Goal: Task Accomplishment & Management: Manage account settings

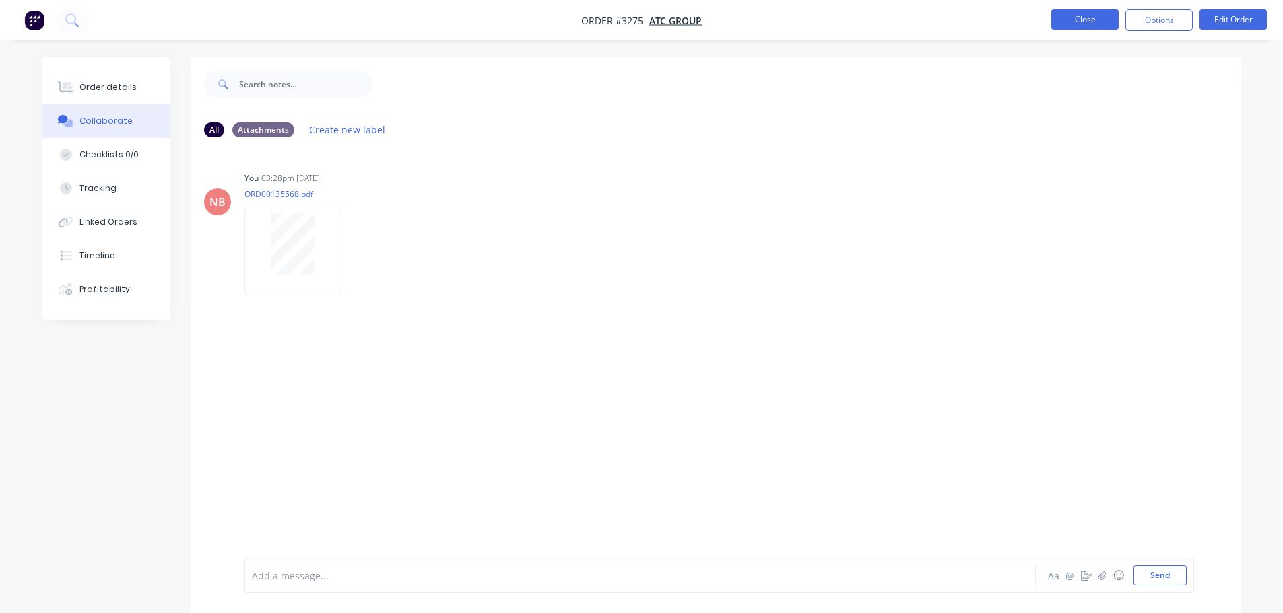
click at [1093, 11] on button "Close" at bounding box center [1084, 19] width 67 height 20
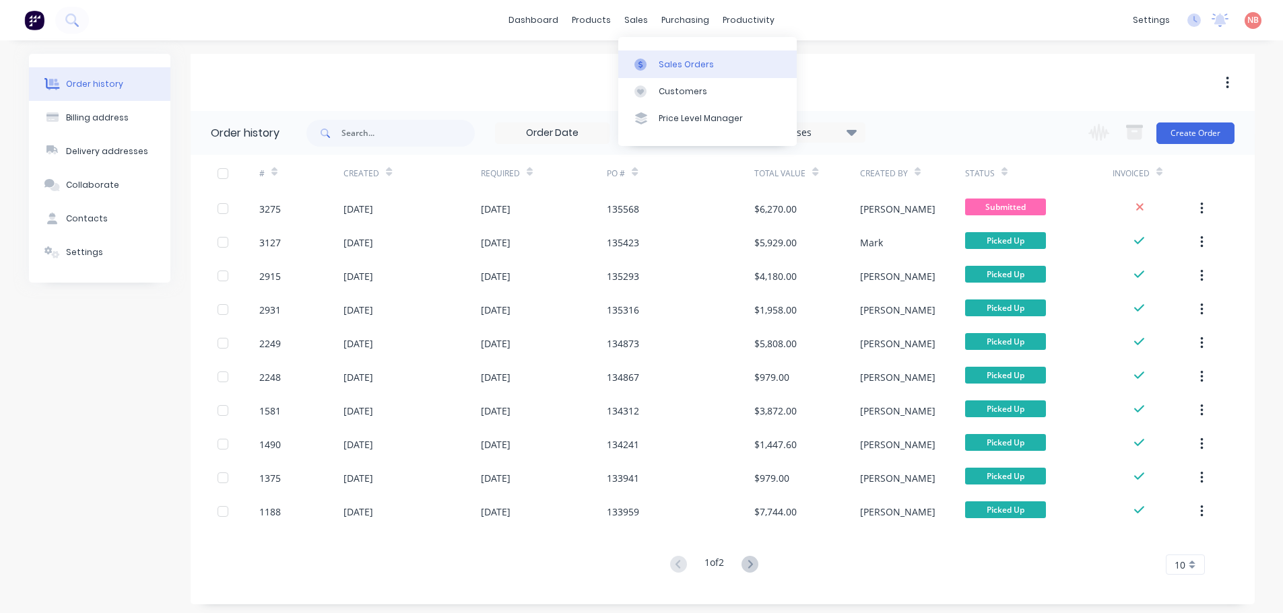
click at [658, 59] on div "Sales Orders" at bounding box center [685, 65] width 55 height 12
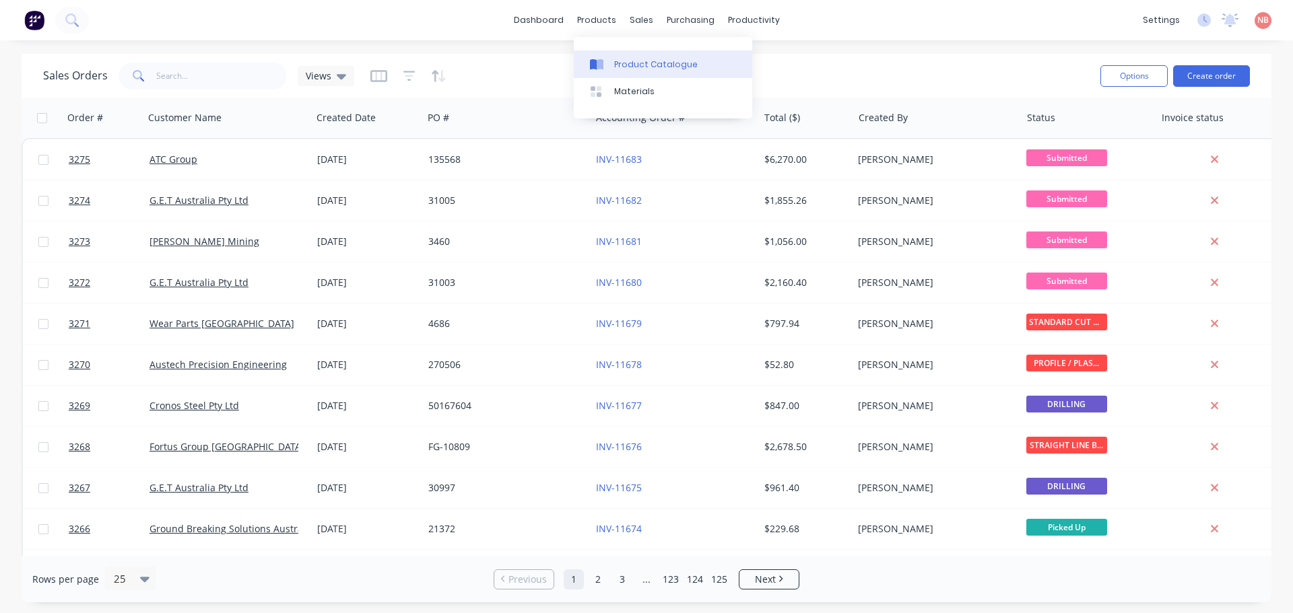
drag, startPoint x: 608, startPoint y: 67, endPoint x: 604, endPoint y: 75, distance: 9.0
click at [608, 67] on div at bounding box center [600, 65] width 20 height 12
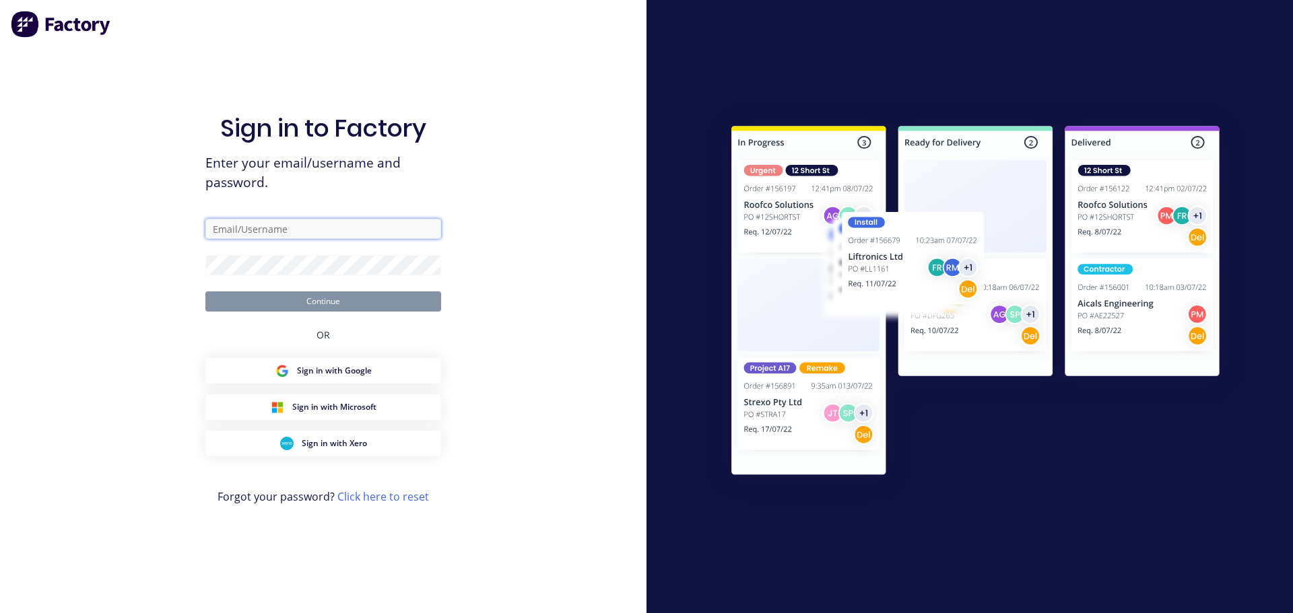
click at [265, 235] on input "text" at bounding box center [323, 229] width 236 height 20
type input "[EMAIL_ADDRESS][DOMAIN_NAME]"
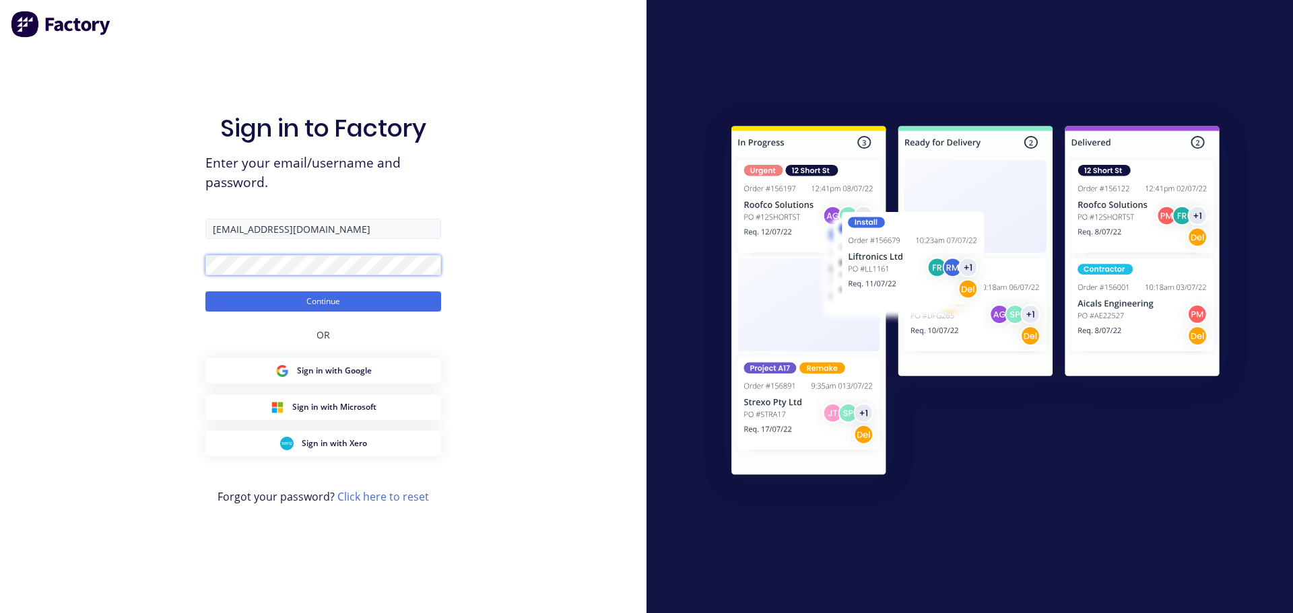
click at [205, 292] on button "Continue" at bounding box center [323, 302] width 236 height 20
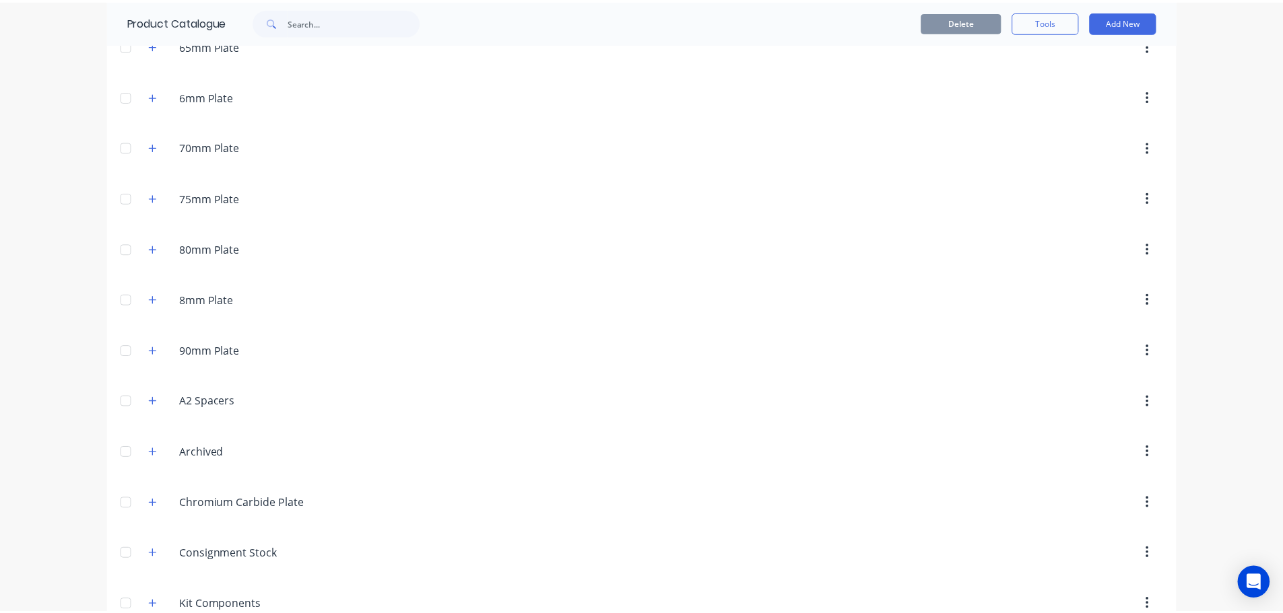
scroll to position [943, 0]
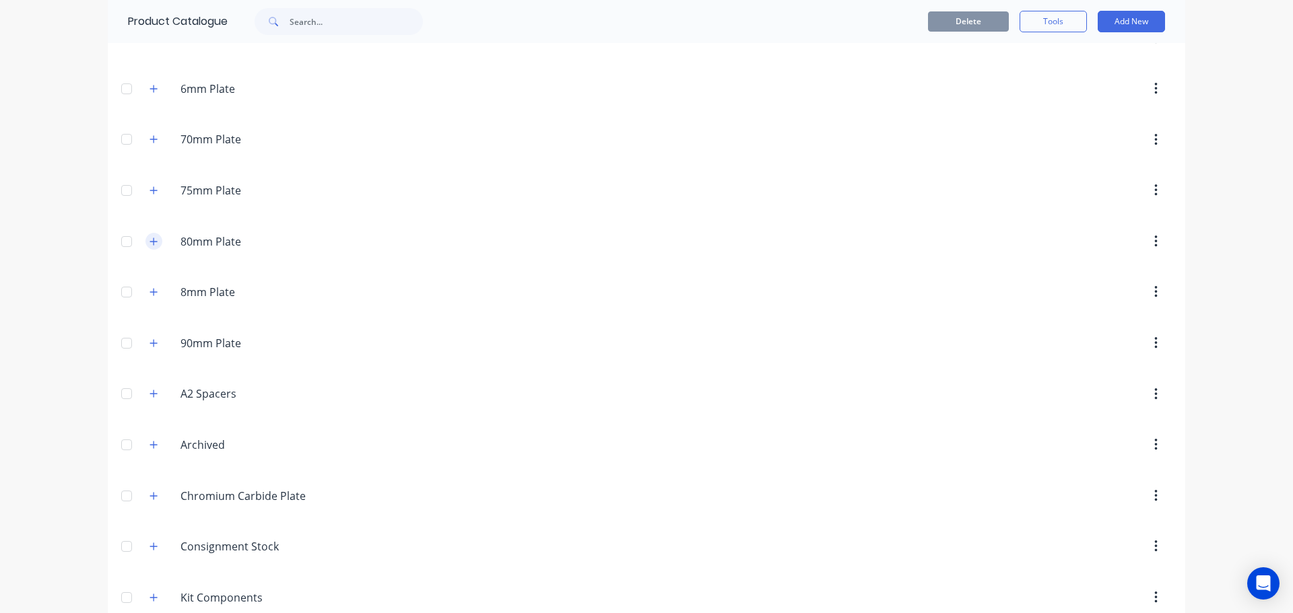
click at [153, 240] on icon "button" at bounding box center [153, 241] width 8 height 9
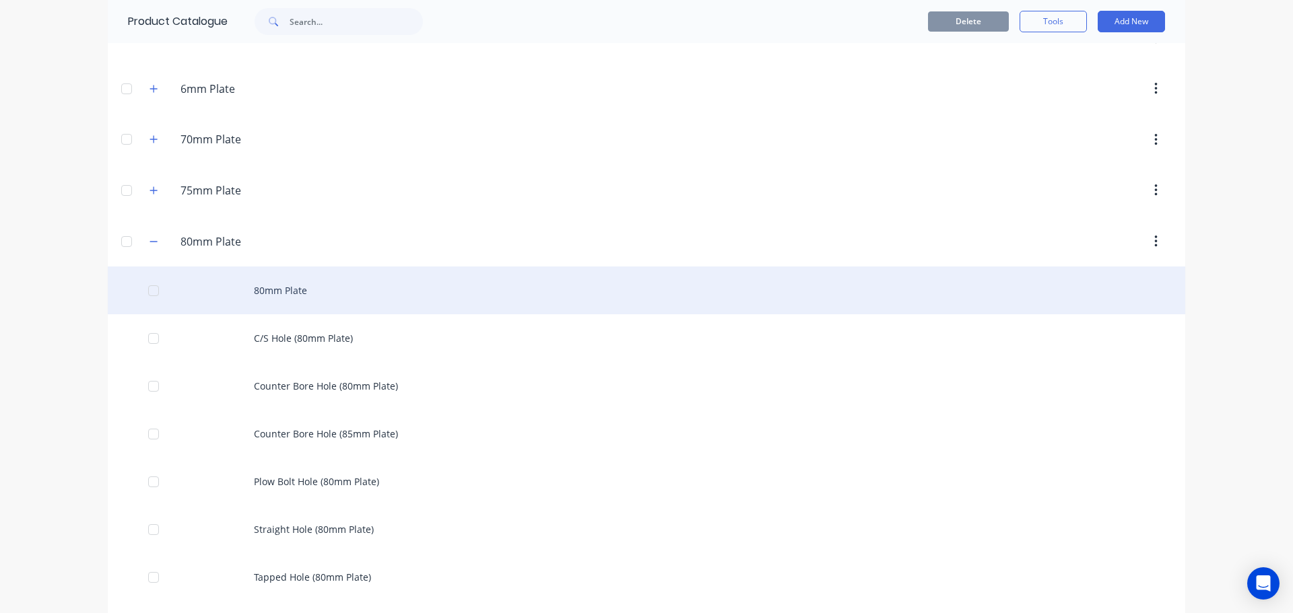
click at [296, 293] on div "80mm Plate" at bounding box center [646, 291] width 1077 height 48
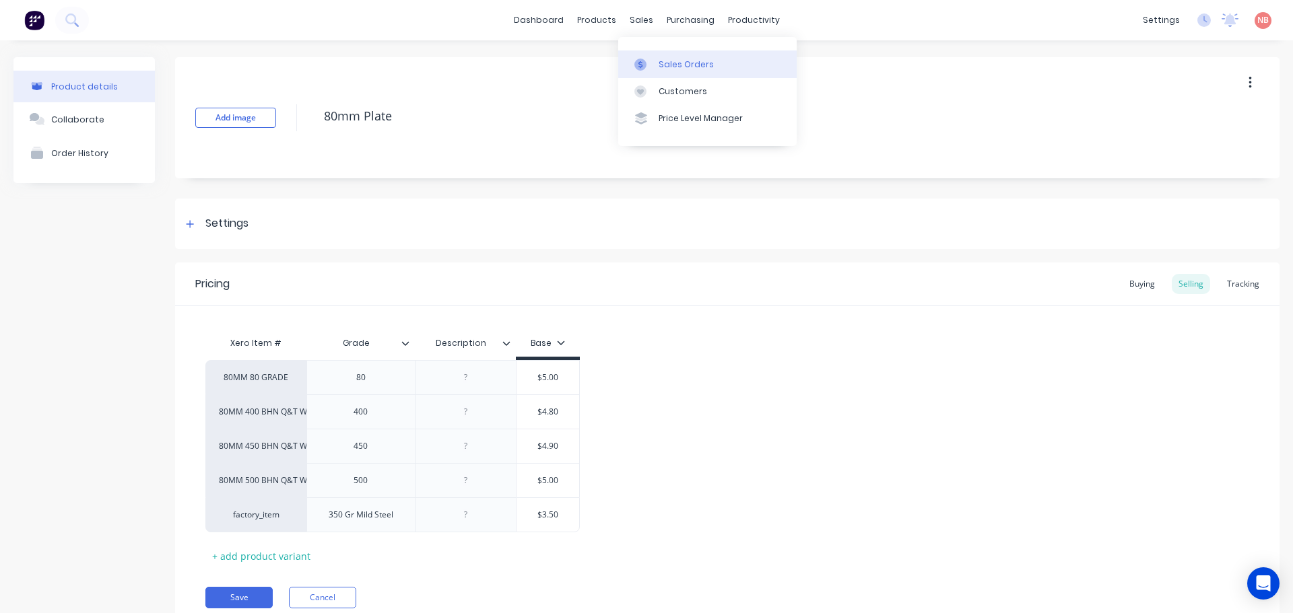
click at [658, 69] on div "Sales Orders" at bounding box center [685, 65] width 55 height 12
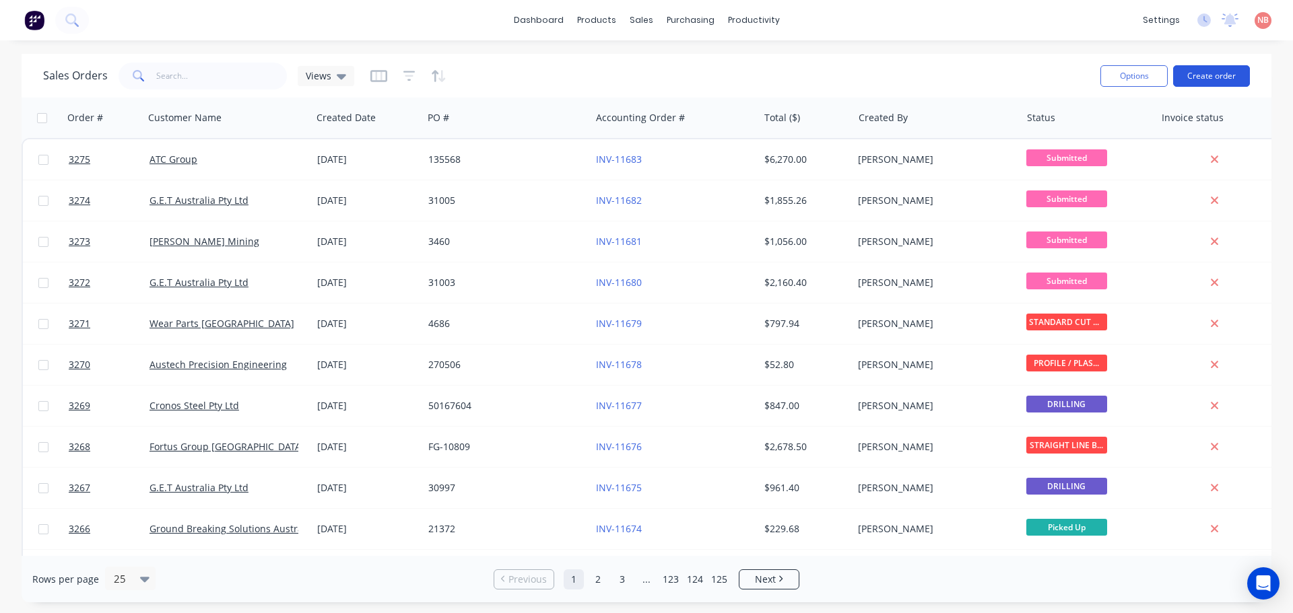
click at [1200, 73] on button "Create order" at bounding box center [1211, 76] width 77 height 22
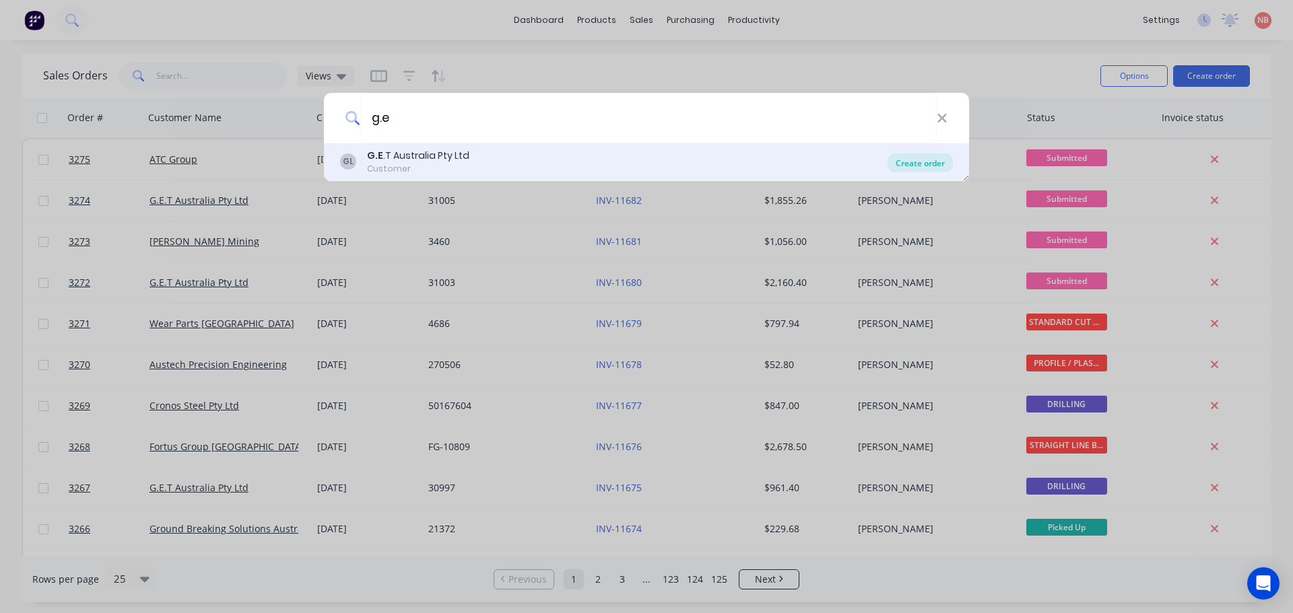
type input "g.e"
click at [935, 160] on div "Create order" at bounding box center [919, 162] width 65 height 19
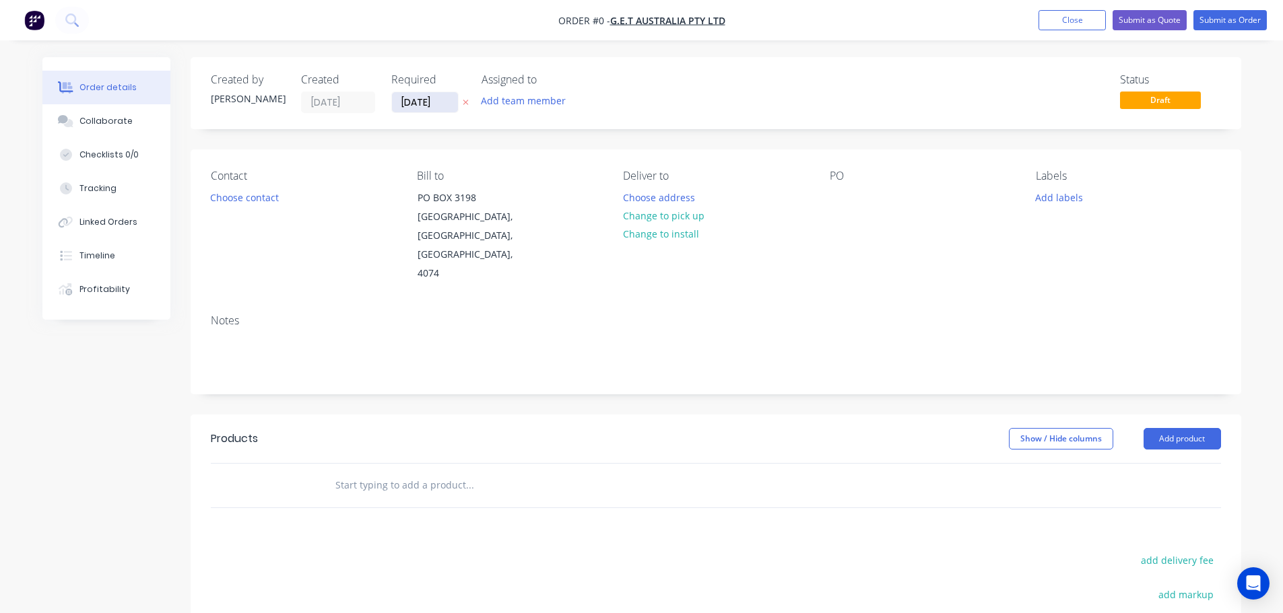
click at [428, 104] on input "[DATE]" at bounding box center [425, 102] width 66 height 20
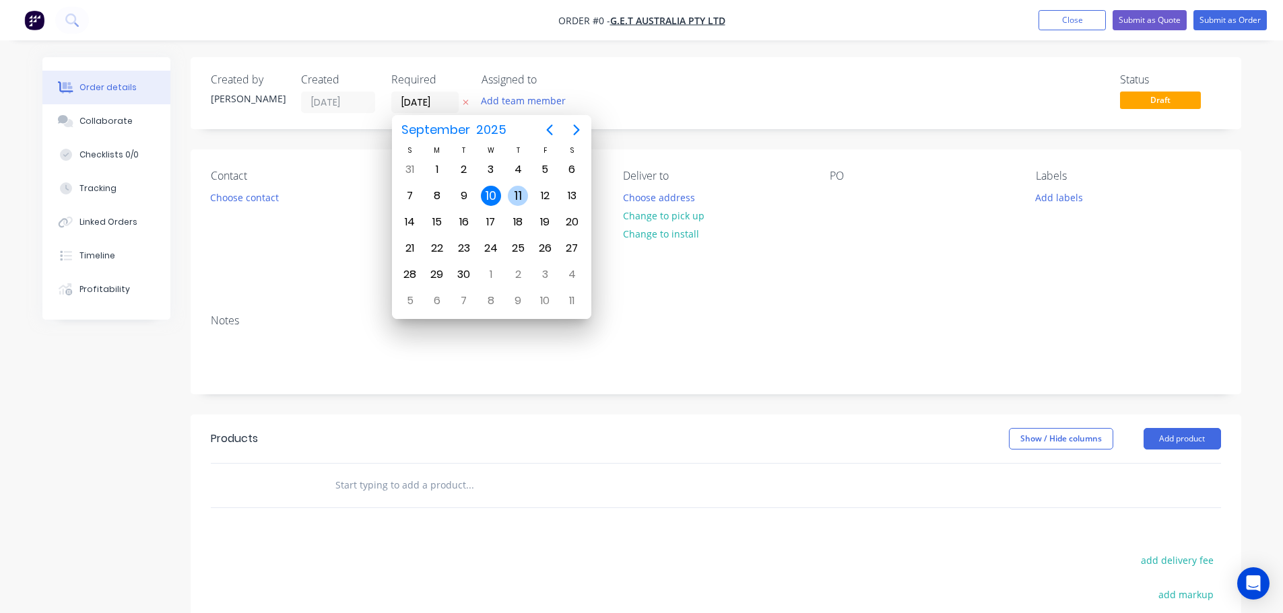
click at [515, 193] on div "11" at bounding box center [518, 196] width 20 height 20
type input "[DATE]"
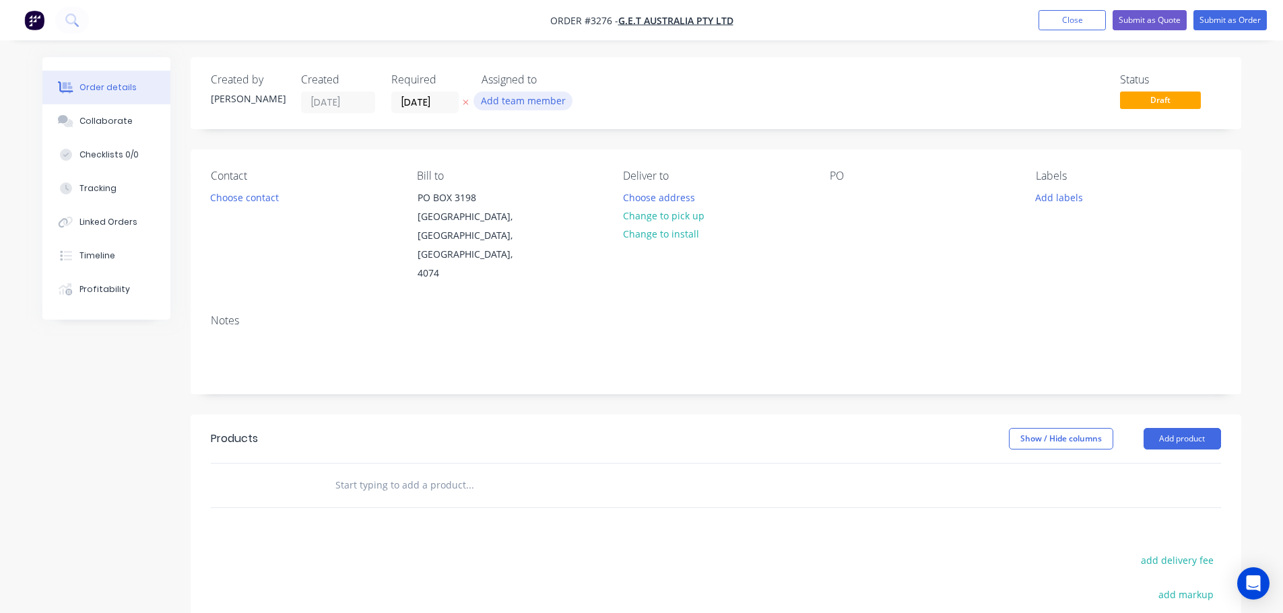
drag, startPoint x: 520, startPoint y: 110, endPoint x: 526, endPoint y: 101, distance: 11.2
click at [520, 110] on div "Add team member" at bounding box center [548, 102] width 135 height 20
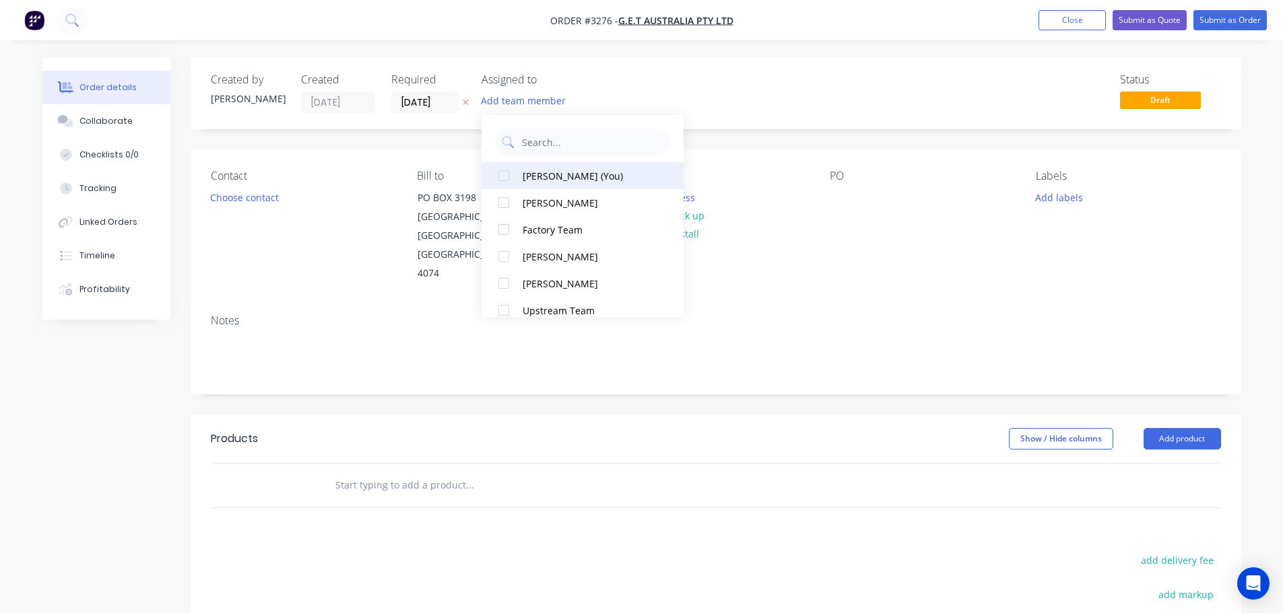
click at [540, 177] on div "[PERSON_NAME] (You)" at bounding box center [589, 176] width 135 height 14
click at [248, 203] on button "Choose contact" at bounding box center [244, 197] width 83 height 18
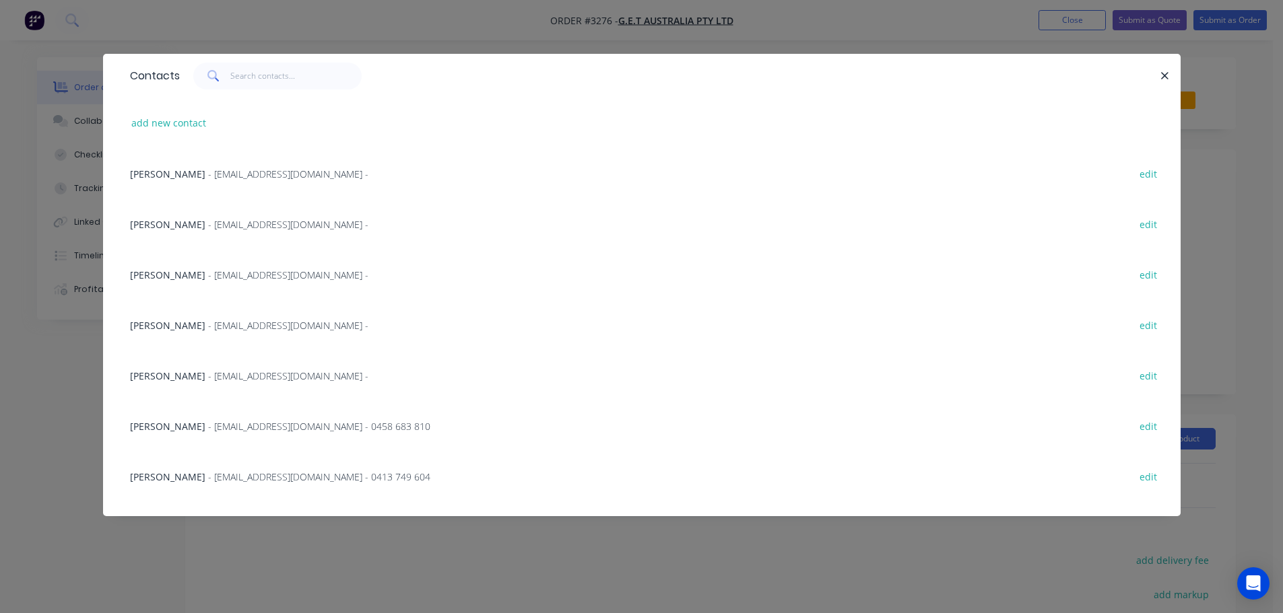
click at [208, 222] on span "- [EMAIL_ADDRESS][DOMAIN_NAME] -" at bounding box center [288, 224] width 160 height 13
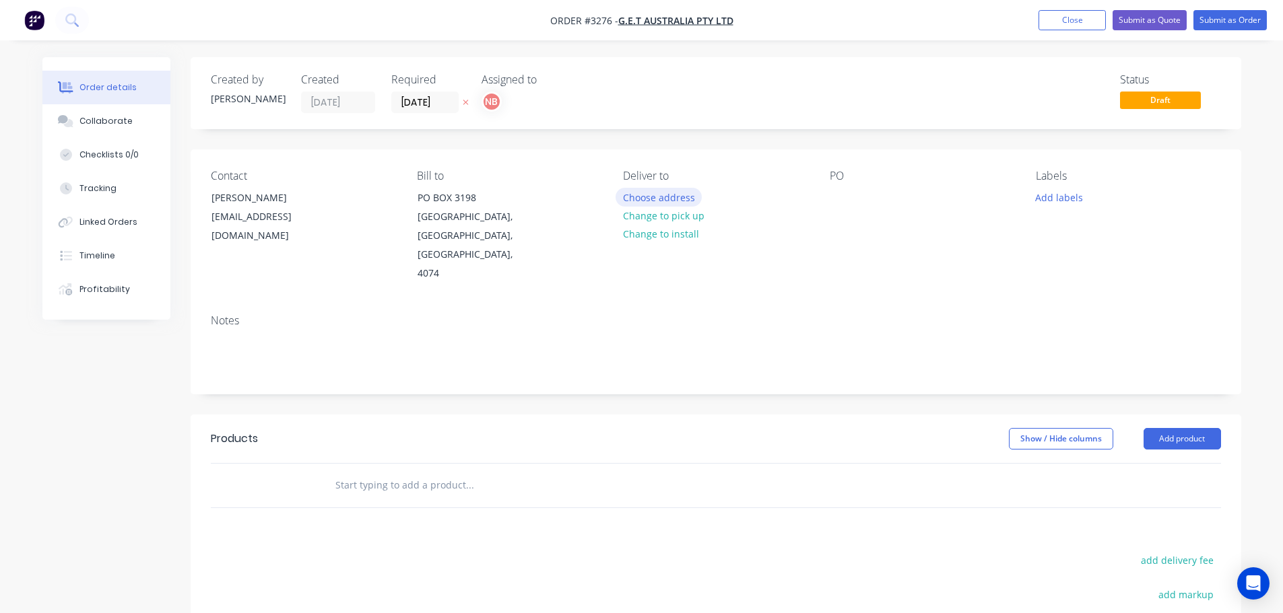
click at [667, 203] on button "Choose address" at bounding box center [658, 197] width 86 height 18
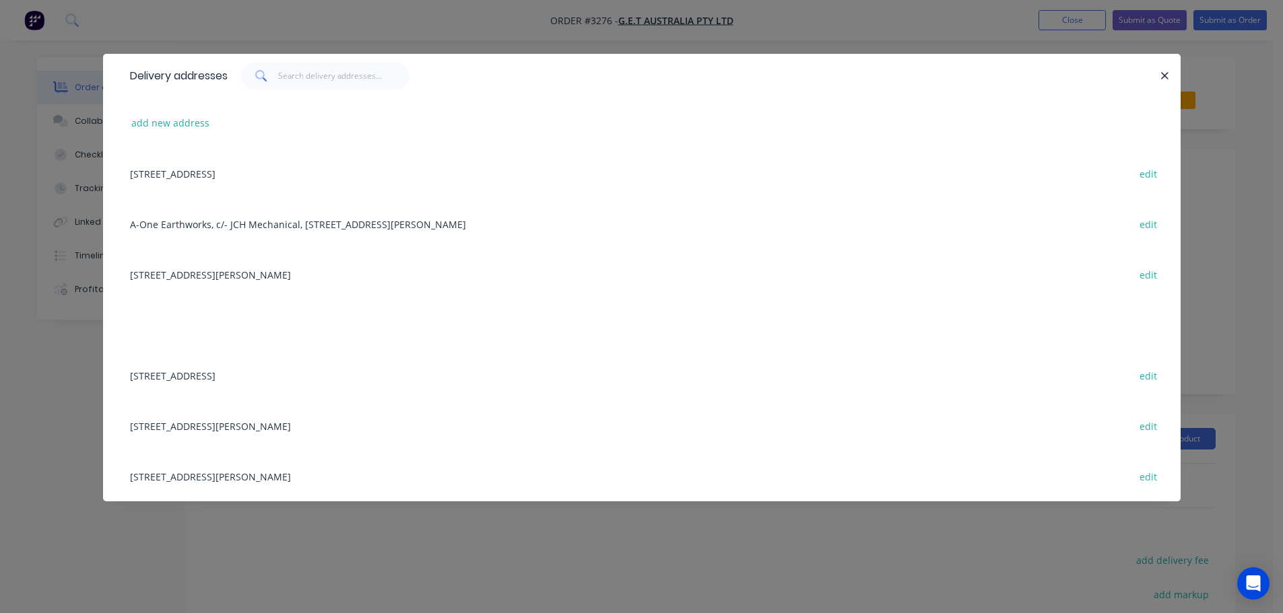
click at [204, 371] on div "[STREET_ADDRESS] edit" at bounding box center [641, 375] width 1037 height 50
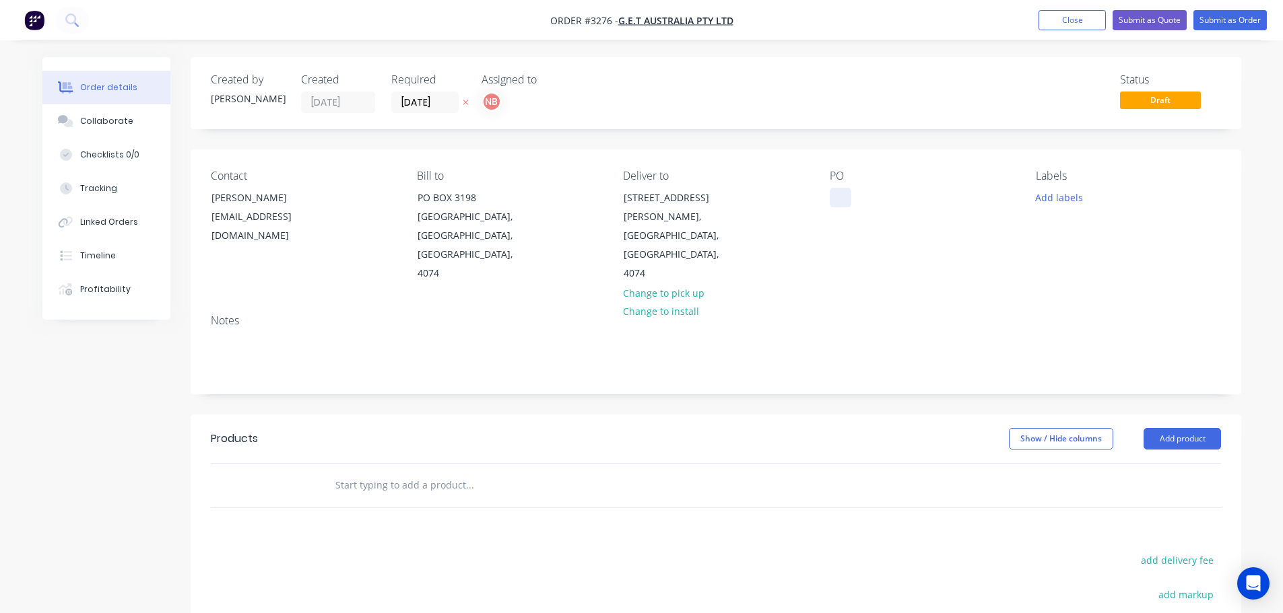
click at [833, 199] on div at bounding box center [840, 198] width 22 height 20
click at [1079, 195] on button "Add labels" at bounding box center [1059, 197] width 62 height 18
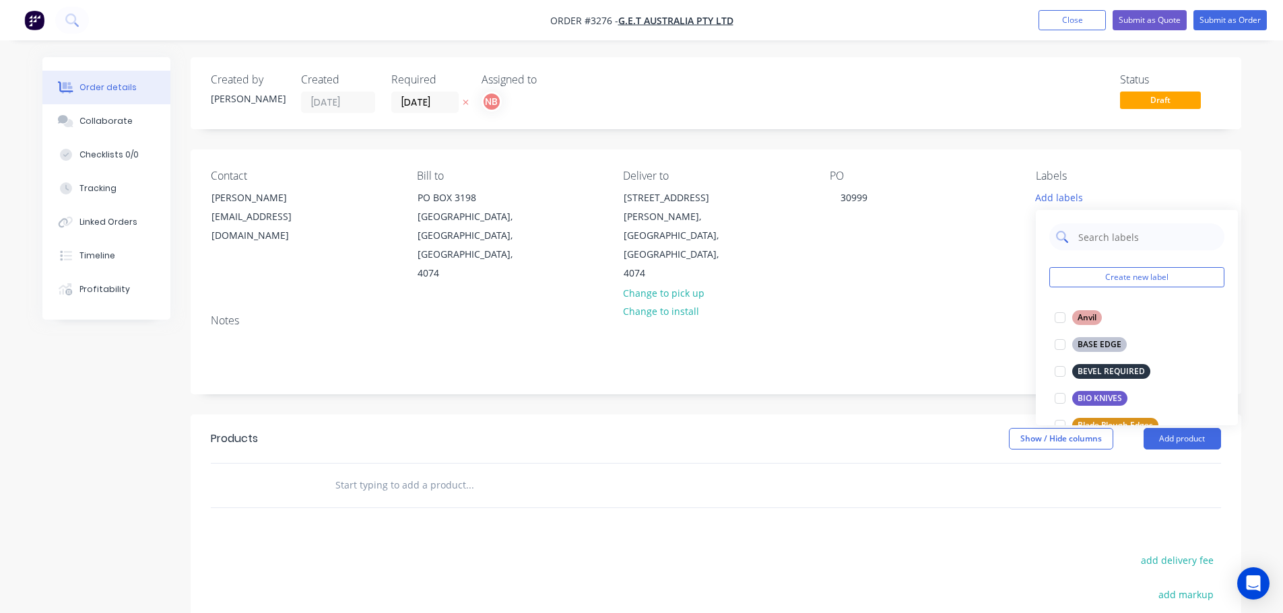
click at [1099, 234] on input "text" at bounding box center [1146, 237] width 141 height 27
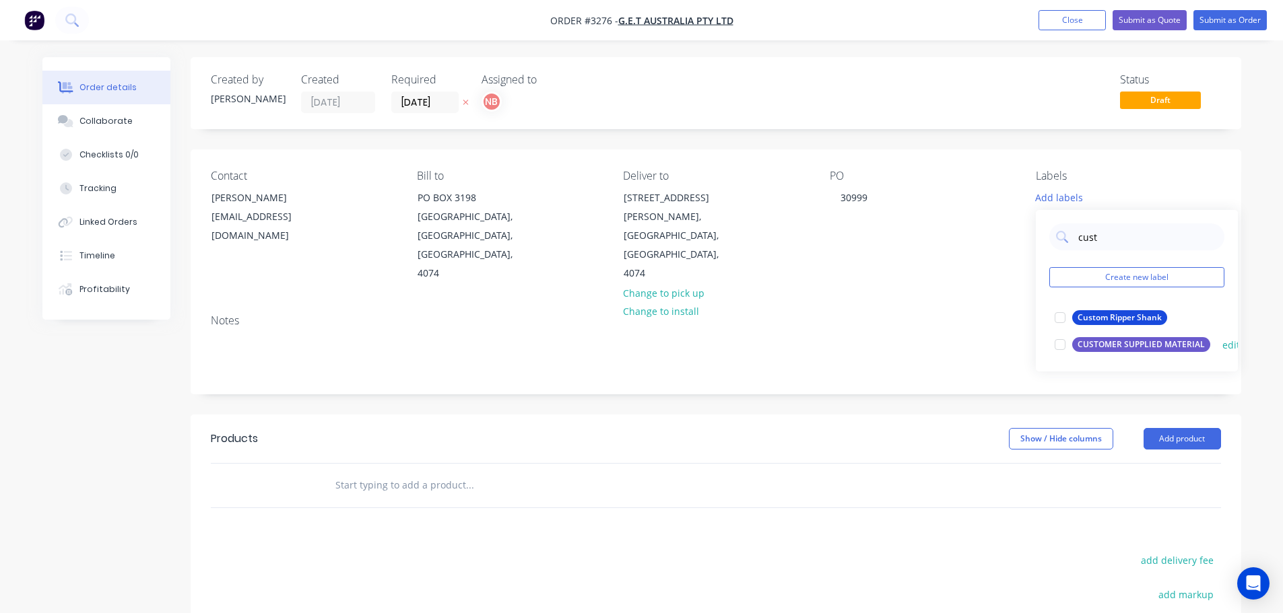
type input "cust"
click at [1091, 345] on div "CUSTOMER SUPPLIED MATERIAL" at bounding box center [1141, 344] width 138 height 15
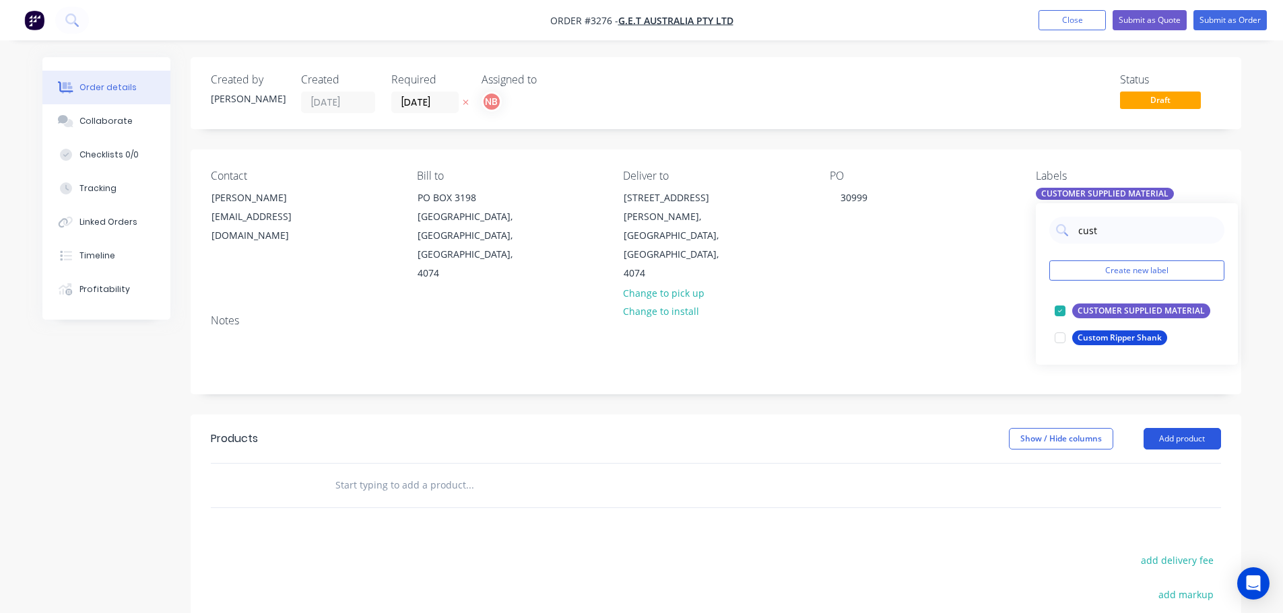
click at [1184, 428] on button "Add product" at bounding box center [1181, 439] width 77 height 22
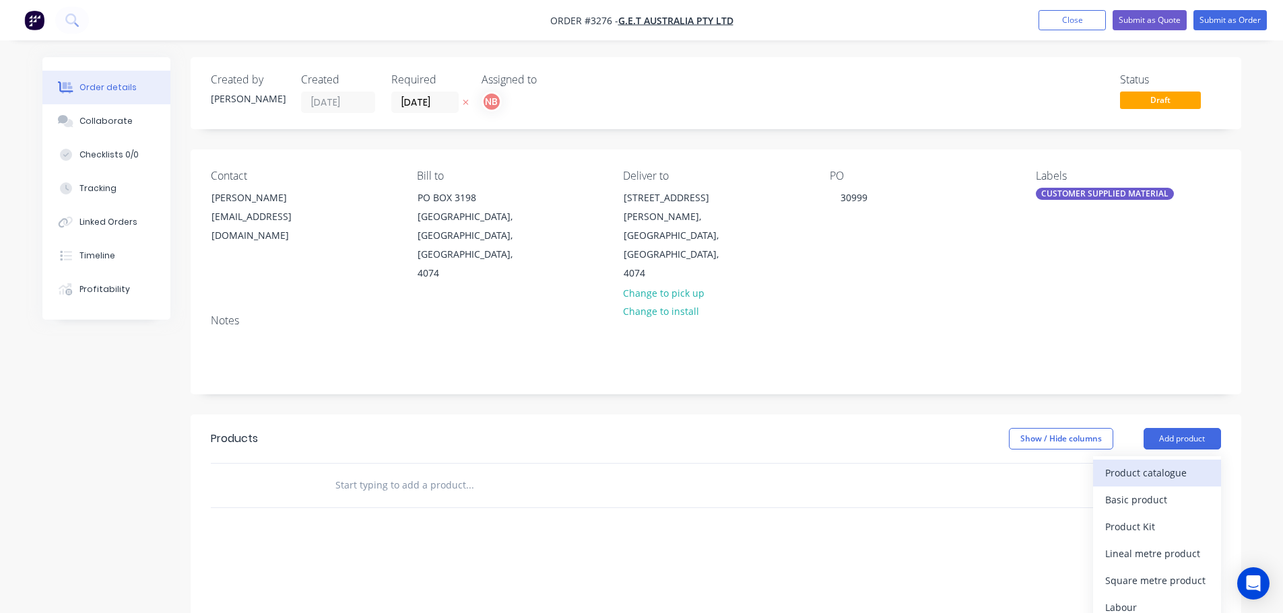
click at [1167, 463] on div "Product catalogue" at bounding box center [1157, 473] width 104 height 20
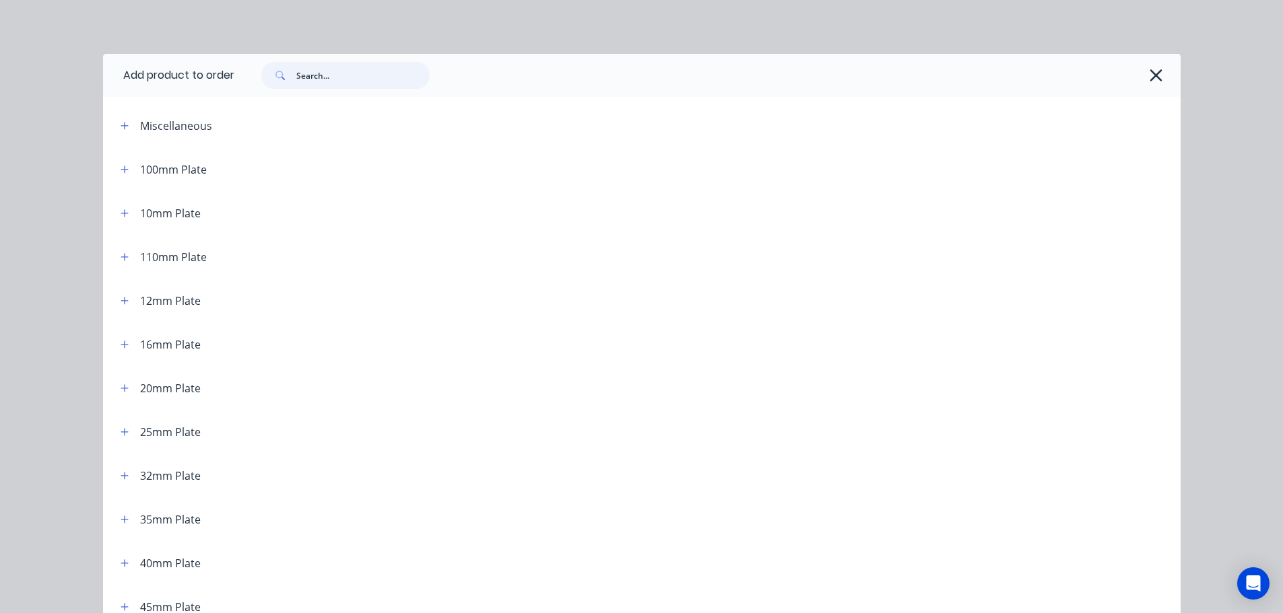
click at [317, 83] on input "text" at bounding box center [362, 75] width 133 height 27
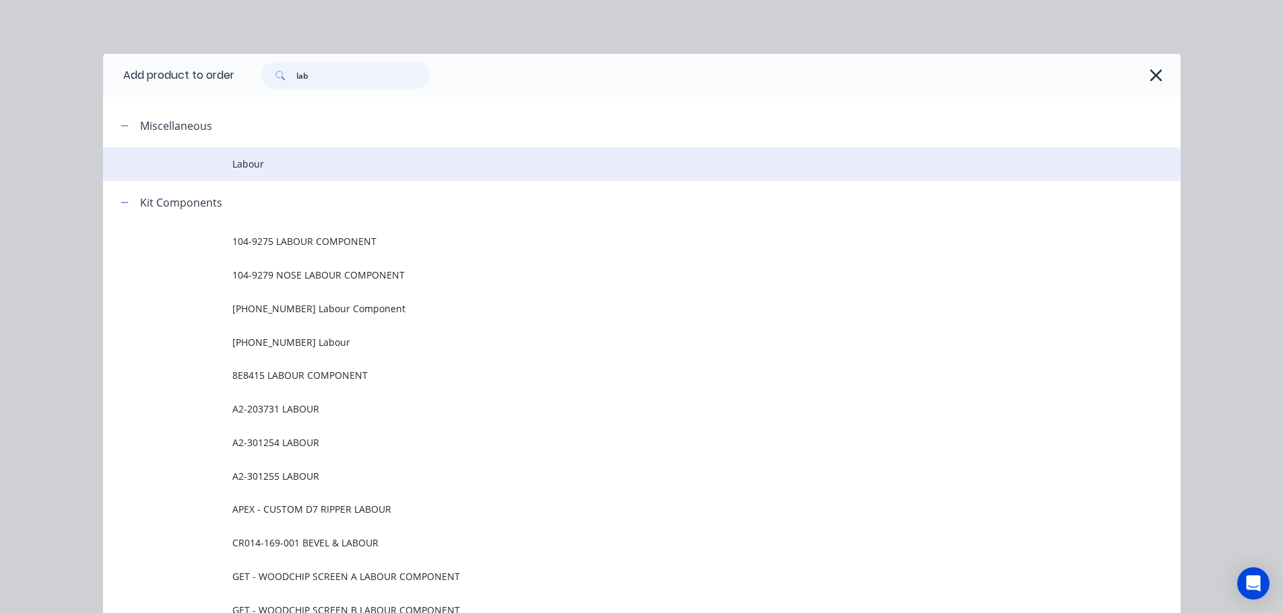
type input "lab"
click at [270, 158] on span "Labour" at bounding box center [611, 164] width 758 height 14
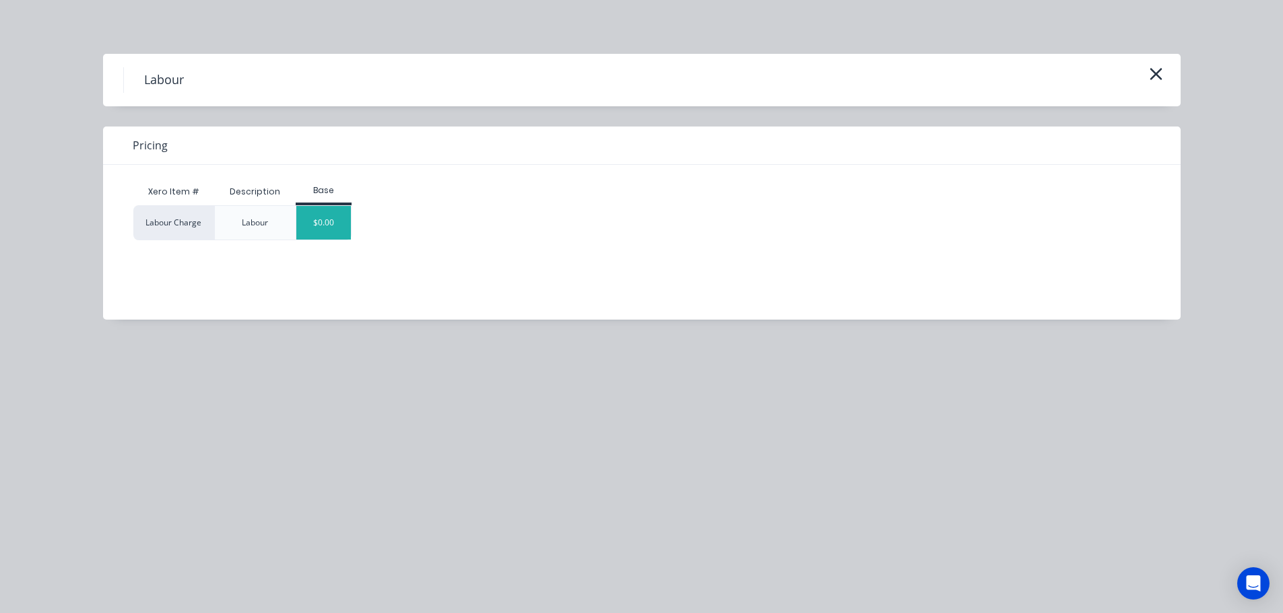
click at [330, 213] on div "$0.00" at bounding box center [323, 223] width 55 height 34
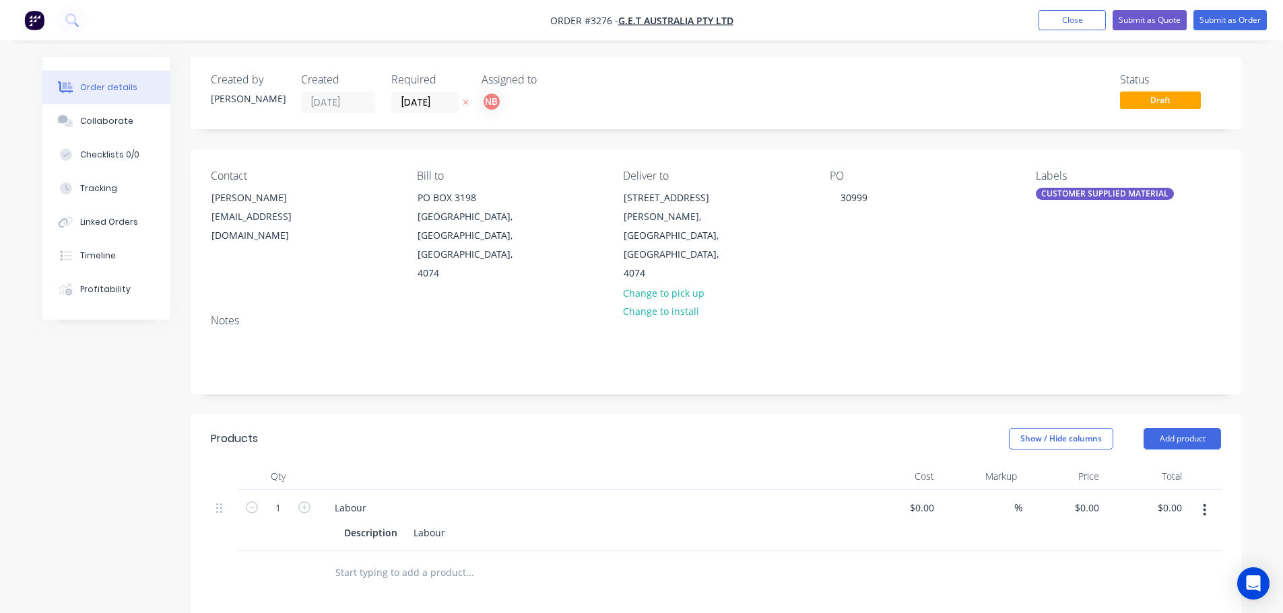
click at [1179, 432] on header "Products Show / Hide columns Add product" at bounding box center [716, 439] width 1050 height 48
click at [1177, 428] on button "Add product" at bounding box center [1181, 439] width 77 height 22
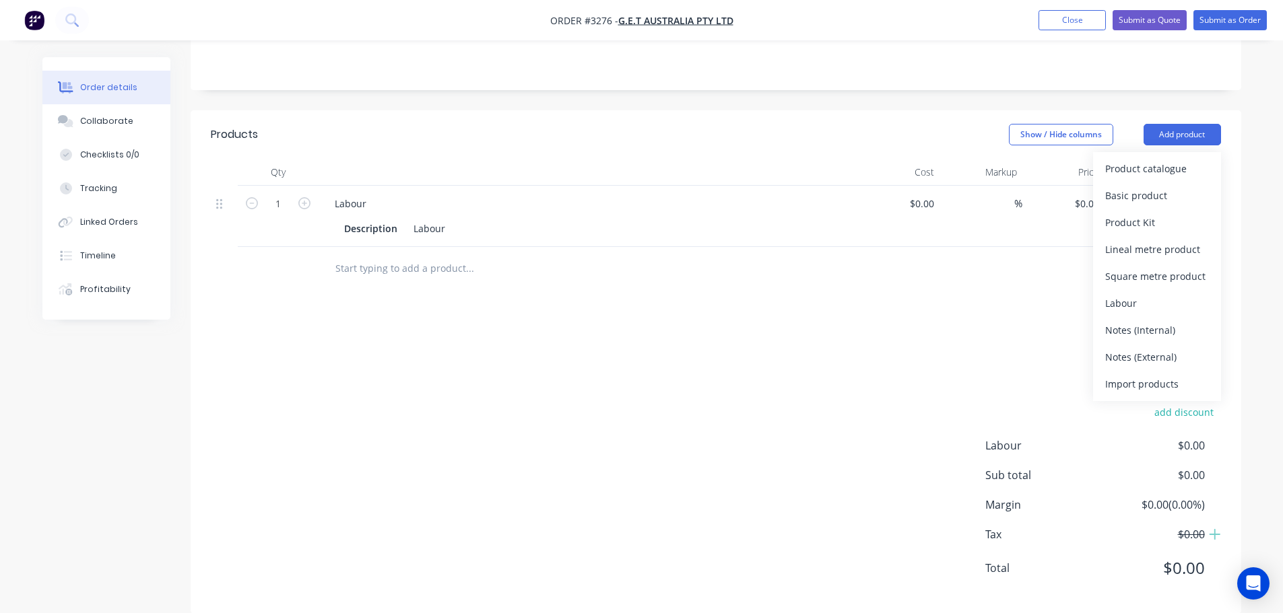
scroll to position [306, 0]
click at [1122, 345] on div "Notes (External)" at bounding box center [1157, 355] width 104 height 20
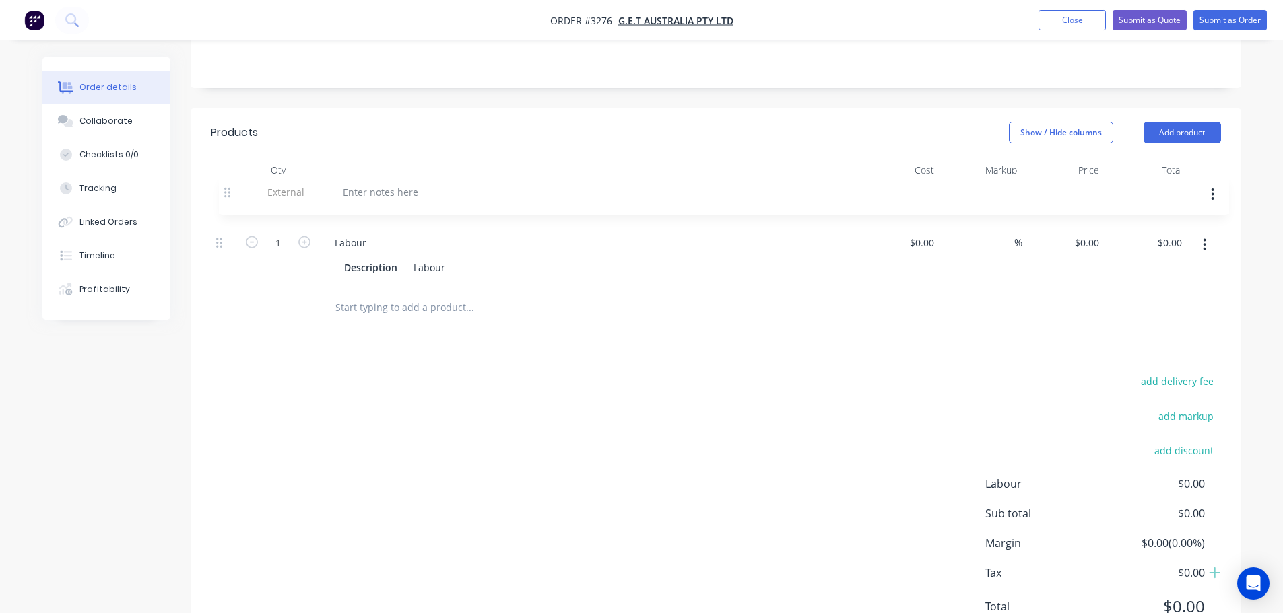
drag, startPoint x: 218, startPoint y: 244, endPoint x: 226, endPoint y: 180, distance: 64.5
click at [226, 184] on div "1 Labour Description Labour $0.00 $0.00 % $0.00 $0.00 $0.00 $0.00 External" at bounding box center [716, 235] width 1010 height 102
click at [343, 192] on div at bounding box center [372, 202] width 97 height 20
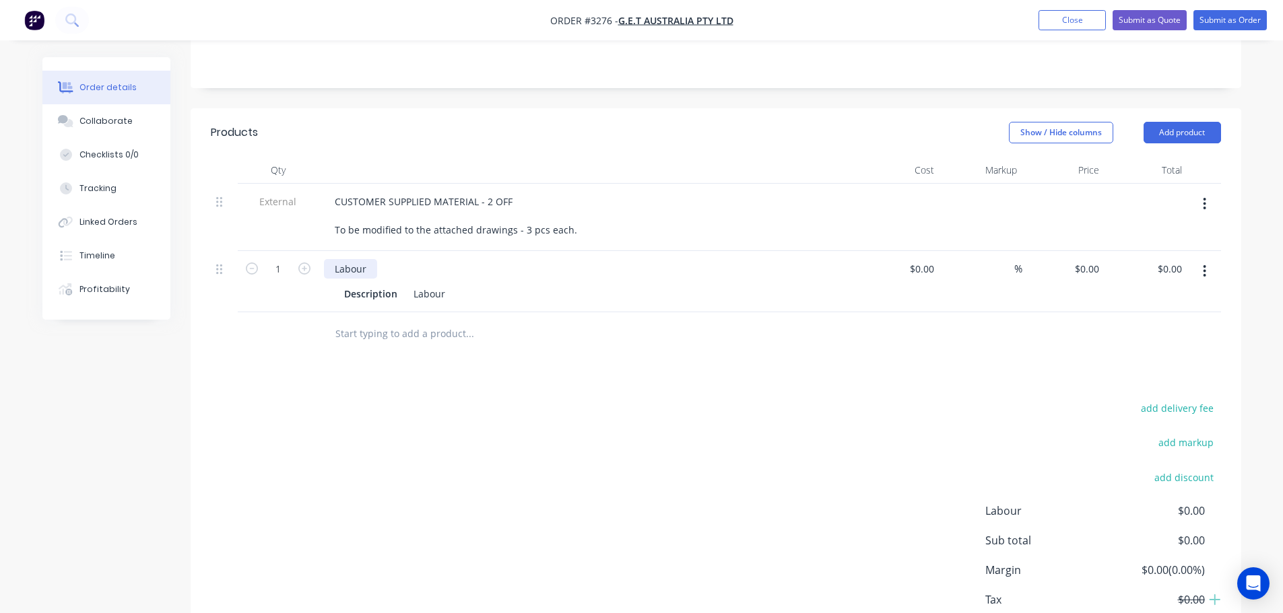
click at [340, 259] on div "Labour" at bounding box center [350, 269] width 53 height 20
click at [353, 284] on div "Description" at bounding box center [371, 294] width 64 height 20
click at [374, 284] on div "Description" at bounding box center [371, 294] width 64 height 20
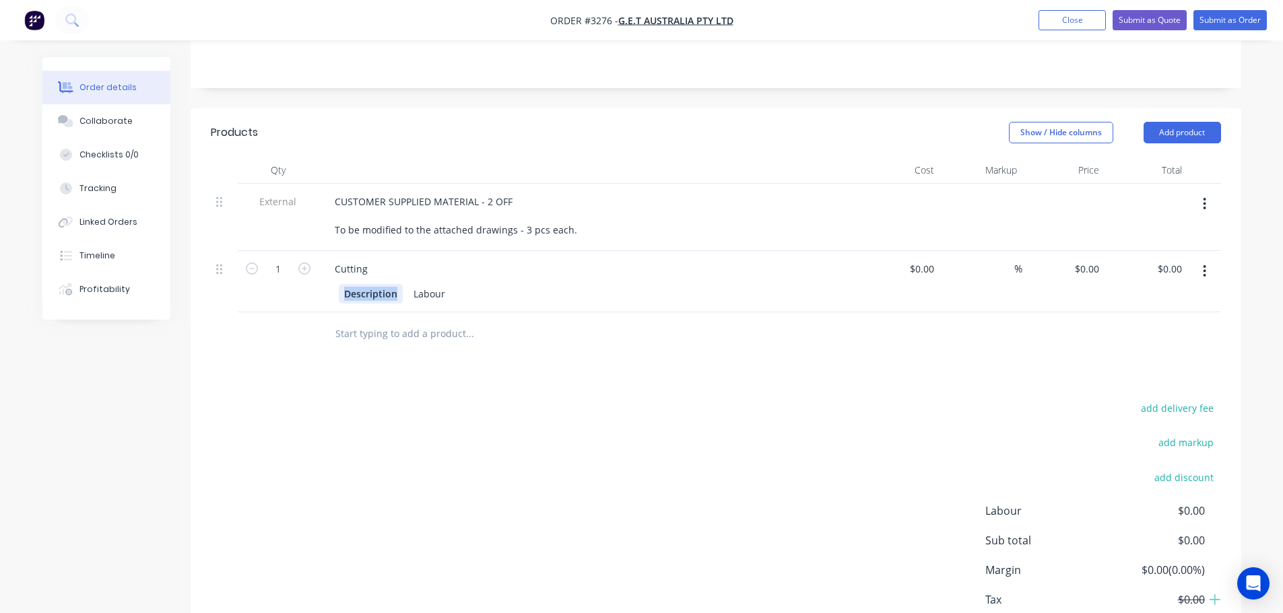
click at [374, 284] on div "Description" at bounding box center [371, 294] width 64 height 20
click at [389, 284] on div "Labour" at bounding box center [385, 294] width 42 height 20
click at [574, 353] on div "Products Show / Hide columns Add product Qty Cost Markup Price Total External C…" at bounding box center [716, 393] width 1050 height 571
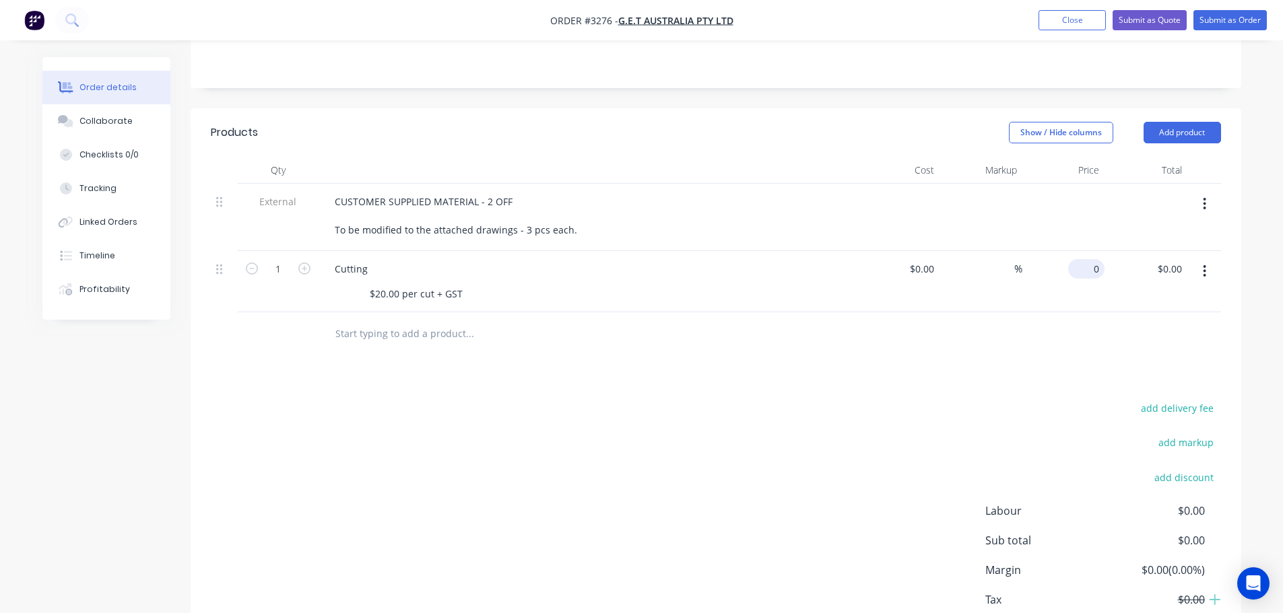
click at [1091, 259] on input "0" at bounding box center [1088, 269] width 31 height 20
type input "$20.00"
click at [948, 399] on div "add delivery fee add markup add discount Labour $0.00 Sub total $0.00 Margin $0…" at bounding box center [716, 529] width 1010 height 260
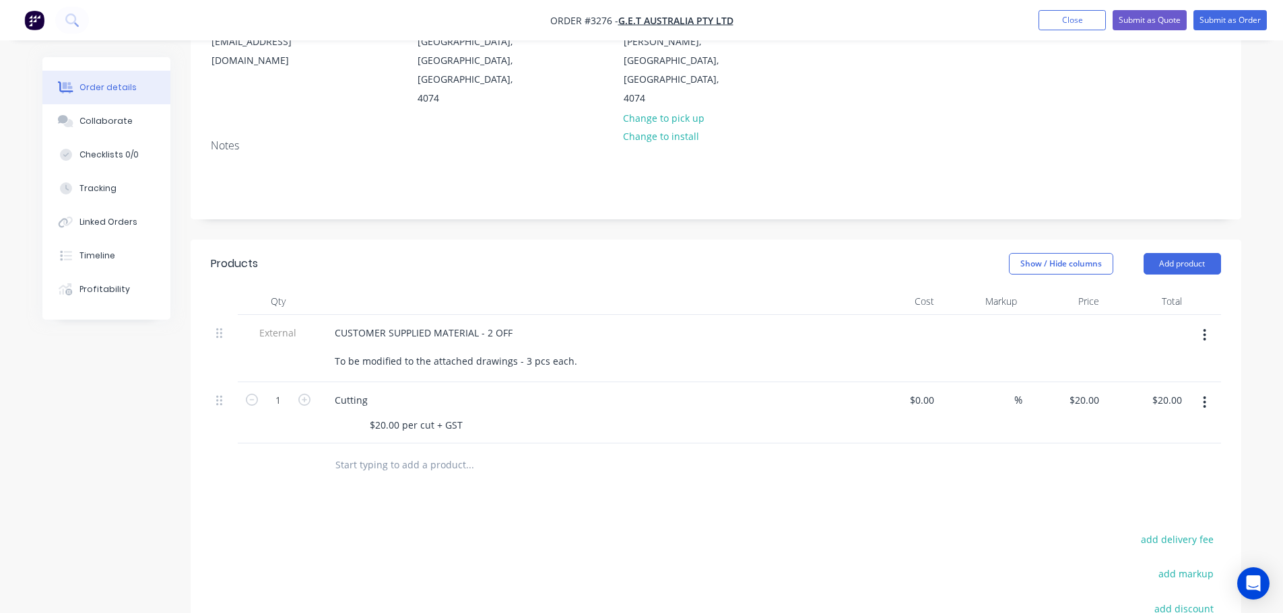
scroll to position [172, 0]
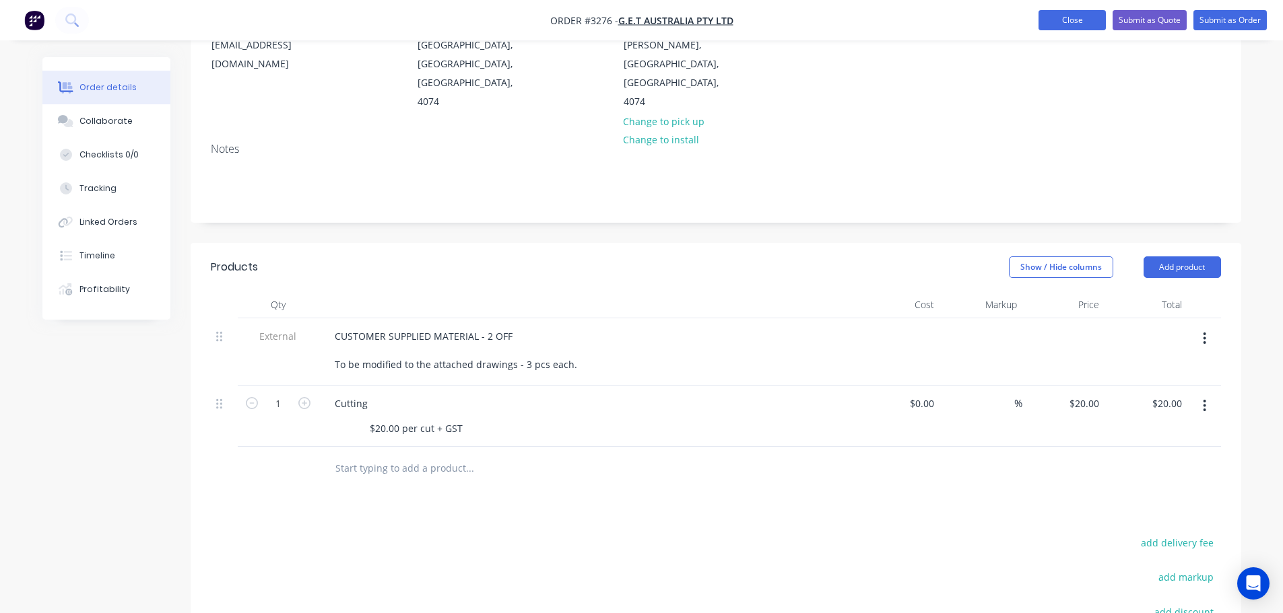
click at [1055, 18] on button "Close" at bounding box center [1071, 20] width 67 height 20
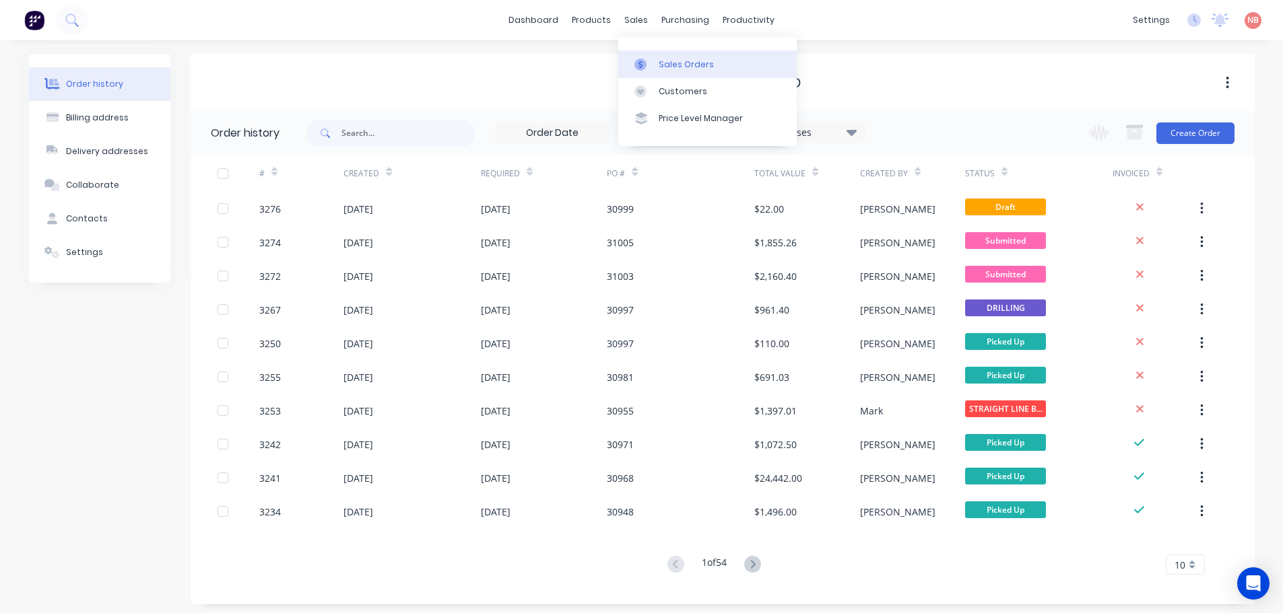
click at [663, 71] on link "Sales Orders" at bounding box center [707, 63] width 178 height 27
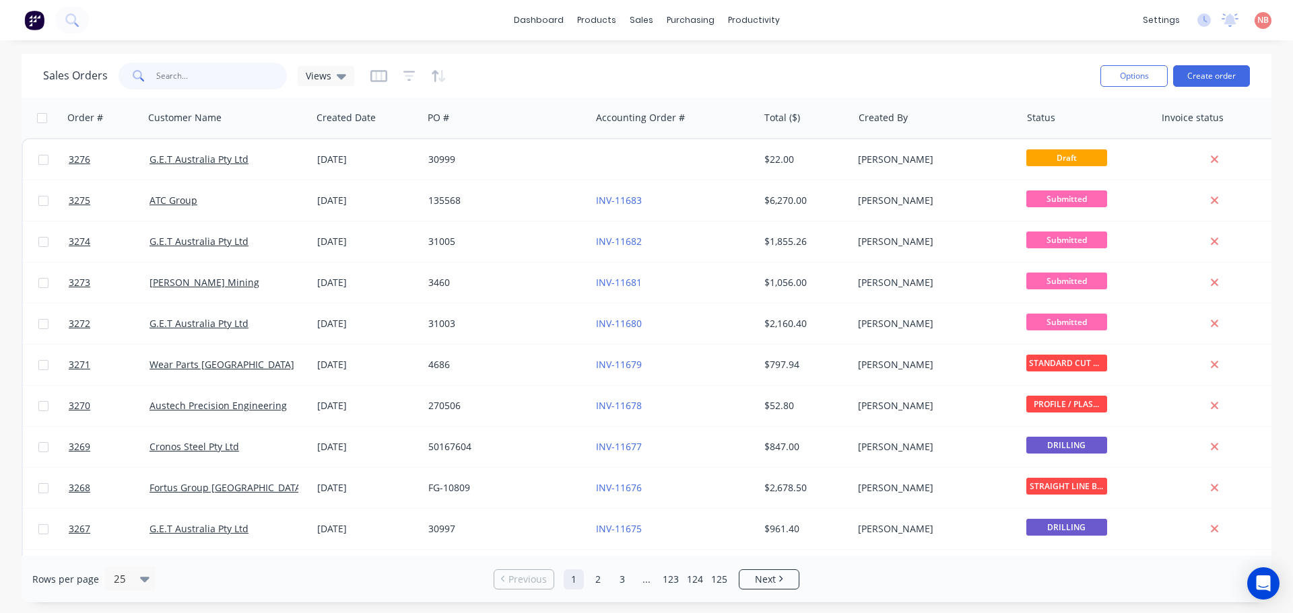
click at [258, 81] on input "text" at bounding box center [221, 76] width 131 height 27
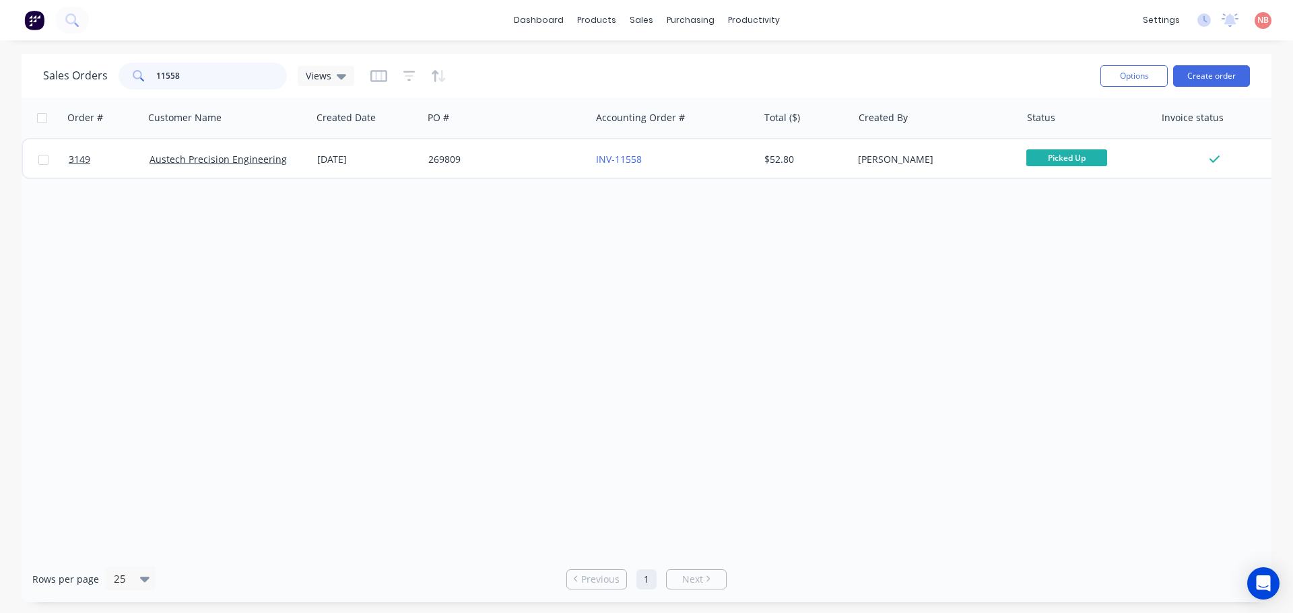
drag, startPoint x: 201, startPoint y: 82, endPoint x: 50, endPoint y: 82, distance: 150.8
click at [50, 82] on div "Sales Orders 11558 Views" at bounding box center [198, 76] width 311 height 27
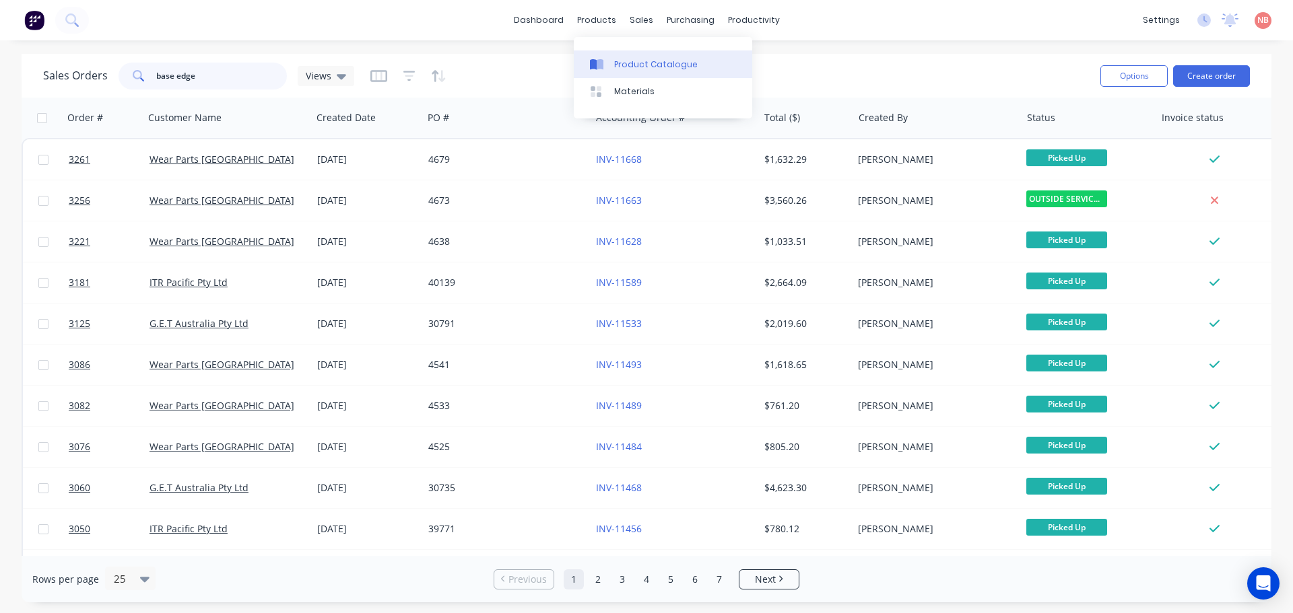
type input "base edge"
click at [611, 56] on link "Product Catalogue" at bounding box center [663, 63] width 178 height 27
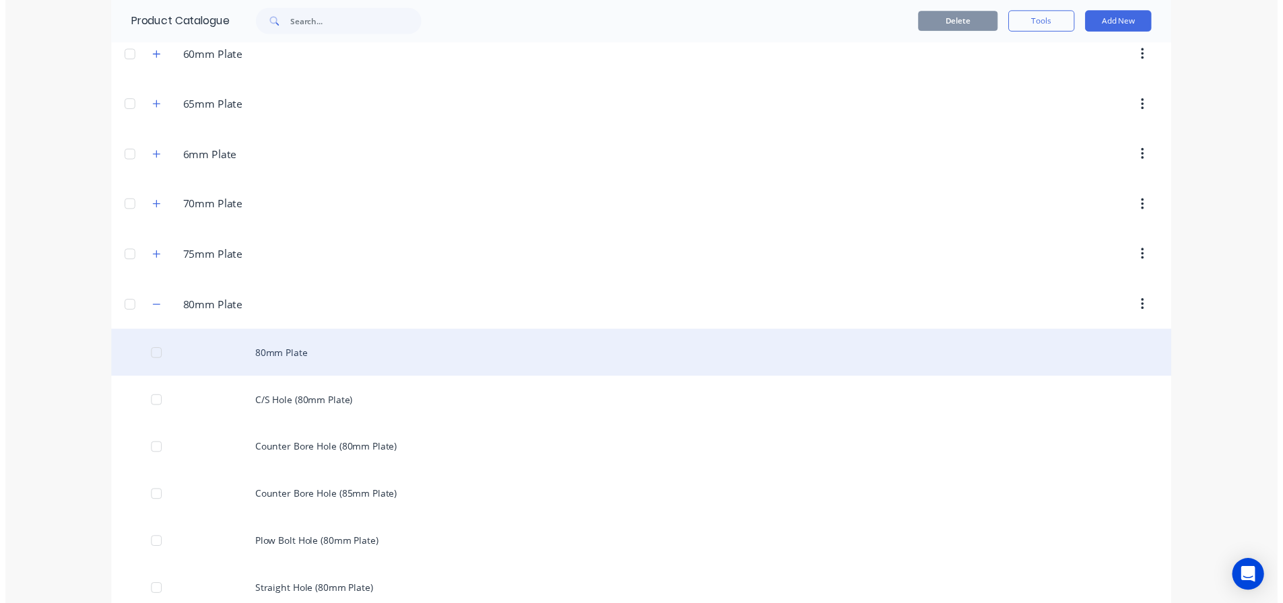
scroll to position [875, 0]
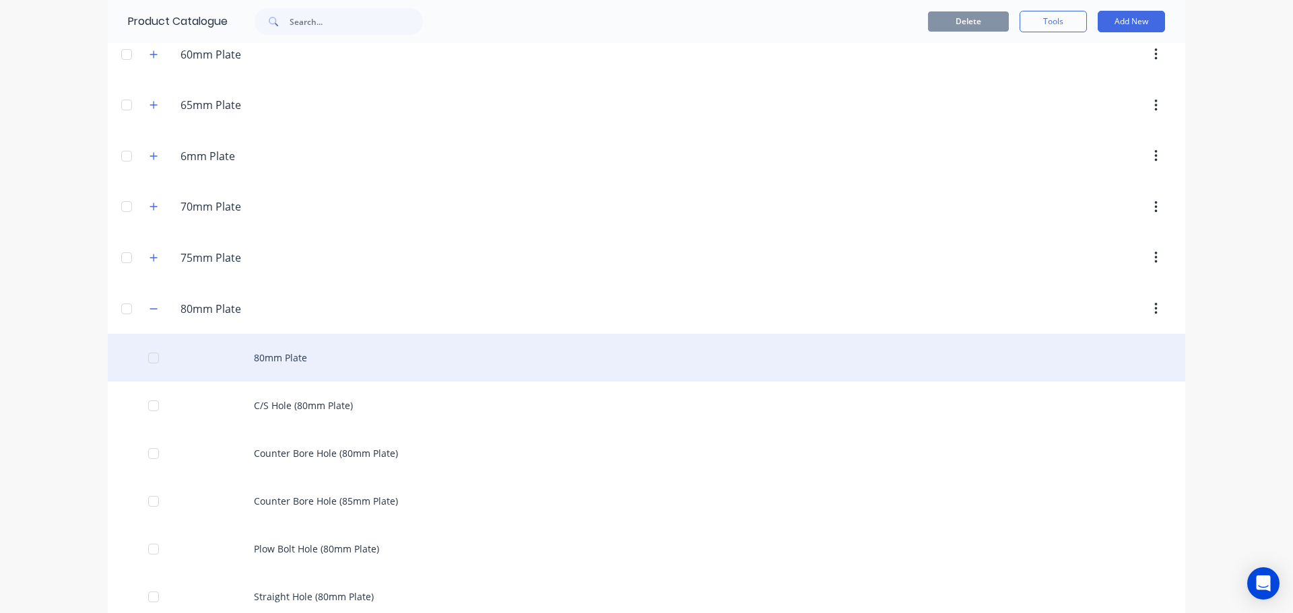
click at [236, 363] on div "80mm Plate" at bounding box center [646, 358] width 1077 height 48
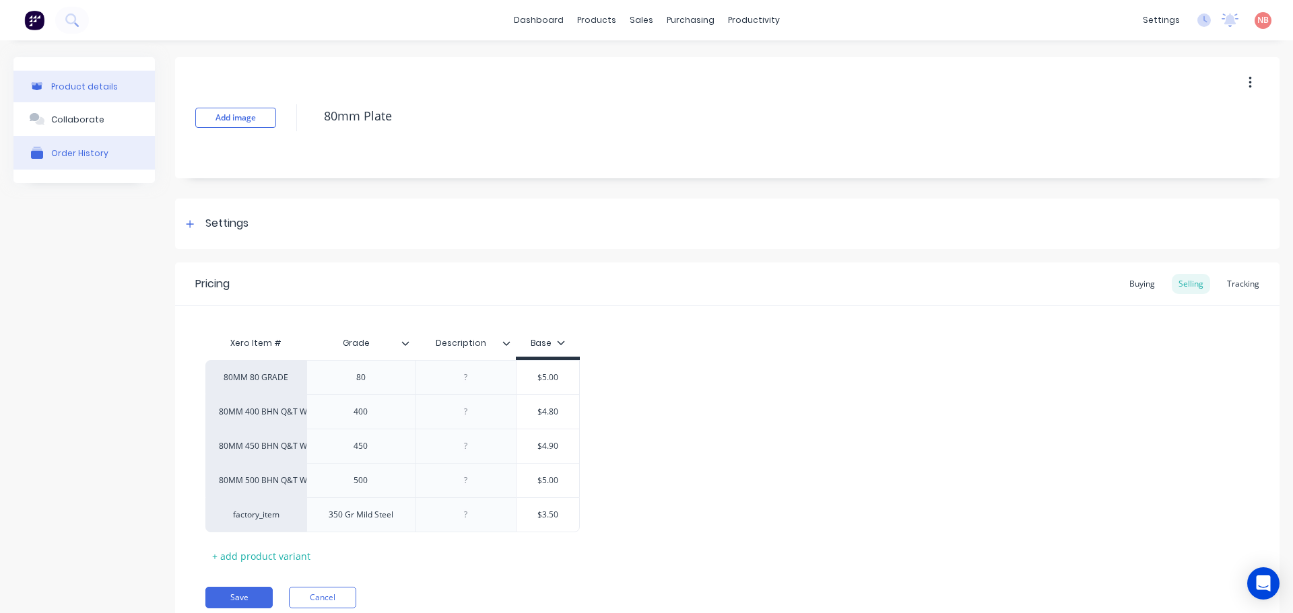
click at [128, 155] on button "Order History" at bounding box center [83, 153] width 141 height 34
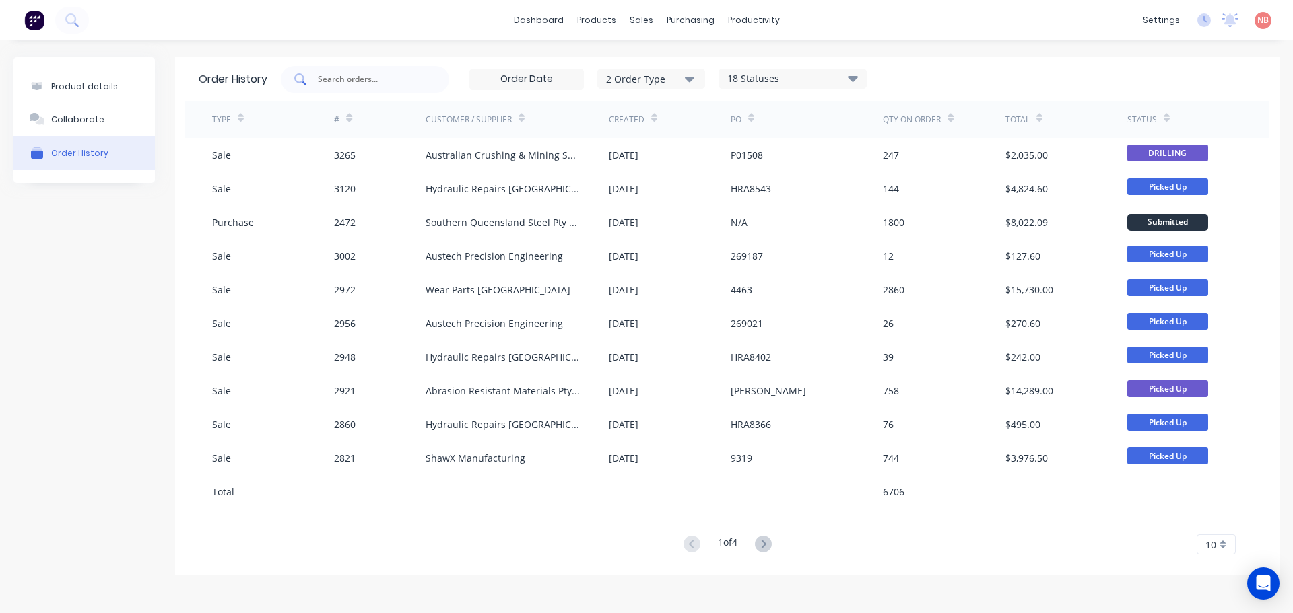
click at [376, 77] on input "text" at bounding box center [372, 79] width 112 height 13
type input "base edge"
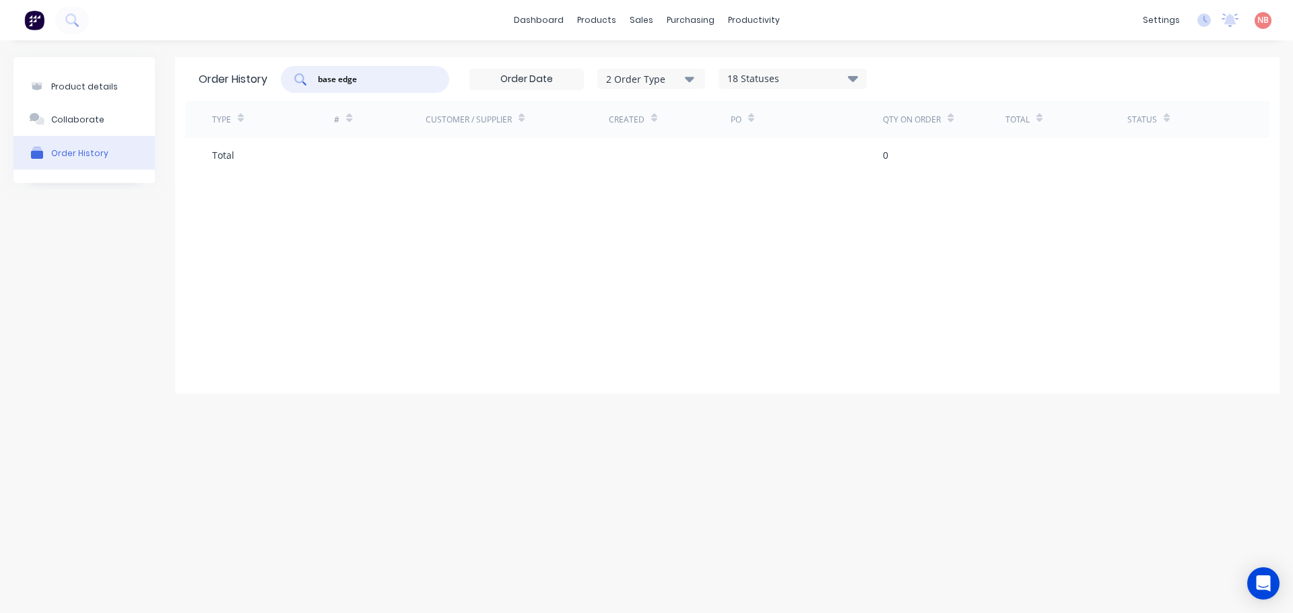
drag, startPoint x: 395, startPoint y: 75, endPoint x: 275, endPoint y: 81, distance: 120.6
click at [275, 81] on div "Order History base edge 2 Order Type 18 Statuses Sales Order Status All Archive…" at bounding box center [727, 79] width 1084 height 44
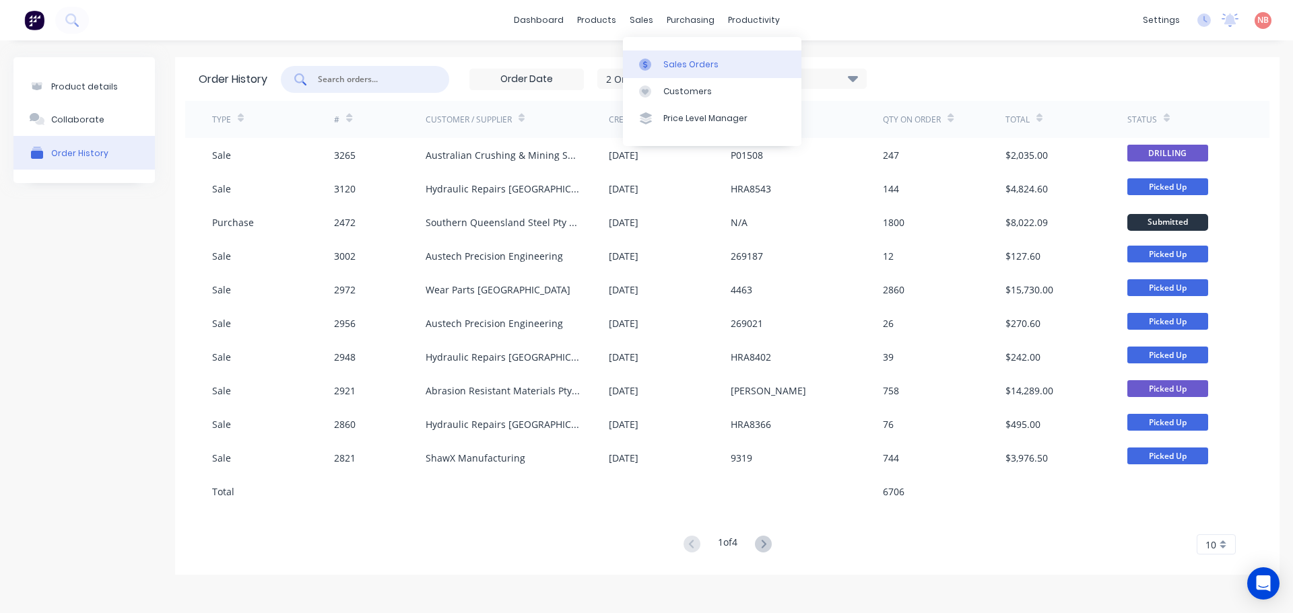
click at [646, 63] on icon at bounding box center [645, 65] width 12 height 12
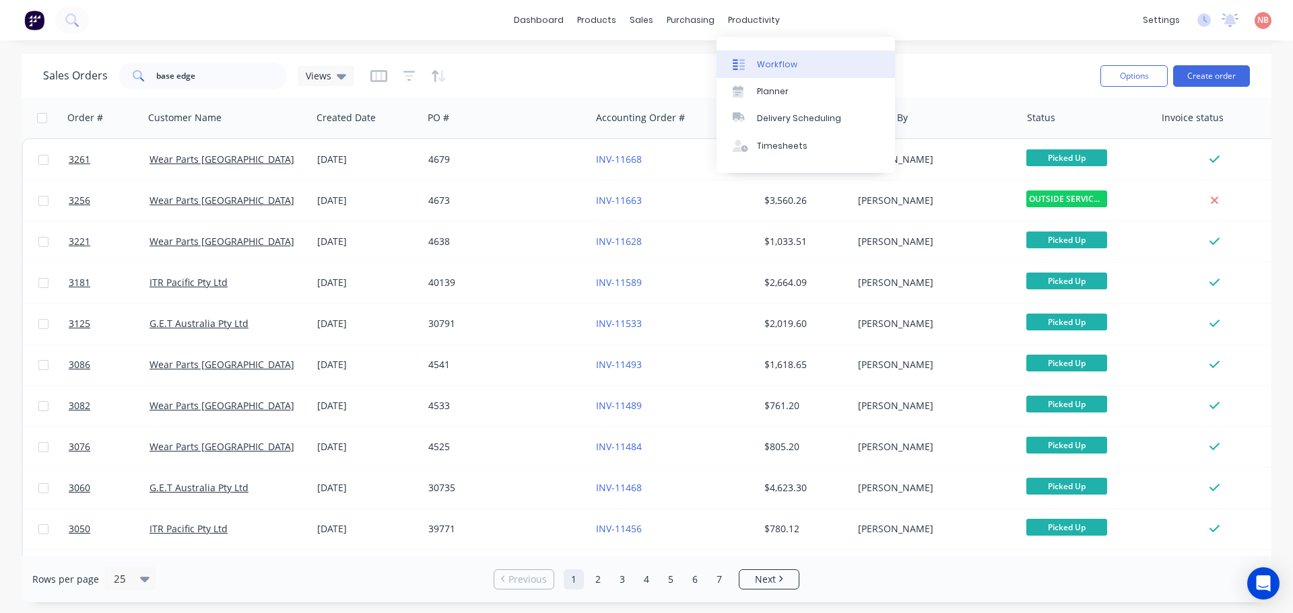
click at [761, 61] on div "Workflow" at bounding box center [777, 65] width 40 height 12
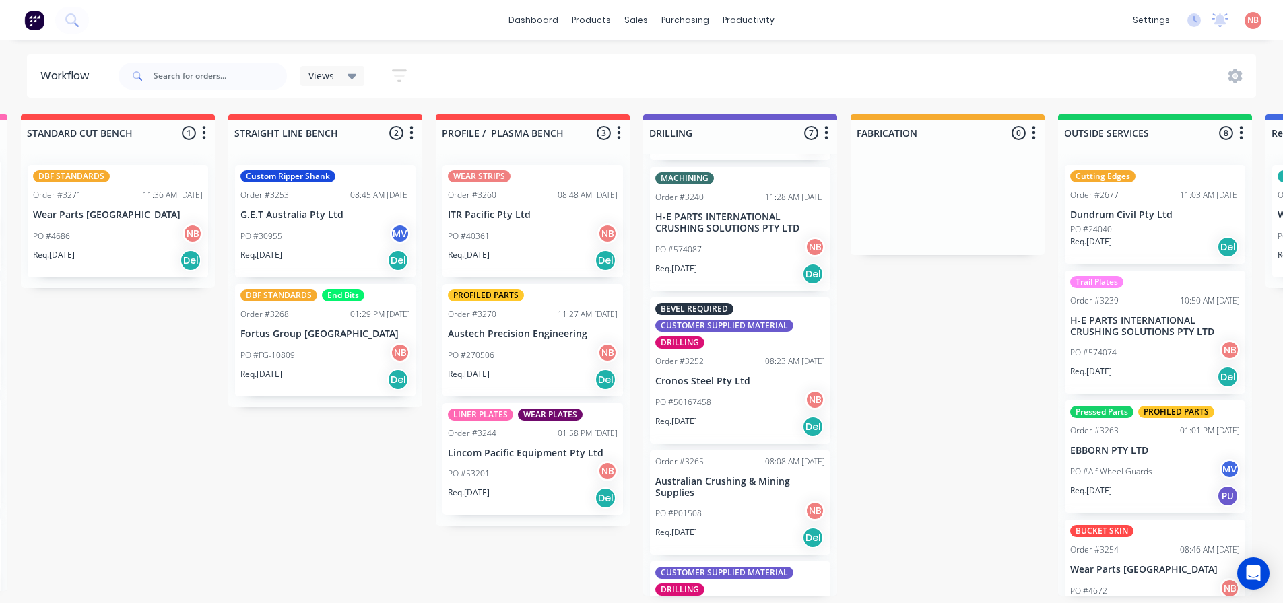
scroll to position [404, 0]
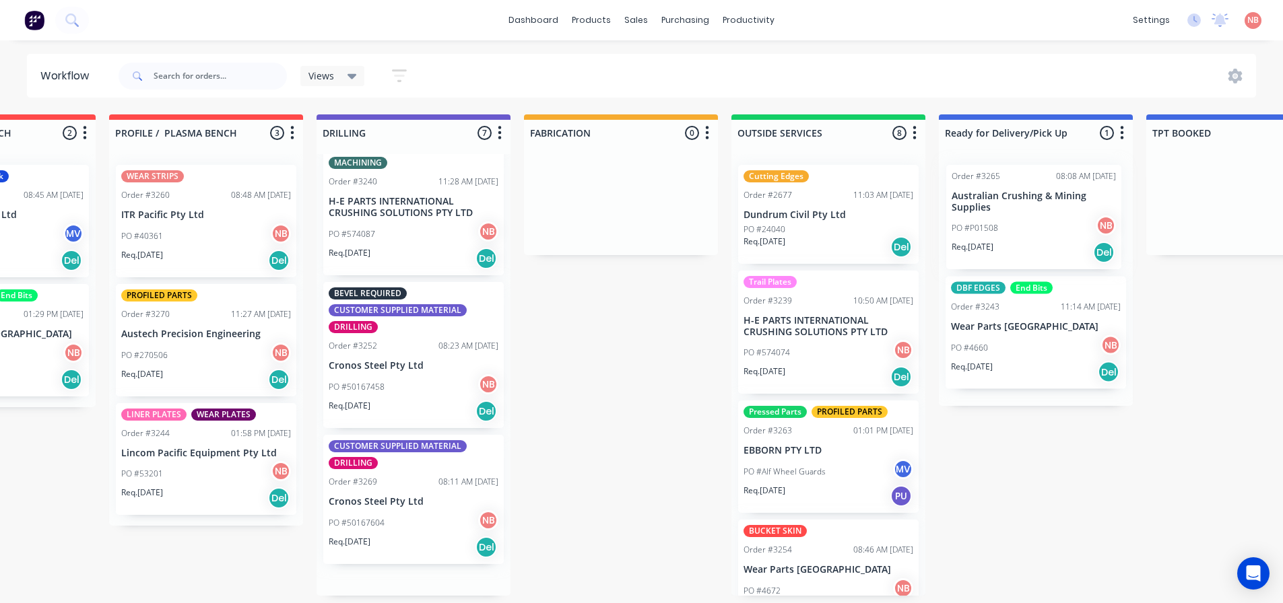
drag, startPoint x: 728, startPoint y: 478, endPoint x: 1028, endPoint y: 207, distance: 404.7
click at [1028, 207] on div "Submitted 4 Status colour #FF69B4 hex #FF69B4 Save Cancel Summaries Total order…" at bounding box center [570, 354] width 2245 height 481
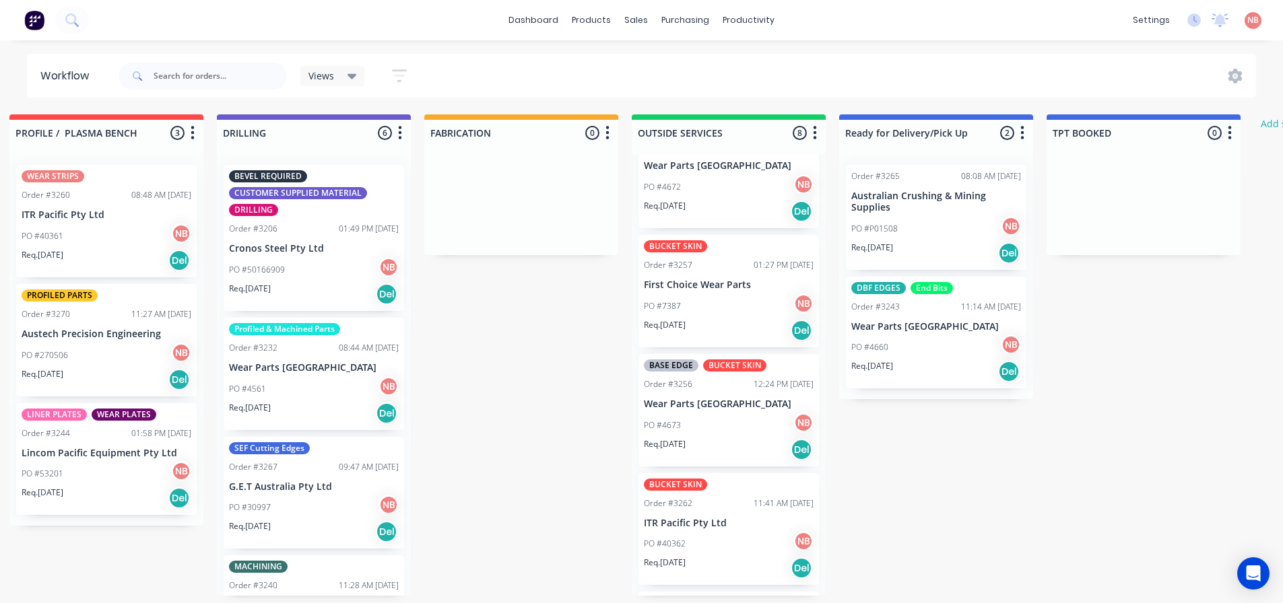
click at [714, 392] on div "BASE EDGE BUCKET SKIN Order #3256 12:24 PM [DATE] Wear Parts [GEOGRAPHIC_DATA] …" at bounding box center [728, 410] width 180 height 112
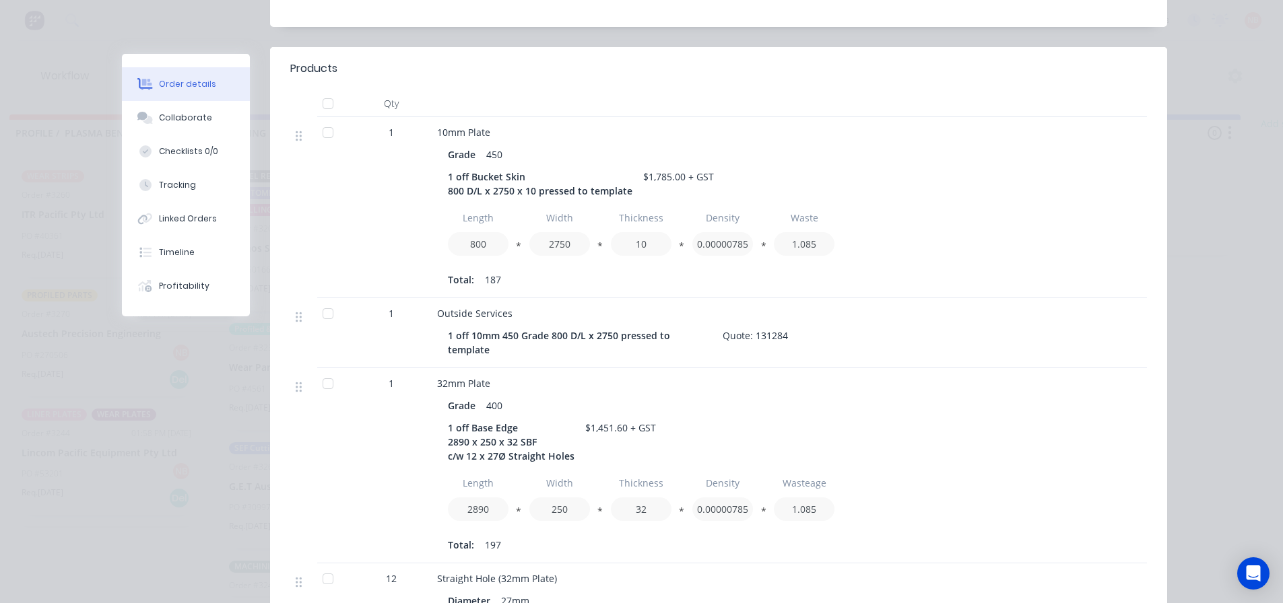
scroll to position [308, 0]
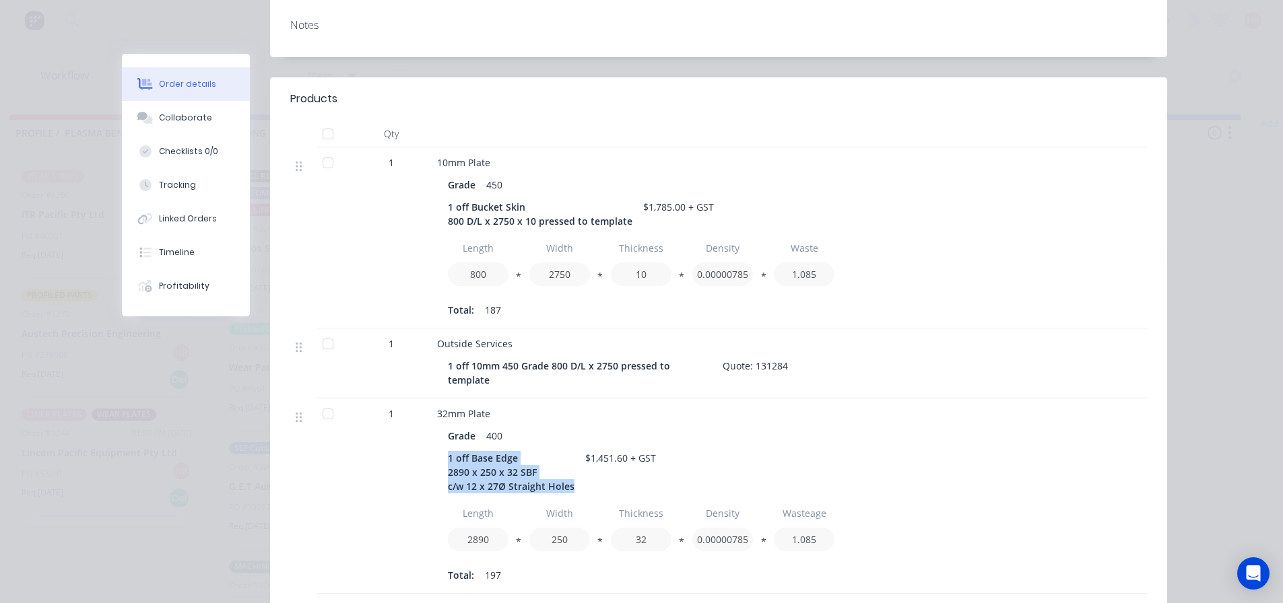
drag, startPoint x: 564, startPoint y: 452, endPoint x: 441, endPoint y: 426, distance: 125.8
click at [441, 426] on div "Grade 400 1 off Base Edge 2890 x 250 x 32 SBF c/w 12 x 27Ø Straight Holes $1,45…" at bounding box center [701, 504] width 528 height 162
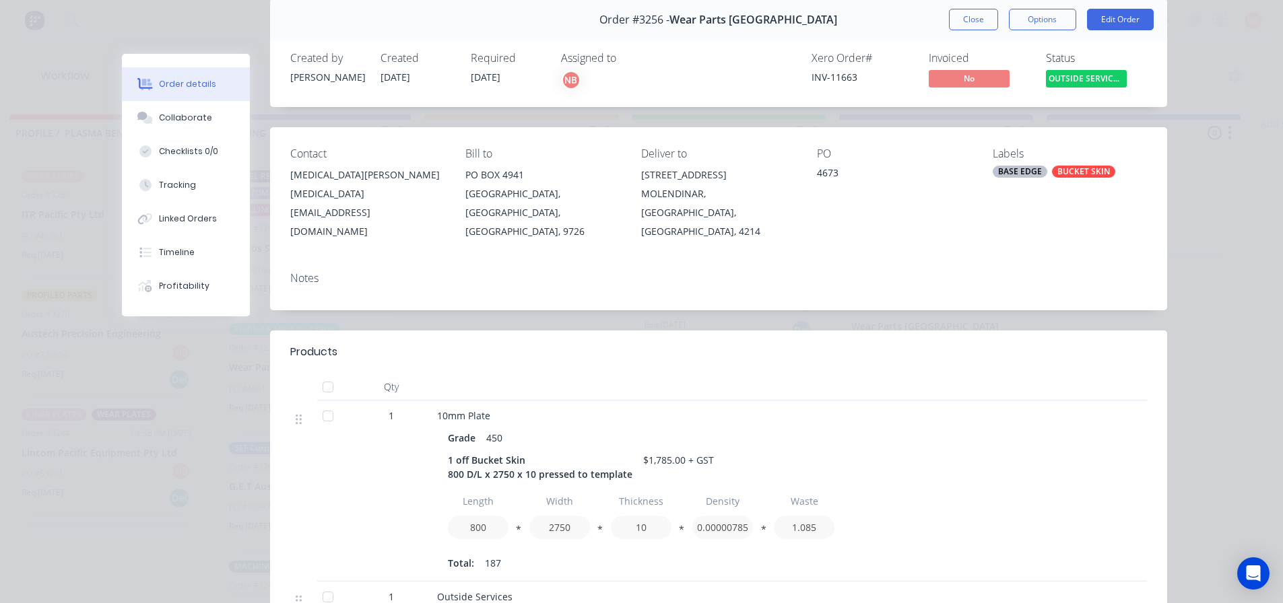
scroll to position [0, 0]
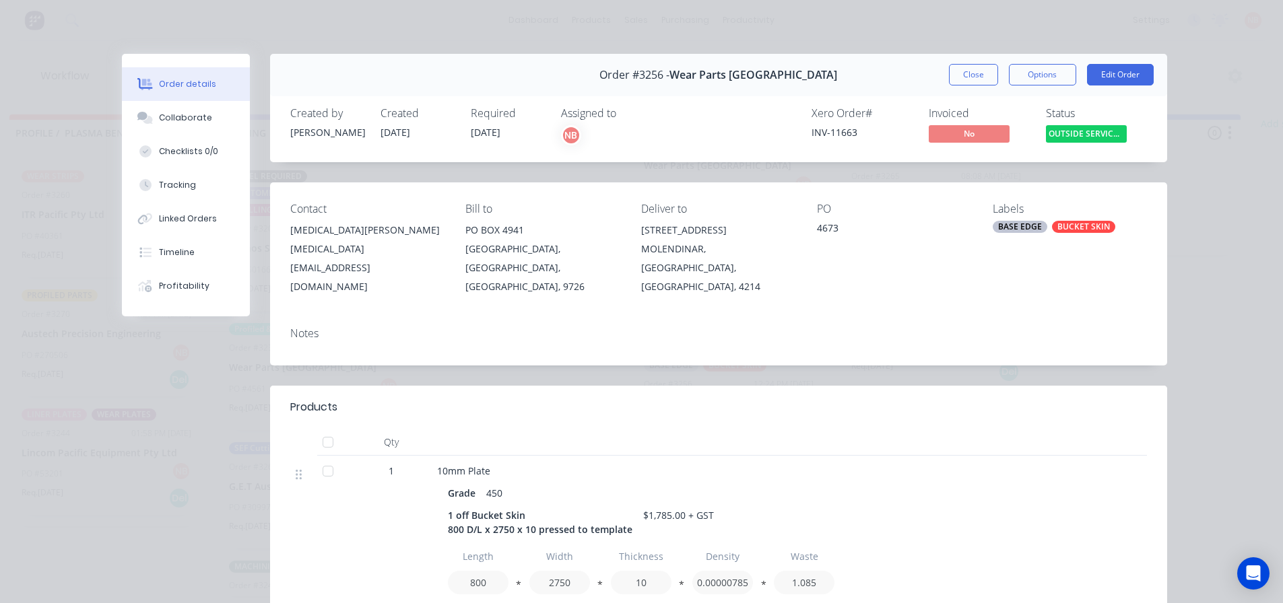
drag, startPoint x: 963, startPoint y: 73, endPoint x: 832, endPoint y: 57, distance: 132.3
click at [963, 73] on button "Close" at bounding box center [973, 75] width 49 height 22
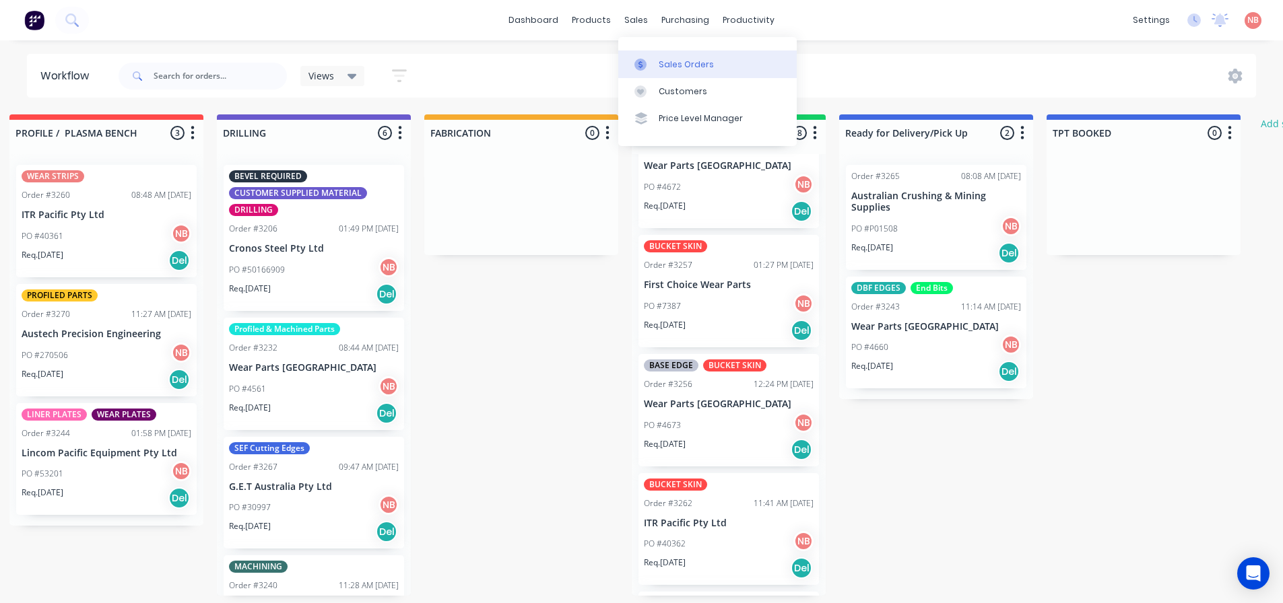
click at [644, 59] on icon at bounding box center [640, 65] width 12 height 12
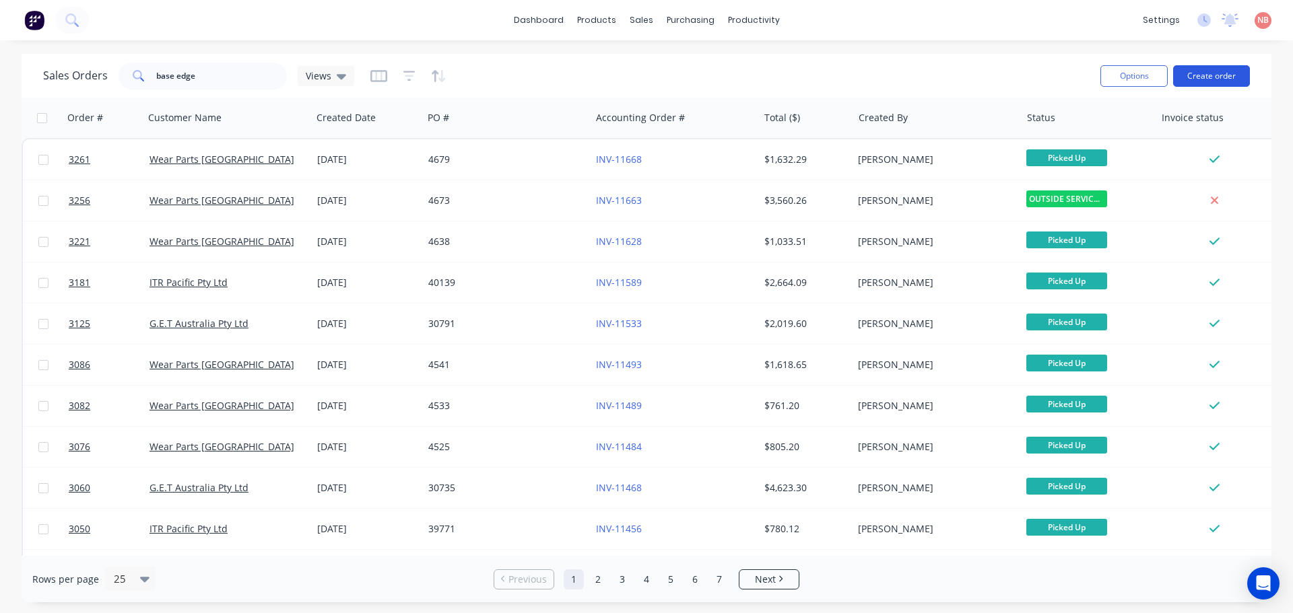
click at [1203, 67] on button "Create order" at bounding box center [1211, 76] width 77 height 22
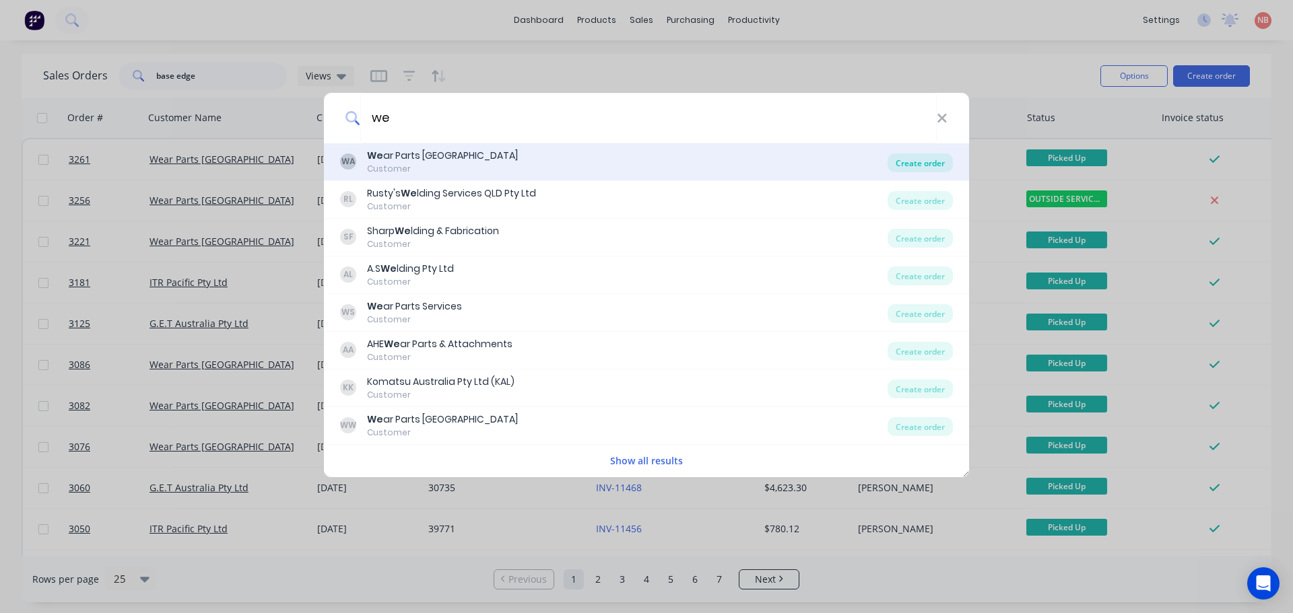
type input "we"
click at [897, 164] on div "Create order" at bounding box center [919, 162] width 65 height 19
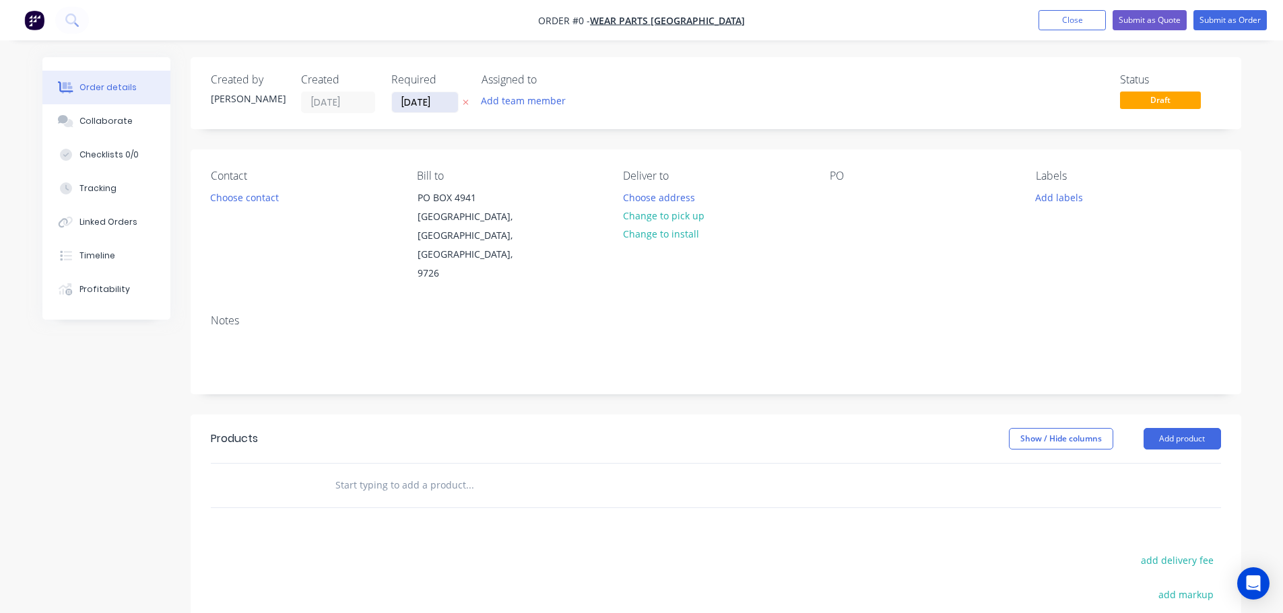
click at [425, 101] on input "[DATE]" at bounding box center [425, 102] width 66 height 20
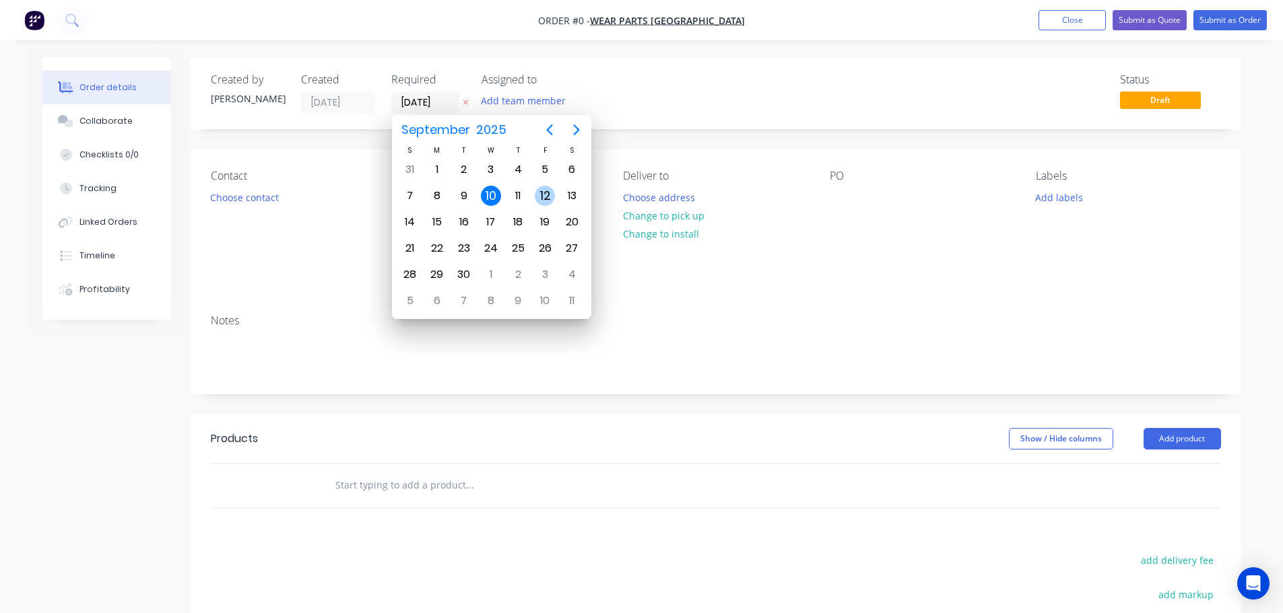
click at [537, 189] on div "12" at bounding box center [545, 196] width 20 height 20
type input "[DATE]"
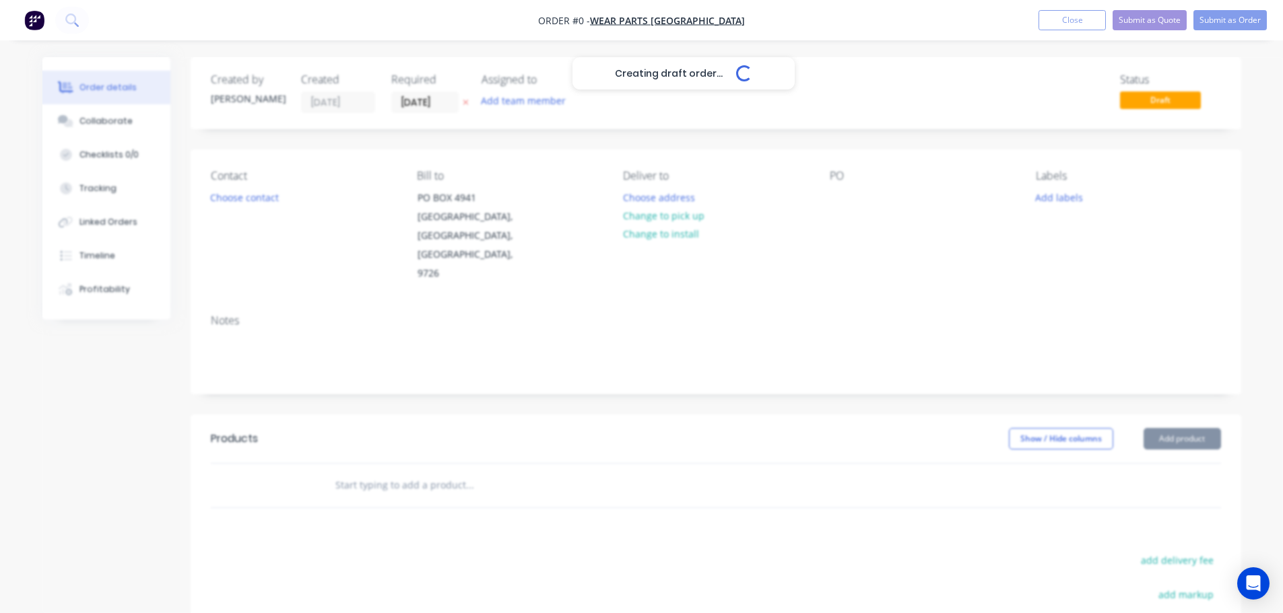
click at [527, 106] on button "Add team member" at bounding box center [522, 101] width 99 height 18
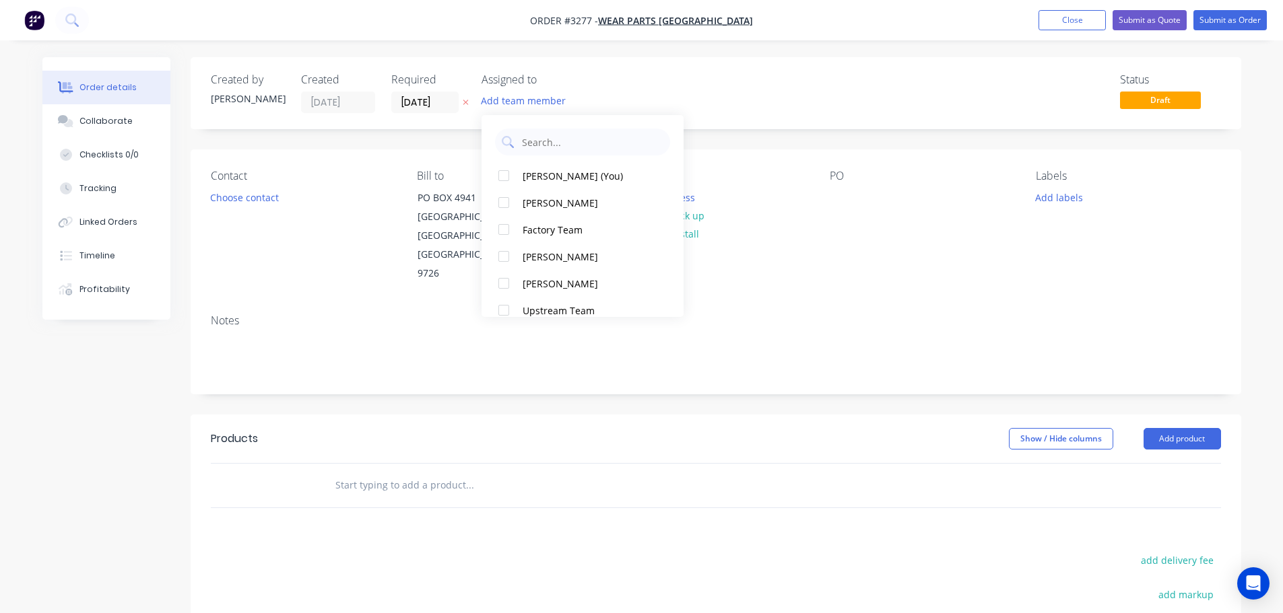
click at [553, 172] on div "[PERSON_NAME] (You)" at bounding box center [589, 176] width 135 height 14
click at [232, 204] on button "Choose contact" at bounding box center [244, 197] width 83 height 18
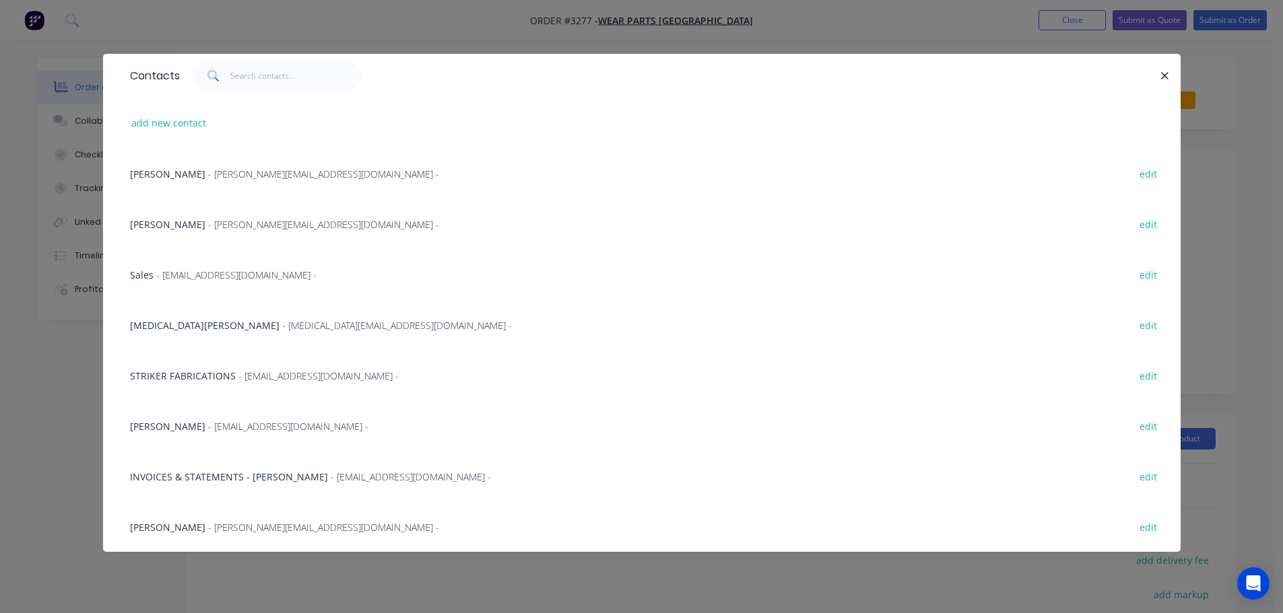
click at [164, 322] on span "[MEDICAL_DATA][PERSON_NAME]" at bounding box center [204, 325] width 149 height 13
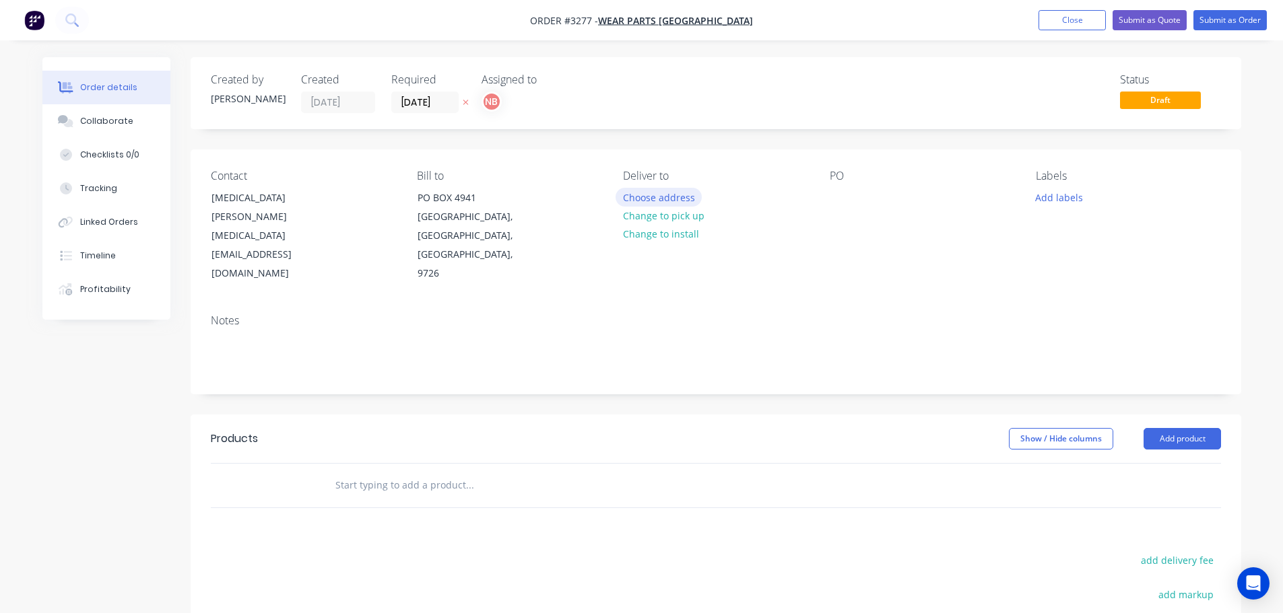
click at [660, 191] on button "Choose address" at bounding box center [658, 197] width 86 height 18
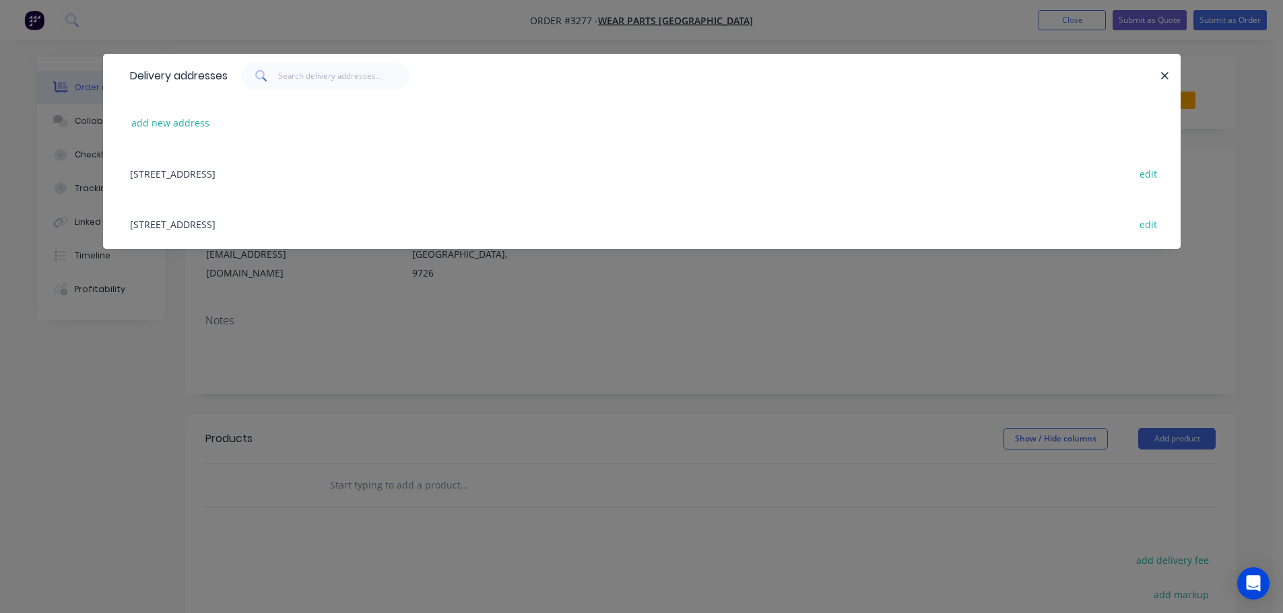
click at [312, 221] on div "[STREET_ADDRESS] edit" at bounding box center [641, 224] width 1037 height 50
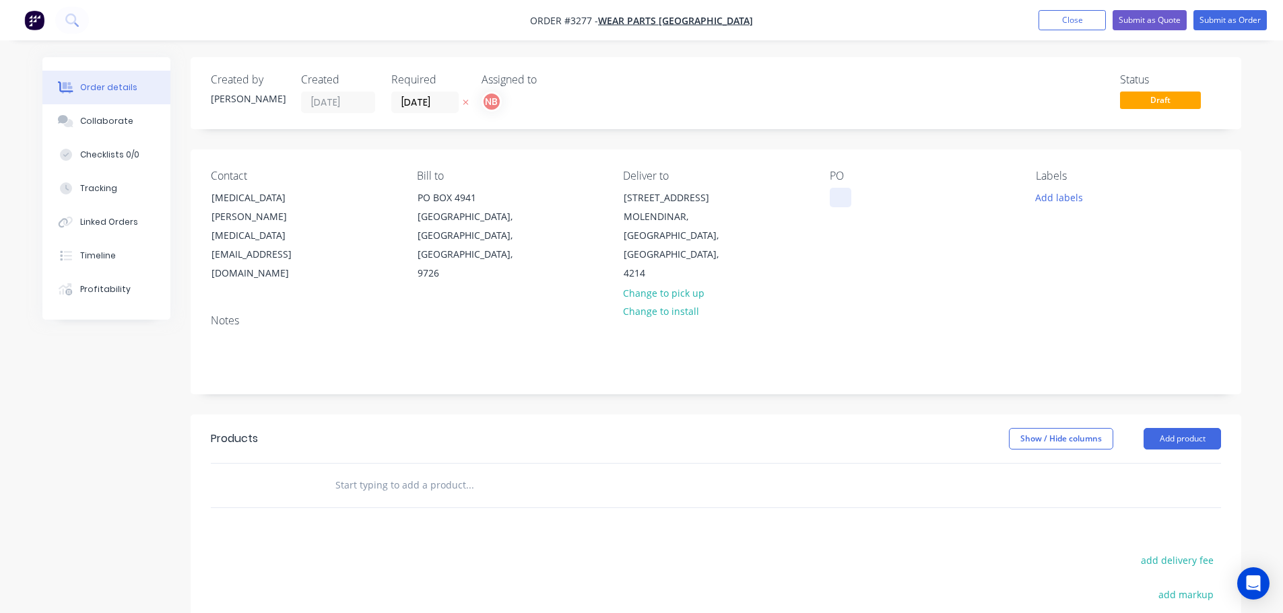
click at [836, 191] on div at bounding box center [840, 198] width 22 height 20
click at [1048, 198] on button "Add labels" at bounding box center [1059, 197] width 62 height 18
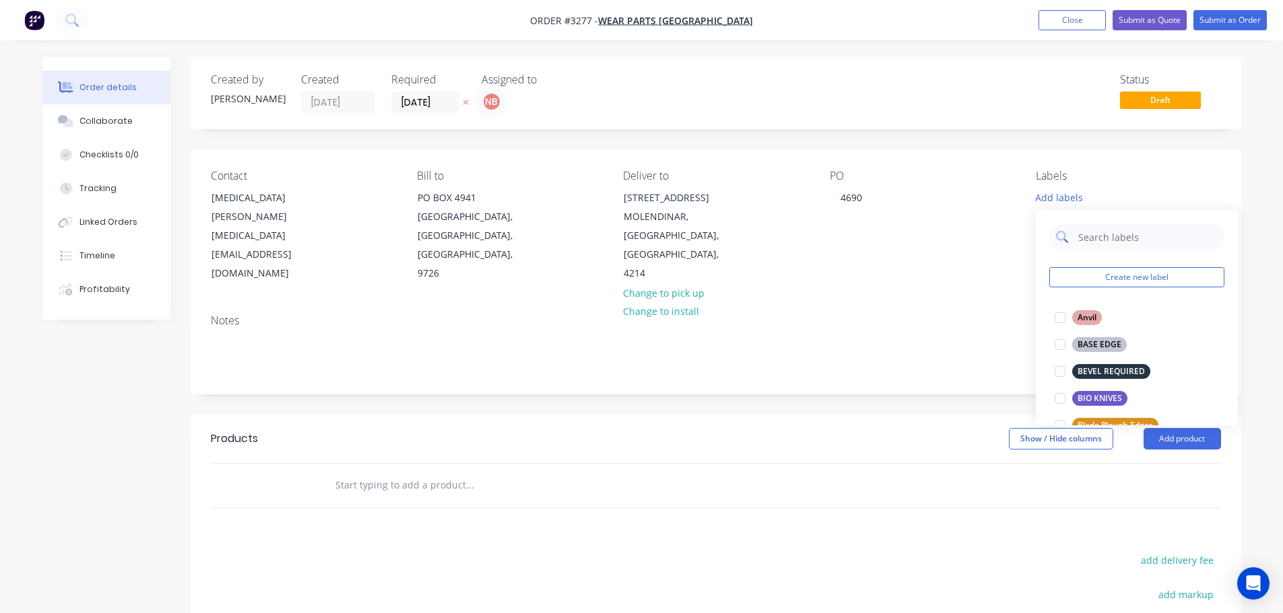
click at [1087, 244] on input "text" at bounding box center [1146, 237] width 141 height 27
type input "we"
drag, startPoint x: 1099, startPoint y: 397, endPoint x: 963, endPoint y: 430, distance: 139.8
click at [1099, 397] on div "WEAR PLATES" at bounding box center [1104, 398] width 65 height 15
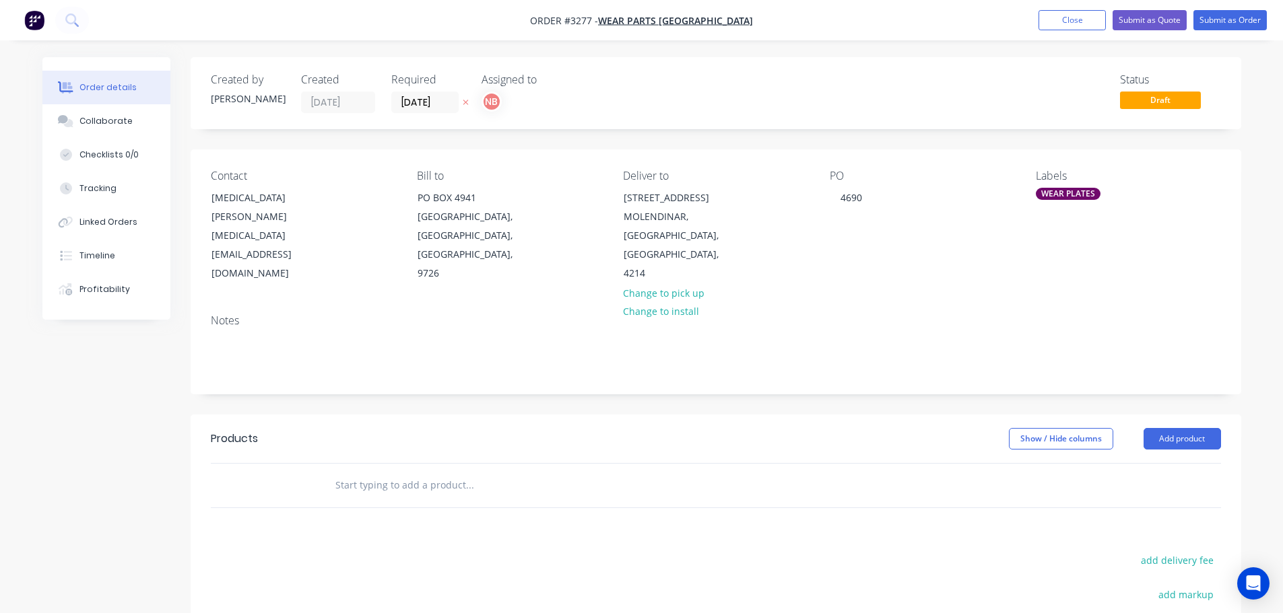
click at [893, 429] on div "Show / Hide columns Add product" at bounding box center [822, 439] width 795 height 22
click at [1177, 435] on button "Add product" at bounding box center [1181, 439] width 77 height 22
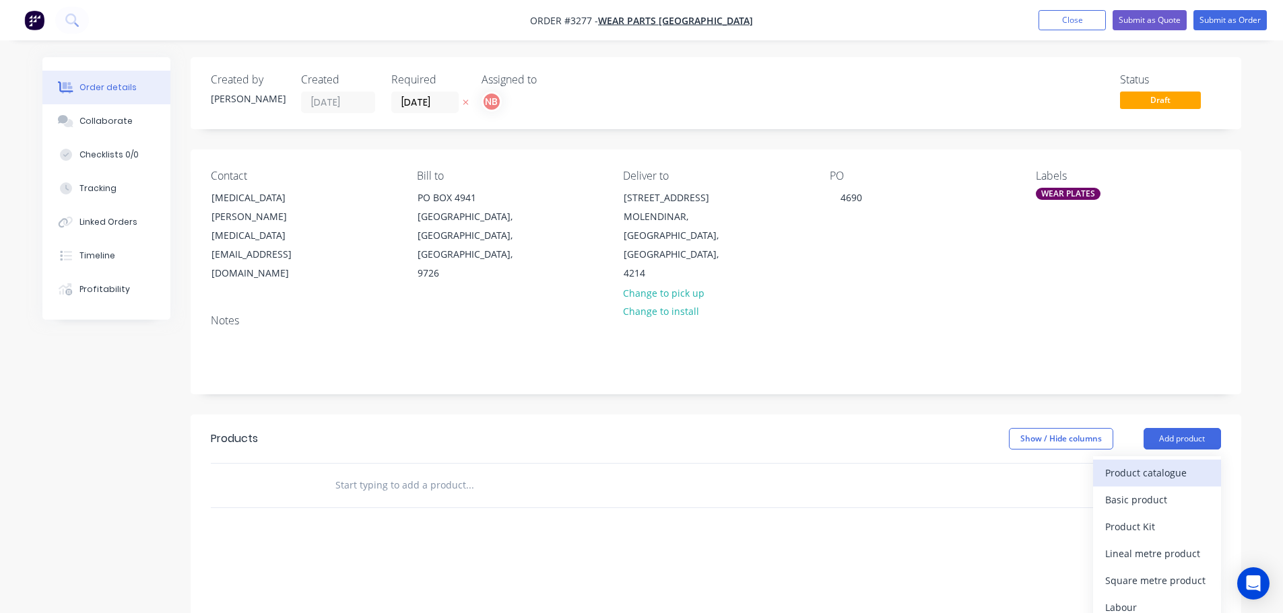
click at [1153, 461] on button "Product catalogue" at bounding box center [1157, 473] width 128 height 27
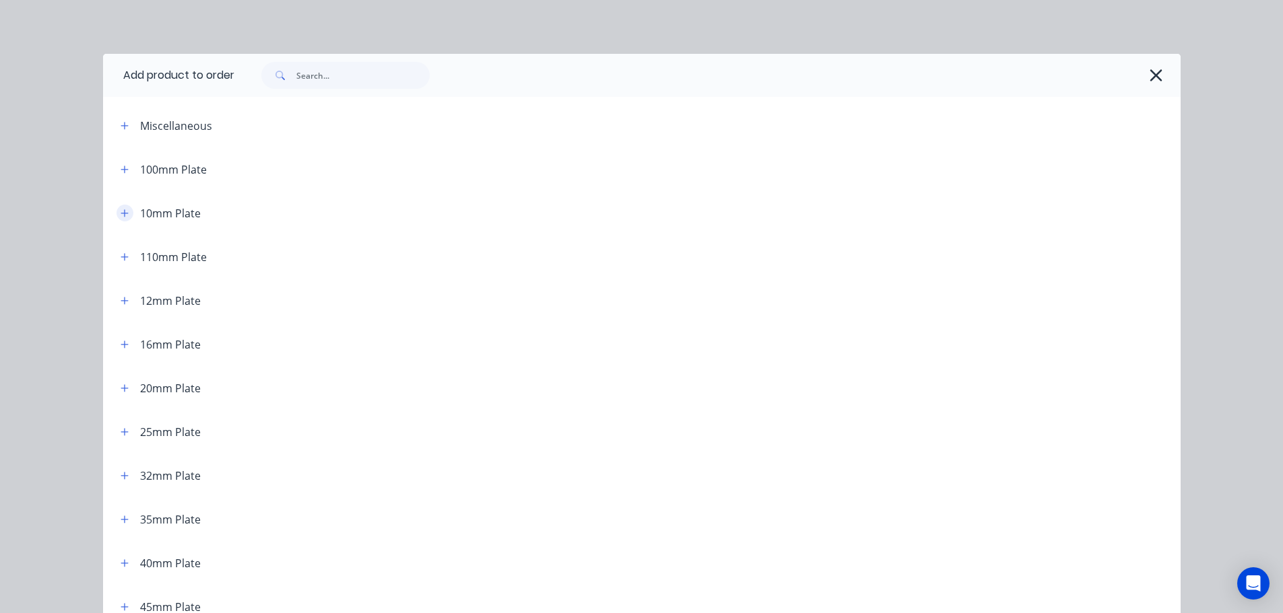
click at [121, 211] on icon "button" at bounding box center [125, 213] width 8 height 9
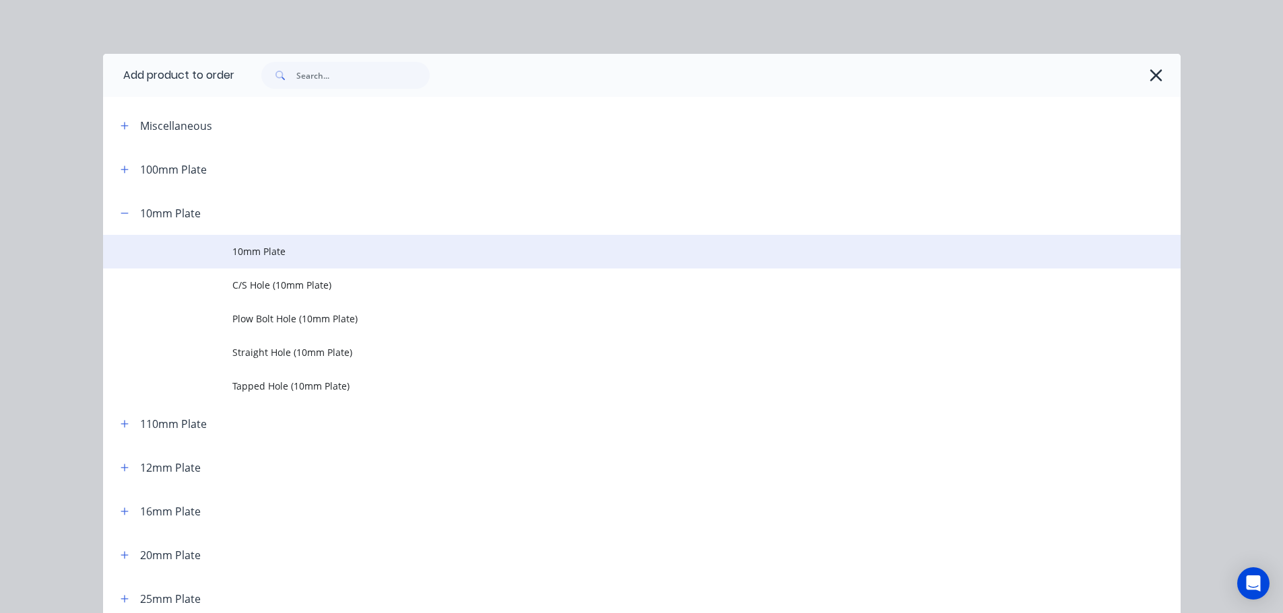
click at [253, 255] on span "10mm Plate" at bounding box center [611, 251] width 758 height 14
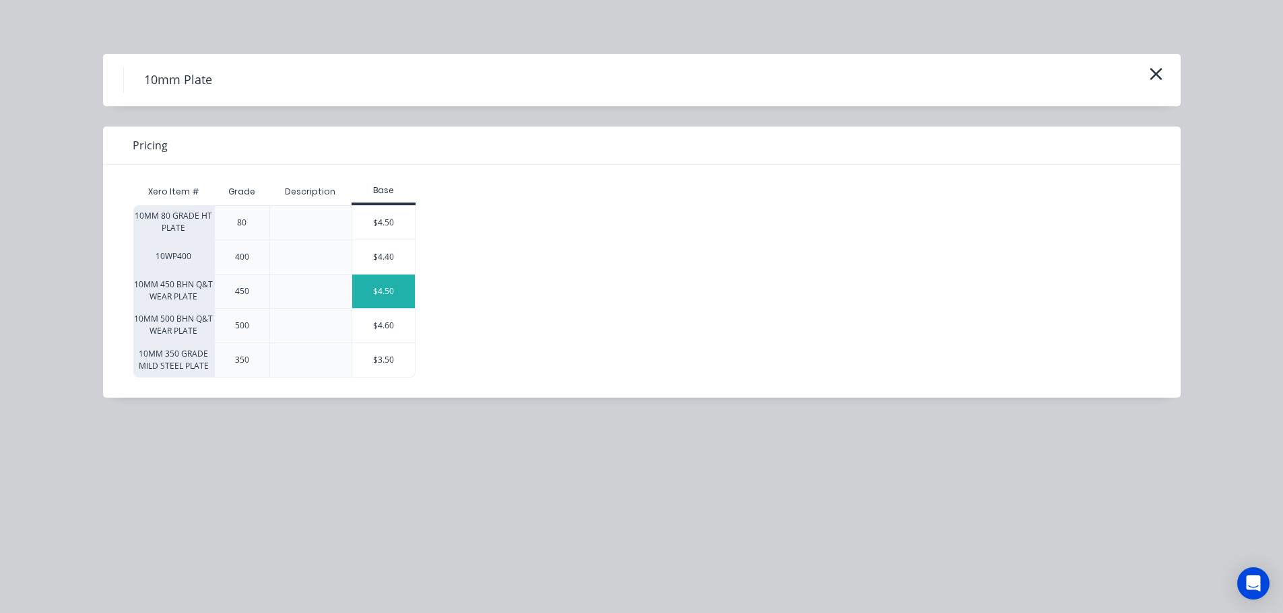
click at [398, 286] on div "$4.50" at bounding box center [383, 292] width 63 height 34
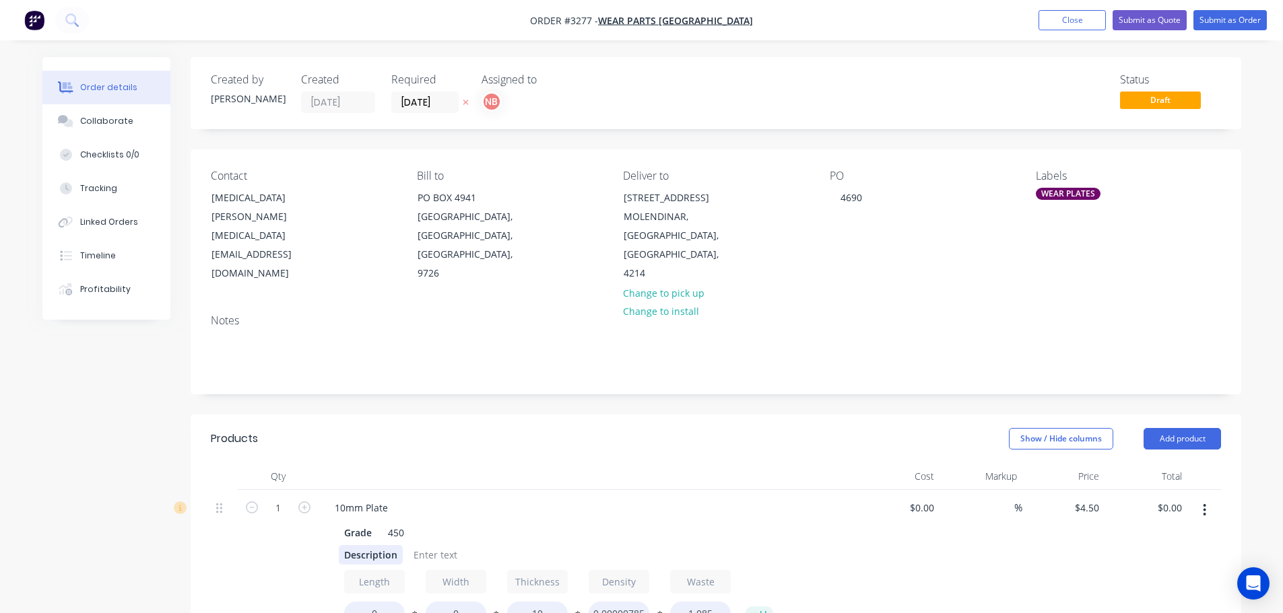
click at [373, 553] on div "Description" at bounding box center [371, 555] width 64 height 20
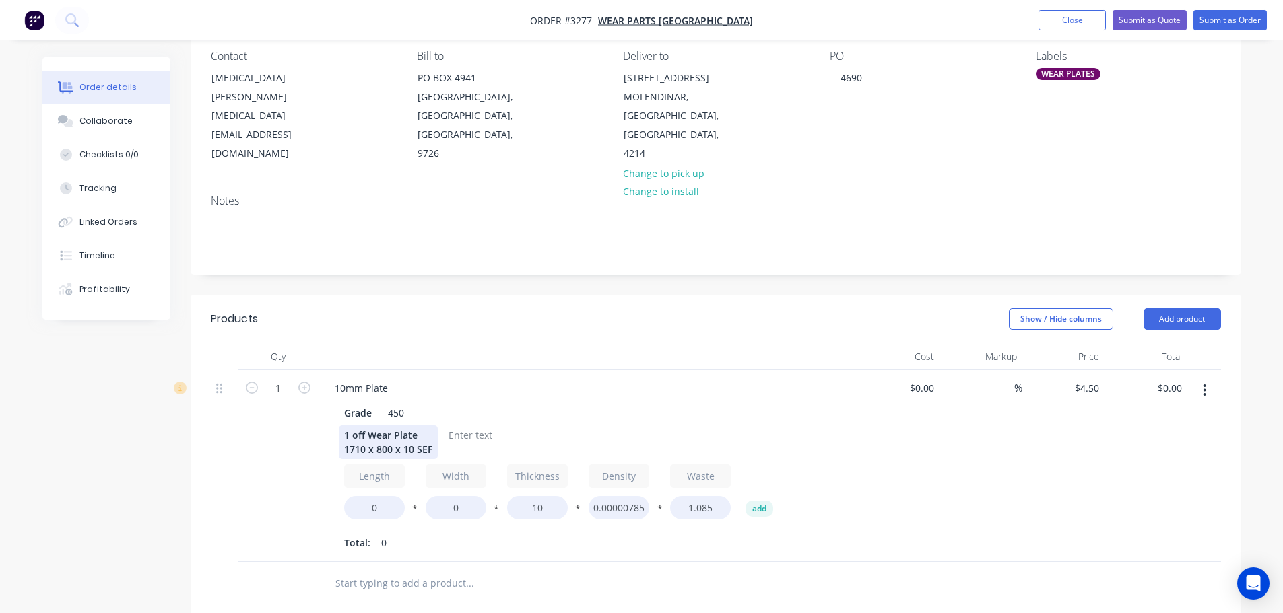
scroll to position [135, 0]
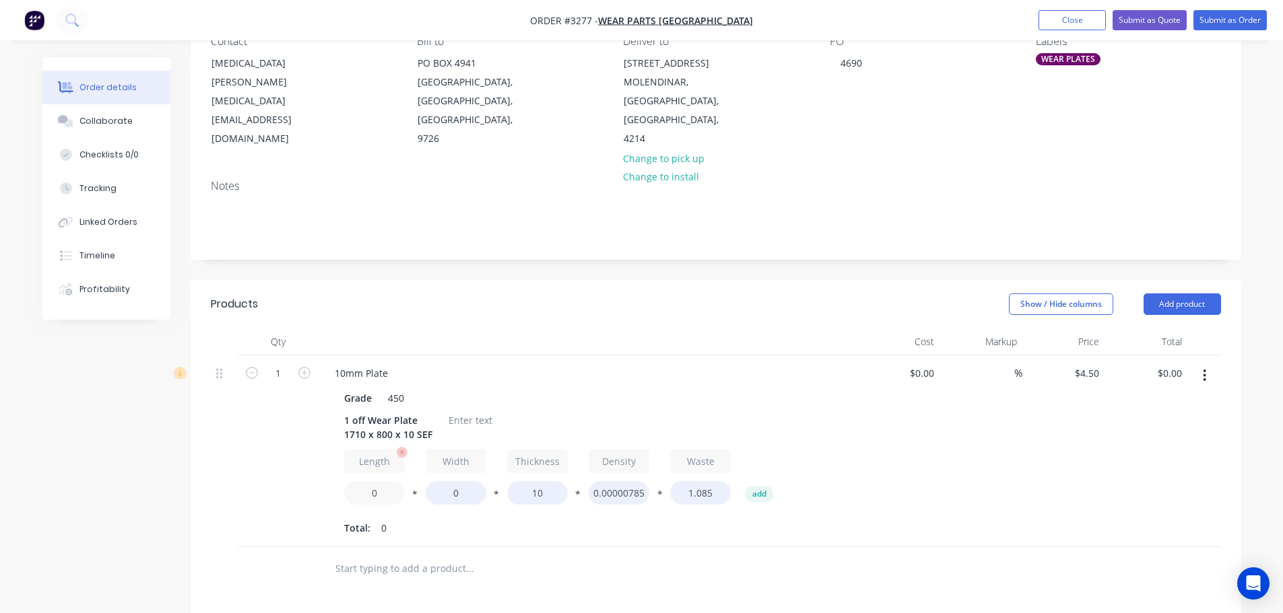
click at [365, 498] on input "0" at bounding box center [374, 493] width 61 height 24
type input "1710"
click at [451, 488] on input "0" at bounding box center [455, 493] width 61 height 24
type input "800"
type input "$526.50"
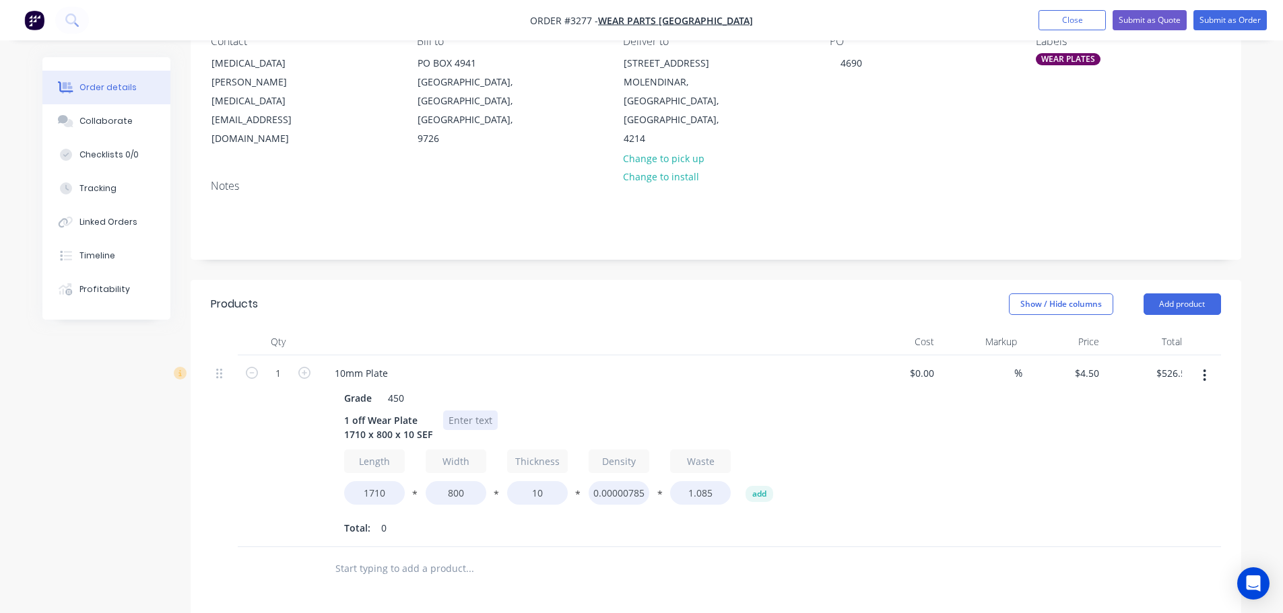
click at [471, 421] on div at bounding box center [470, 421] width 55 height 20
click at [475, 421] on div at bounding box center [470, 421] width 55 height 20
click at [1173, 300] on button "Add product" at bounding box center [1181, 305] width 77 height 22
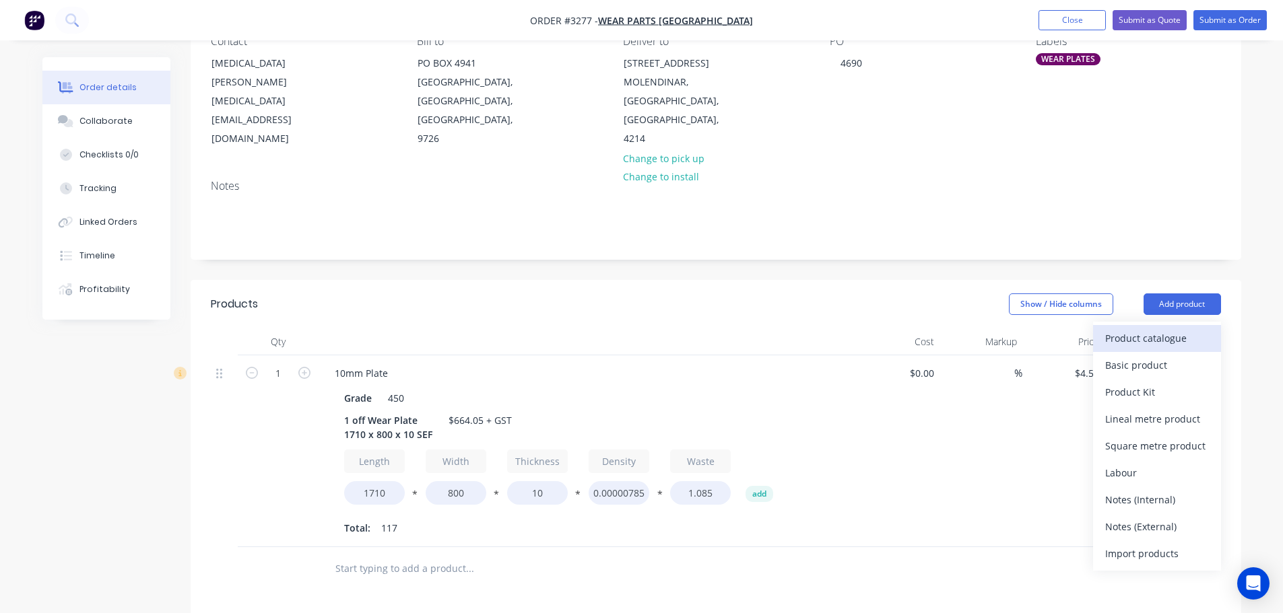
click at [1161, 331] on div "Product catalogue" at bounding box center [1157, 339] width 104 height 20
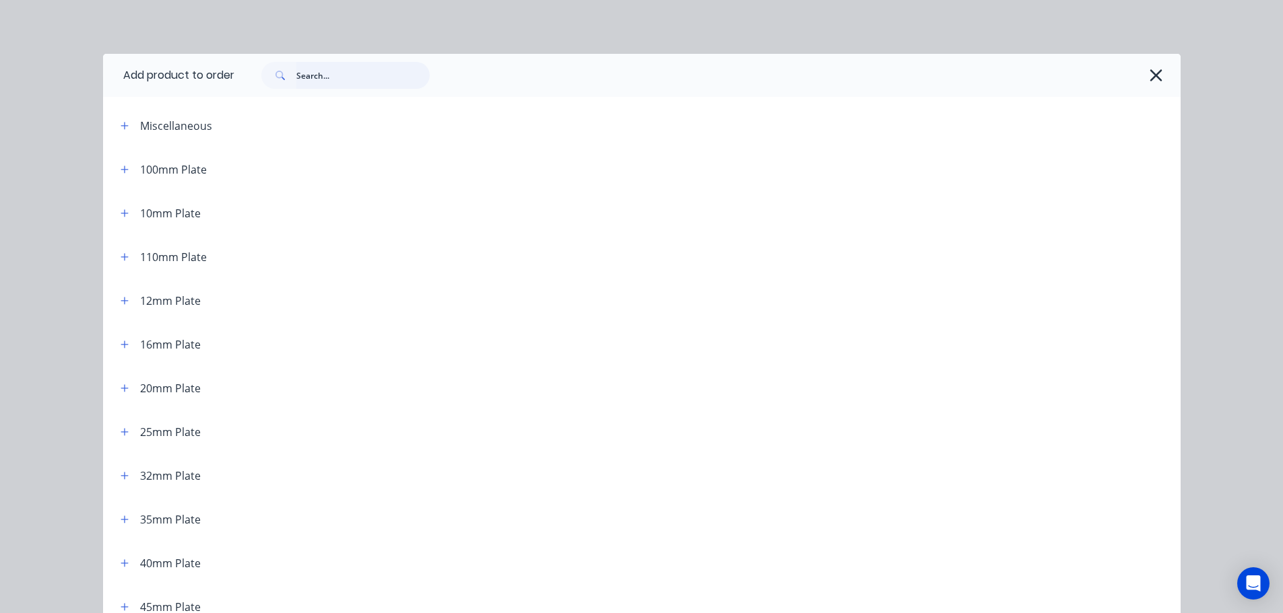
click at [384, 73] on input "text" at bounding box center [362, 75] width 133 height 27
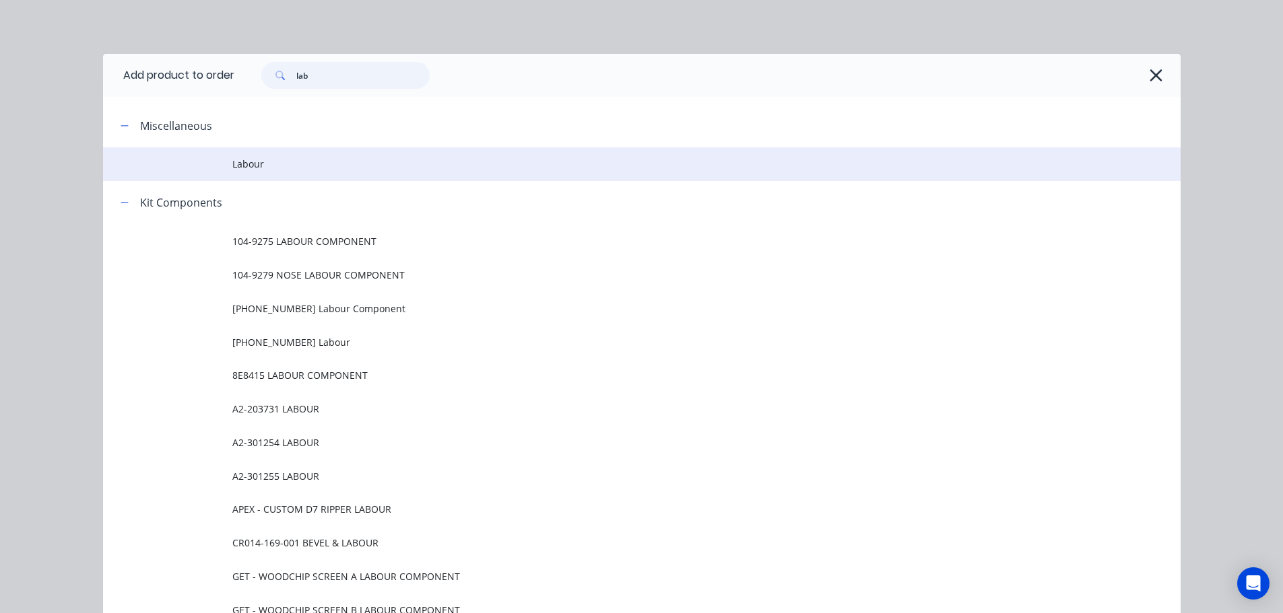
type input "lab"
click at [278, 174] on td "Labour" at bounding box center [706, 164] width 948 height 34
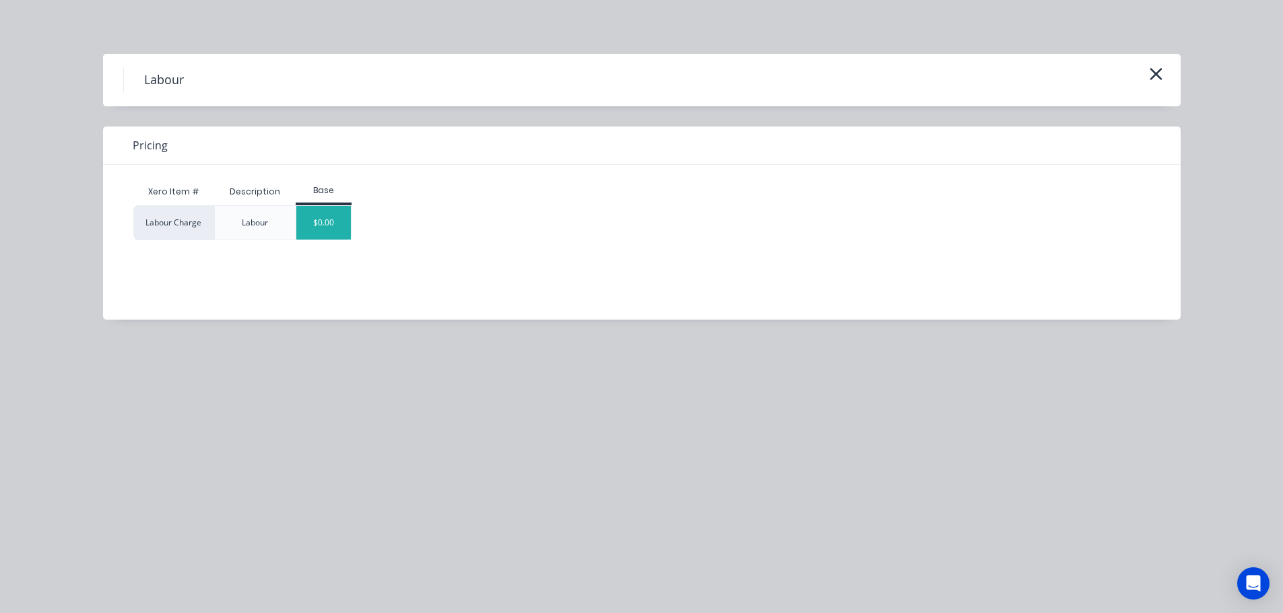
click at [314, 230] on div "$0.00" at bounding box center [323, 223] width 55 height 34
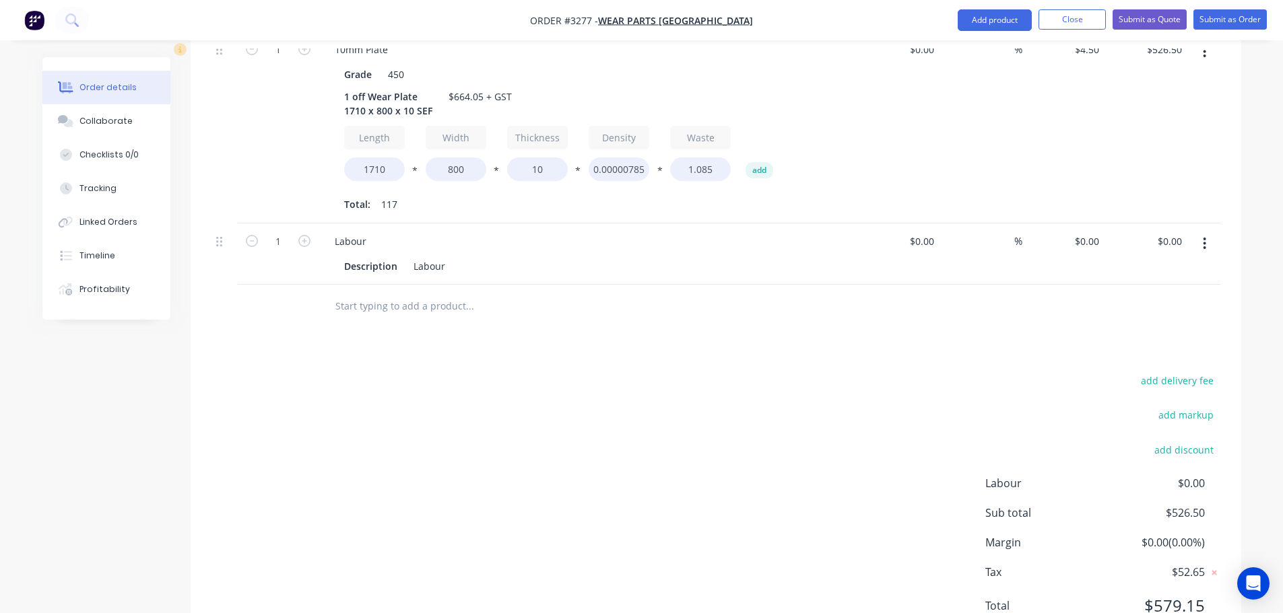
scroll to position [517, 0]
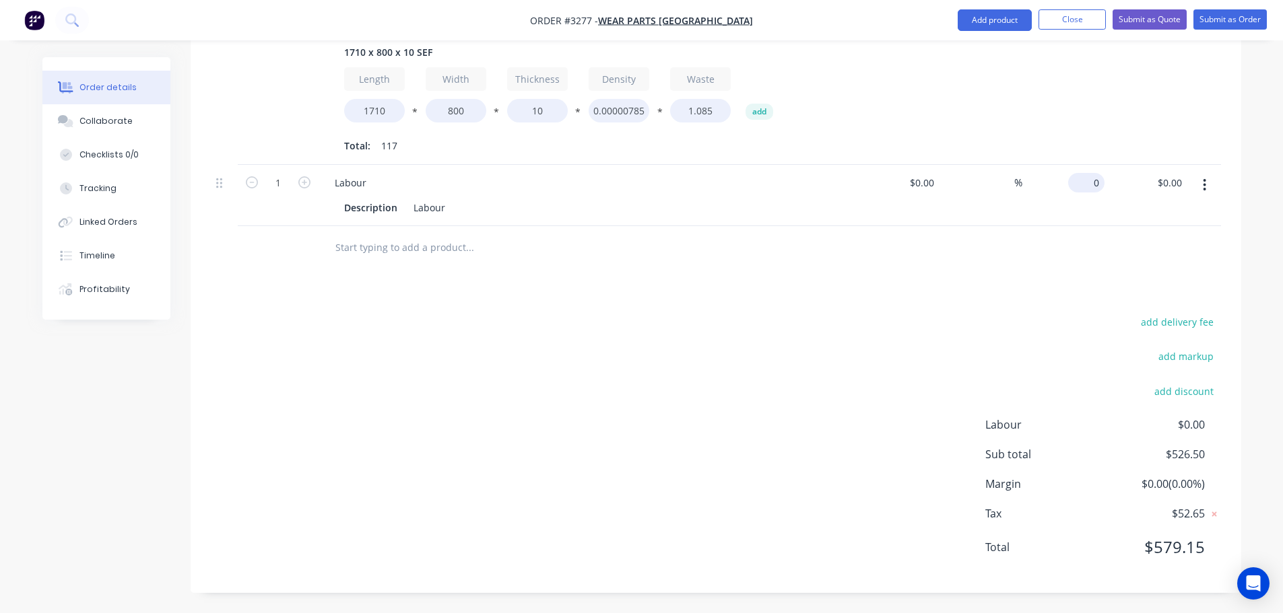
click at [1092, 184] on input "0" at bounding box center [1088, 183] width 31 height 20
type input "$137.55"
click at [929, 349] on div "add delivery fee add markup add discount Labour $0.00 Sub total $526.50 Margin …" at bounding box center [716, 443] width 1010 height 260
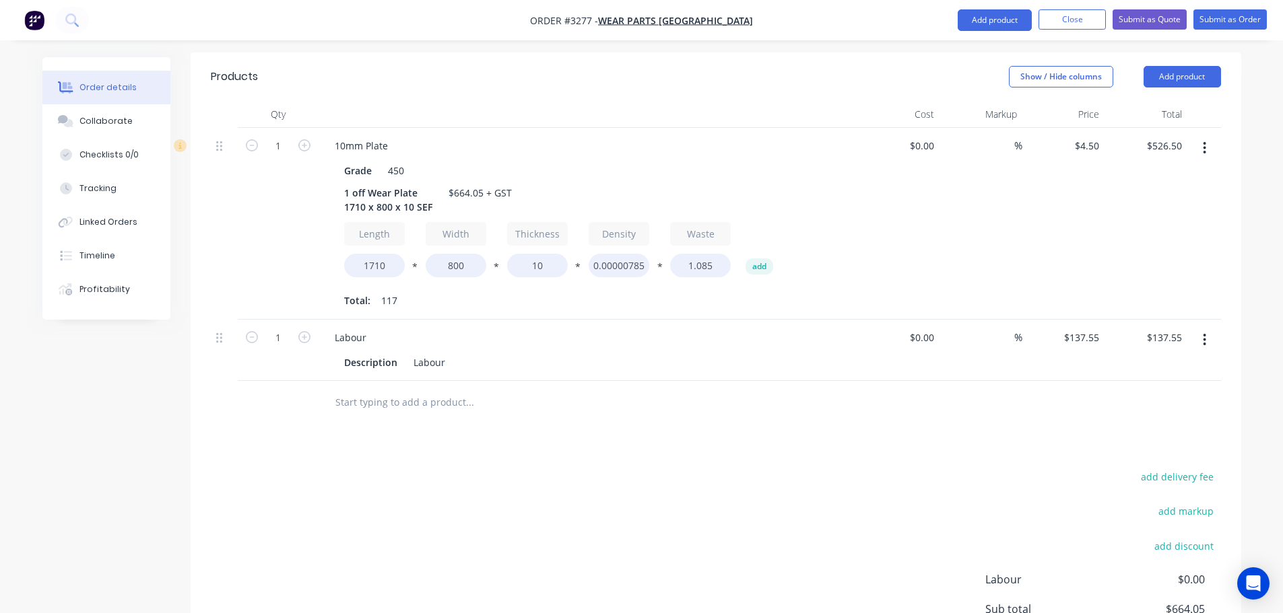
scroll to position [315, 0]
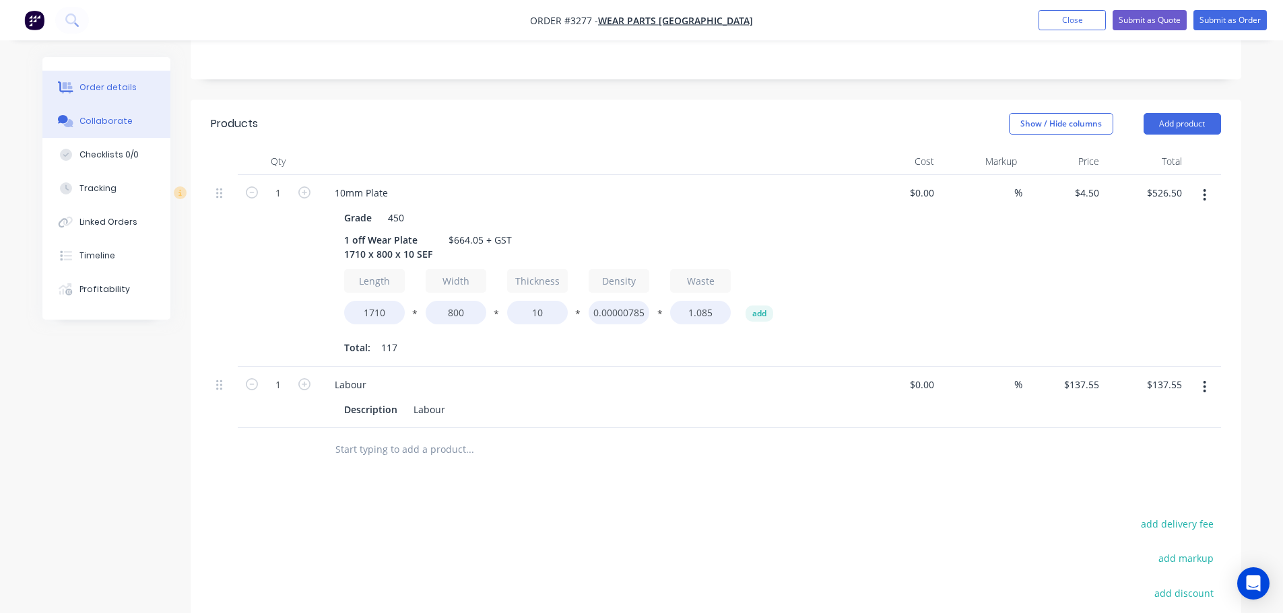
click at [109, 129] on button "Collaborate" at bounding box center [106, 121] width 128 height 34
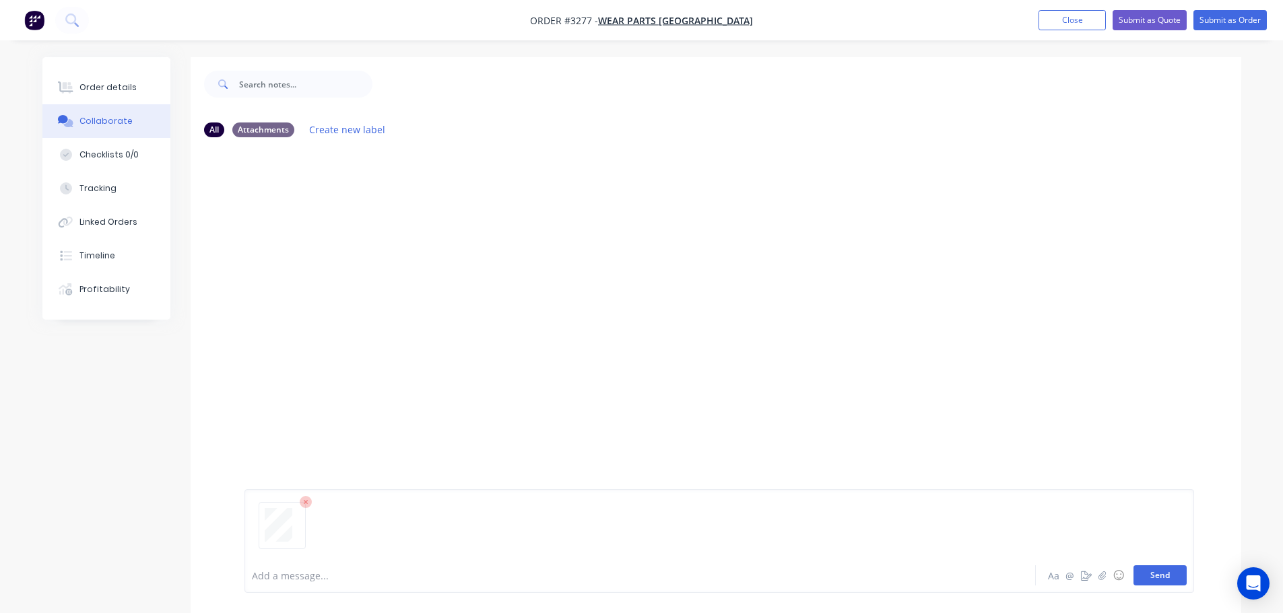
click at [1165, 576] on button "Send" at bounding box center [1159, 576] width 53 height 20
click at [113, 83] on div "Order details" at bounding box center [107, 87] width 57 height 12
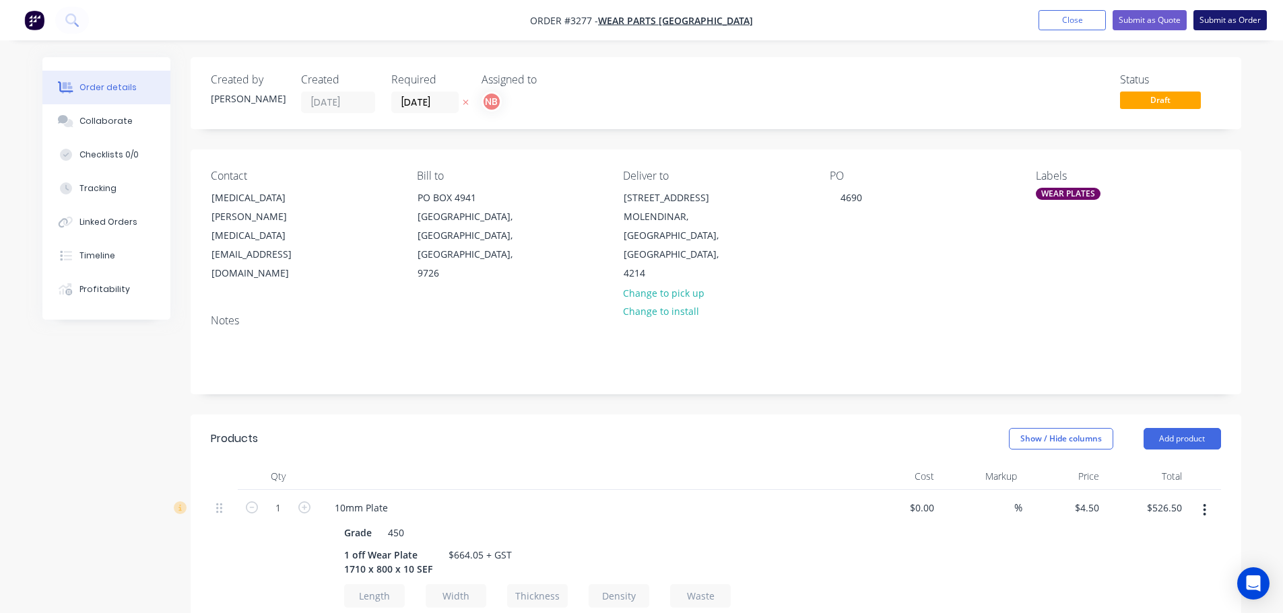
click at [1229, 18] on button "Submit as Order" at bounding box center [1229, 20] width 73 height 20
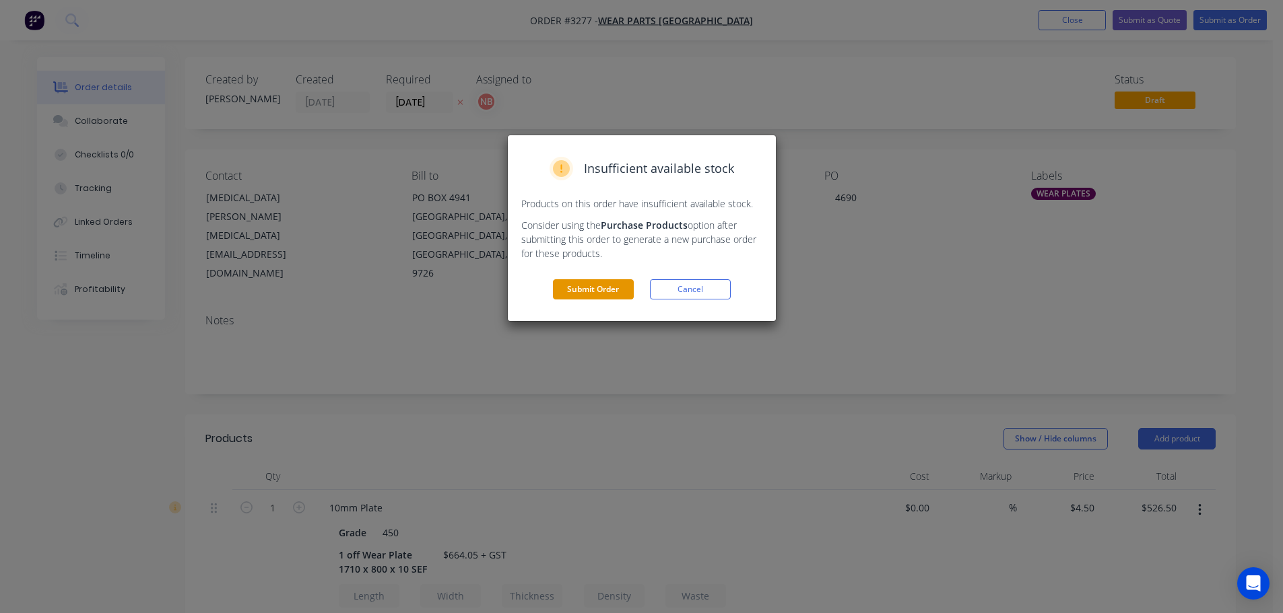
click at [563, 286] on button "Submit Order" at bounding box center [593, 289] width 81 height 20
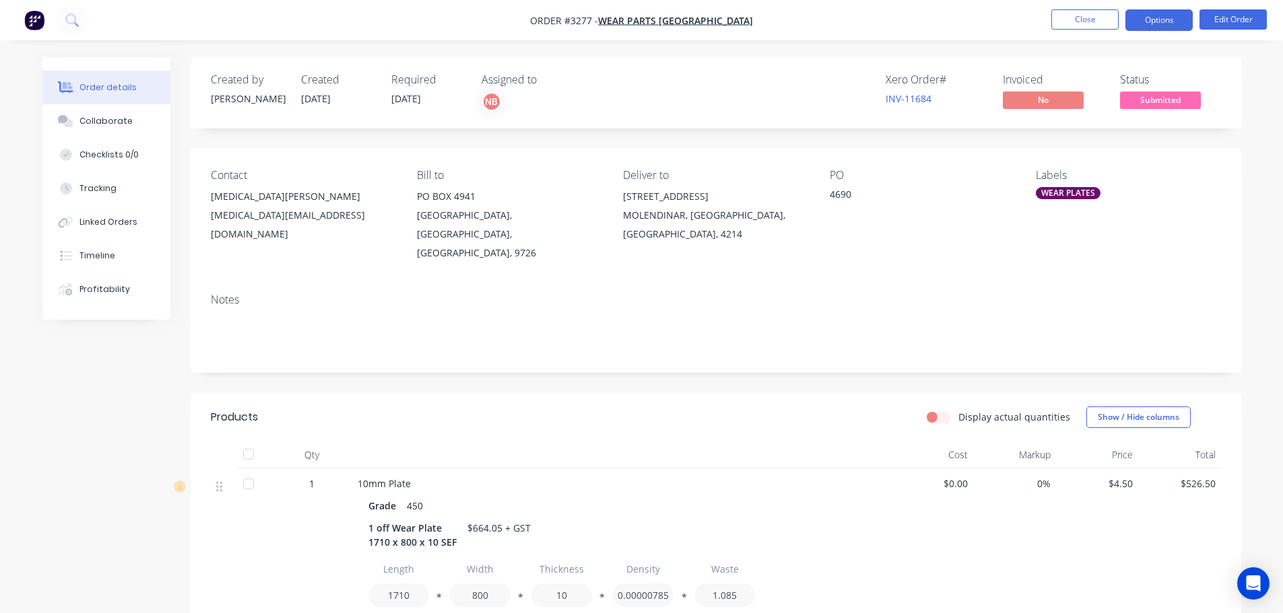
click at [1179, 20] on button "Options" at bounding box center [1158, 20] width 67 height 22
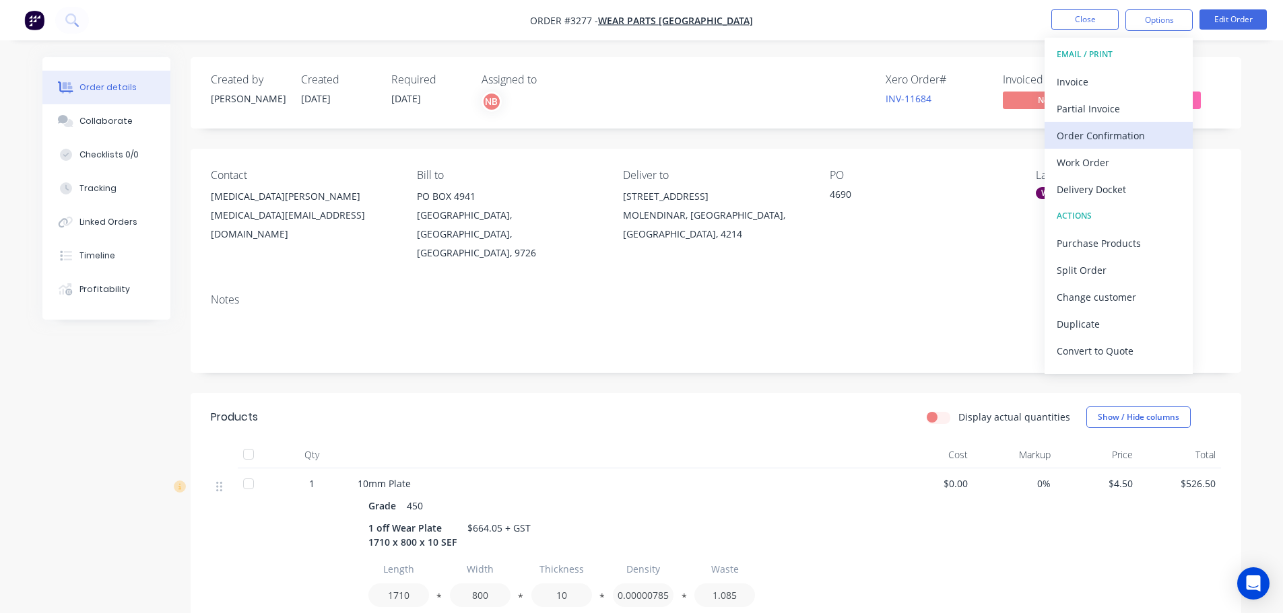
click at [1093, 131] on div "Order Confirmation" at bounding box center [1118, 136] width 124 height 20
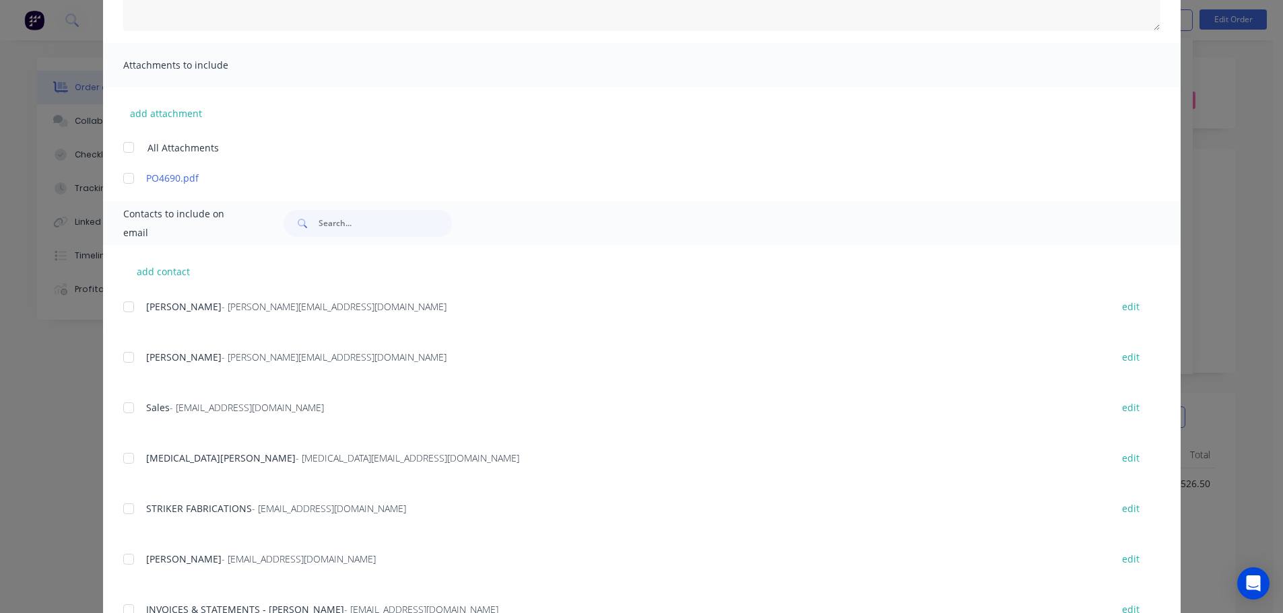
scroll to position [269, 0]
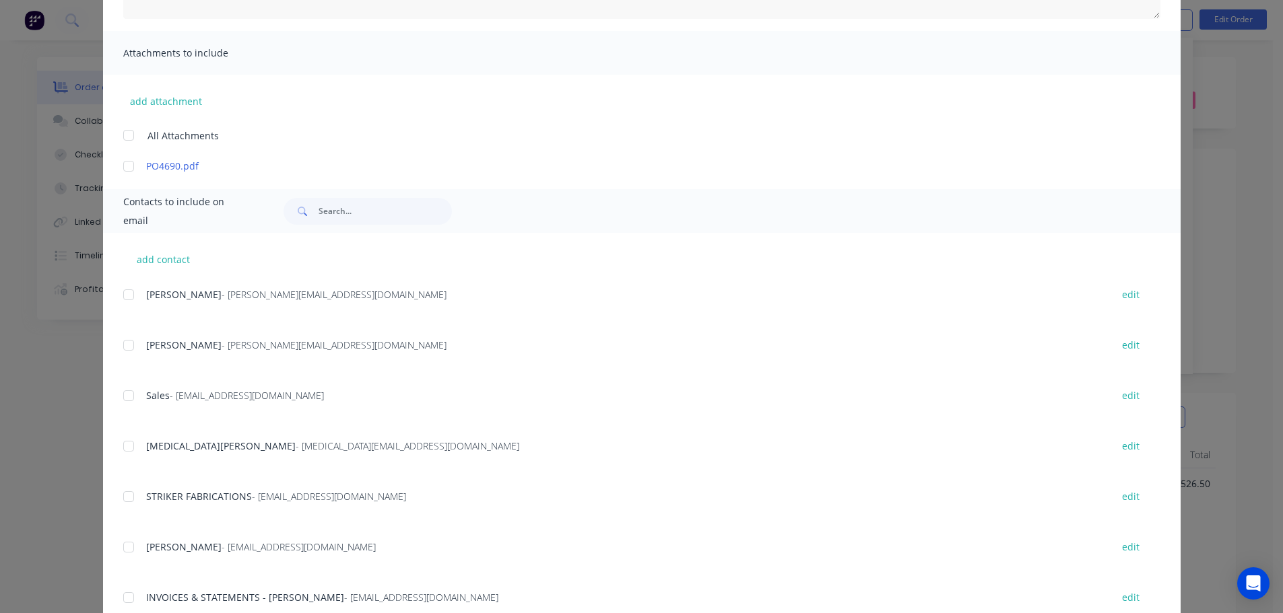
click at [130, 450] on div at bounding box center [128, 446] width 27 height 27
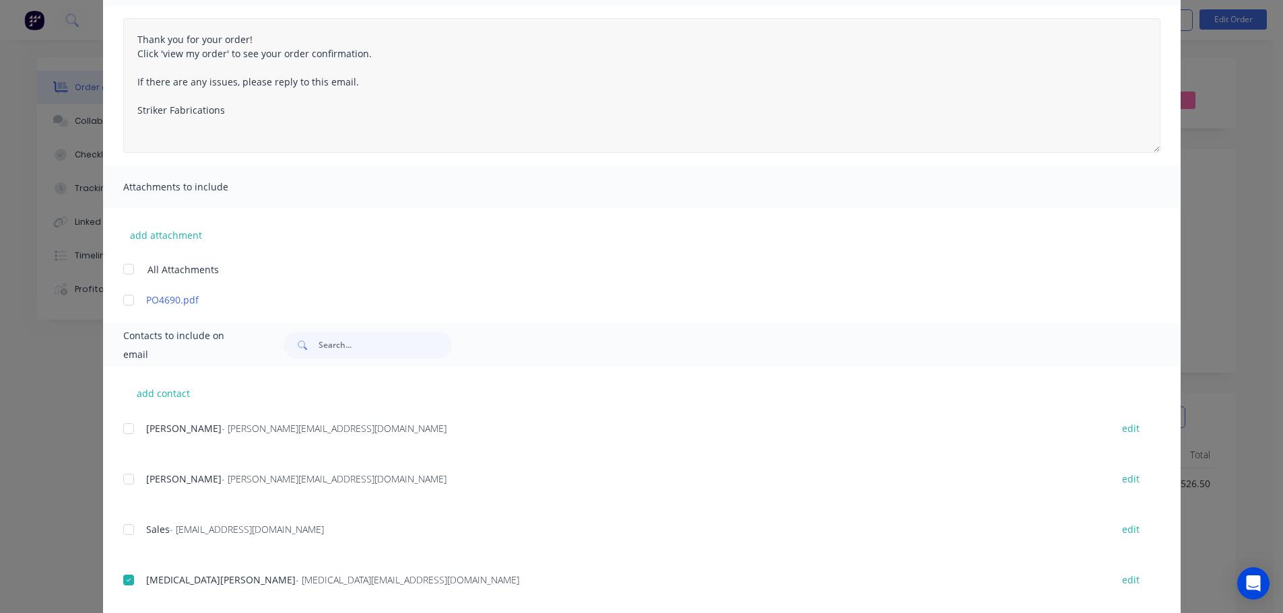
scroll to position [0, 0]
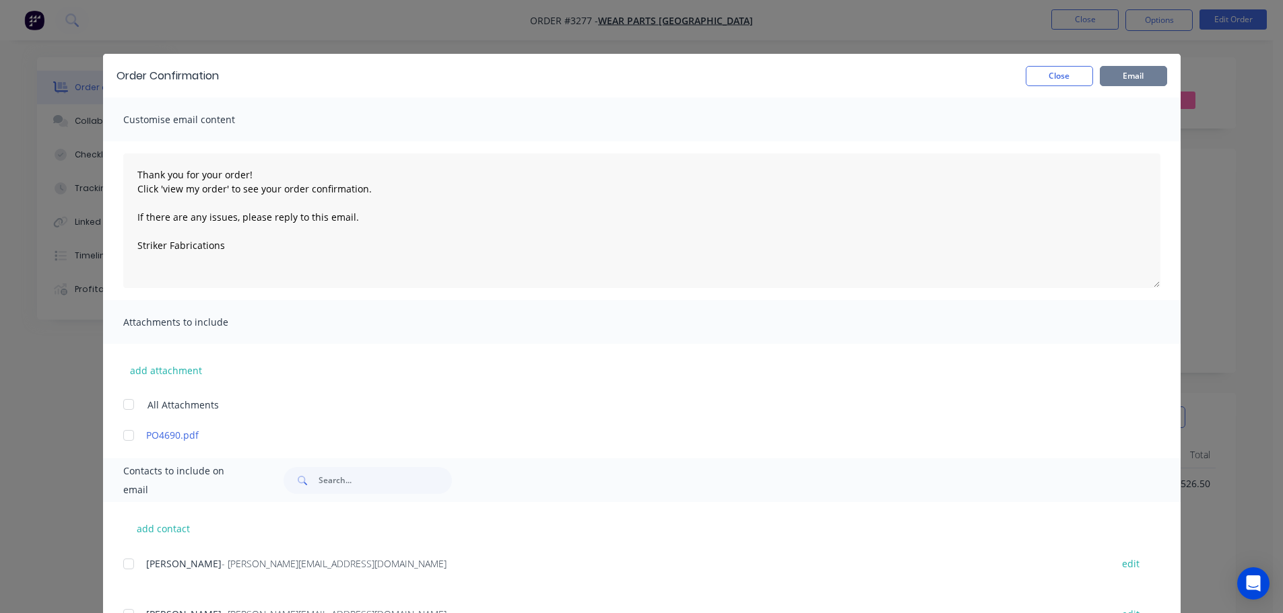
click at [1141, 74] on button "Email" at bounding box center [1132, 76] width 67 height 20
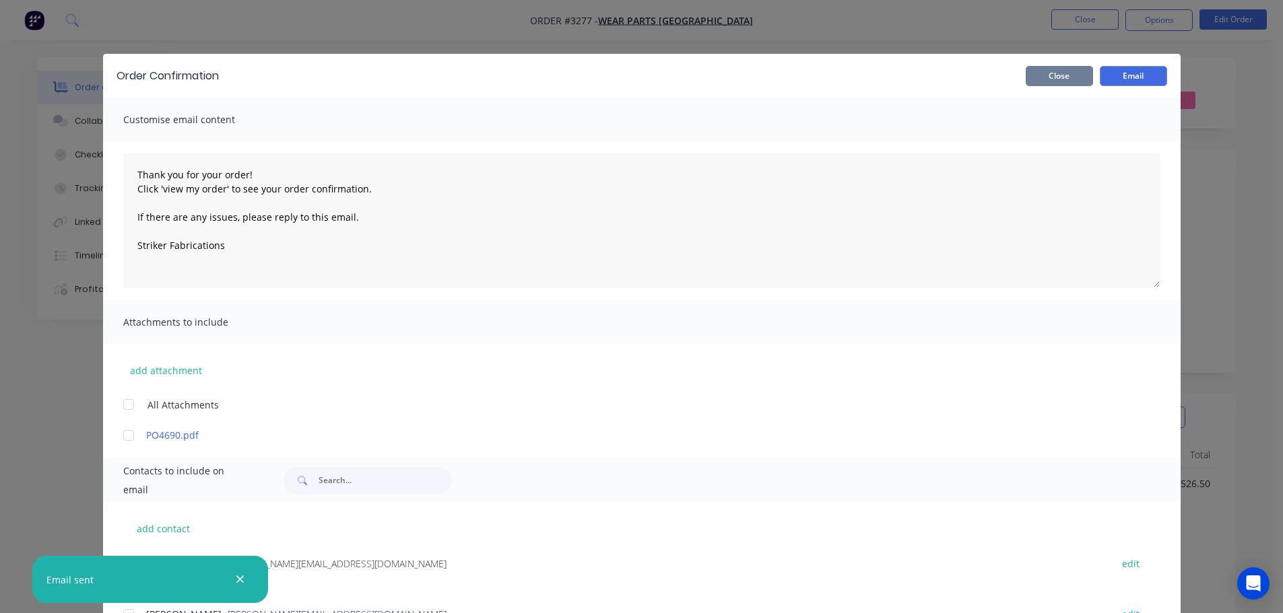
click at [1066, 75] on button "Close" at bounding box center [1058, 76] width 67 height 20
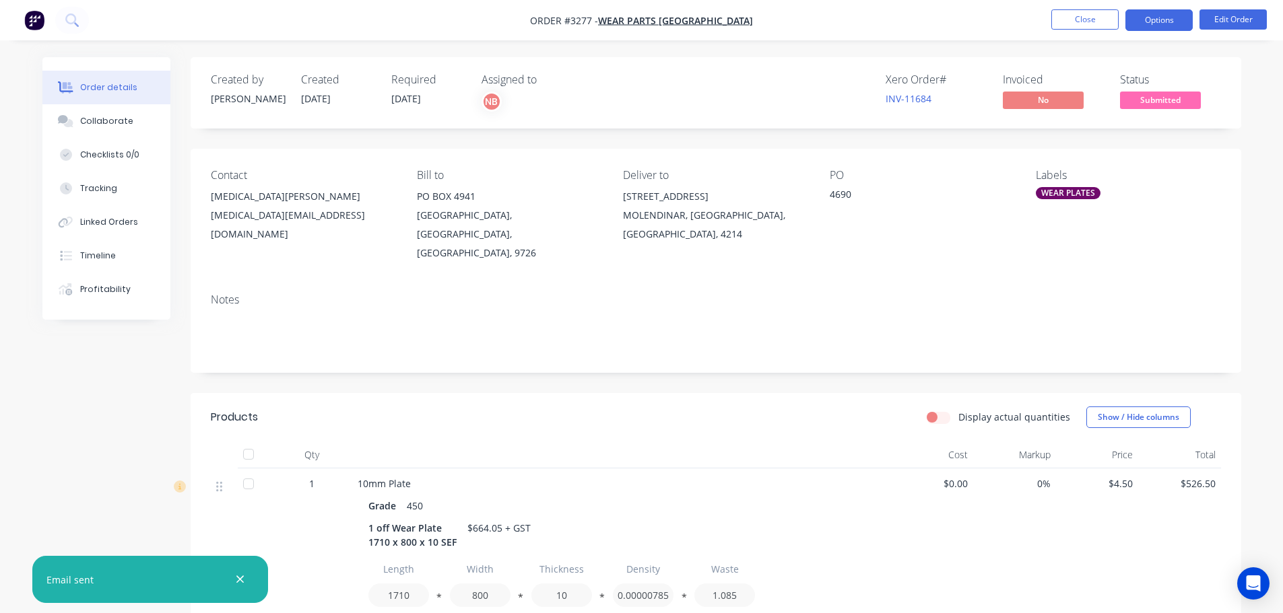
click at [1136, 26] on button "Options" at bounding box center [1158, 20] width 67 height 22
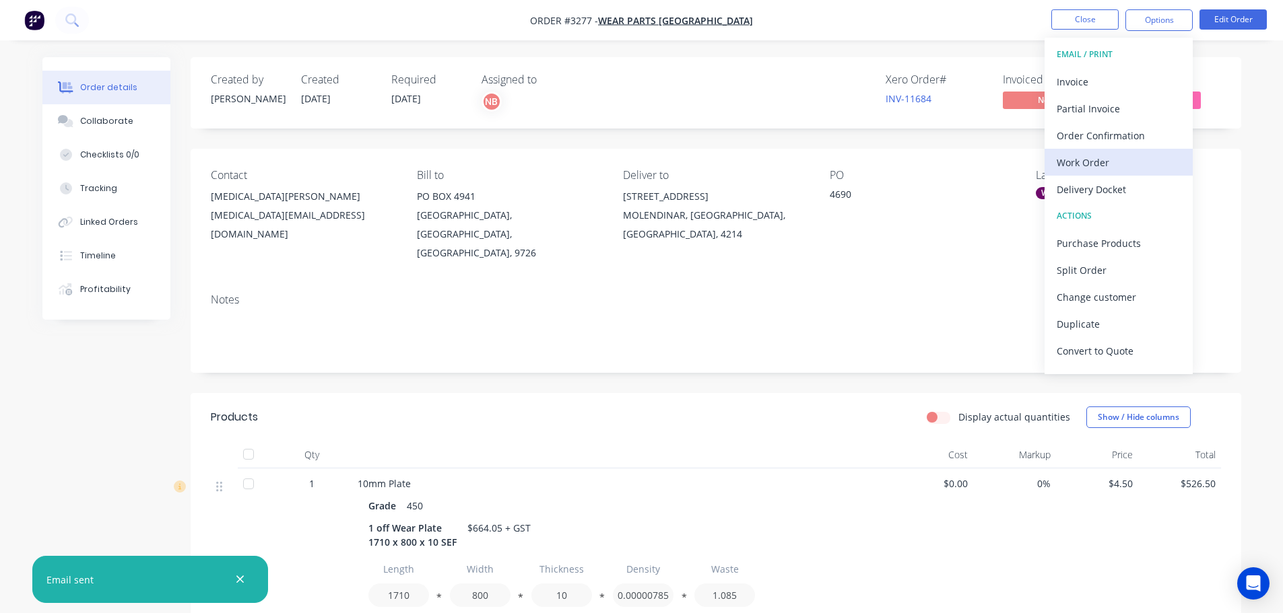
click at [1104, 156] on div "Work Order" at bounding box center [1118, 163] width 124 height 20
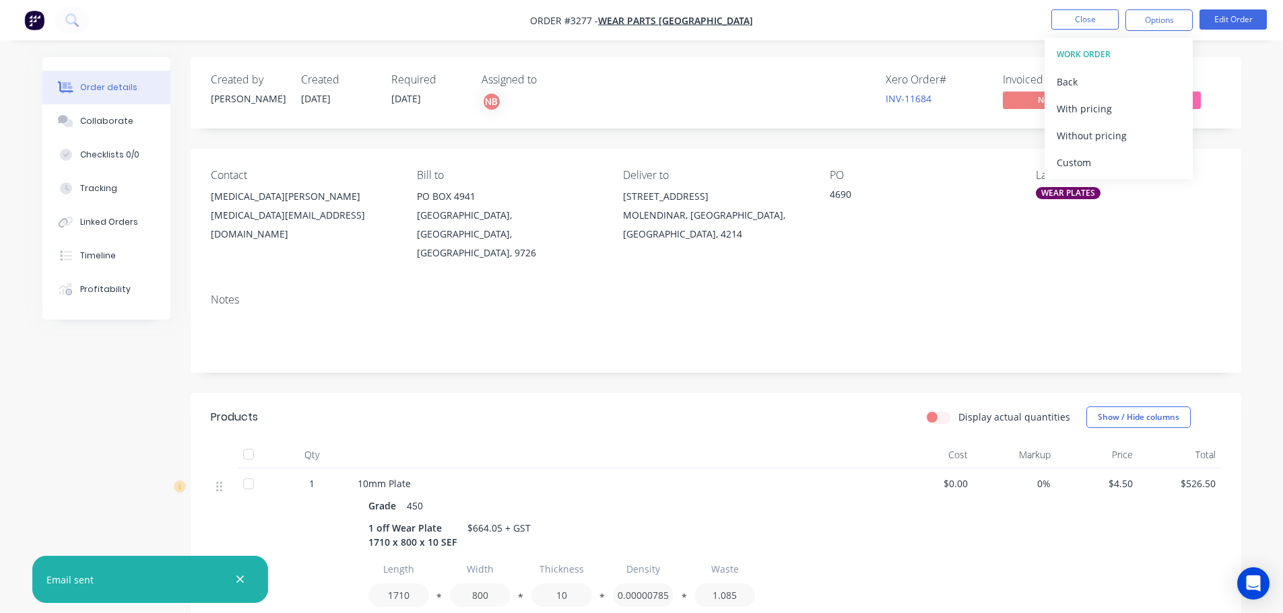
click at [1104, 156] on div "Custom" at bounding box center [1118, 163] width 124 height 20
click at [1098, 140] on div "Without pricing" at bounding box center [1118, 136] width 124 height 20
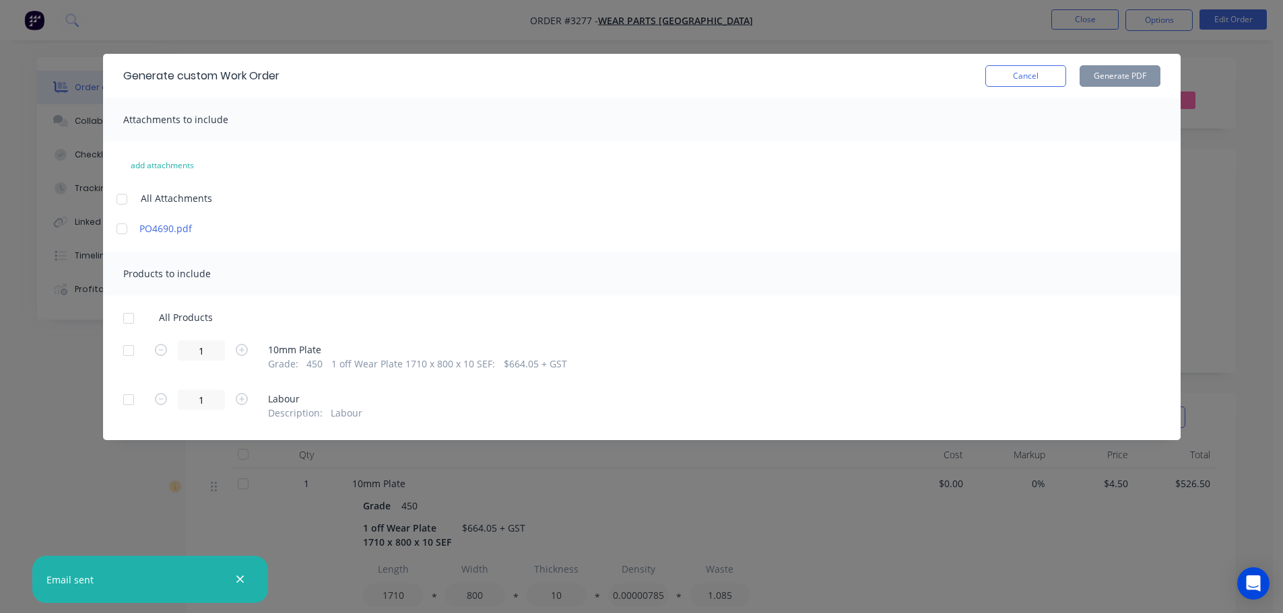
click at [123, 345] on div at bounding box center [128, 350] width 27 height 27
click at [1110, 78] on button "Generate PDF" at bounding box center [1119, 76] width 81 height 22
click at [1002, 77] on button "Cancel" at bounding box center [1025, 76] width 81 height 22
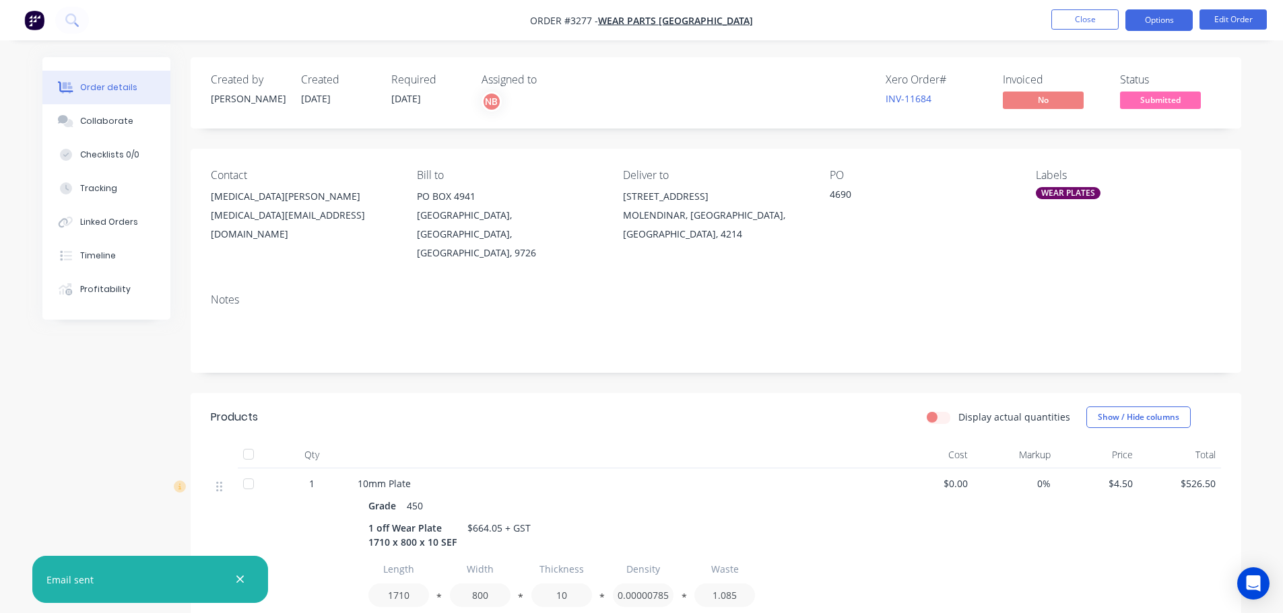
click at [1150, 23] on button "Options" at bounding box center [1158, 20] width 67 height 22
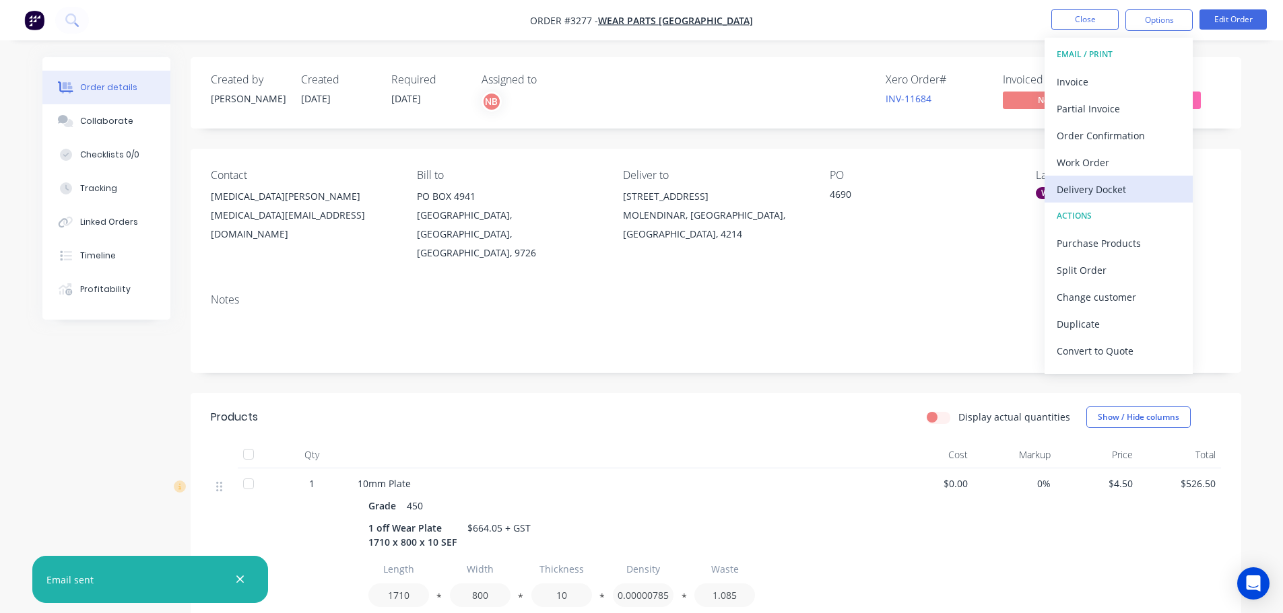
click at [1110, 189] on div "Delivery Docket" at bounding box center [1118, 190] width 124 height 20
drag, startPoint x: 1105, startPoint y: 168, endPoint x: 1099, endPoint y: 154, distance: 14.5
click at [1105, 167] on div "Custom" at bounding box center [1118, 163] width 124 height 20
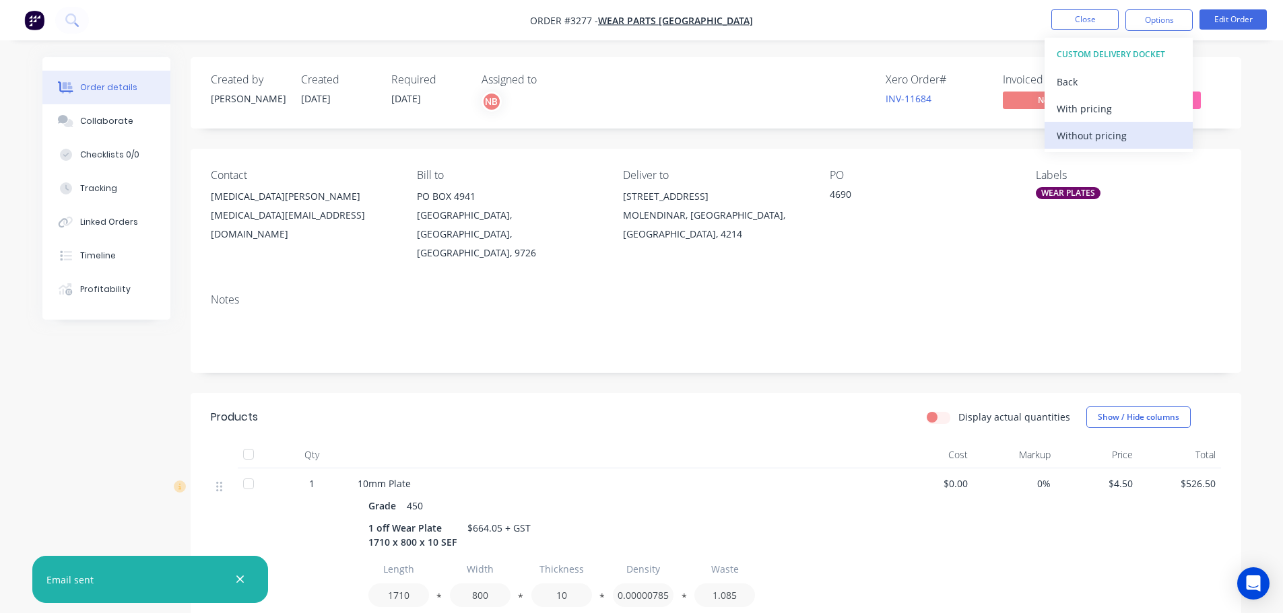
click at [1090, 132] on div "Without pricing" at bounding box center [1118, 136] width 124 height 20
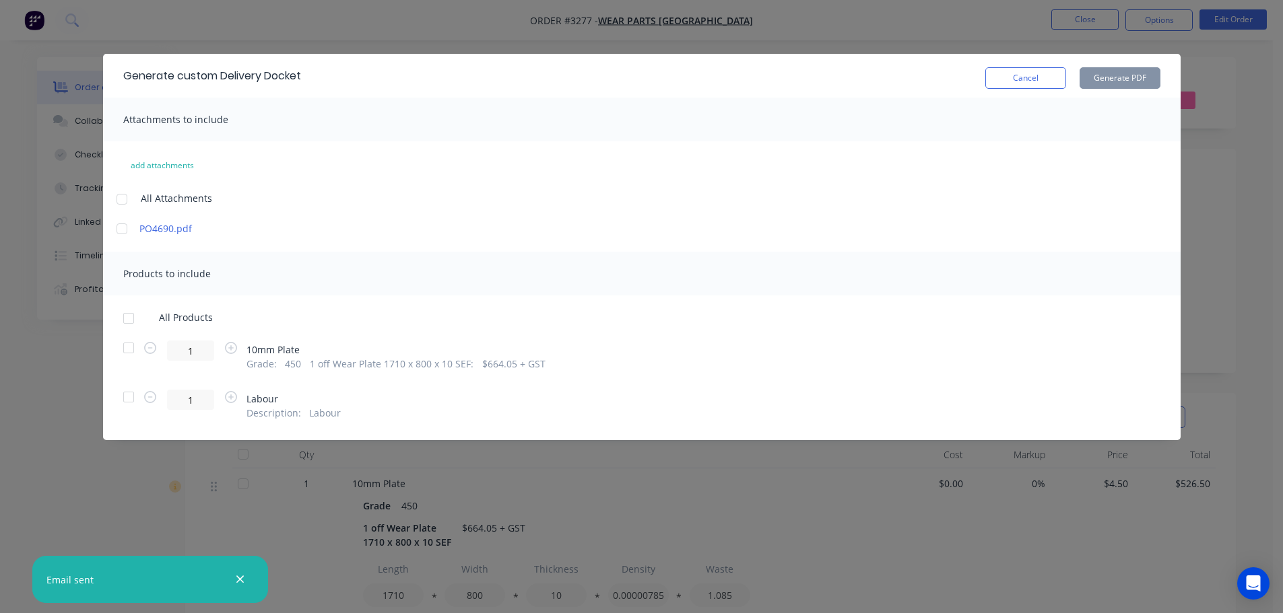
click at [126, 355] on div at bounding box center [128, 348] width 27 height 27
click at [1153, 77] on button "Generate PDF" at bounding box center [1119, 78] width 81 height 22
click at [1046, 82] on button "Cancel" at bounding box center [1025, 78] width 81 height 22
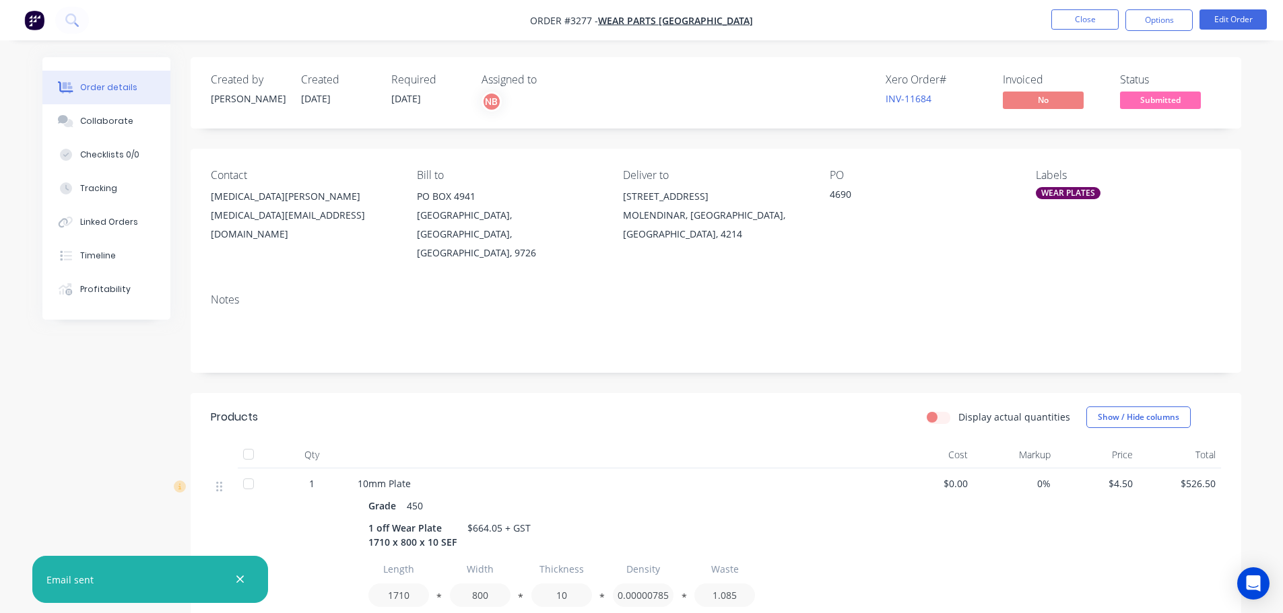
click at [1067, 31] on nav "Order #3277 - Wear Parts [GEOGRAPHIC_DATA] Close Options Edit Order" at bounding box center [641, 20] width 1283 height 40
click at [1068, 25] on button "Close" at bounding box center [1084, 19] width 67 height 20
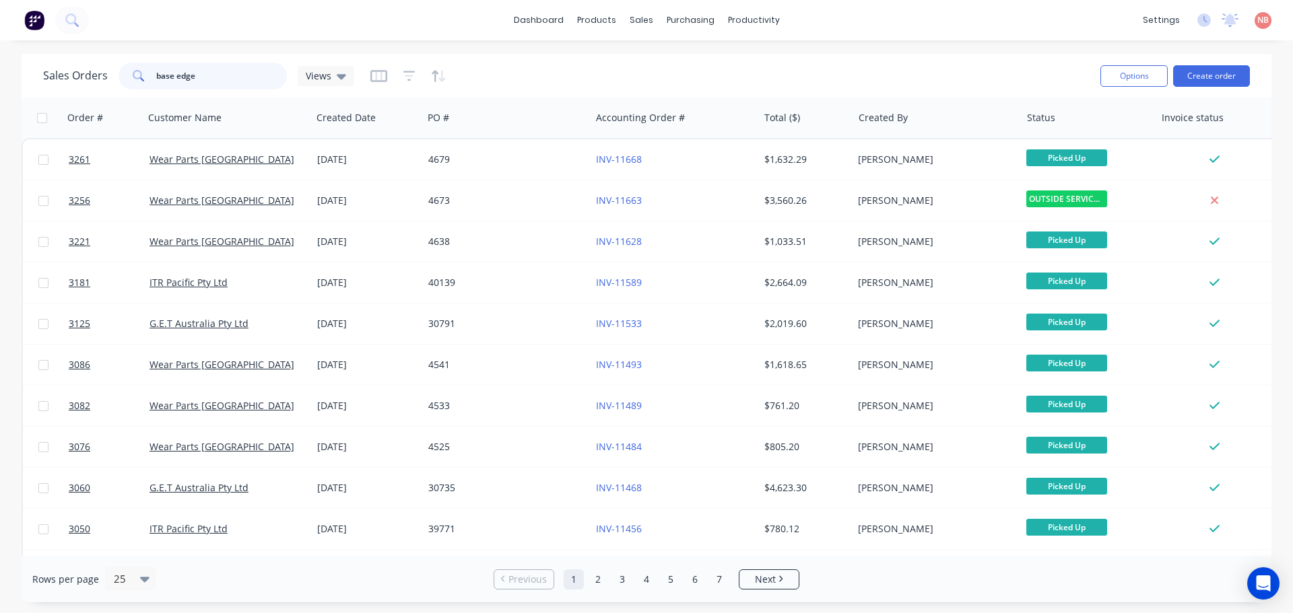
drag, startPoint x: 198, startPoint y: 78, endPoint x: 99, endPoint y: 76, distance: 99.0
click at [99, 76] on div "Sales Orders base edge Views" at bounding box center [198, 76] width 311 height 27
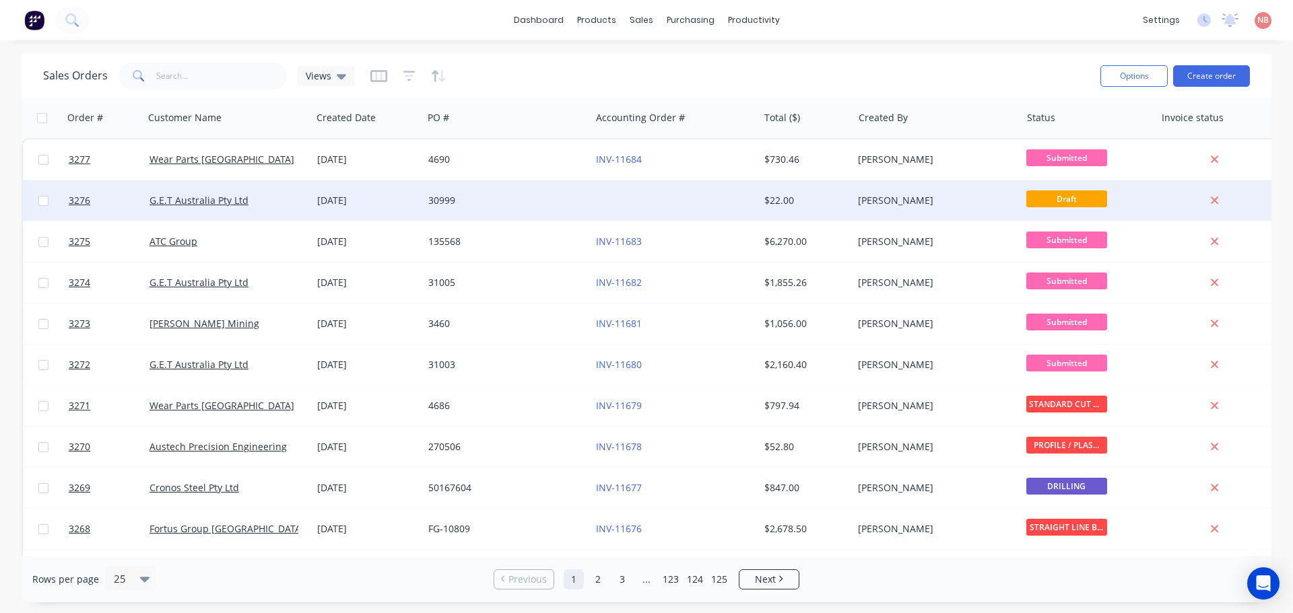
click at [604, 203] on div at bounding box center [674, 200] width 168 height 40
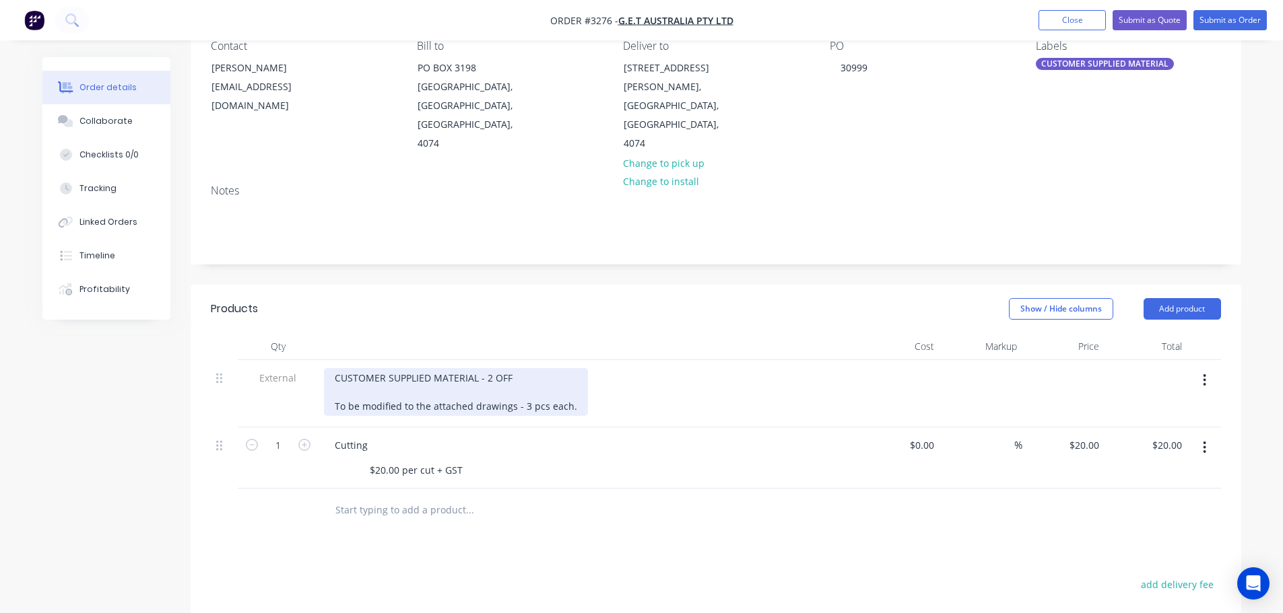
scroll to position [135, 0]
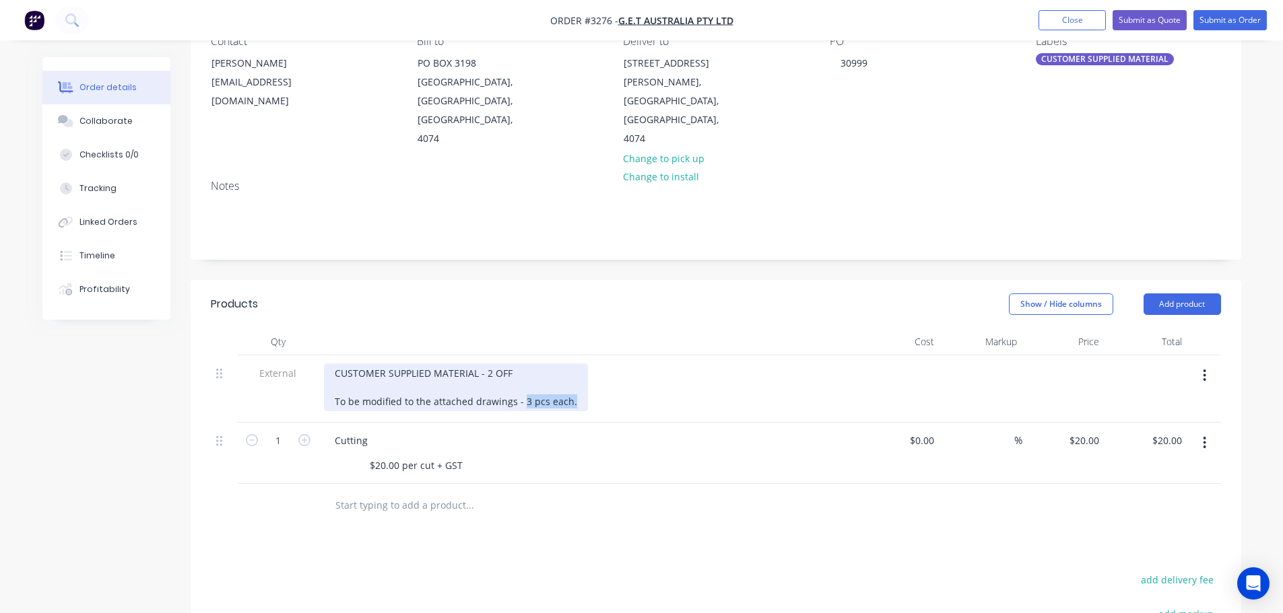
drag, startPoint x: 573, startPoint y: 383, endPoint x: 522, endPoint y: 384, distance: 51.2
click at [522, 384] on div "CUSTOMER SUPPLIED MATERIAL - 2 OFF To be modified to the attached drawings - 3 …" at bounding box center [456, 388] width 264 height 48
click at [574, 384] on div "CUSTOMER SUPPLIED MATERIAL - 2 OFF To be modified to the attached drawings - 3 …" at bounding box center [456, 388] width 264 height 48
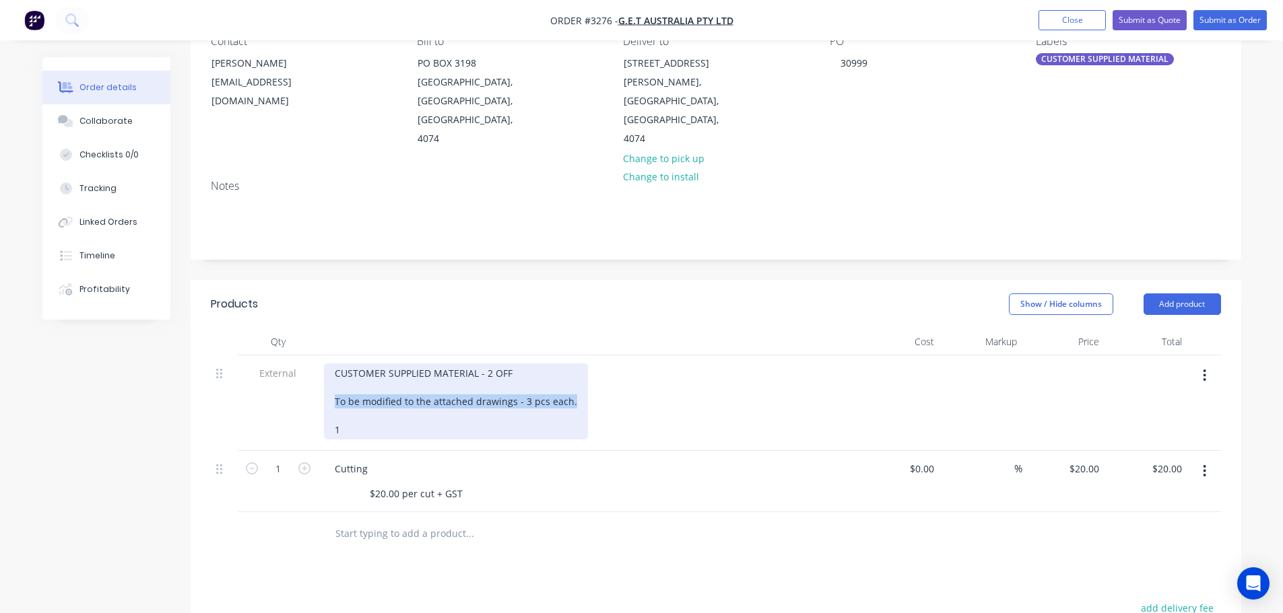
drag, startPoint x: 572, startPoint y: 383, endPoint x: 316, endPoint y: 386, distance: 255.2
click at [316, 386] on div "External CUSTOMER SUPPLIED MATERIAL - 2 OFF To be modified to the attached draw…" at bounding box center [716, 403] width 1010 height 96
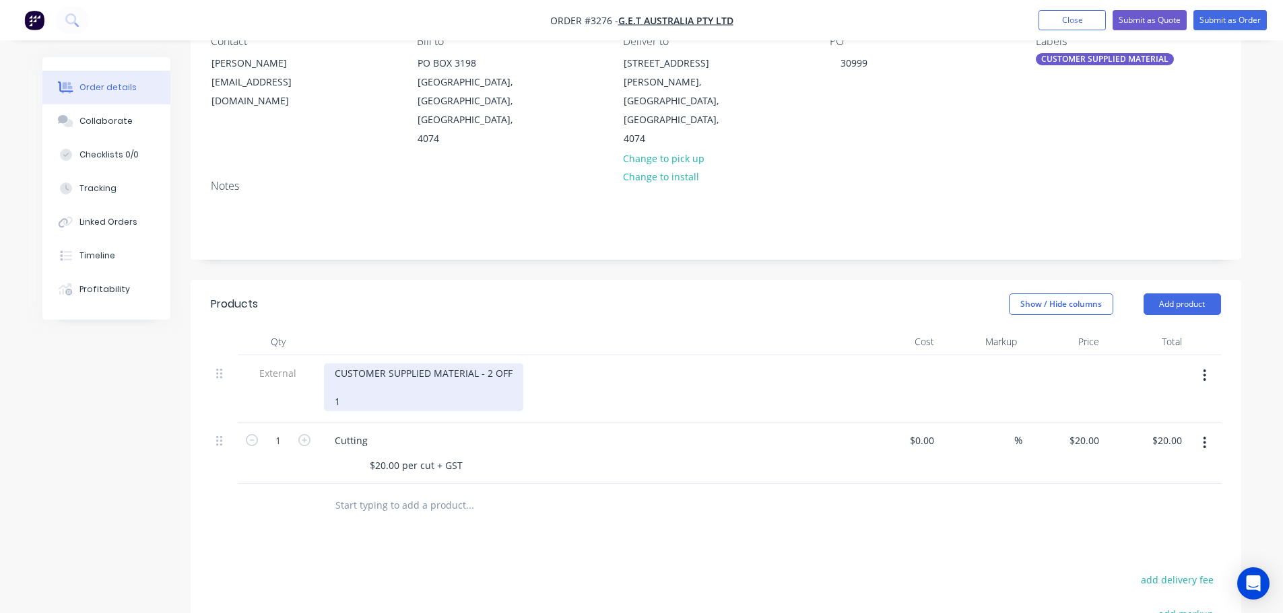
click at [343, 379] on div "CUSTOMER SUPPLIED MATERIAL - 2 OFF 1" at bounding box center [423, 388] width 199 height 48
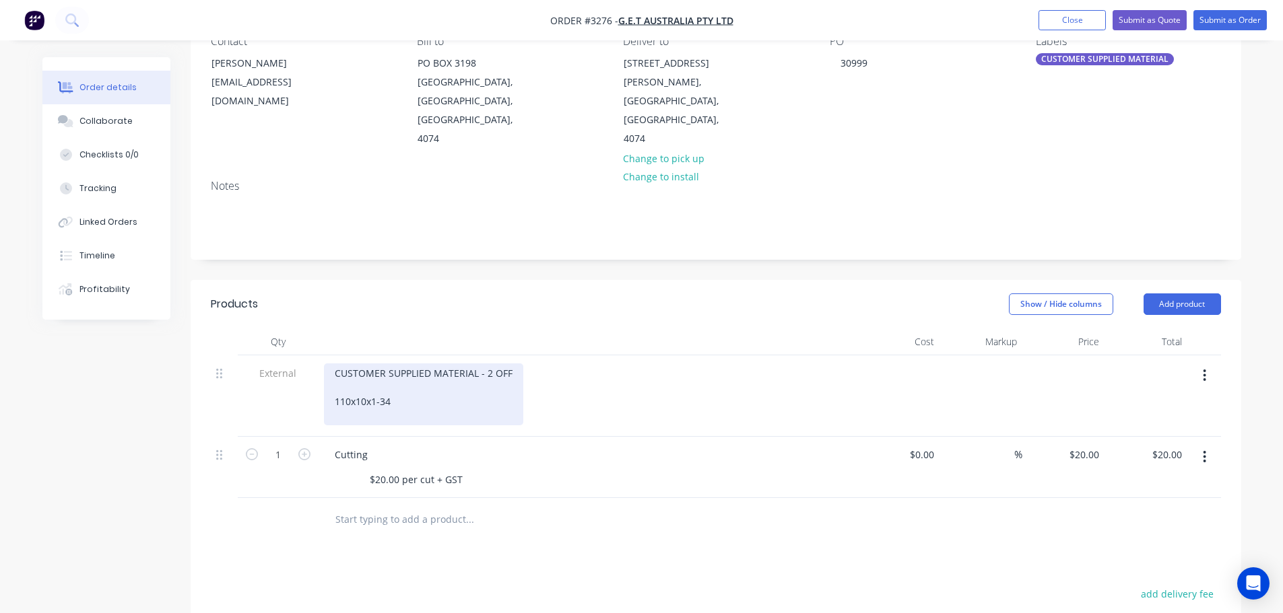
click at [339, 384] on div "CUSTOMER SUPPLIED MATERIAL - 2 OFF 110x10x1-34" at bounding box center [423, 395] width 199 height 62
click at [347, 394] on div "CUSTOMER SUPPLIED MATERIAL - 2 OFF 1 off 10x10x1-34" at bounding box center [423, 395] width 199 height 62
click at [366, 387] on div "CUSTOMER SUPPLIED MATERIAL - 2 OFF 1 off 10x10x1-34" at bounding box center [423, 395] width 199 height 62
click at [377, 384] on div "CUSTOMER SUPPLIED MATERIAL - 2 OFF 1 off 10 x10x1-34" at bounding box center [423, 395] width 199 height 62
click at [387, 383] on div "CUSTOMER SUPPLIED MATERIAL - 2 OFF 1 off 10 x 10x1-34" at bounding box center [423, 395] width 199 height 62
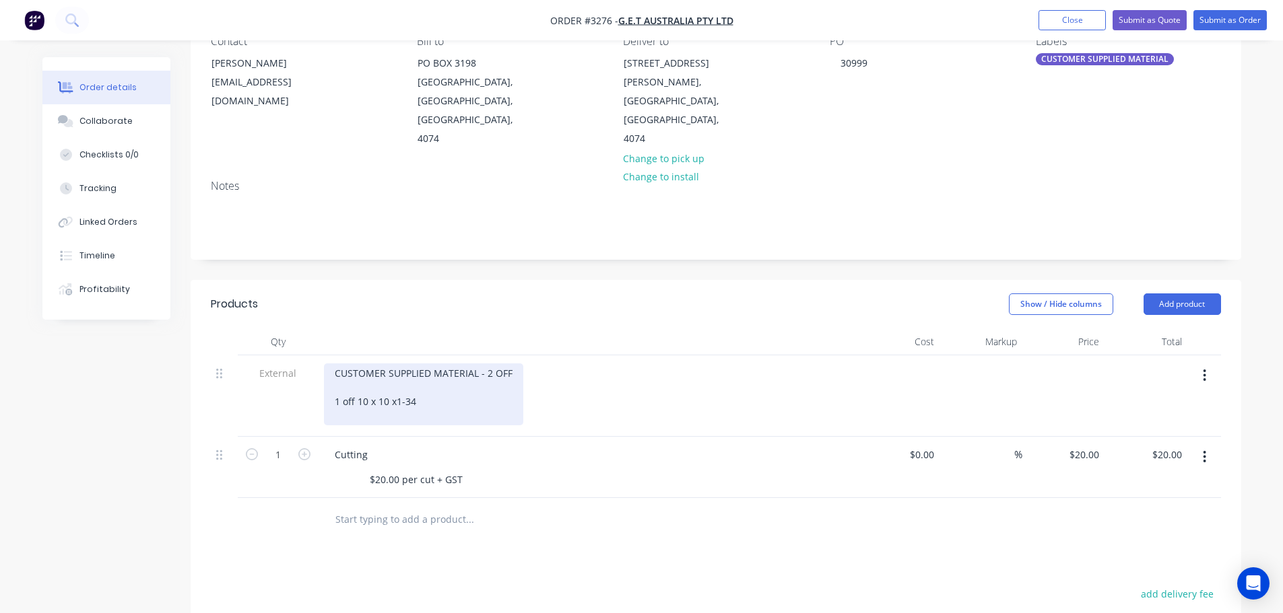
click at [396, 384] on div "CUSTOMER SUPPLIED MATERIAL - 2 OFF 1 off 10 x 10 x1-34" at bounding box center [423, 395] width 199 height 62
click at [377, 398] on div "CUSTOMER SUPPLIED MATERIAL - 2 OFF 1 off 10 x 10 x 1-34" at bounding box center [423, 395] width 199 height 62
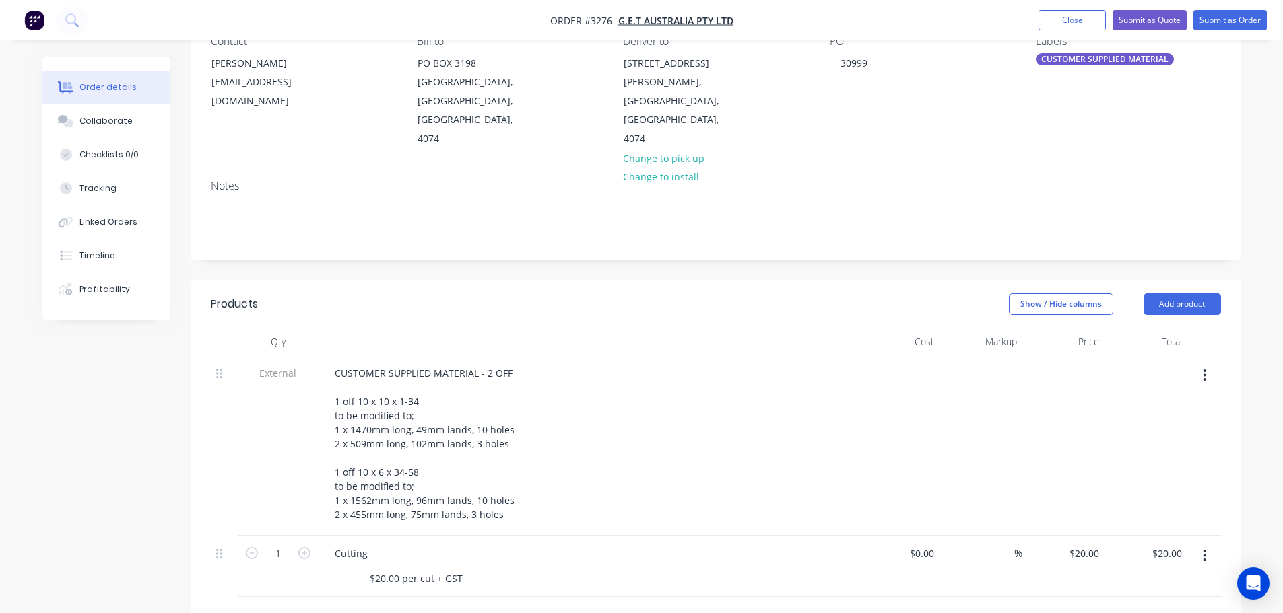
click at [637, 458] on div "CUSTOMER SUPPLIED MATERIAL - 2 OFF 1 off 10 x 10 x 1-34 to be modified to; 1 x …" at bounding box center [588, 444] width 528 height 161
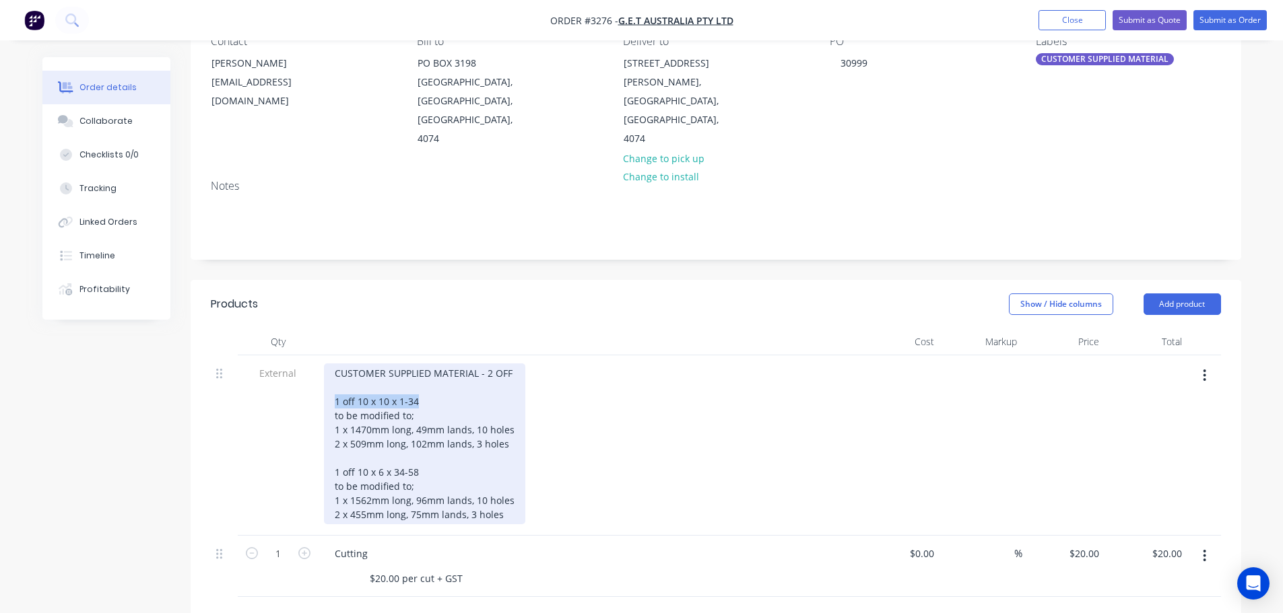
drag, startPoint x: 433, startPoint y: 381, endPoint x: 329, endPoint y: 381, distance: 103.7
click at [329, 381] on div "CUSTOMER SUPPLIED MATERIAL - 2 OFF 1 off 10 x 10 x 1-34 to be modified to; 1 x …" at bounding box center [424, 444] width 201 height 161
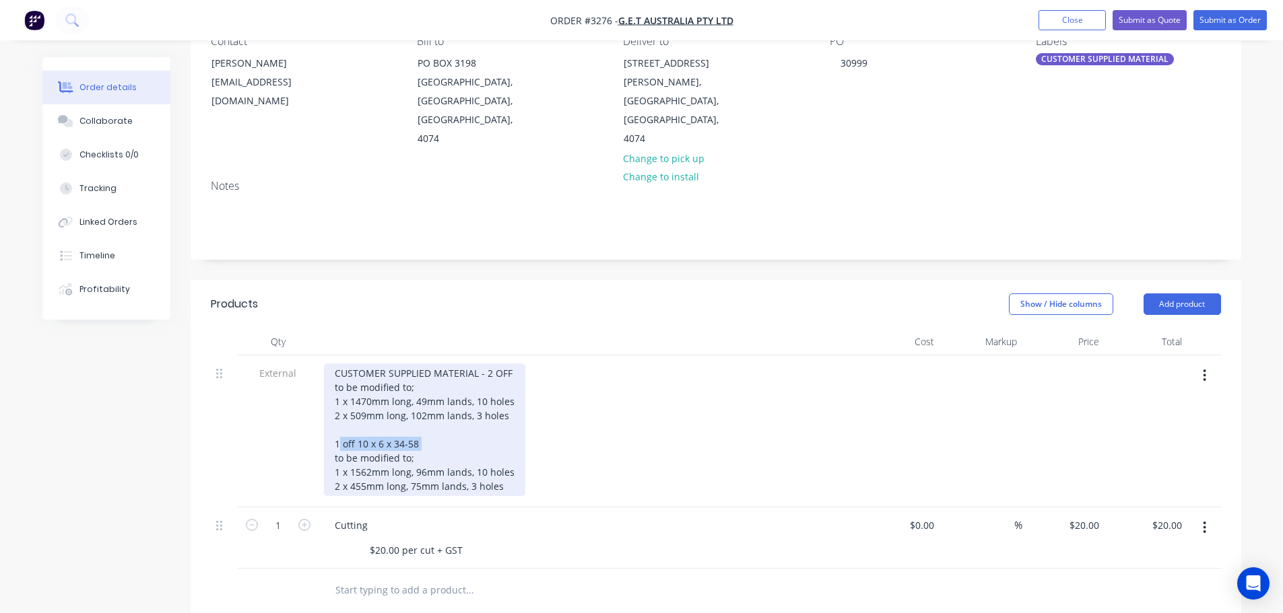
drag, startPoint x: 423, startPoint y: 439, endPoint x: 322, endPoint y: 442, distance: 101.7
click at [322, 442] on div "CUSTOMER SUPPLIED MATERIAL - 2 OFF to be modified to; 1 x 1470mm long, 49mm lan…" at bounding box center [587, 431] width 539 height 152
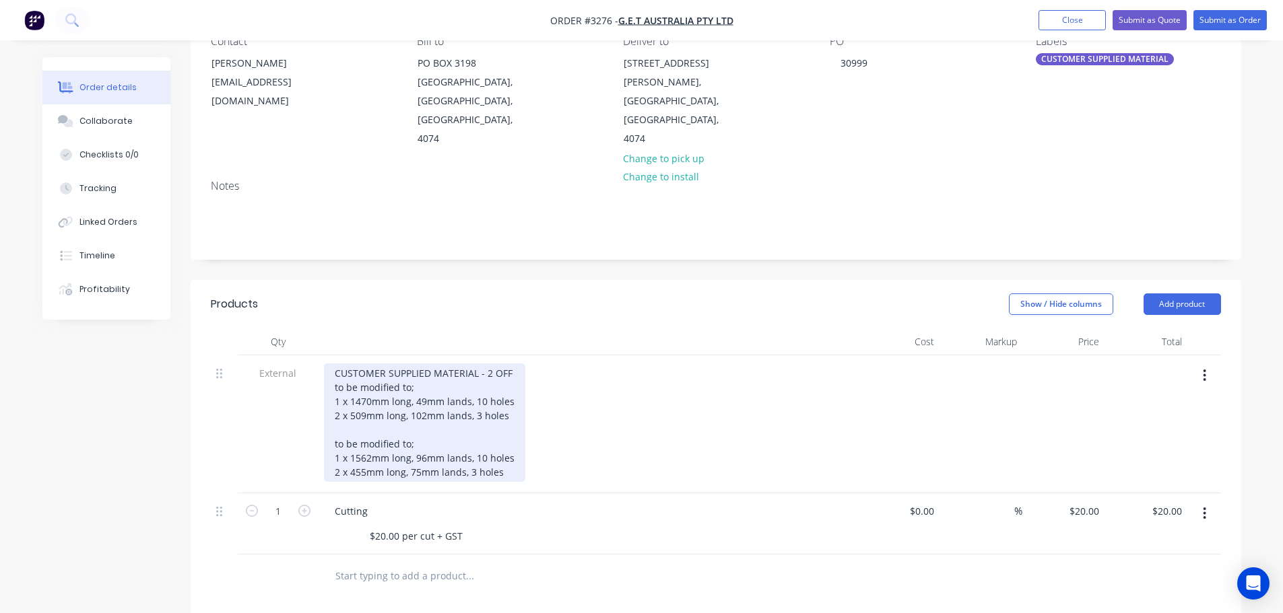
click at [511, 364] on div "CUSTOMER SUPPLIED MATERIAL - 2 OFF to be modified to; 1 x 1470mm long, 49mm lan…" at bounding box center [424, 423] width 201 height 118
click at [504, 468] on div "CUSTOMER SUPPLIED MATERIAL - 2 OFF to be modified to; 1 x 1470mm long, 49mm lan…" at bounding box center [424, 423] width 201 height 118
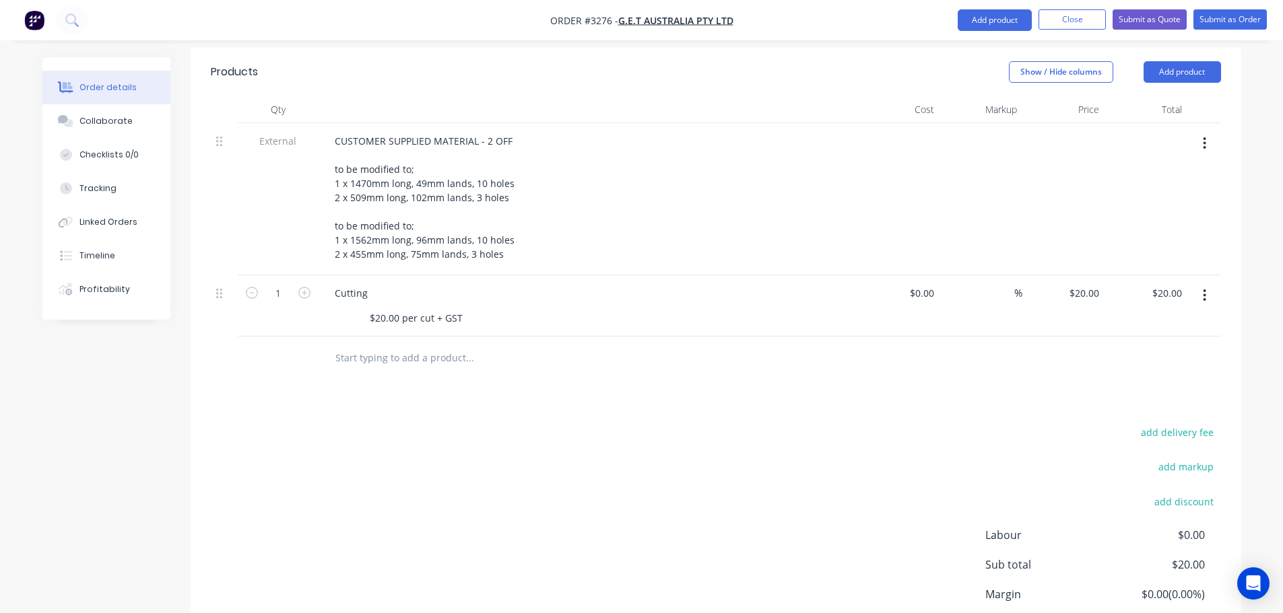
scroll to position [404, 0]
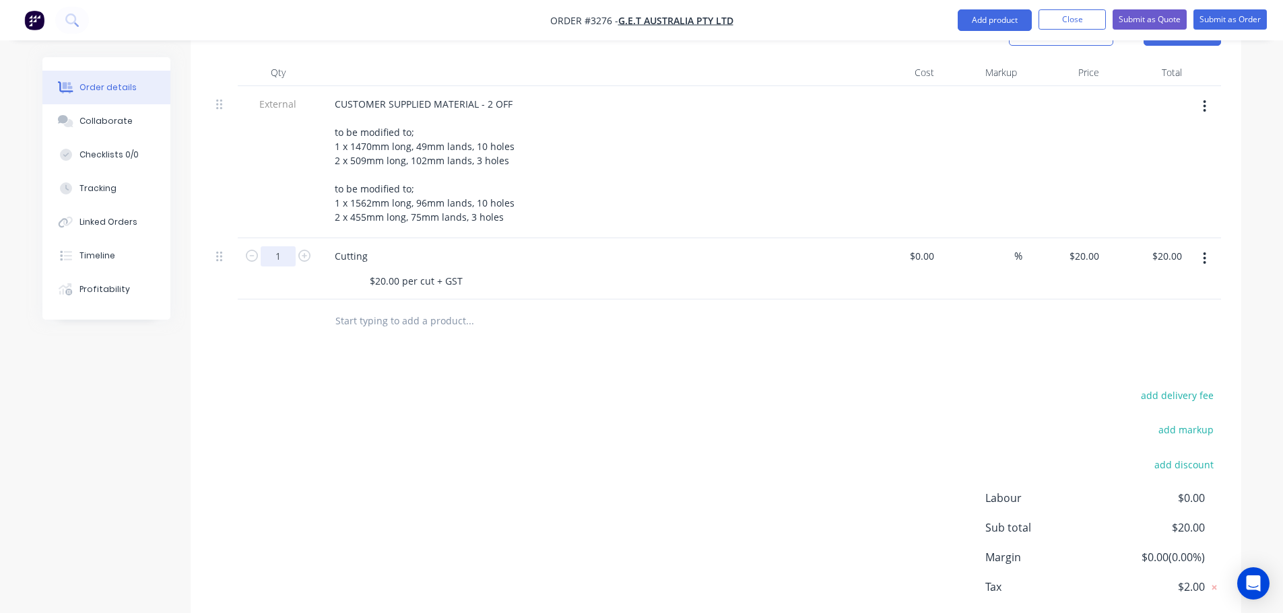
click at [267, 246] on input "1" at bounding box center [278, 256] width 35 height 20
type input "4"
type input "$80.00"
click at [283, 203] on div "External" at bounding box center [278, 162] width 81 height 152
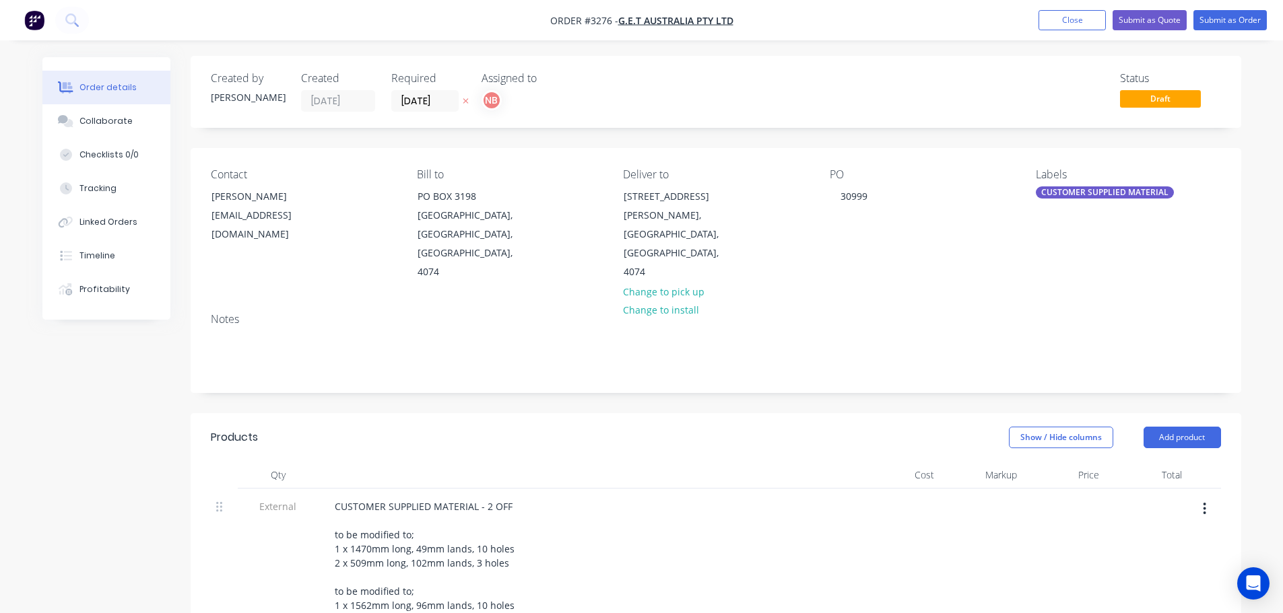
scroll to position [0, 0]
click at [1207, 22] on button "Submit as Order" at bounding box center [1229, 20] width 73 height 20
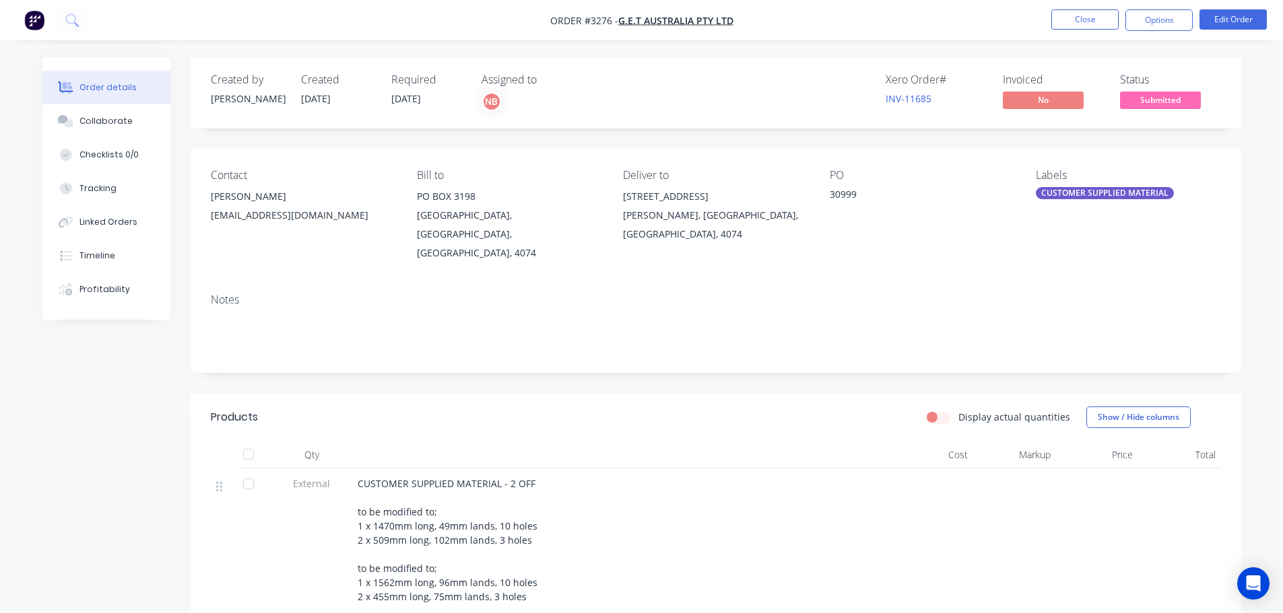
drag, startPoint x: 1140, startPoint y: 22, endPoint x: 1138, endPoint y: 35, distance: 13.6
click at [1141, 20] on button "Options" at bounding box center [1158, 20] width 67 height 22
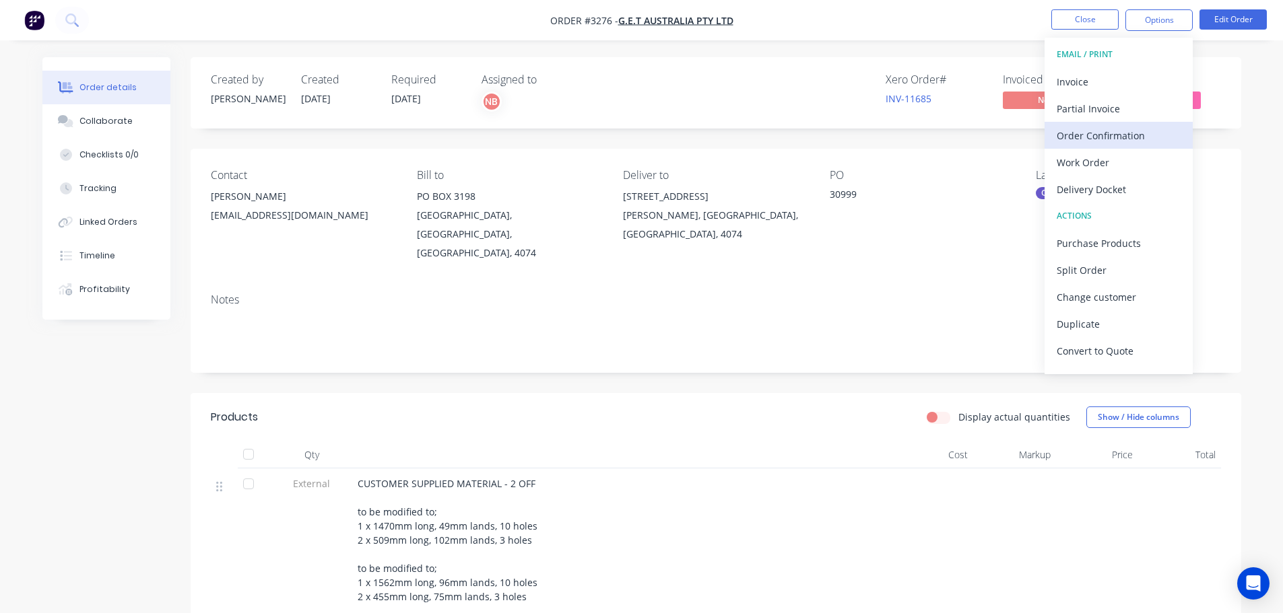
click at [1081, 137] on div "Order Confirmation" at bounding box center [1118, 136] width 124 height 20
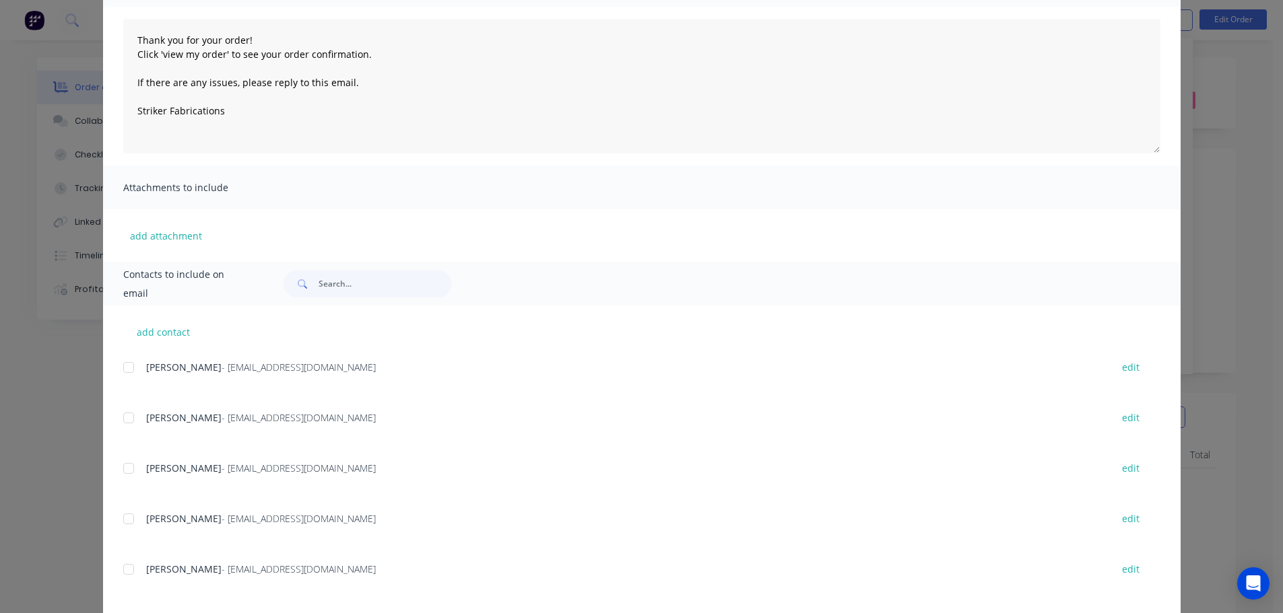
click at [125, 419] on div at bounding box center [128, 418] width 27 height 27
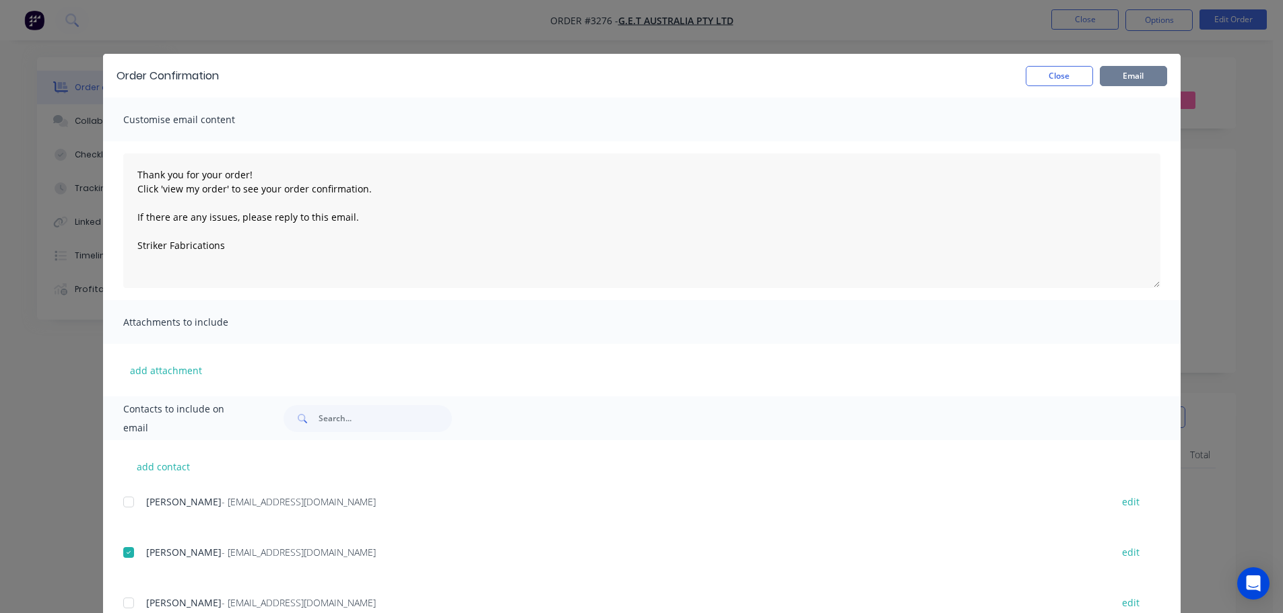
click at [1109, 73] on button "Email" at bounding box center [1132, 76] width 67 height 20
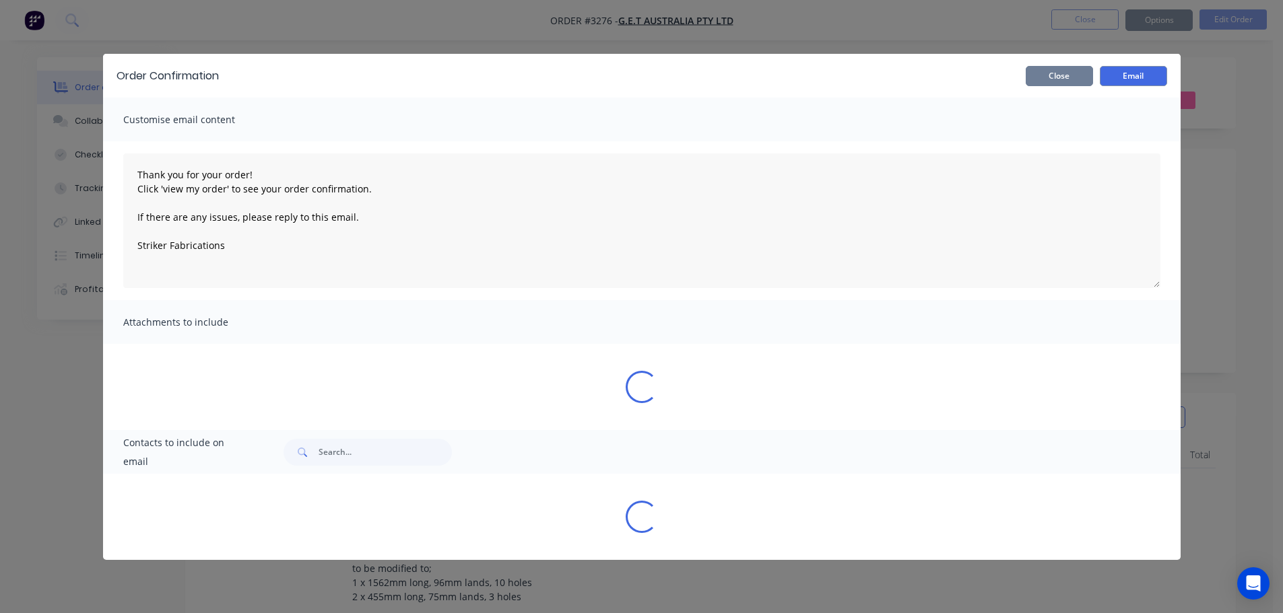
click at [1032, 77] on button "Close" at bounding box center [1058, 76] width 67 height 20
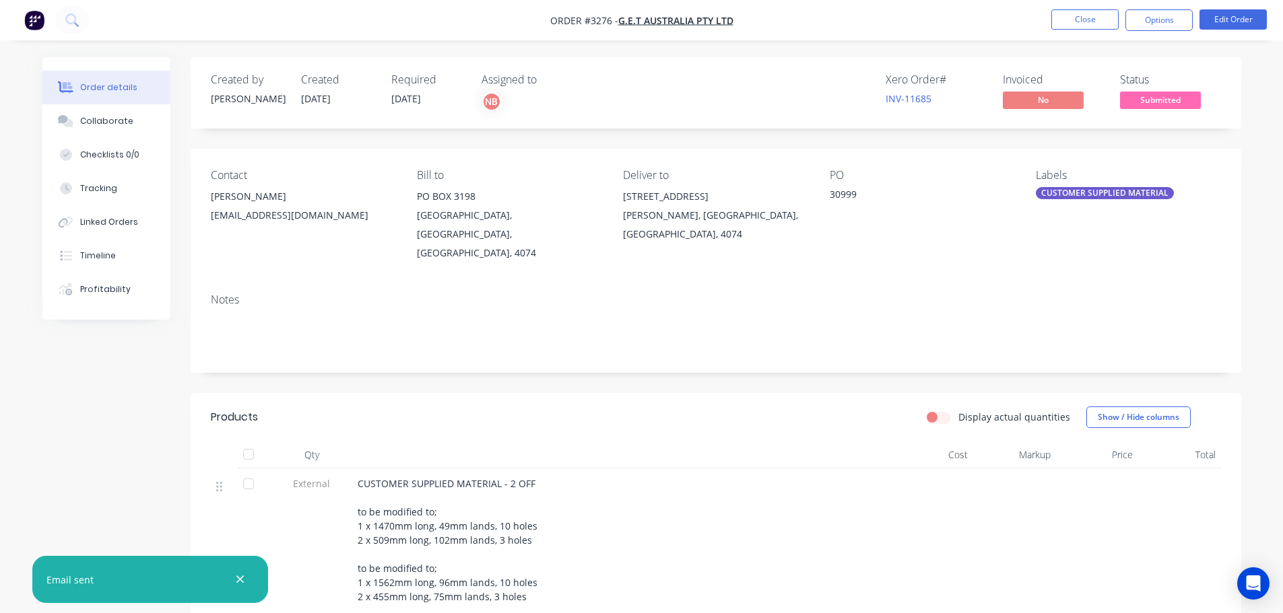
click at [1146, 9] on nav "Order #3276 - G.E.T Australia Pty Ltd Close Options Edit Order" at bounding box center [641, 20] width 1283 height 40
click at [1138, 28] on button "Options" at bounding box center [1158, 20] width 67 height 22
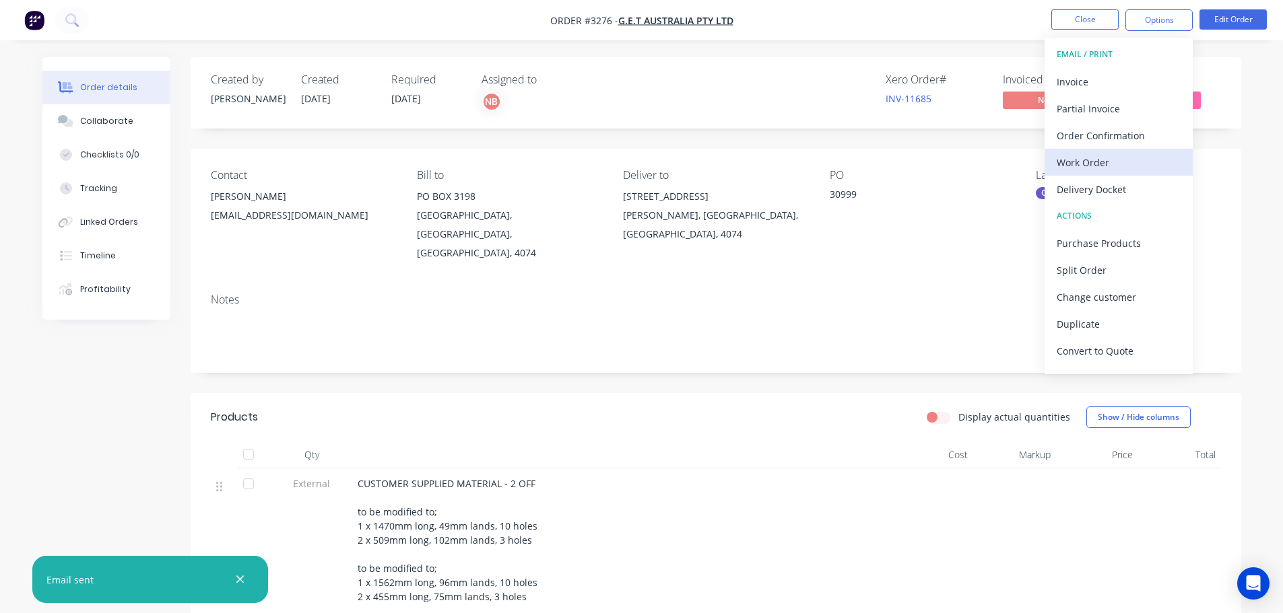
click at [1066, 153] on div "Work Order" at bounding box center [1118, 163] width 124 height 20
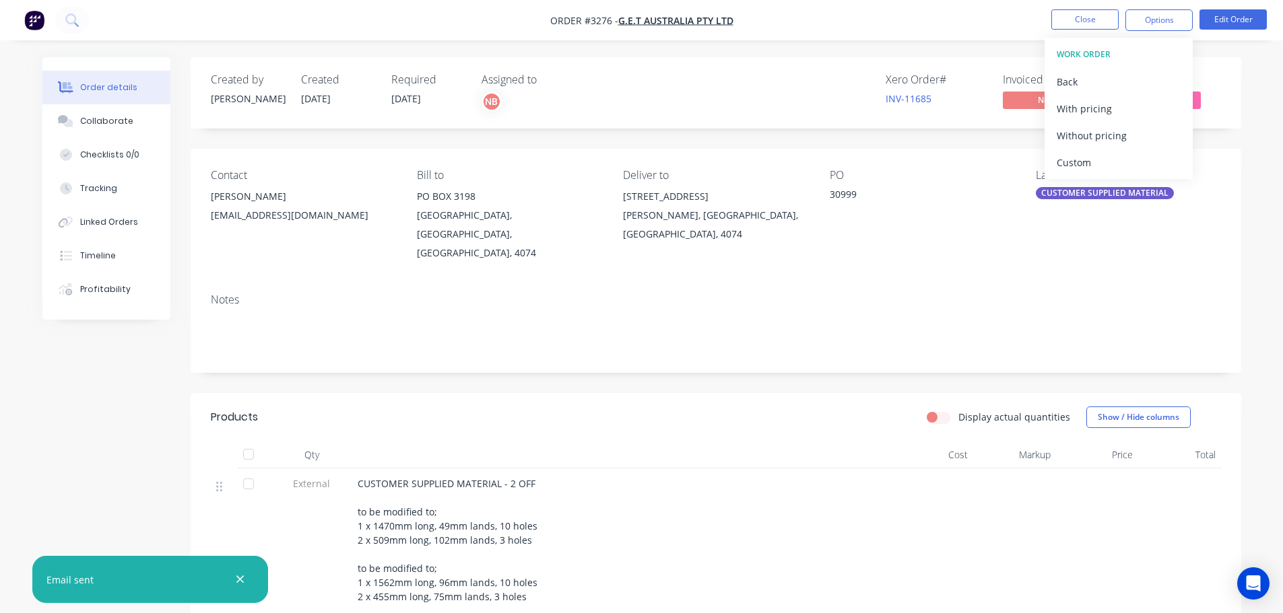
click at [1066, 153] on div "Custom" at bounding box center [1118, 163] width 124 height 20
click at [1066, 138] on div "Without pricing" at bounding box center [1118, 136] width 124 height 20
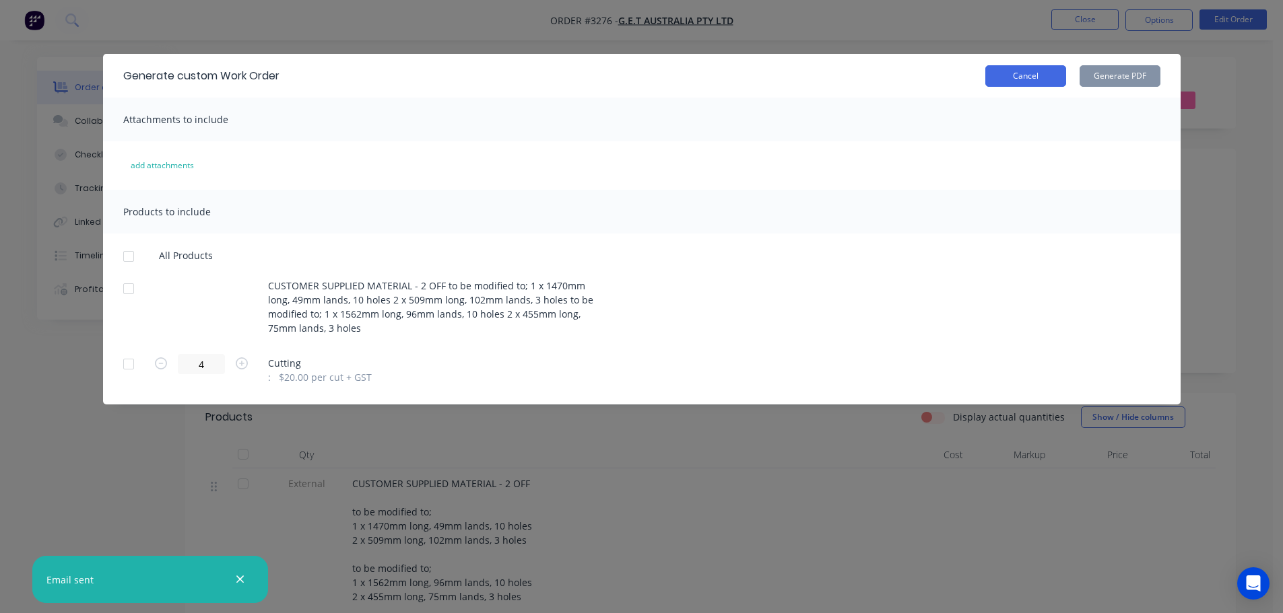
click at [1048, 66] on button "Cancel" at bounding box center [1025, 76] width 81 height 22
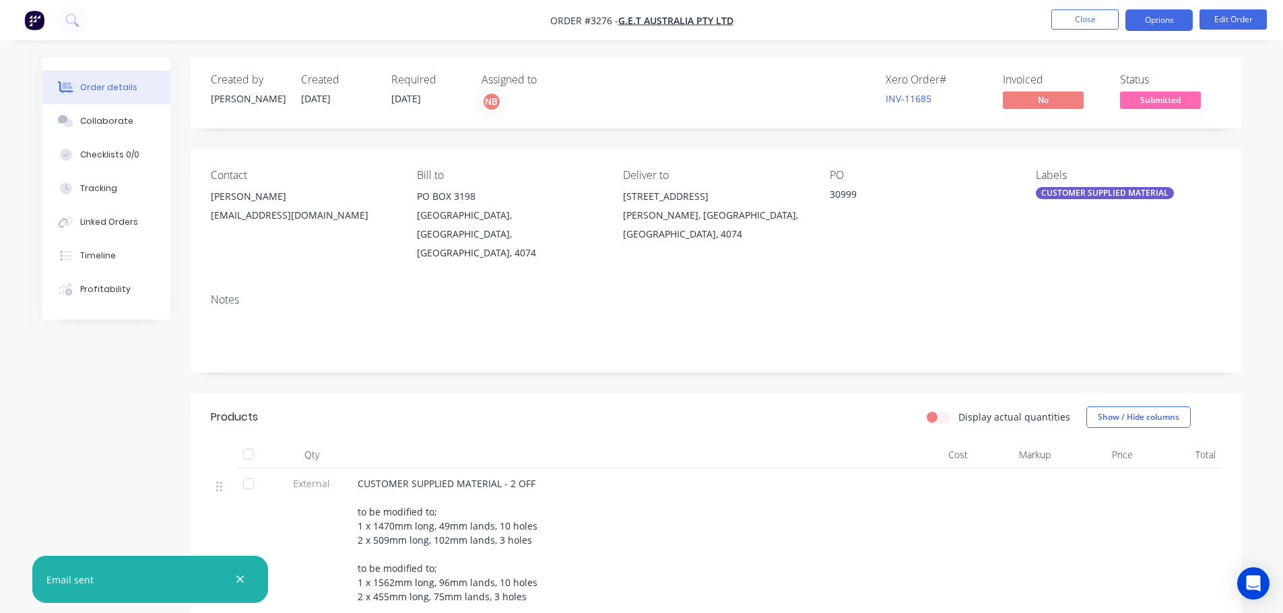
click at [1173, 18] on button "Options" at bounding box center [1158, 20] width 67 height 22
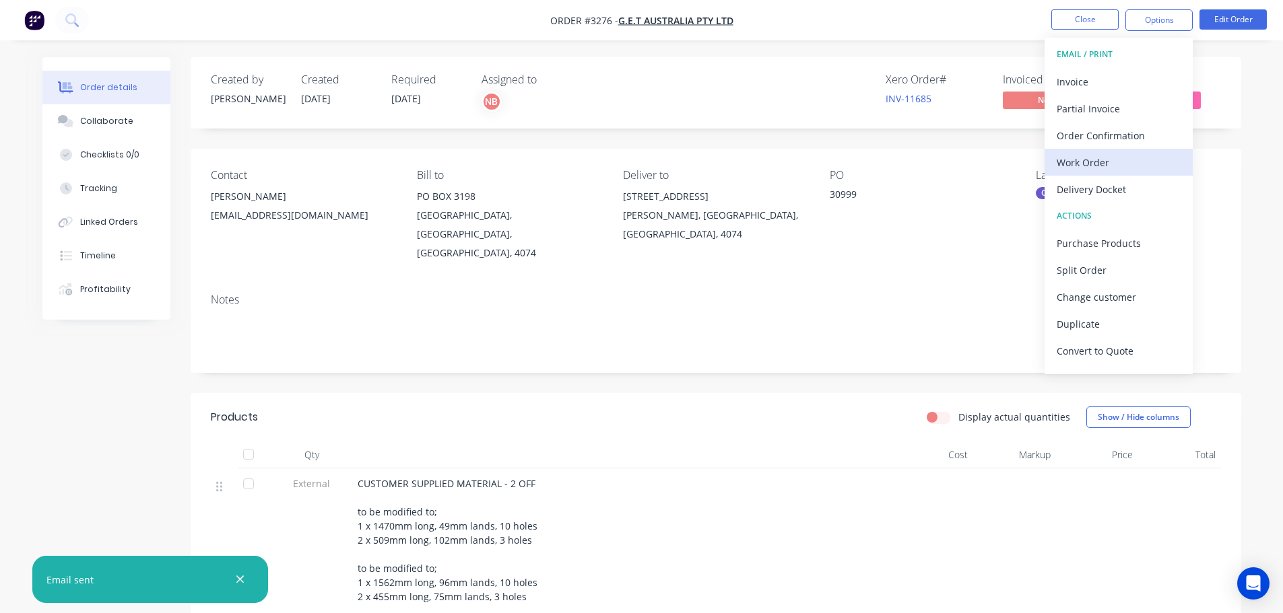
click at [1084, 149] on button "Work Order" at bounding box center [1118, 162] width 148 height 27
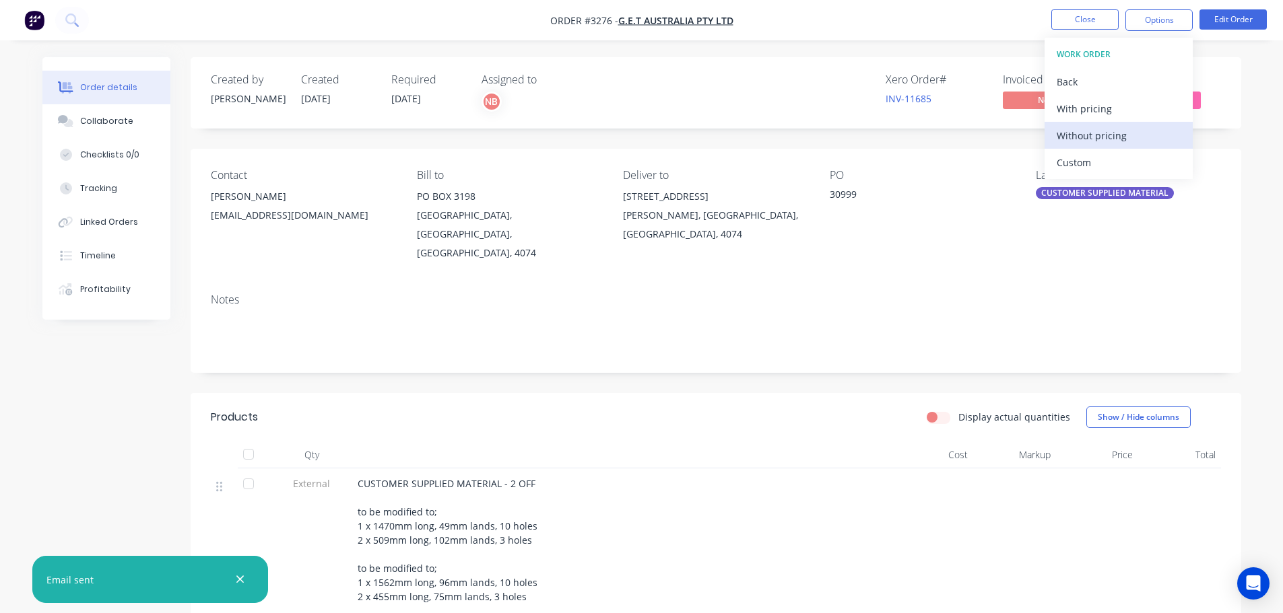
click at [1084, 137] on div "Without pricing" at bounding box center [1118, 136] width 124 height 20
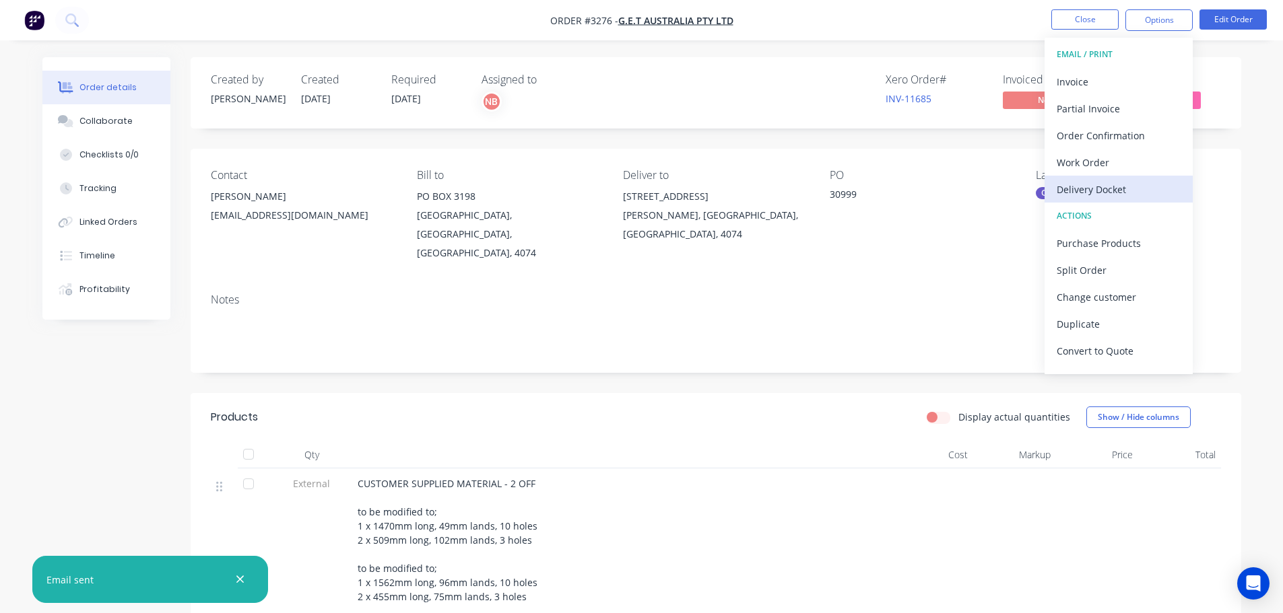
click at [1114, 181] on div "Delivery Docket" at bounding box center [1118, 190] width 124 height 20
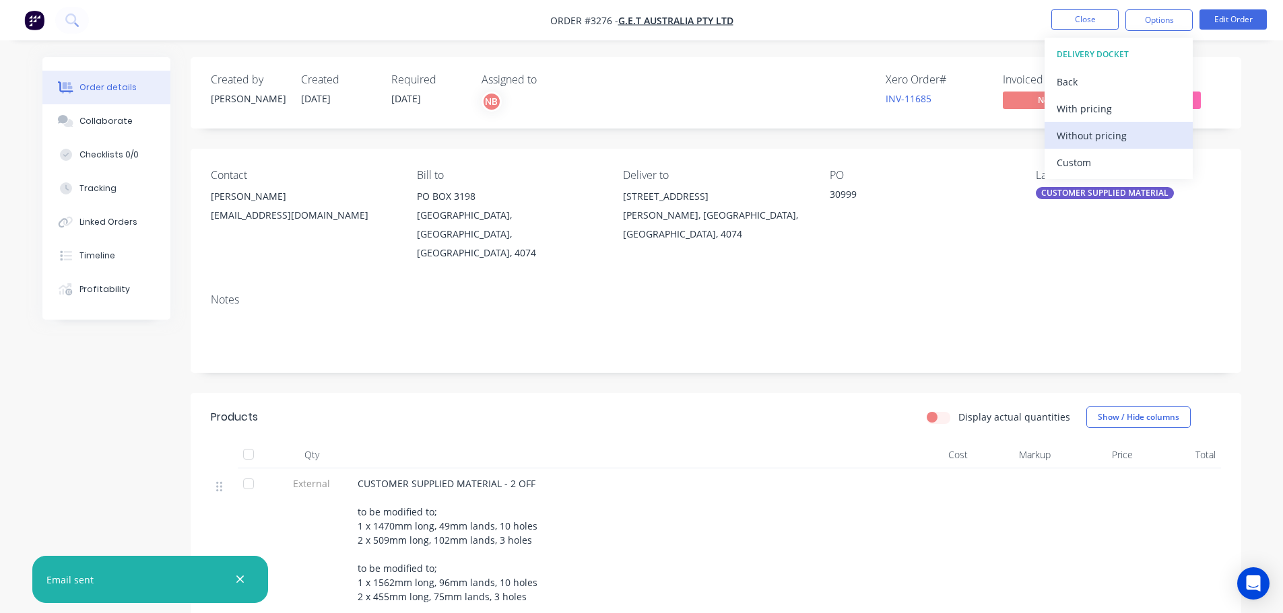
click at [1099, 142] on div "Without pricing" at bounding box center [1118, 136] width 124 height 20
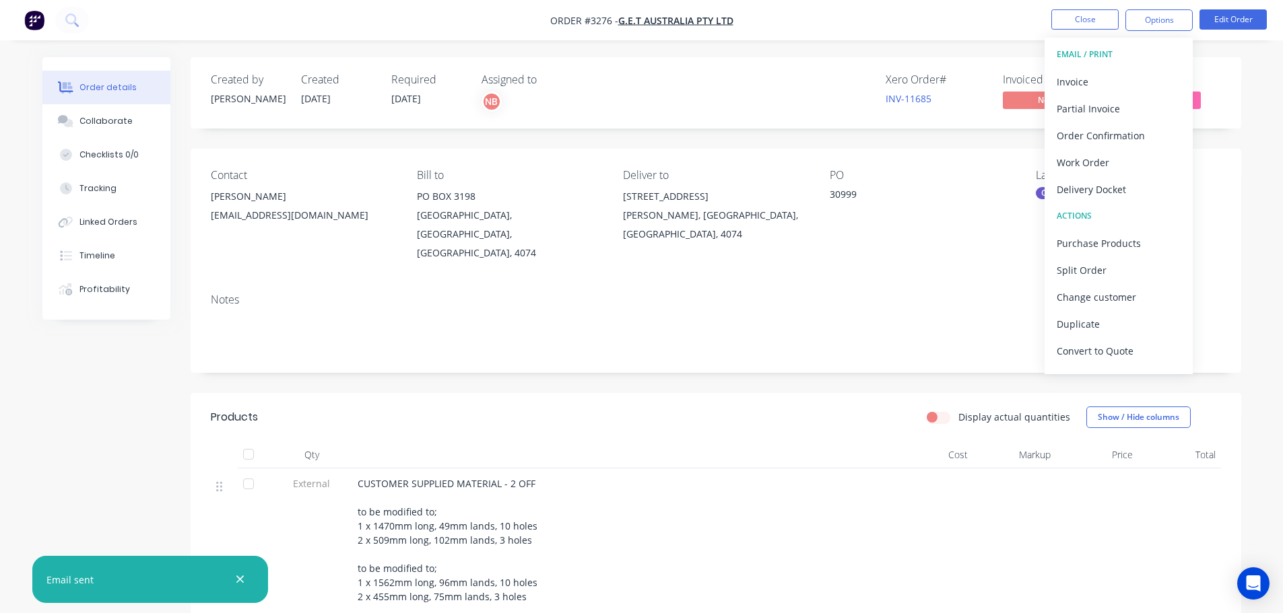
click at [894, 143] on div "Created by [PERSON_NAME] Created [DATE] Required [DATE] Assigned to NB Xero Ord…" at bounding box center [716, 473] width 1050 height 833
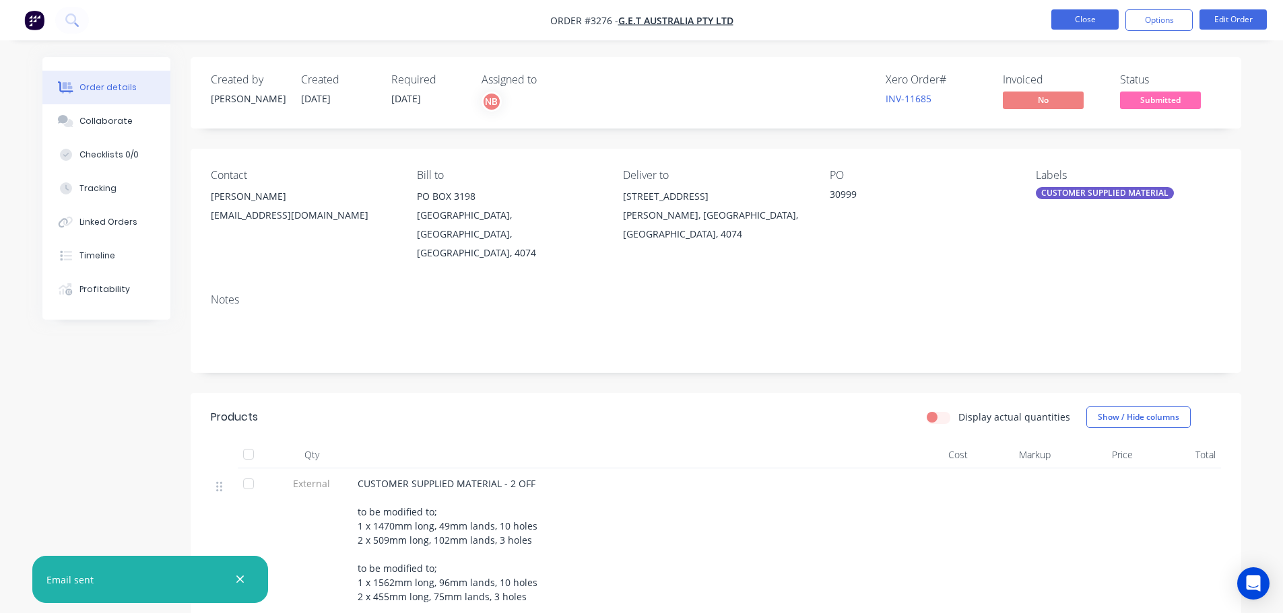
click at [1069, 22] on button "Close" at bounding box center [1084, 19] width 67 height 20
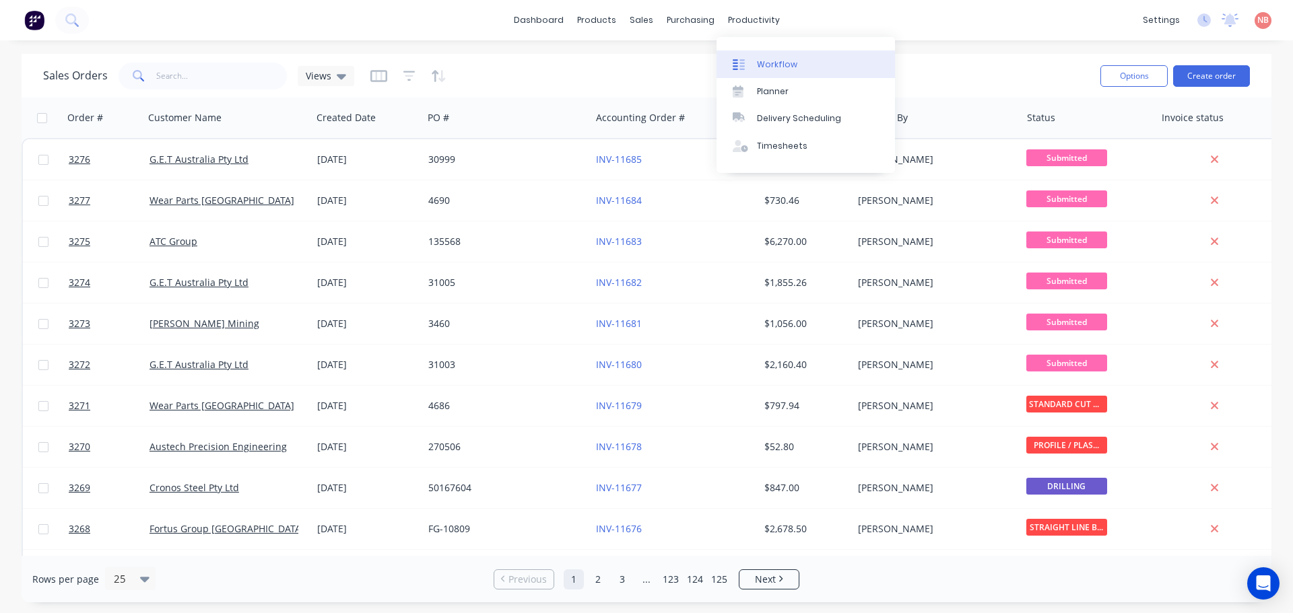
click at [757, 61] on div "Workflow" at bounding box center [777, 65] width 40 height 12
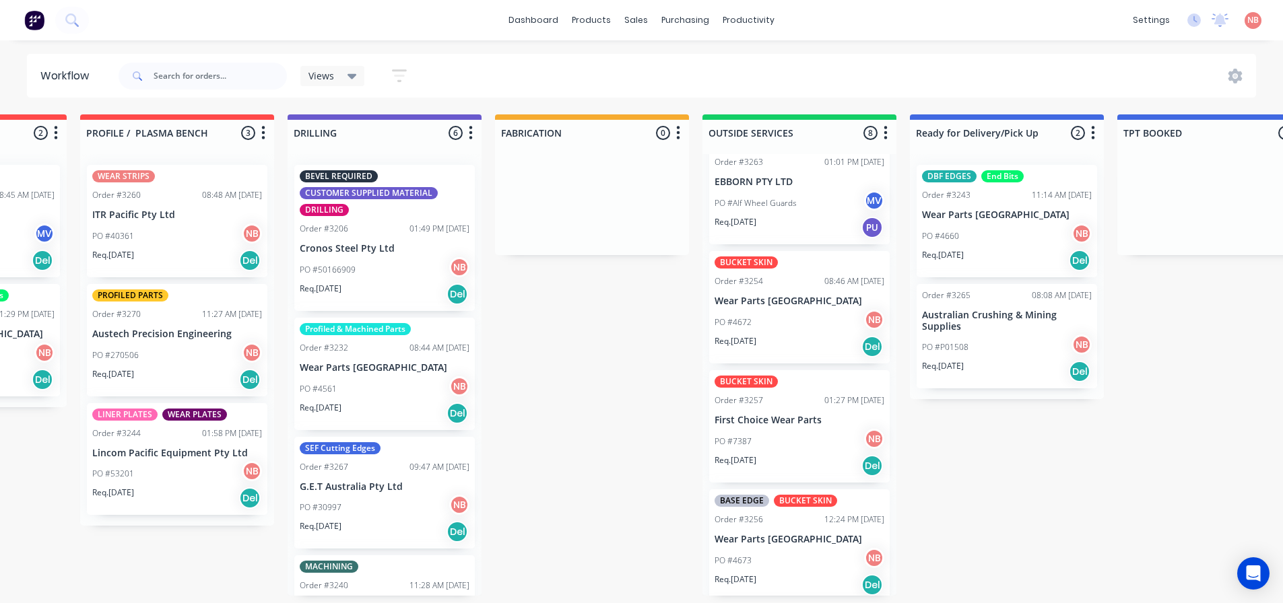
scroll to position [269, 0]
click at [777, 520] on div "Order #3256 12:24 PM [DATE]" at bounding box center [799, 519] width 170 height 12
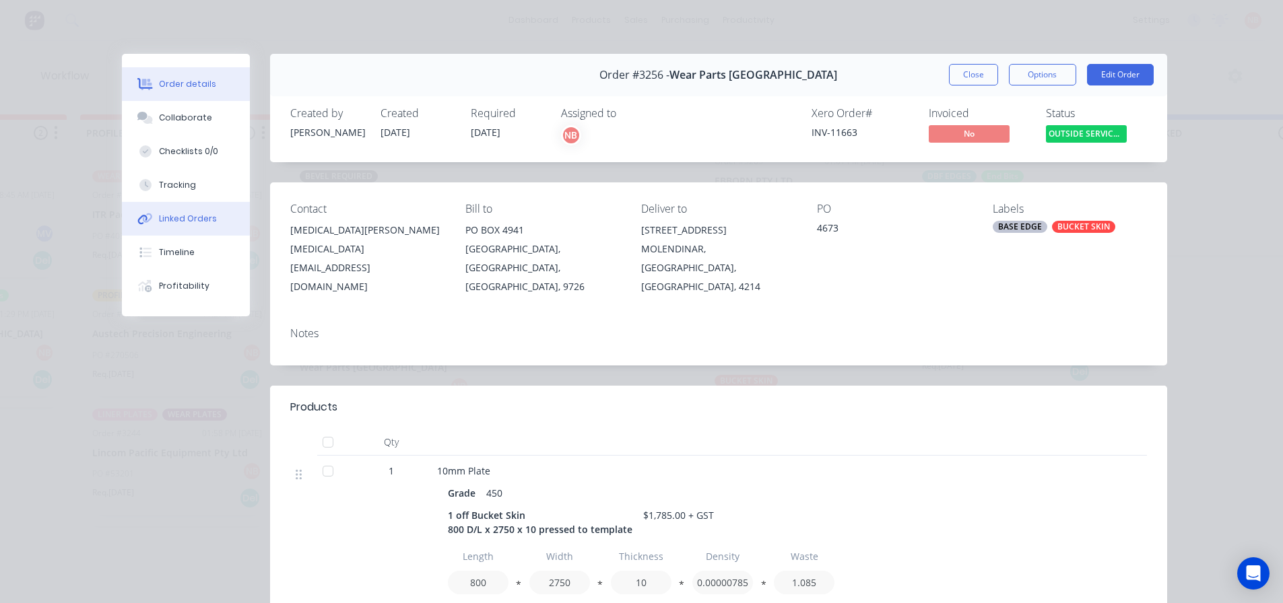
click at [164, 220] on div "Linked Orders" at bounding box center [188, 219] width 58 height 12
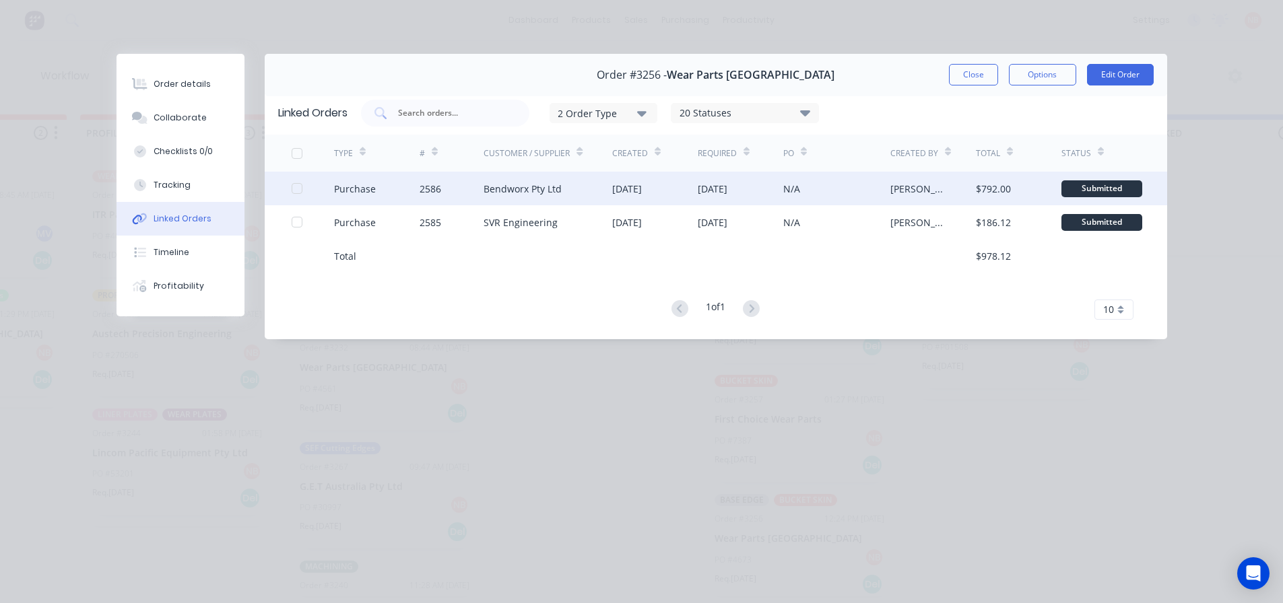
click at [580, 183] on div "Bendworx Pty Ltd" at bounding box center [547, 189] width 129 height 34
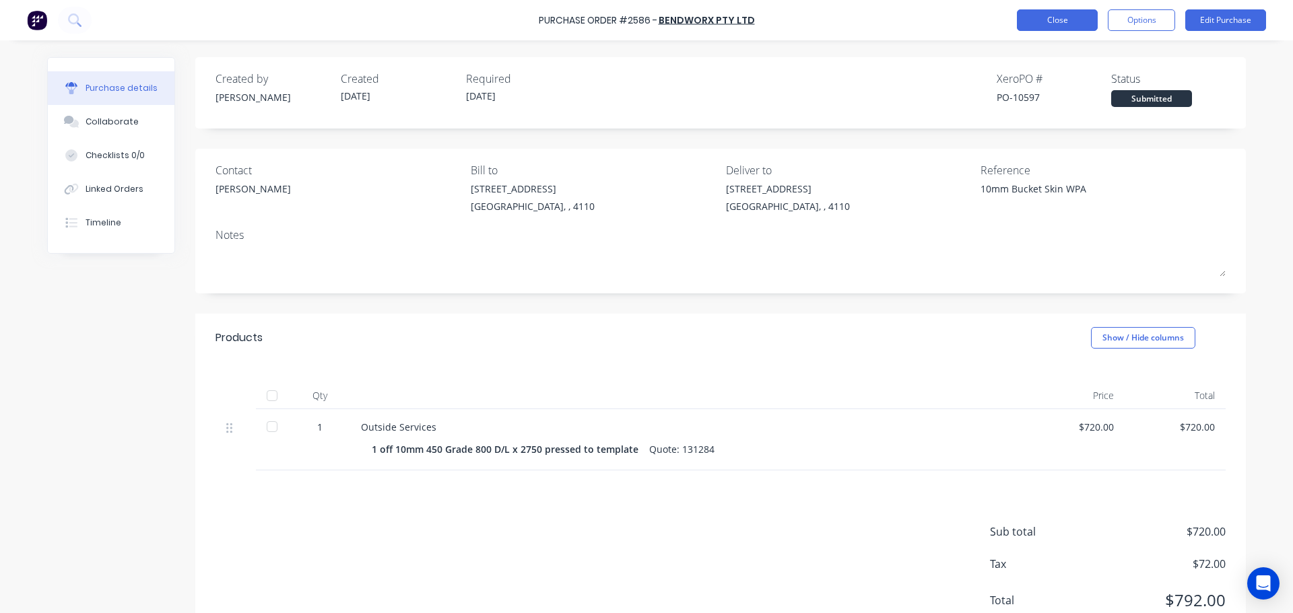
click at [1059, 22] on button "Close" at bounding box center [1057, 20] width 81 height 22
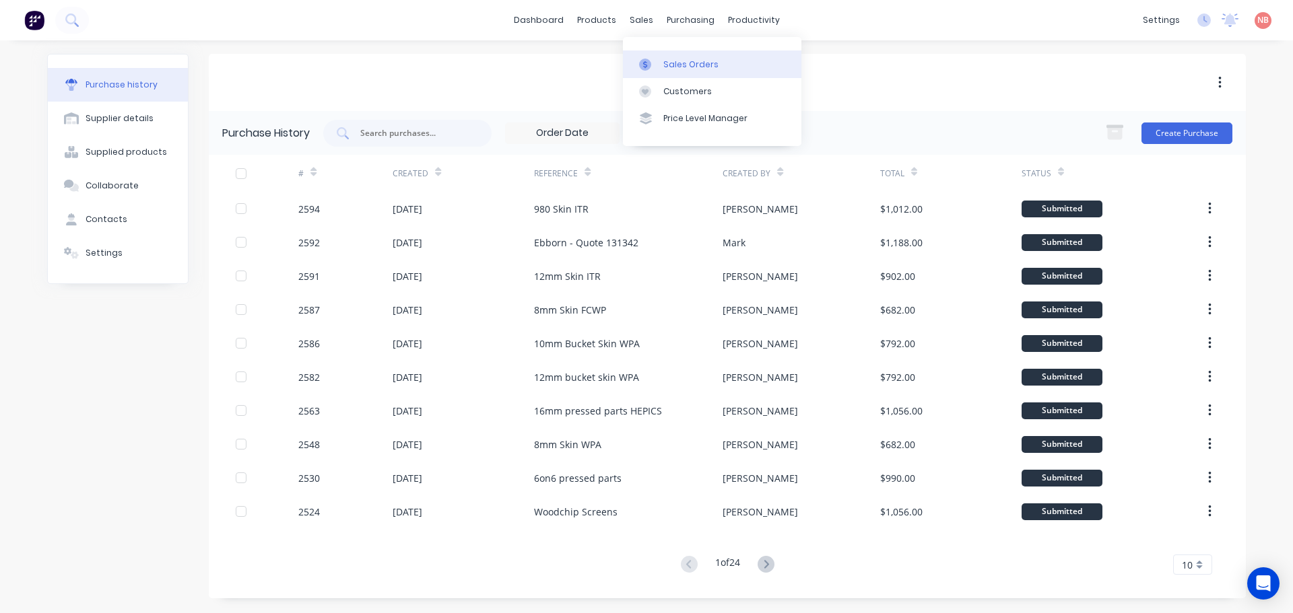
click at [653, 60] on div at bounding box center [649, 65] width 20 height 12
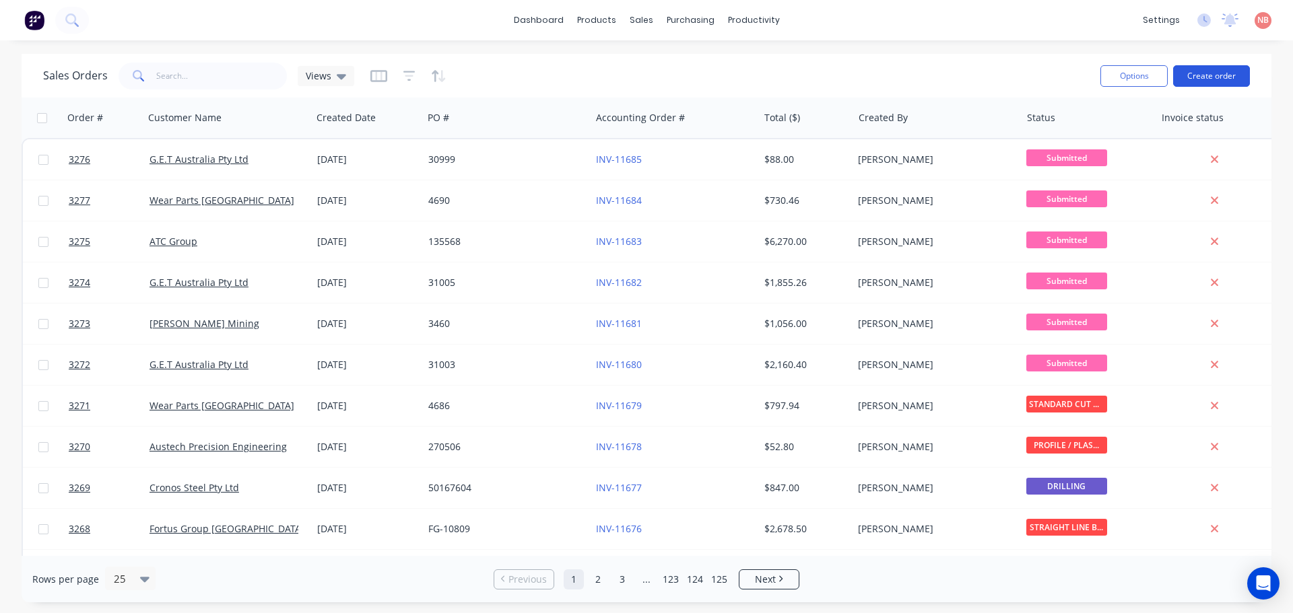
click at [1198, 73] on button "Create order" at bounding box center [1211, 76] width 77 height 22
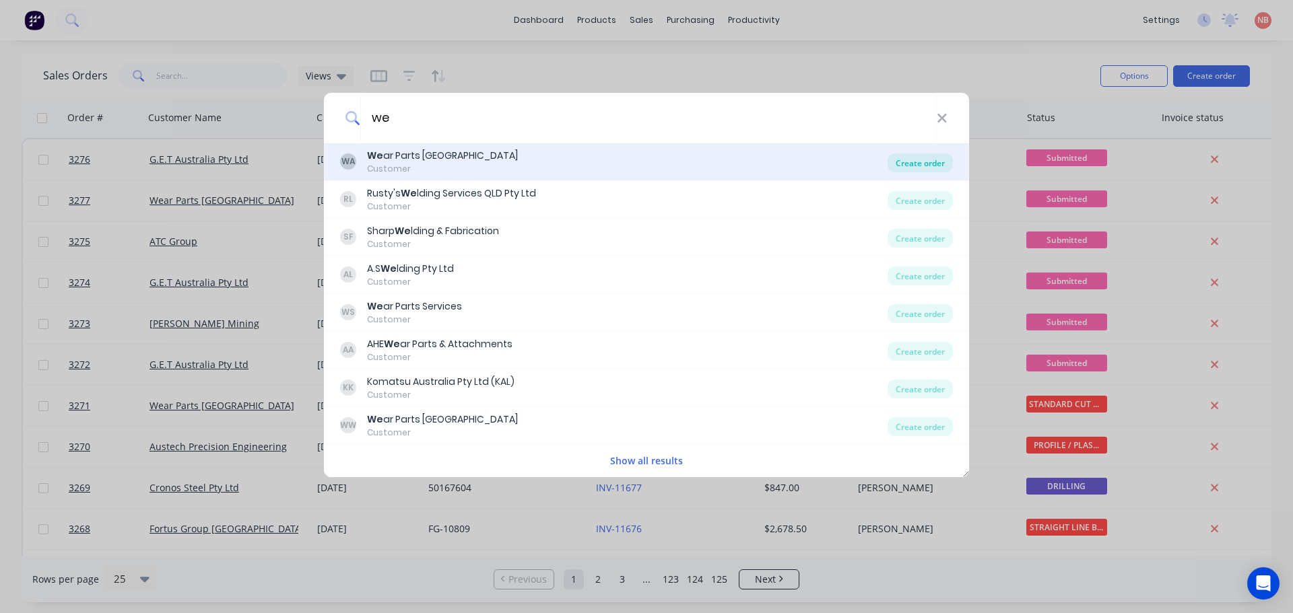
type input "we"
click at [926, 159] on div "Create order" at bounding box center [919, 162] width 65 height 19
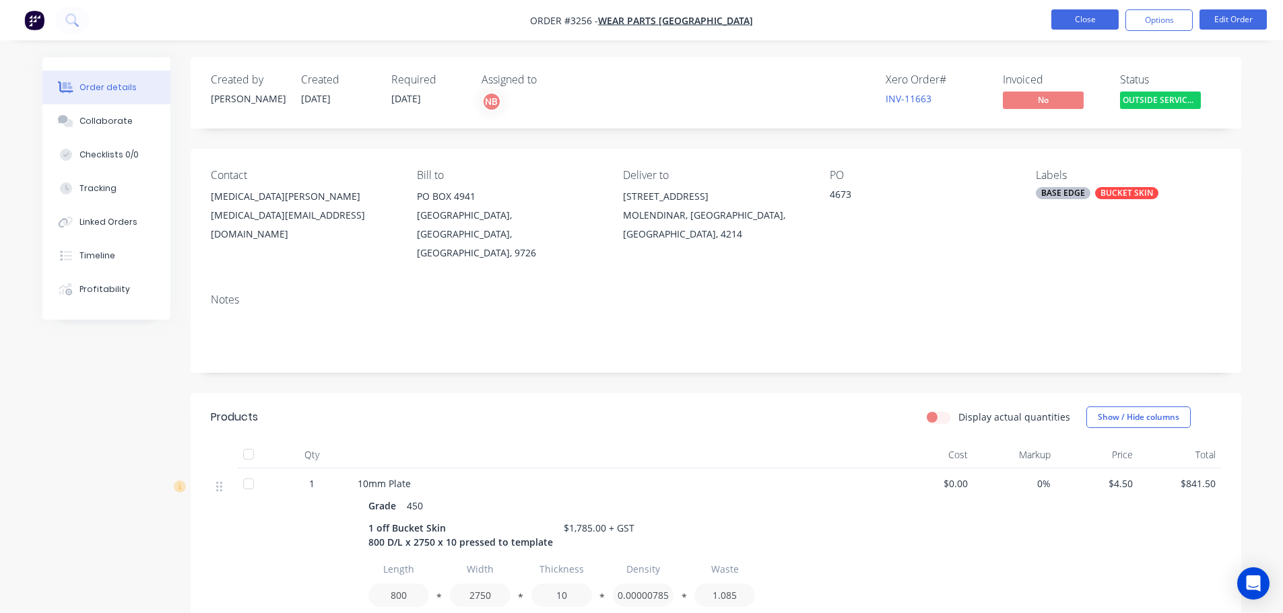
click at [1081, 19] on button "Close" at bounding box center [1084, 19] width 67 height 20
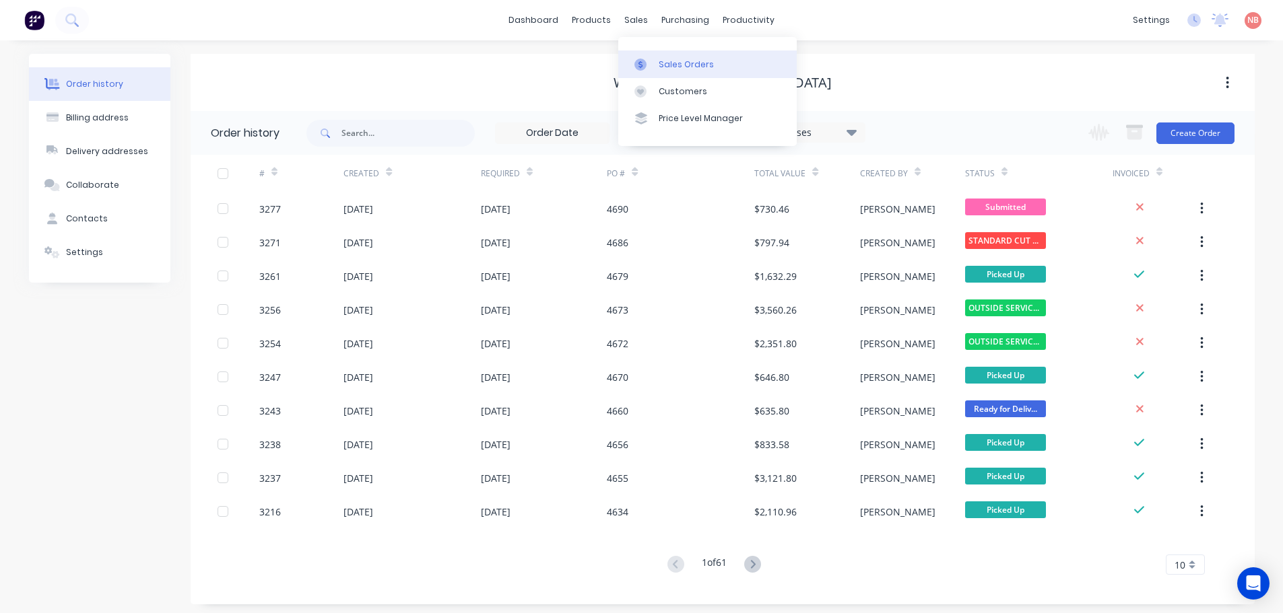
click at [650, 59] on div at bounding box center [644, 65] width 20 height 12
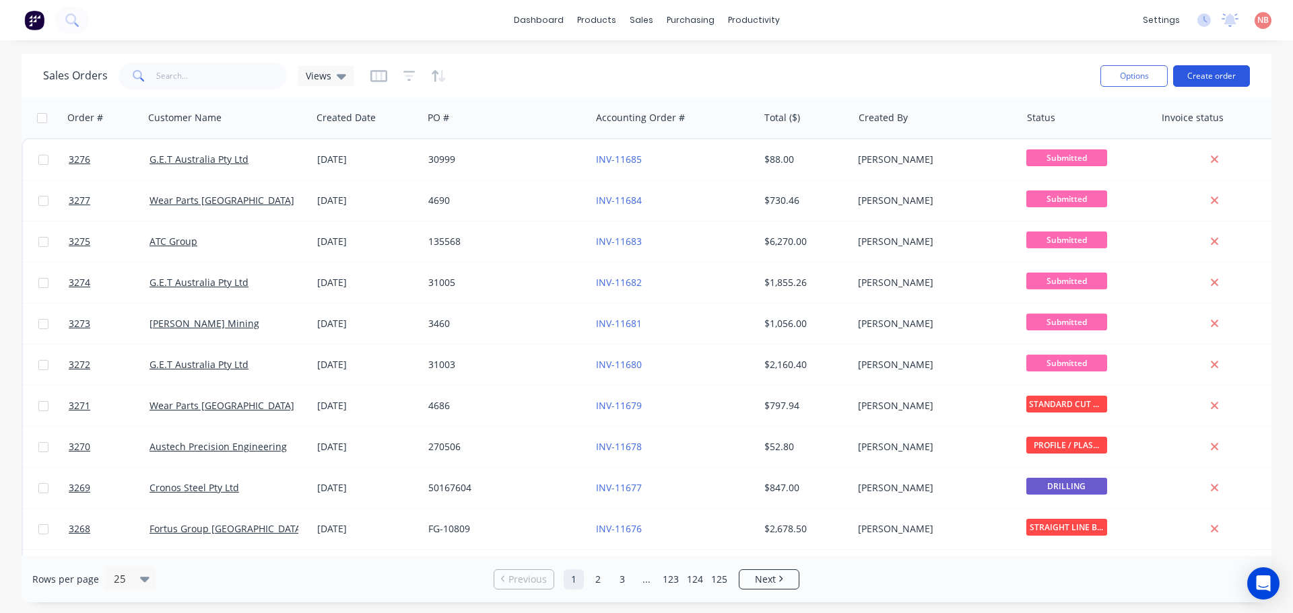
click at [1204, 80] on button "Create order" at bounding box center [1211, 76] width 77 height 22
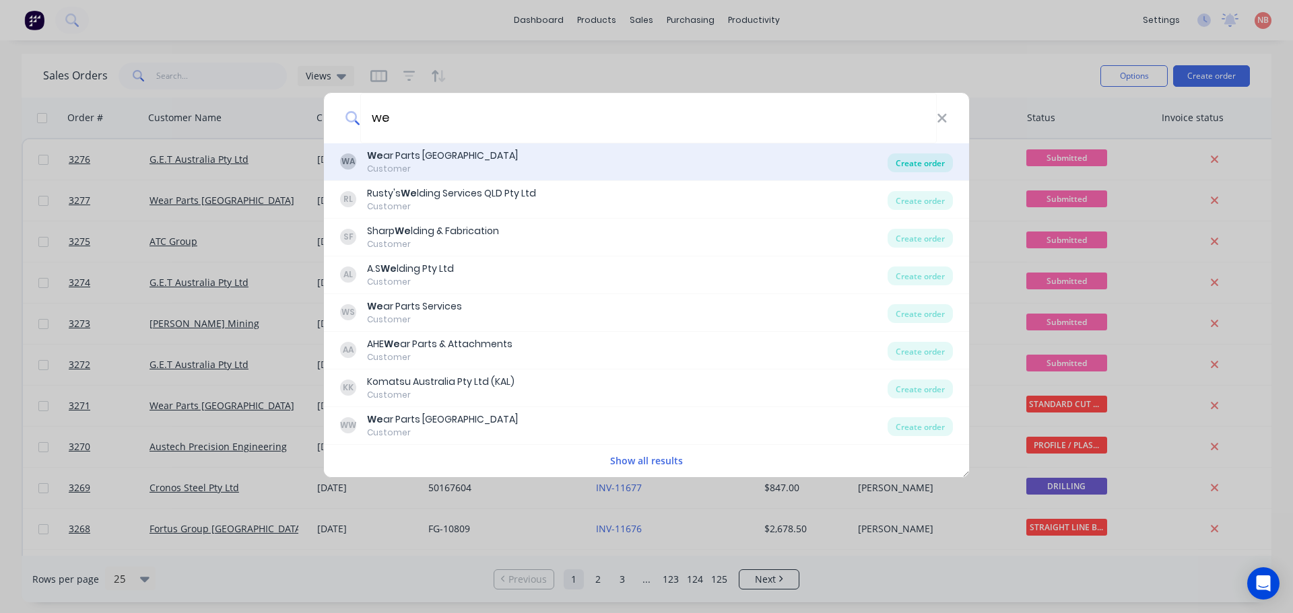
type input "we"
click at [902, 164] on div "Create order" at bounding box center [919, 162] width 65 height 19
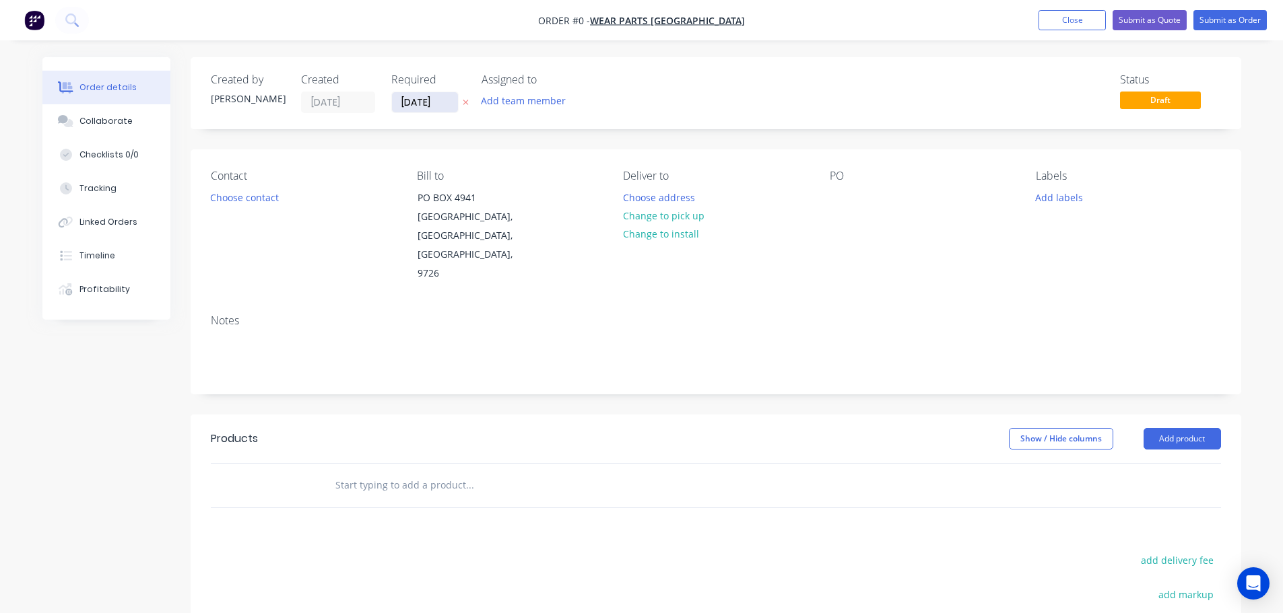
click at [405, 99] on input "[DATE]" at bounding box center [425, 102] width 66 height 20
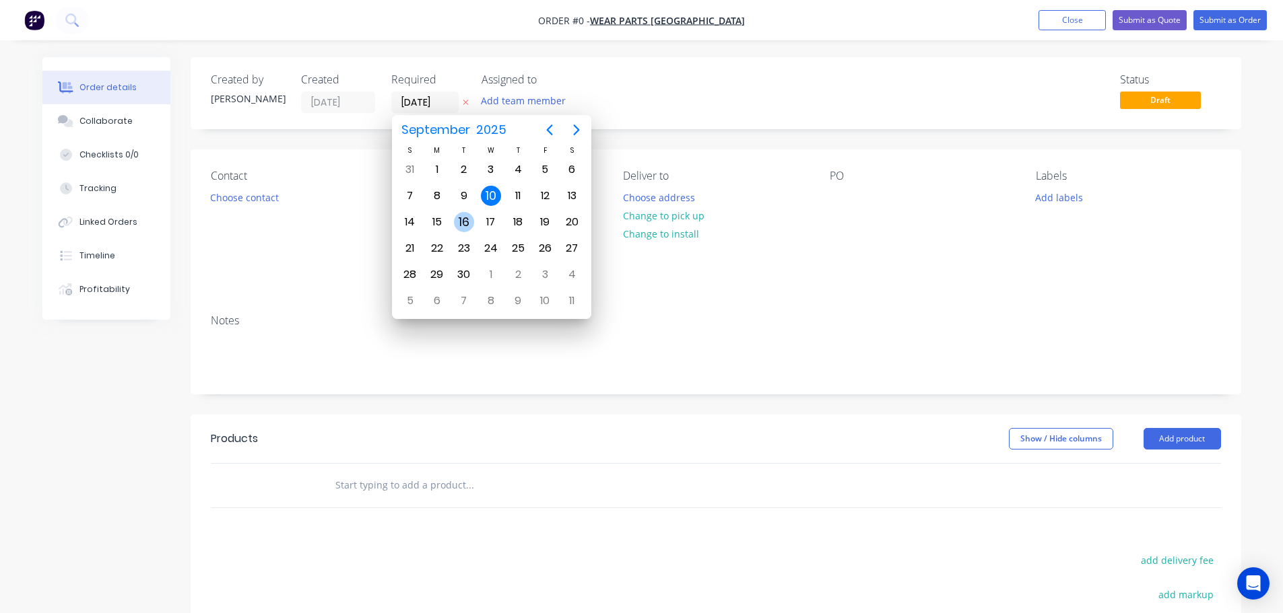
click at [462, 222] on div "16" at bounding box center [464, 222] width 20 height 20
type input "[DATE]"
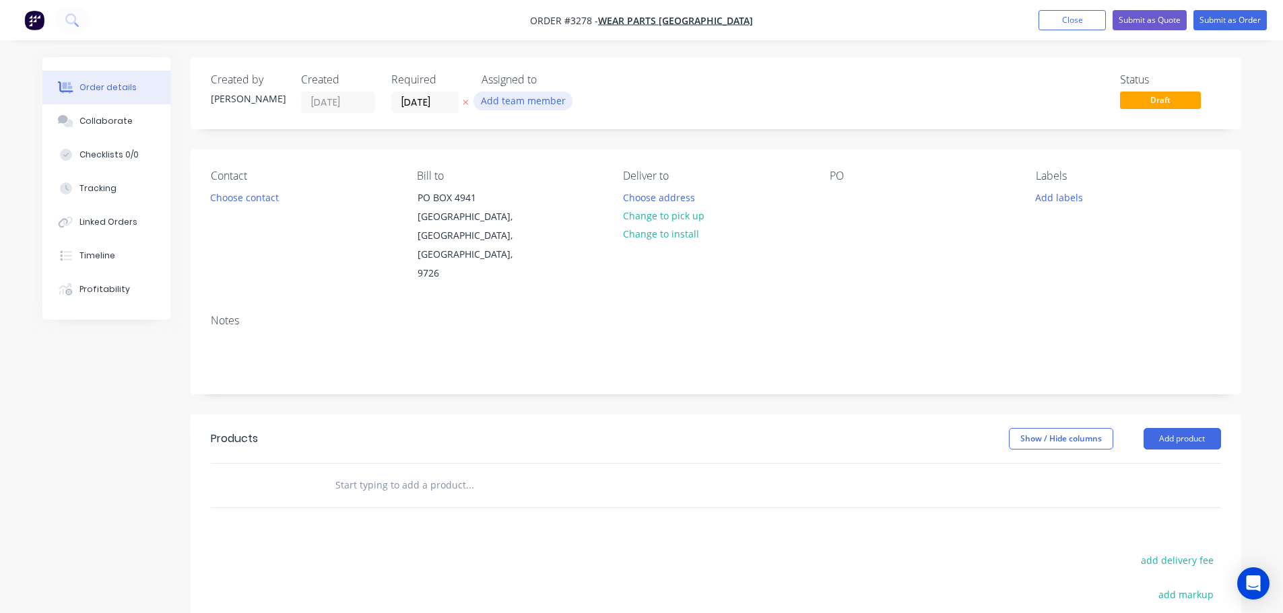
click at [506, 102] on button "Add team member" at bounding box center [522, 101] width 99 height 18
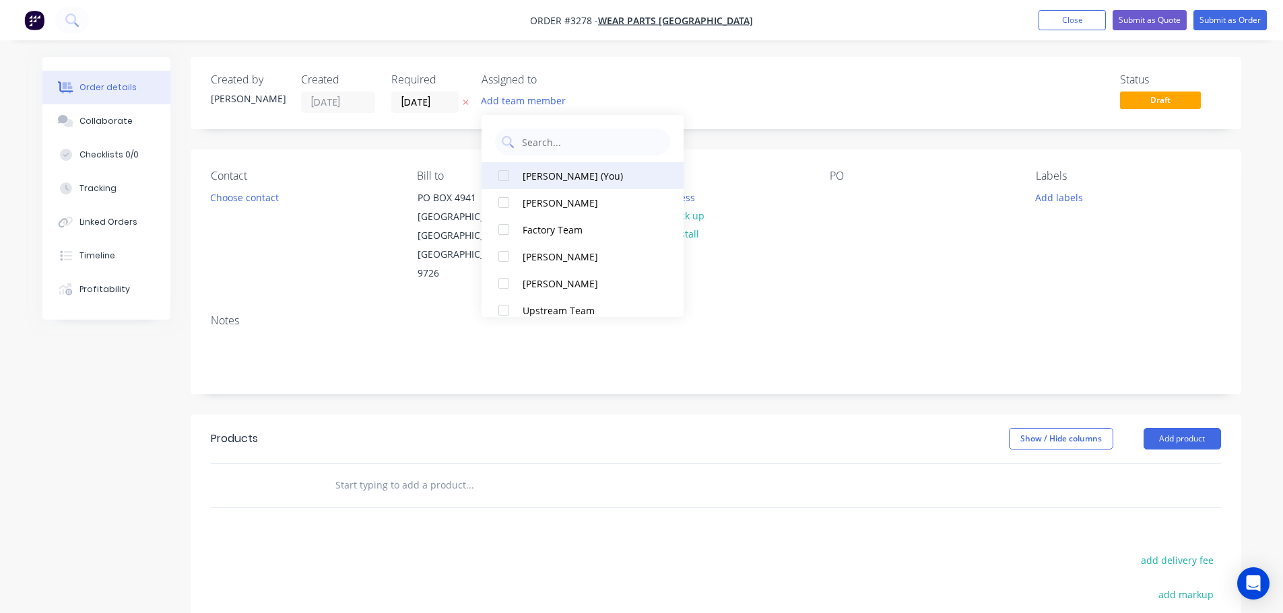
click at [537, 170] on div "[PERSON_NAME] (You)" at bounding box center [589, 176] width 135 height 14
click at [269, 194] on button "Choose contact" at bounding box center [244, 197] width 83 height 18
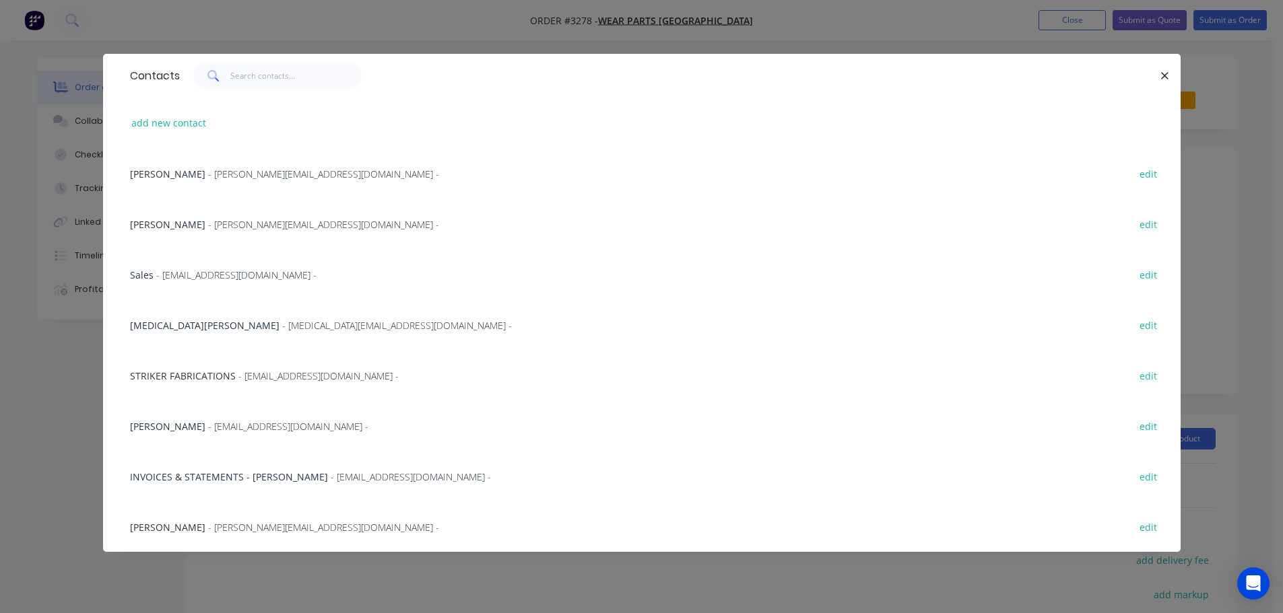
click at [282, 328] on span "- [MEDICAL_DATA][EMAIL_ADDRESS][DOMAIN_NAME] -" at bounding box center [397, 325] width 230 height 13
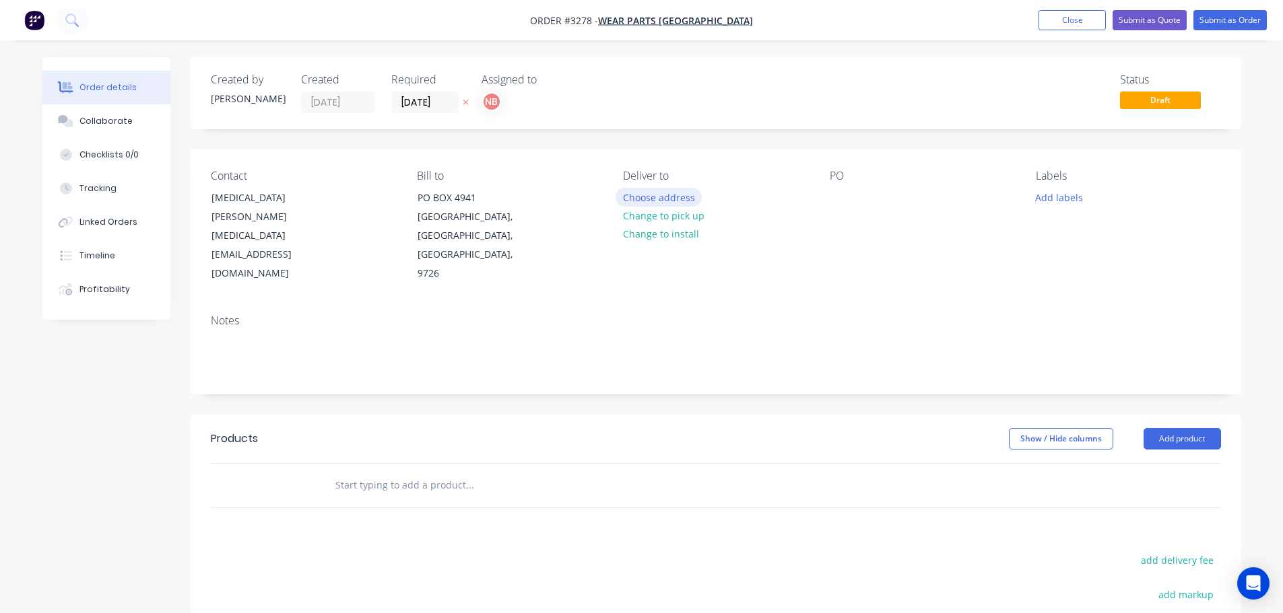
click at [662, 197] on button "Choose address" at bounding box center [658, 197] width 86 height 18
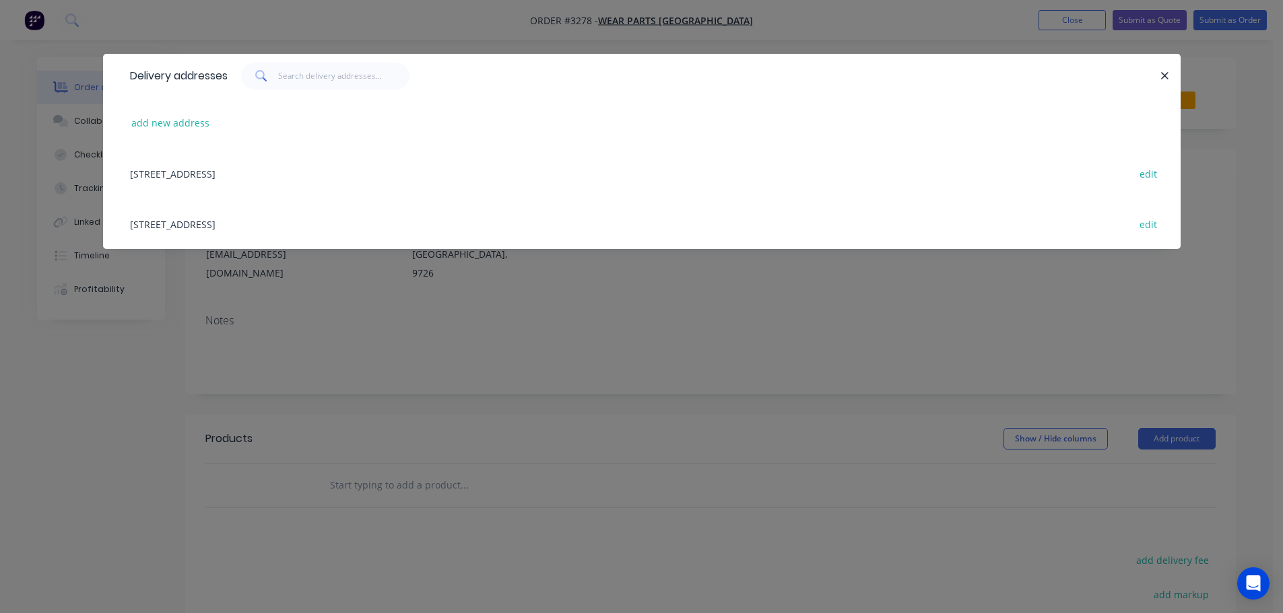
click at [264, 231] on div "[STREET_ADDRESS] edit" at bounding box center [641, 224] width 1037 height 50
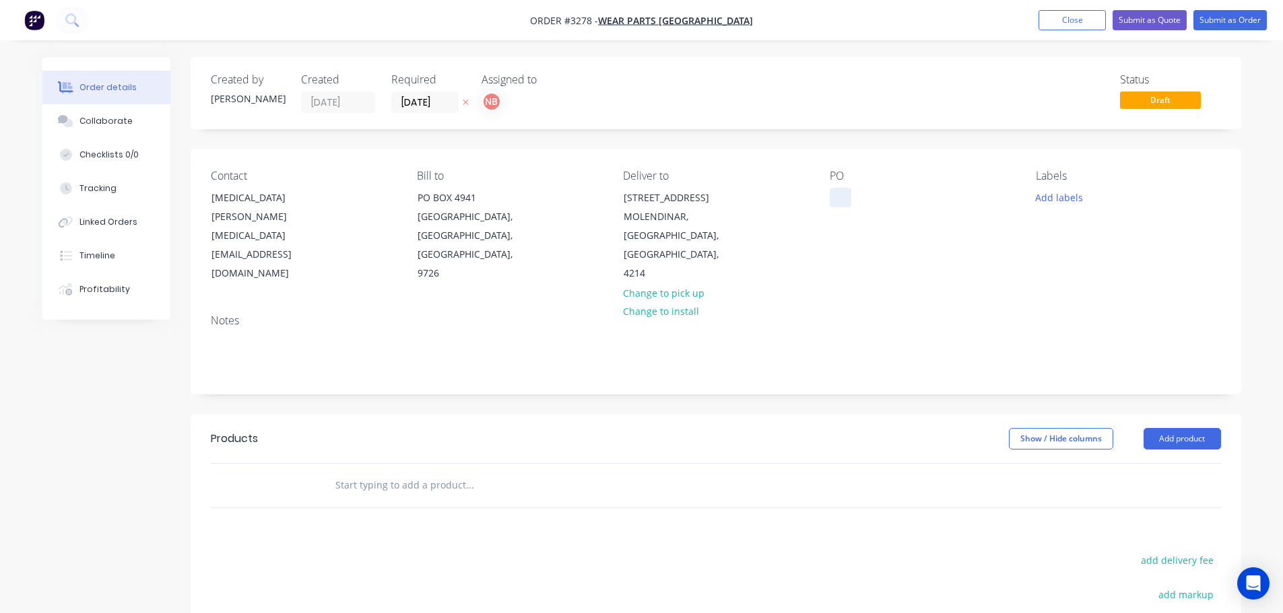
click at [846, 195] on div at bounding box center [840, 198] width 22 height 20
click at [1054, 189] on button "Add labels" at bounding box center [1059, 197] width 62 height 18
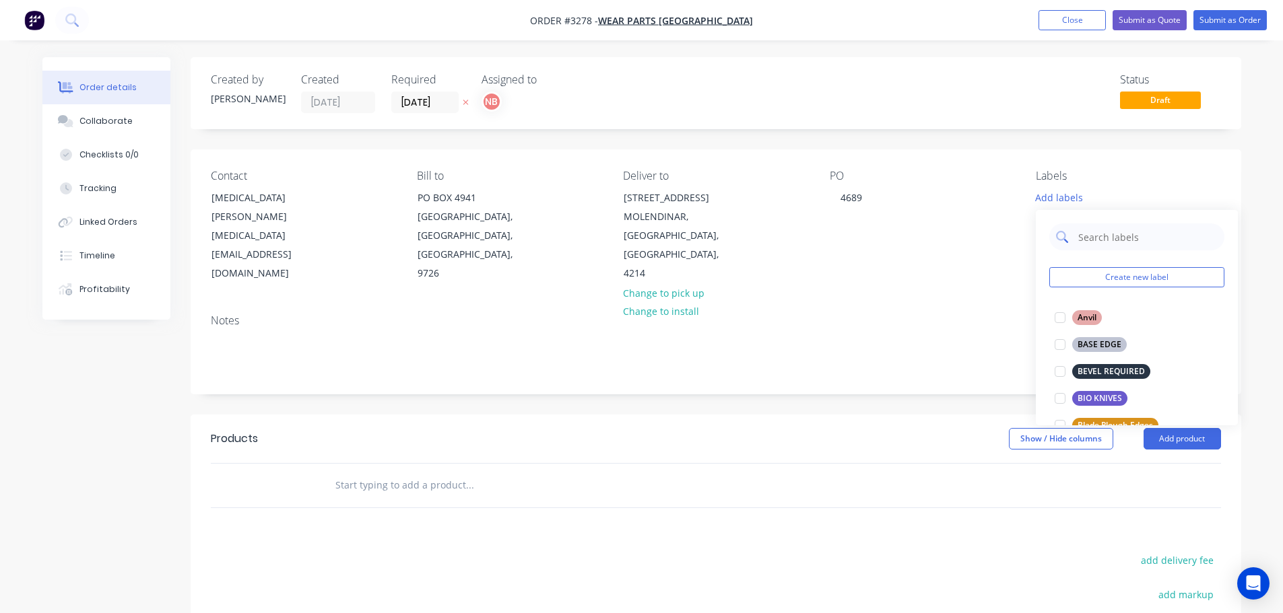
click at [1103, 233] on input "text" at bounding box center [1146, 237] width 141 height 27
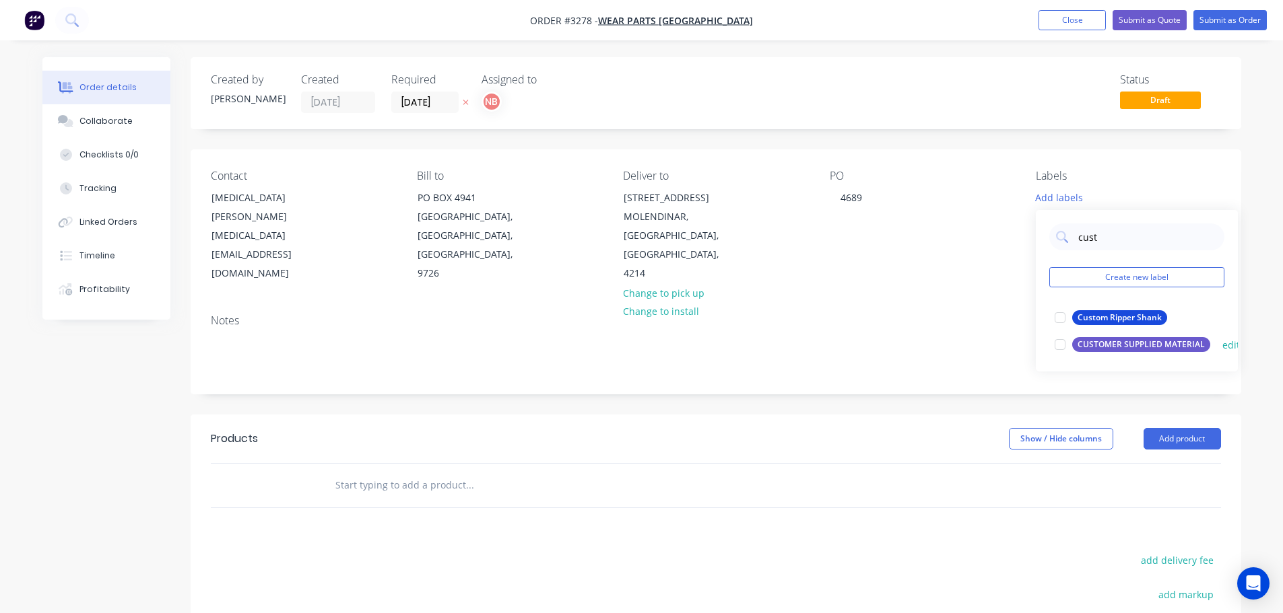
click at [1153, 341] on div "CUSTOMER SUPPLIED MATERIAL" at bounding box center [1141, 344] width 138 height 15
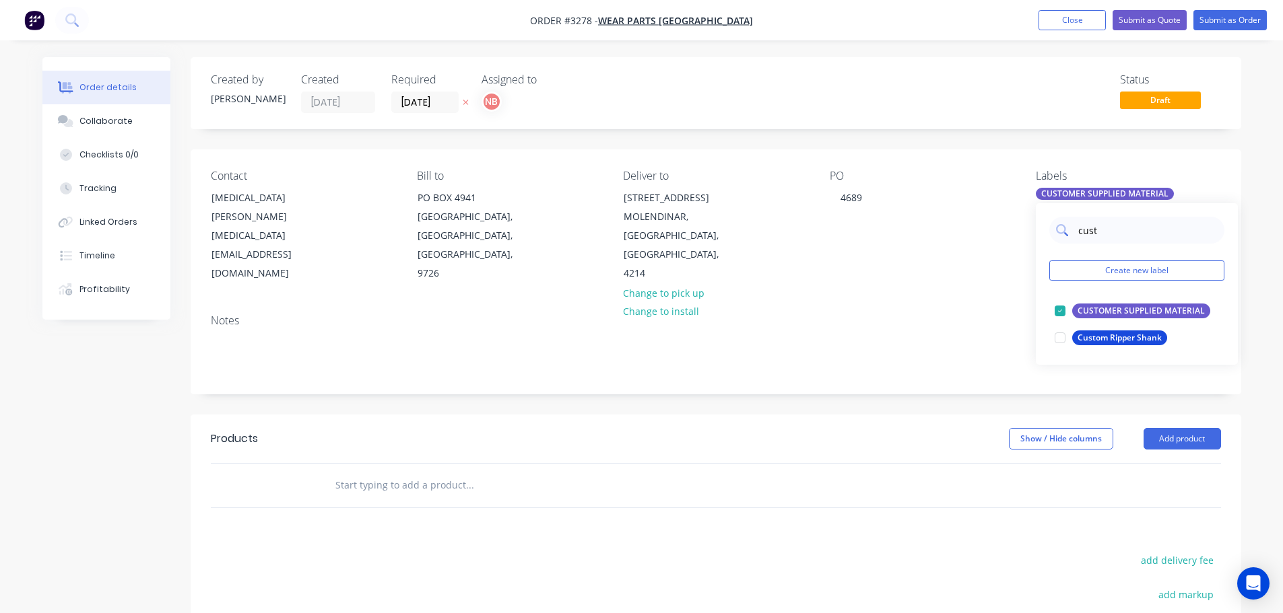
click at [1098, 226] on input "cust" at bounding box center [1146, 230] width 141 height 27
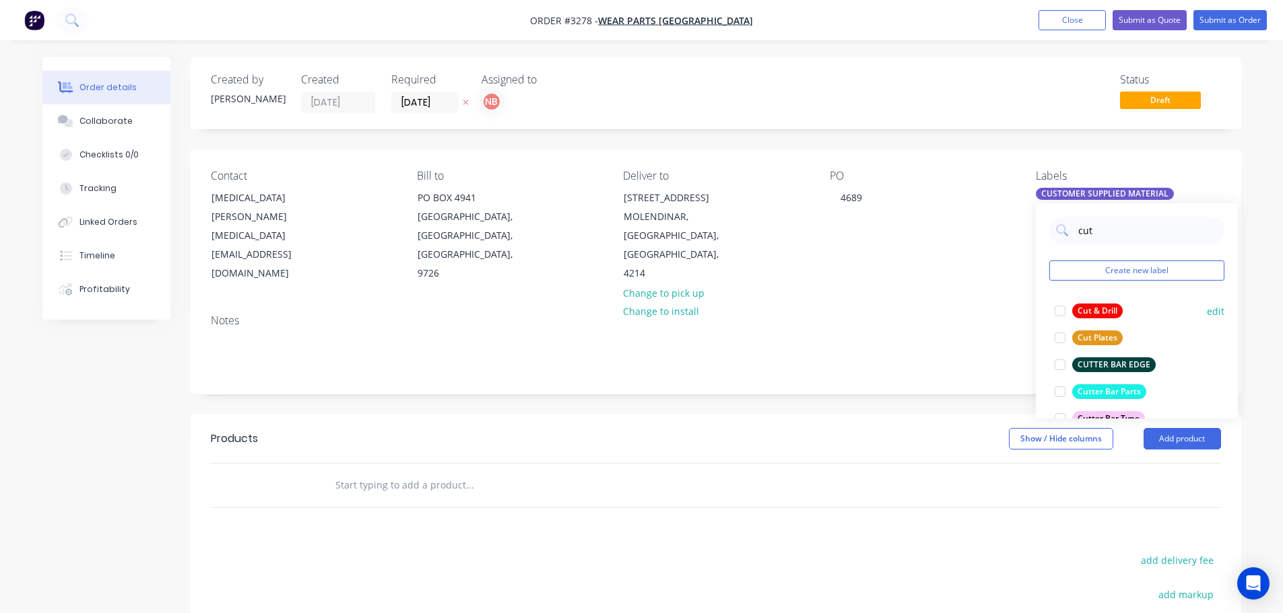
type input "cut"
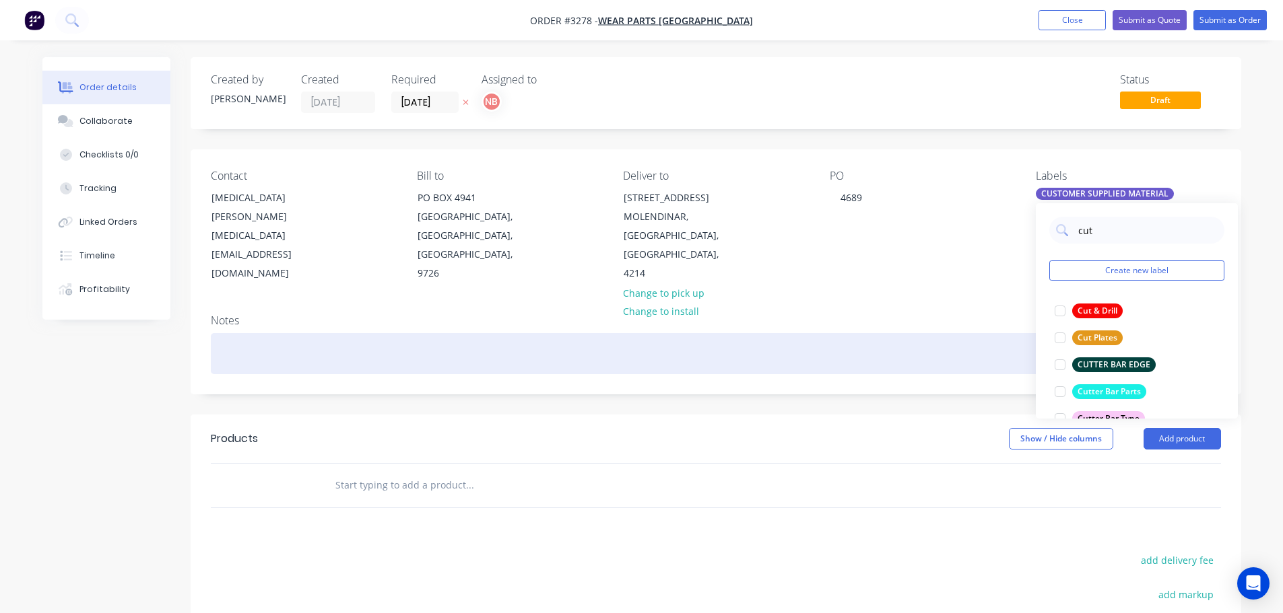
drag, startPoint x: 1083, startPoint y: 312, endPoint x: 966, endPoint y: 364, distance: 128.4
click at [1083, 312] on div "Cut & Drill" at bounding box center [1097, 311] width 50 height 15
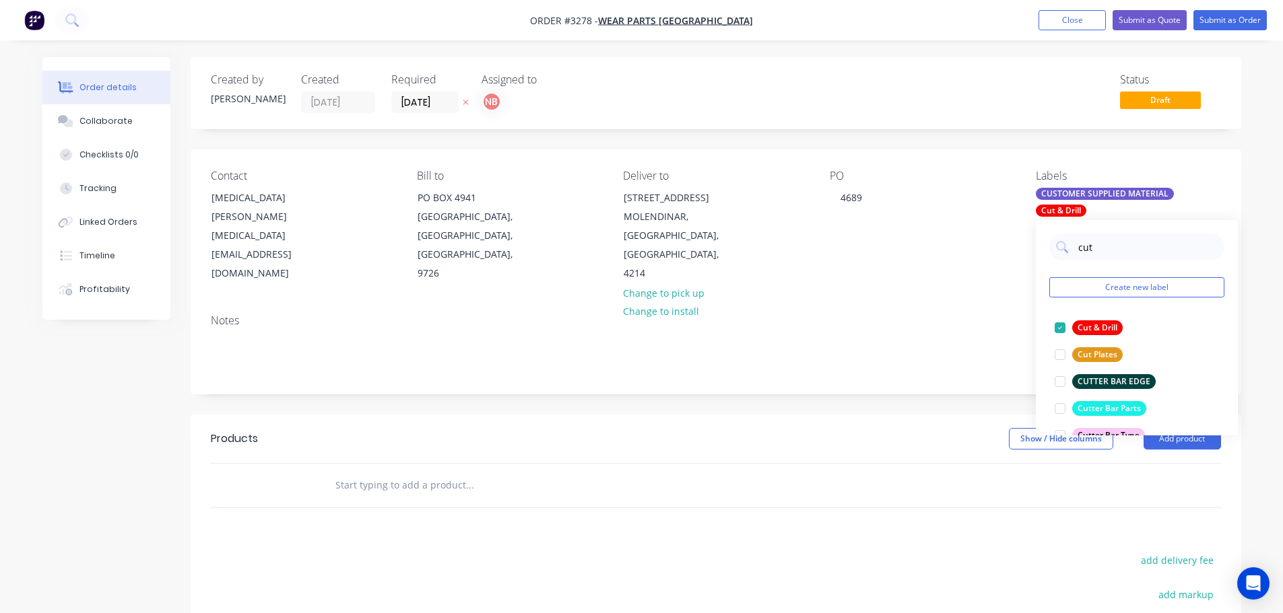
click at [815, 447] on div "Show / Hide columns Add product" at bounding box center [822, 439] width 795 height 22
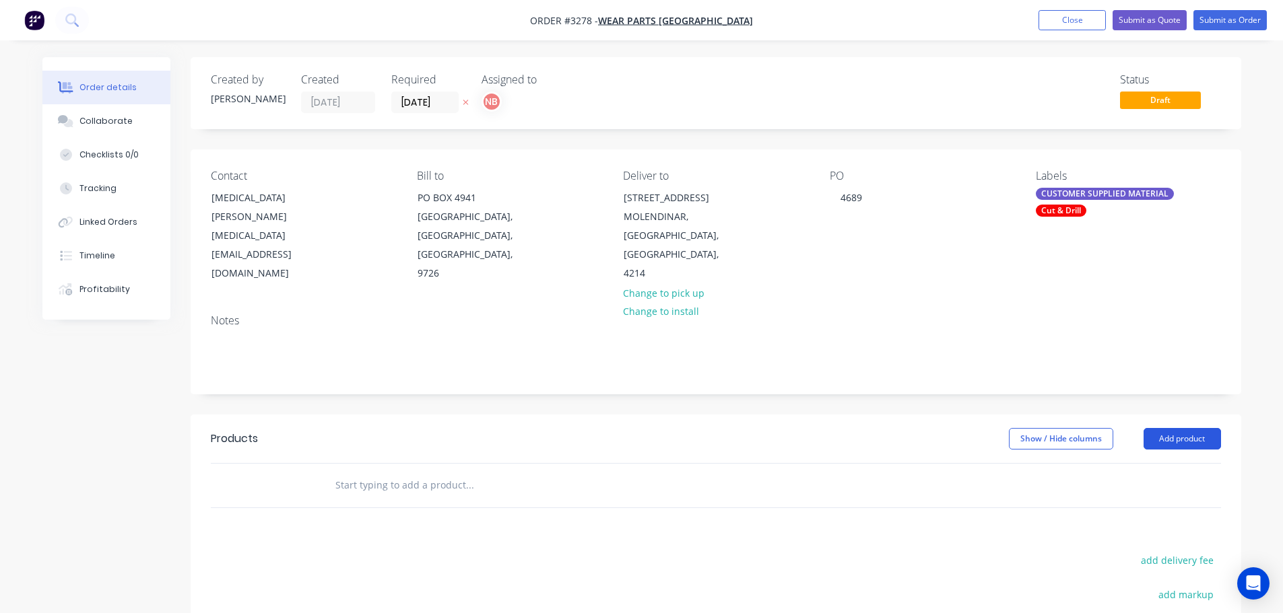
click at [1193, 442] on button "Add product" at bounding box center [1181, 439] width 77 height 22
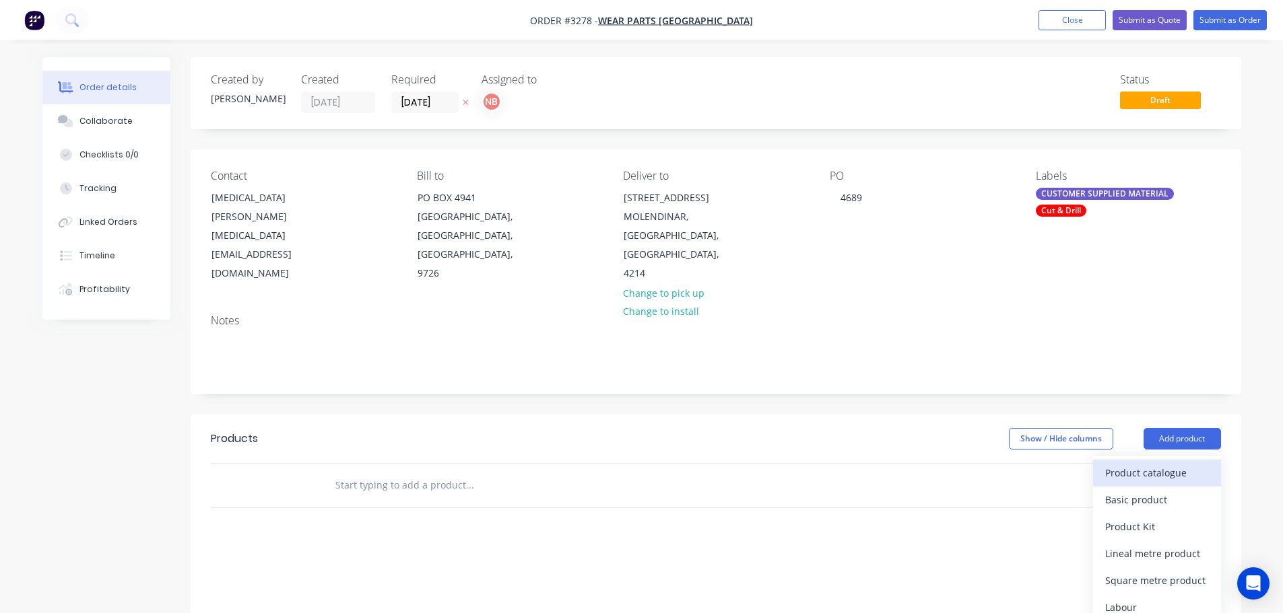
click at [1131, 467] on div "Product catalogue" at bounding box center [1157, 473] width 104 height 20
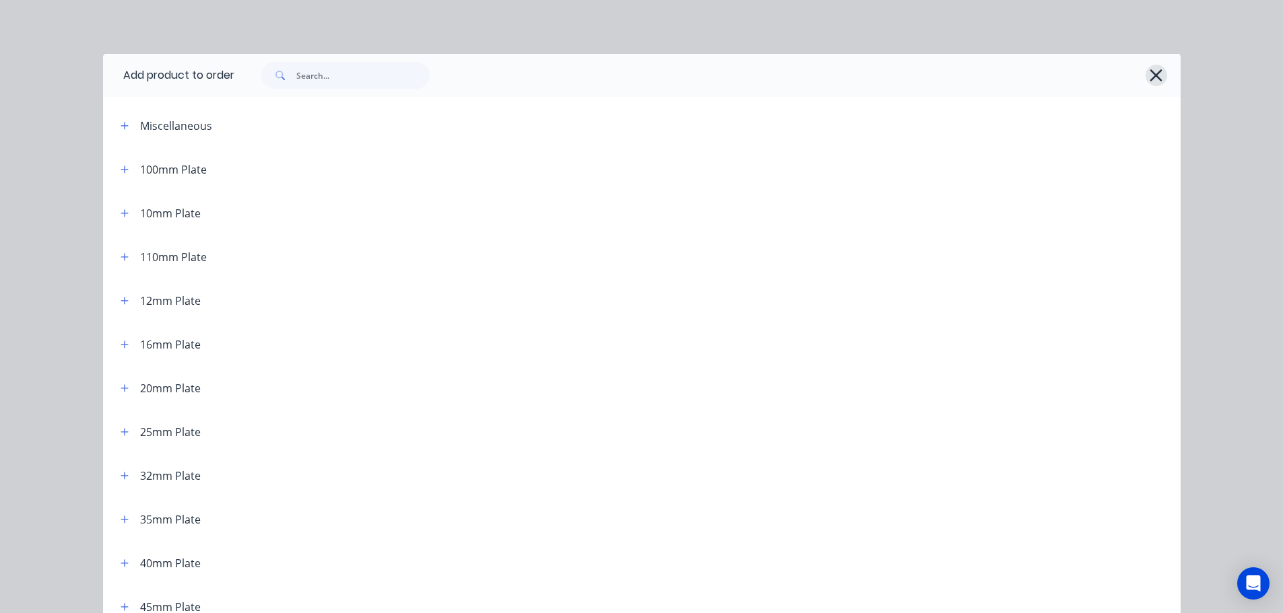
click at [1155, 70] on icon "button" at bounding box center [1156, 75] width 14 height 19
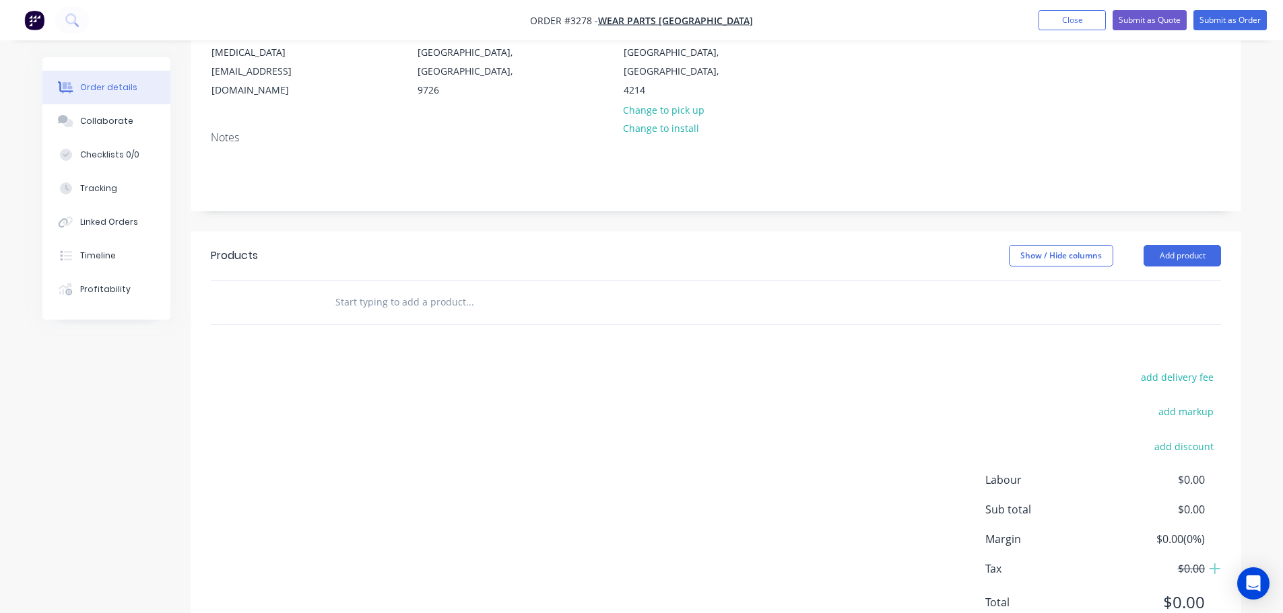
scroll to position [202, 0]
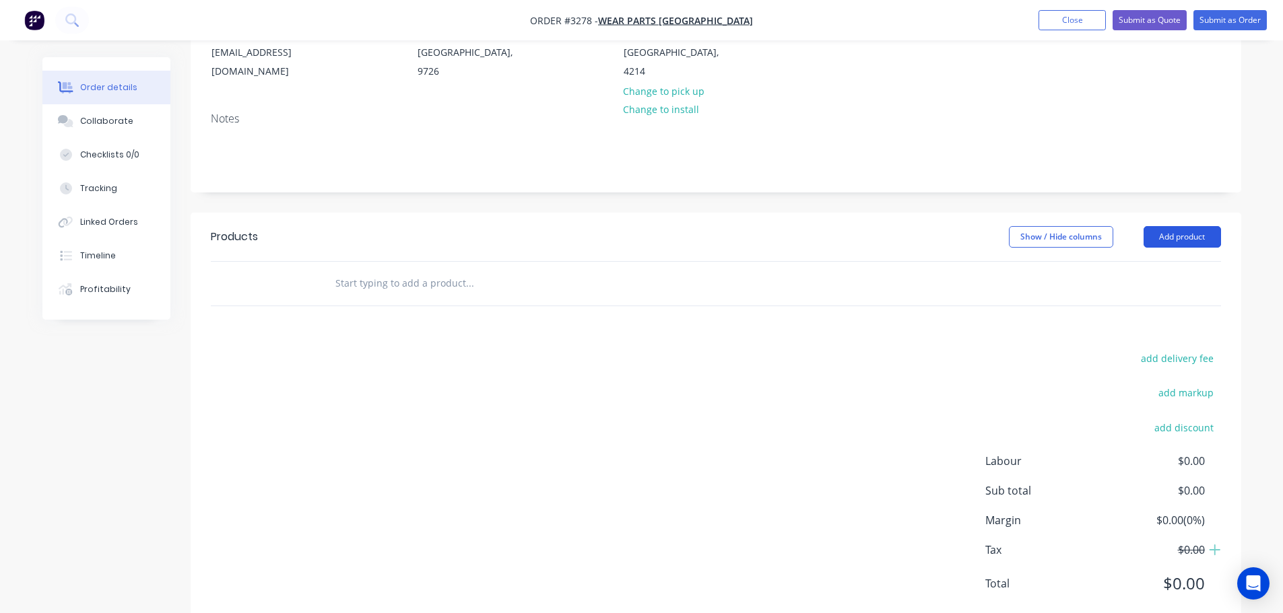
click at [1166, 233] on button "Add product" at bounding box center [1181, 237] width 77 height 22
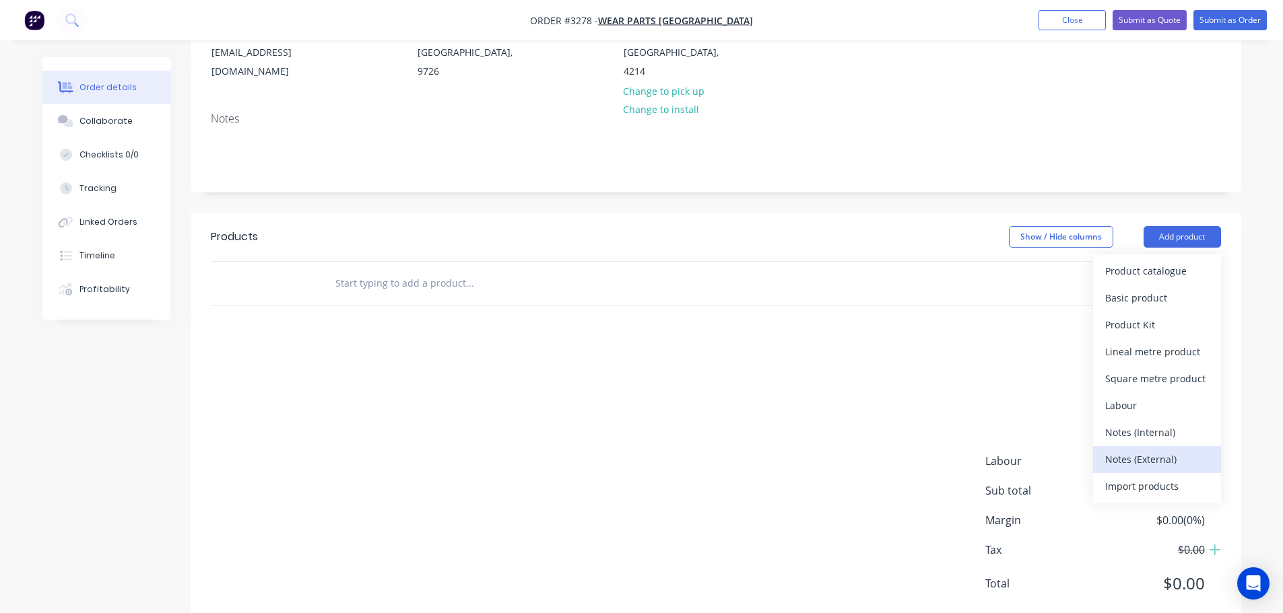
click at [1115, 463] on div "Notes (External)" at bounding box center [1157, 460] width 104 height 20
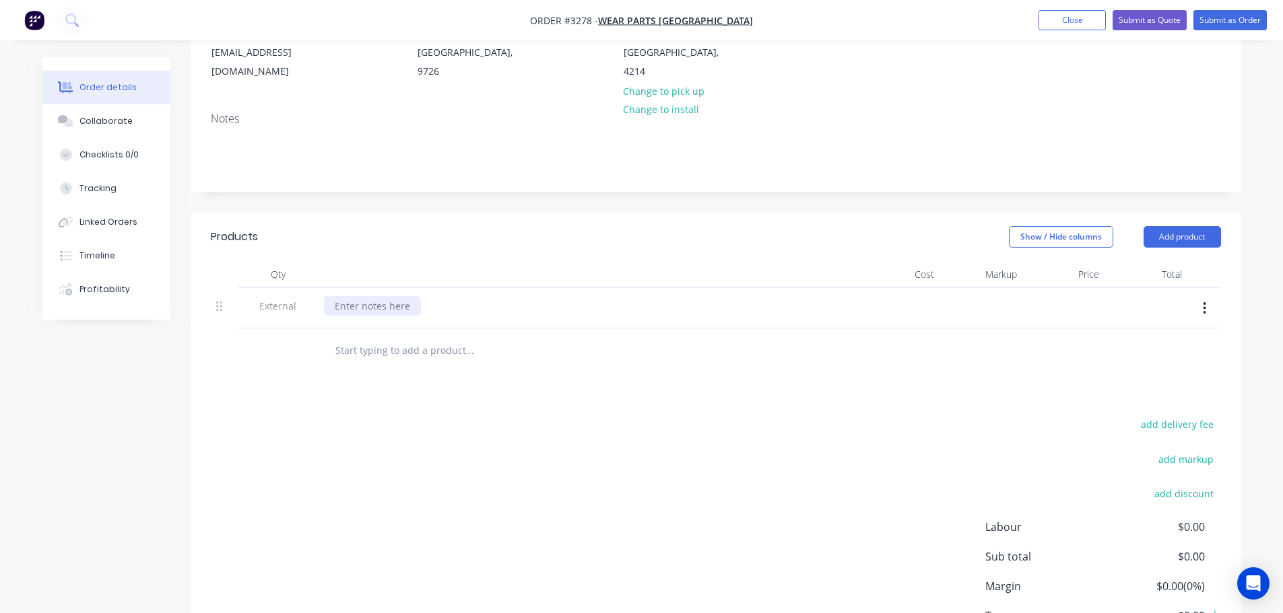
click at [353, 314] on div at bounding box center [372, 306] width 97 height 20
click at [552, 310] on div "CUSTOMER SUPPLIED MATERIAL - 12 off 2530184" at bounding box center [444, 306] width 240 height 20
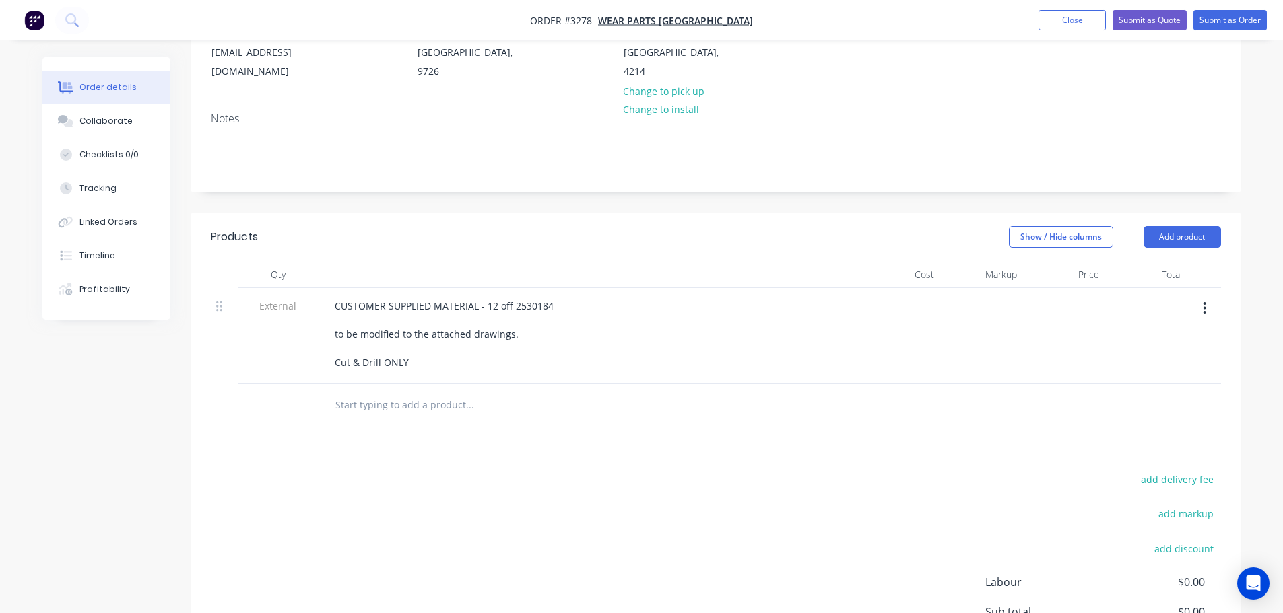
click at [739, 288] on div "CUSTOMER SUPPLIED MATERIAL - 12 off 2530184 to be modified to the attached draw…" at bounding box center [587, 336] width 539 height 96
click at [1189, 242] on button "Add product" at bounding box center [1181, 237] width 77 height 22
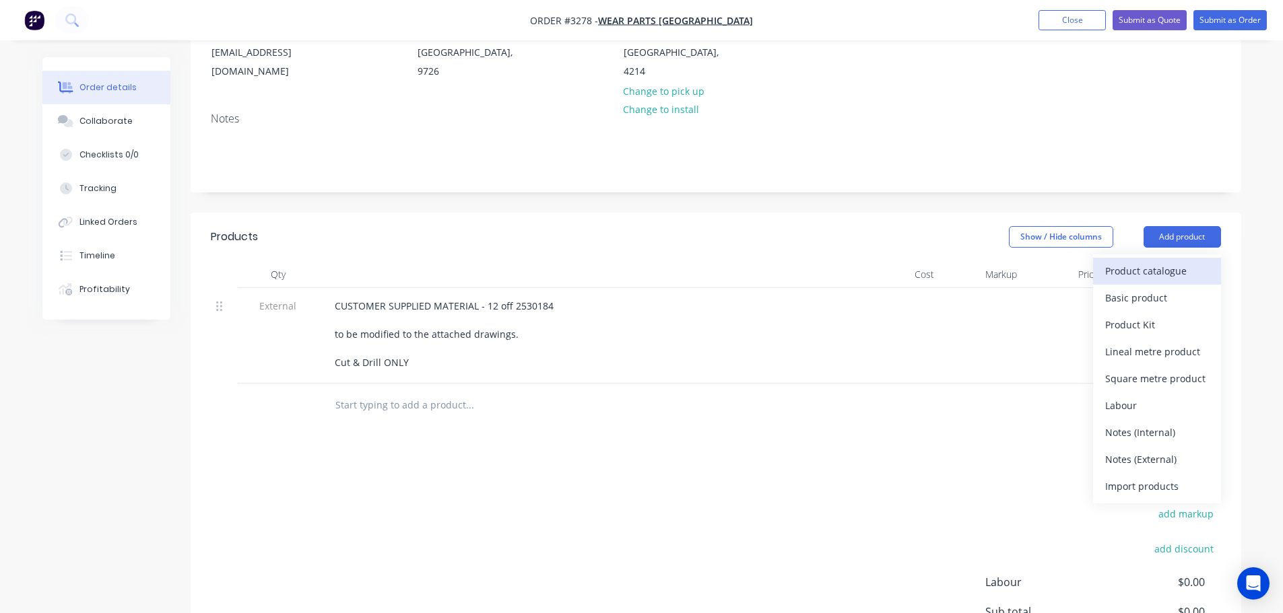
click at [1167, 267] on div "Product catalogue" at bounding box center [1157, 271] width 104 height 20
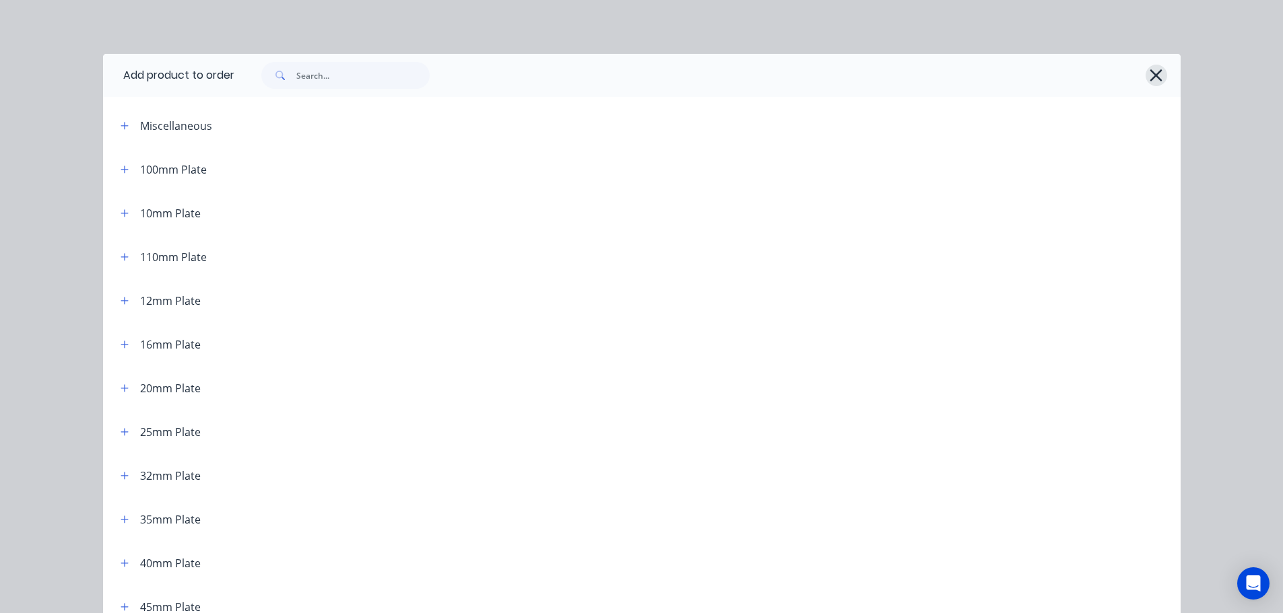
click at [1149, 75] on icon "button" at bounding box center [1156, 75] width 14 height 19
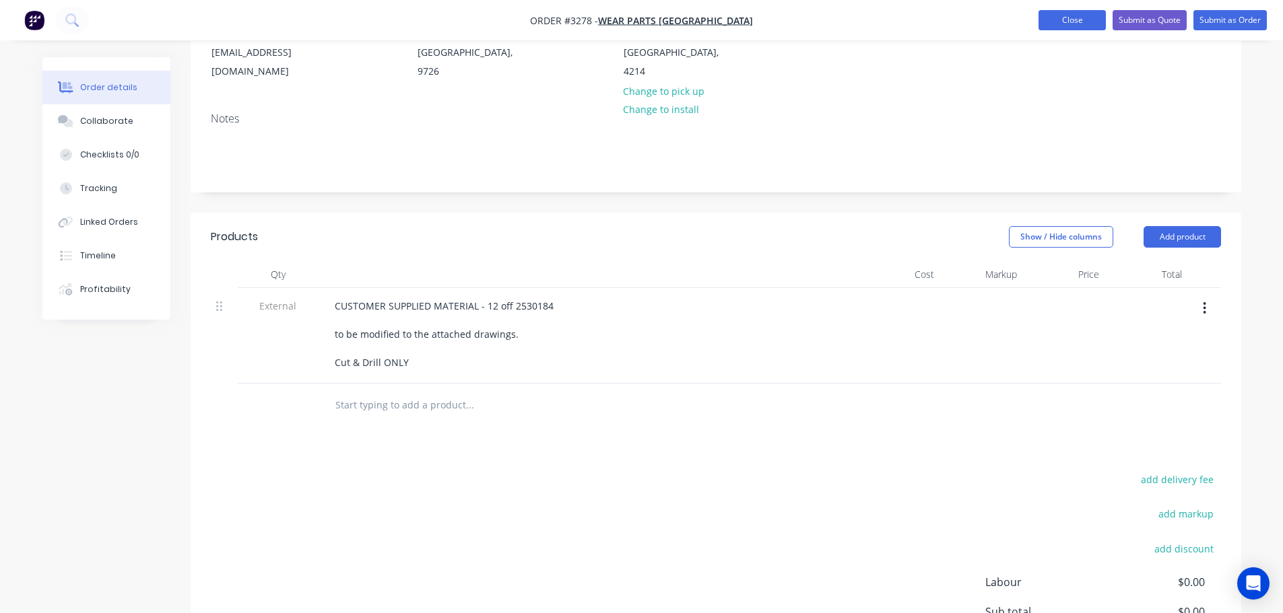
click at [1076, 14] on button "Close" at bounding box center [1071, 20] width 67 height 20
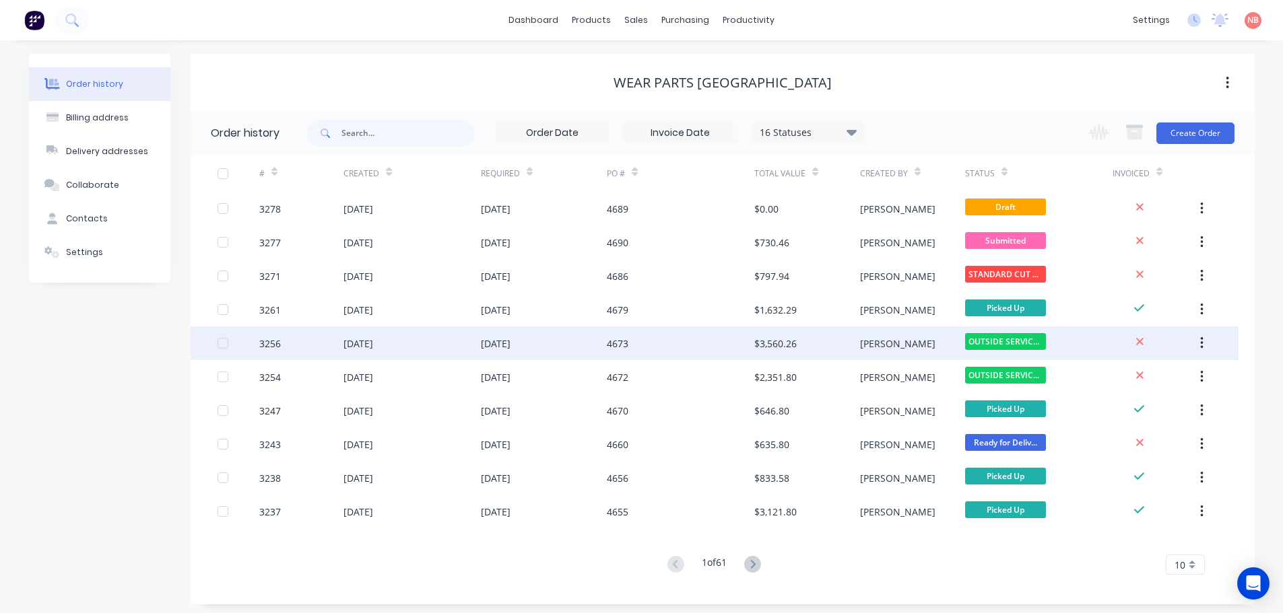
click at [774, 349] on div "$3,560.26" at bounding box center [775, 344] width 42 height 14
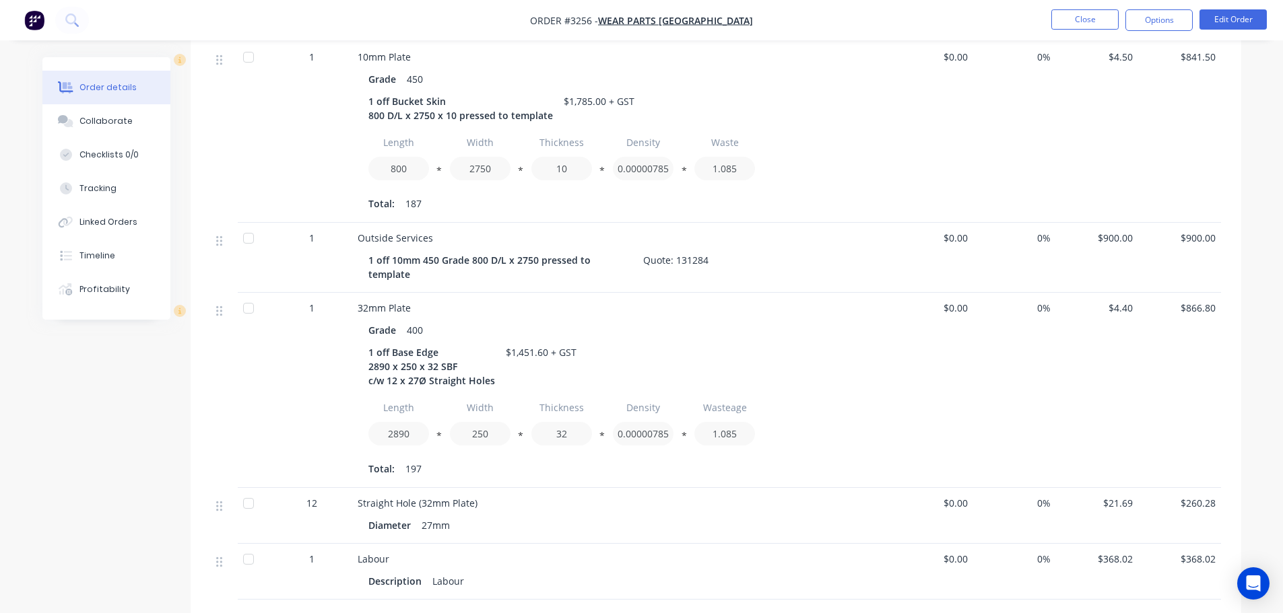
scroll to position [471, 0]
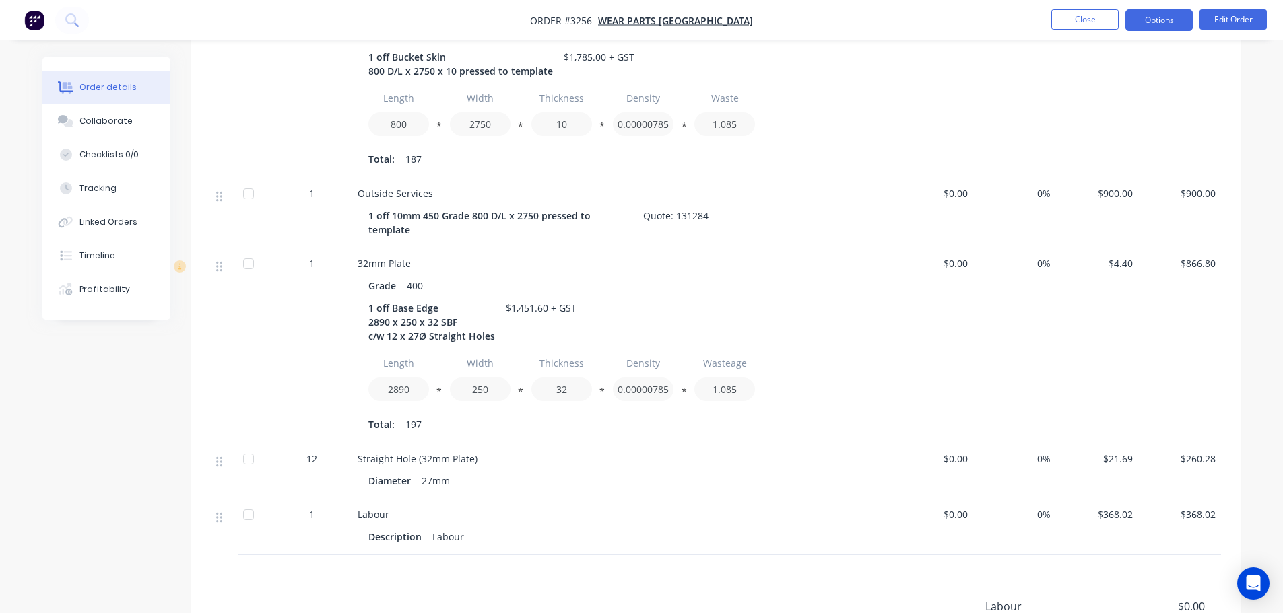
click at [1149, 13] on button "Options" at bounding box center [1158, 20] width 67 height 22
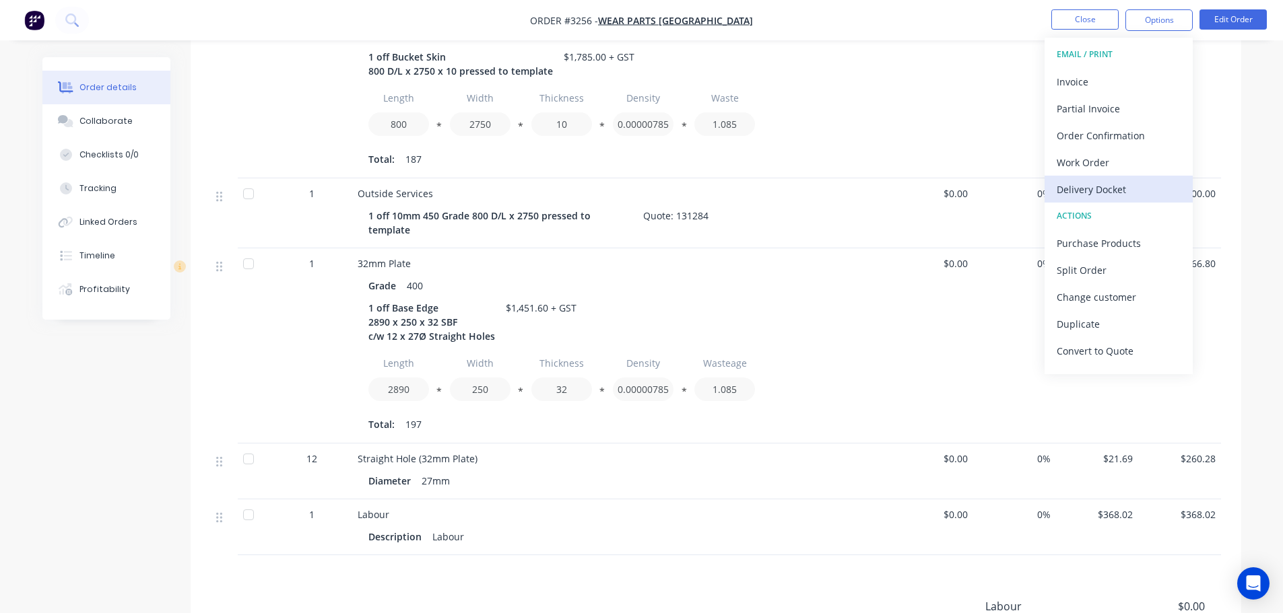
click at [1091, 184] on div "Delivery Docket" at bounding box center [1118, 190] width 124 height 20
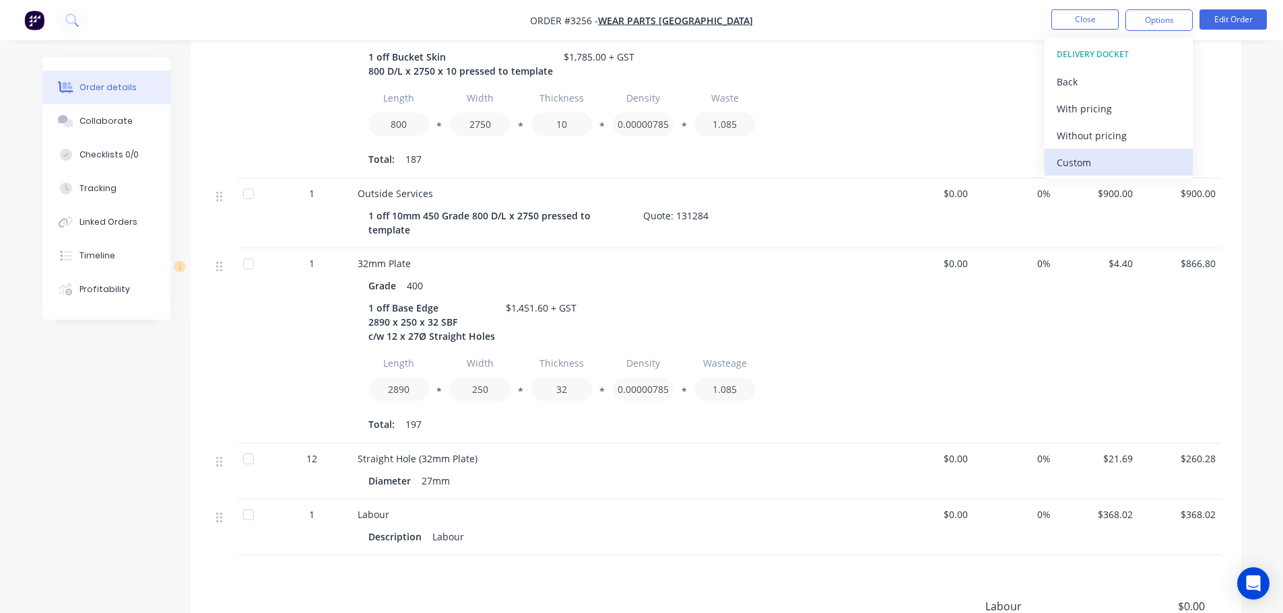
click at [1087, 164] on div "Custom" at bounding box center [1118, 163] width 124 height 20
click at [1085, 139] on div "Without pricing" at bounding box center [1118, 136] width 124 height 20
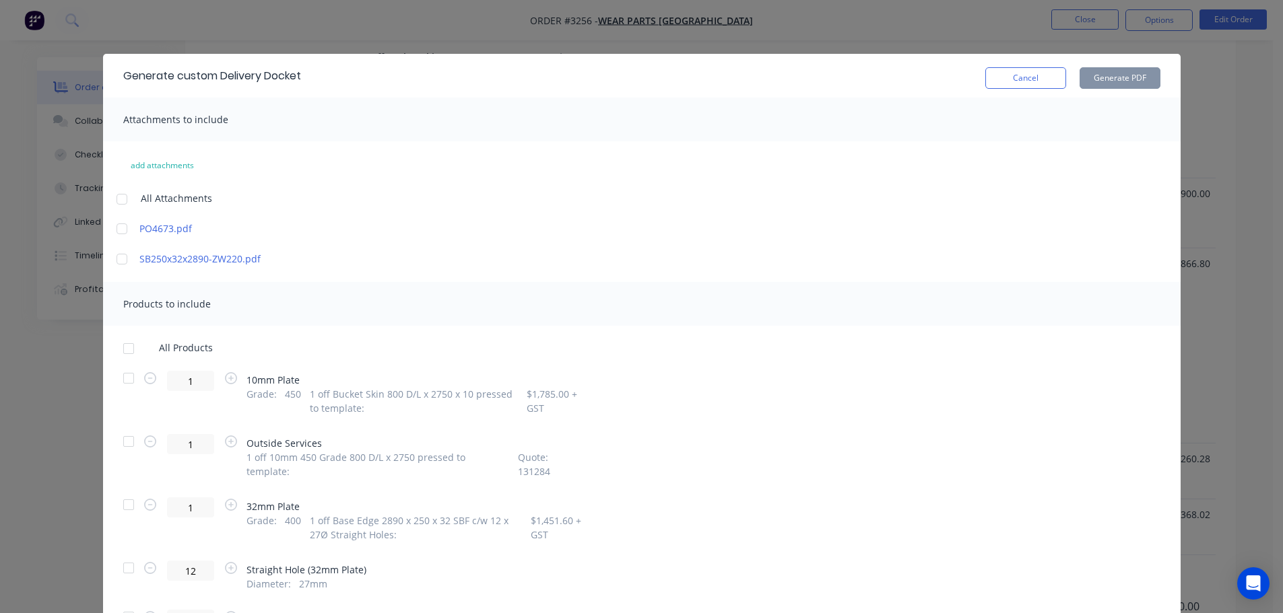
scroll to position [67, 0]
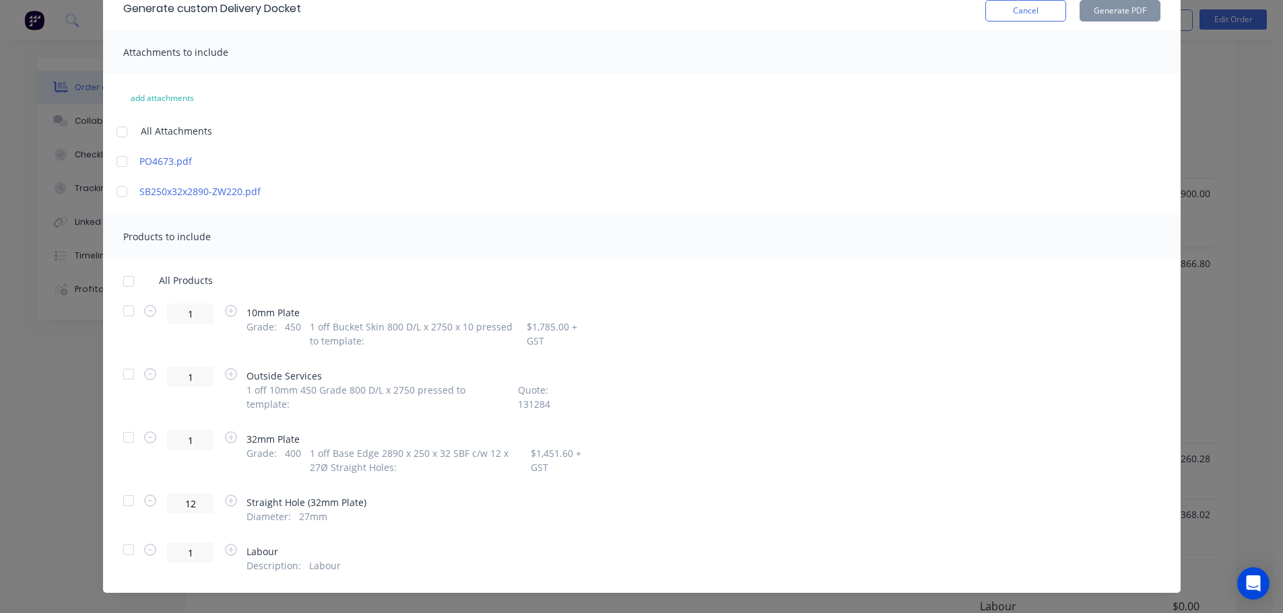
click at [129, 424] on div at bounding box center [128, 437] width 27 height 27
click at [1095, 14] on button "Generate PDF" at bounding box center [1119, 11] width 81 height 22
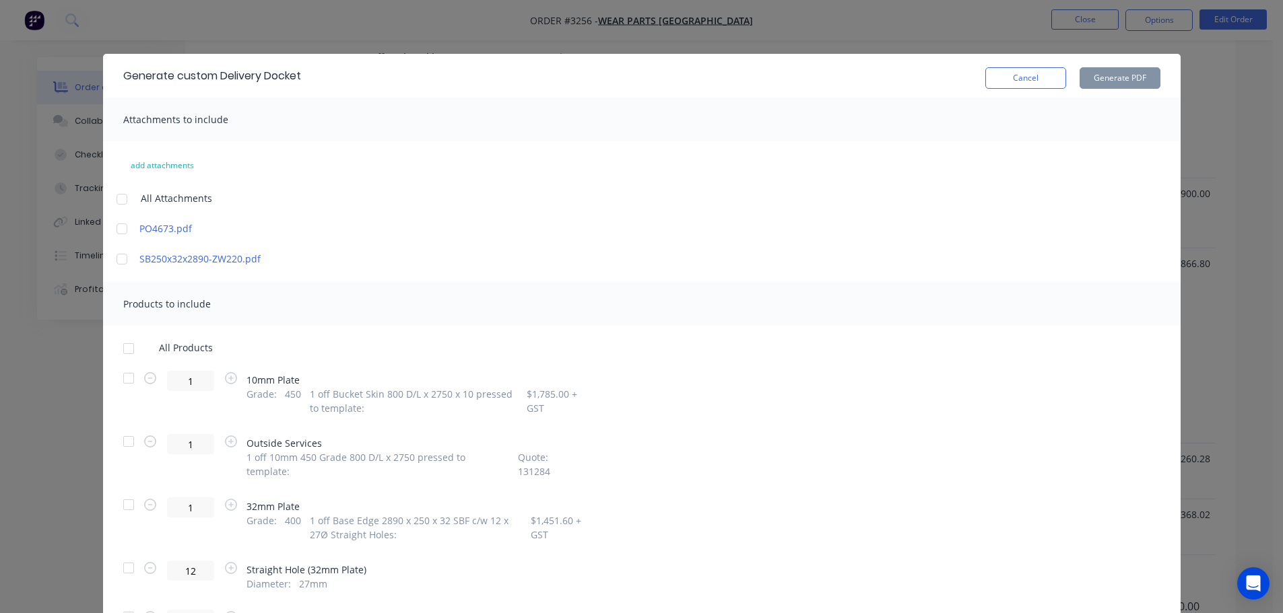
click at [1003, 81] on button "Cancel" at bounding box center [1025, 78] width 81 height 22
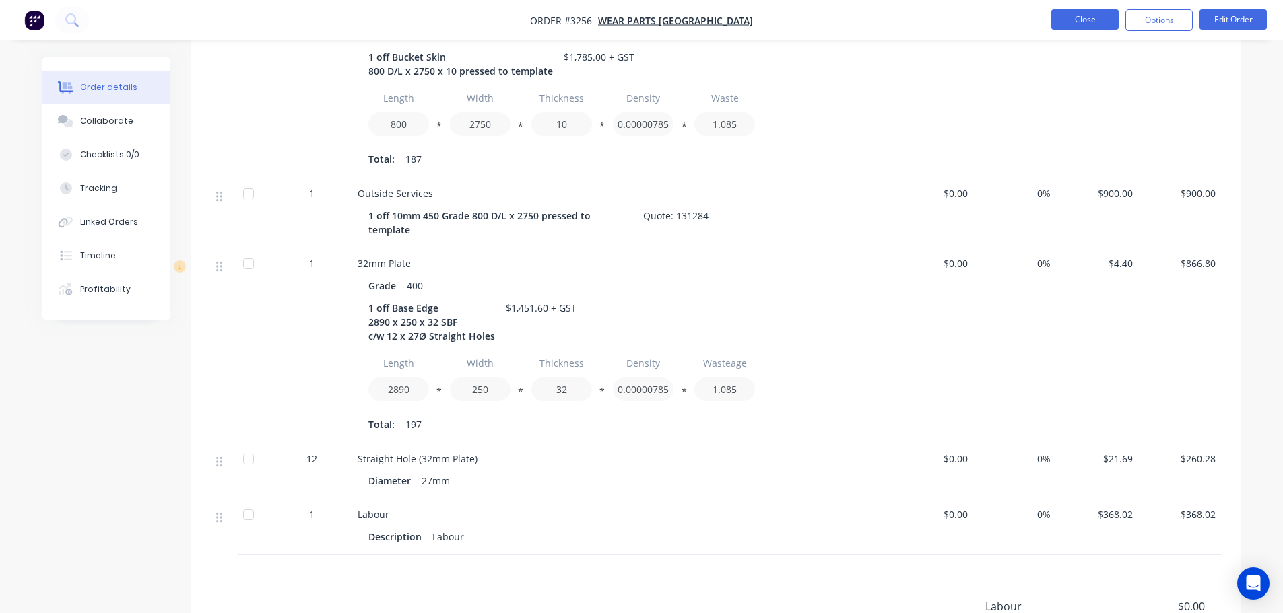
click at [1103, 18] on button "Close" at bounding box center [1084, 19] width 67 height 20
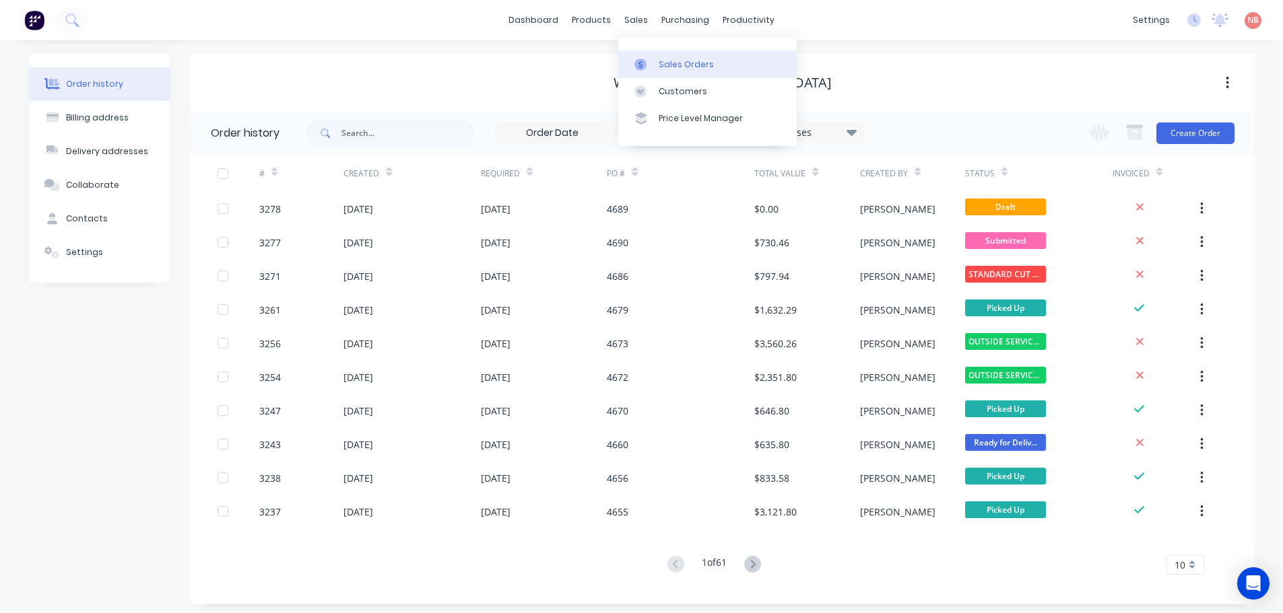
drag, startPoint x: 639, startPoint y: 29, endPoint x: 645, endPoint y: 57, distance: 28.9
click at [645, 57] on link "Sales Orders" at bounding box center [707, 63] width 178 height 27
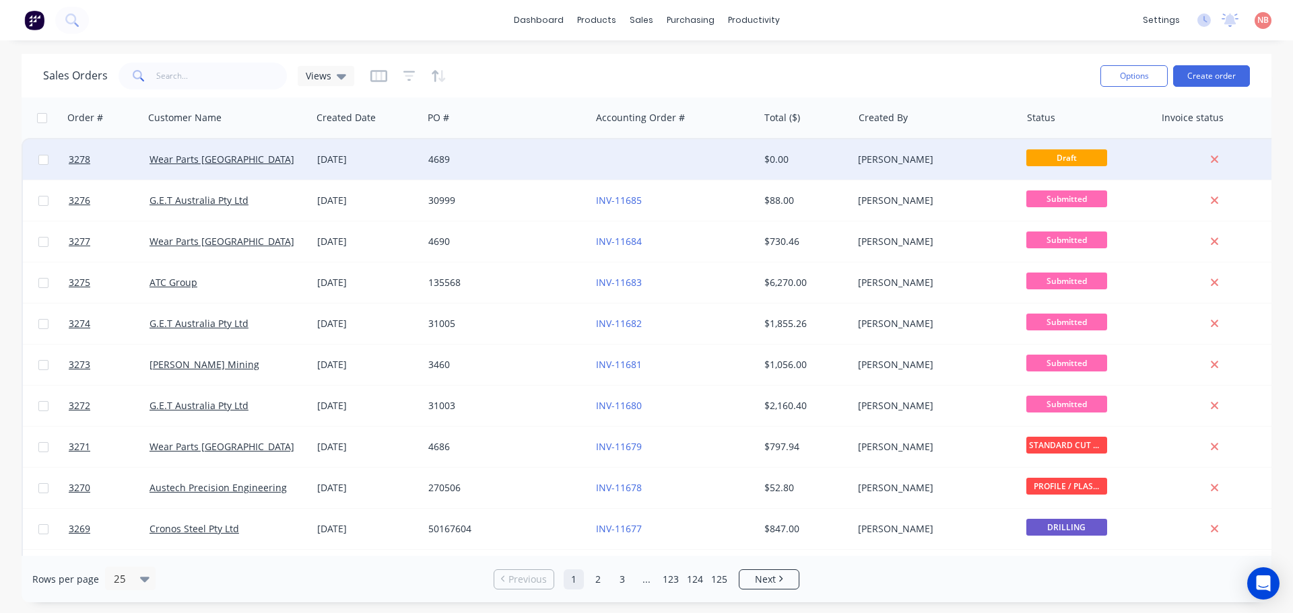
click at [653, 160] on div at bounding box center [674, 159] width 168 height 40
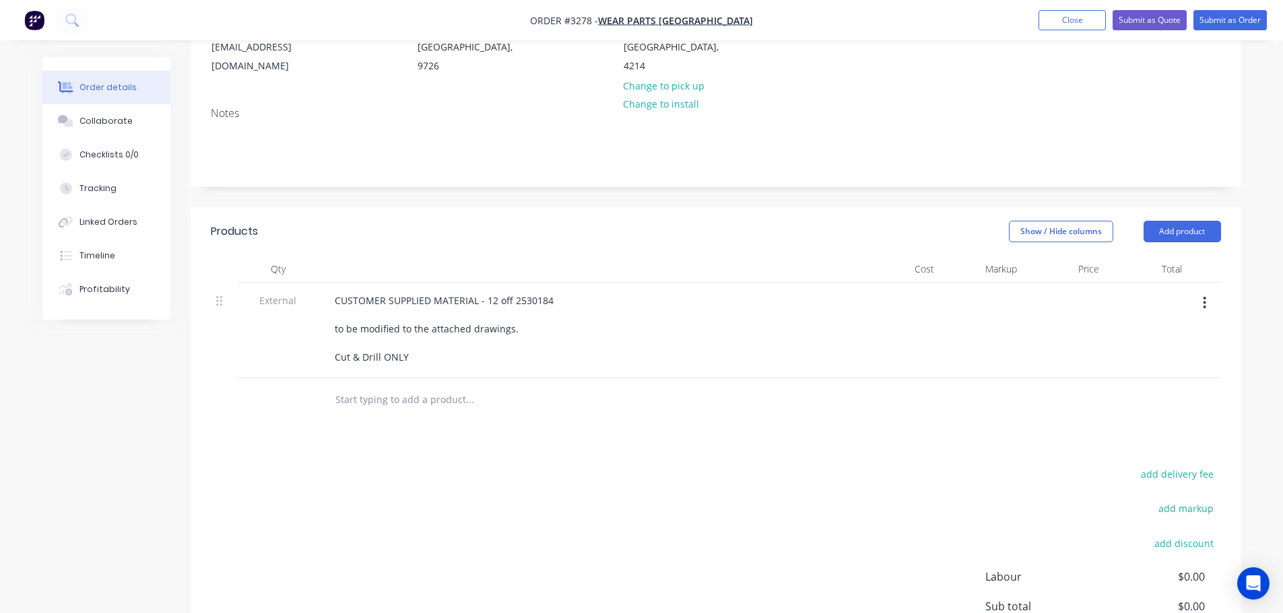
scroll to position [202, 0]
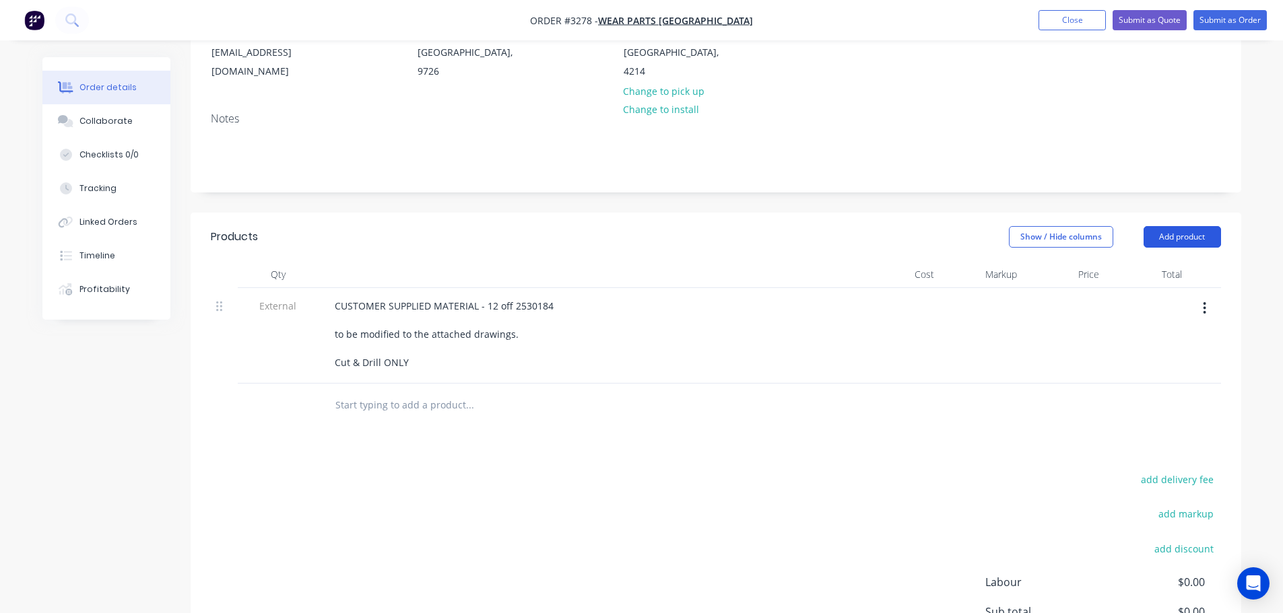
click at [1201, 247] on button "Add product" at bounding box center [1181, 237] width 77 height 22
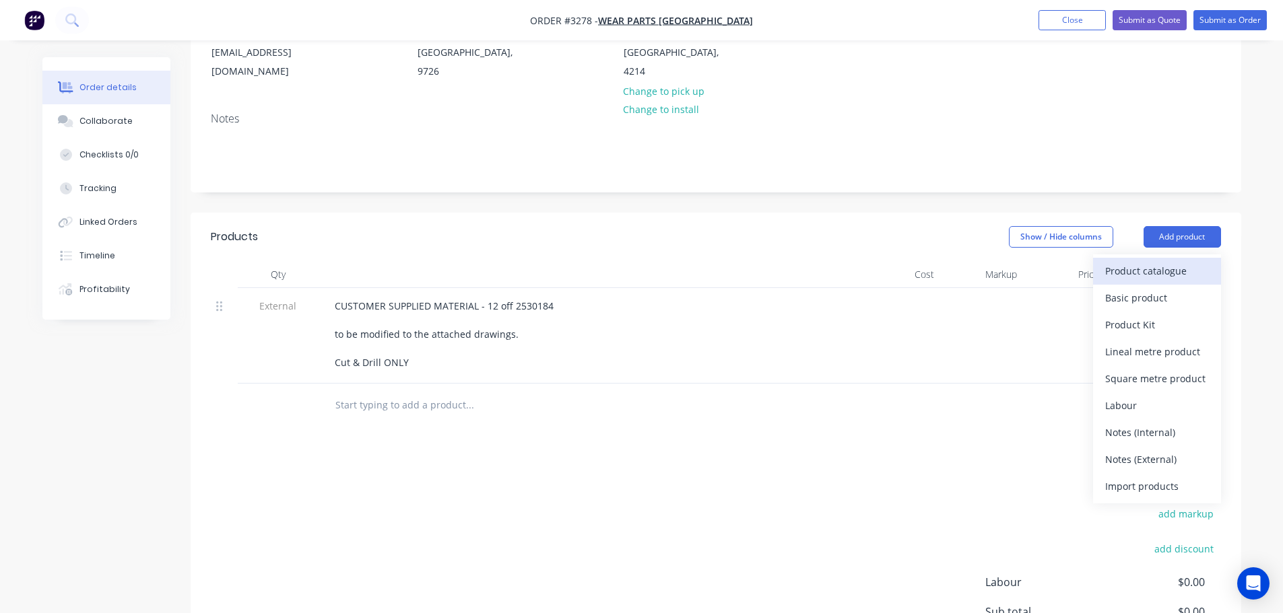
click at [1171, 272] on div "Product catalogue" at bounding box center [1157, 271] width 104 height 20
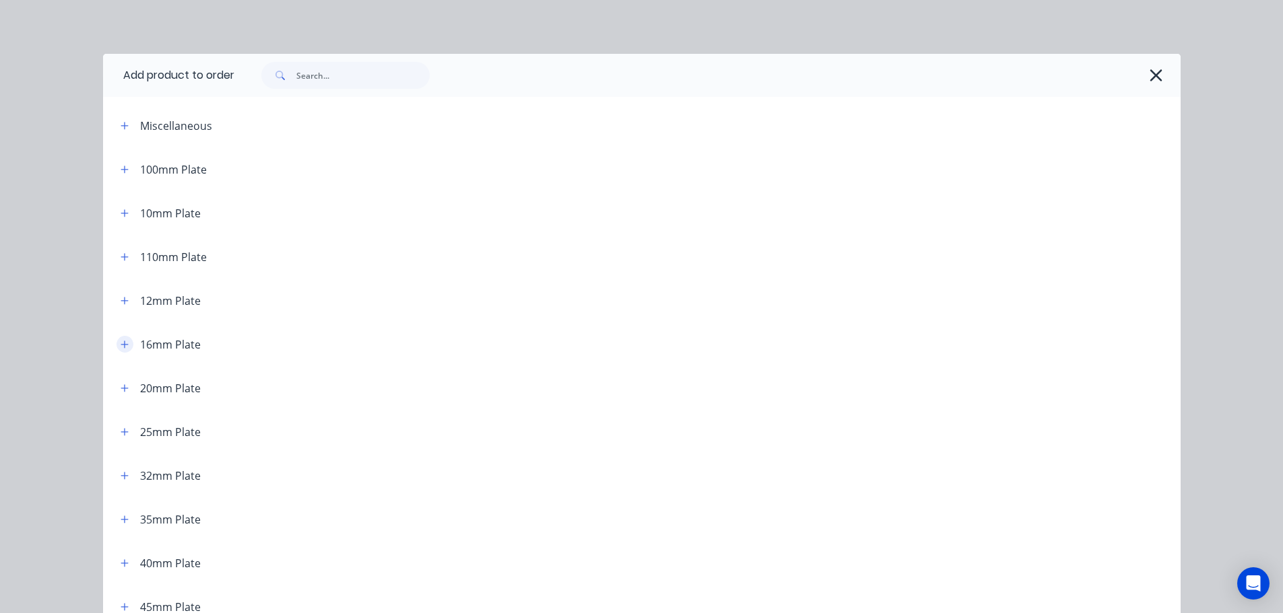
click at [116, 345] on button "button" at bounding box center [124, 344] width 17 height 17
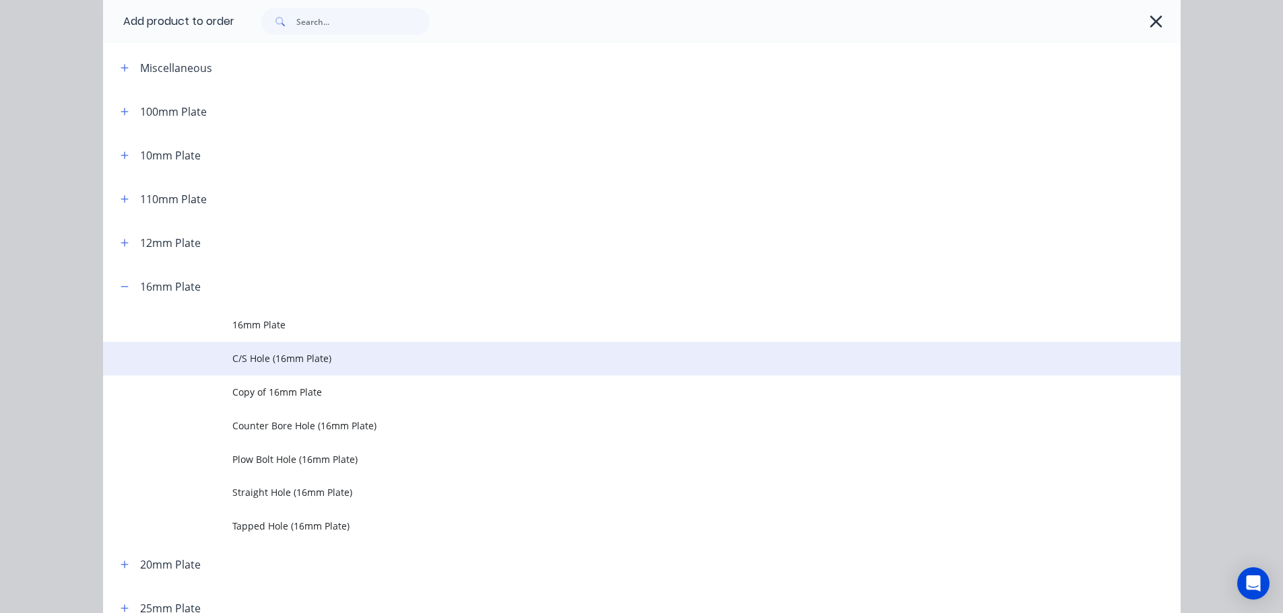
scroll to position [135, 0]
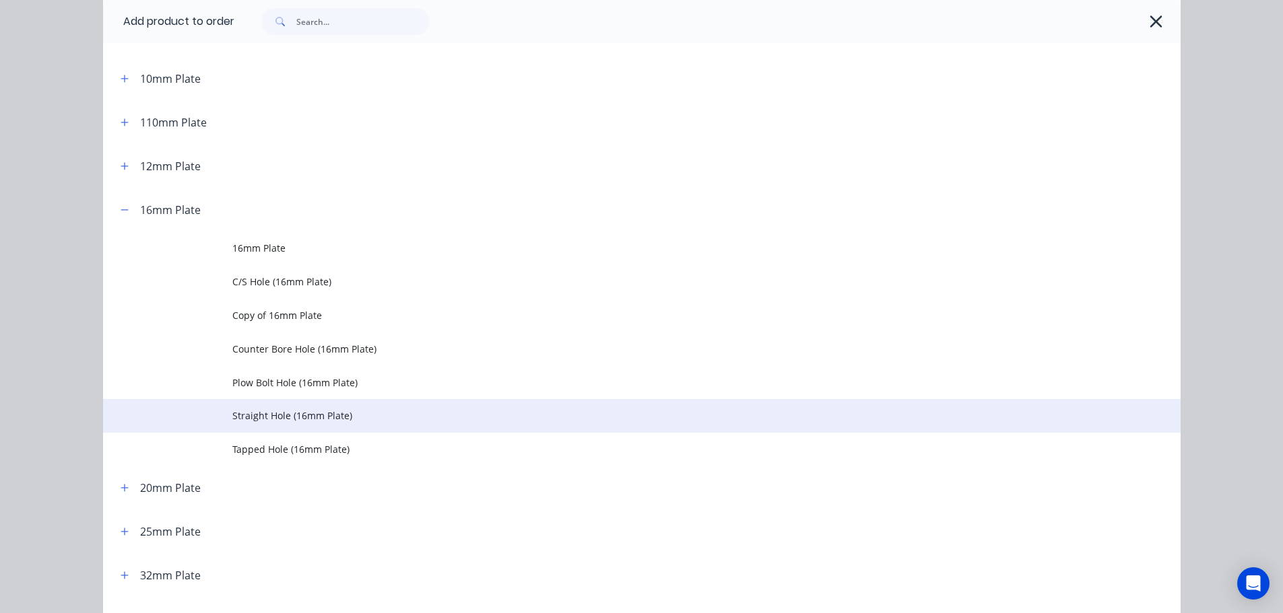
click at [253, 414] on span "Straight Hole (16mm Plate)" at bounding box center [611, 416] width 758 height 14
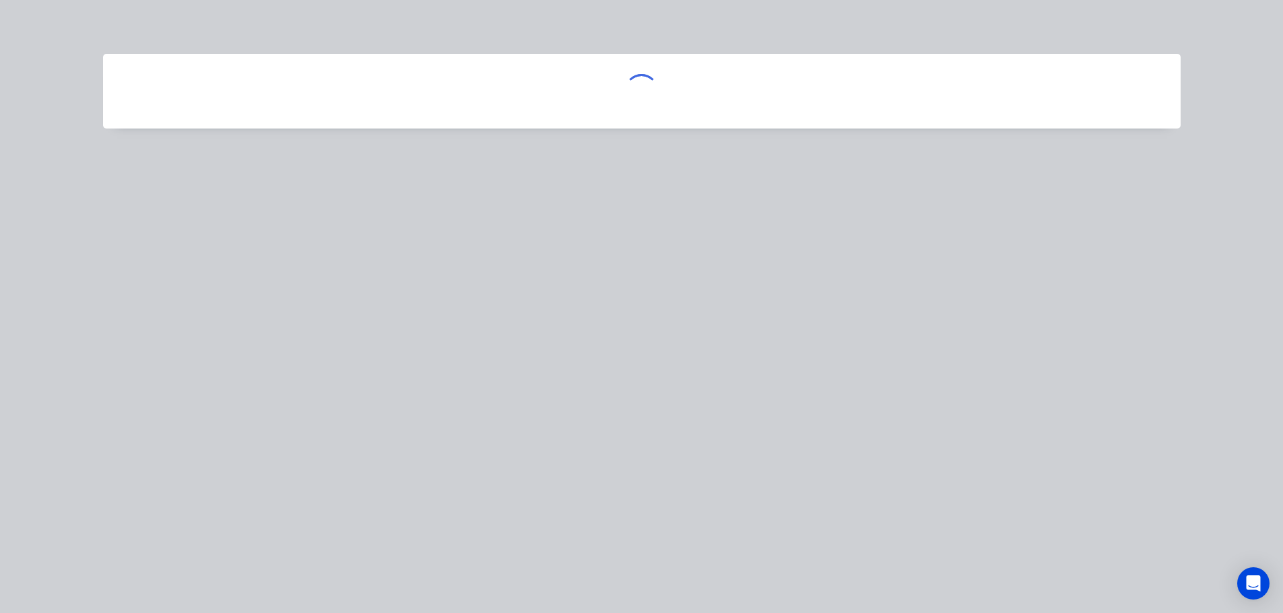
scroll to position [0, 0]
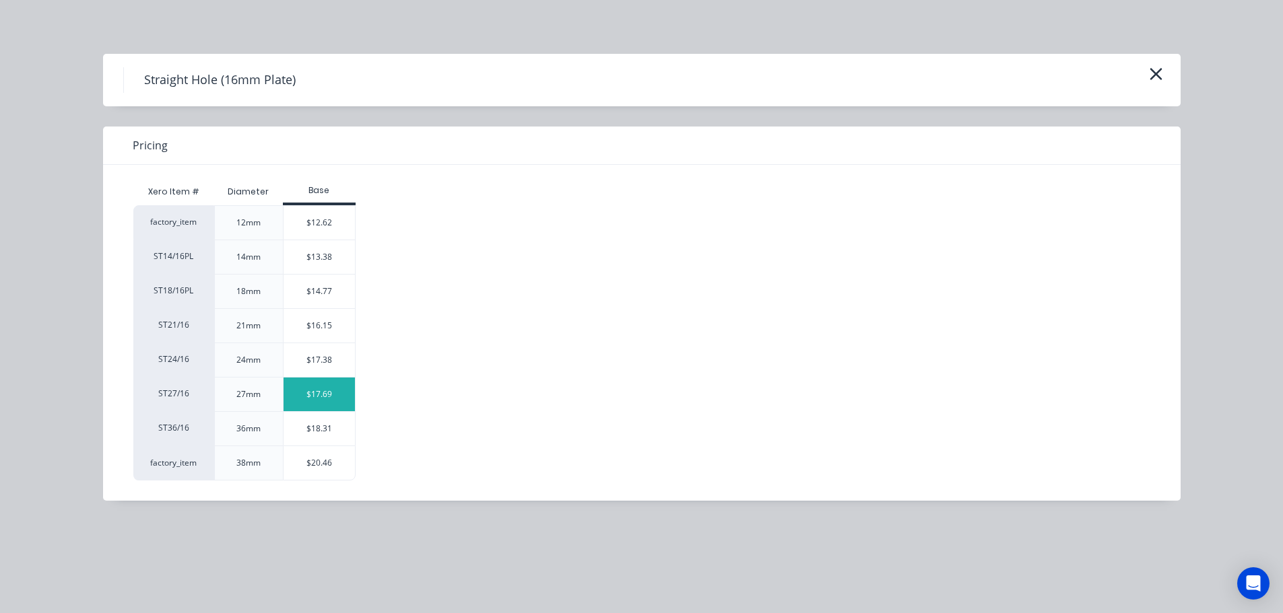
click at [317, 399] on div "$17.69" at bounding box center [319, 395] width 72 height 34
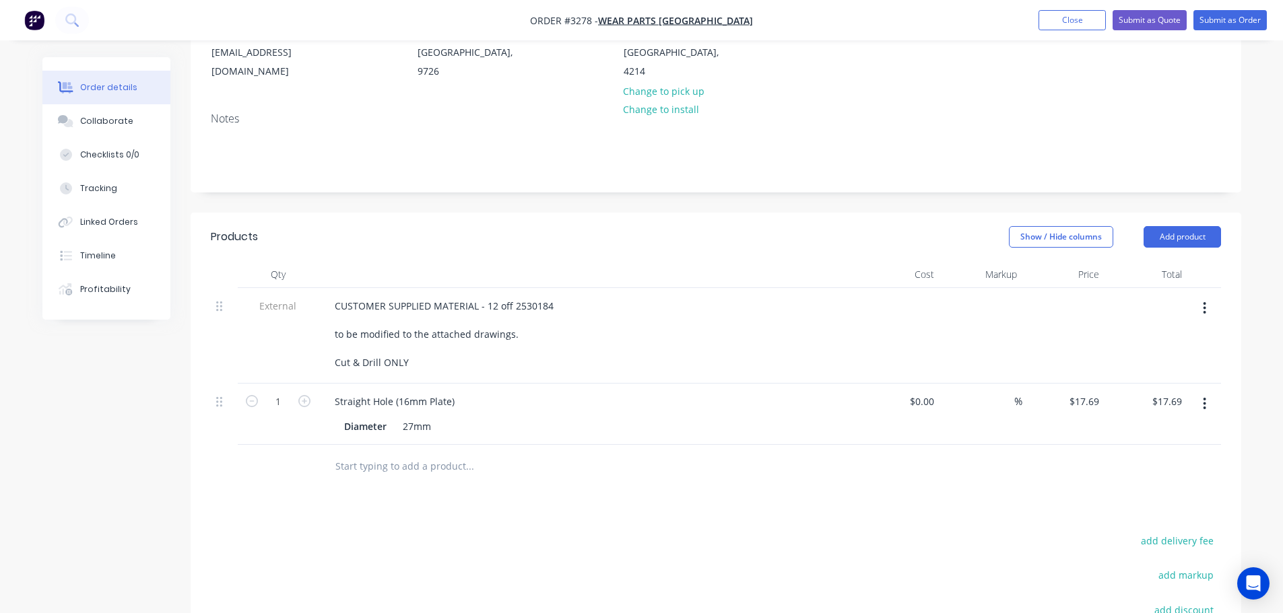
scroll to position [269, 0]
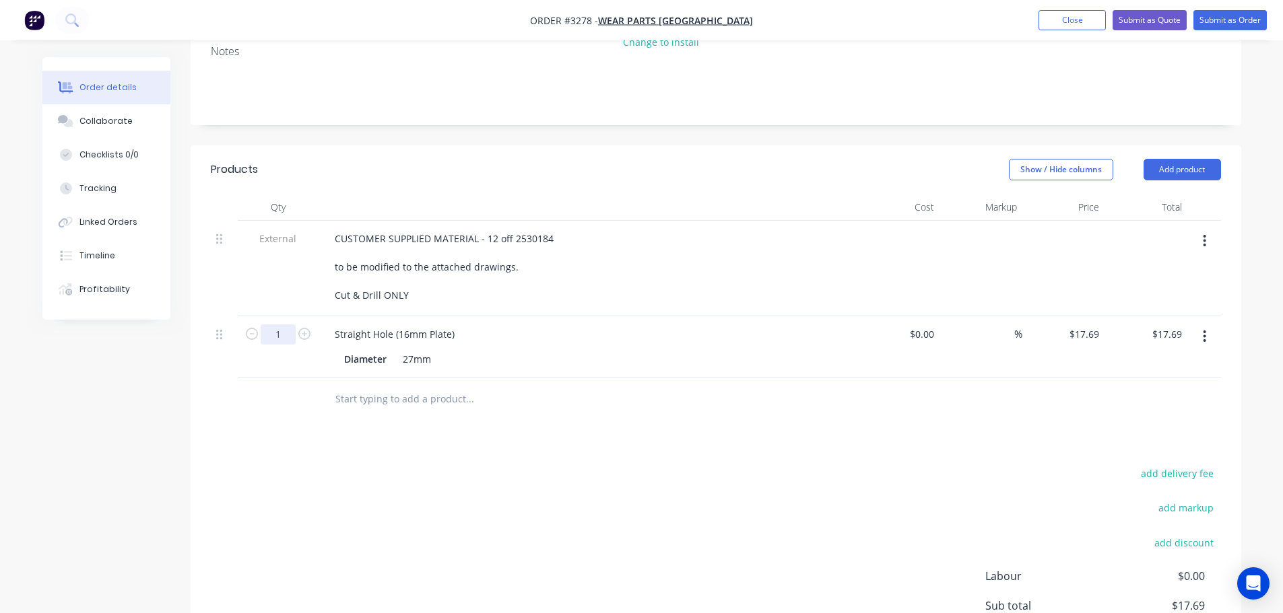
click at [277, 337] on input "1" at bounding box center [278, 334] width 35 height 20
type input "33"
type input "$583.77"
click at [275, 287] on div "External" at bounding box center [278, 269] width 81 height 96
click at [1189, 169] on button "Add product" at bounding box center [1181, 170] width 77 height 22
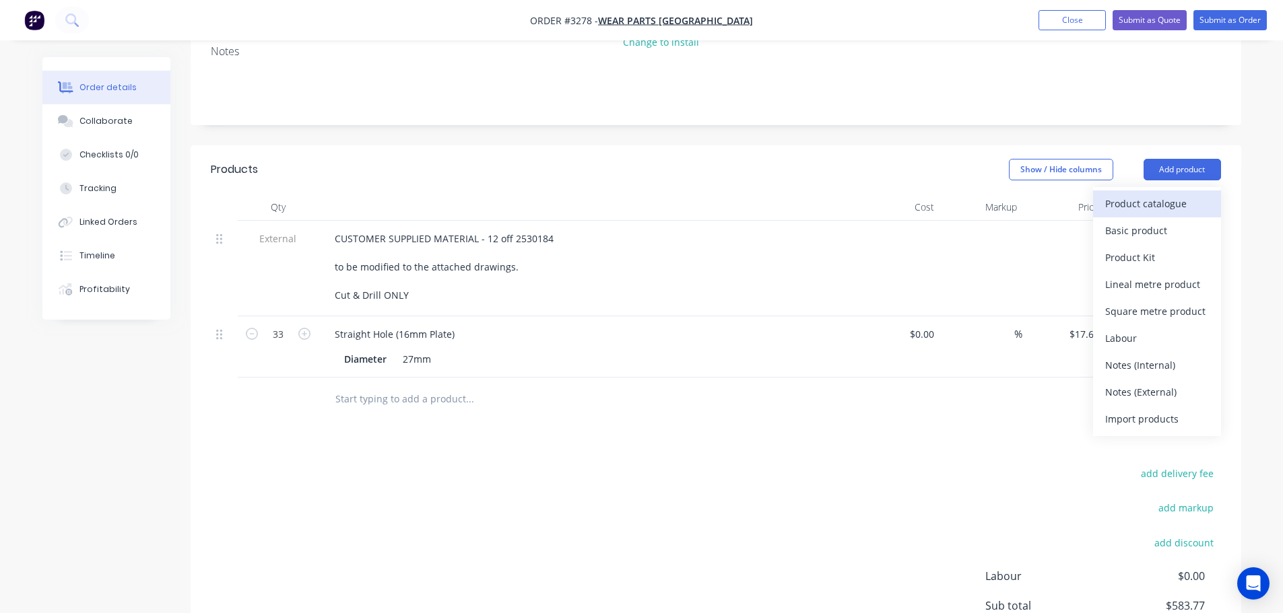
click at [1165, 203] on div "Product catalogue" at bounding box center [1157, 204] width 104 height 20
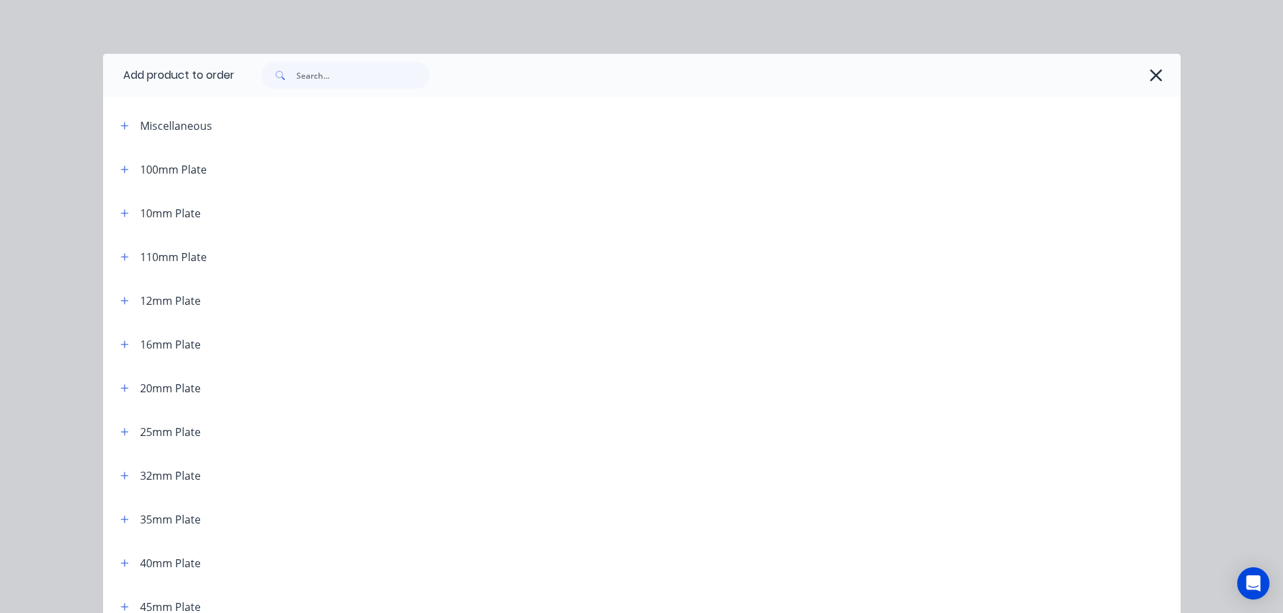
click at [363, 61] on div at bounding box center [707, 75] width 946 height 43
click at [362, 71] on input "text" at bounding box center [362, 75] width 133 height 27
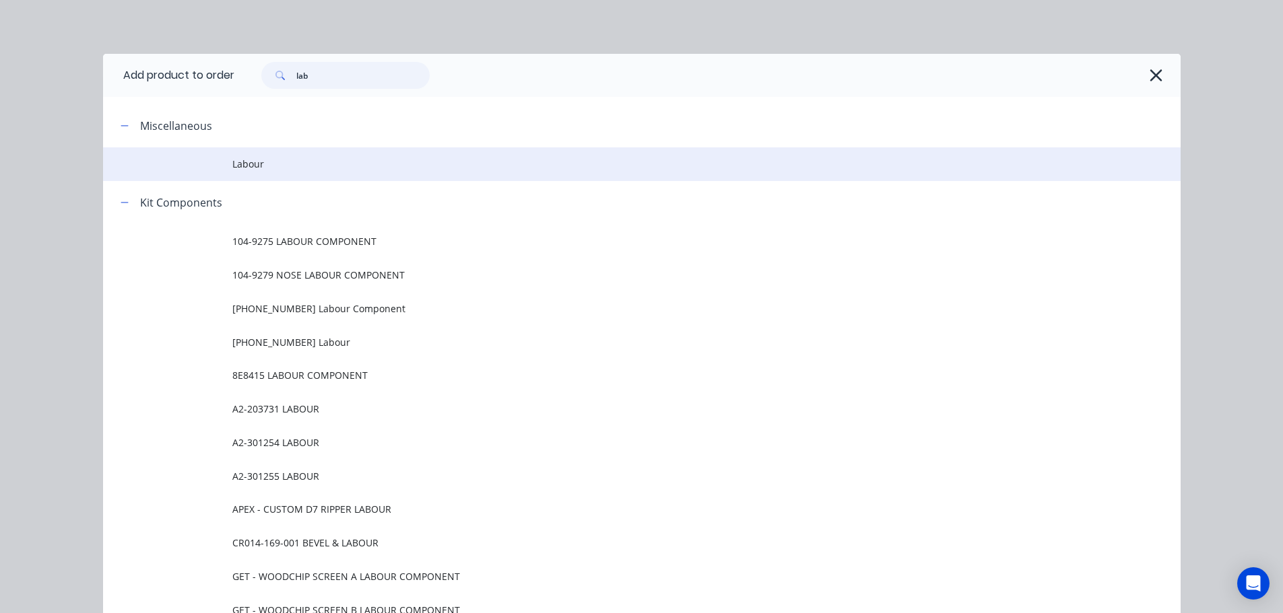
type input "lab"
click at [243, 172] on td "Labour" at bounding box center [706, 164] width 948 height 34
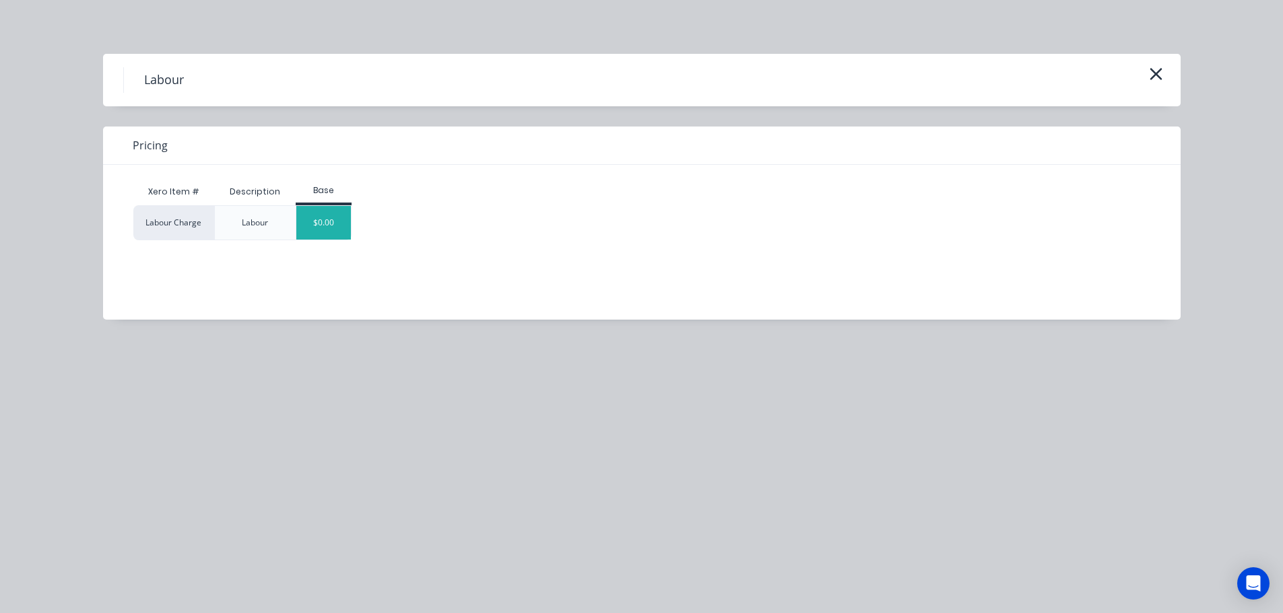
click at [320, 218] on div "$0.00" at bounding box center [323, 223] width 55 height 34
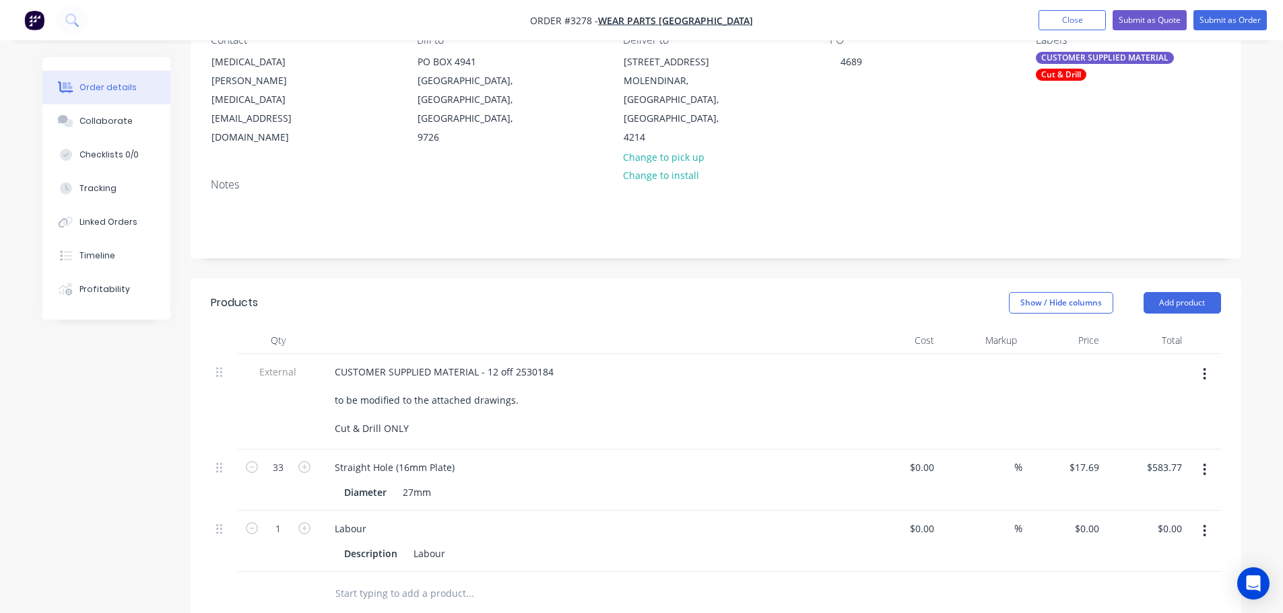
scroll to position [135, 0]
click at [1058, 20] on button "Close" at bounding box center [1071, 20] width 67 height 20
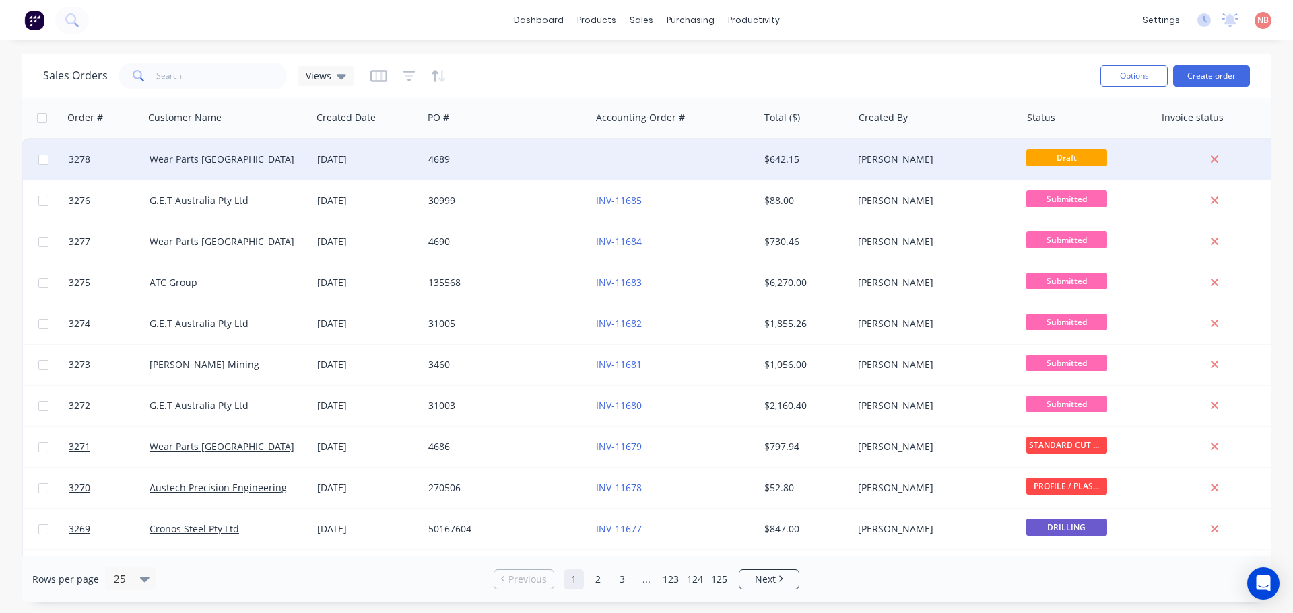
click at [661, 160] on div at bounding box center [674, 159] width 168 height 40
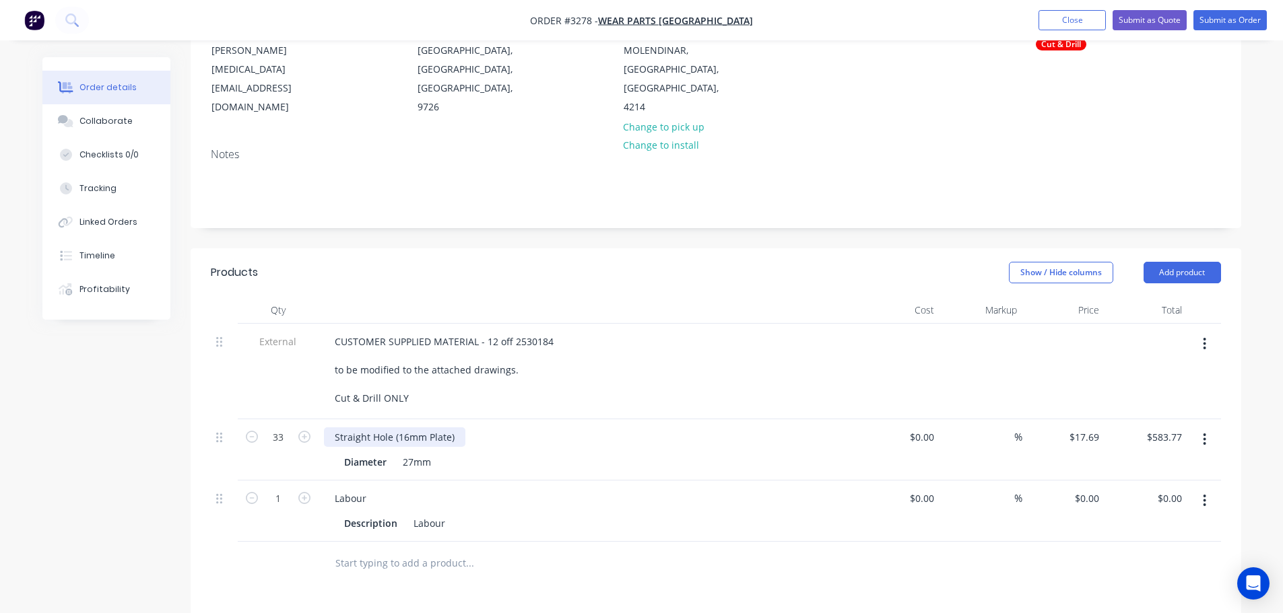
scroll to position [202, 0]
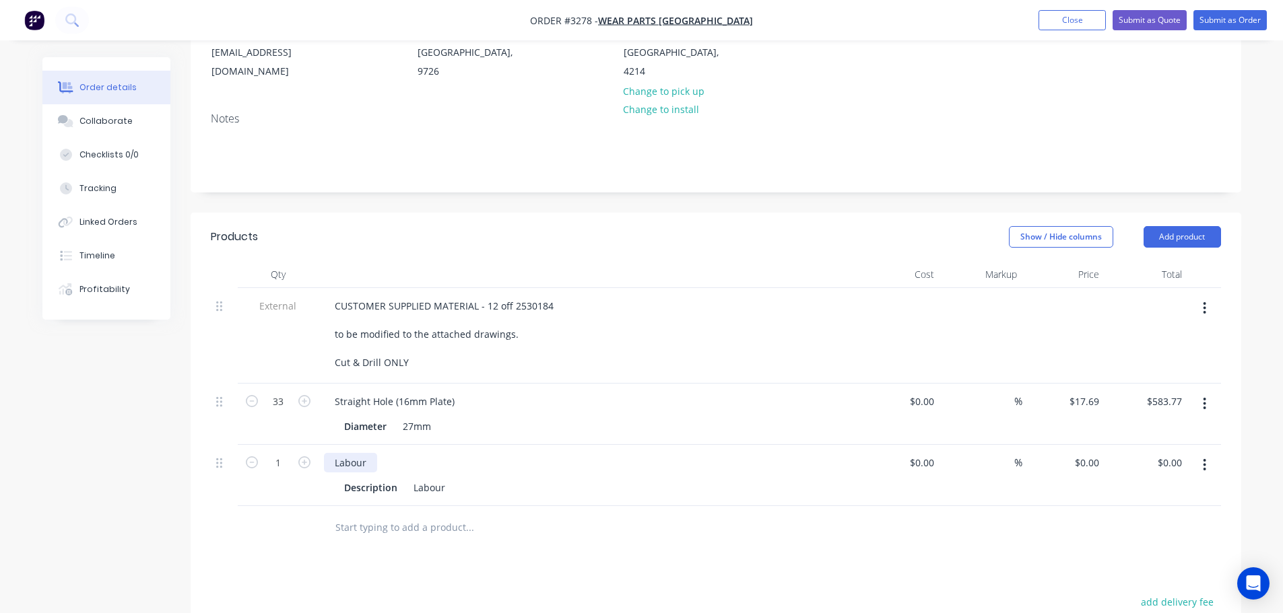
click at [350, 458] on div "Labour" at bounding box center [350, 463] width 53 height 20
drag, startPoint x: 223, startPoint y: 464, endPoint x: 223, endPoint y: 387, distance: 76.7
click at [223, 387] on div "External CUSTOMER SUPPLIED MATERIAL - 12 off 2530184 to be modified to the atta…" at bounding box center [716, 396] width 1010 height 218
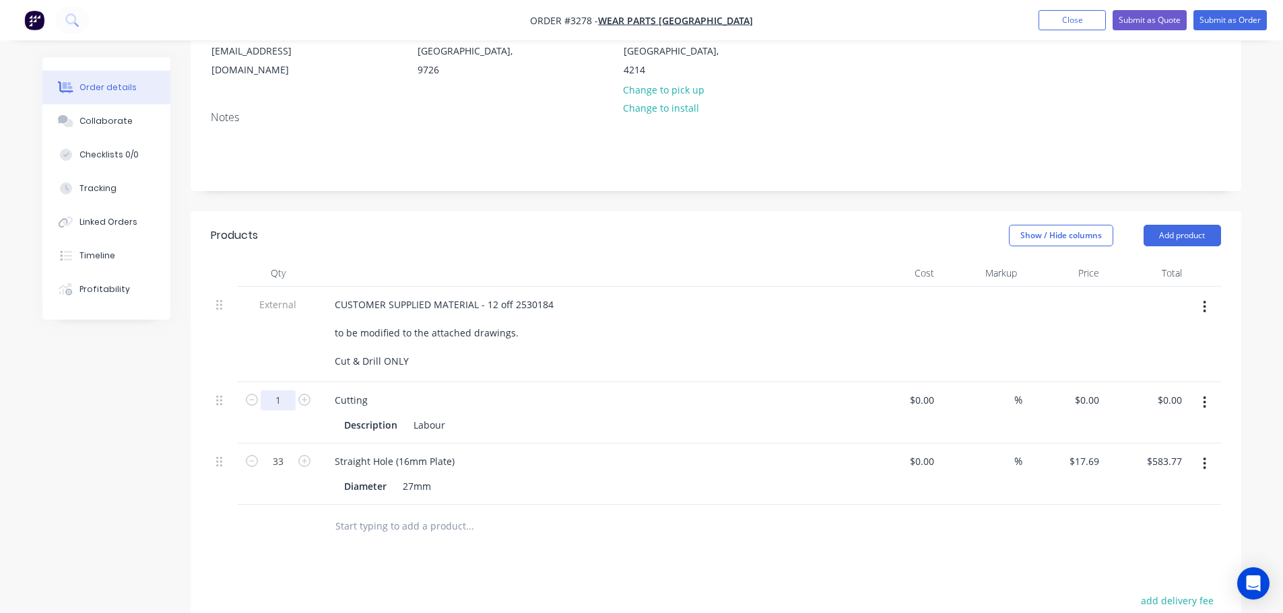
click at [287, 403] on input "1" at bounding box center [278, 400] width 35 height 20
type input "7"
click at [279, 378] on div "External" at bounding box center [278, 335] width 81 height 96
click at [419, 422] on div "Labour" at bounding box center [429, 425] width 42 height 20
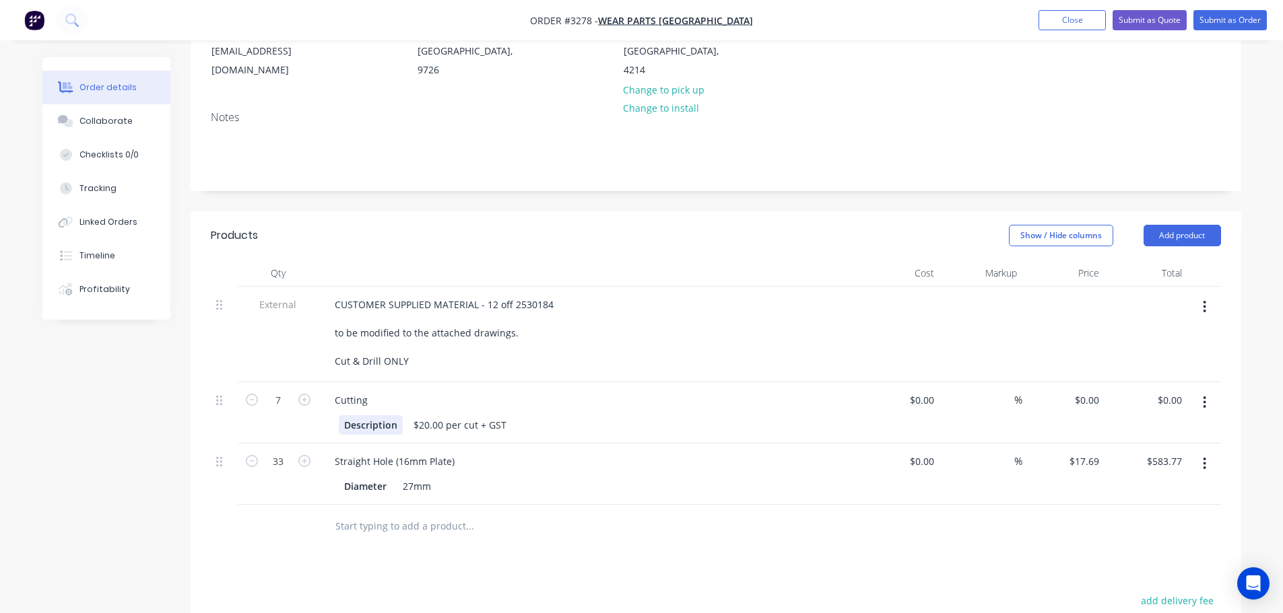
click at [378, 424] on div "Description" at bounding box center [371, 425] width 64 height 20
click at [545, 394] on div "Cutting" at bounding box center [588, 400] width 528 height 20
type input "0"
click at [1095, 401] on input "0" at bounding box center [1088, 400] width 31 height 20
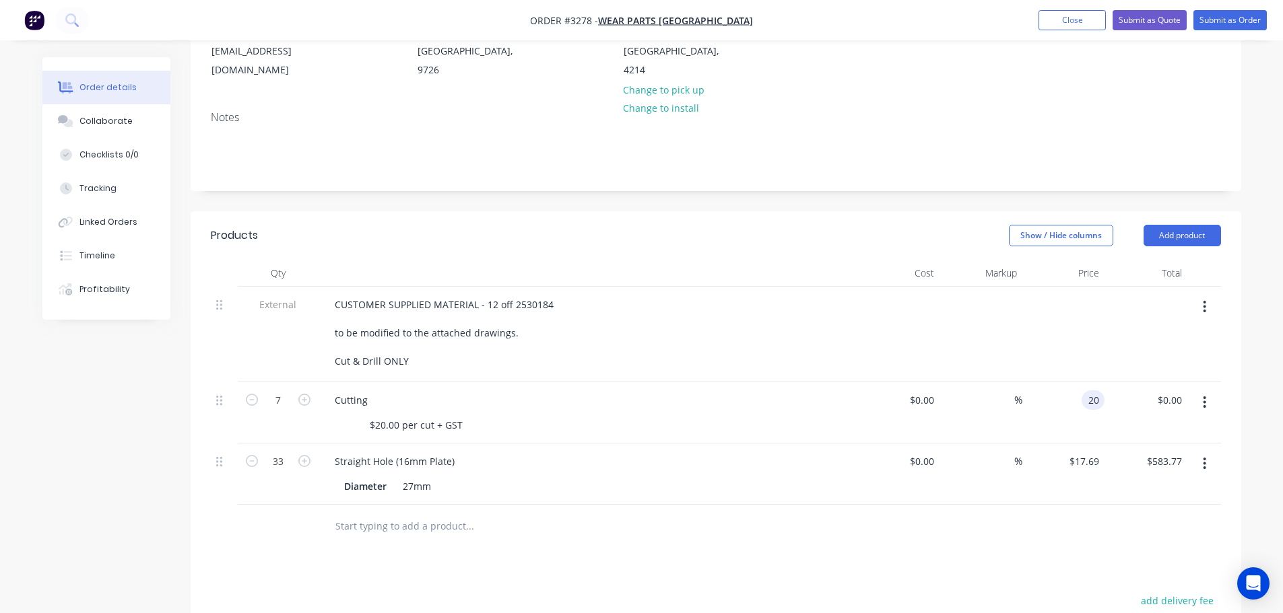
type input "$20.00"
type input "$140.00"
click at [1011, 432] on div "%" at bounding box center [980, 412] width 83 height 61
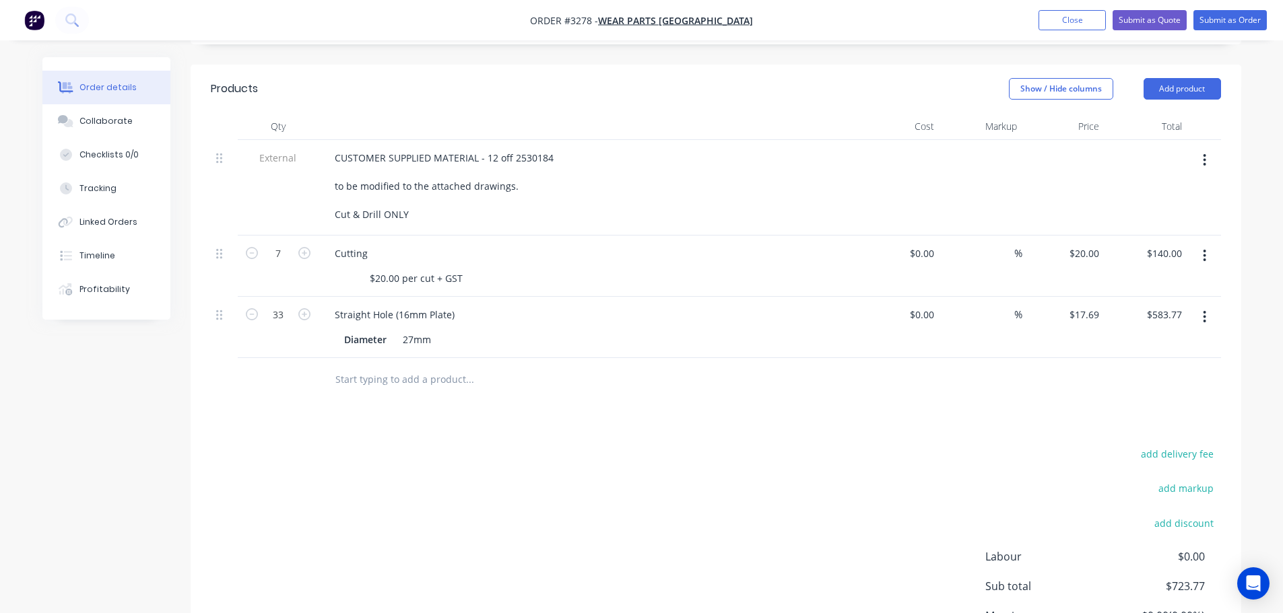
scroll to position [347, 0]
click at [1087, 257] on input "20" at bounding box center [1086, 256] width 36 height 20
type input "$15.00"
type input "$105.00"
click at [906, 448] on div "add delivery fee add markup add discount Labour $0.00 Sub total $723.77 Margin …" at bounding box center [716, 578] width 1010 height 260
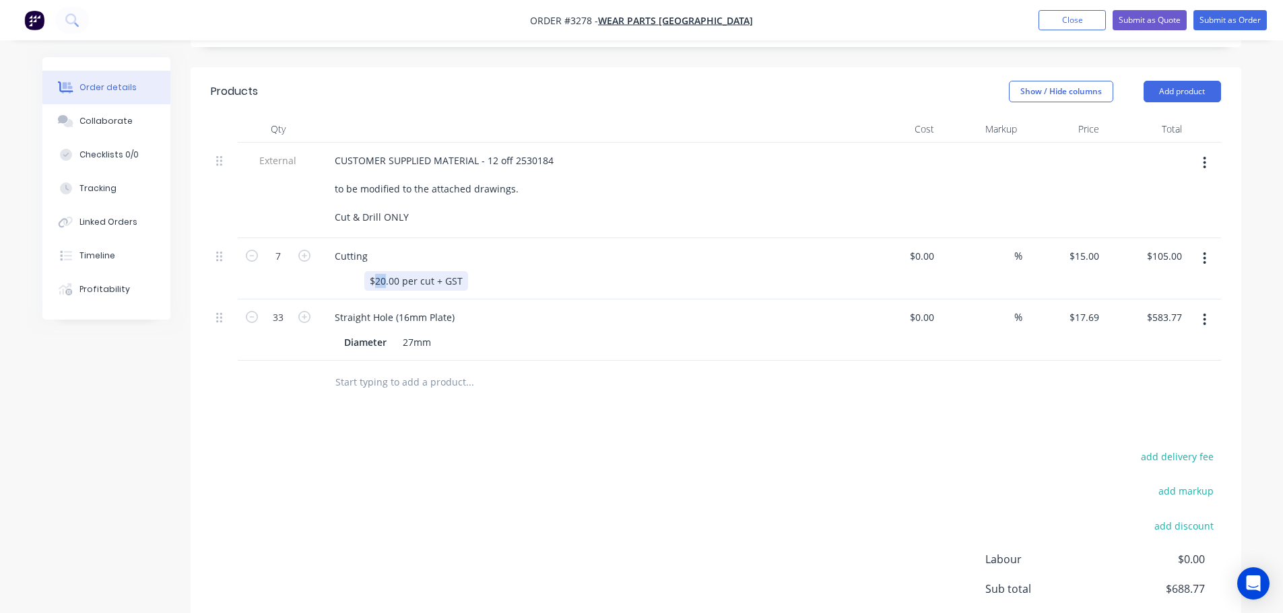
drag, startPoint x: 384, startPoint y: 281, endPoint x: 376, endPoint y: 281, distance: 8.1
click at [376, 281] on div "$20.00 per cut + GST" at bounding box center [416, 281] width 104 height 20
click at [655, 569] on div "add delivery fee add markup add discount Labour $0.00 Sub total $688.77 Margin …" at bounding box center [716, 578] width 1010 height 260
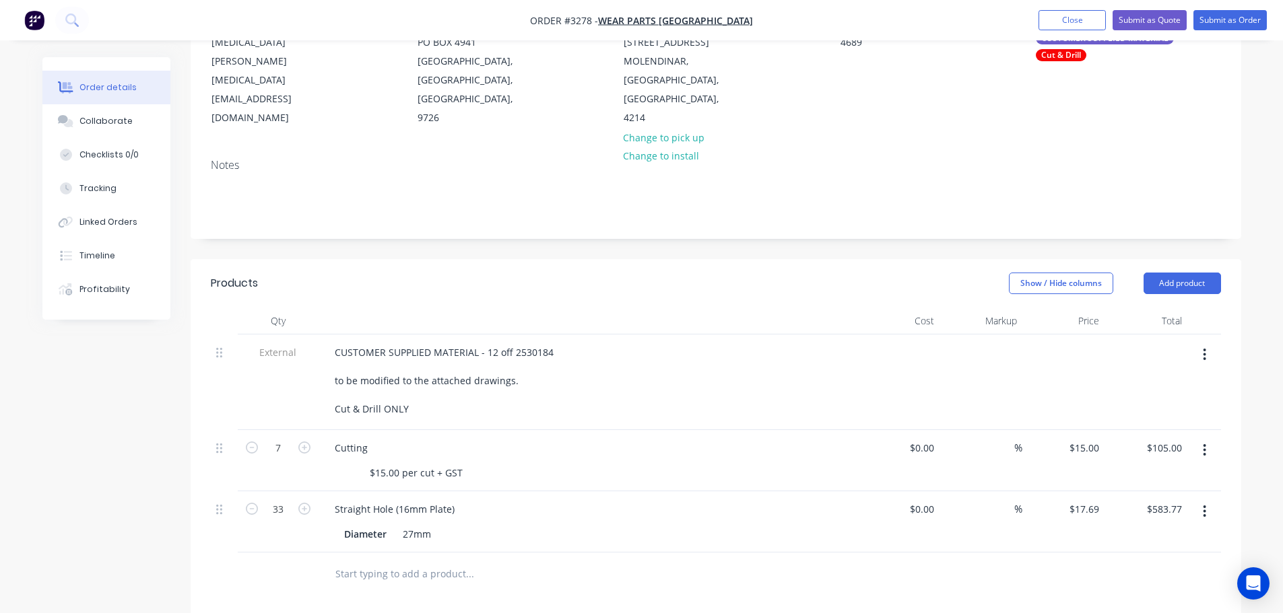
scroll to position [213, 0]
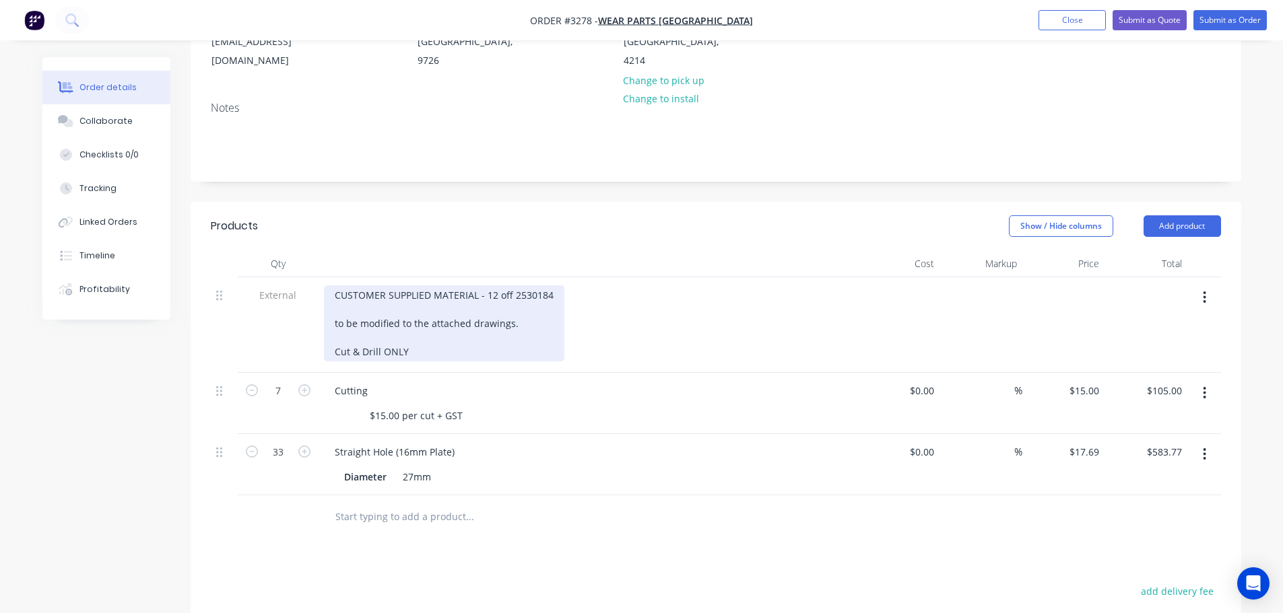
click at [331, 325] on div "CUSTOMER SUPPLIED MATERIAL - 12 off 2530184 to be modified to the attached draw…" at bounding box center [444, 323] width 240 height 76
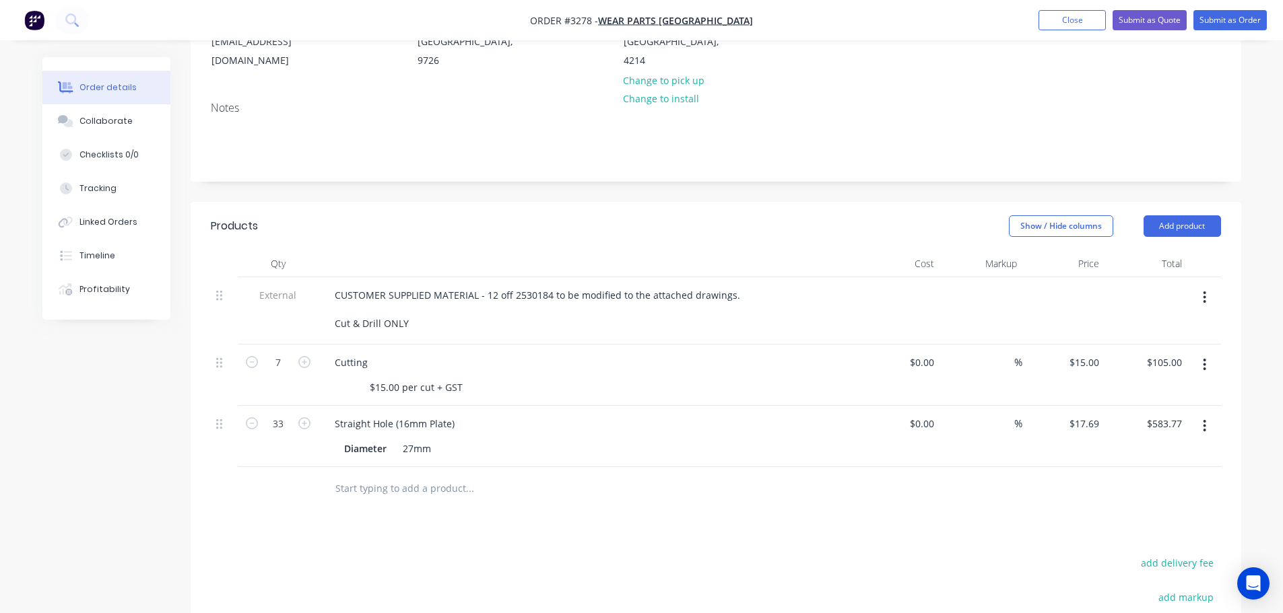
click at [713, 234] on div "Show / Hide columns Add product" at bounding box center [822, 226] width 795 height 22
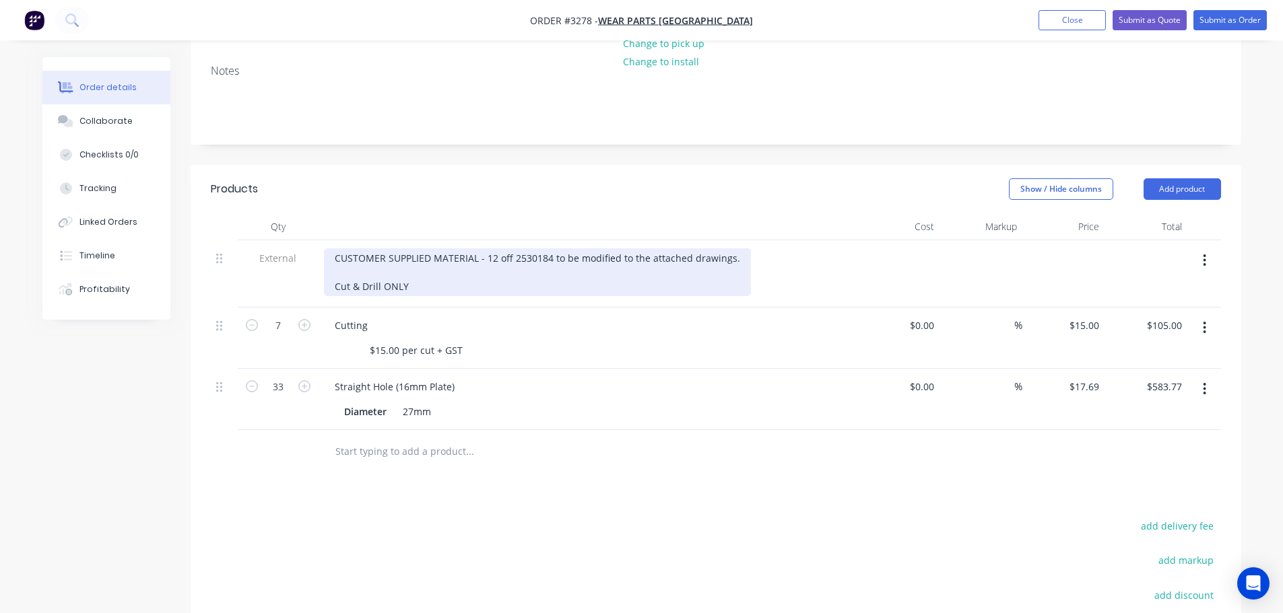
scroll to position [280, 0]
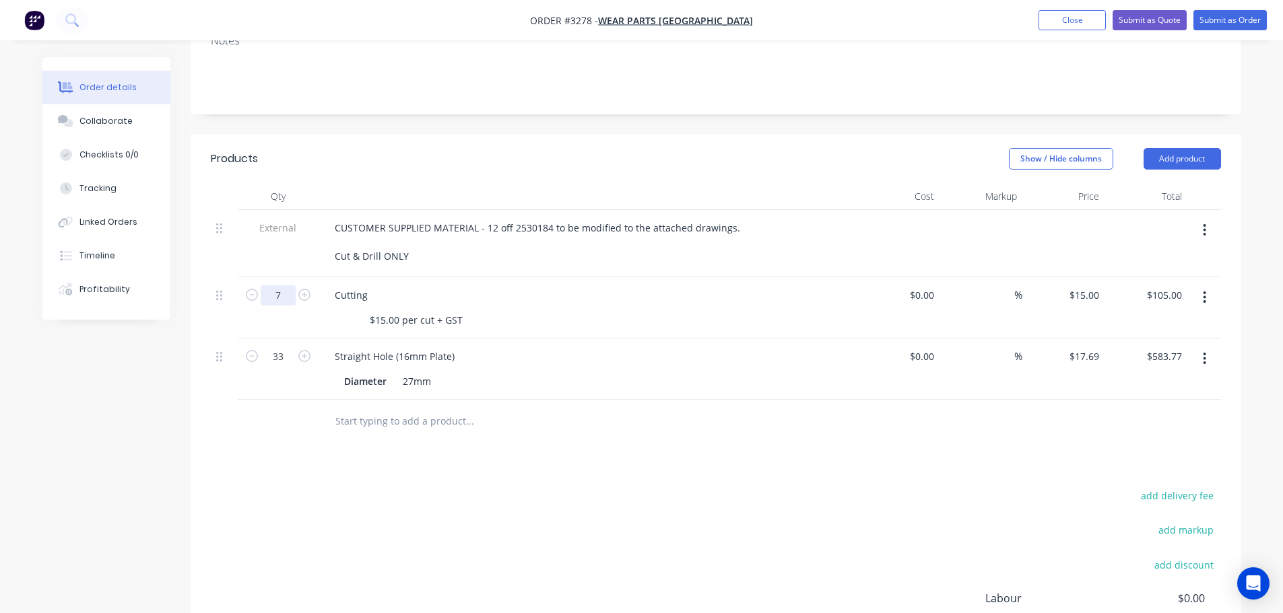
click at [280, 293] on input "7" at bounding box center [278, 295] width 35 height 20
type input "10"
type input "$150.00"
click at [805, 531] on div "add delivery fee add markup add discount Labour $0.00 Sub total $688.77 Margin …" at bounding box center [716, 617] width 1010 height 260
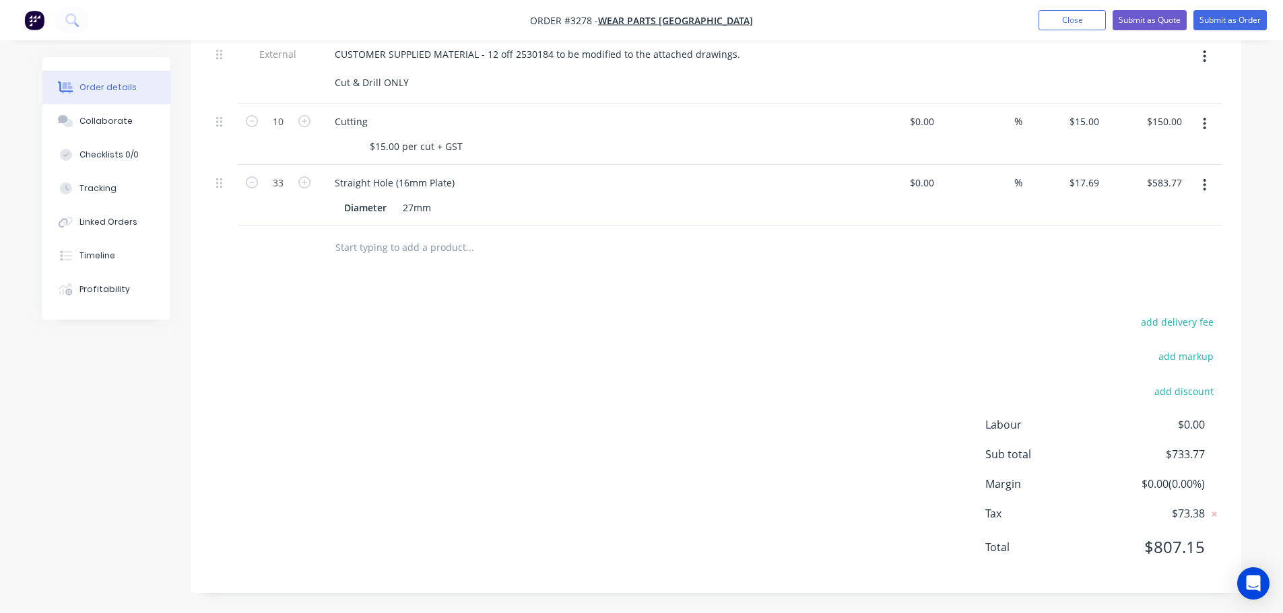
scroll to position [0, 0]
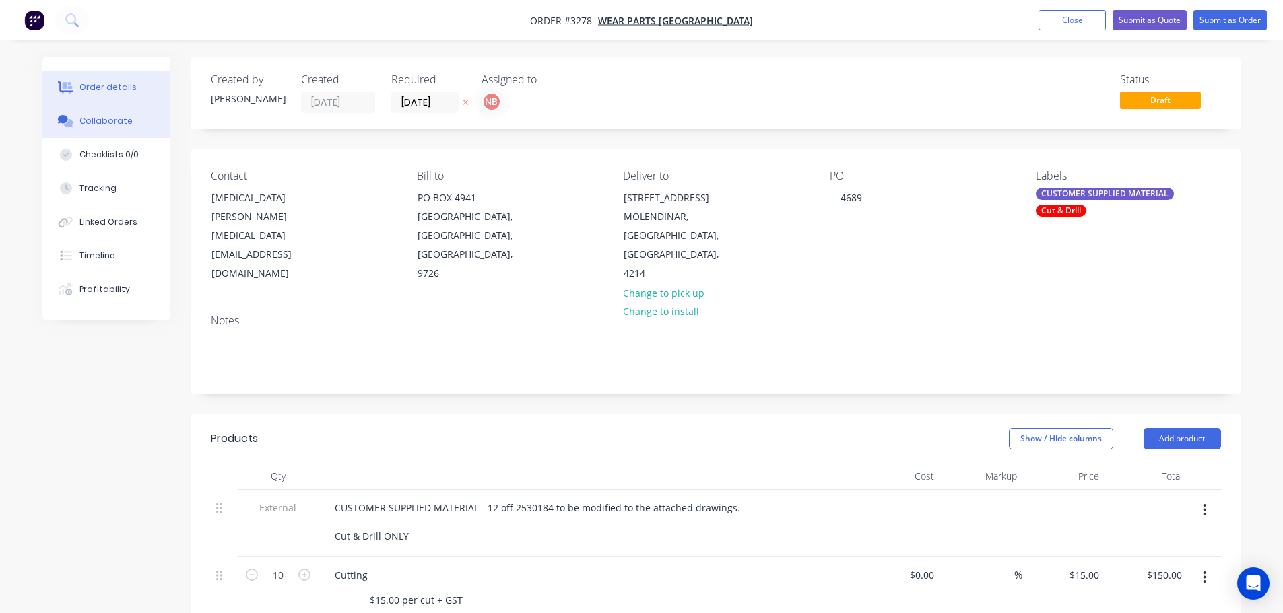
click at [123, 120] on div "Collaborate" at bounding box center [105, 121] width 53 height 12
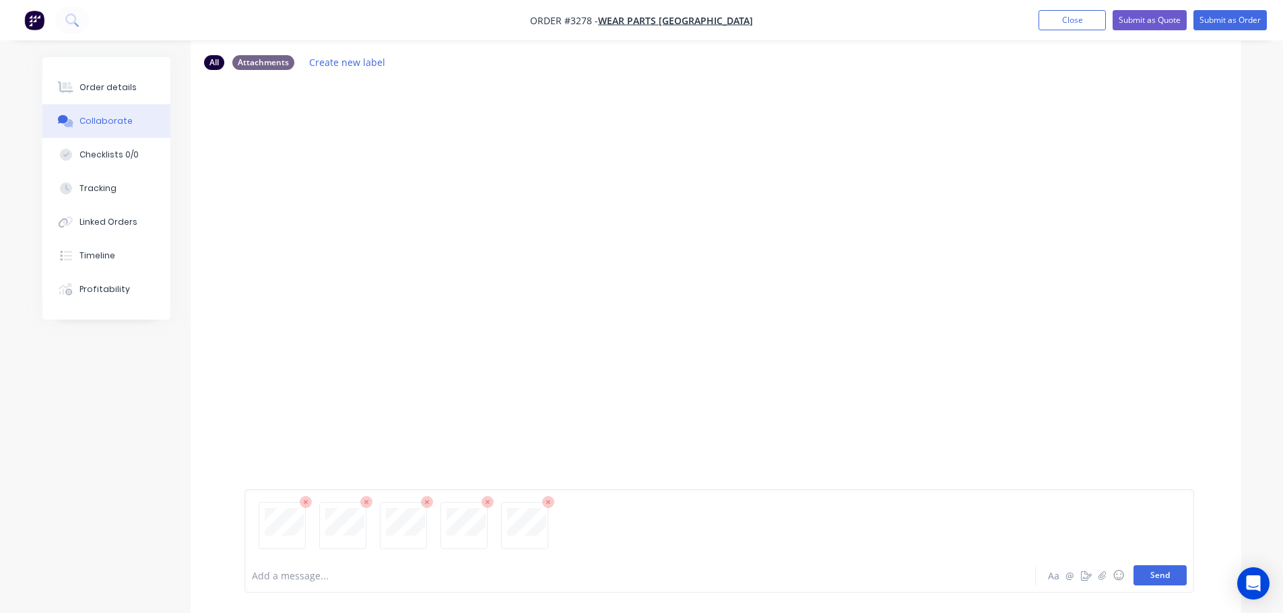
click at [1182, 570] on button "Send" at bounding box center [1159, 576] width 53 height 20
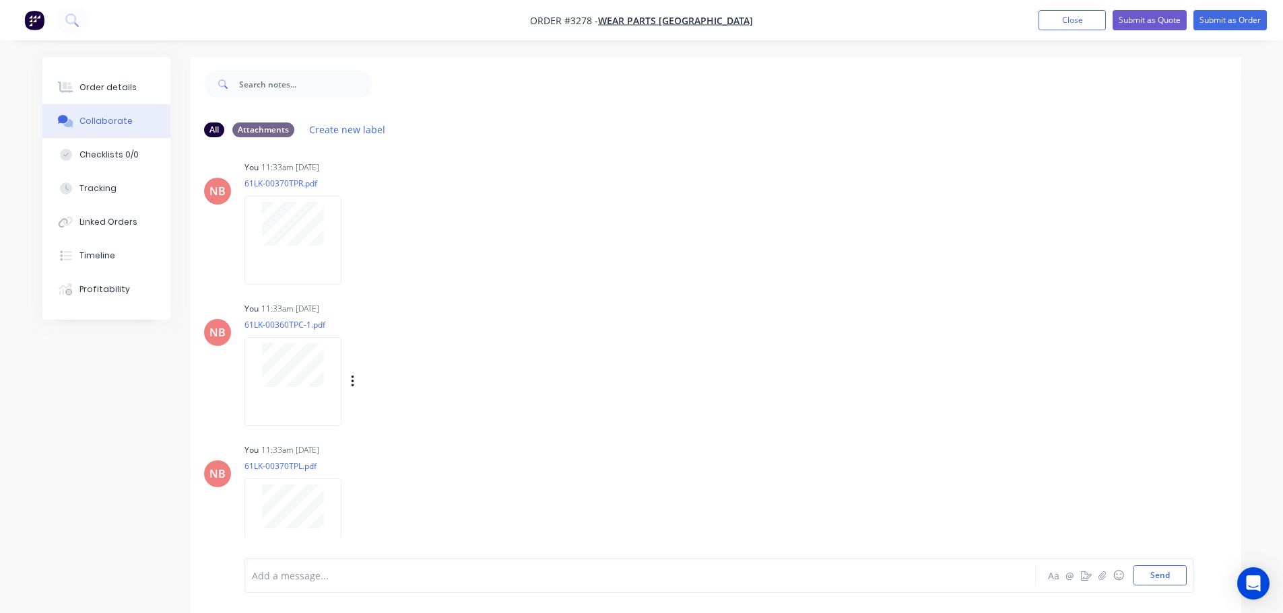
scroll to position [309, 0]
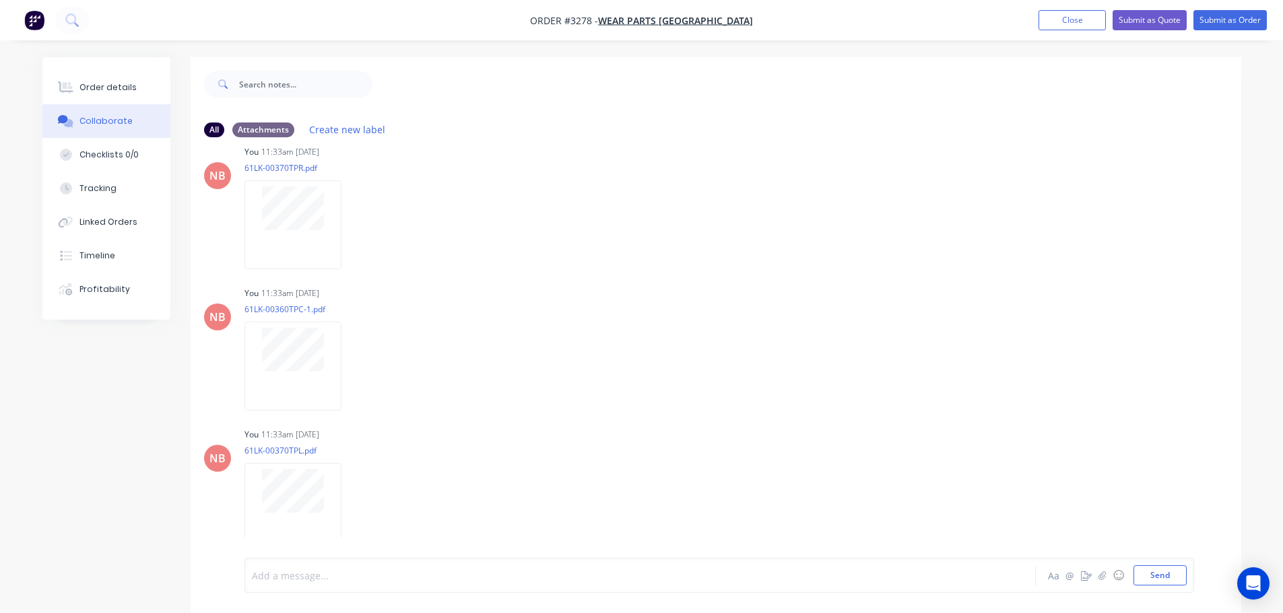
click at [372, 570] on div at bounding box center [602, 576] width 700 height 14
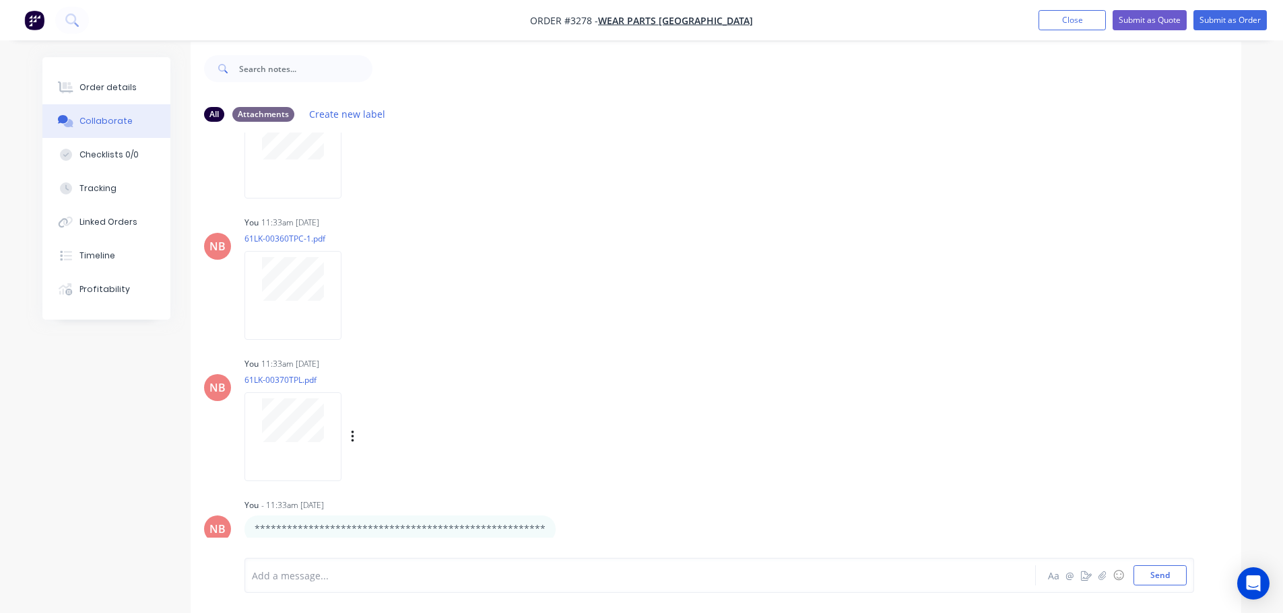
scroll to position [20, 0]
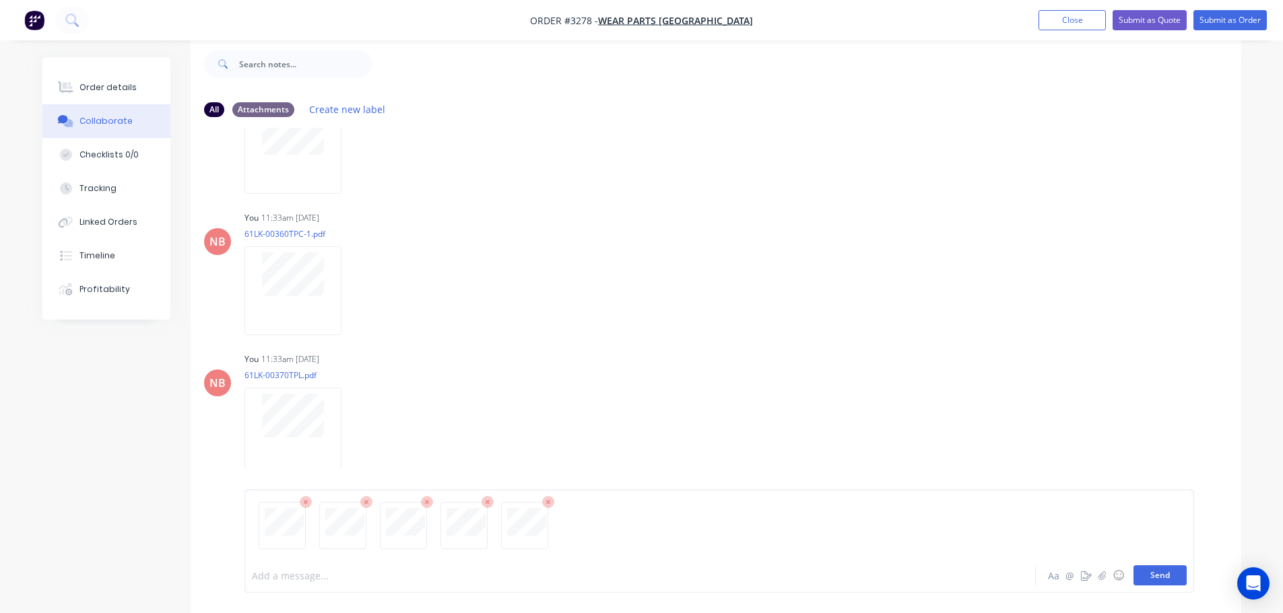
click at [1161, 571] on button "Send" at bounding box center [1159, 576] width 53 height 20
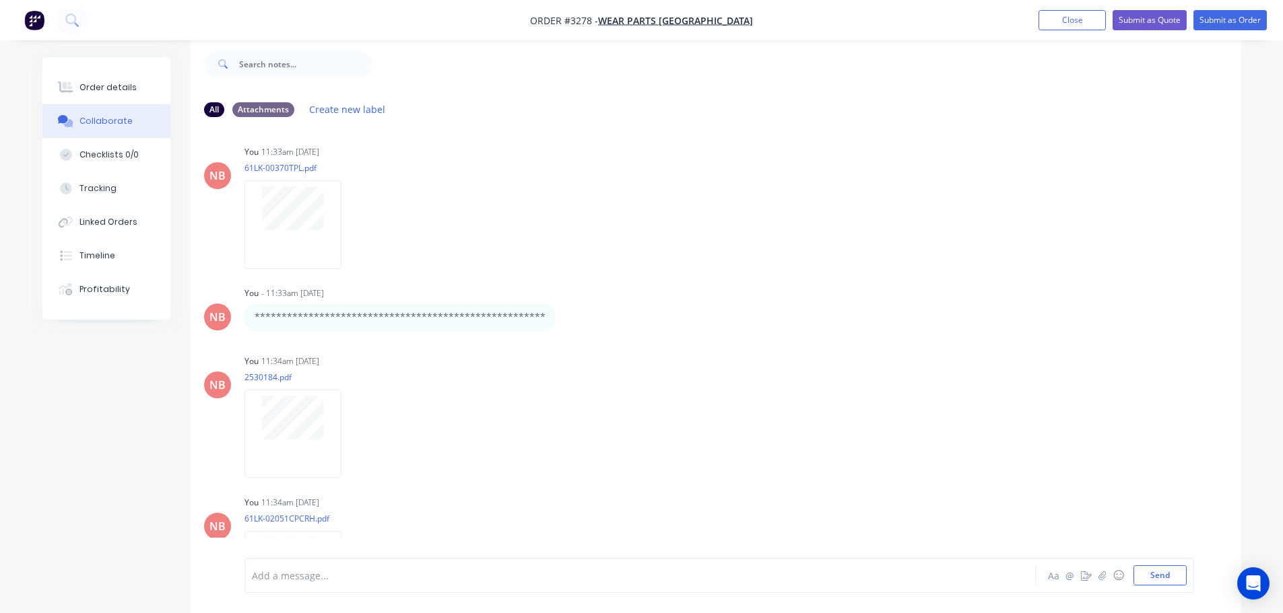
scroll to position [545, 0]
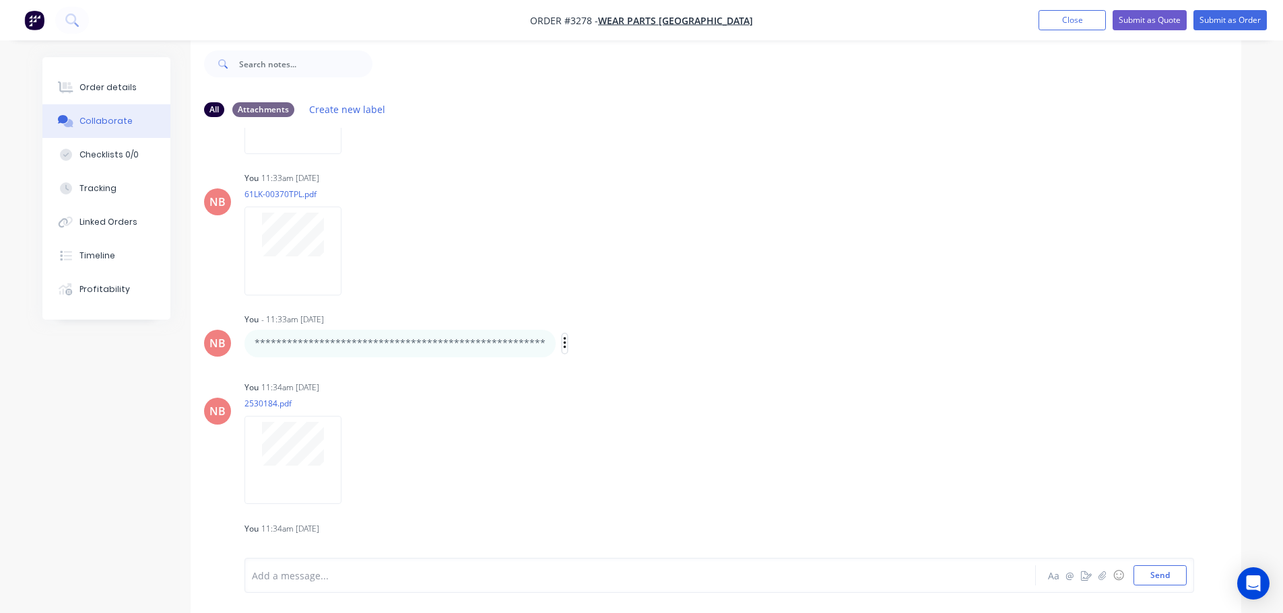
click at [563, 346] on icon "button" at bounding box center [565, 343] width 4 height 15
click at [553, 282] on div "You 11:33am [DATE] 61LK-00370TPL.pdf Labels Download Delete" at bounding box center [454, 228] width 421 height 121
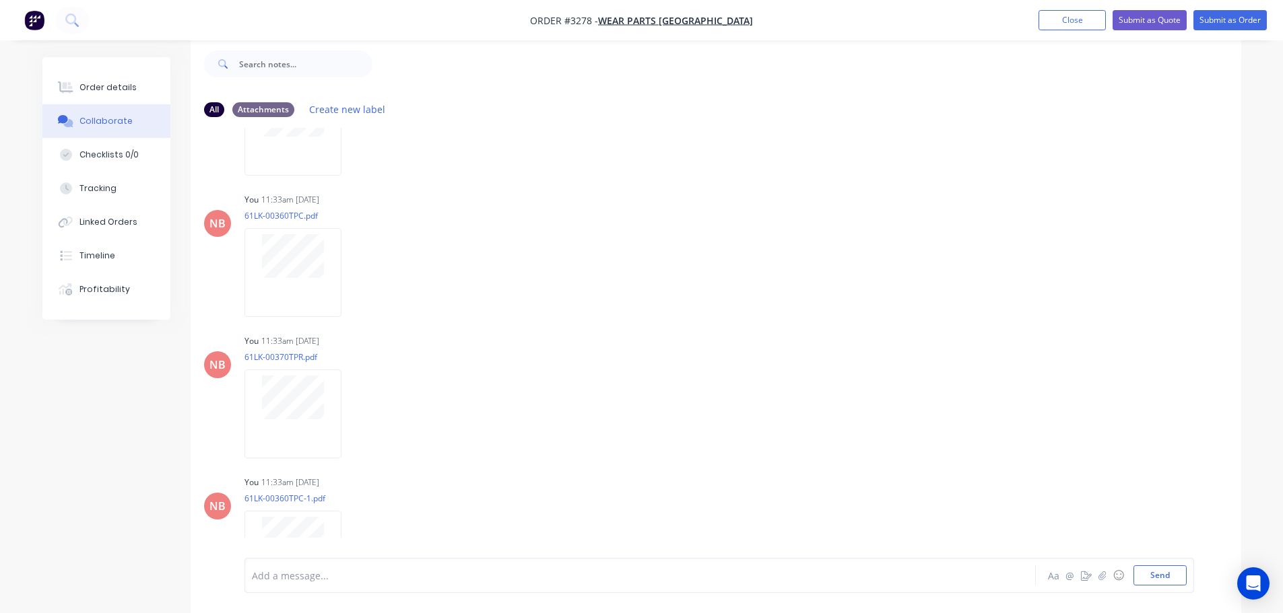
scroll to position [0, 0]
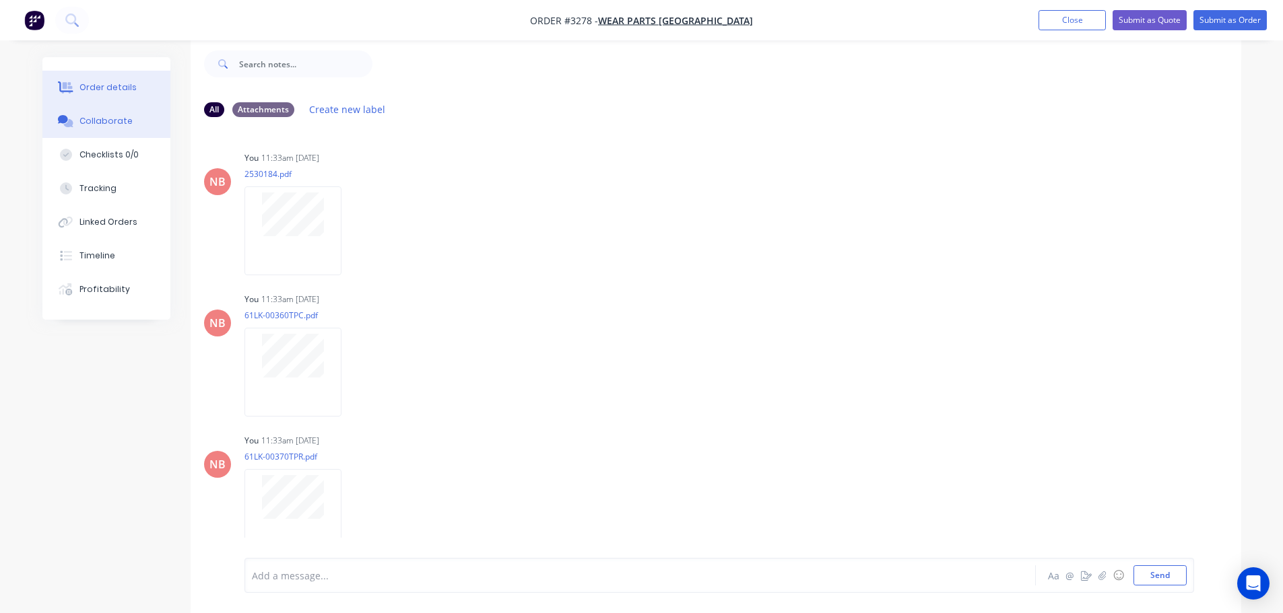
click at [132, 92] on button "Order details" at bounding box center [106, 88] width 128 height 34
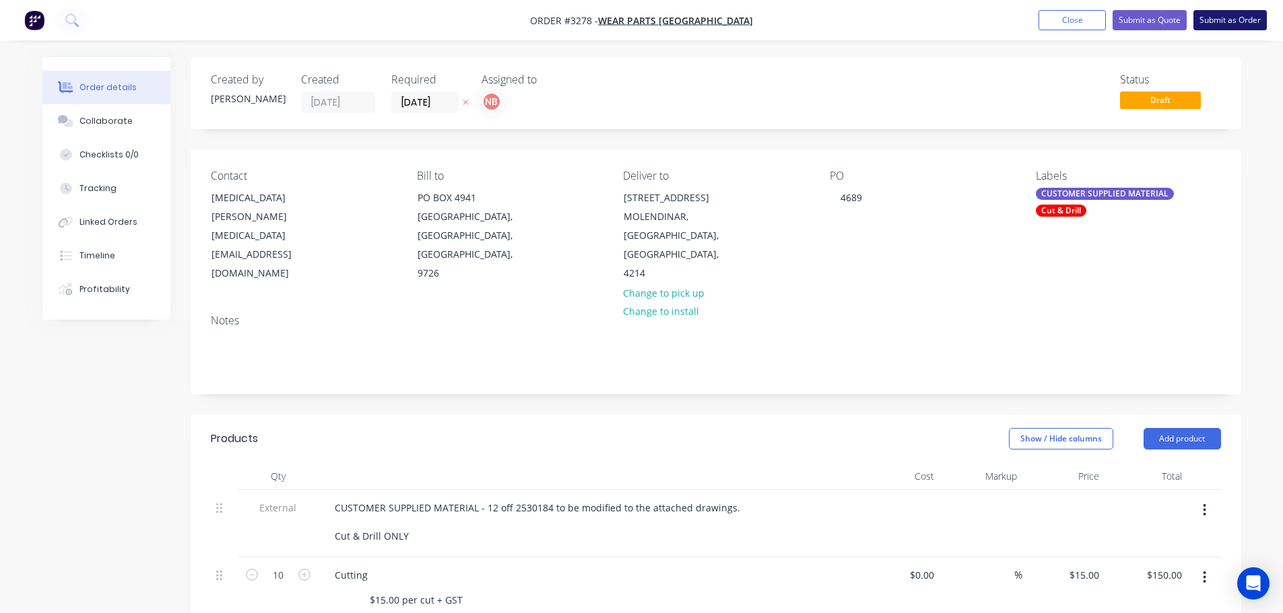
click at [1231, 15] on button "Submit as Order" at bounding box center [1229, 20] width 73 height 20
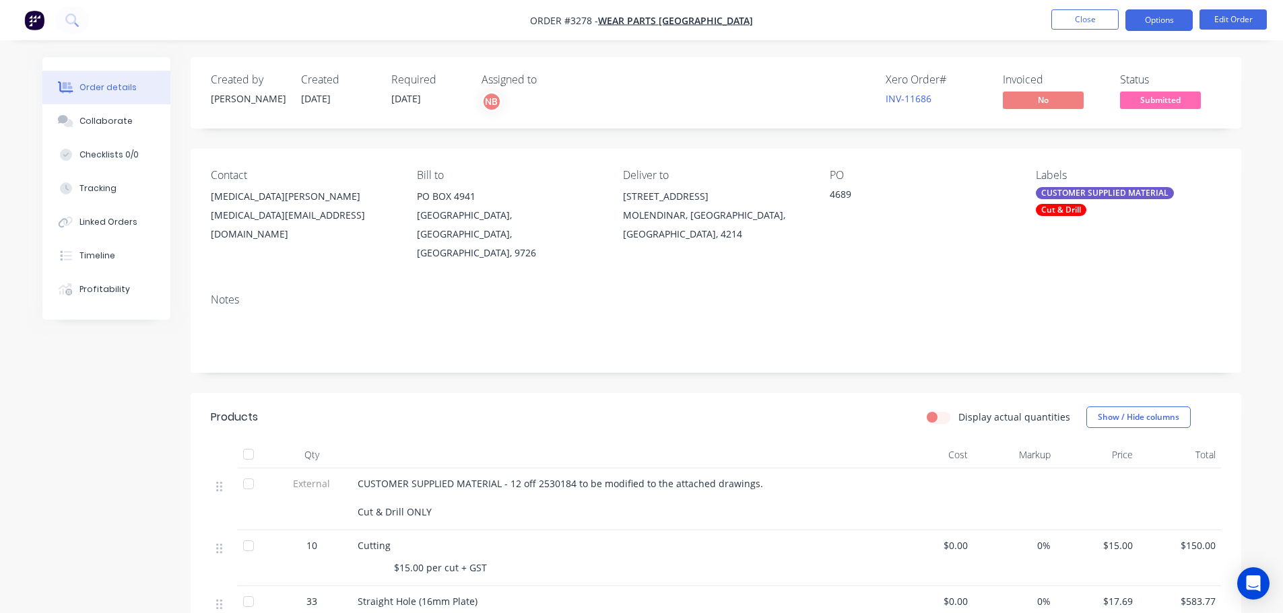
click at [1152, 21] on button "Options" at bounding box center [1158, 20] width 67 height 22
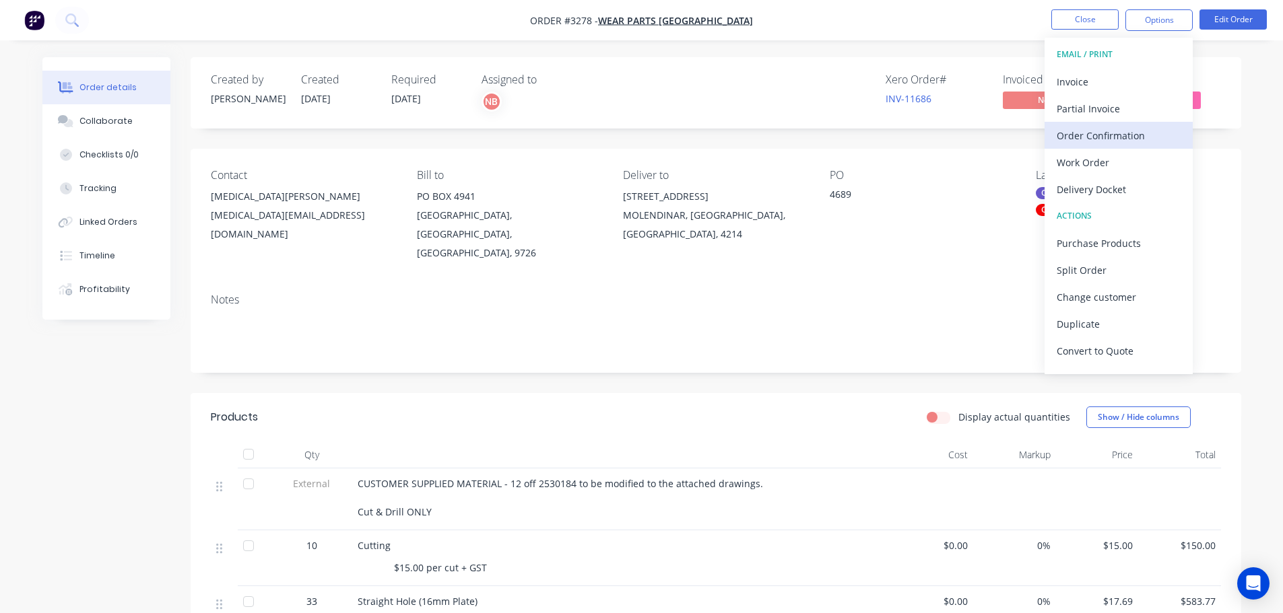
click at [1094, 135] on div "Order Confirmation" at bounding box center [1118, 136] width 124 height 20
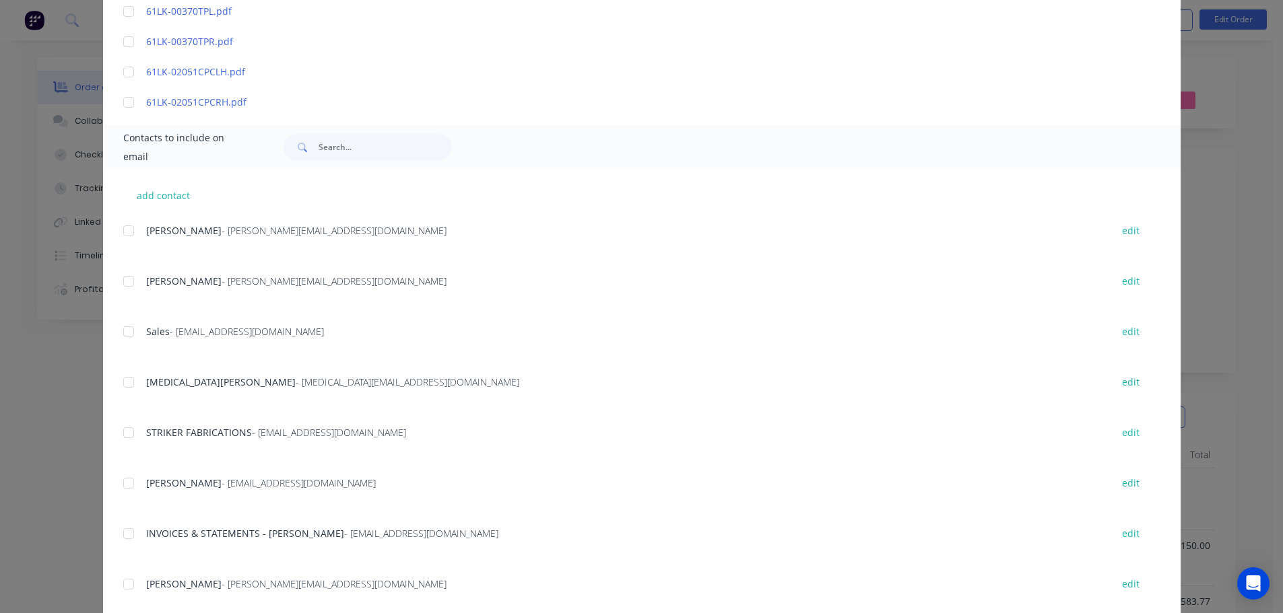
click at [125, 374] on div at bounding box center [128, 382] width 27 height 27
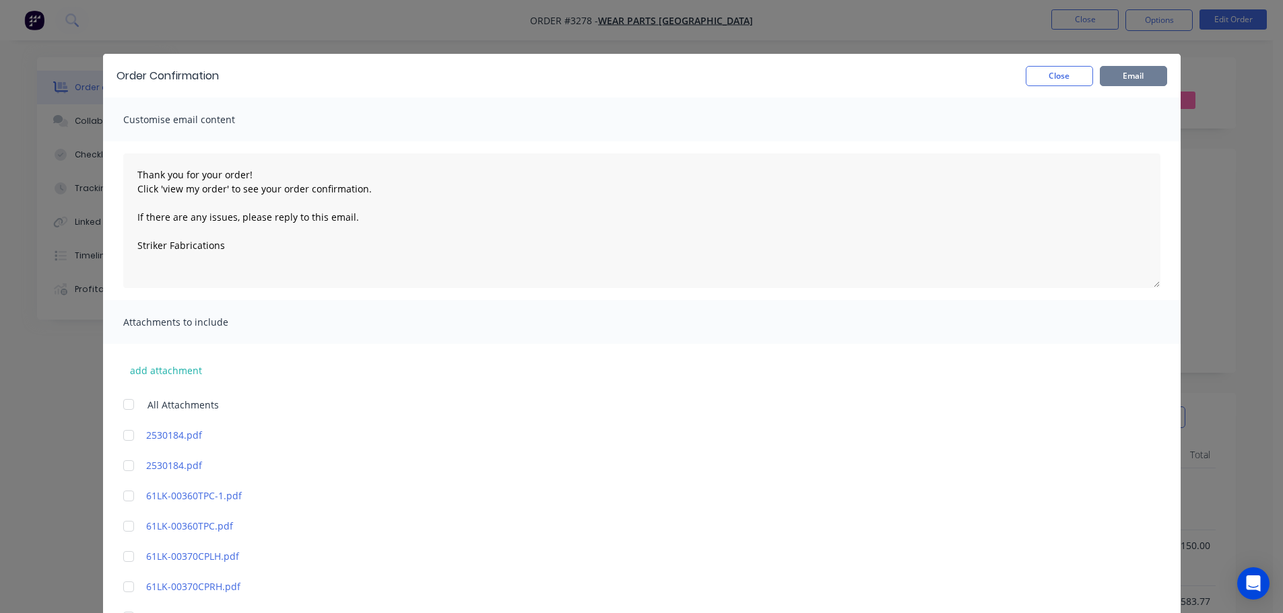
click at [1109, 70] on button "Email" at bounding box center [1132, 76] width 67 height 20
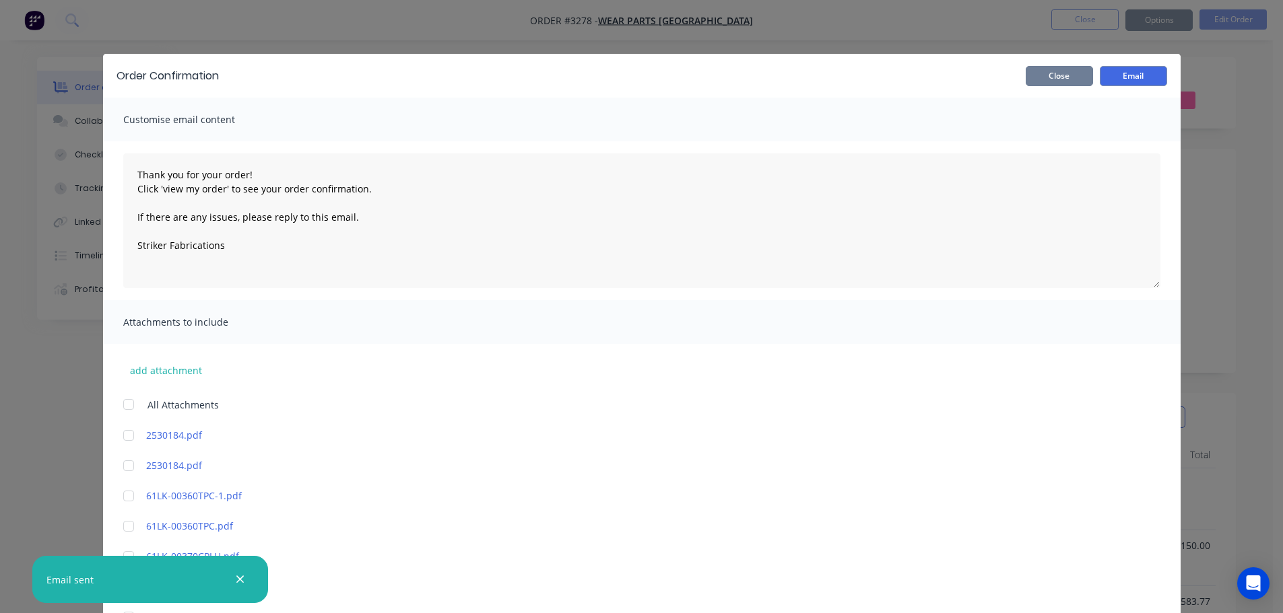
click at [1064, 77] on button "Close" at bounding box center [1058, 76] width 67 height 20
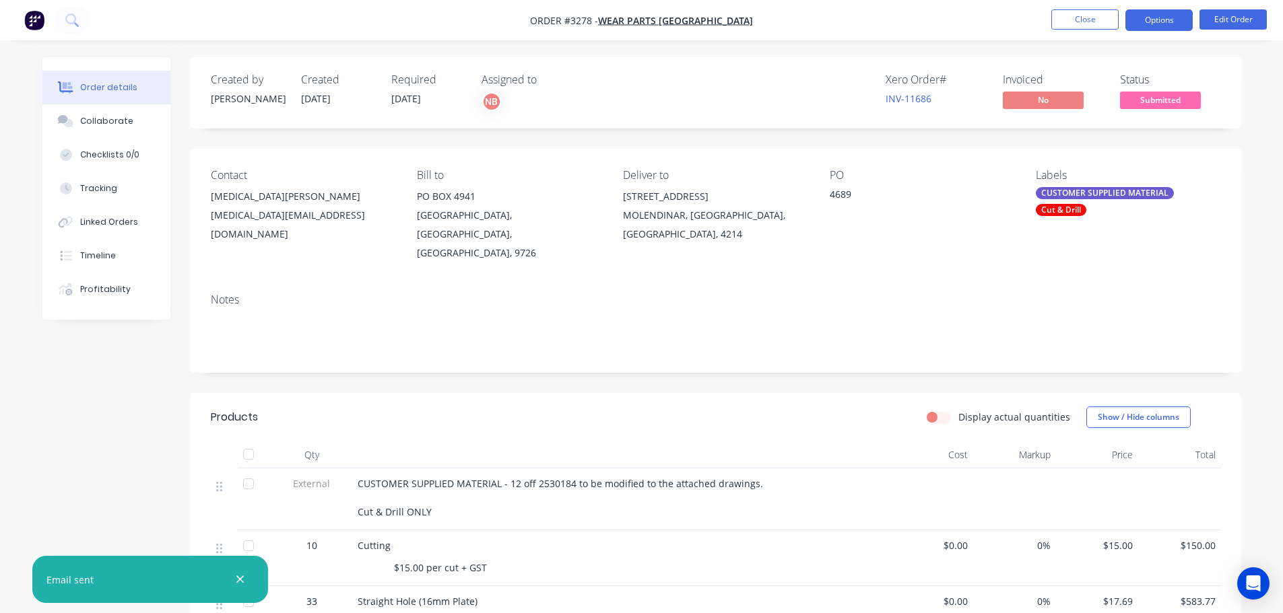
click at [1137, 27] on button "Options" at bounding box center [1158, 20] width 67 height 22
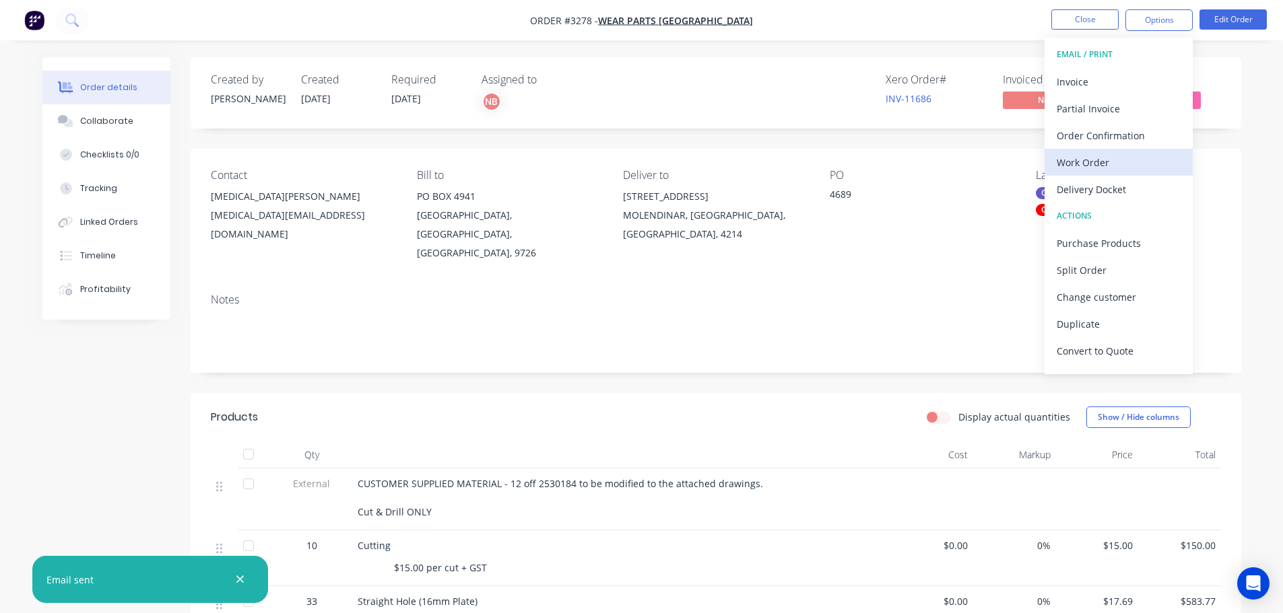
click at [1064, 156] on div "Work Order" at bounding box center [1118, 163] width 124 height 20
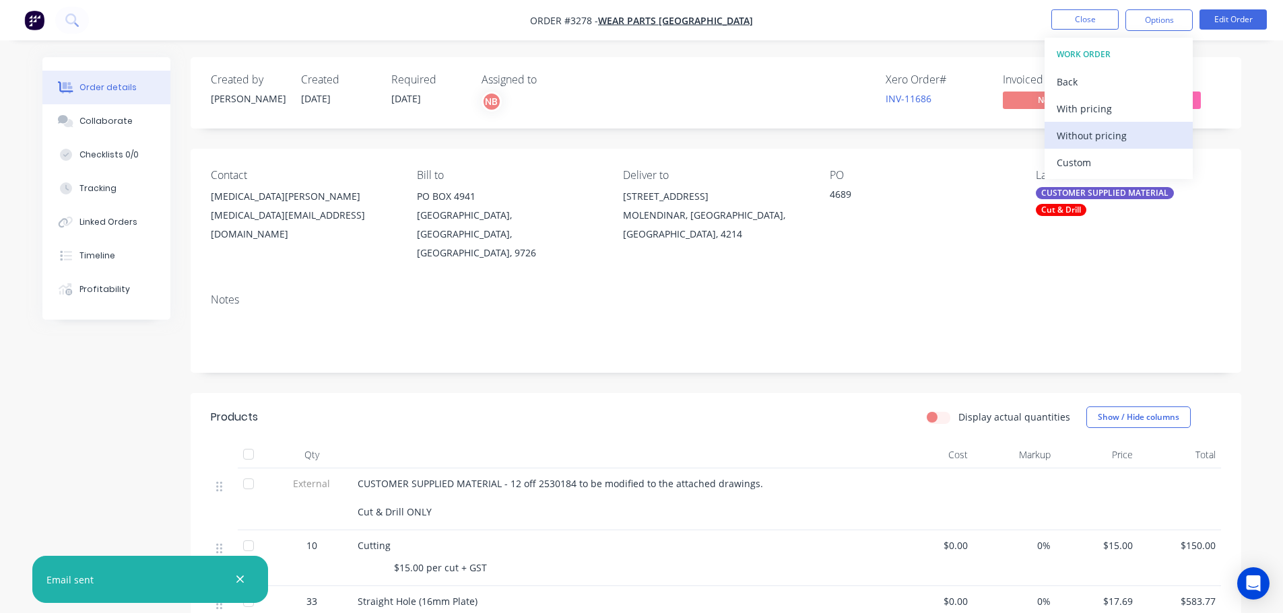
click at [1070, 133] on div "Without pricing" at bounding box center [1118, 136] width 124 height 20
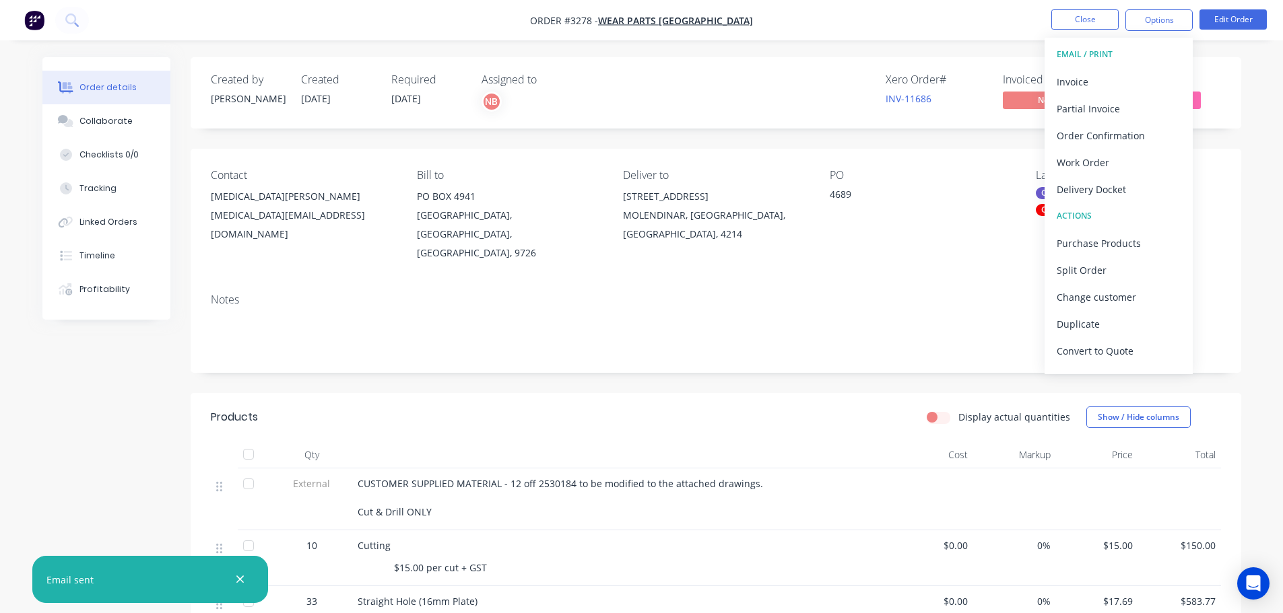
drag, startPoint x: 1152, startPoint y: 189, endPoint x: 1150, endPoint y: 182, distance: 7.0
click at [1152, 189] on div "Delivery Docket" at bounding box center [1118, 190] width 124 height 20
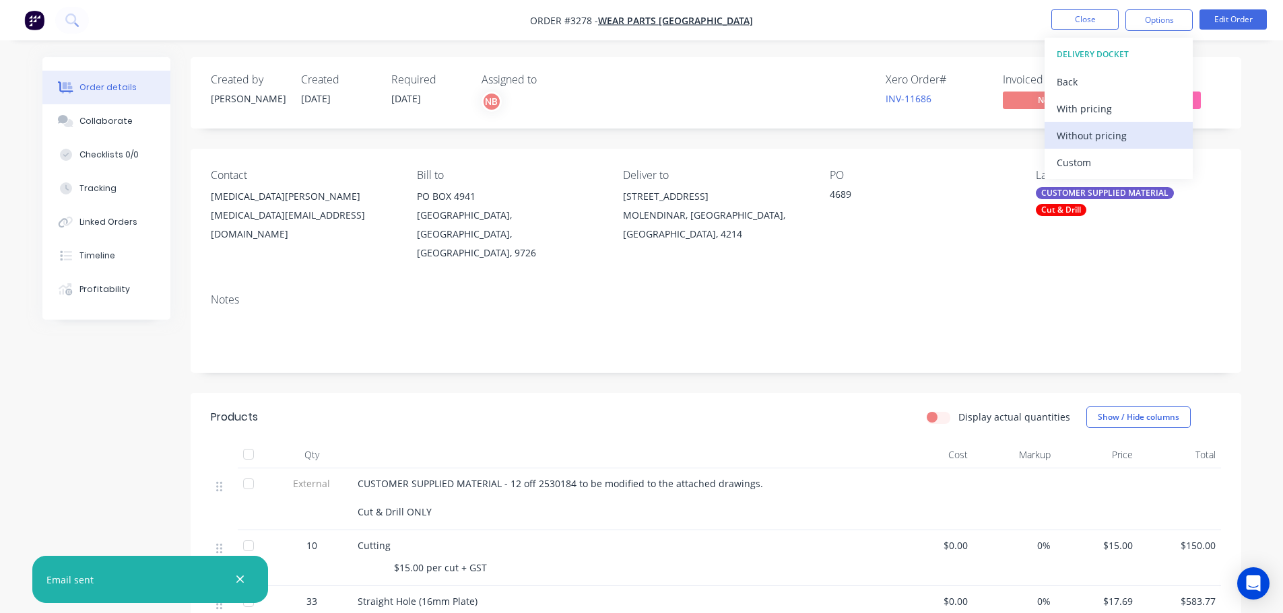
click at [1118, 130] on div "Without pricing" at bounding box center [1118, 136] width 124 height 20
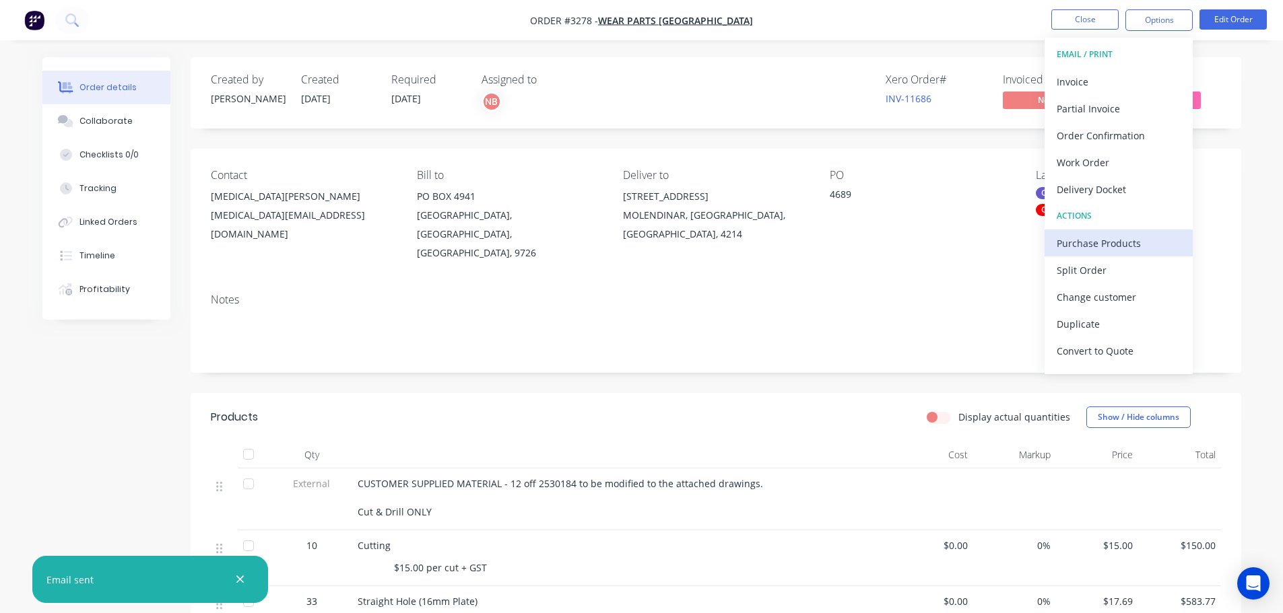
click at [1086, 238] on div "Purchase Products" at bounding box center [1118, 244] width 124 height 20
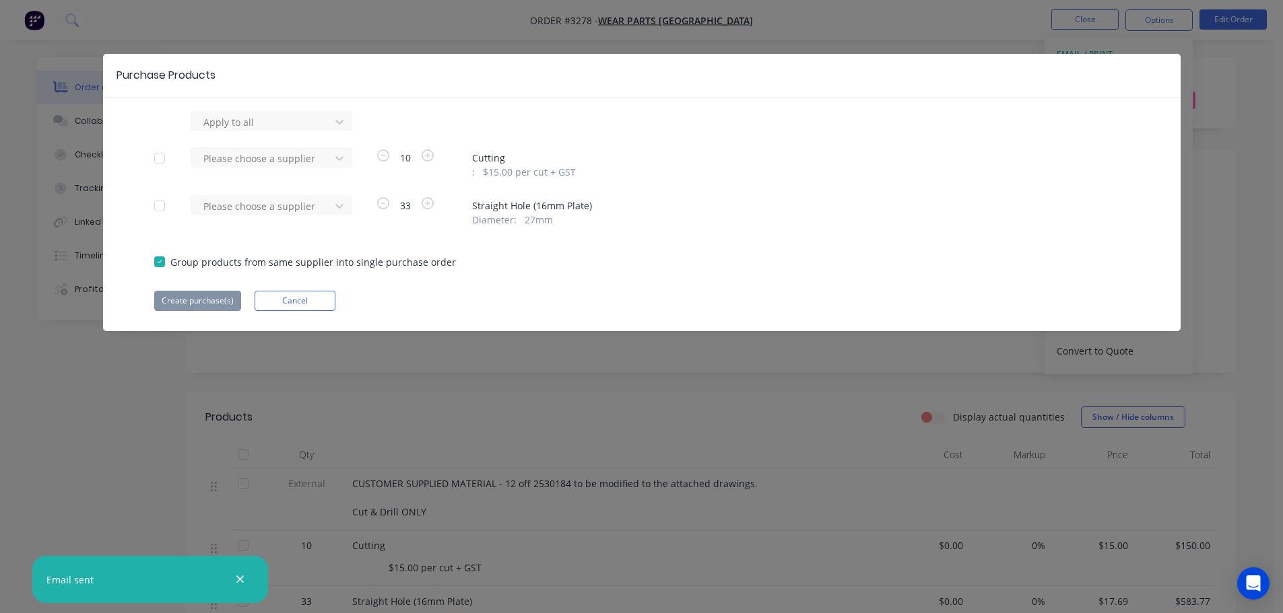
click at [168, 210] on div at bounding box center [159, 206] width 27 height 27
click at [219, 207] on div at bounding box center [262, 206] width 121 height 17
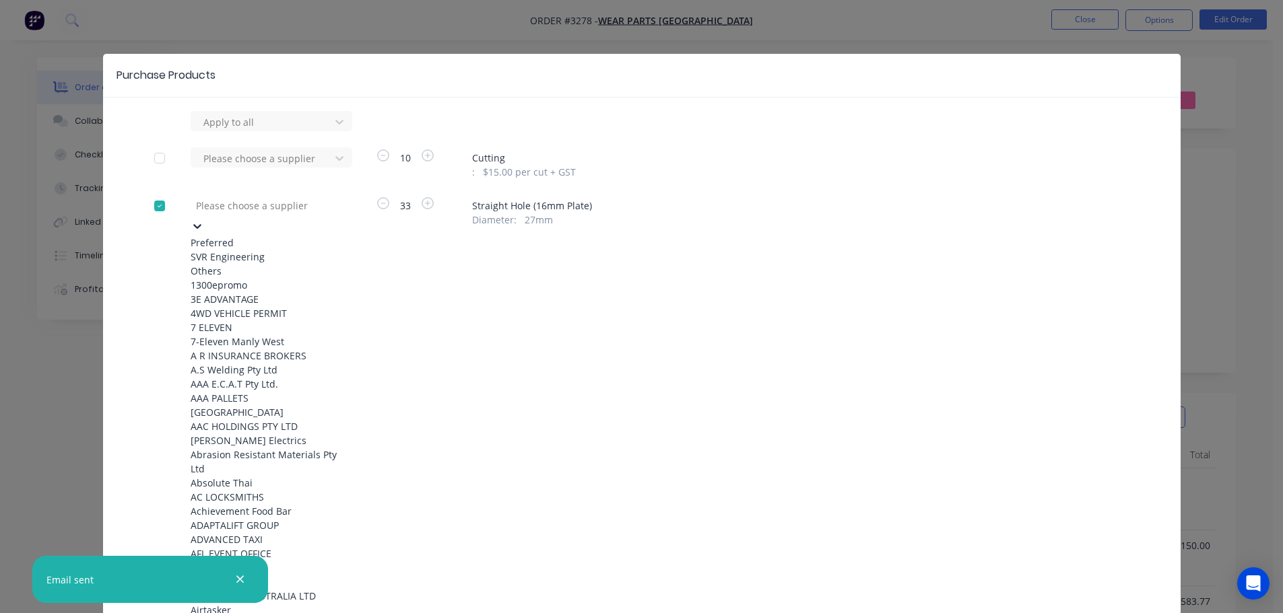
click at [239, 255] on div "SVR Engineering" at bounding box center [265, 257] width 148 height 14
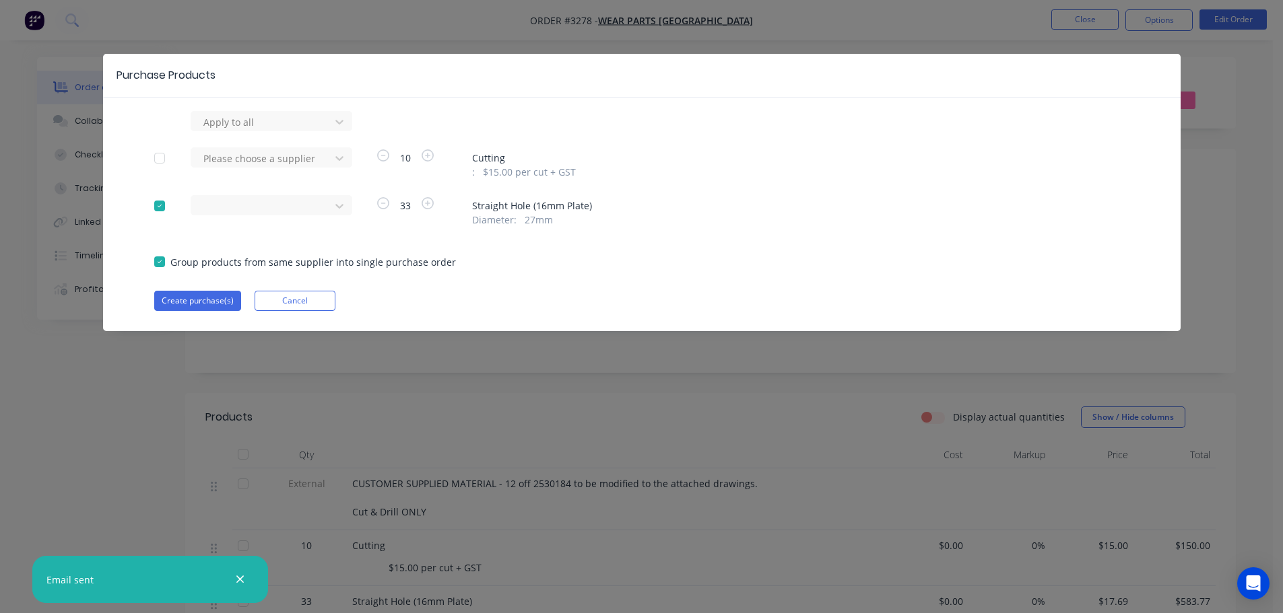
click at [189, 313] on div "Purchase Products Apply to all Please choose a supplier 10 Cutting : $15.00 per…" at bounding box center [641, 192] width 1077 height 277
click at [196, 302] on button "Create purchase(s)" at bounding box center [197, 301] width 87 height 20
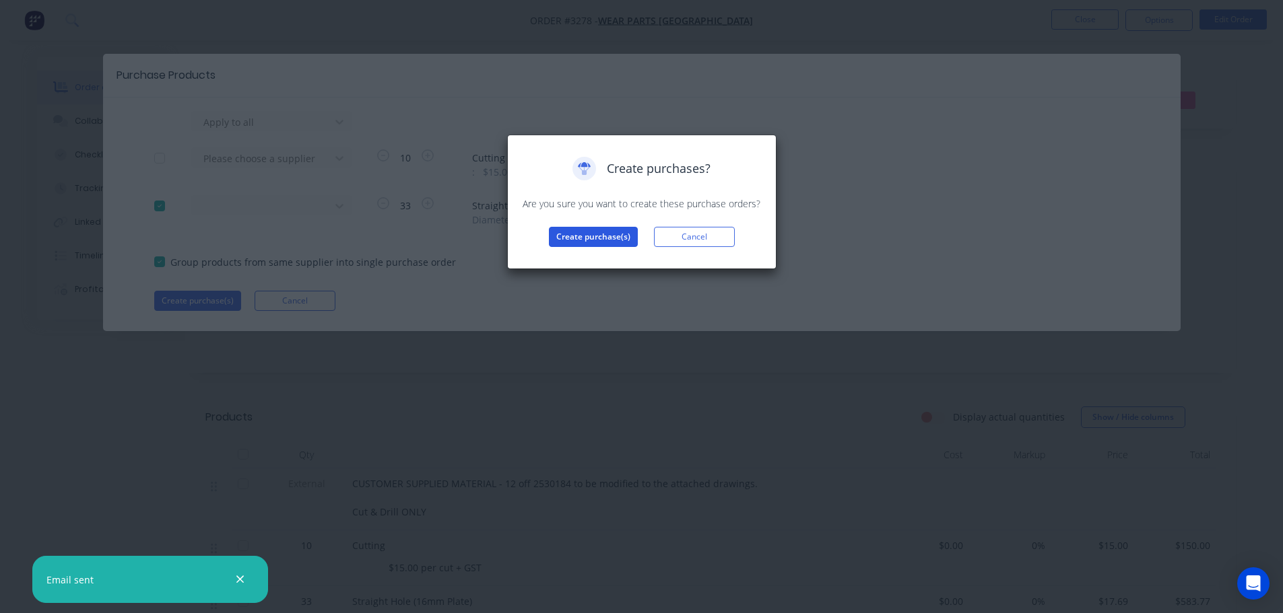
click at [599, 241] on button "Create purchase(s)" at bounding box center [593, 237] width 89 height 20
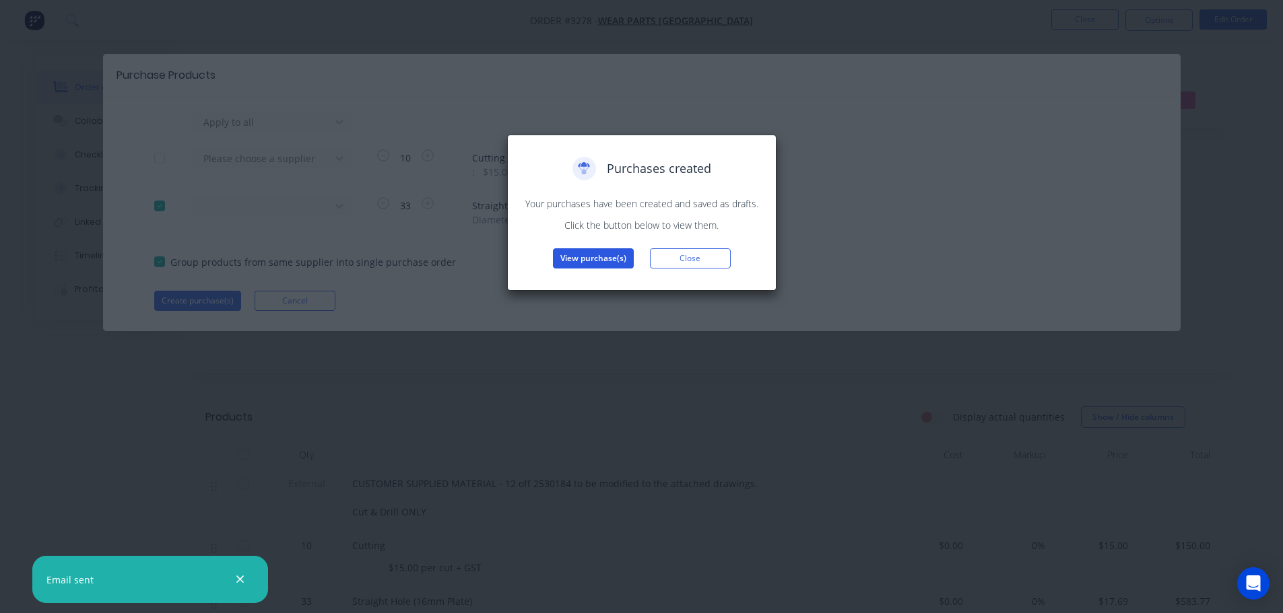
click at [582, 265] on button "View purchase(s)" at bounding box center [593, 258] width 81 height 20
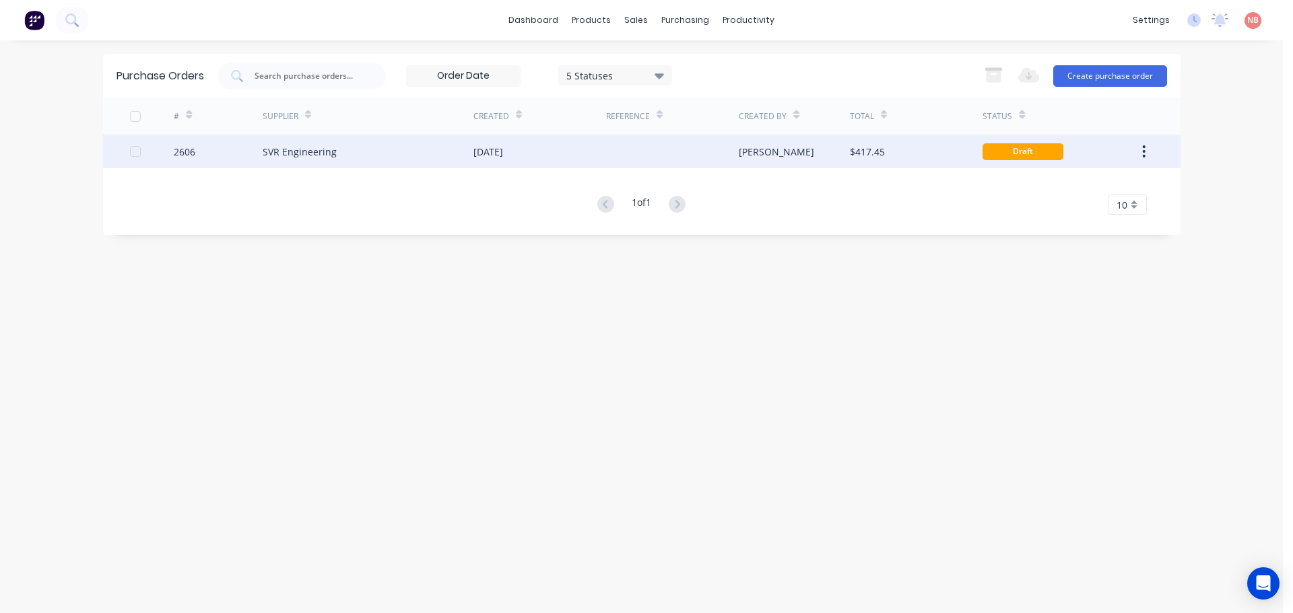
click at [503, 157] on div "[DATE]" at bounding box center [488, 152] width 30 height 14
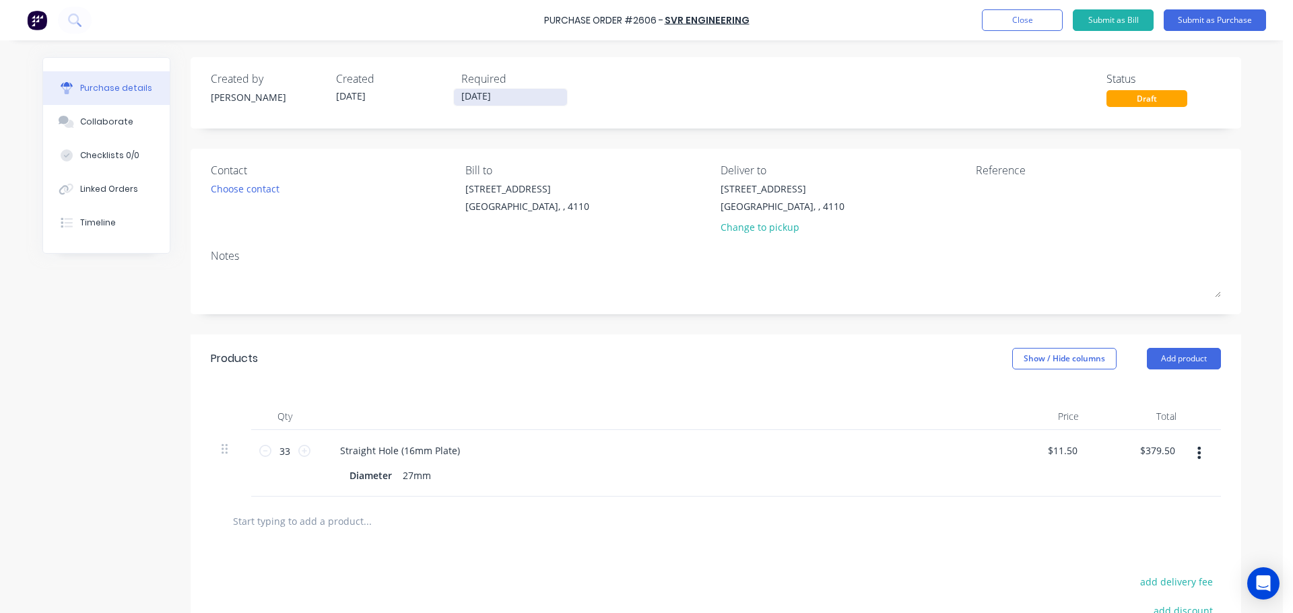
click at [471, 96] on input "[DATE]" at bounding box center [510, 97] width 113 height 17
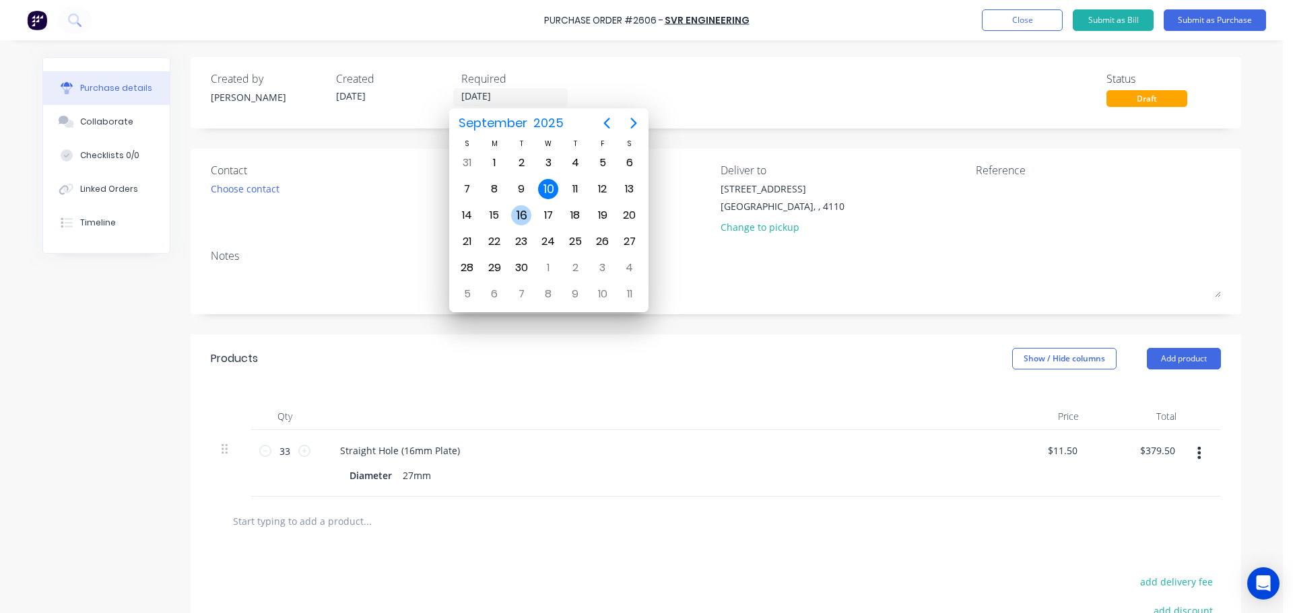
click at [515, 217] on div "16" at bounding box center [521, 215] width 20 height 20
type input "[DATE]"
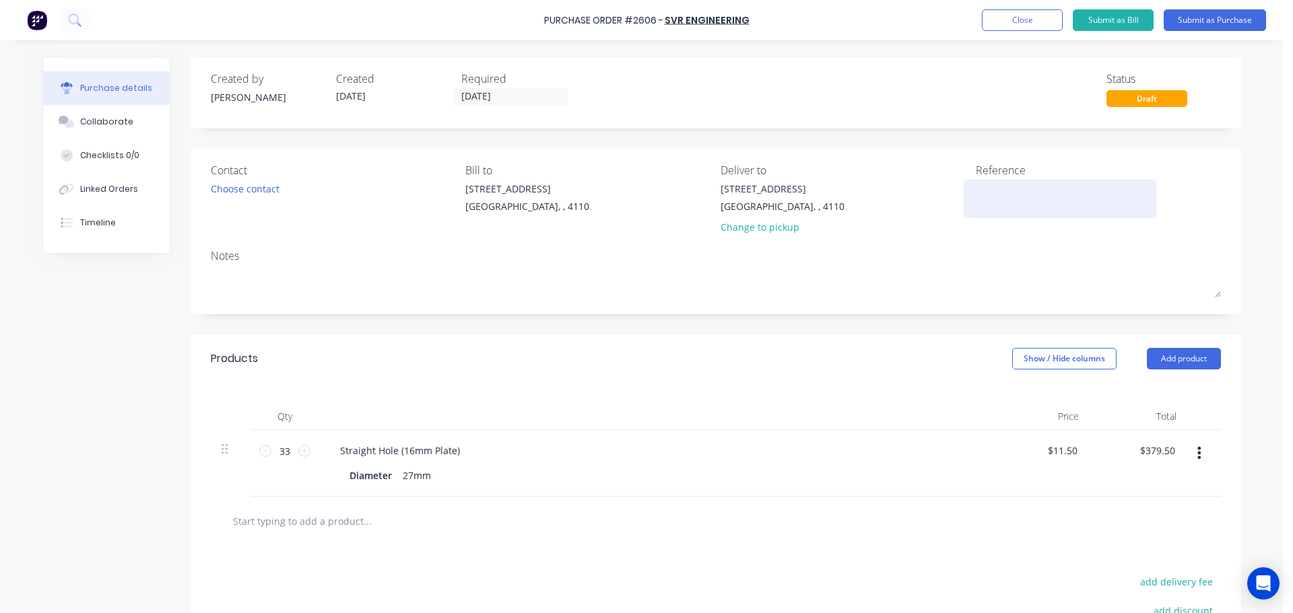
click at [976, 184] on textarea at bounding box center [1060, 197] width 168 height 30
type textarea "WPA 4689"
click at [1210, 26] on button "Submit as Purchase" at bounding box center [1214, 20] width 102 height 22
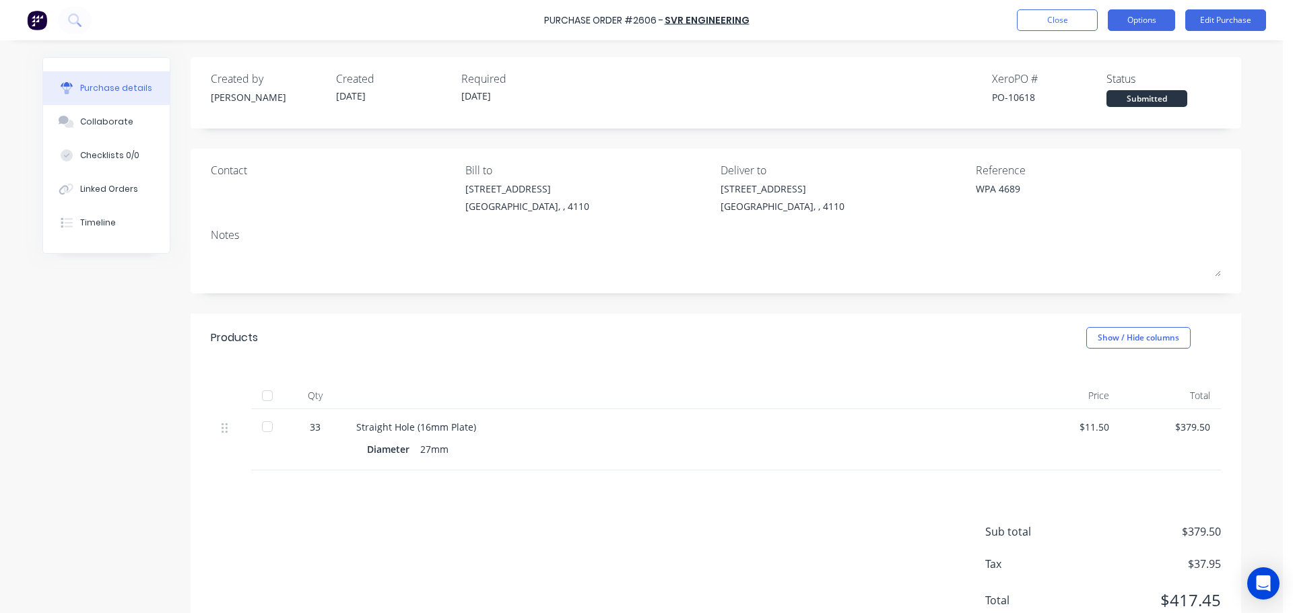
click at [1123, 14] on button "Options" at bounding box center [1140, 20] width 67 height 22
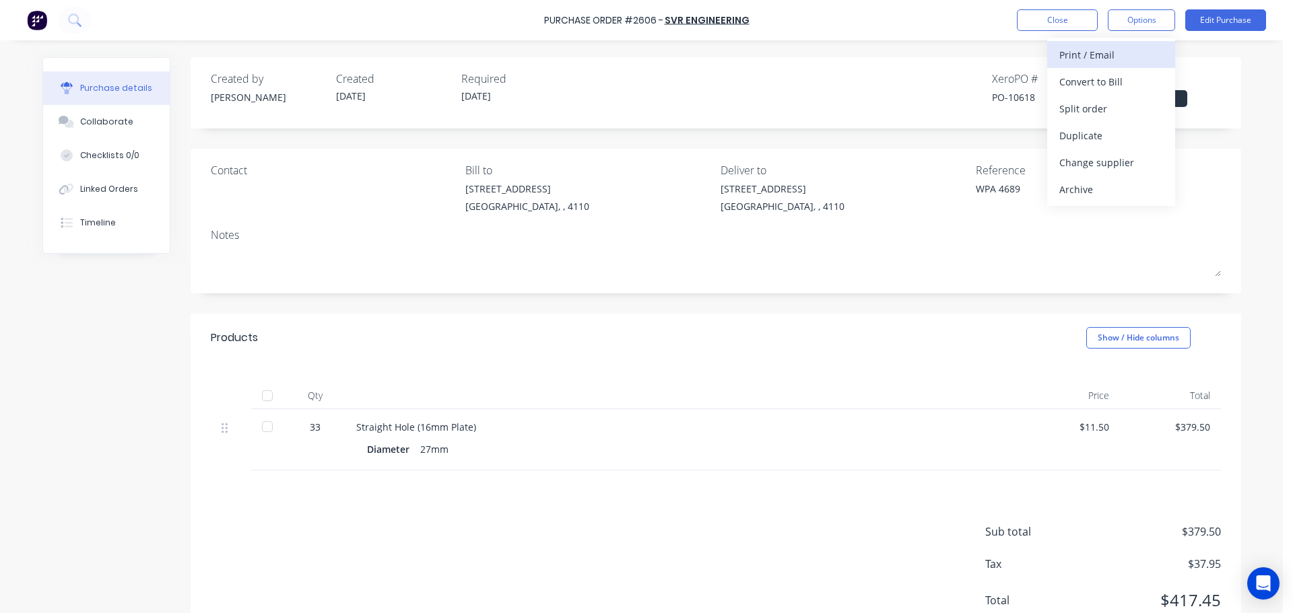
click at [1123, 54] on div "Print / Email" at bounding box center [1111, 55] width 104 height 20
click at [1109, 77] on div "With pricing" at bounding box center [1111, 82] width 104 height 20
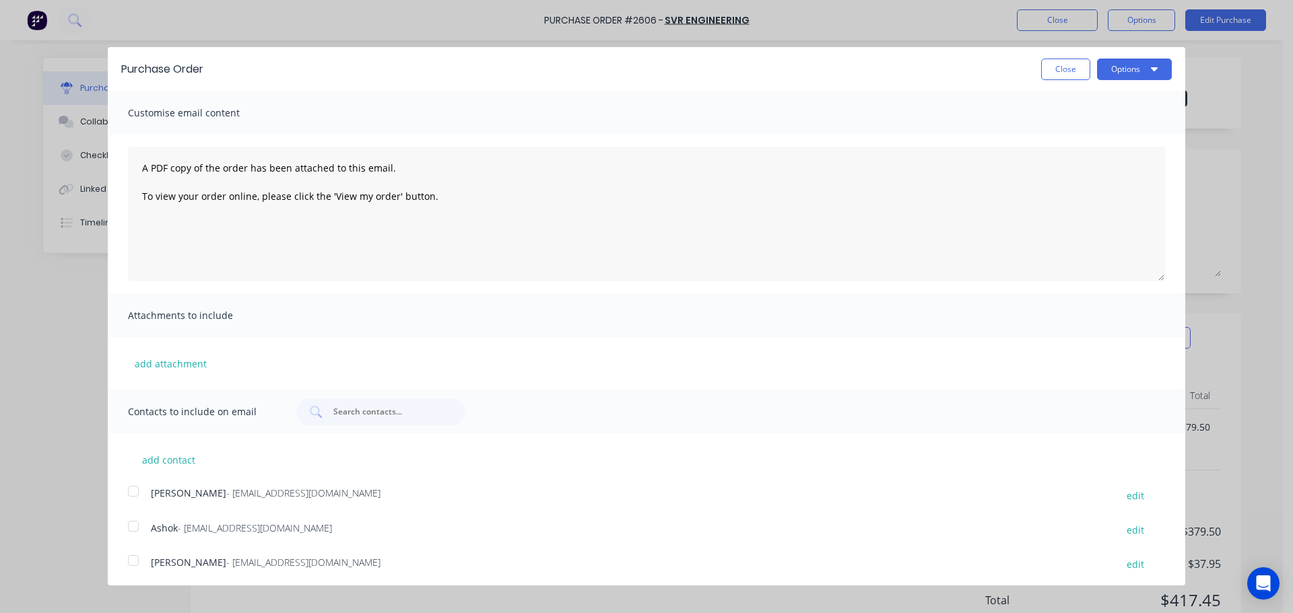
click at [125, 533] on div at bounding box center [133, 526] width 27 height 27
click at [1138, 67] on button "Options" at bounding box center [1134, 70] width 75 height 22
click at [1107, 110] on div "Print" at bounding box center [1108, 104] width 104 height 20
click at [1064, 131] on div "Email" at bounding box center [1108, 131] width 104 height 20
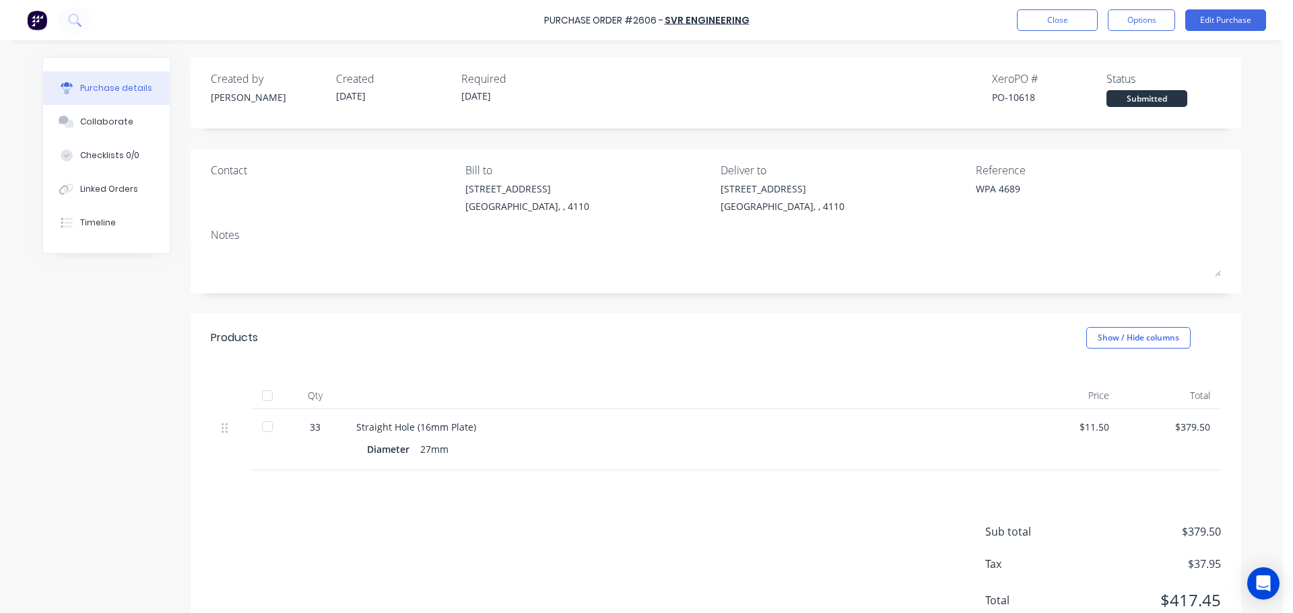
click at [1048, 4] on div "Purchase Order #2606 - SVR Engineering Close Options Edit Purchase" at bounding box center [646, 20] width 1293 height 40
click at [1049, 15] on button "Close" at bounding box center [1057, 20] width 81 height 22
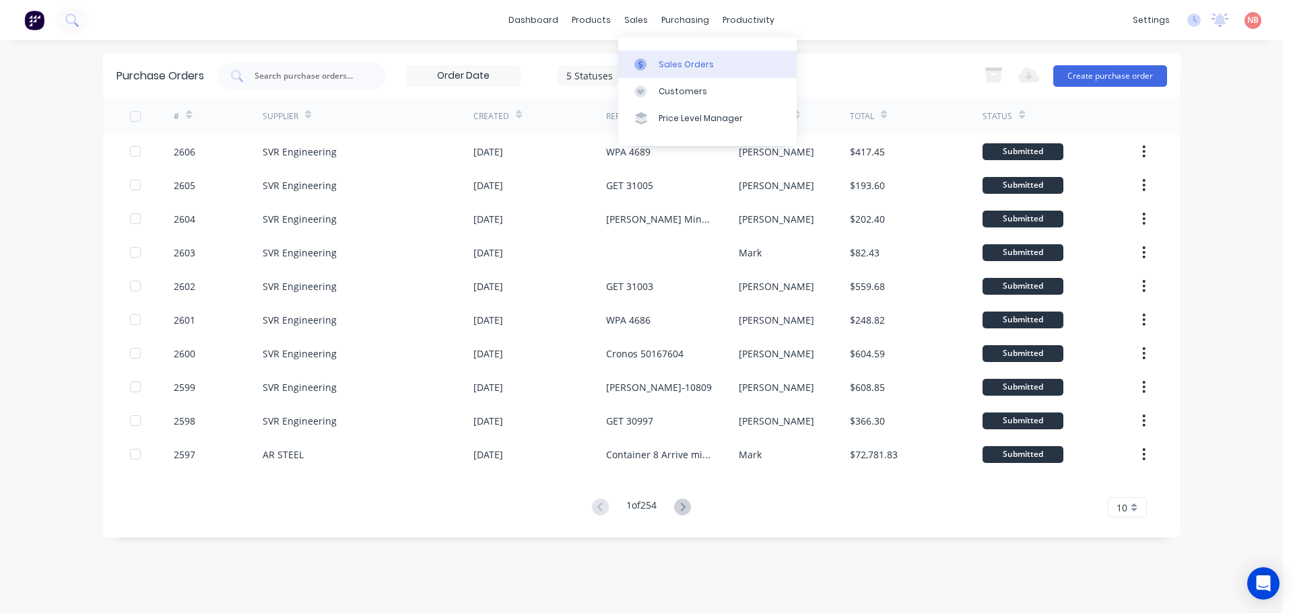
click at [659, 61] on div "Sales Orders" at bounding box center [685, 65] width 55 height 12
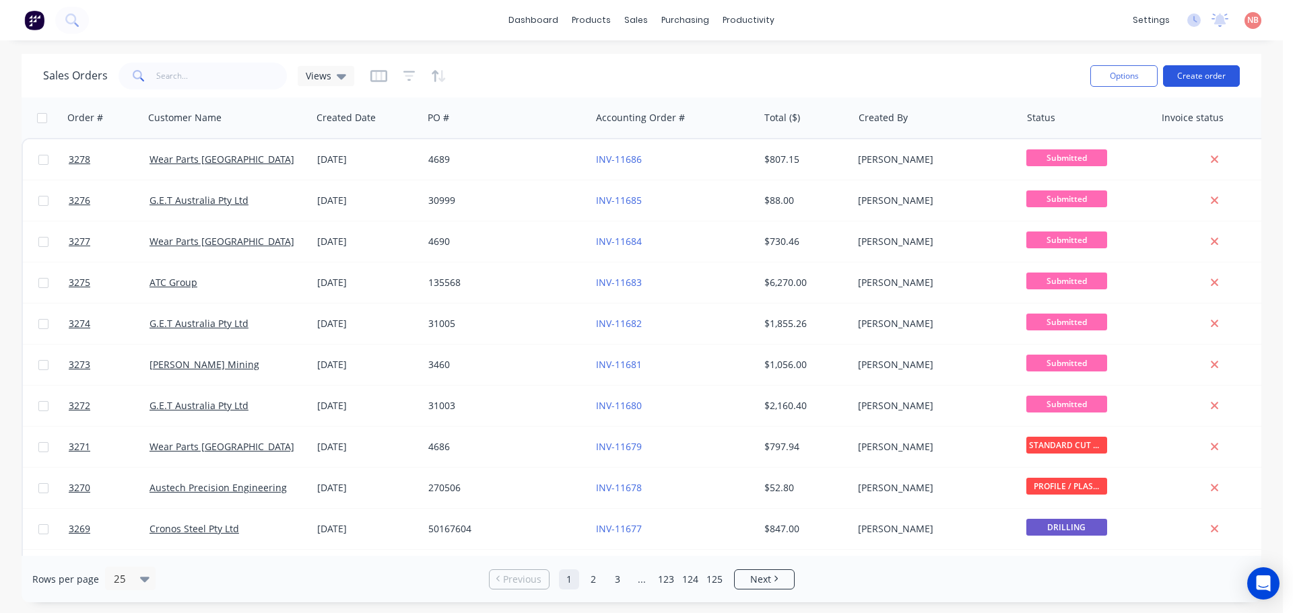
click at [1215, 66] on button "Create order" at bounding box center [1201, 76] width 77 height 22
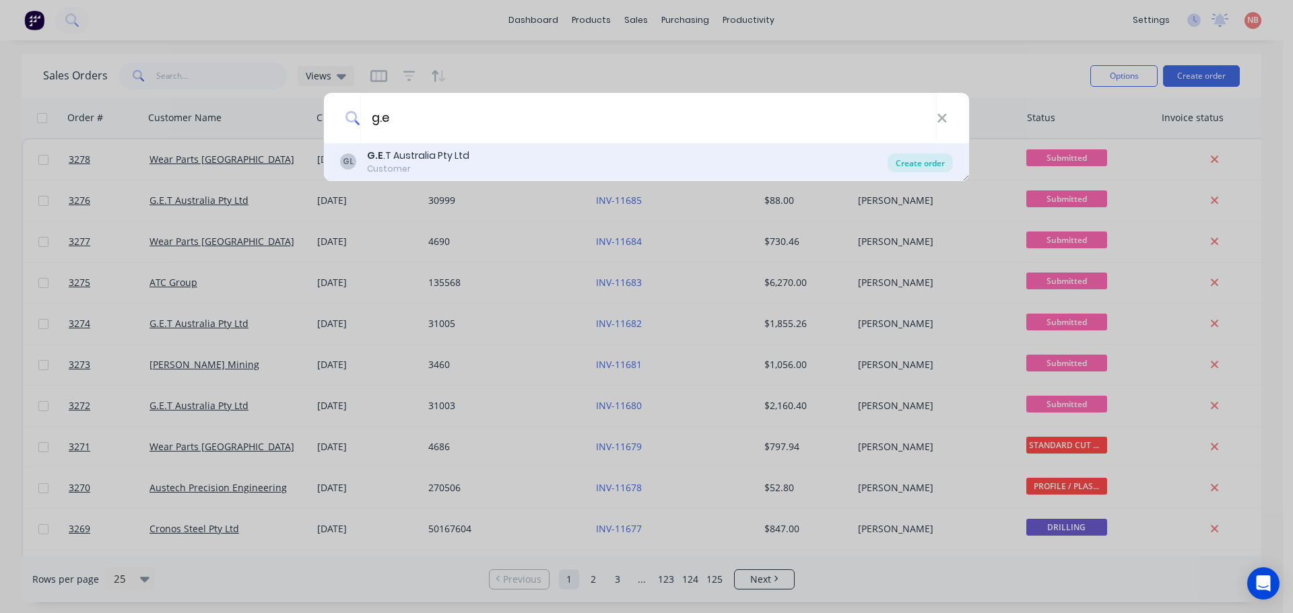
type input "g.e"
click at [920, 169] on div "Create order" at bounding box center [919, 162] width 65 height 19
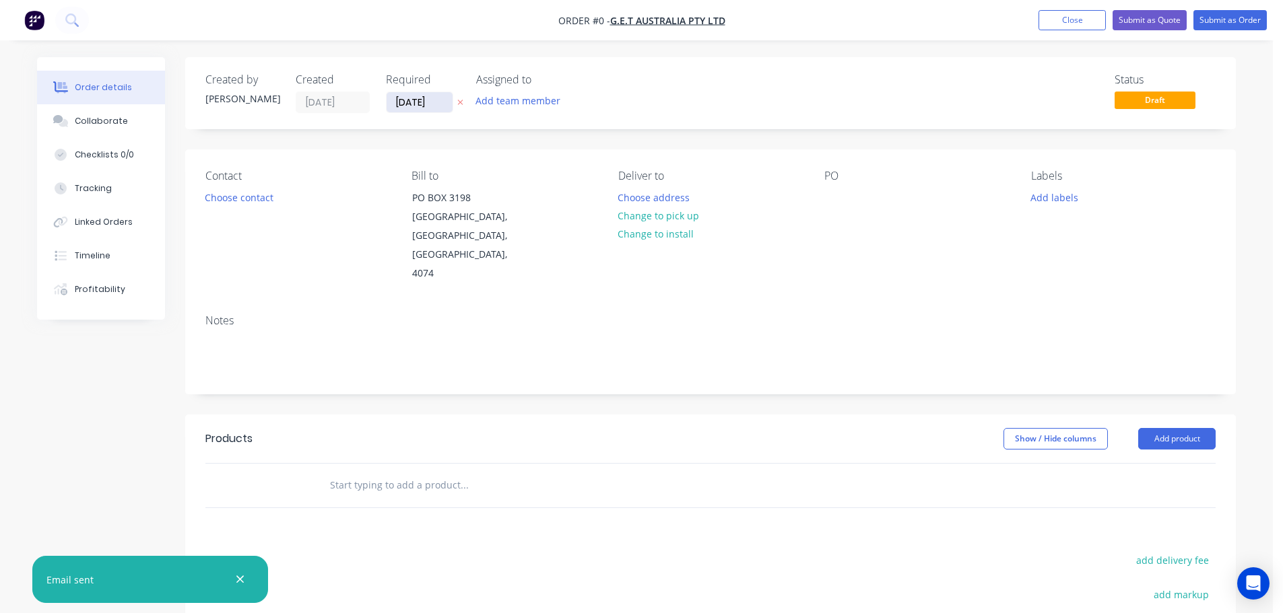
click at [415, 109] on input "[DATE]" at bounding box center [419, 102] width 66 height 20
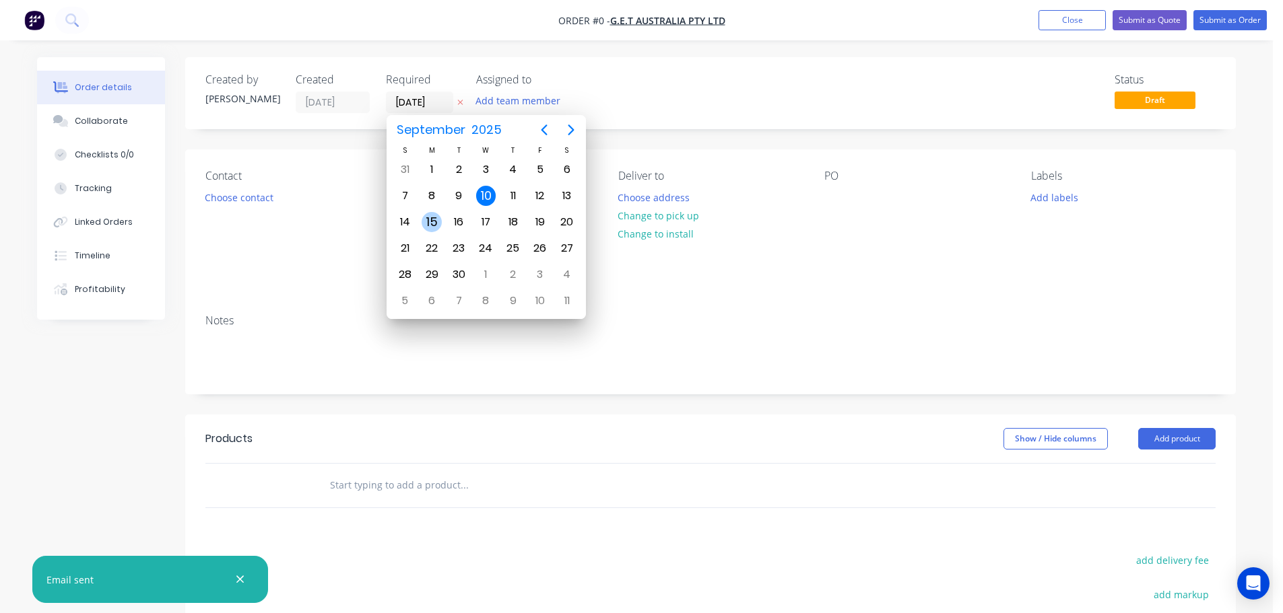
click at [432, 219] on div "15" at bounding box center [431, 222] width 20 height 20
type input "[DATE]"
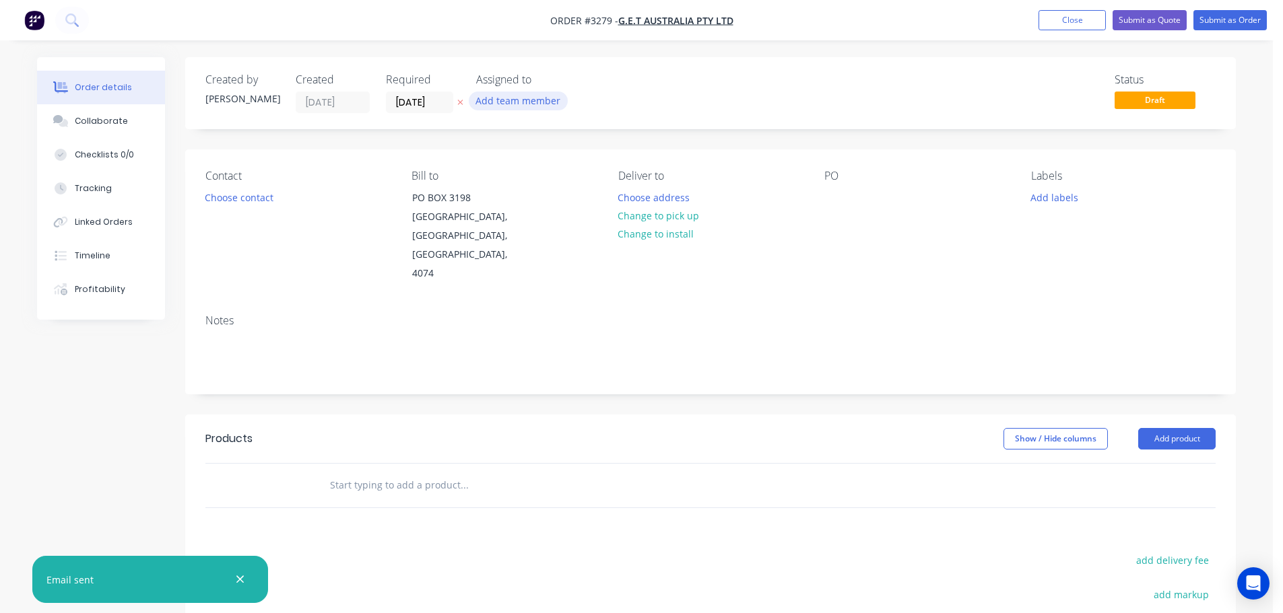
click at [527, 94] on button "Add team member" at bounding box center [518, 101] width 99 height 18
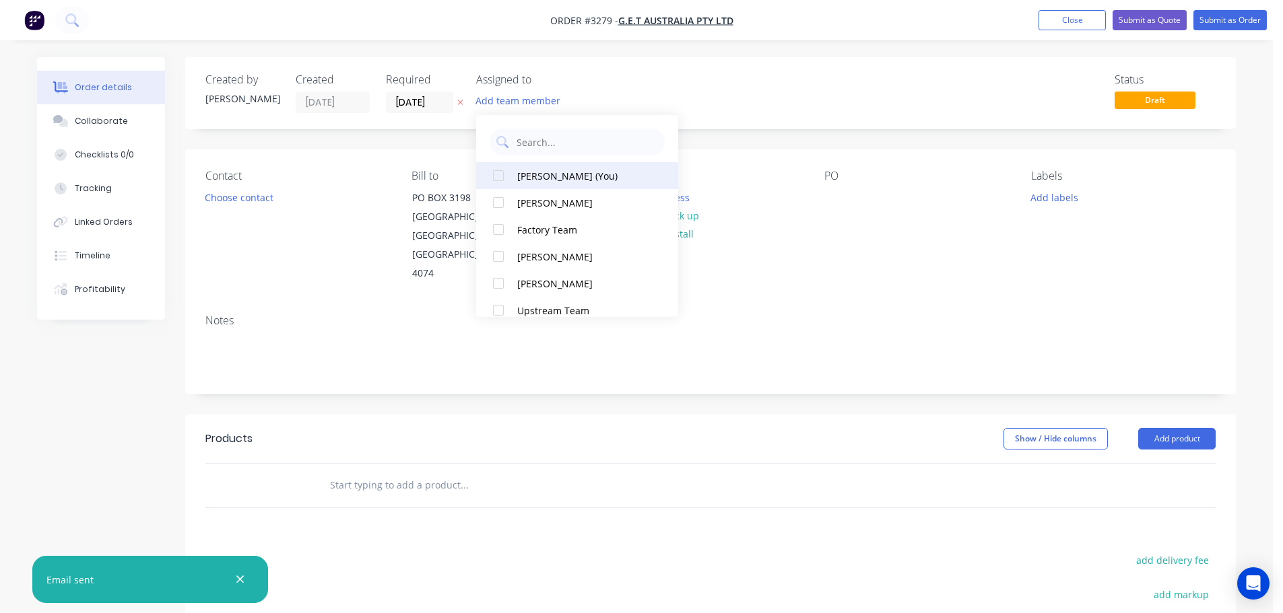
click at [540, 178] on div "[PERSON_NAME] (You)" at bounding box center [584, 176] width 135 height 14
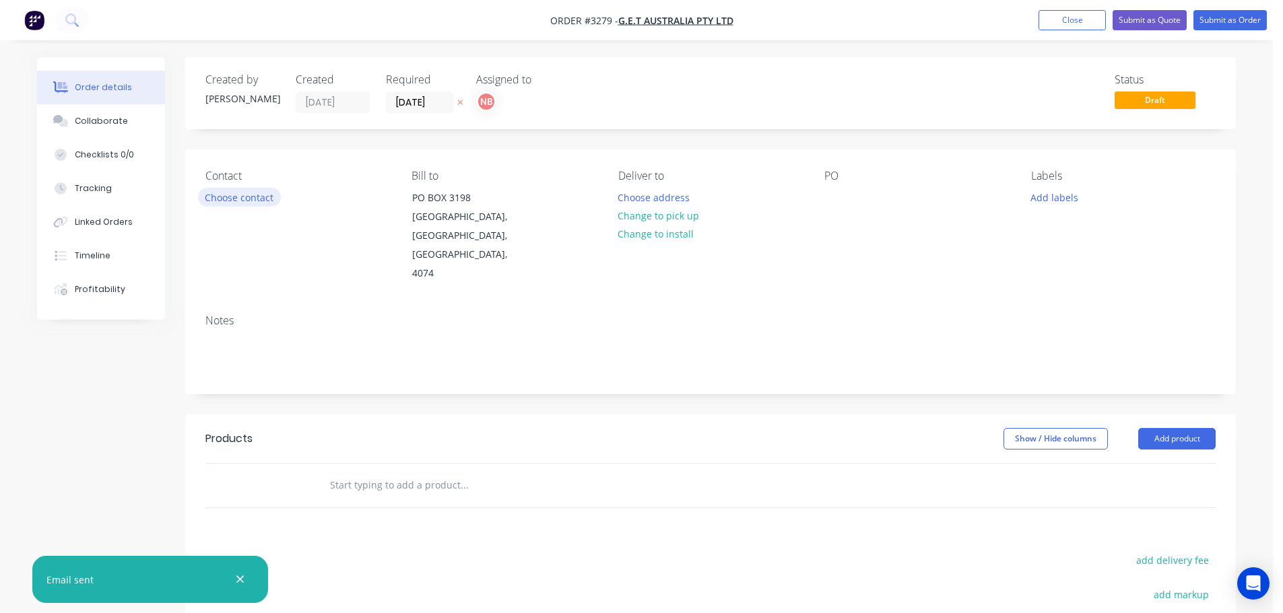
click at [207, 196] on button "Choose contact" at bounding box center [239, 197] width 83 height 18
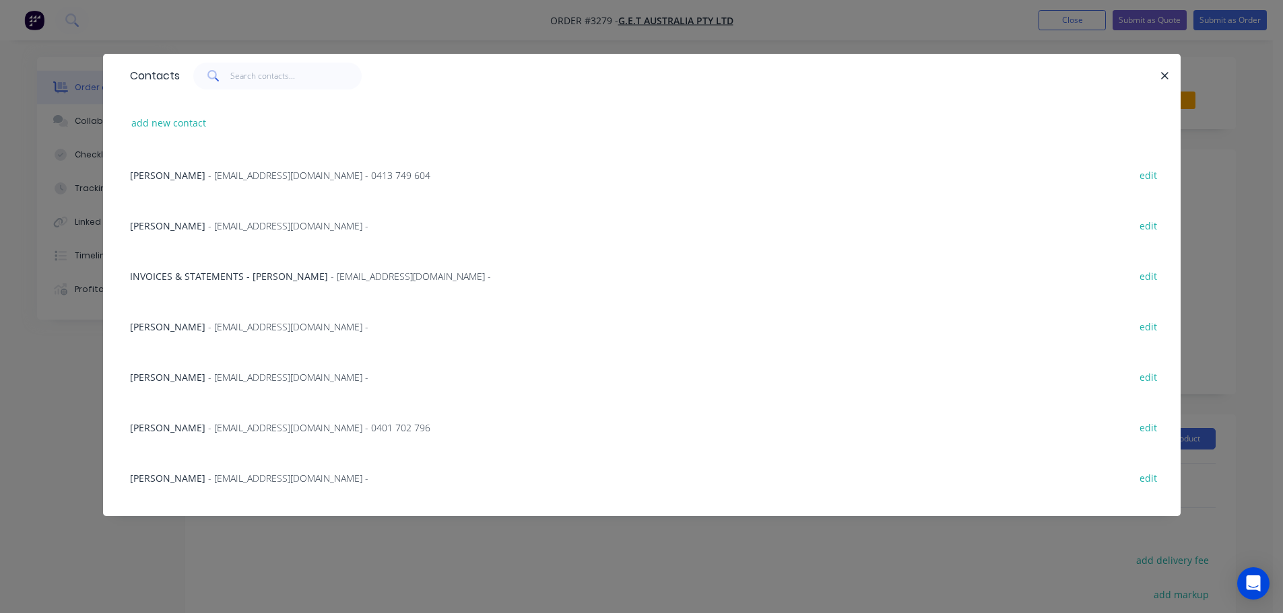
scroll to position [337, 0]
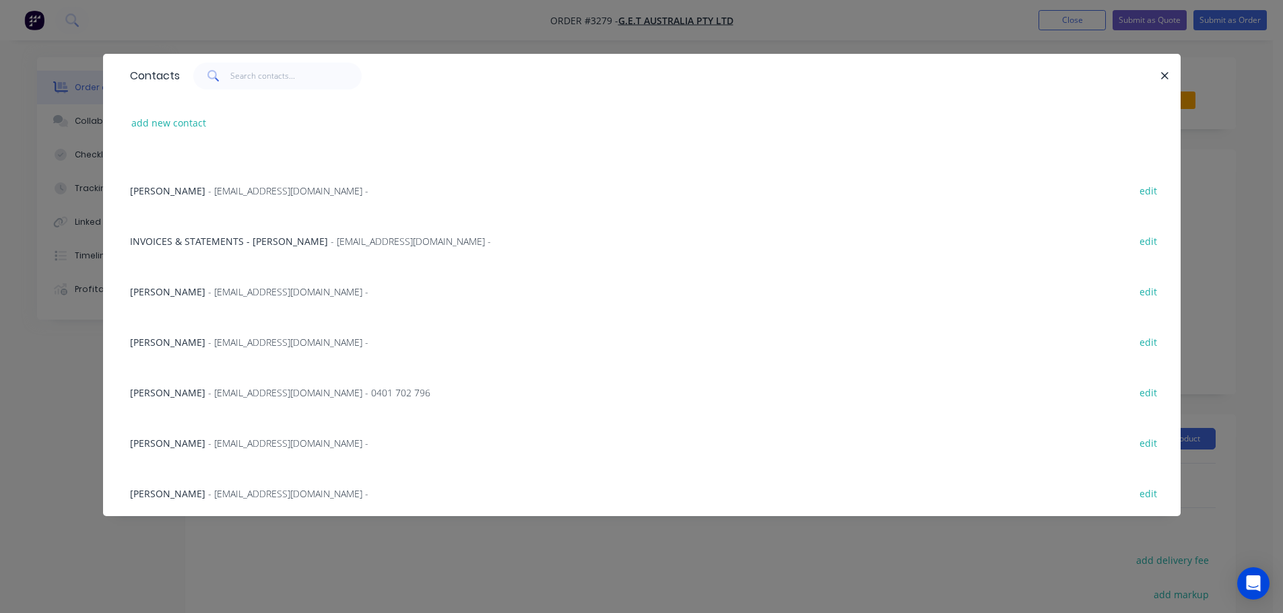
click at [182, 345] on span "[PERSON_NAME]" at bounding box center [167, 342] width 75 height 13
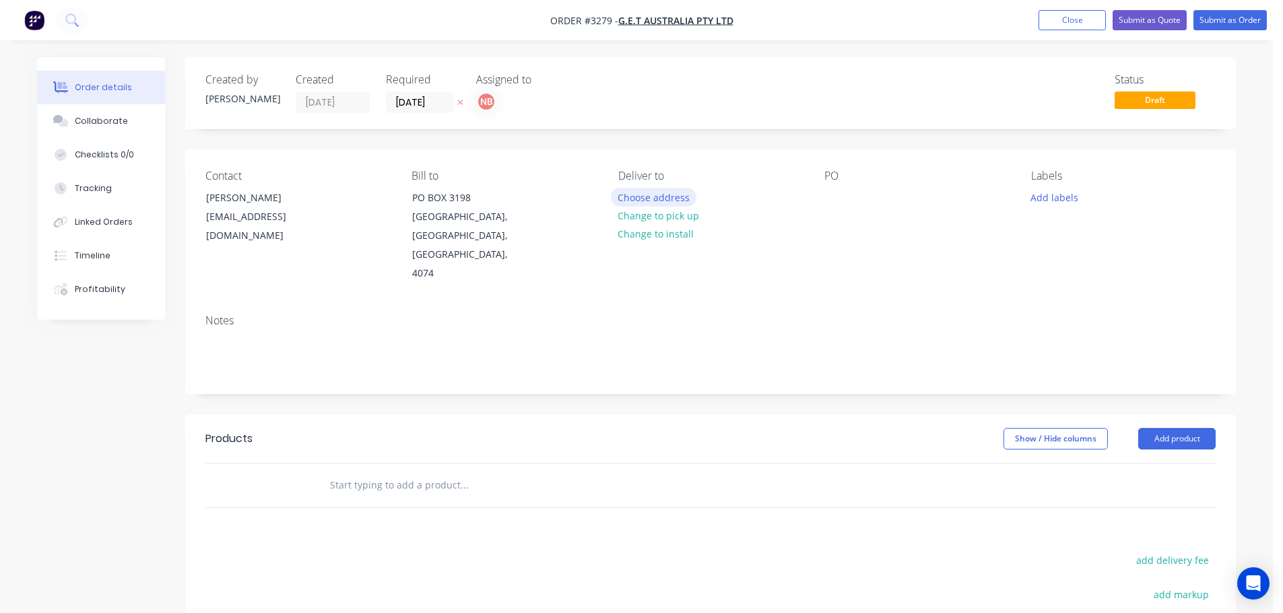
click at [620, 196] on button "Choose address" at bounding box center [654, 197] width 86 height 18
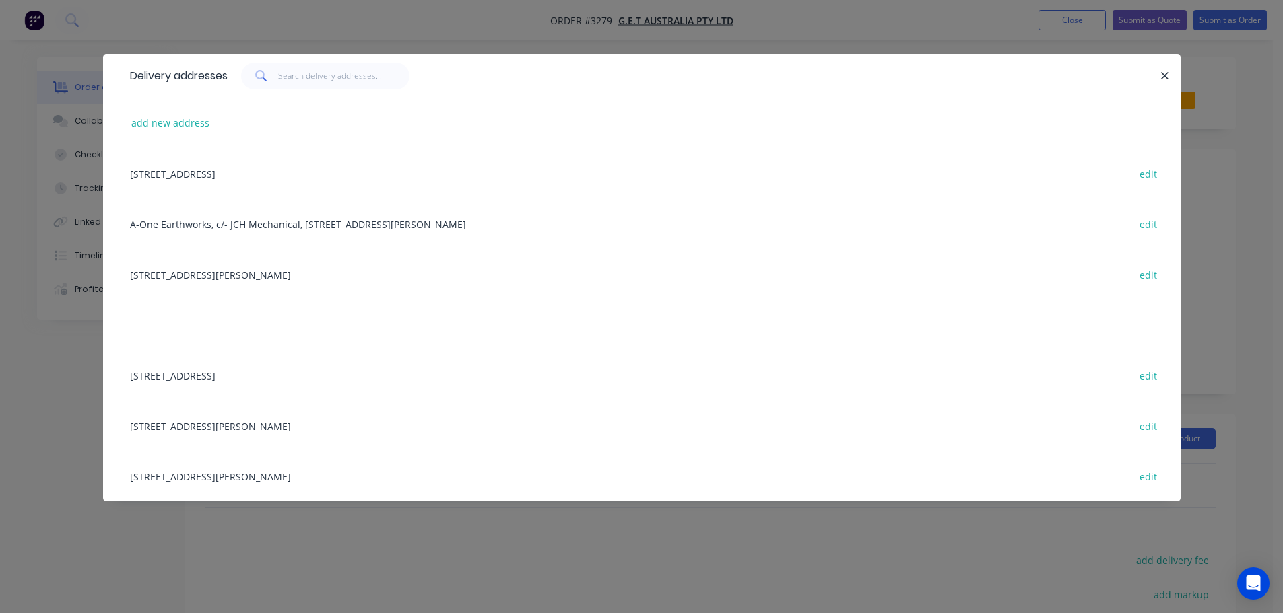
click at [170, 376] on div "[STREET_ADDRESS] edit" at bounding box center [641, 375] width 1037 height 50
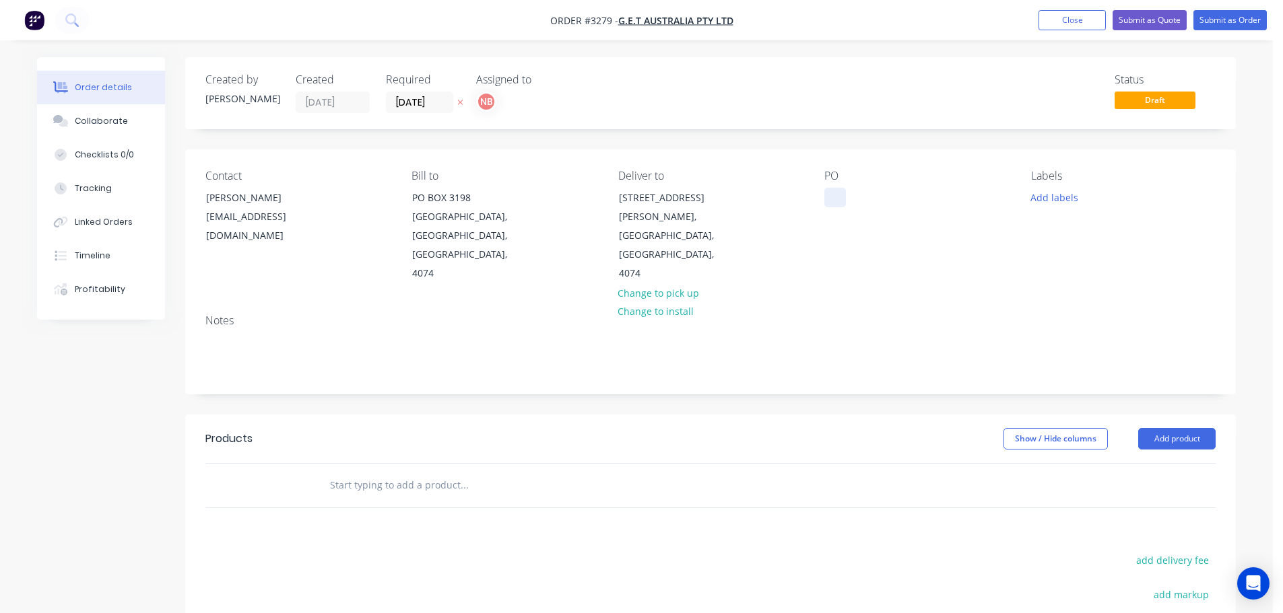
click at [831, 193] on div at bounding box center [835, 198] width 22 height 20
click at [1035, 189] on button "Add labels" at bounding box center [1054, 197] width 62 height 18
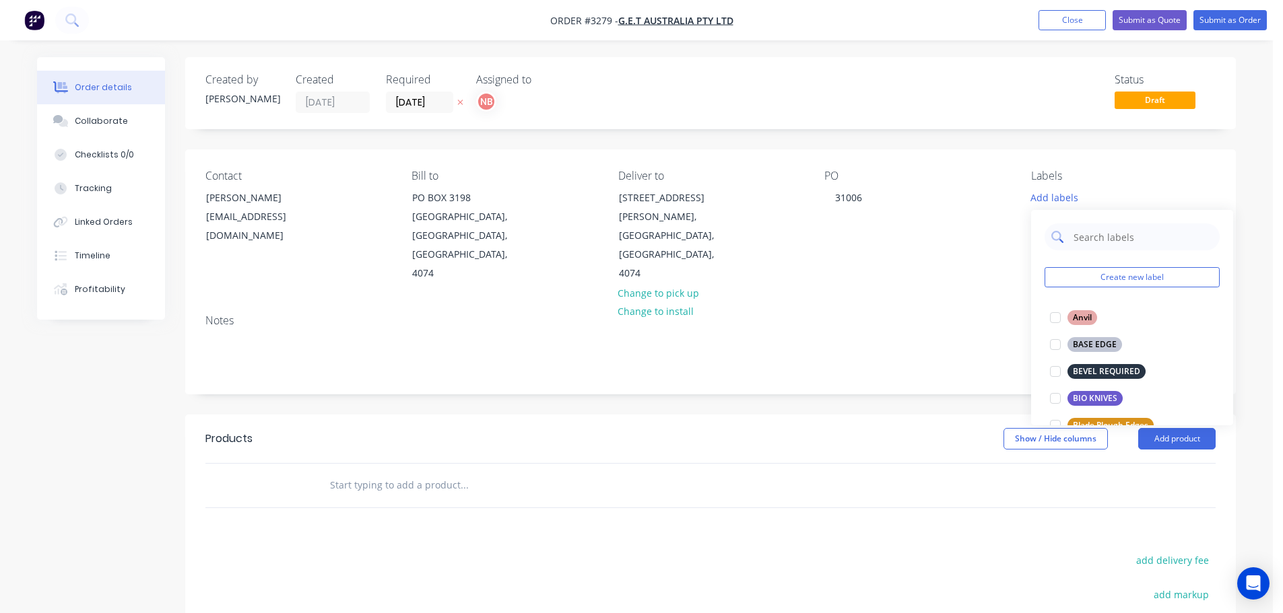
click at [1091, 228] on input "text" at bounding box center [1142, 237] width 141 height 27
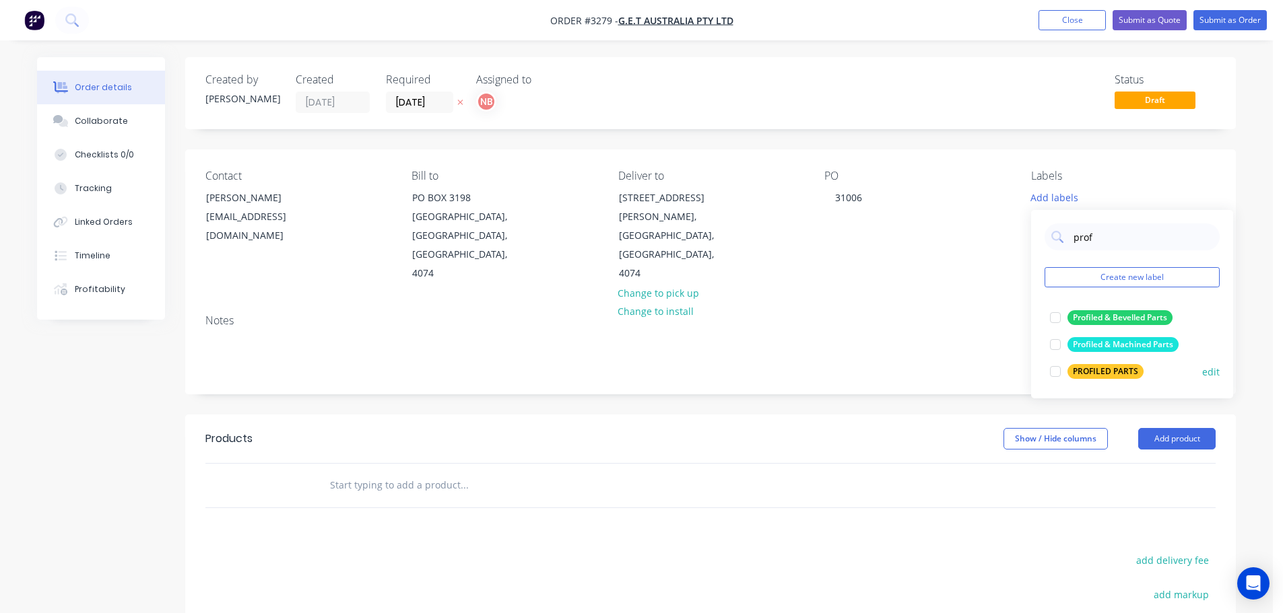
type input "prof"
click at [1081, 369] on div "PROFILED PARTS" at bounding box center [1105, 371] width 76 height 15
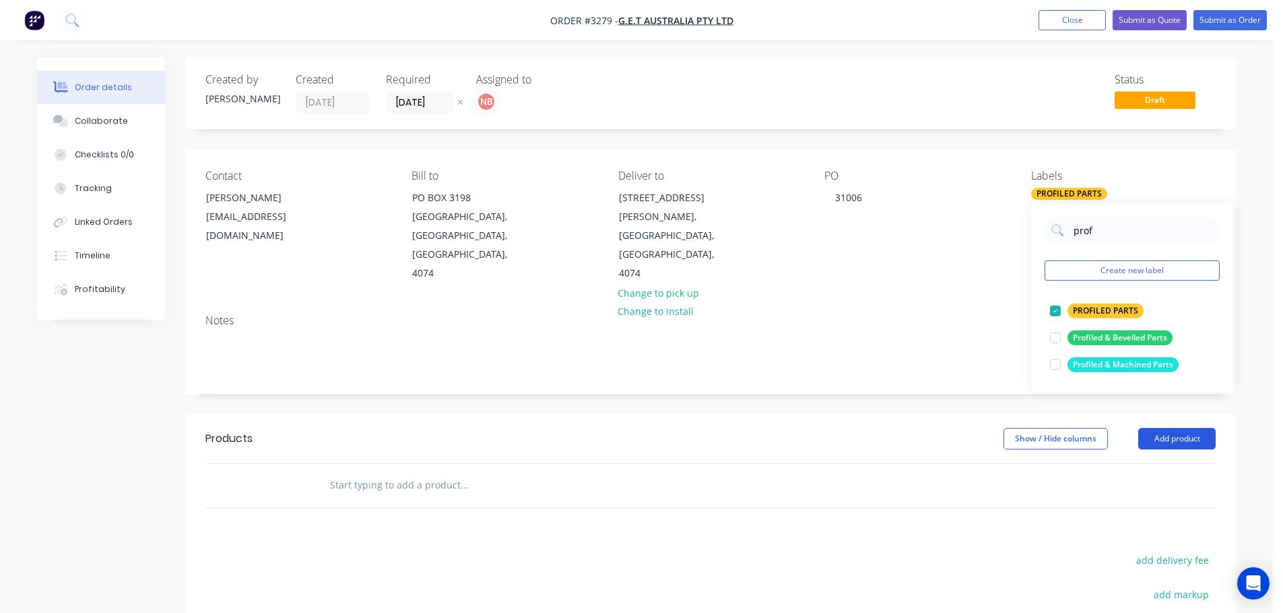
click at [1159, 429] on button "Add product" at bounding box center [1176, 439] width 77 height 22
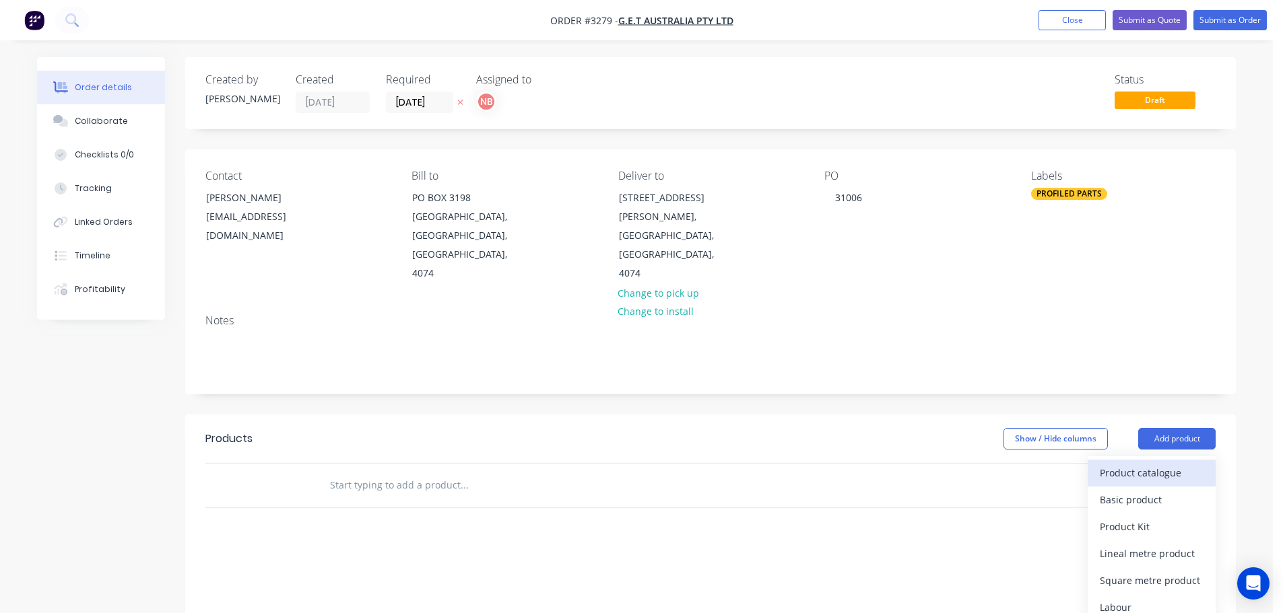
click at [1145, 463] on div "Product catalogue" at bounding box center [1151, 473] width 104 height 20
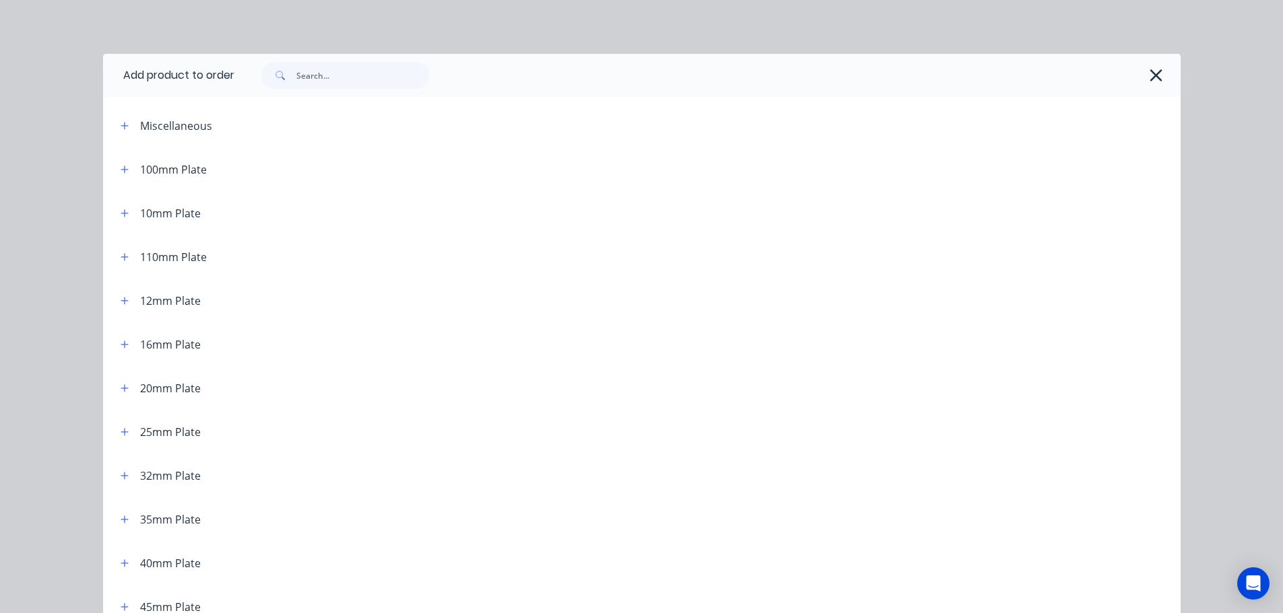
click at [129, 302] on div "12mm Plate" at bounding box center [155, 300] width 91 height 17
click at [125, 302] on button "button" at bounding box center [124, 300] width 17 height 17
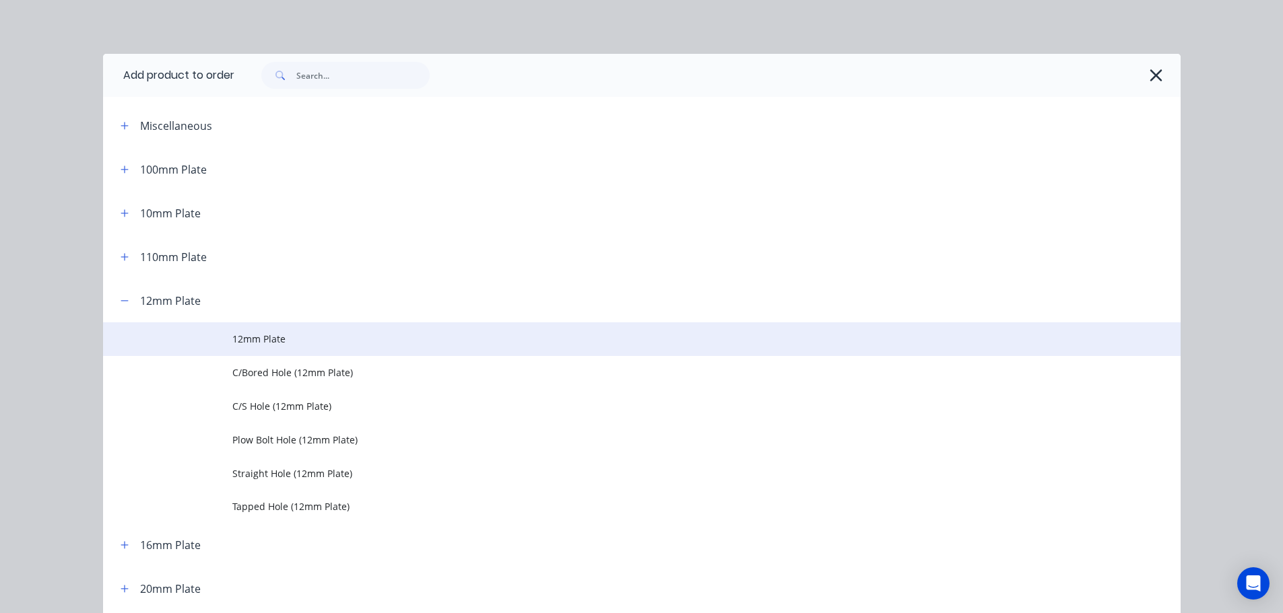
click at [233, 337] on span "12mm Plate" at bounding box center [611, 339] width 758 height 14
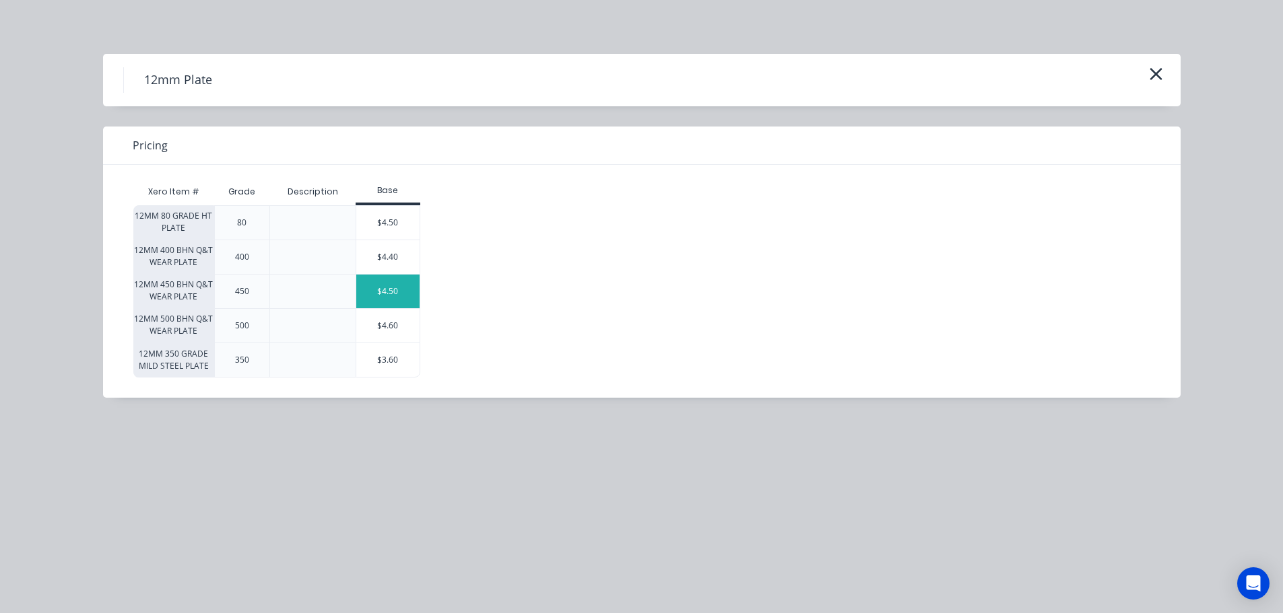
click at [410, 292] on div "$4.50" at bounding box center [387, 292] width 63 height 34
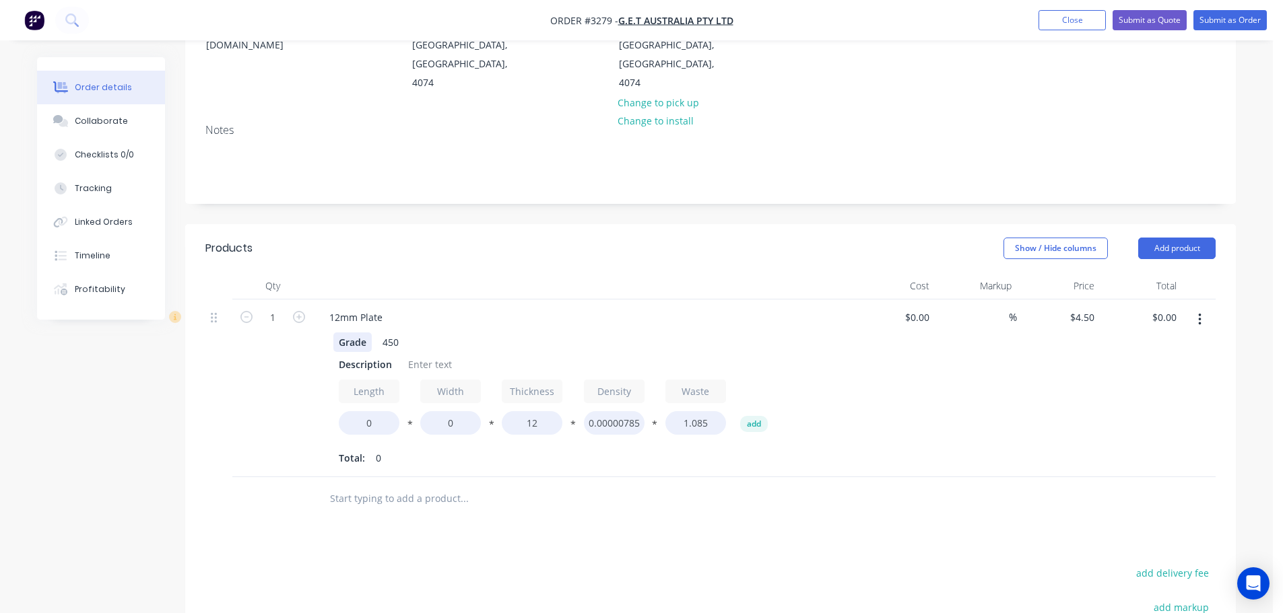
scroll to position [202, 0]
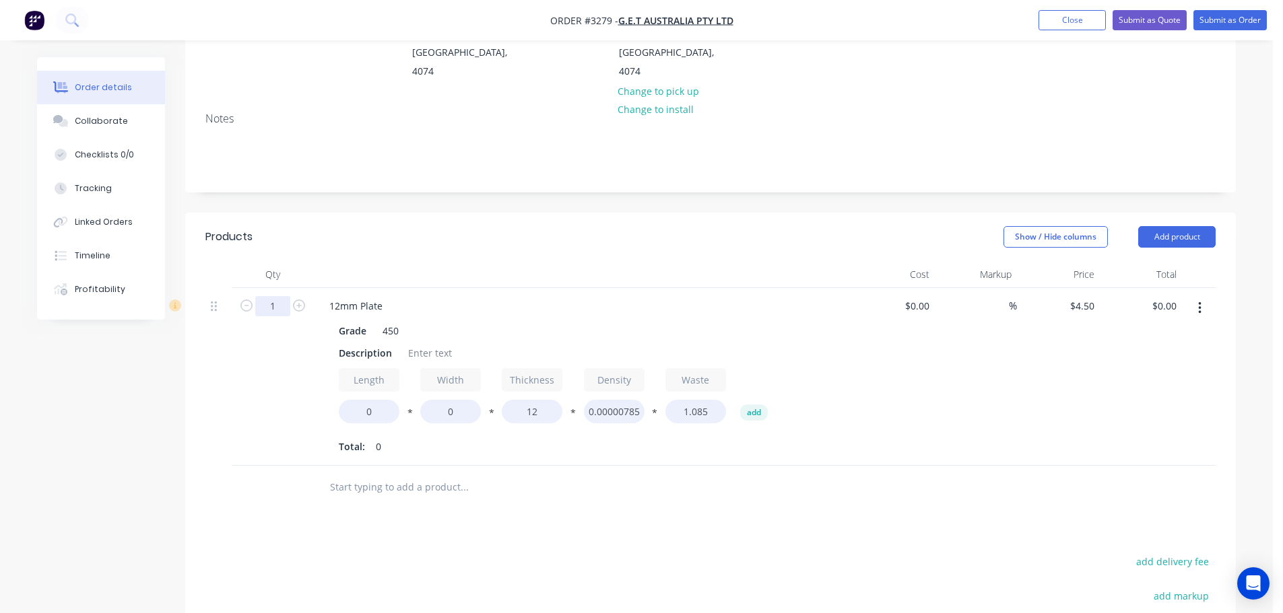
click at [273, 296] on input "1" at bounding box center [272, 306] width 35 height 20
type input "2"
click at [329, 231] on header "Products Show / Hide columns Add product" at bounding box center [710, 237] width 1050 height 48
click at [372, 343] on div "Description" at bounding box center [365, 353] width 64 height 20
click at [371, 343] on div "Description" at bounding box center [365, 353] width 64 height 20
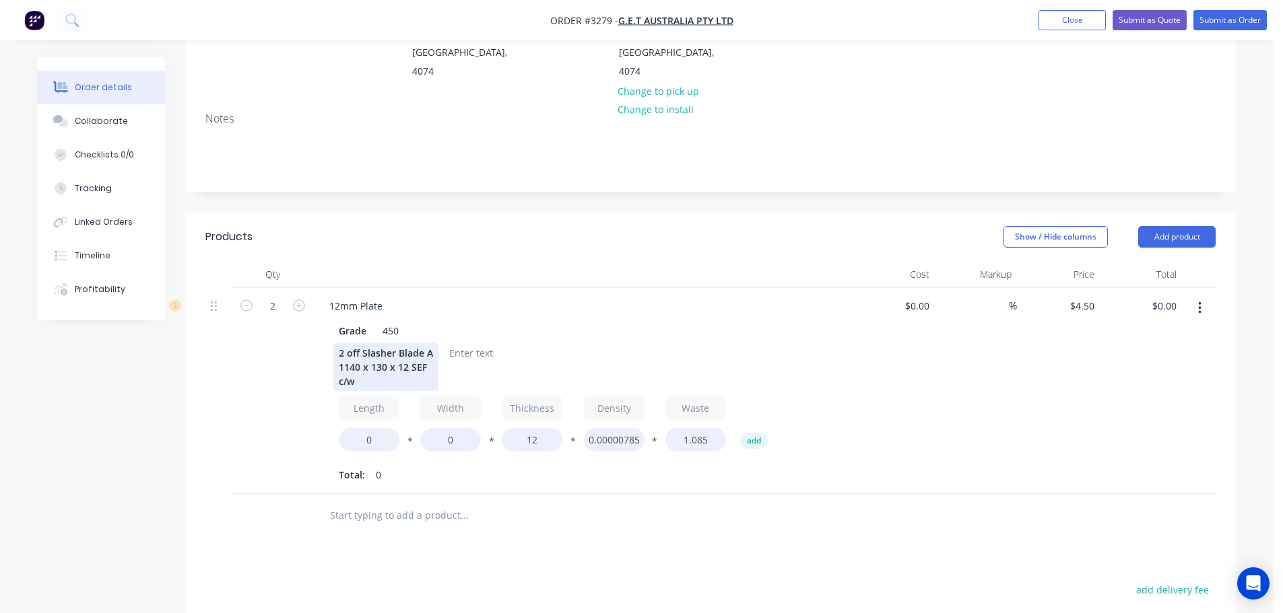
click at [391, 364] on div "2 off Slasher Blade A 1140 x 130 x 12 SEF c/w" at bounding box center [385, 367] width 105 height 48
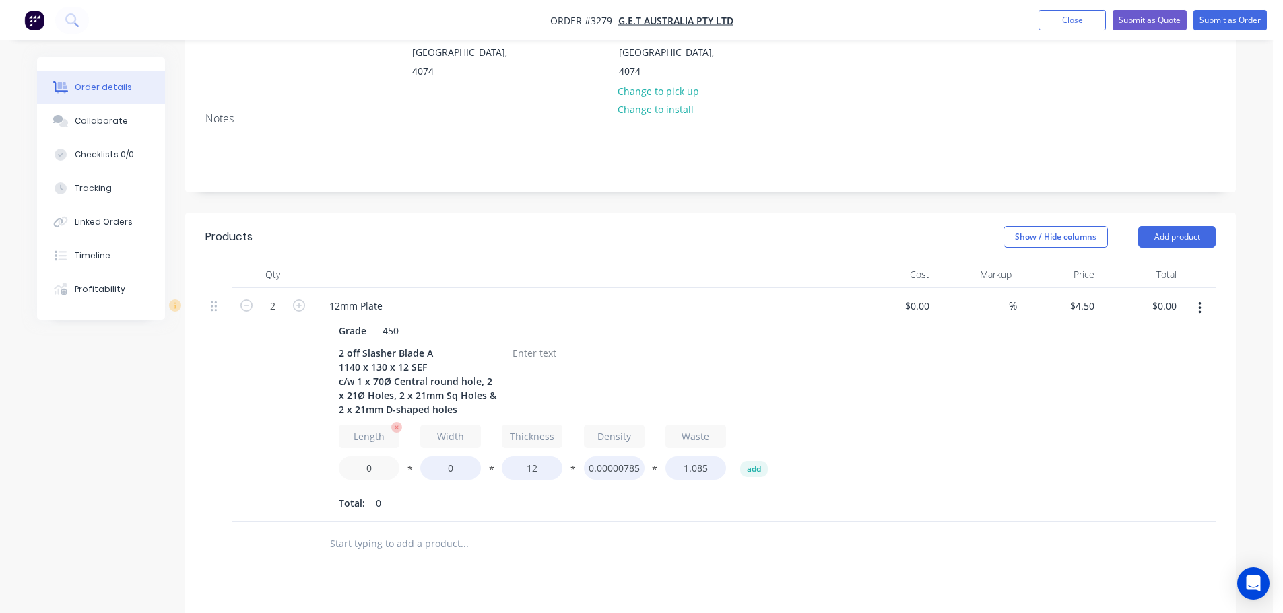
click at [362, 456] on input "0" at bounding box center [369, 468] width 61 height 24
type input "1140"
click at [441, 456] on input "0" at bounding box center [450, 468] width 61 height 24
type input "130"
type input "$135.00"
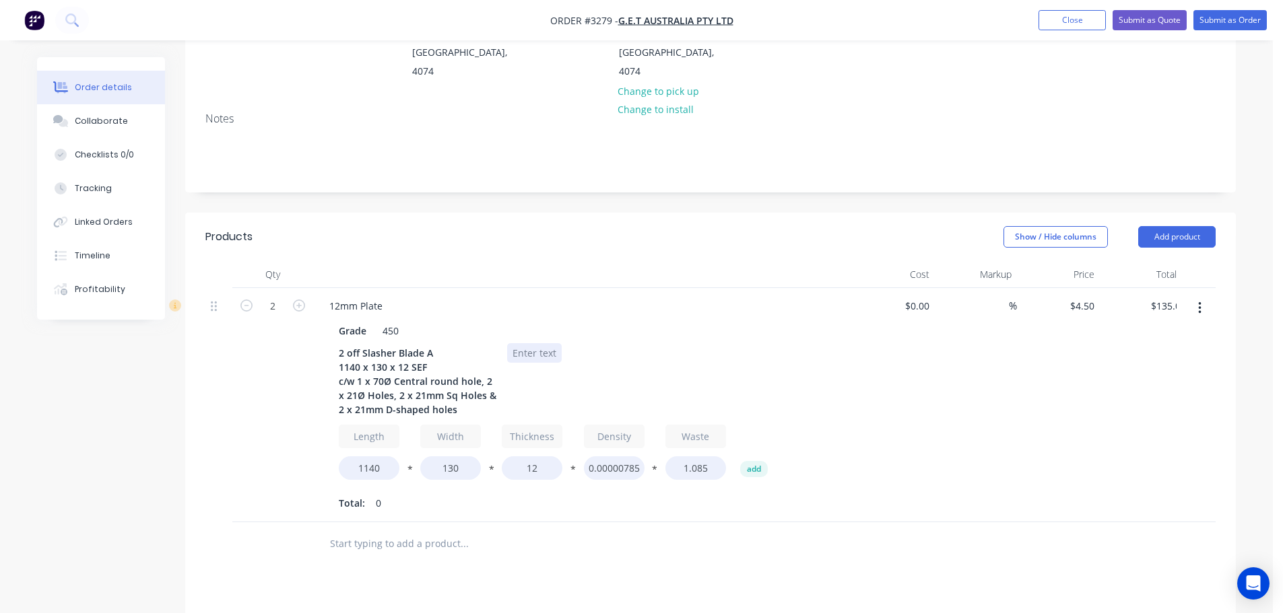
click at [519, 343] on div at bounding box center [534, 353] width 55 height 20
click at [526, 343] on div at bounding box center [534, 353] width 55 height 20
click at [1064, 384] on div "$4.50 $4.50" at bounding box center [1058, 405] width 83 height 234
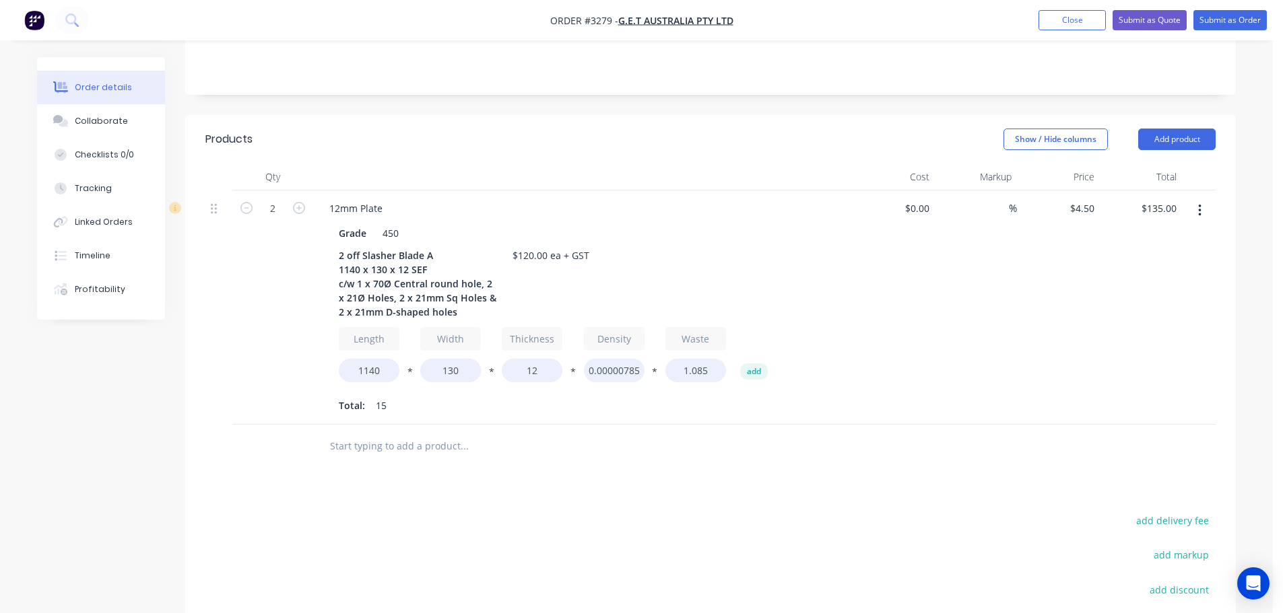
scroll to position [269, 0]
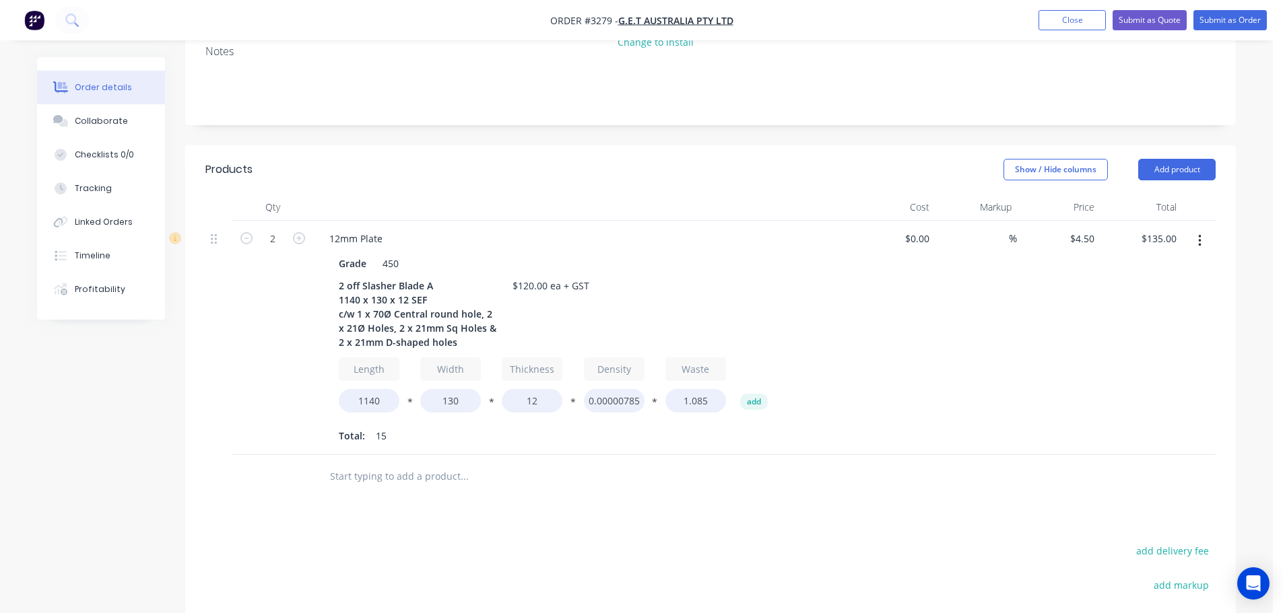
click at [1196, 229] on button "button" at bounding box center [1200, 241] width 32 height 24
click at [1149, 294] on div "Duplicate" at bounding box center [1151, 304] width 104 height 20
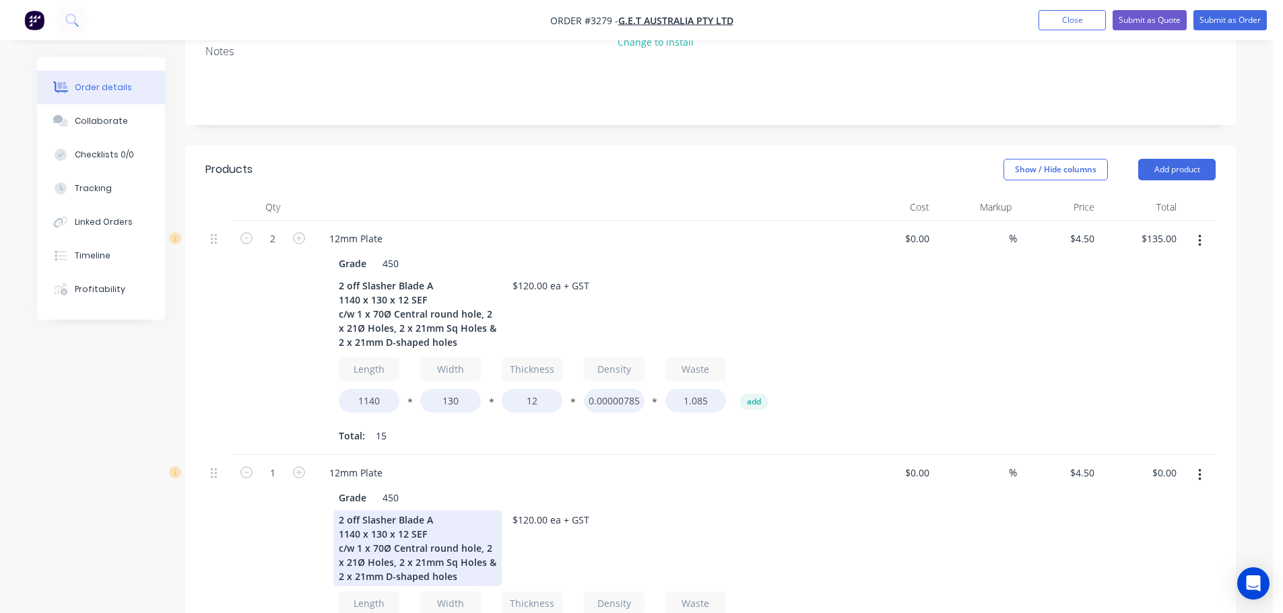
click at [434, 510] on div "2 off Slasher Blade A 1140 x 130 x 12 SEF c/w 1 x 70Ø Central round hole, 2 x 2…" at bounding box center [417, 548] width 168 height 76
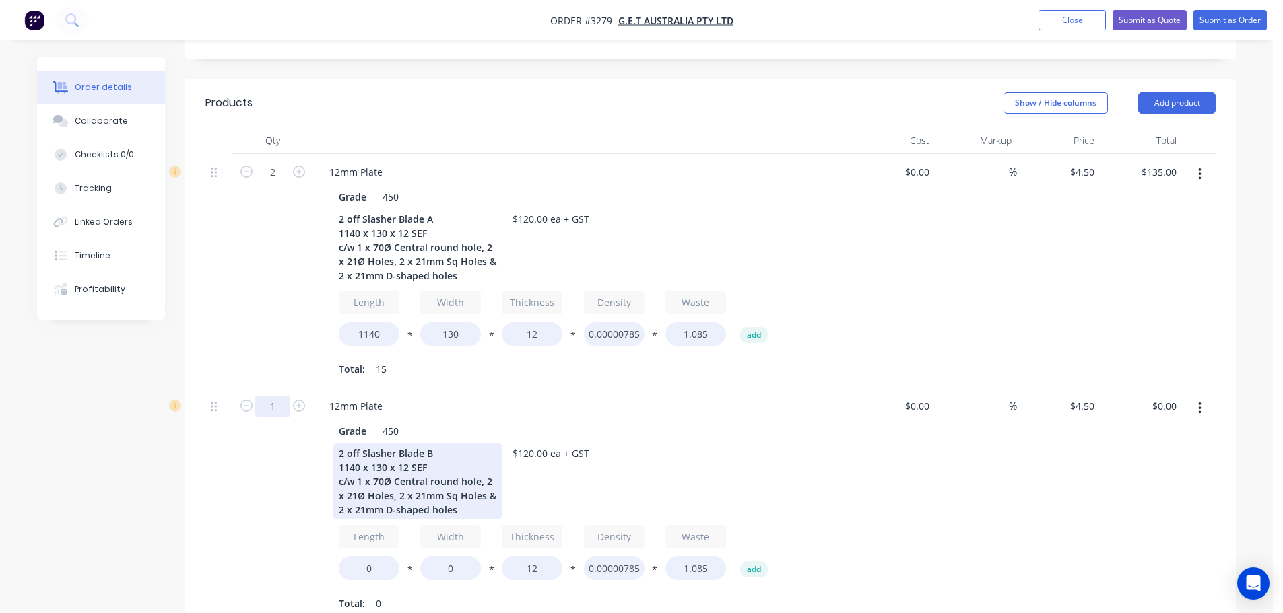
scroll to position [337, 0]
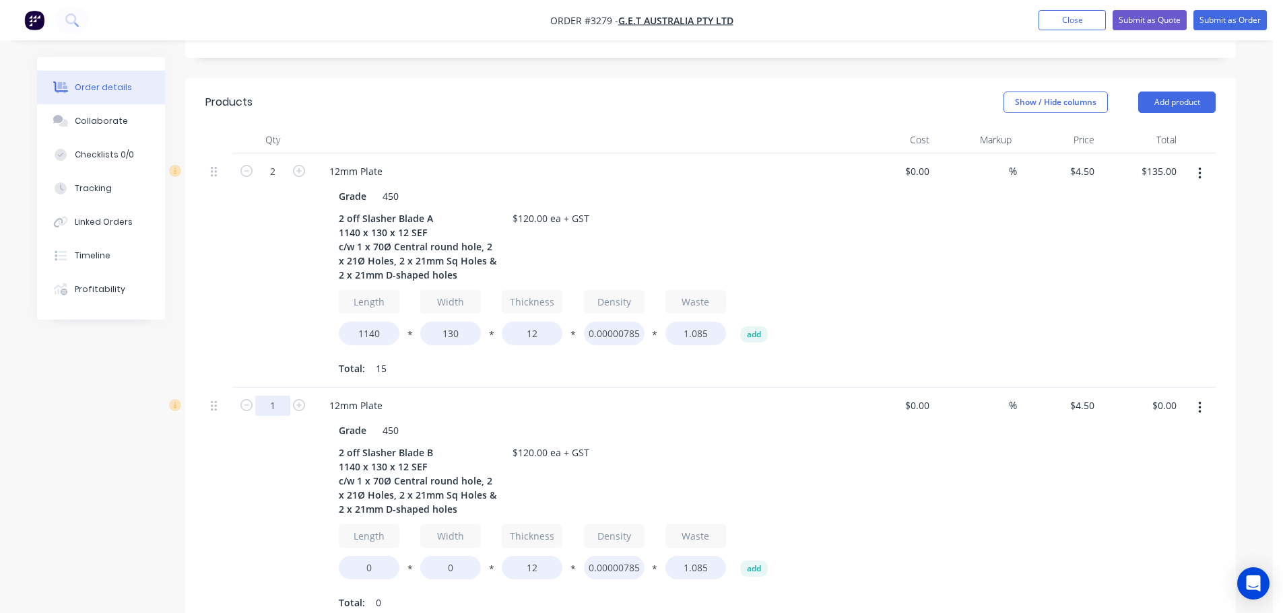
click at [273, 396] on input "1" at bounding box center [272, 406] width 35 height 20
type input "2"
click at [278, 357] on div "2" at bounding box center [272, 270] width 81 height 234
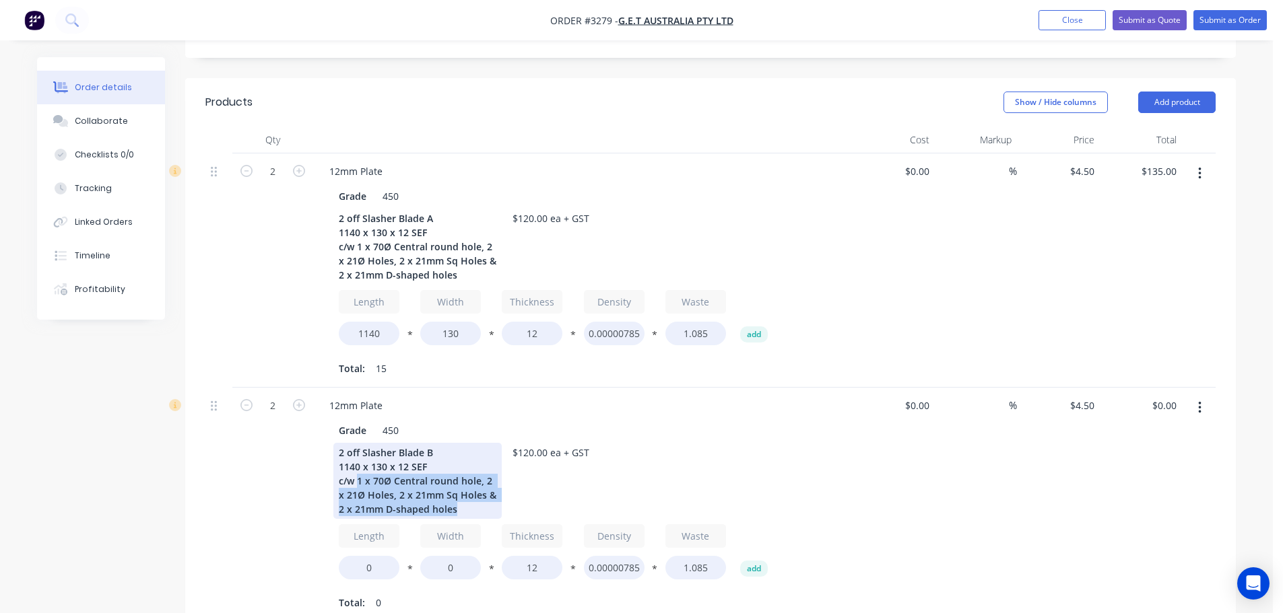
drag, startPoint x: 446, startPoint y: 485, endPoint x: 359, endPoint y: 460, distance: 90.8
click at [359, 460] on div "2 off Slasher Blade B 1140 x 130 x 12 SEF c/w 1 x 70Ø Central round hole, 2 x 2…" at bounding box center [417, 481] width 168 height 76
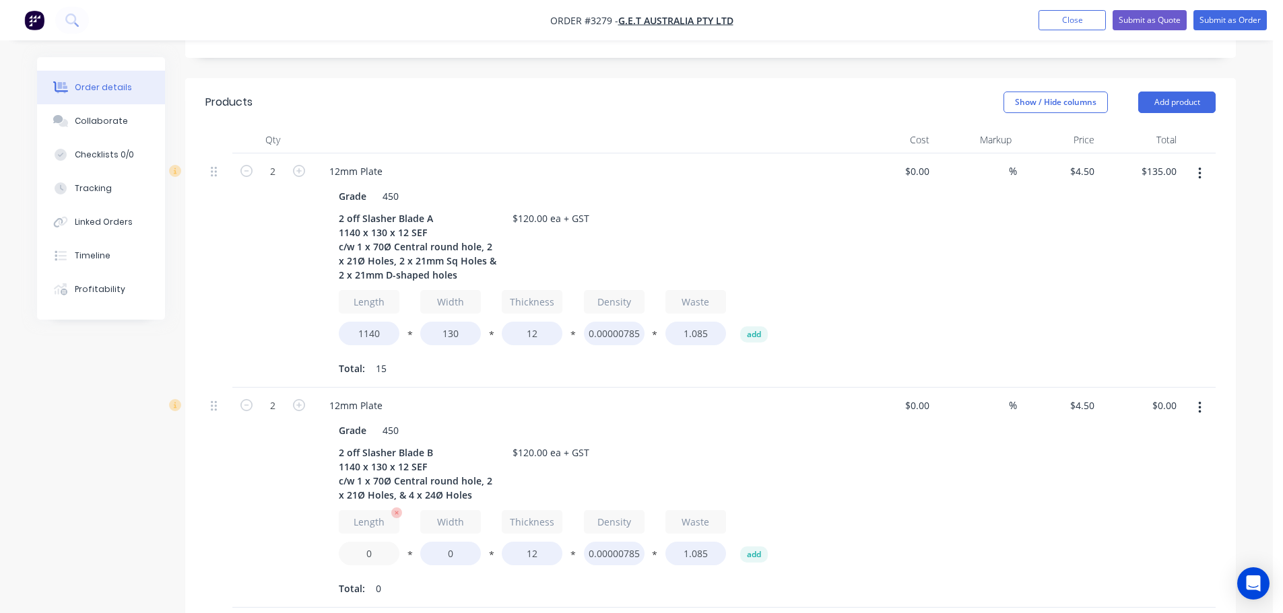
click at [351, 542] on input "0" at bounding box center [369, 554] width 61 height 24
type input "1140"
click at [433, 542] on input "0" at bounding box center [450, 554] width 61 height 24
type input "130"
type input "$135.00"
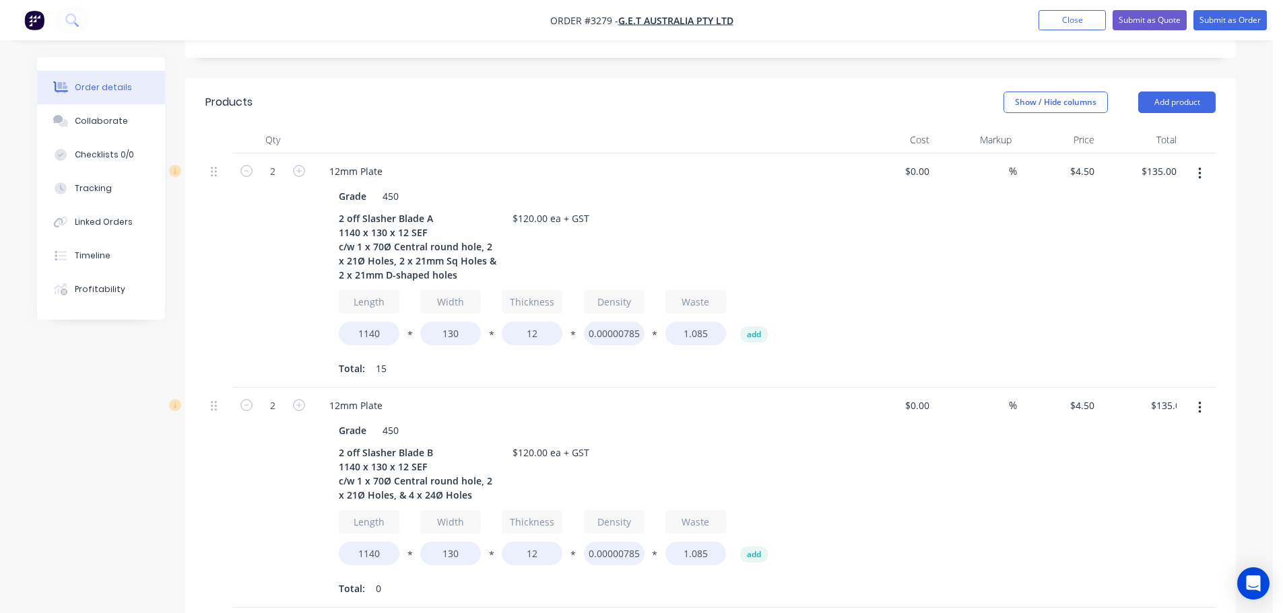
click at [942, 458] on div "%" at bounding box center [975, 498] width 83 height 220
click at [1142, 92] on button "Add product" at bounding box center [1176, 103] width 77 height 22
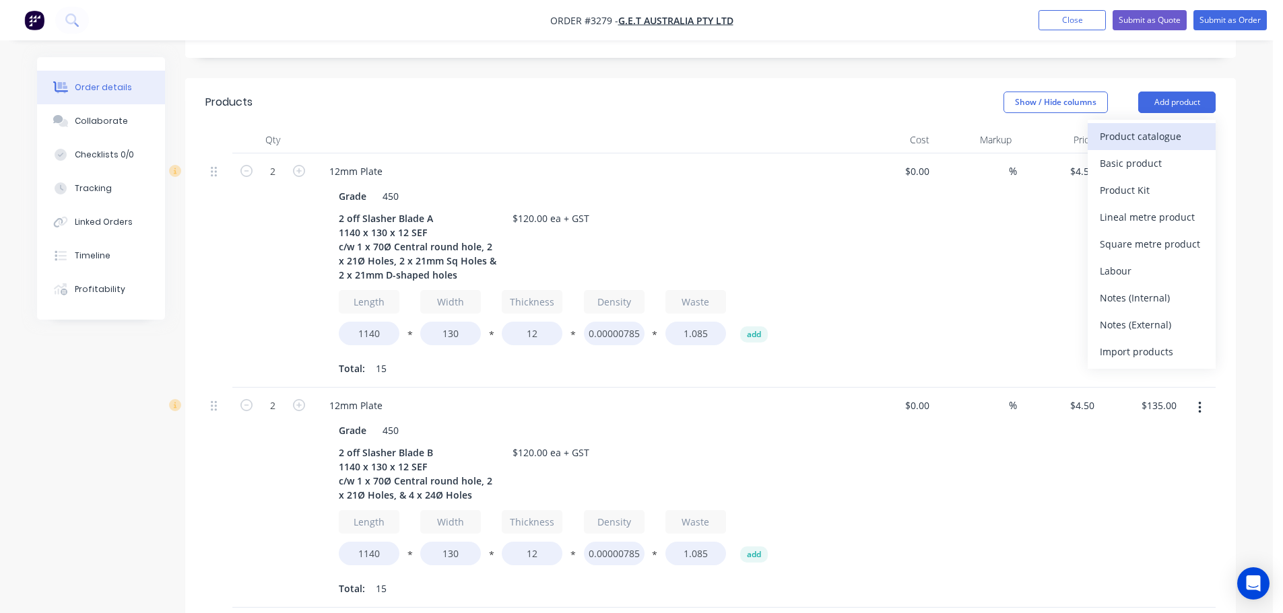
click at [1128, 127] on div "Product catalogue" at bounding box center [1151, 137] width 104 height 20
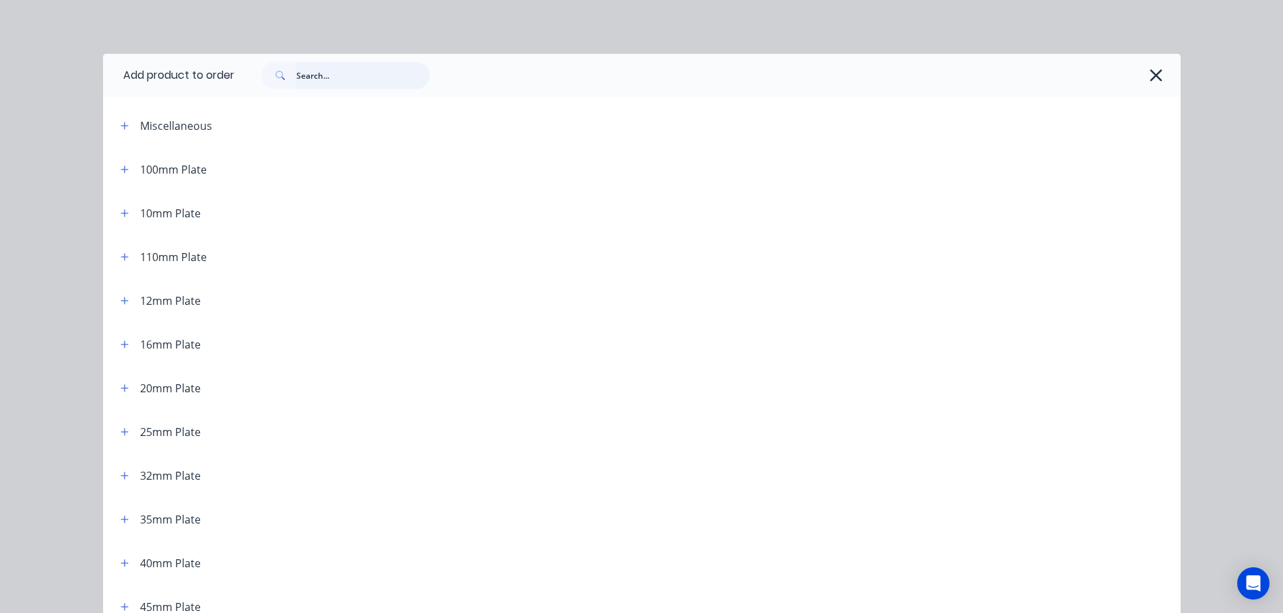
click at [347, 86] on input "text" at bounding box center [362, 75] width 133 height 27
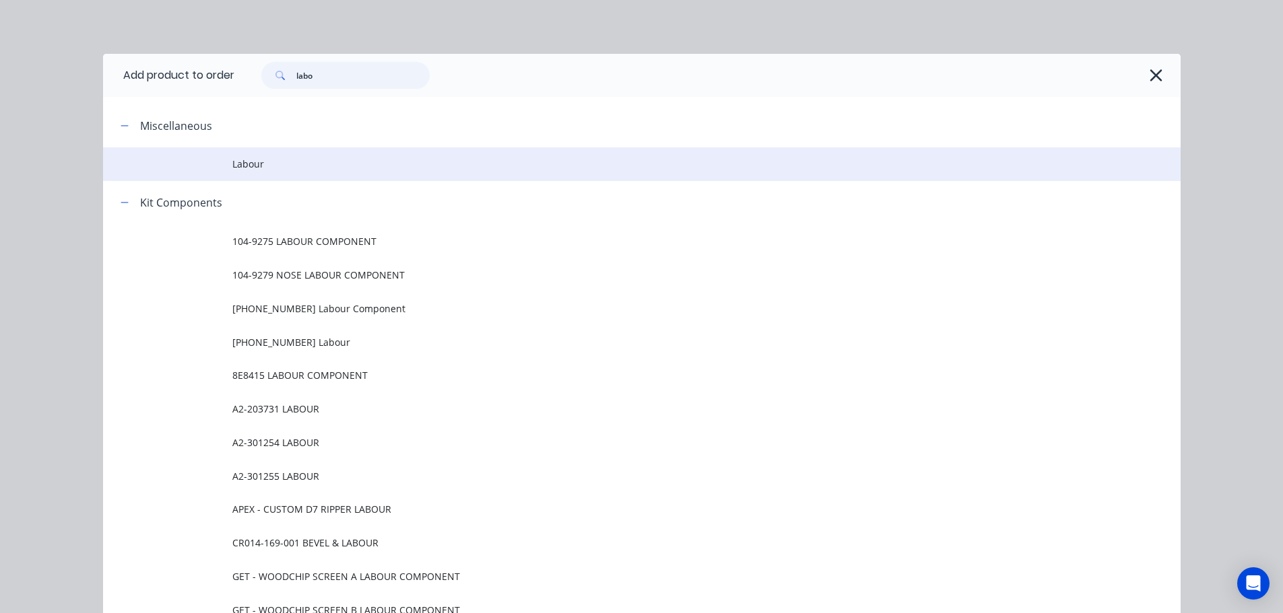
type input "labo"
click at [288, 166] on span "Labour" at bounding box center [611, 164] width 758 height 14
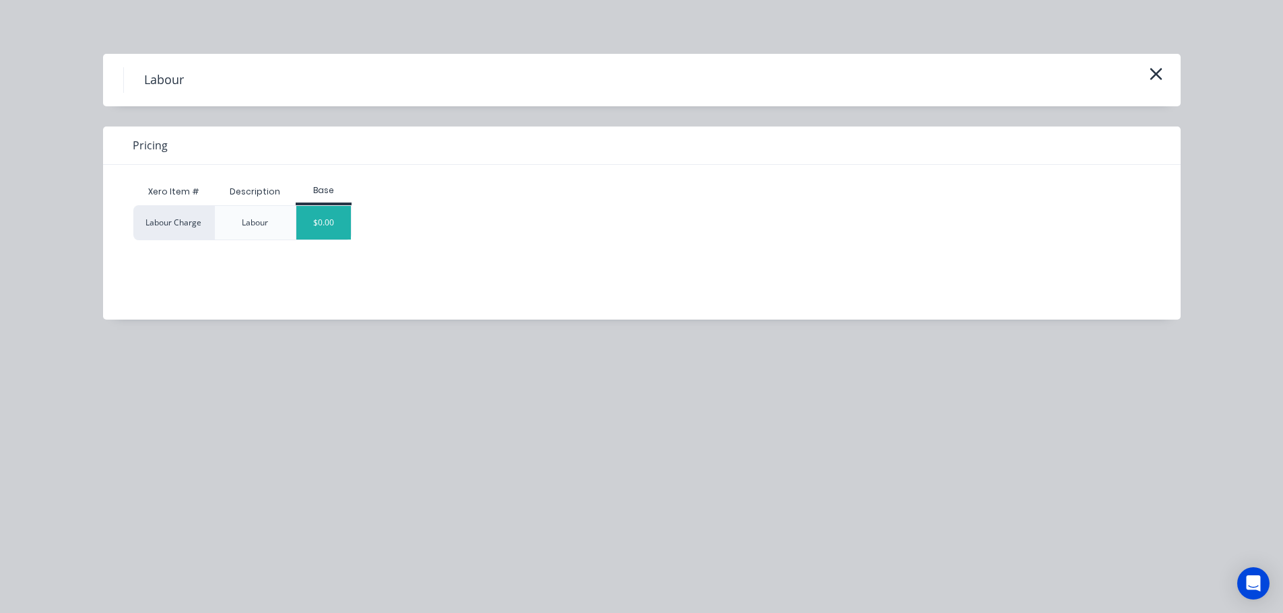
click at [324, 211] on div "$0.00" at bounding box center [323, 223] width 55 height 34
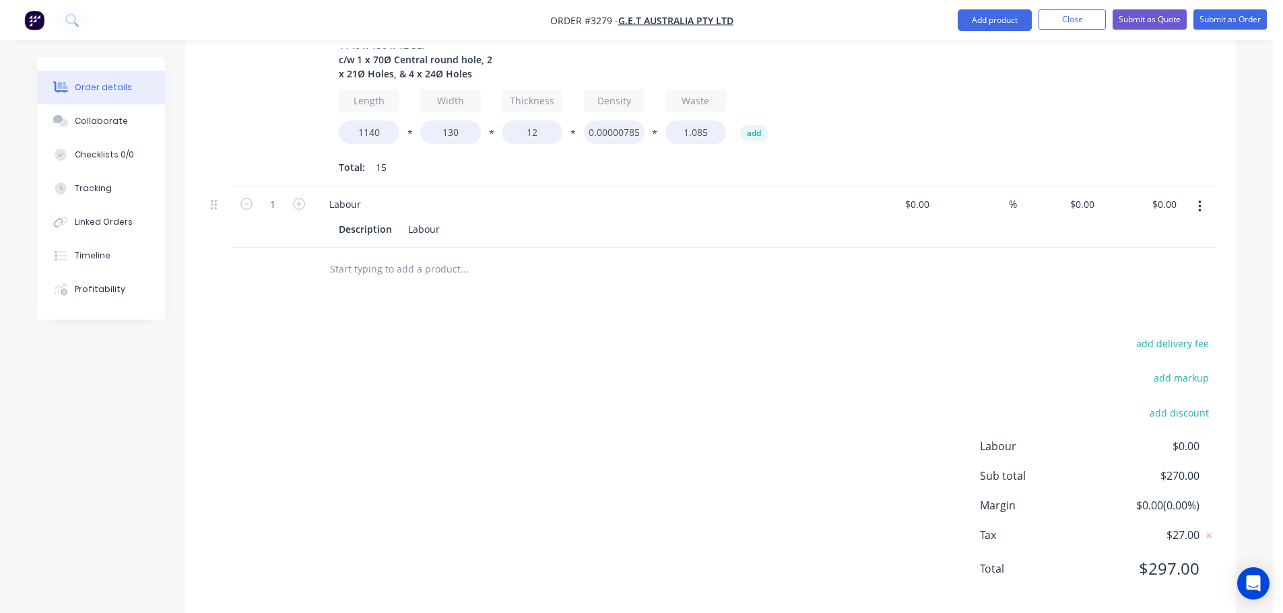
scroll to position [761, 0]
click at [1083, 192] on div "0 0" at bounding box center [1089, 202] width 21 height 20
type input "$210.00"
click at [822, 463] on div "add delivery fee add markup add discount Labour $0.00 Sub total $270.00 Margin …" at bounding box center [710, 462] width 1010 height 260
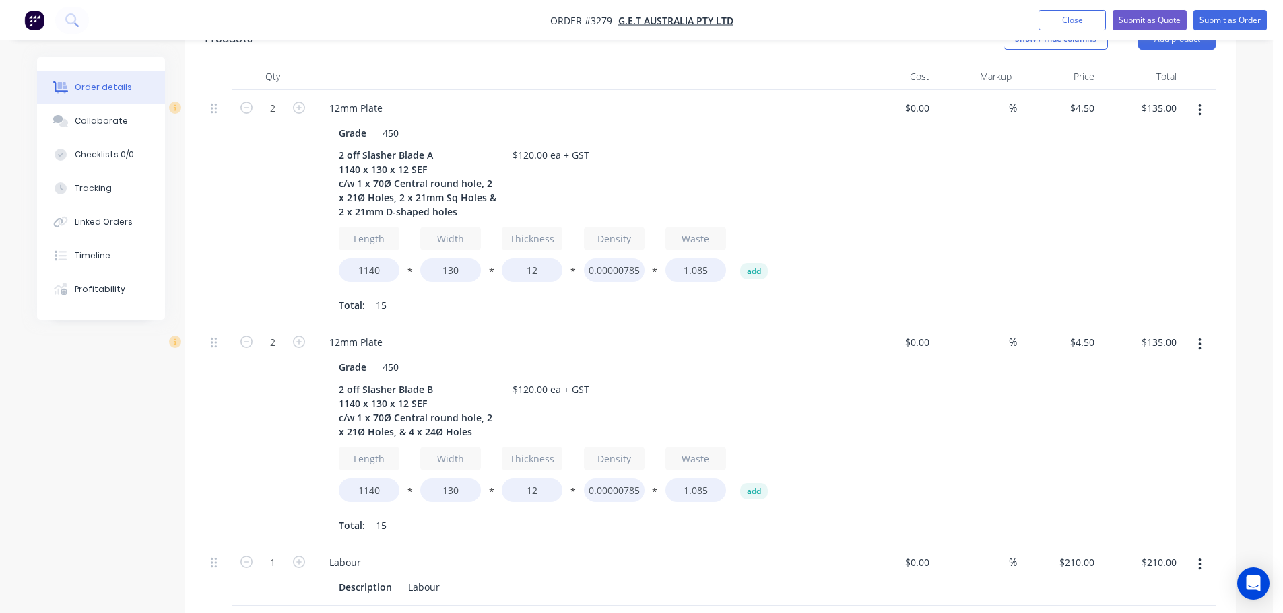
scroll to position [424, 0]
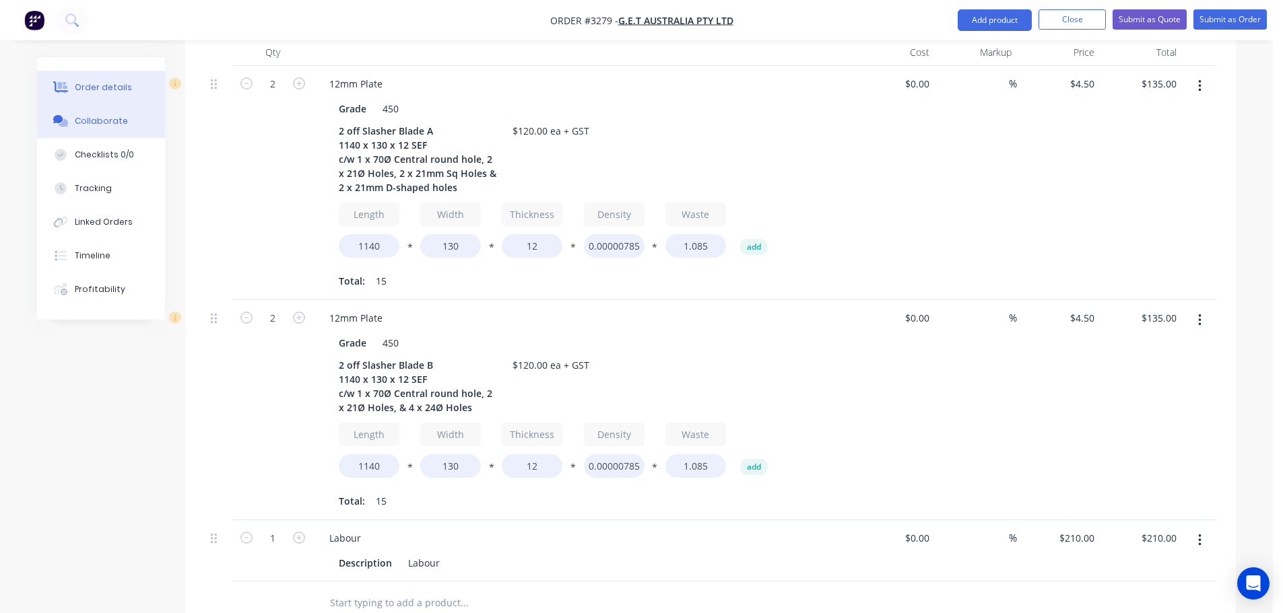
click at [121, 117] on div "Collaborate" at bounding box center [101, 121] width 53 height 12
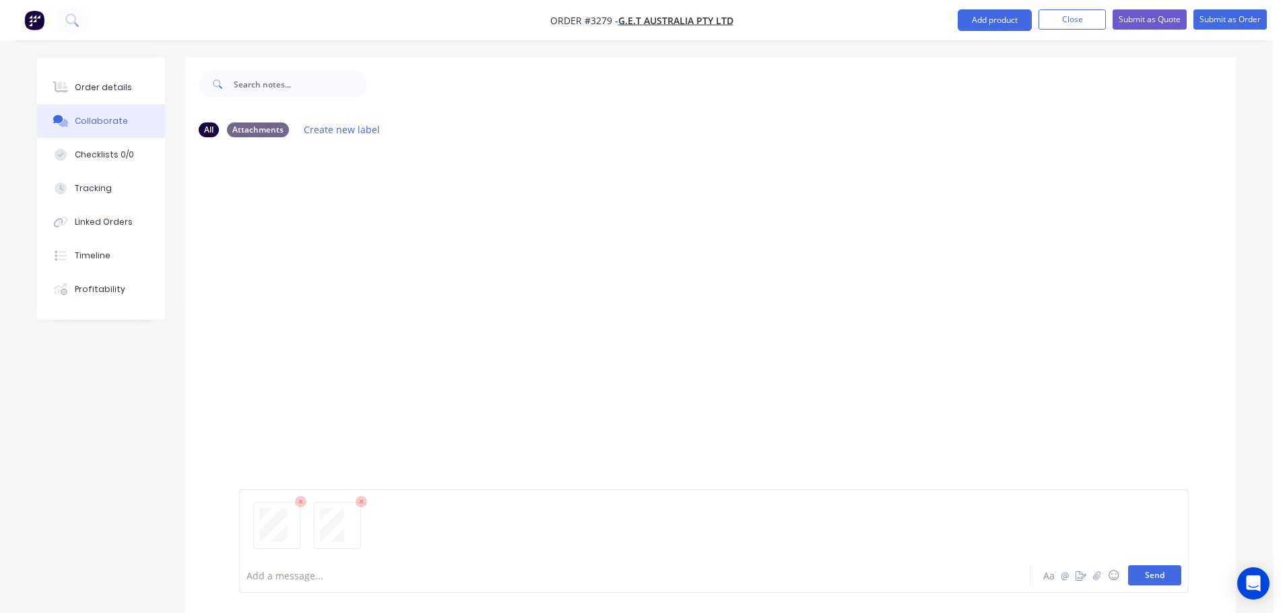
click at [1169, 575] on button "Send" at bounding box center [1154, 576] width 53 height 20
click at [345, 401] on button "button" at bounding box center [347, 393] width 5 height 20
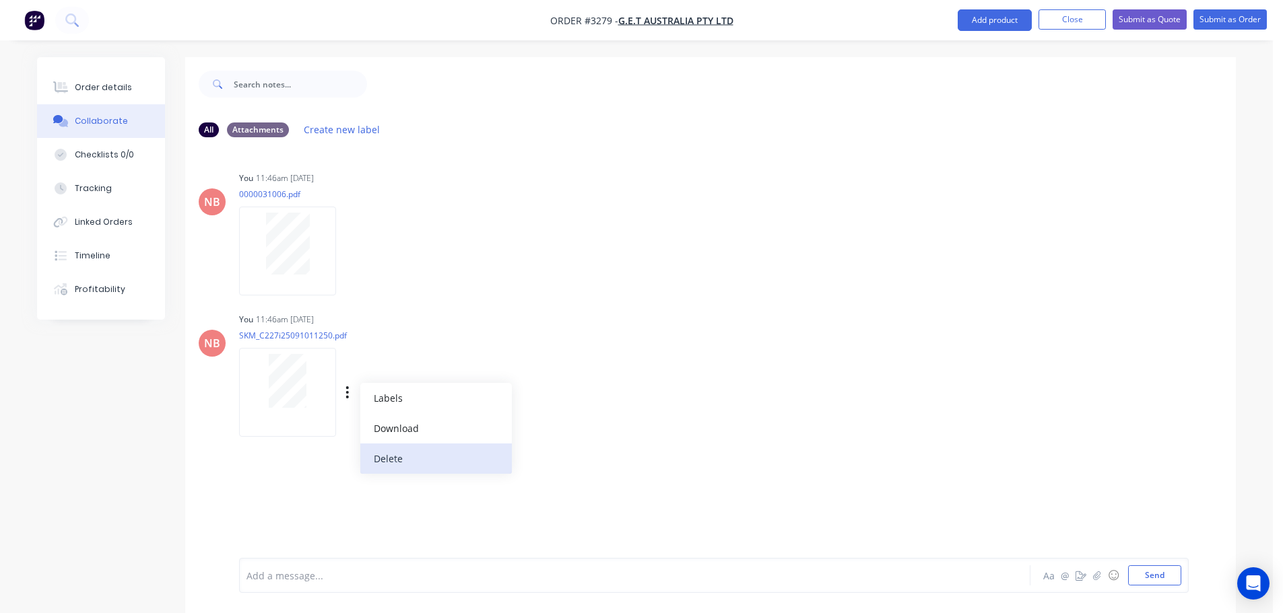
click at [395, 457] on button "Delete" at bounding box center [435, 459] width 151 height 30
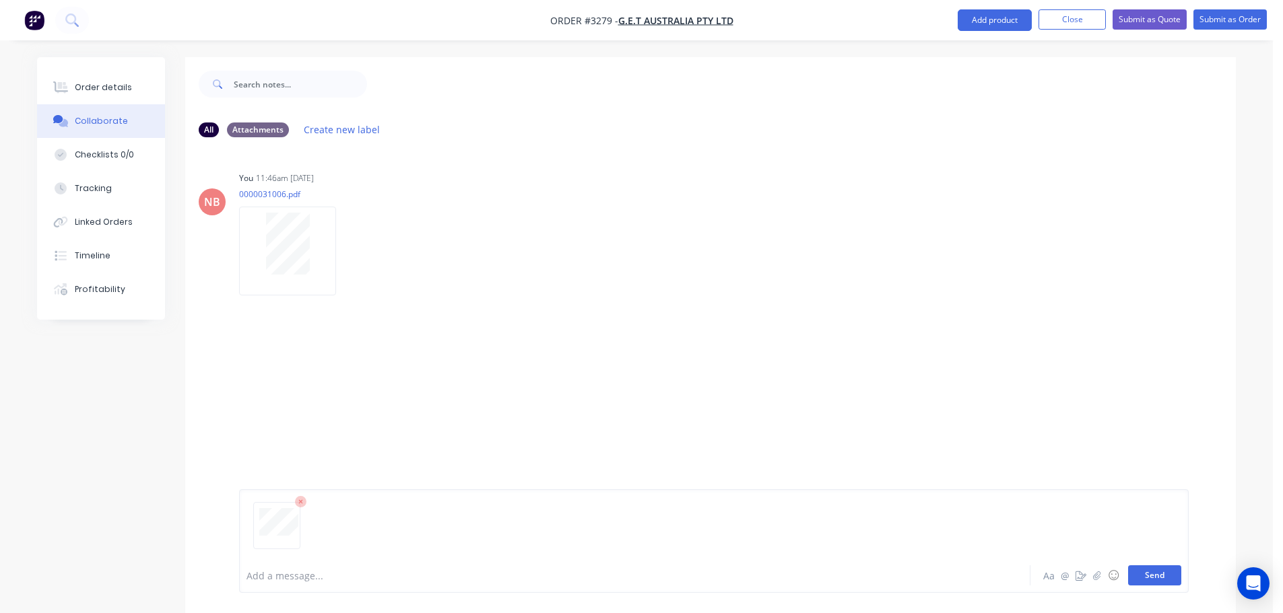
click at [1151, 569] on button "Send" at bounding box center [1154, 576] width 53 height 20
drag, startPoint x: 136, startPoint y: 96, endPoint x: 167, endPoint y: 100, distance: 31.2
click at [136, 96] on button "Order details" at bounding box center [101, 88] width 128 height 34
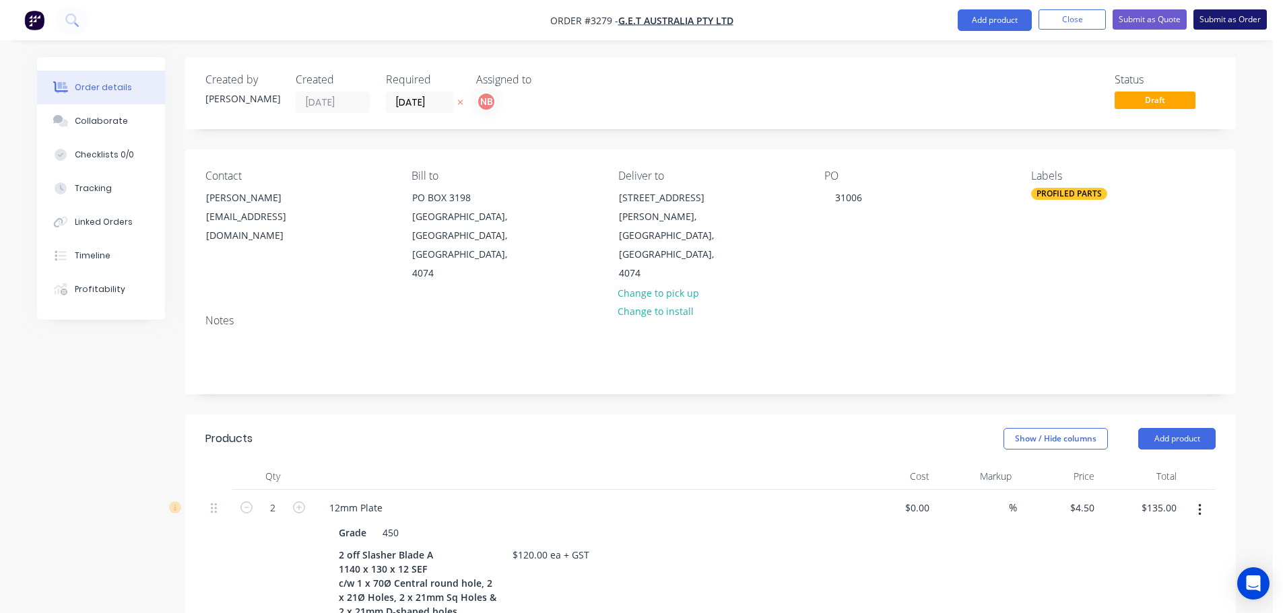
click at [1210, 19] on button "Submit as Order" at bounding box center [1229, 19] width 73 height 20
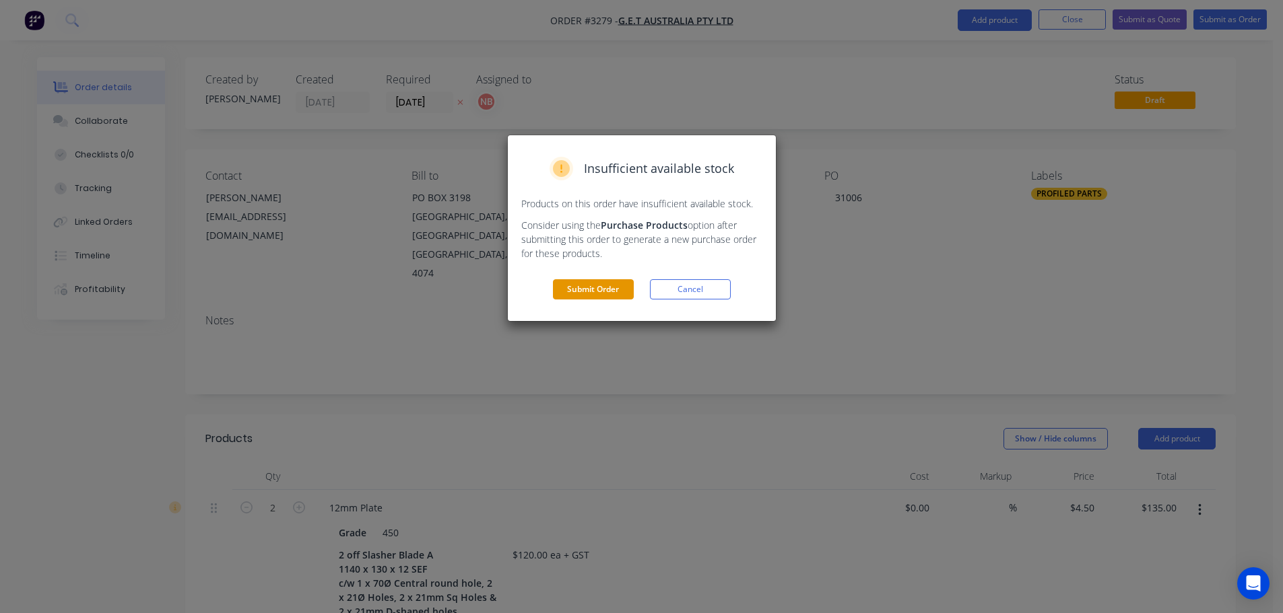
click at [588, 290] on button "Submit Order" at bounding box center [593, 289] width 81 height 20
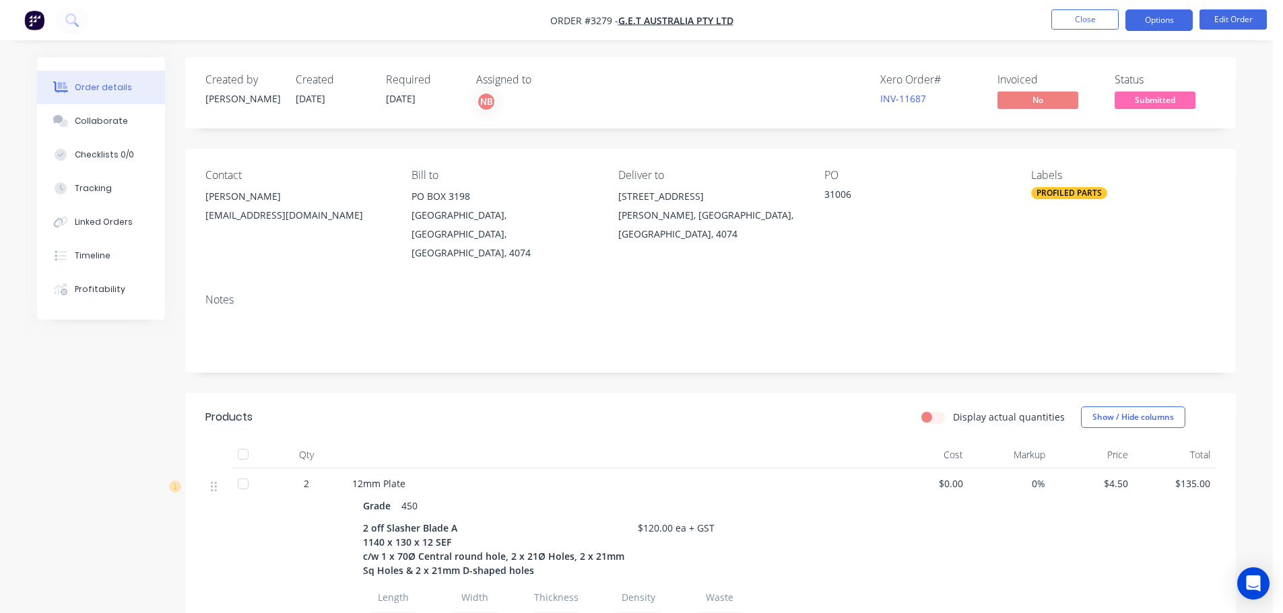
click at [1175, 18] on button "Options" at bounding box center [1158, 20] width 67 height 22
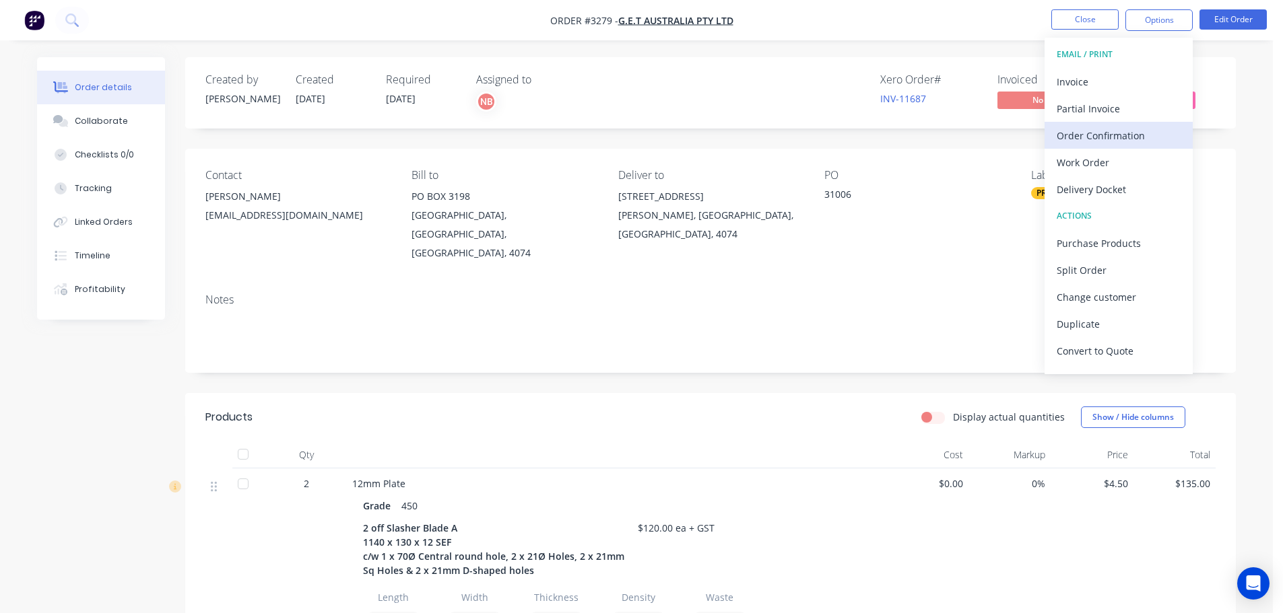
click at [1091, 132] on div "Order Confirmation" at bounding box center [1118, 136] width 124 height 20
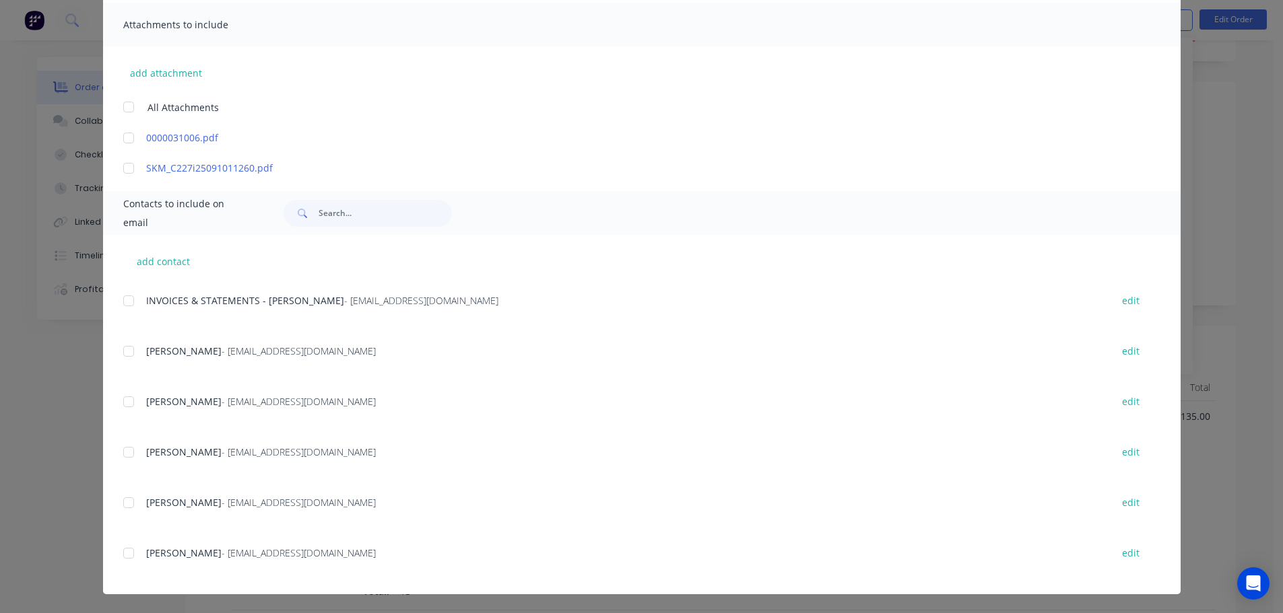
scroll to position [333, 0]
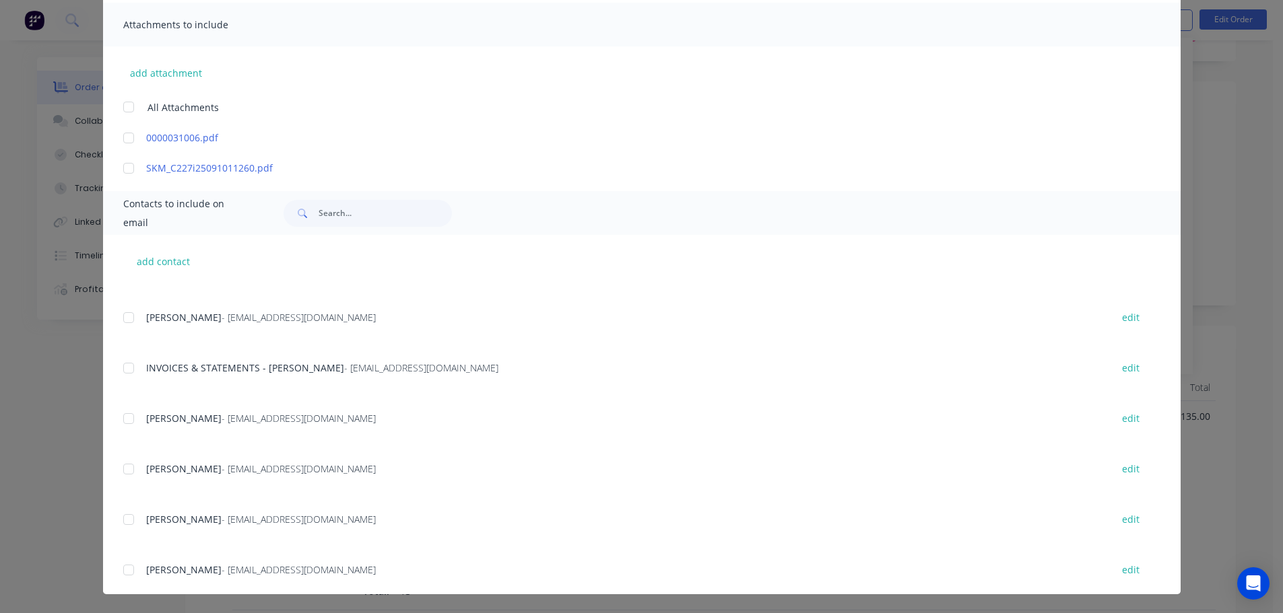
click at [133, 465] on div at bounding box center [128, 469] width 27 height 27
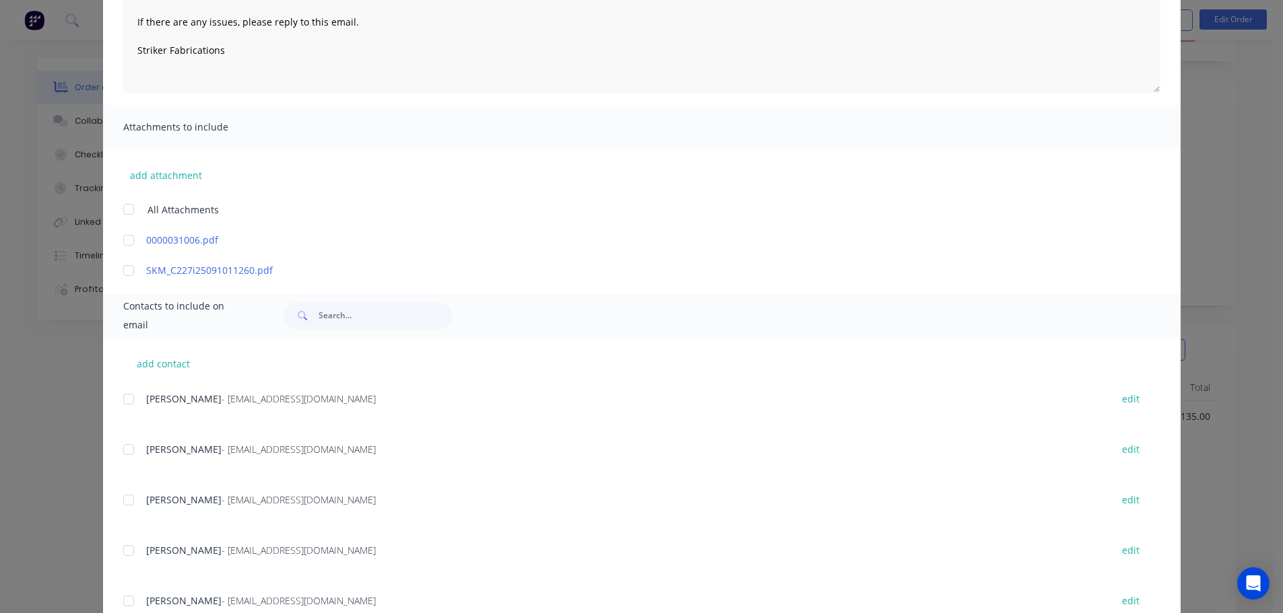
scroll to position [0, 0]
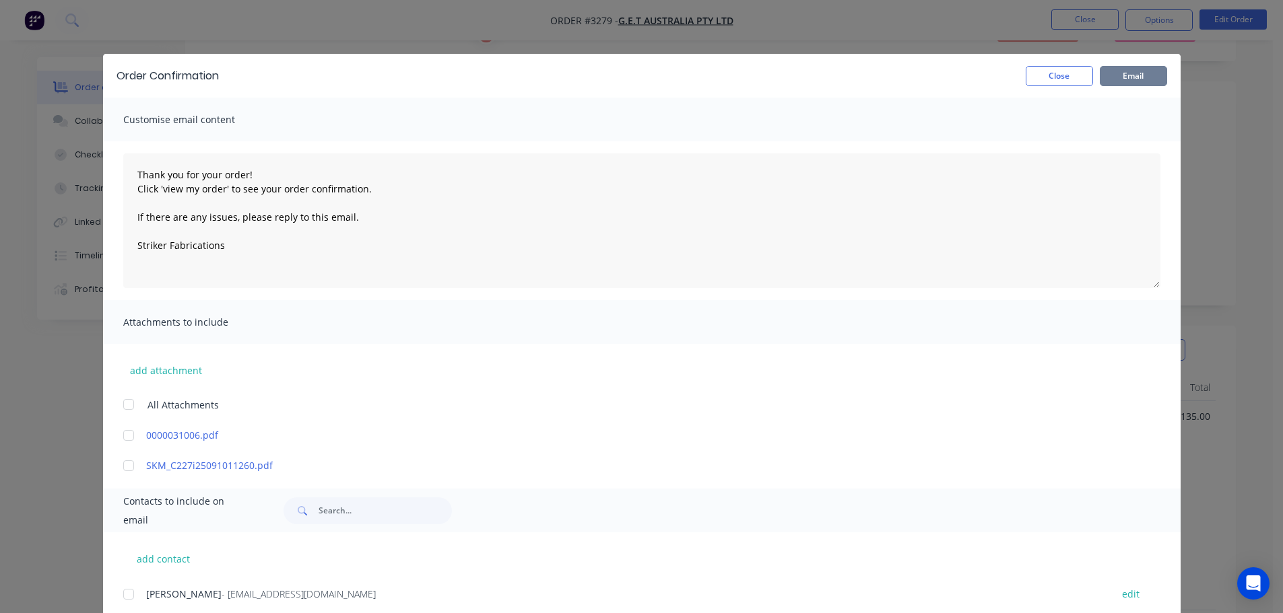
click at [1114, 70] on button "Email" at bounding box center [1132, 76] width 67 height 20
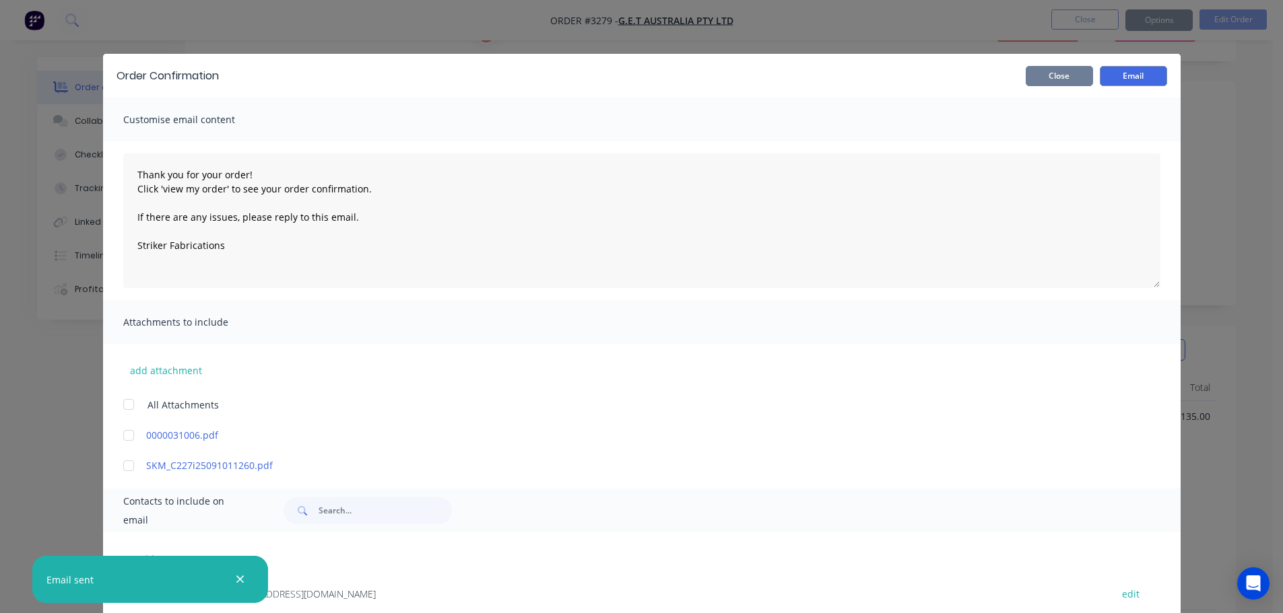
click at [1050, 79] on button "Close" at bounding box center [1058, 76] width 67 height 20
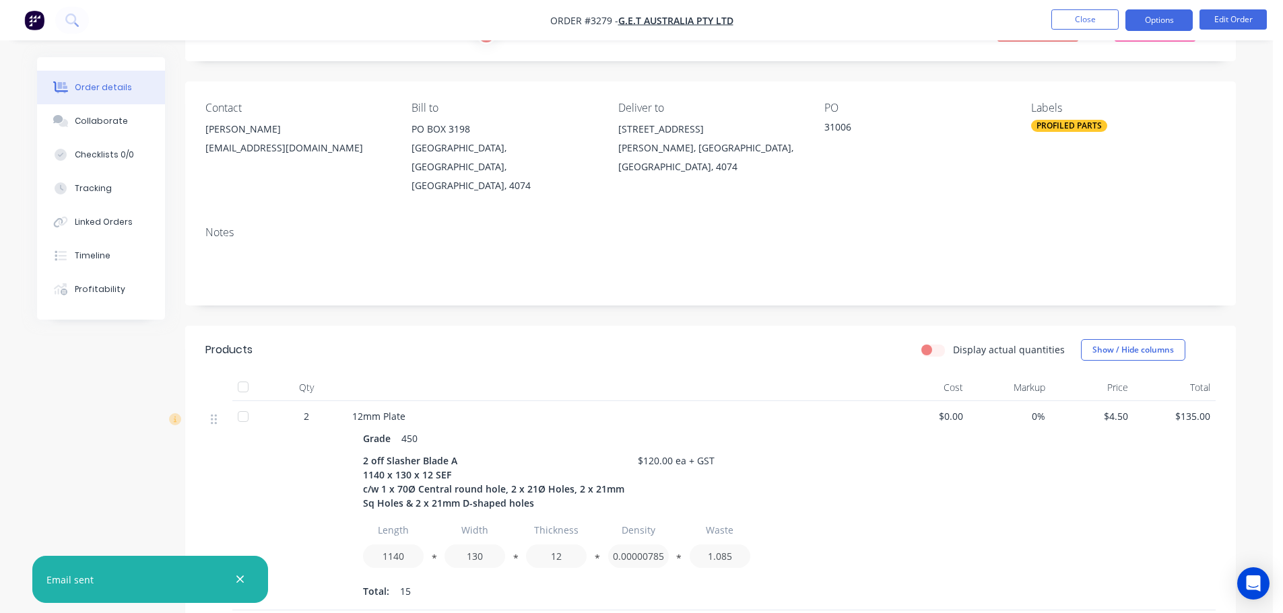
click at [1153, 21] on button "Options" at bounding box center [1158, 20] width 67 height 22
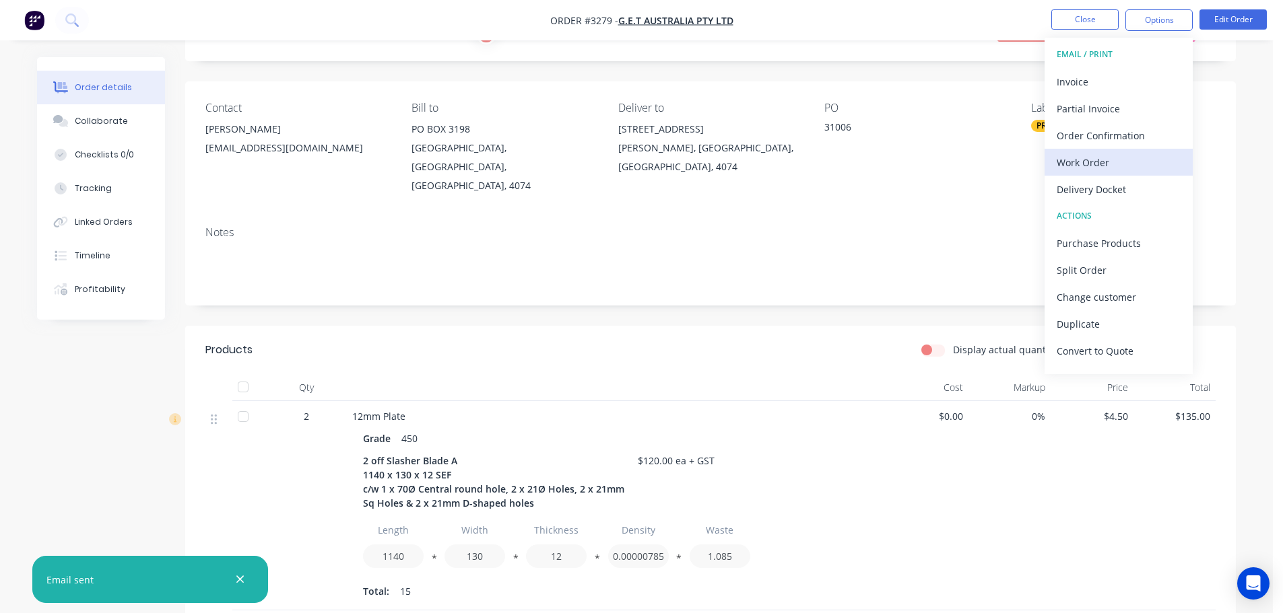
click at [1093, 165] on div "Work Order" at bounding box center [1118, 163] width 124 height 20
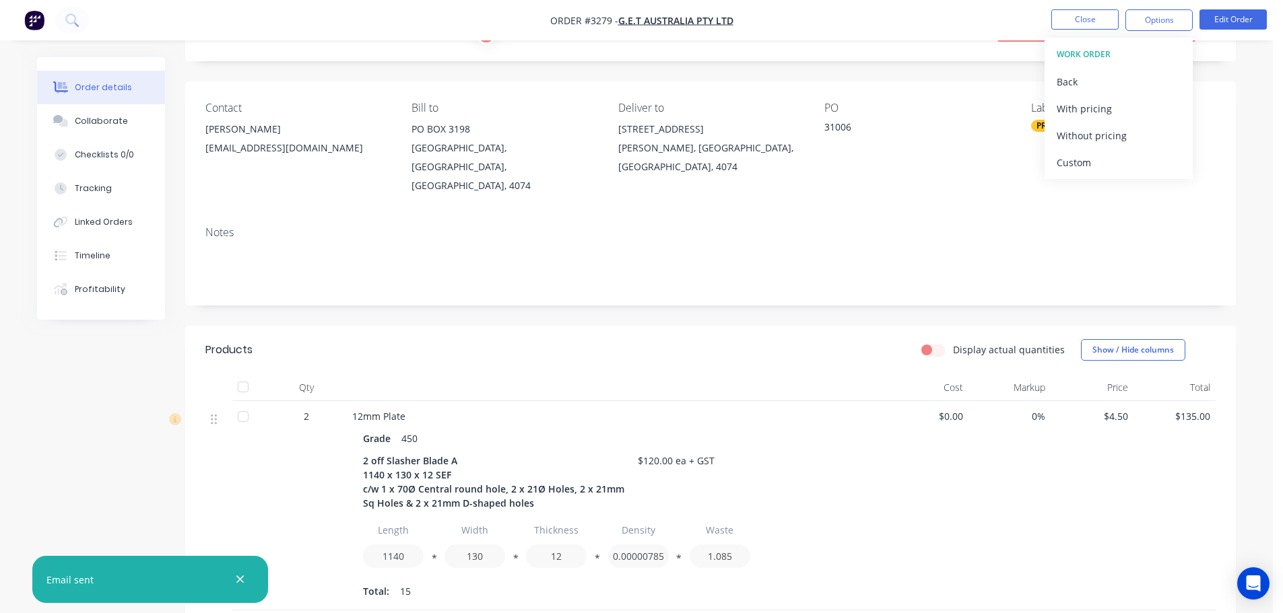
click at [1093, 165] on div "Custom" at bounding box center [1118, 163] width 124 height 20
click at [1090, 139] on div "Without pricing" at bounding box center [1118, 136] width 124 height 20
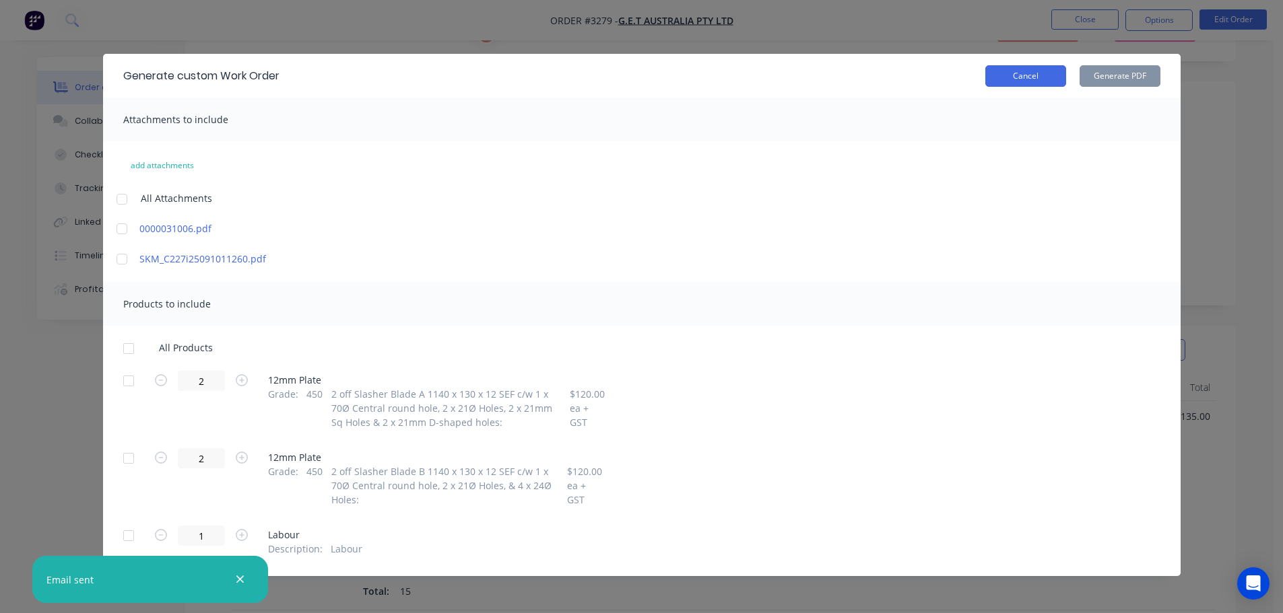
click at [1032, 74] on button "Cancel" at bounding box center [1025, 76] width 81 height 22
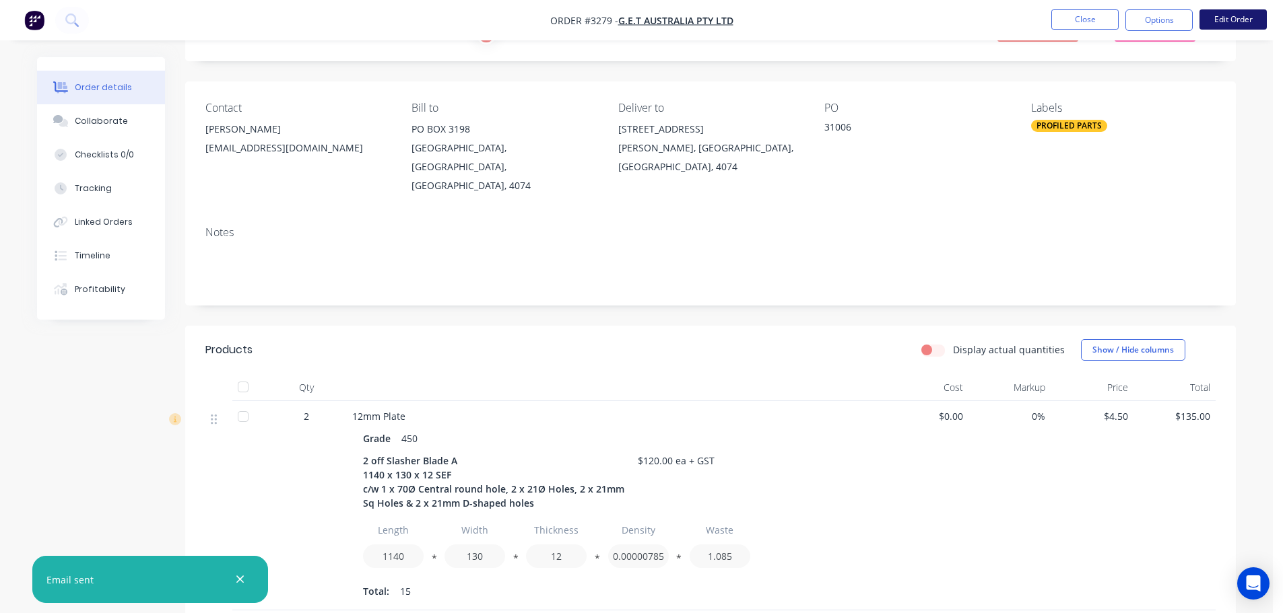
click at [1205, 17] on button "Edit Order" at bounding box center [1232, 19] width 67 height 20
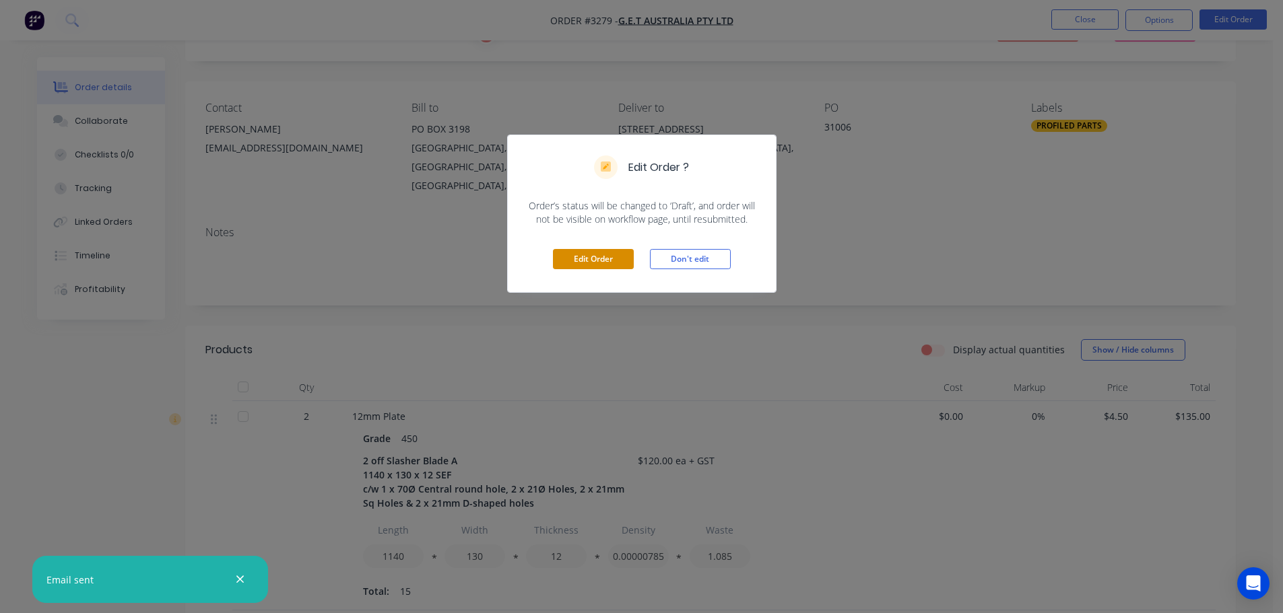
click at [590, 261] on button "Edit Order" at bounding box center [593, 259] width 81 height 20
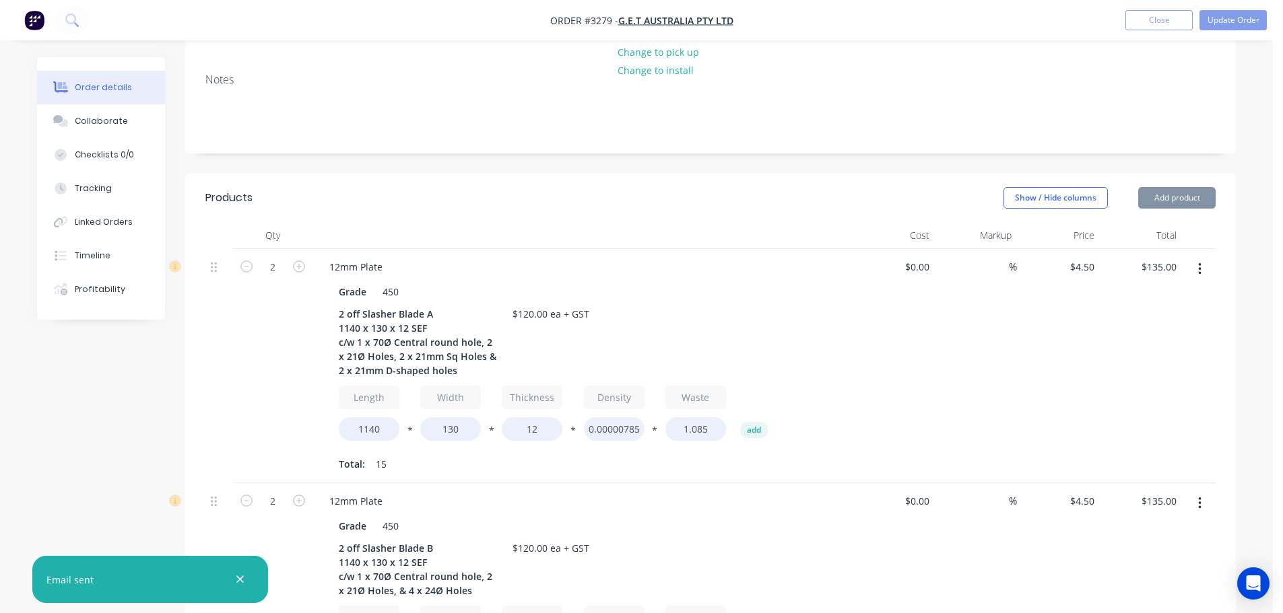
scroll to position [269, 0]
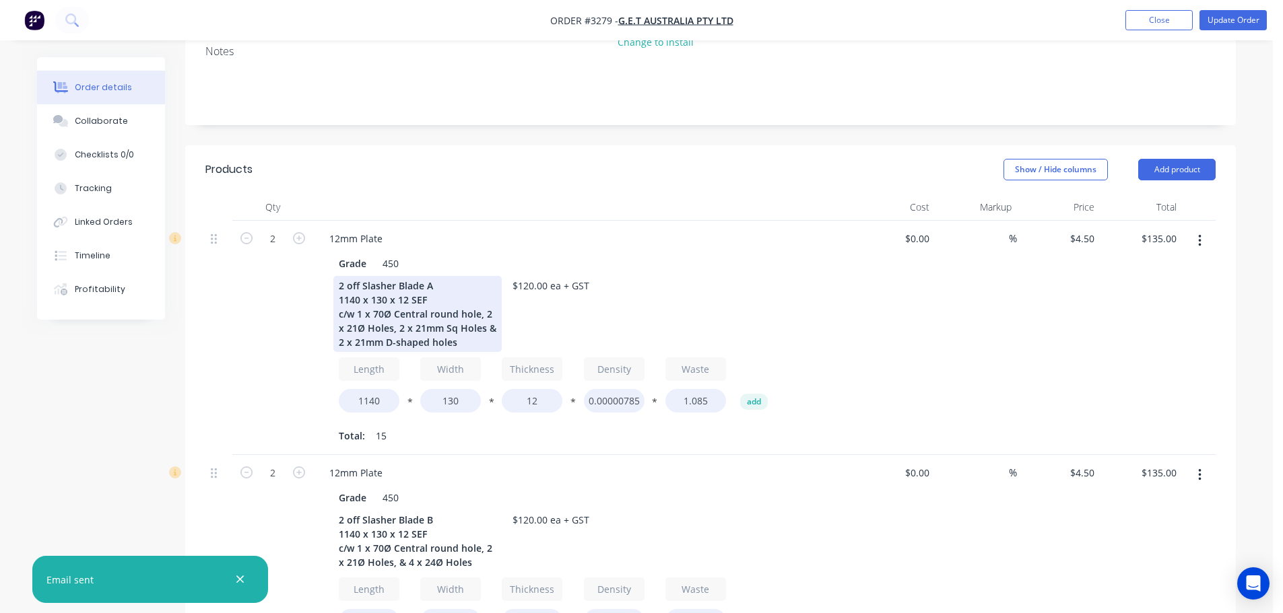
click at [357, 292] on div "2 off Slasher Blade A 1140 x 130 x 12 SEF c/w 1 x 70Ø Central round hole, 2 x 2…" at bounding box center [417, 314] width 168 height 76
click at [430, 326] on div "2 off Slasher Blade A 1140 x 130 x 12 SEF c/w 1 x 70Ø Central round hole, 2 x 2…" at bounding box center [417, 314] width 168 height 76
click at [432, 327] on div "2 off Slasher Blade A 1140 x 130 x 12 SEF c/w 1 x 70Ø Central round hole, 2 x 2…" at bounding box center [417, 314] width 168 height 76
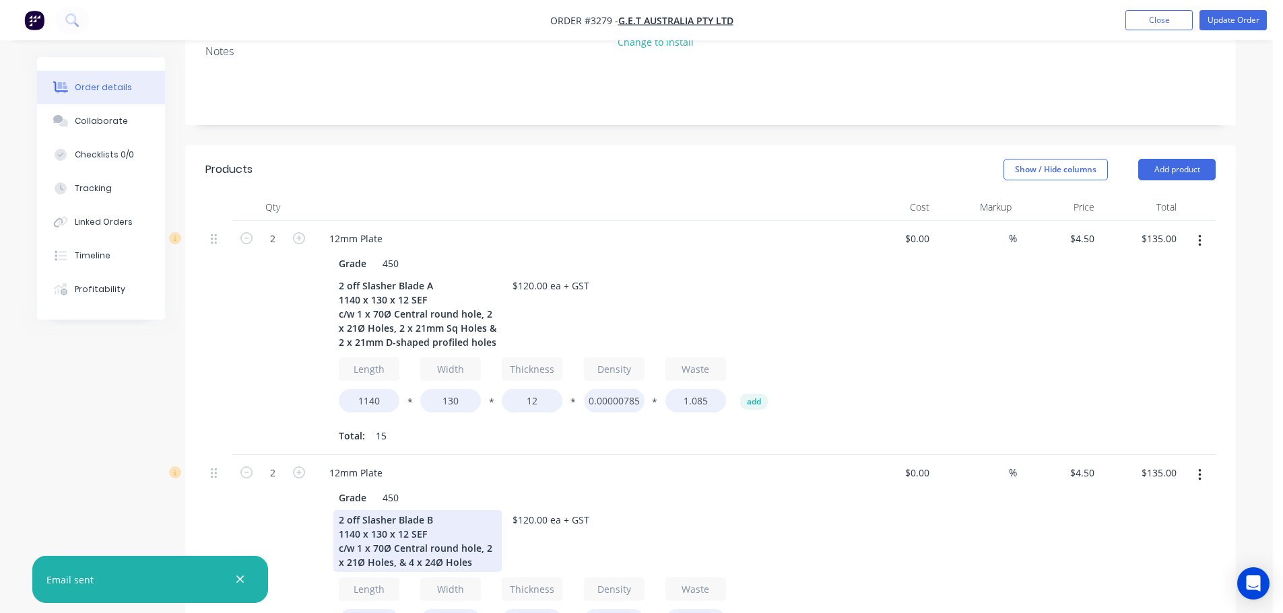
click at [444, 542] on div "2 off Slasher Blade B 1140 x 130 x 12 SEF c/w 1 x 70Ø Central round hole, 2 x 2…" at bounding box center [417, 541] width 168 height 62
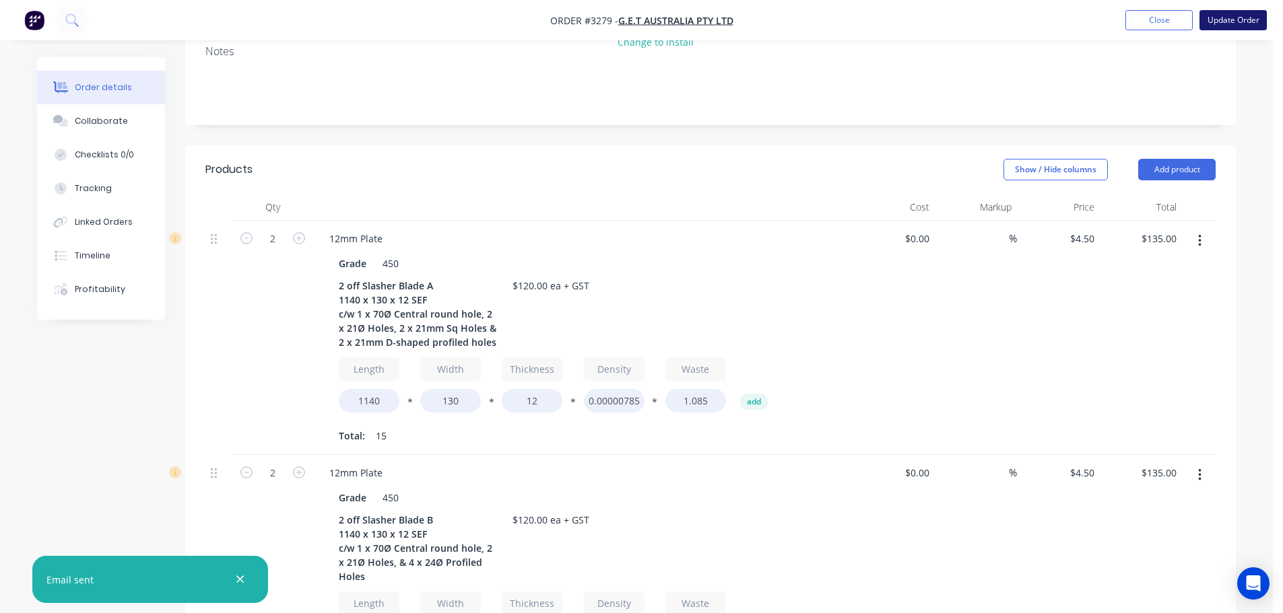
click at [1223, 13] on button "Update Order" at bounding box center [1232, 20] width 67 height 20
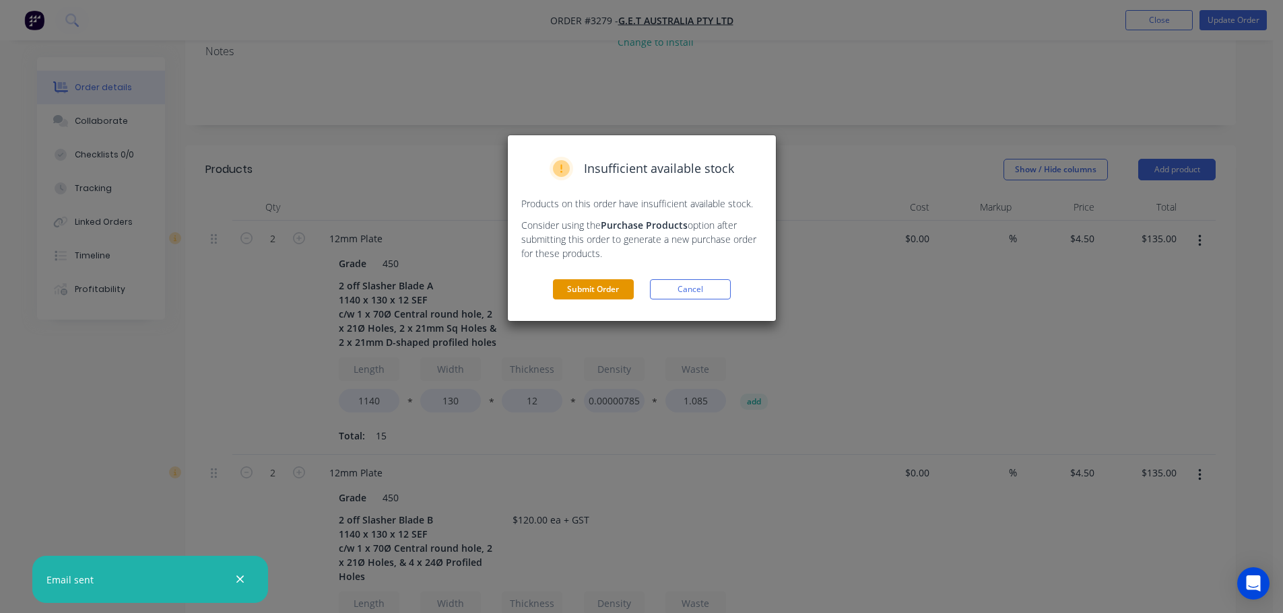
click at [612, 283] on button "Submit Order" at bounding box center [593, 289] width 81 height 20
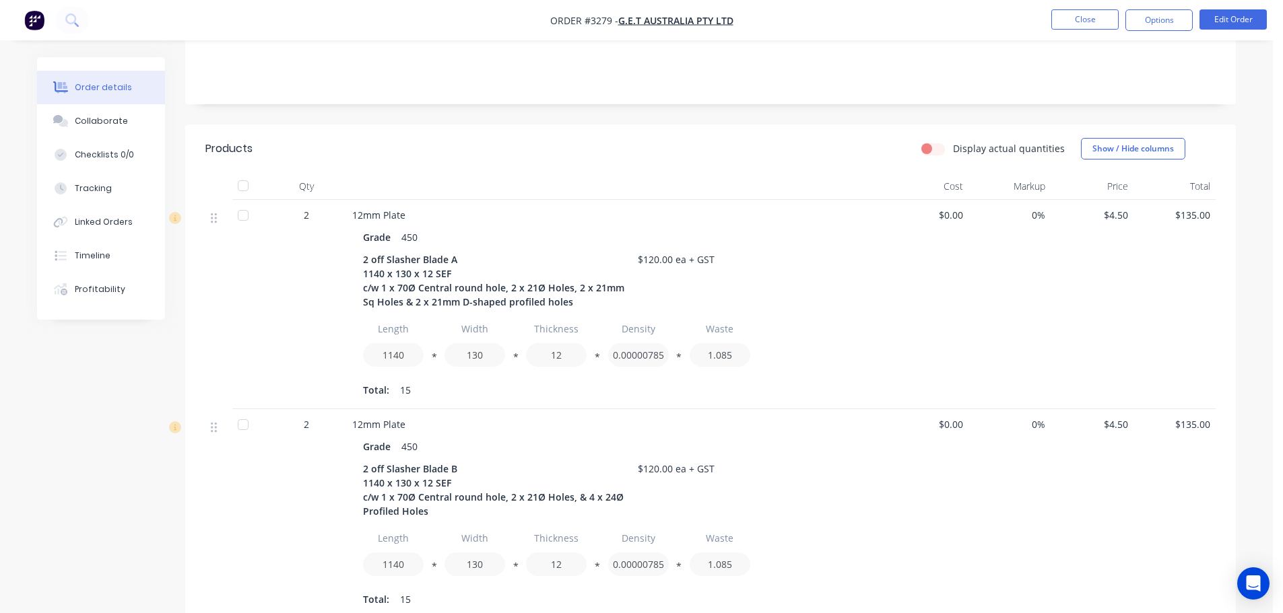
click at [1157, 15] on button "Options" at bounding box center [1158, 20] width 67 height 22
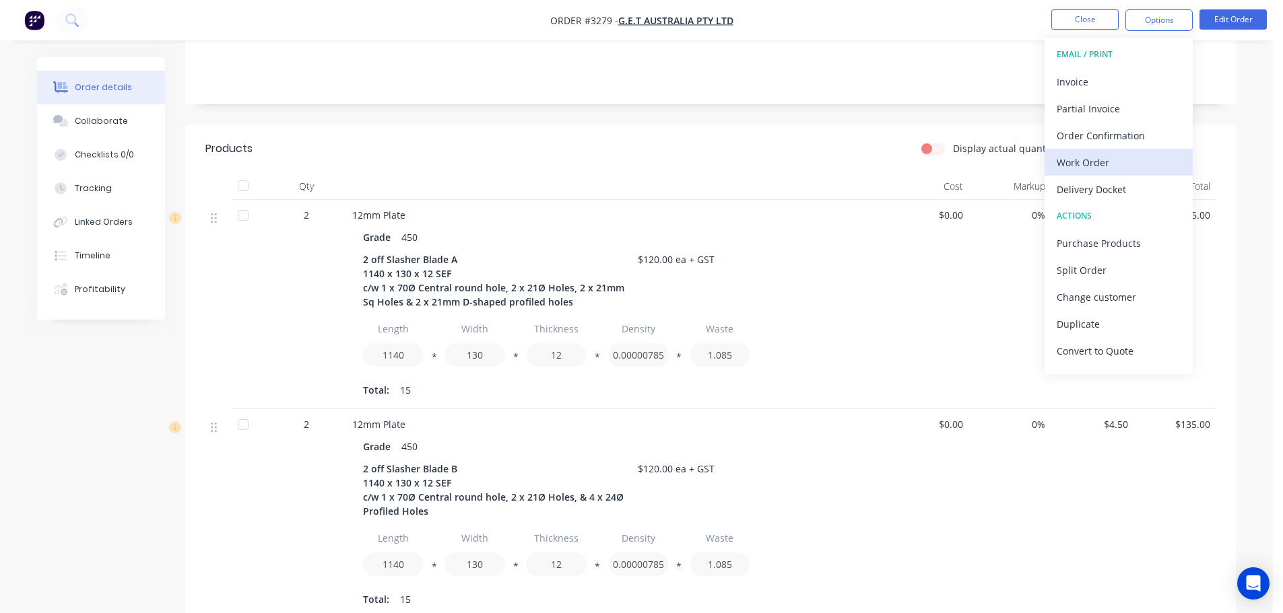
click at [1075, 161] on div "Work Order" at bounding box center [1118, 163] width 124 height 20
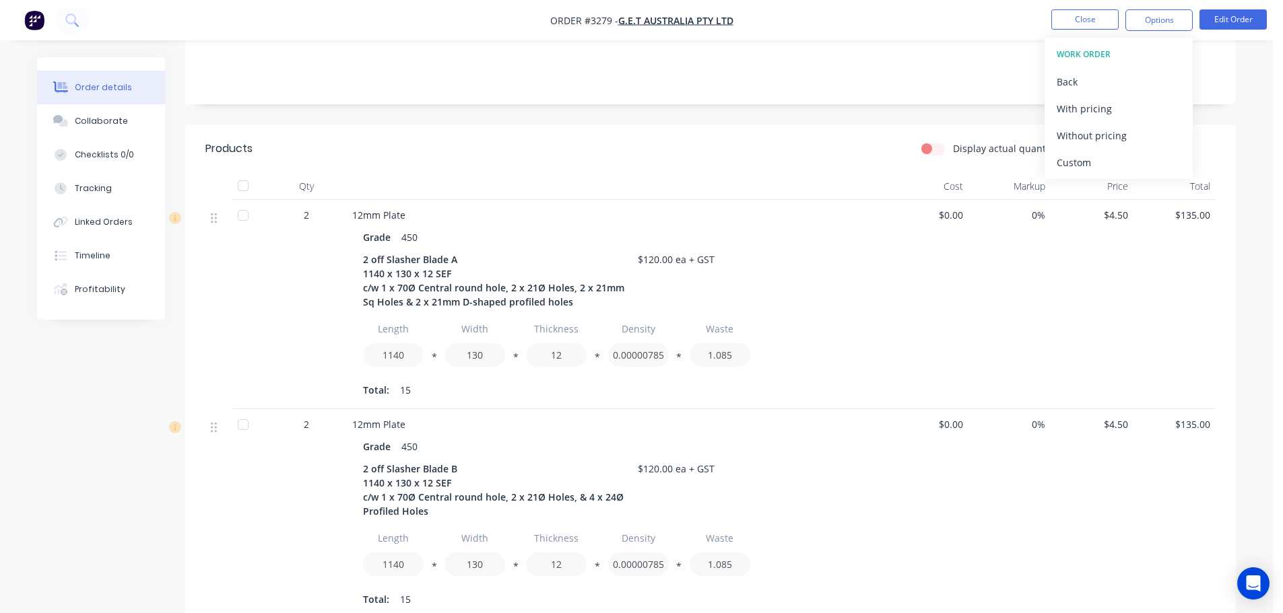
click at [1075, 161] on div "Custom" at bounding box center [1118, 163] width 124 height 20
click at [1073, 141] on div "Without pricing" at bounding box center [1118, 136] width 124 height 20
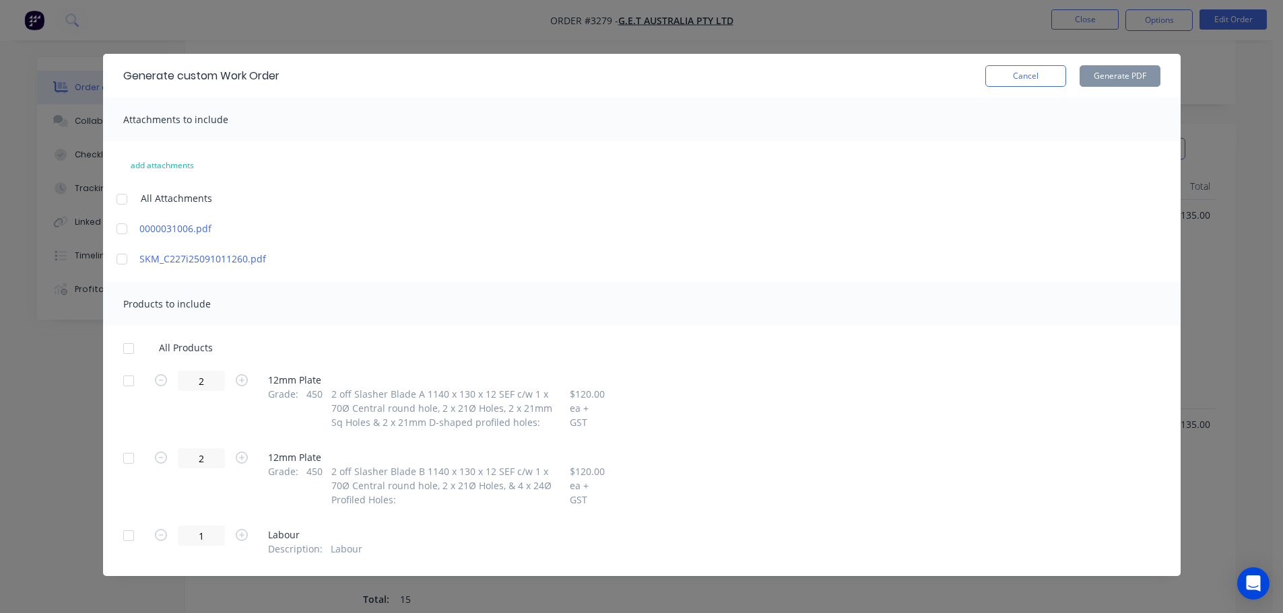
click at [121, 383] on div at bounding box center [128, 381] width 27 height 27
click at [120, 458] on div at bounding box center [128, 458] width 27 height 27
click at [1083, 75] on button "Generate PDF" at bounding box center [1119, 76] width 81 height 22
drag, startPoint x: 1028, startPoint y: 69, endPoint x: 1112, endPoint y: 38, distance: 89.3
click at [1029, 69] on button "Cancel" at bounding box center [1025, 76] width 81 height 22
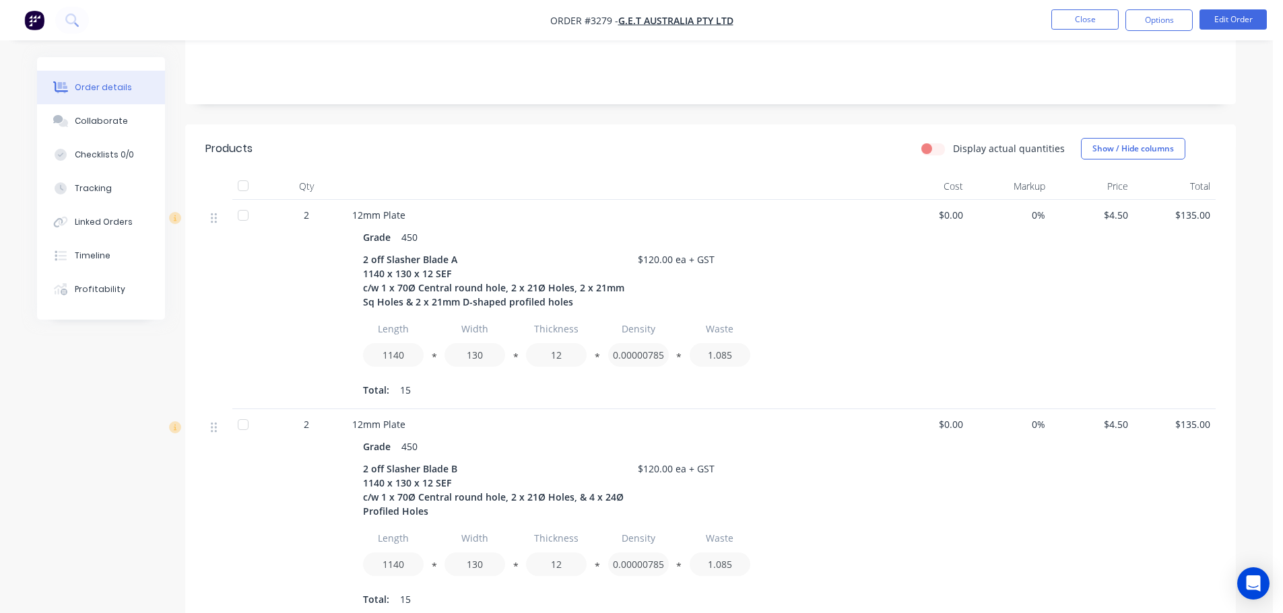
click at [1124, 24] on ul "Close Options Edit Order" at bounding box center [1159, 20] width 248 height 22
click at [1142, 18] on button "Options" at bounding box center [1158, 20] width 67 height 22
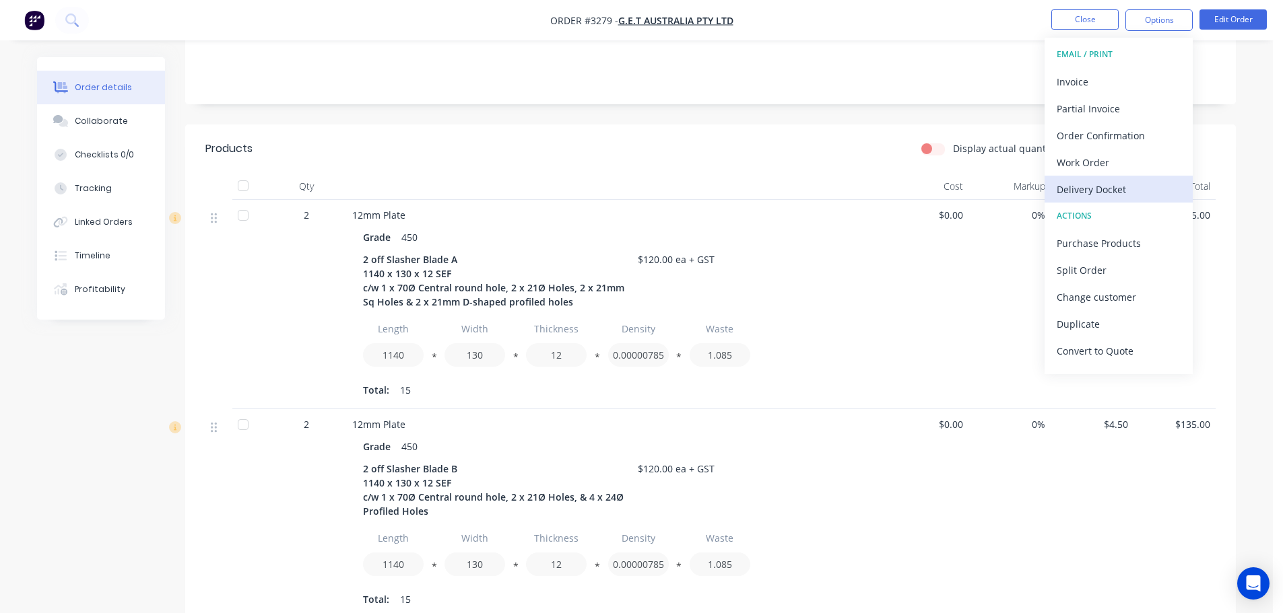
click at [1101, 184] on div "Delivery Docket" at bounding box center [1118, 190] width 124 height 20
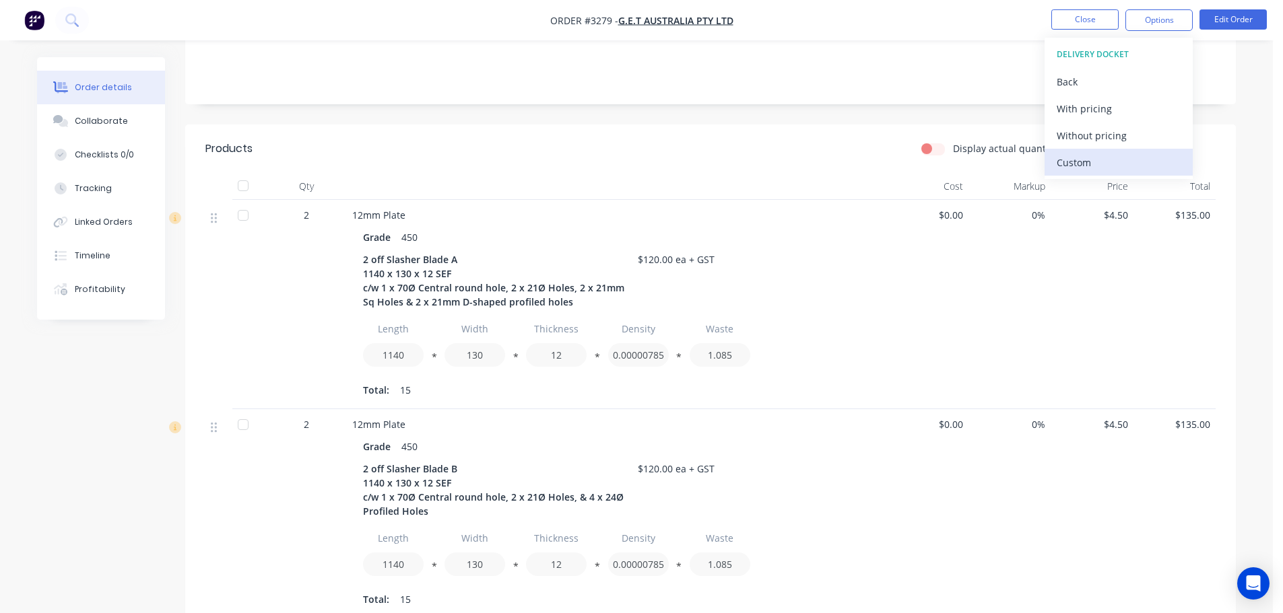
click at [1088, 160] on div "Custom" at bounding box center [1118, 163] width 124 height 20
click at [1082, 138] on div "Without pricing" at bounding box center [1118, 136] width 124 height 20
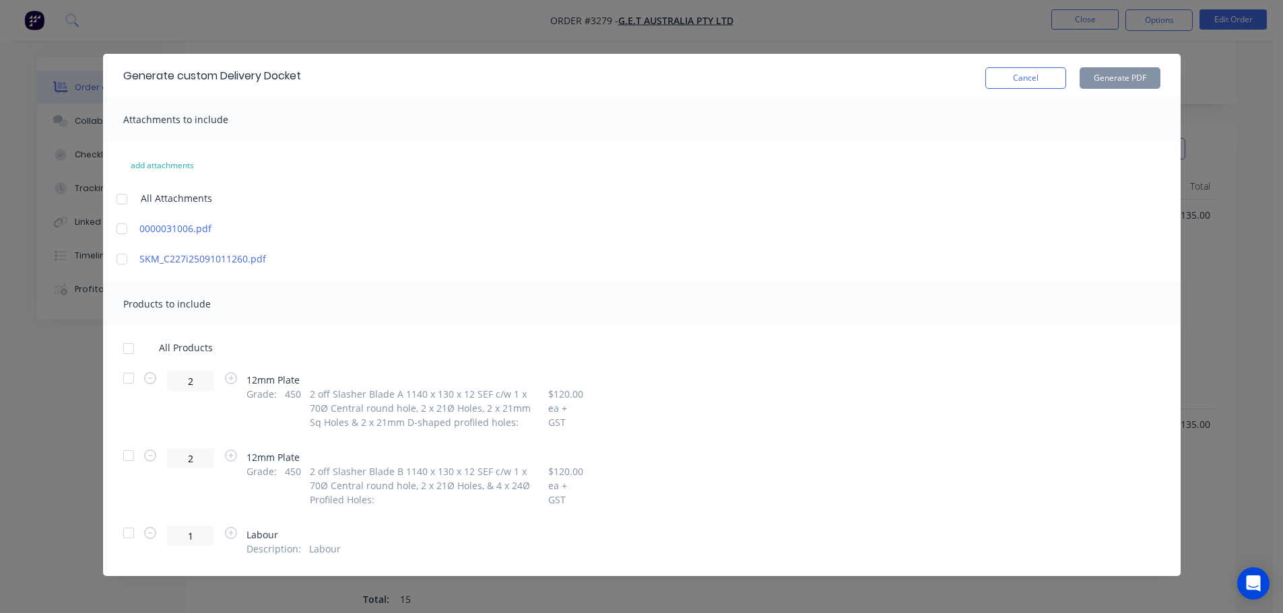
click at [127, 376] on div at bounding box center [128, 378] width 27 height 27
click at [127, 455] on div at bounding box center [128, 455] width 27 height 27
click at [1129, 73] on button "Generate PDF" at bounding box center [1119, 78] width 81 height 22
click at [1043, 71] on button "Cancel" at bounding box center [1025, 78] width 81 height 22
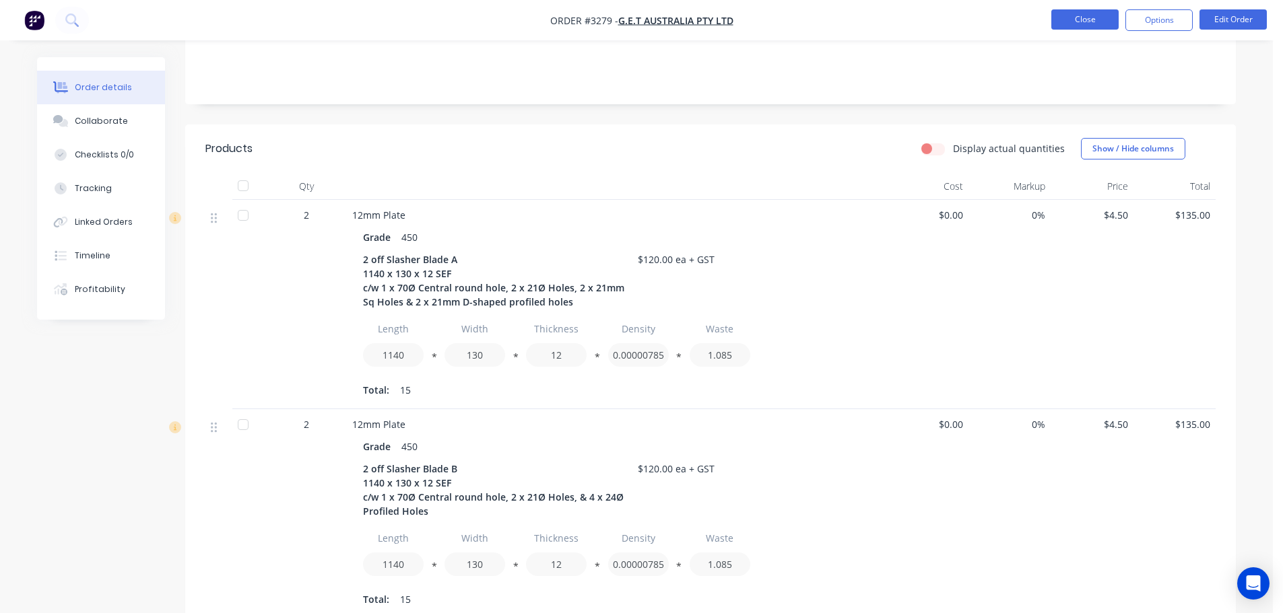
click at [1079, 22] on button "Close" at bounding box center [1084, 19] width 67 height 20
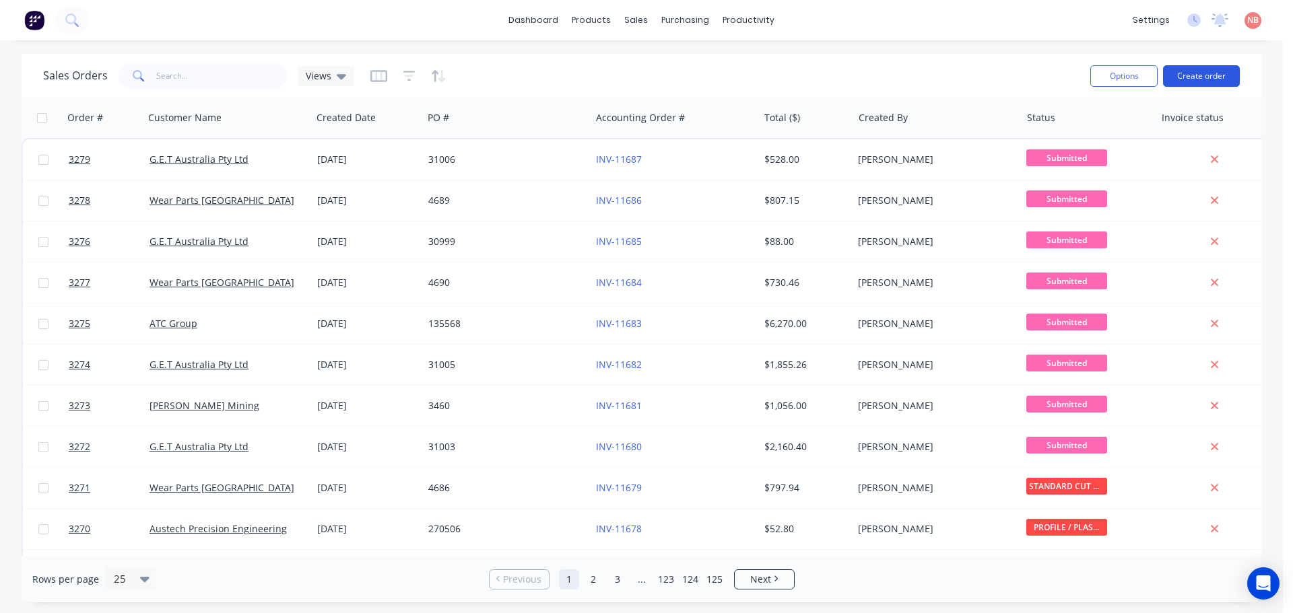
click at [1180, 69] on button "Create order" at bounding box center [1201, 76] width 77 height 22
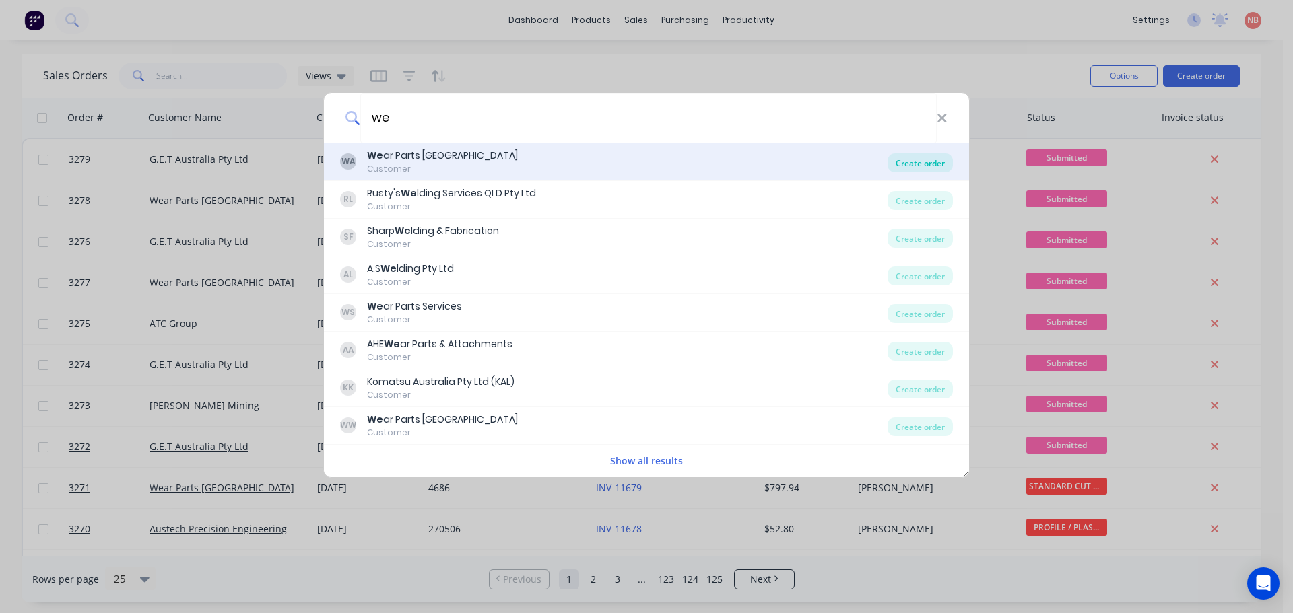
type input "we"
click at [922, 162] on div "Create order" at bounding box center [919, 162] width 65 height 19
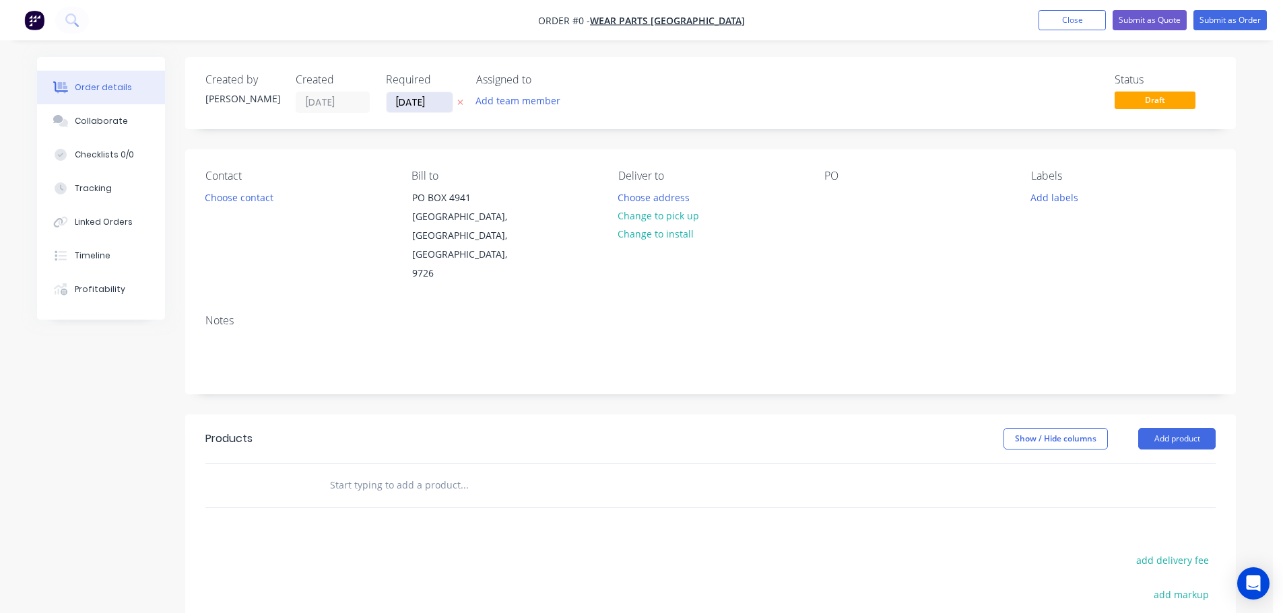
click at [434, 106] on input "[DATE]" at bounding box center [419, 102] width 66 height 20
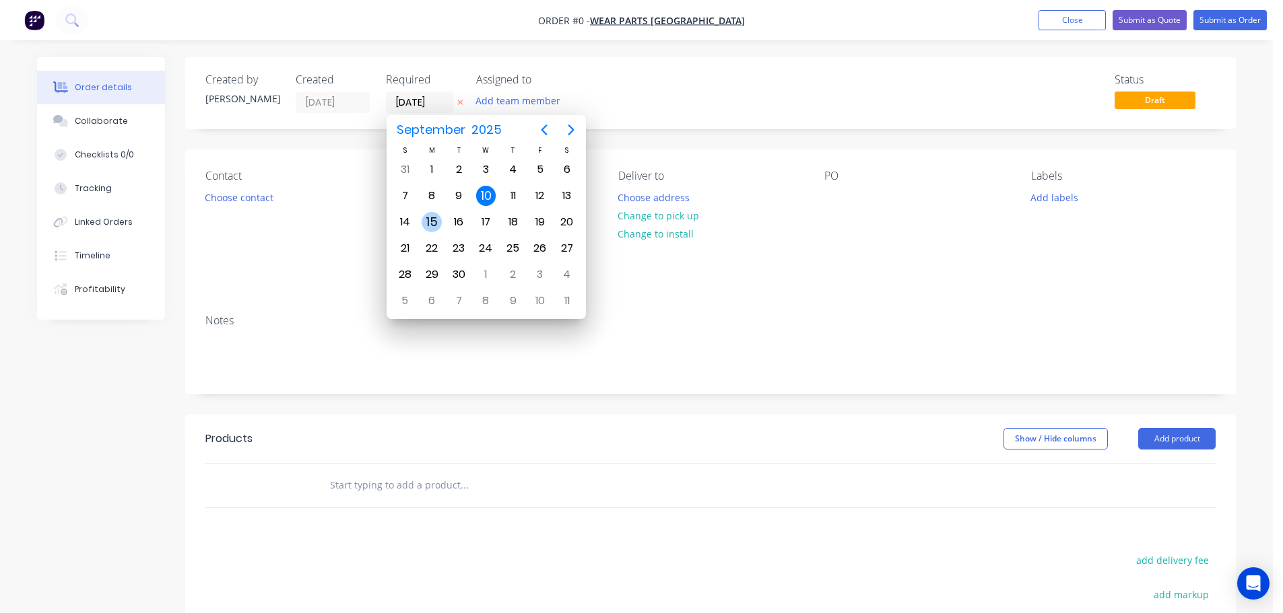
click at [435, 222] on div "15" at bounding box center [431, 222] width 20 height 20
type input "[DATE]"
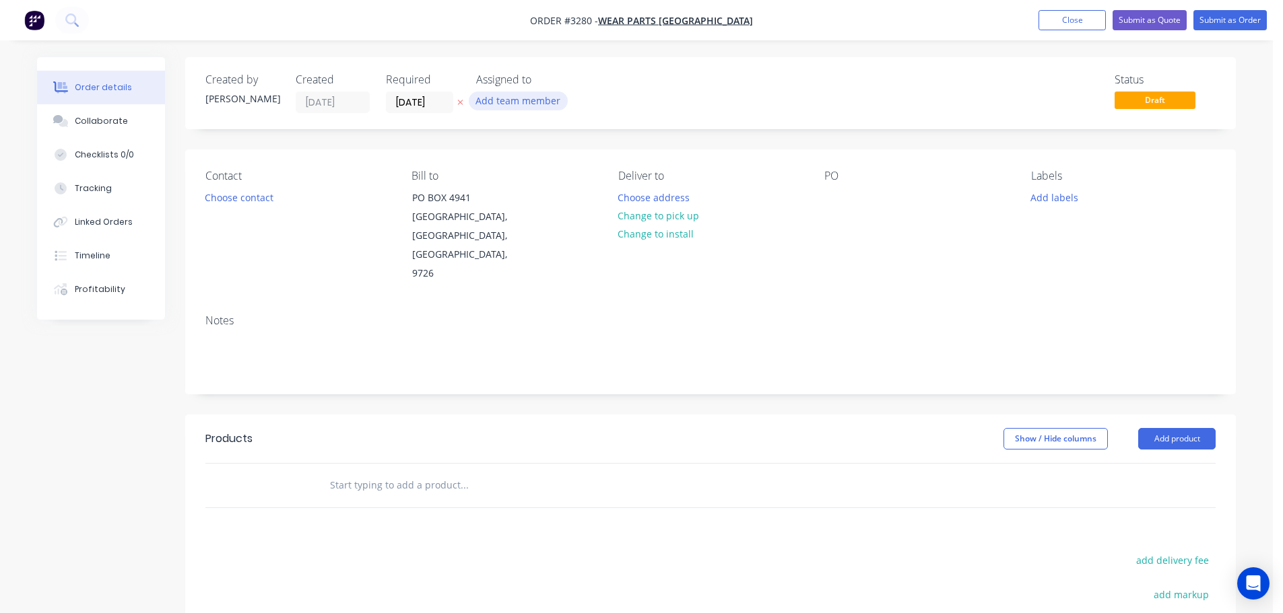
drag, startPoint x: 510, startPoint y: 98, endPoint x: 520, endPoint y: 109, distance: 14.3
click at [513, 98] on button "Add team member" at bounding box center [518, 101] width 99 height 18
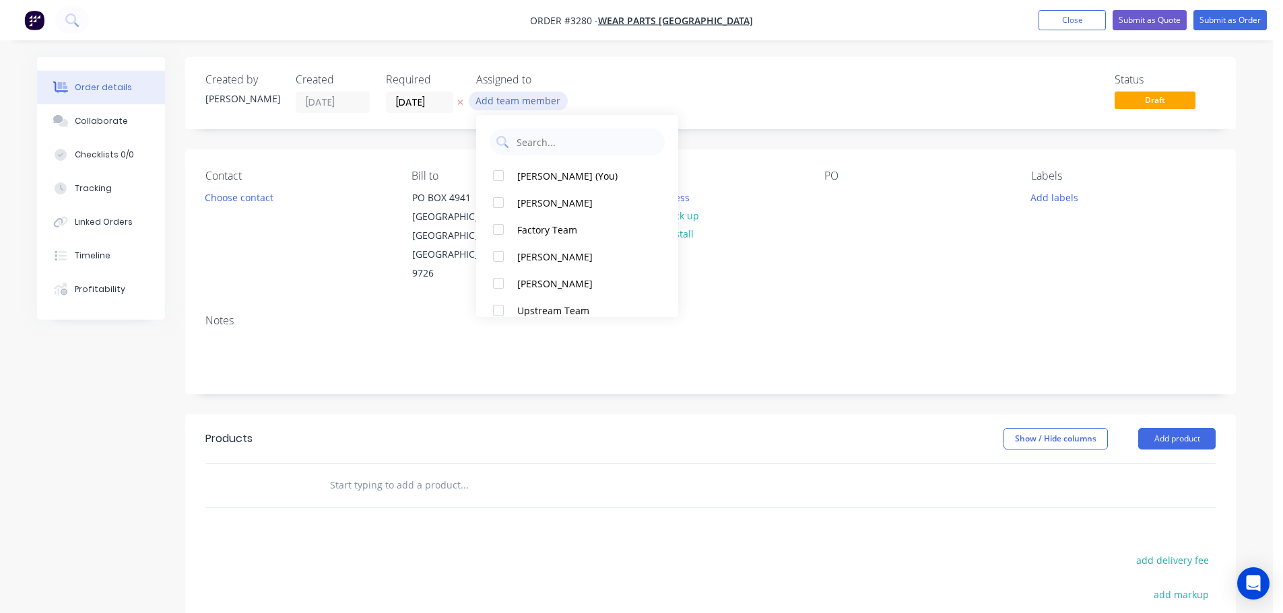
click at [545, 180] on div "[PERSON_NAME] (You)" at bounding box center [584, 176] width 135 height 14
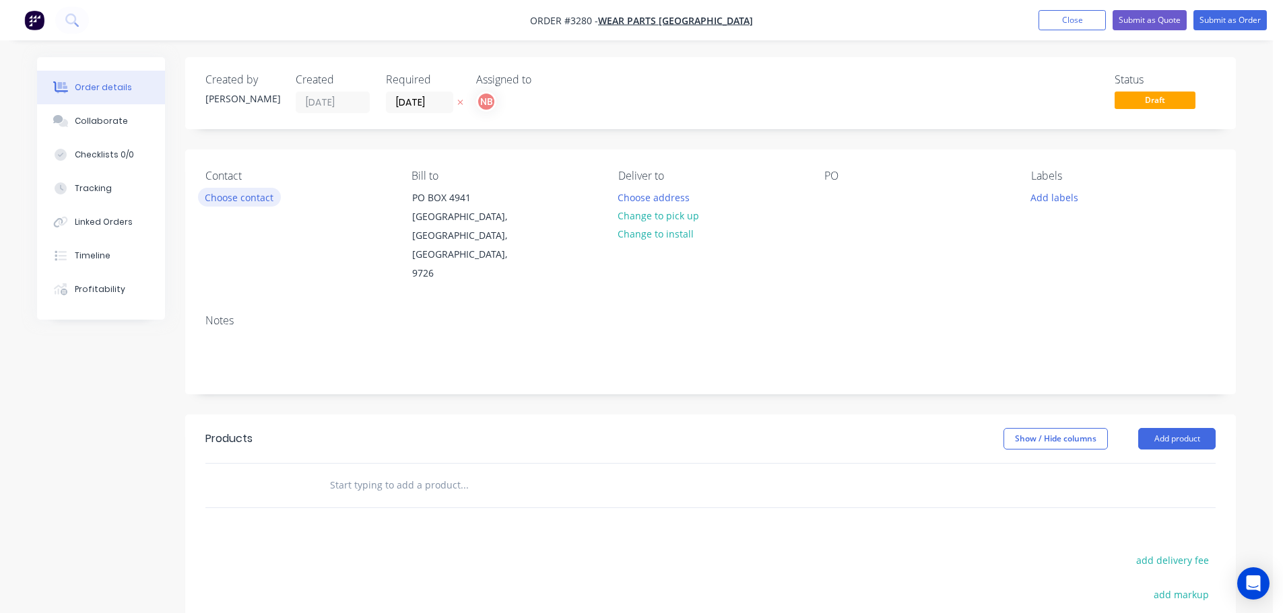
click at [267, 202] on button "Choose contact" at bounding box center [239, 197] width 83 height 18
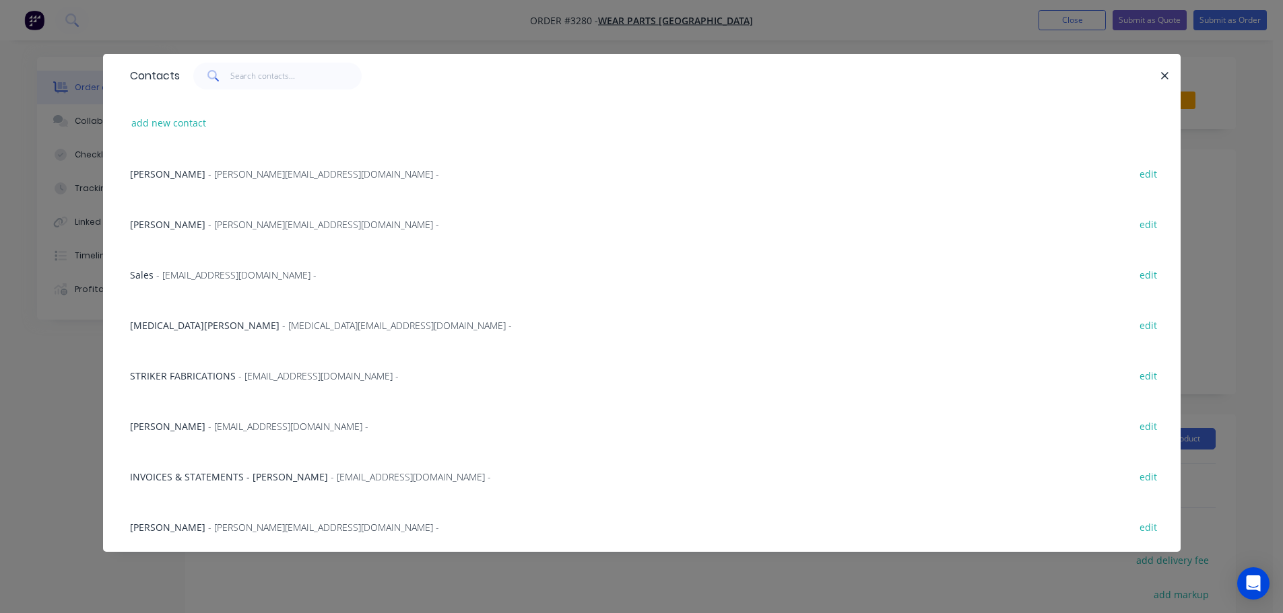
click at [180, 319] on span "[MEDICAL_DATA][PERSON_NAME]" at bounding box center [204, 325] width 149 height 13
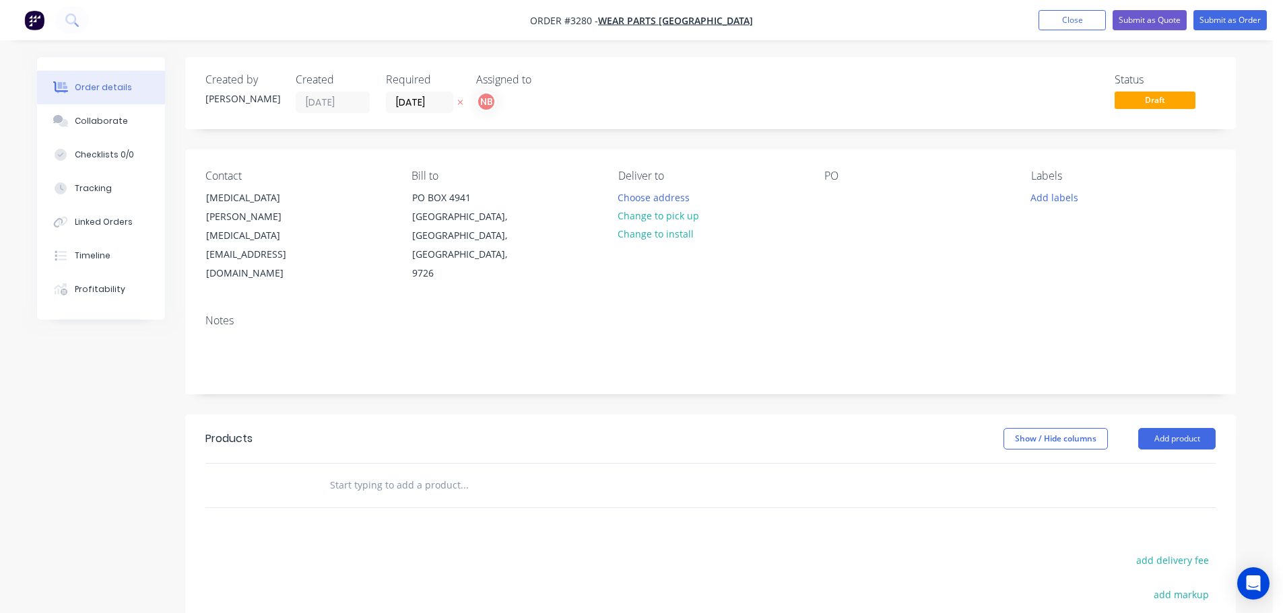
click at [636, 186] on div "Deliver to Choose address Change to pick up Change to install" at bounding box center [710, 227] width 184 height 114
click at [626, 195] on button "Choose address" at bounding box center [654, 197] width 86 height 18
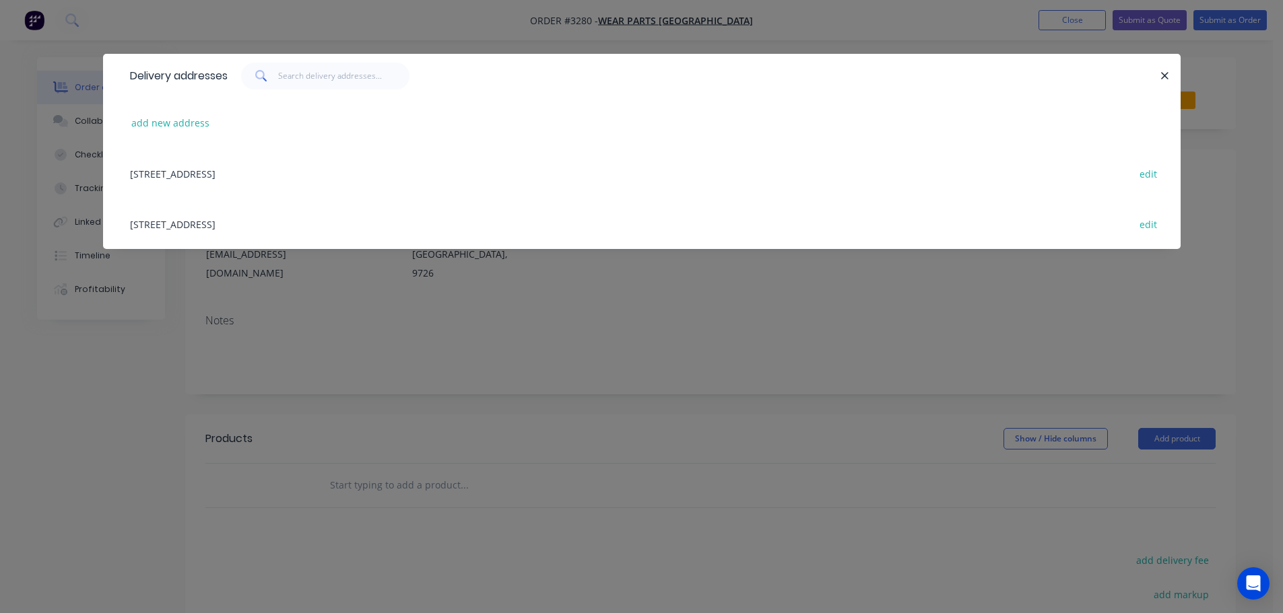
click at [202, 224] on div "[STREET_ADDRESS] edit" at bounding box center [641, 224] width 1037 height 50
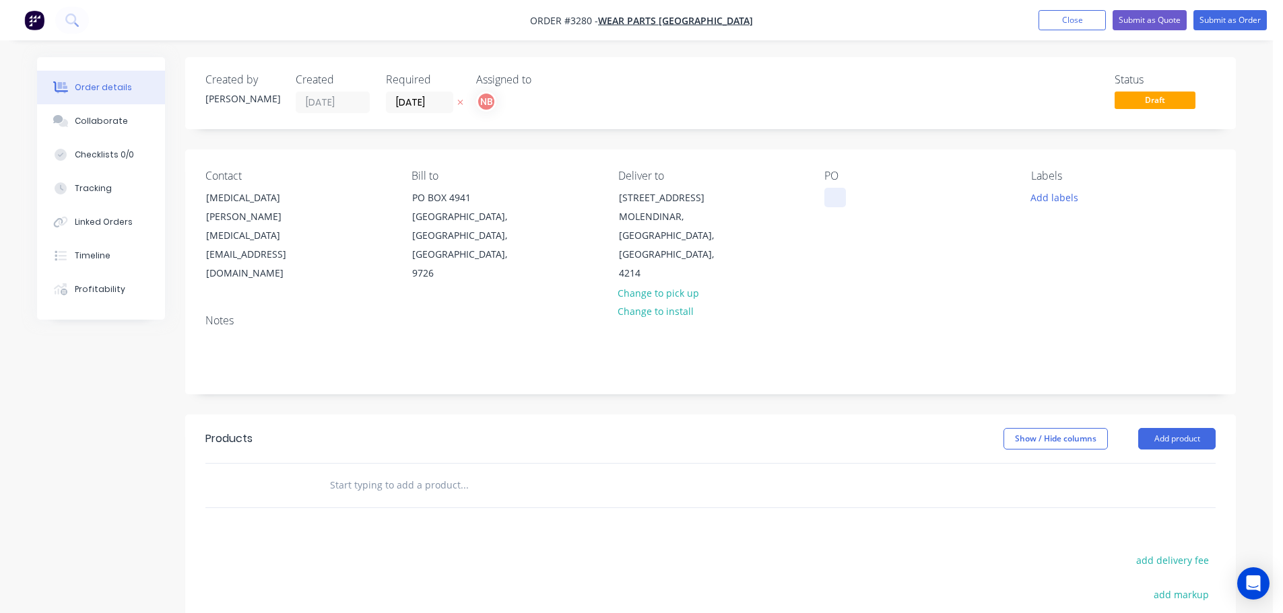
click at [835, 197] on div at bounding box center [835, 198] width 22 height 20
click at [1072, 198] on button "Add labels" at bounding box center [1054, 197] width 62 height 18
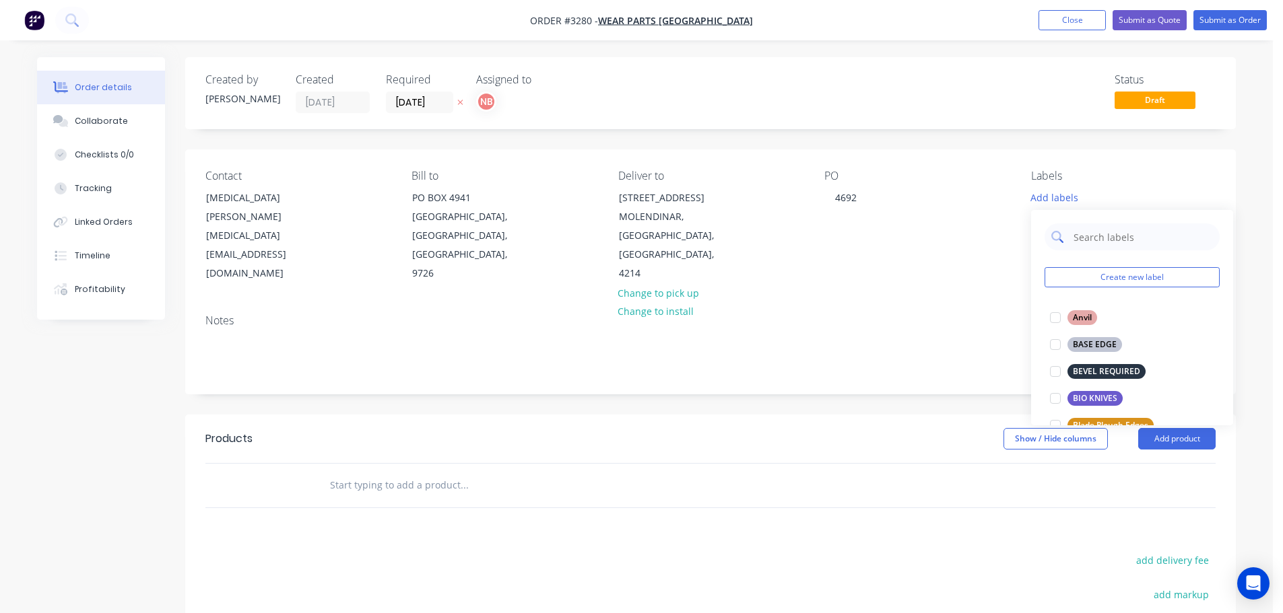
click at [1087, 239] on input "text" at bounding box center [1142, 237] width 141 height 27
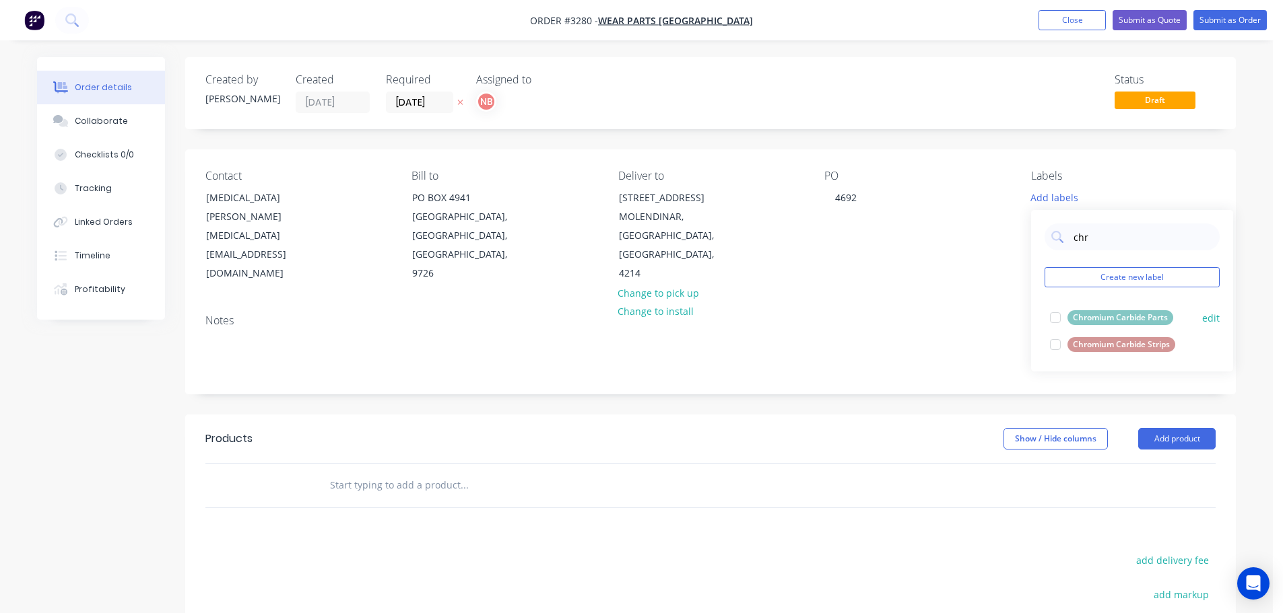
type input "chr"
click at [1121, 318] on div "Chromium Carbide Parts" at bounding box center [1120, 317] width 106 height 15
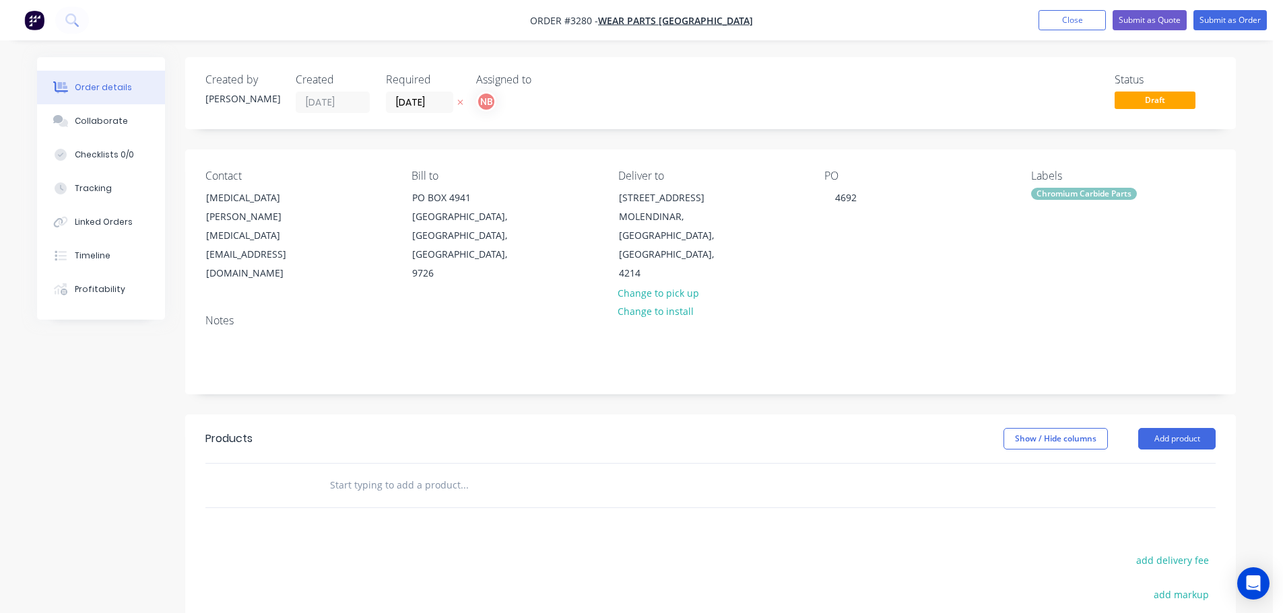
drag, startPoint x: 857, startPoint y: 421, endPoint x: 938, endPoint y: 417, distance: 80.9
click at [858, 421] on header "Products Show / Hide columns Add product" at bounding box center [710, 439] width 1050 height 48
click at [1154, 443] on button "Add product" at bounding box center [1176, 439] width 77 height 22
click at [1142, 469] on div "Product catalogue" at bounding box center [1151, 473] width 104 height 20
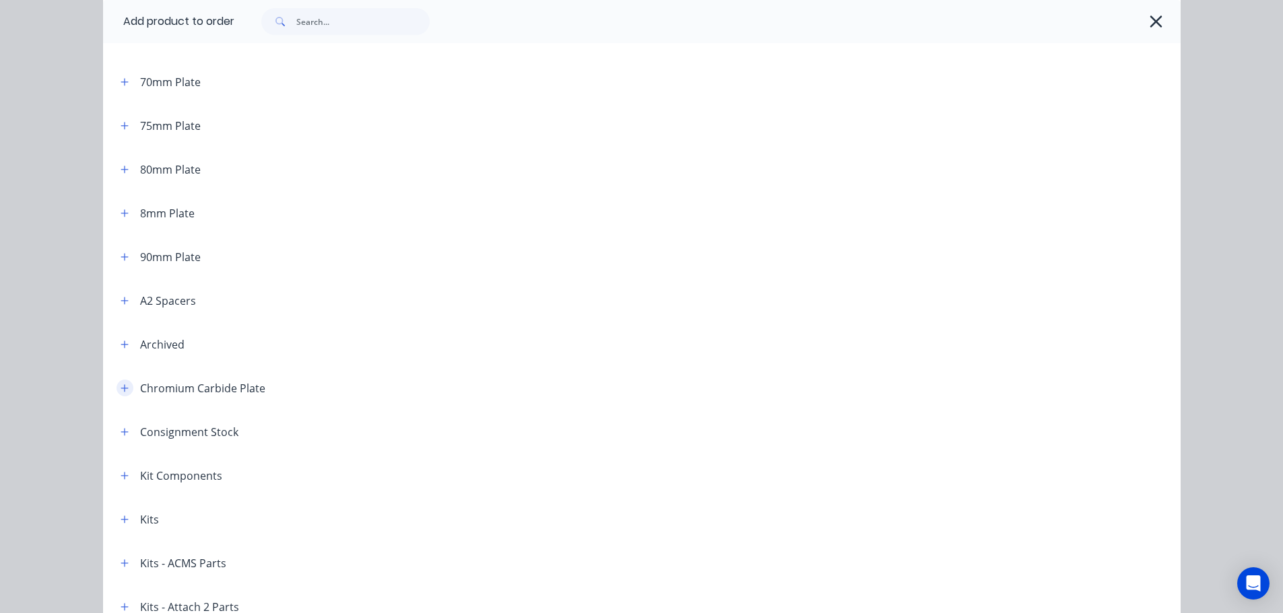
click at [121, 384] on icon "button" at bounding box center [125, 388] width 8 height 9
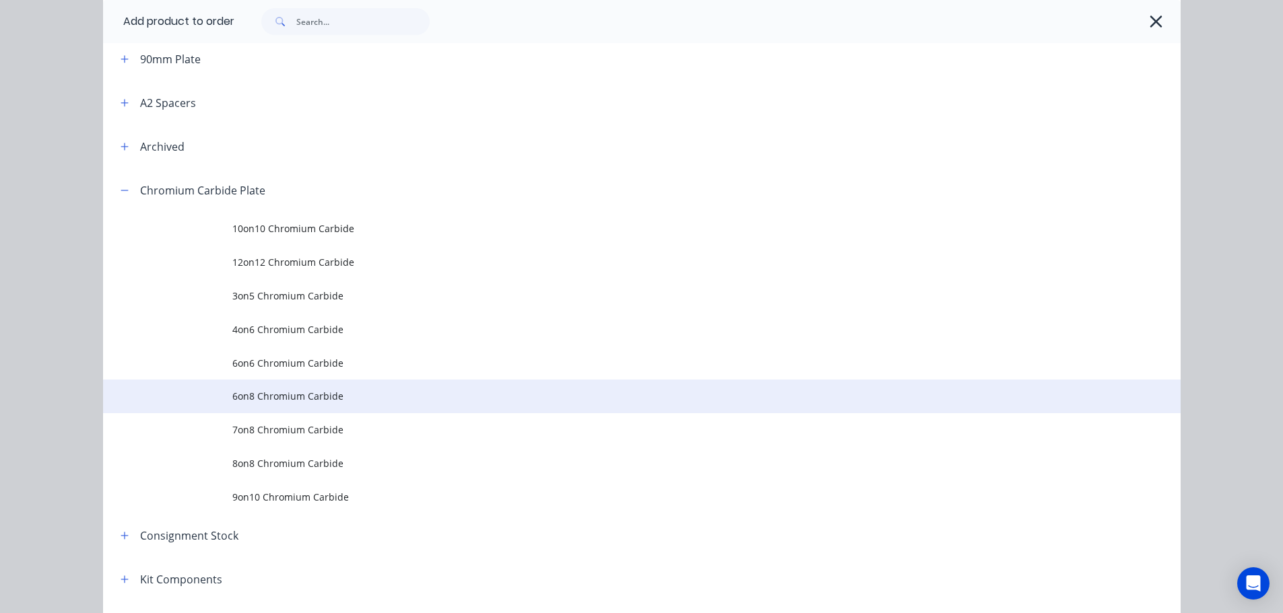
scroll to position [1077, 0]
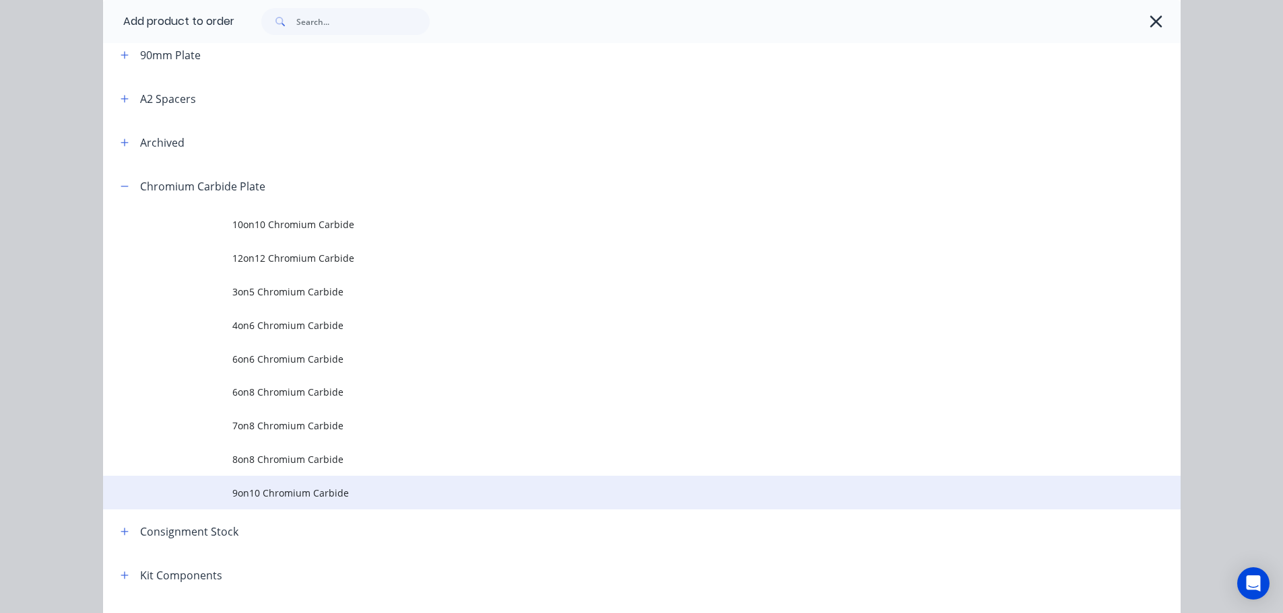
click at [263, 485] on td "9on10 Chromium Carbide" at bounding box center [706, 493] width 948 height 34
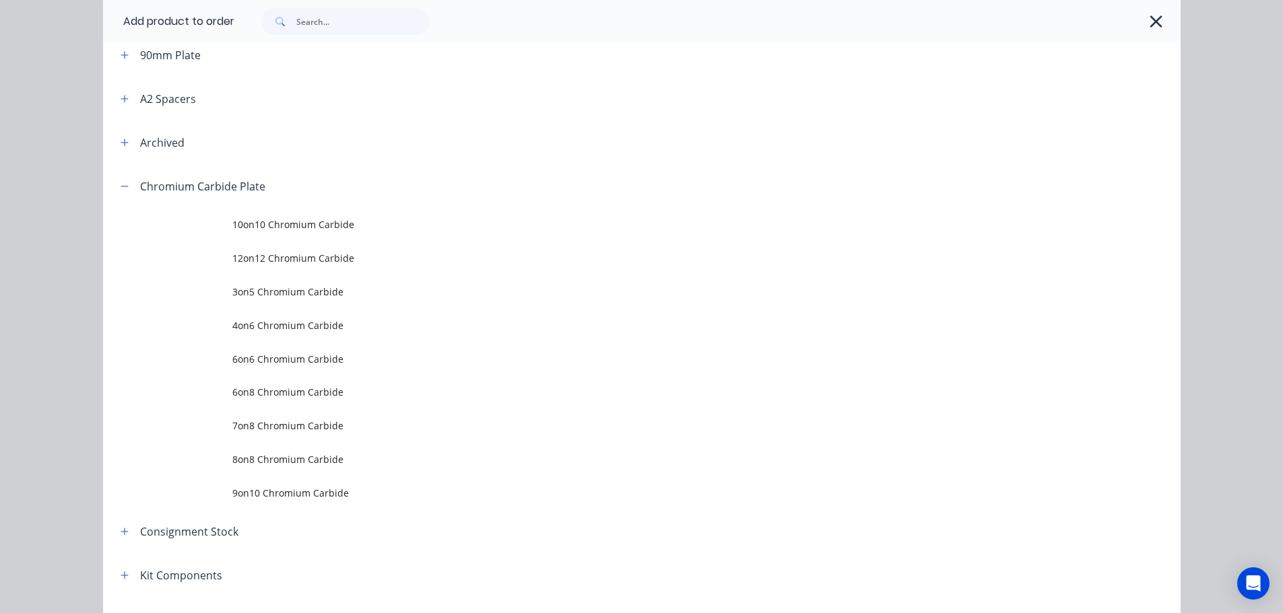
scroll to position [0, 0]
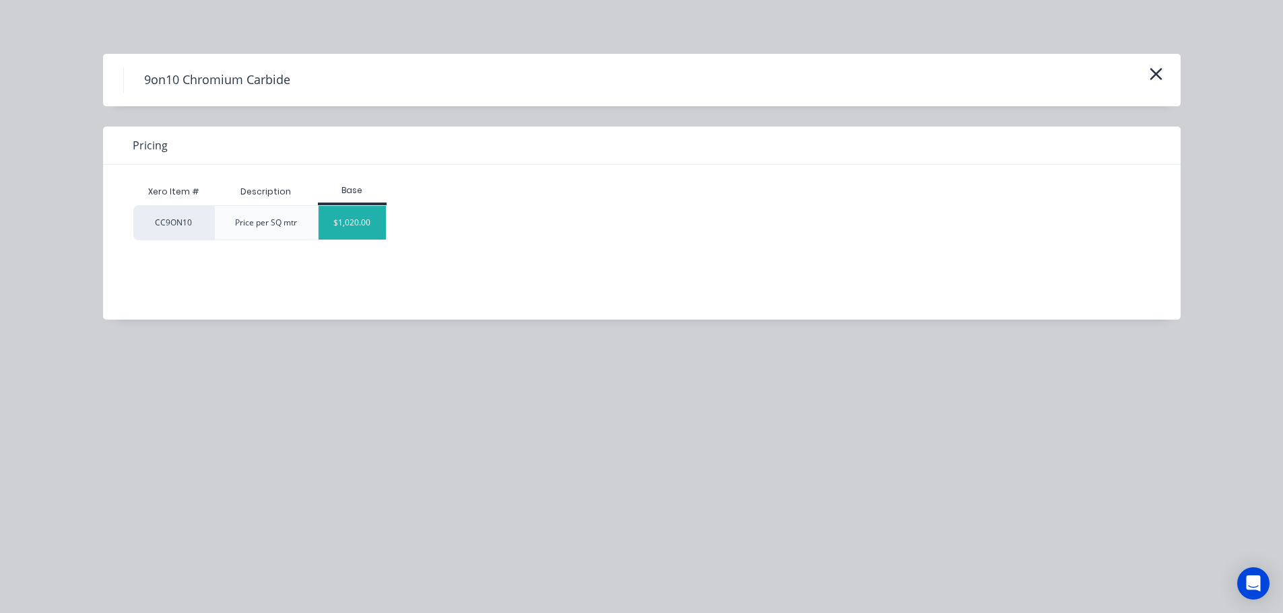
click at [370, 219] on div "$1,020.00" at bounding box center [351, 223] width 67 height 34
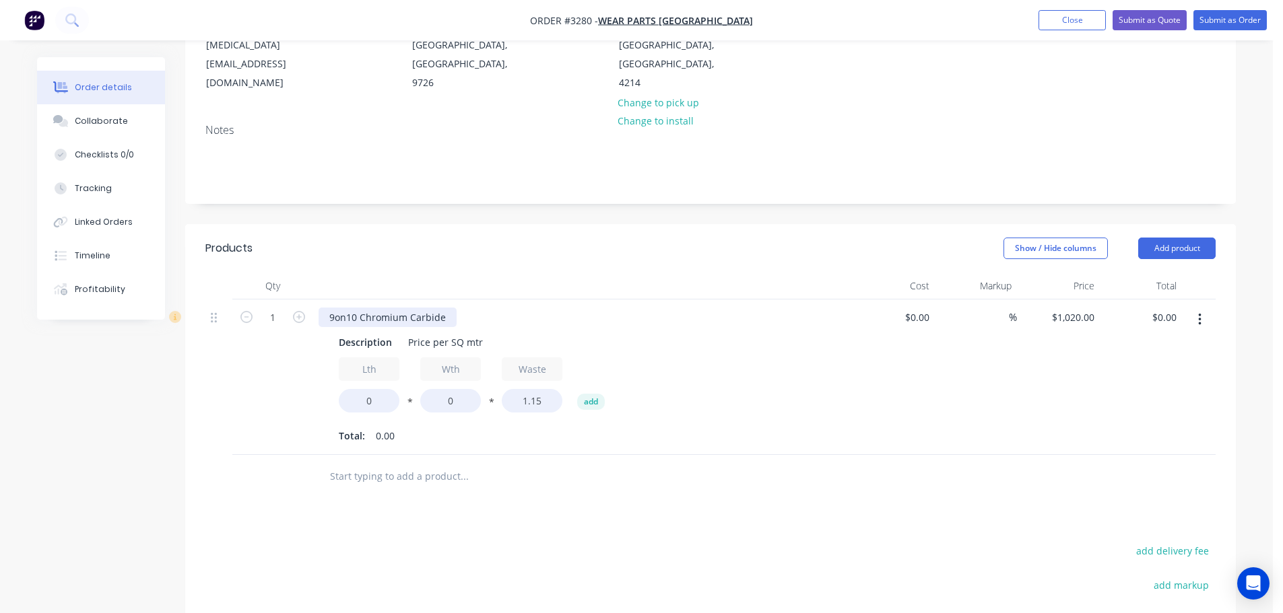
scroll to position [202, 0]
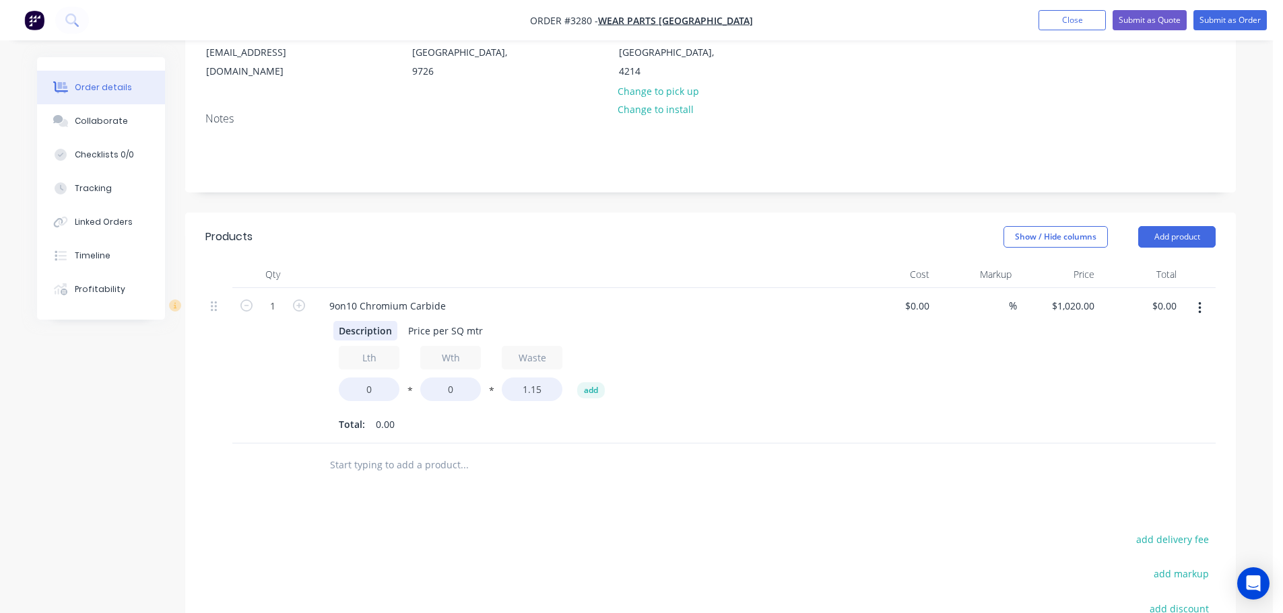
click at [357, 337] on div "Description" at bounding box center [365, 331] width 64 height 20
click at [271, 308] on input "1" at bounding box center [272, 306] width 35 height 20
type input "15"
click at [376, 247] on div "Products" at bounding box center [312, 237] width 215 height 22
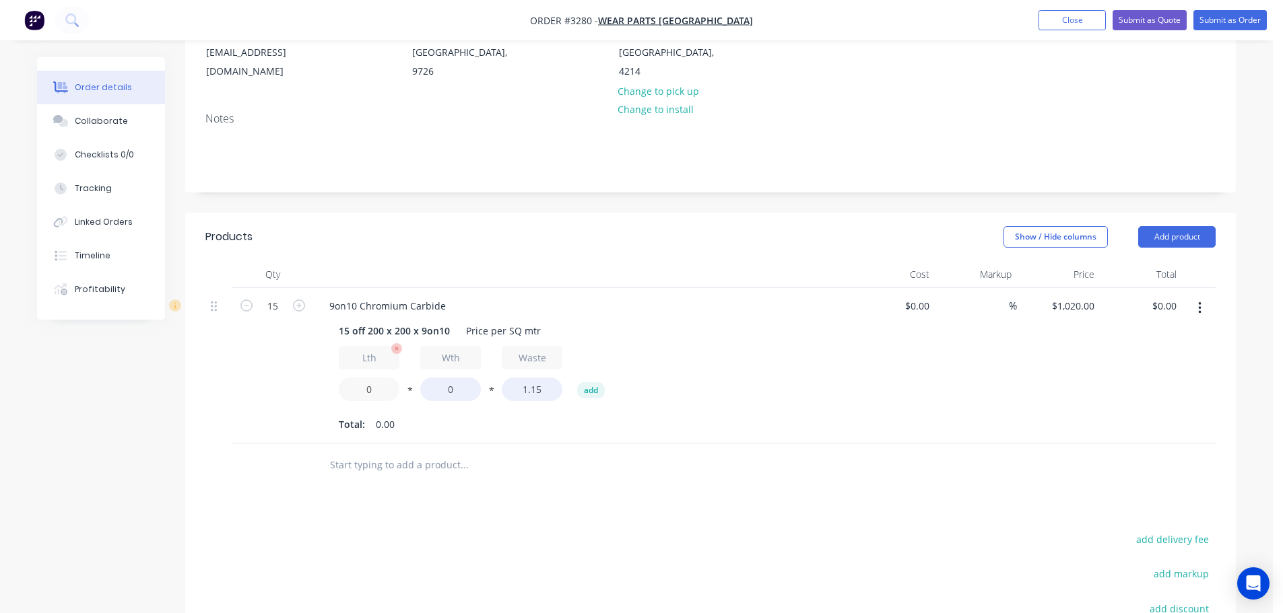
click at [366, 391] on input "0" at bounding box center [369, 390] width 61 height 24
type input "0.200"
click at [438, 388] on input "0" at bounding box center [450, 390] width 61 height 24
type input "0.200"
type input "$703.80"
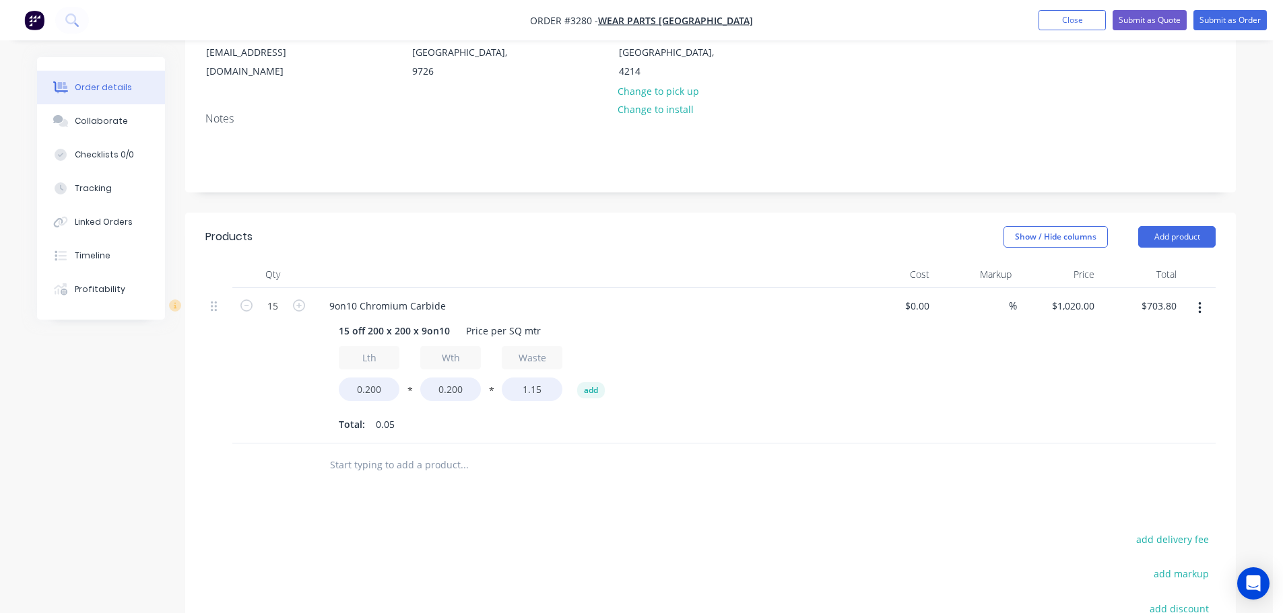
click at [485, 429] on div "Total: 0.05" at bounding box center [582, 425] width 487 height 20
click at [491, 331] on div "Price per SQ mtr" at bounding box center [503, 331] width 86 height 20
click at [1144, 234] on button "Add product" at bounding box center [1176, 237] width 77 height 22
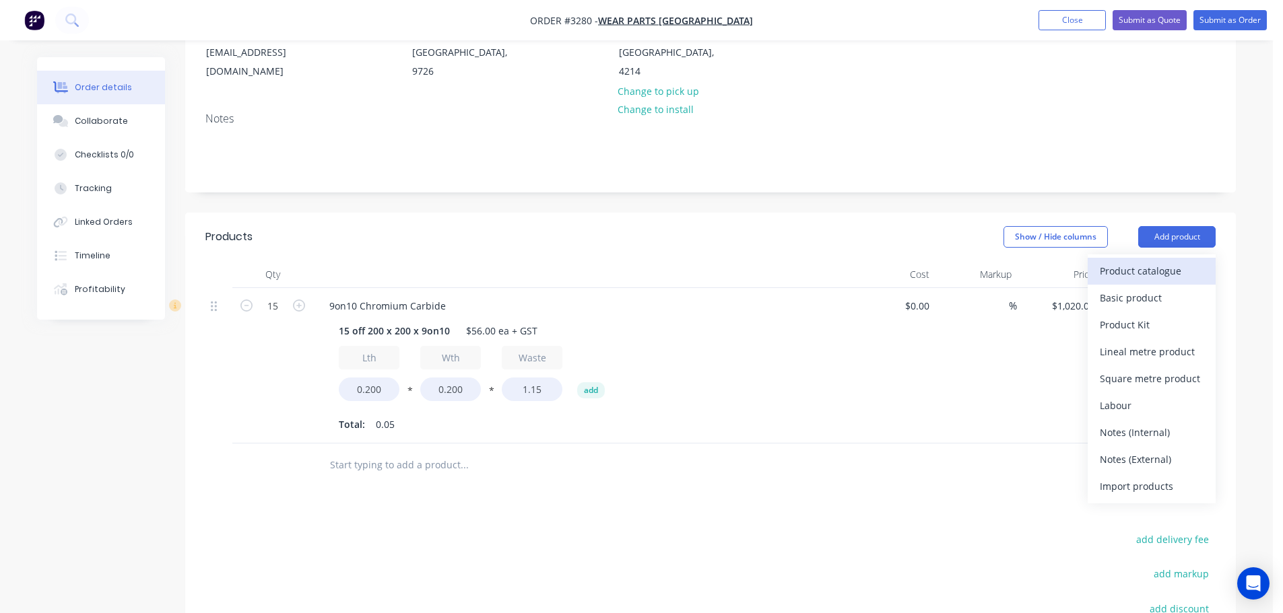
click at [1138, 259] on button "Product catalogue" at bounding box center [1151, 271] width 128 height 27
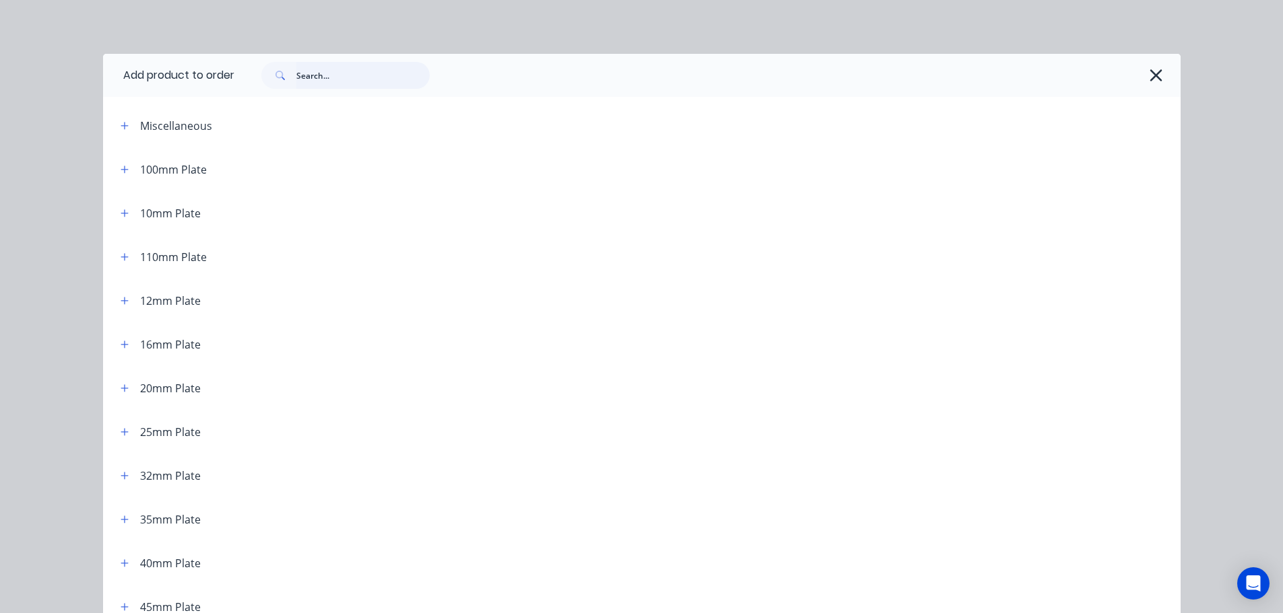
click at [320, 71] on input "text" at bounding box center [362, 75] width 133 height 27
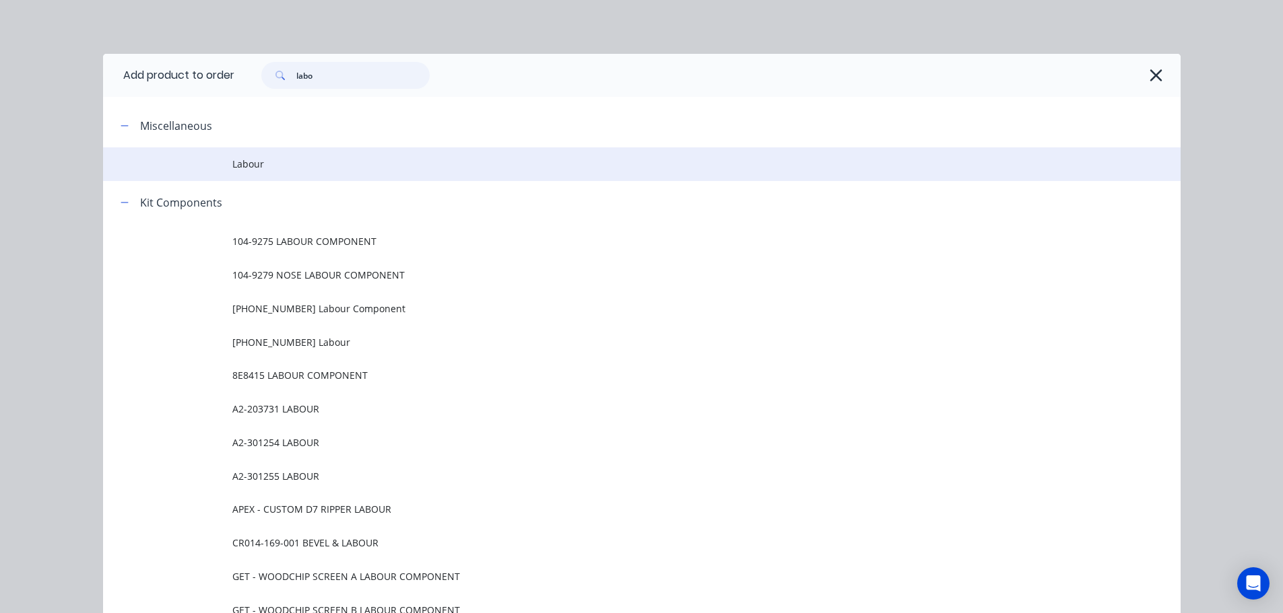
type input "labo"
click at [266, 170] on span "Labour" at bounding box center [611, 164] width 758 height 14
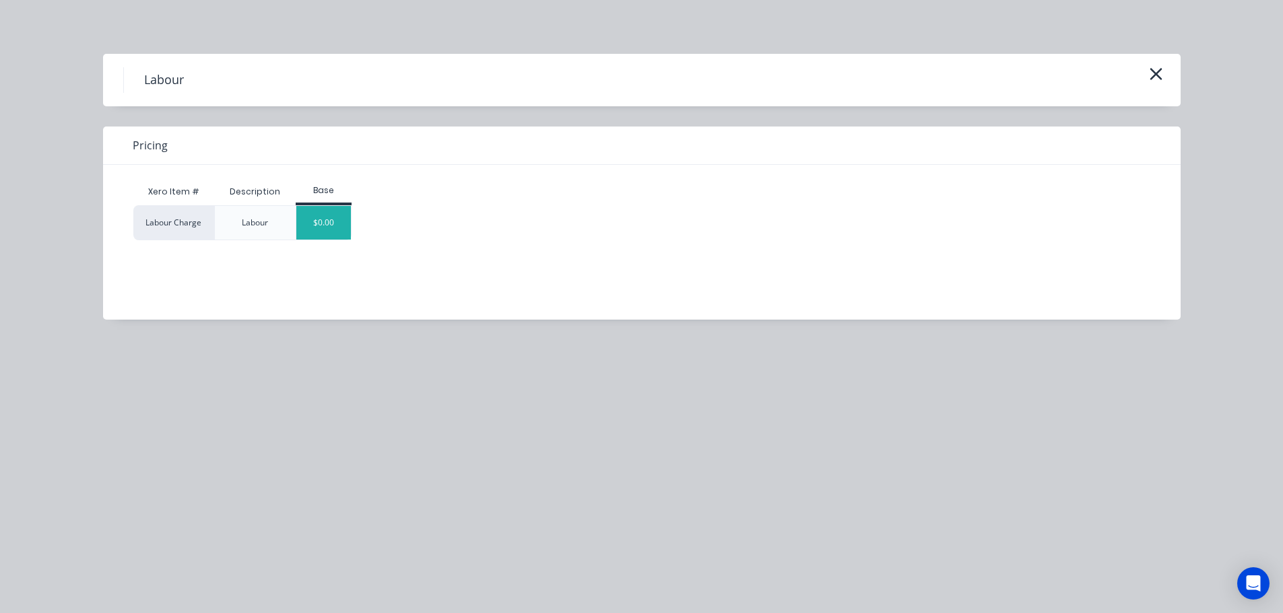
click at [314, 214] on div "$0.00" at bounding box center [323, 223] width 55 height 34
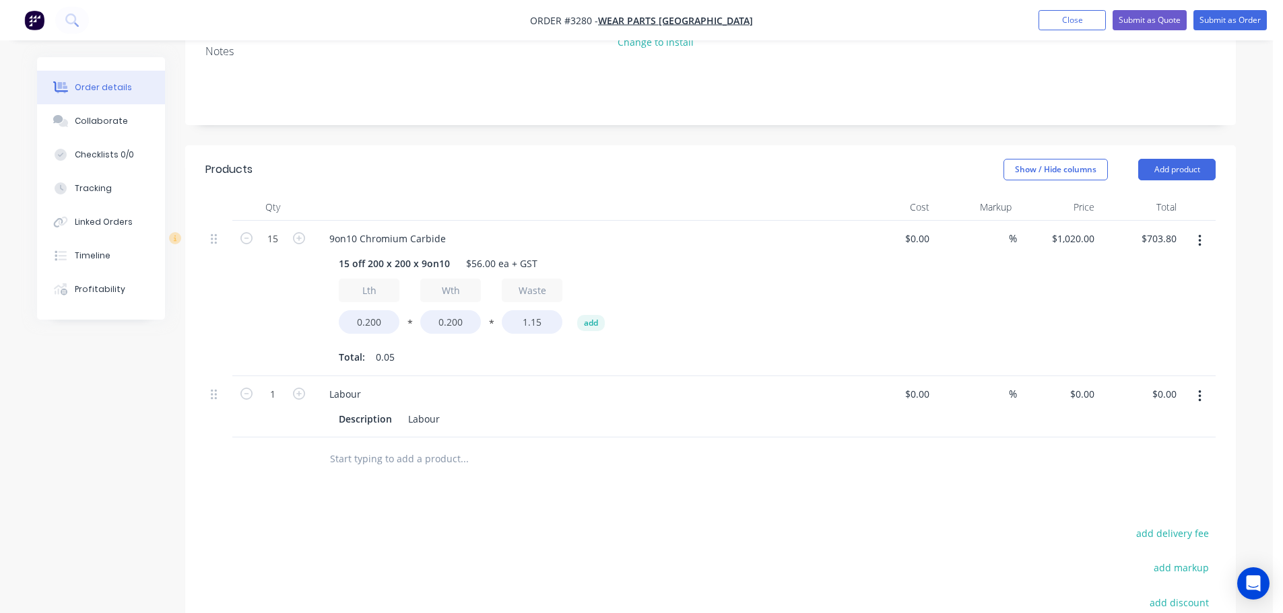
scroll to position [481, 0]
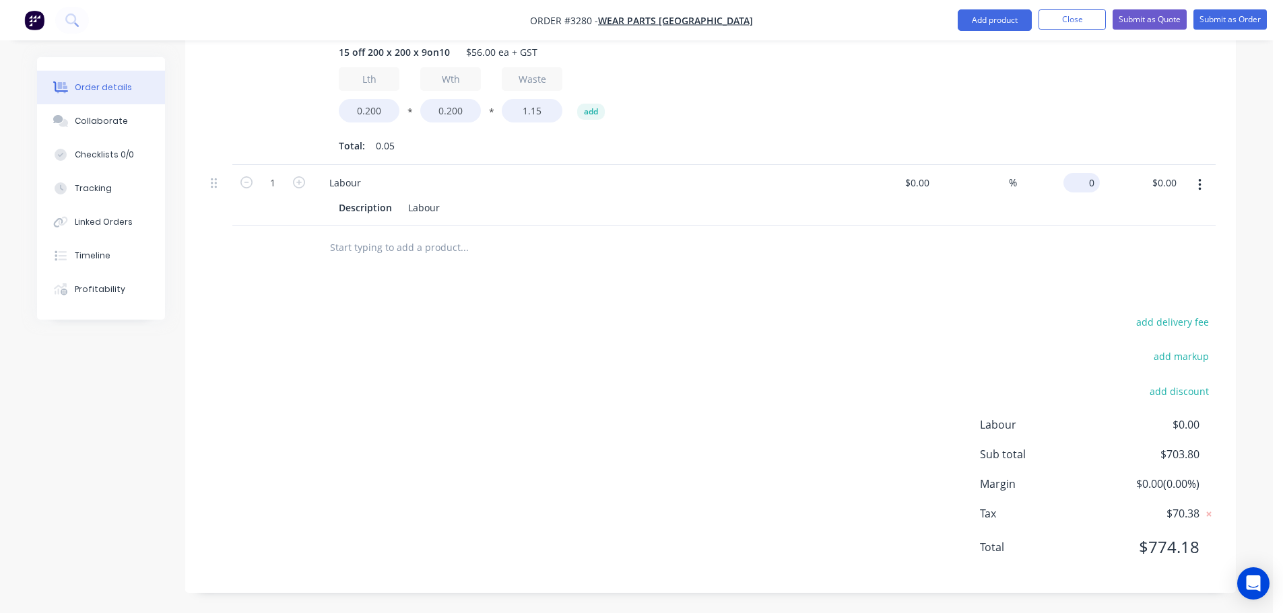
click at [1074, 182] on div "0 $0.00" at bounding box center [1058, 195] width 83 height 61
type input "$136.20"
click at [784, 568] on div "add delivery fee add markup add discount Labour $0.00 Sub total $703.80 Margin …" at bounding box center [710, 443] width 1010 height 260
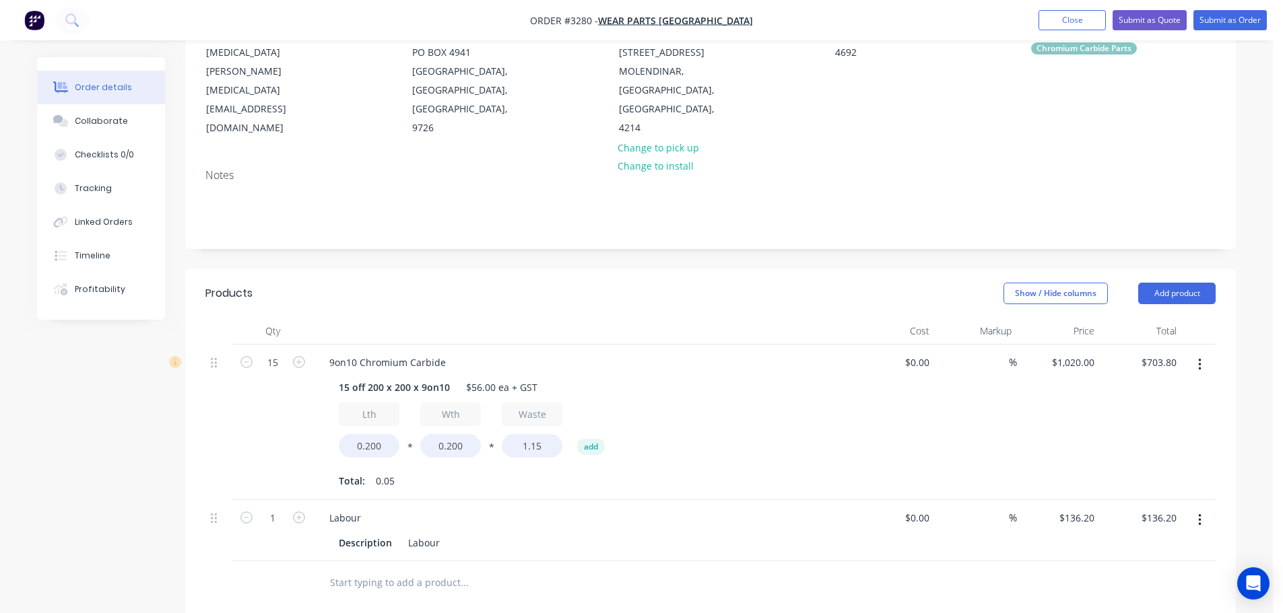
scroll to position [144, 0]
click at [121, 121] on div "Collaborate" at bounding box center [101, 121] width 53 height 12
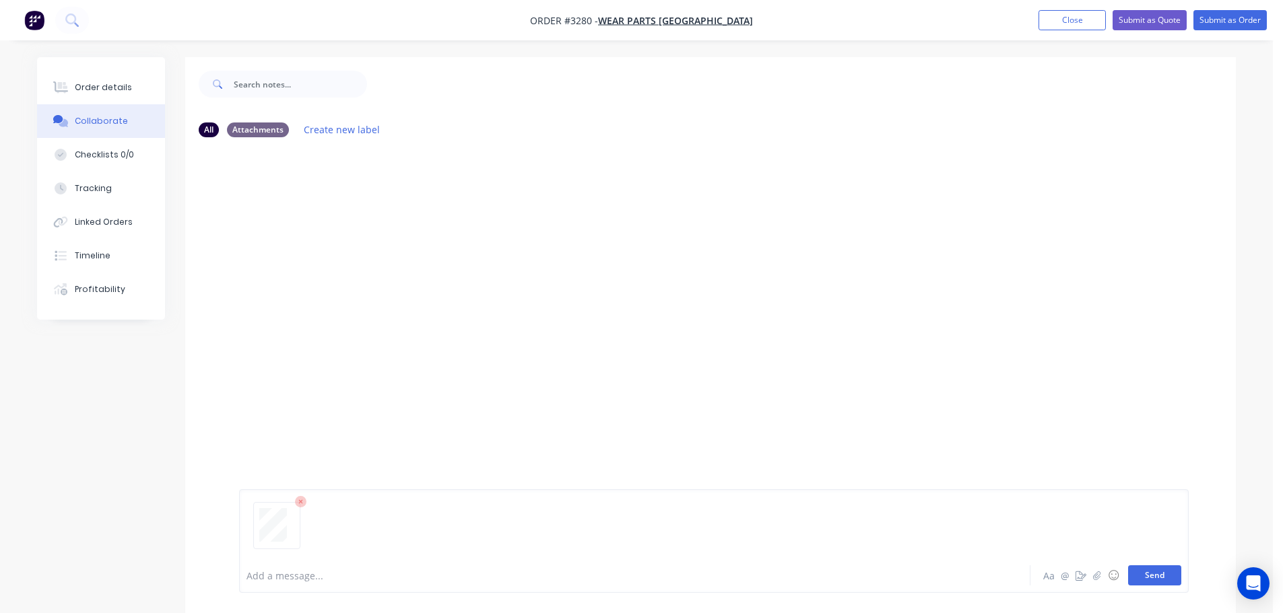
click at [1147, 572] on button "Send" at bounding box center [1154, 576] width 53 height 20
click at [109, 81] on div "Order details" at bounding box center [103, 87] width 57 height 12
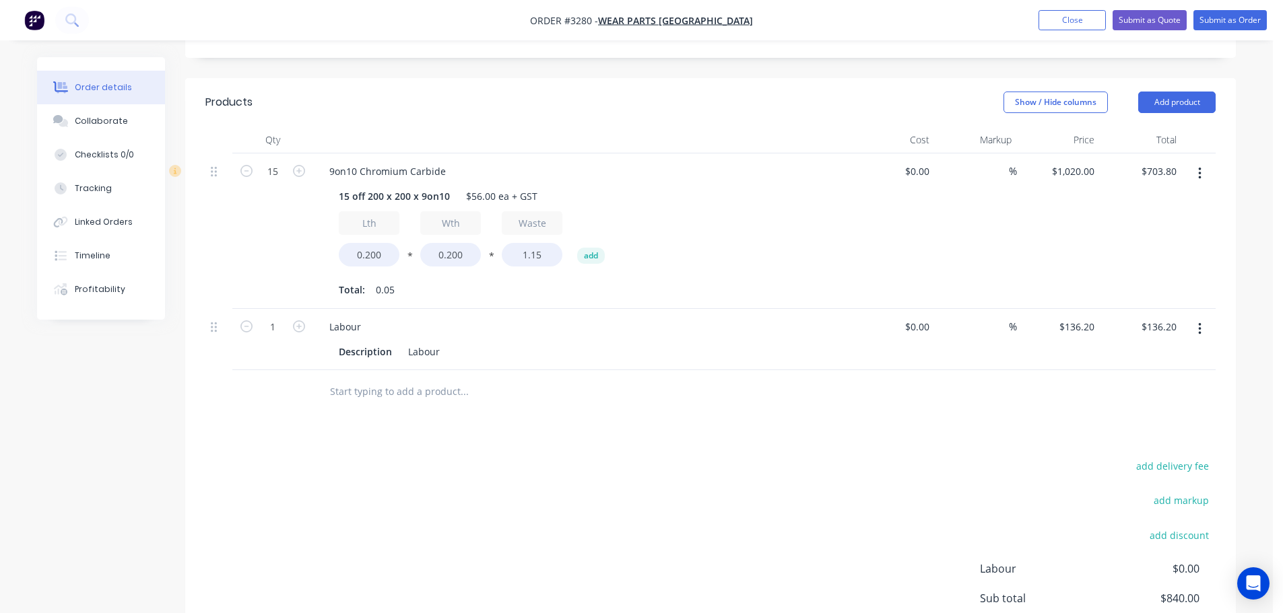
scroll to position [404, 0]
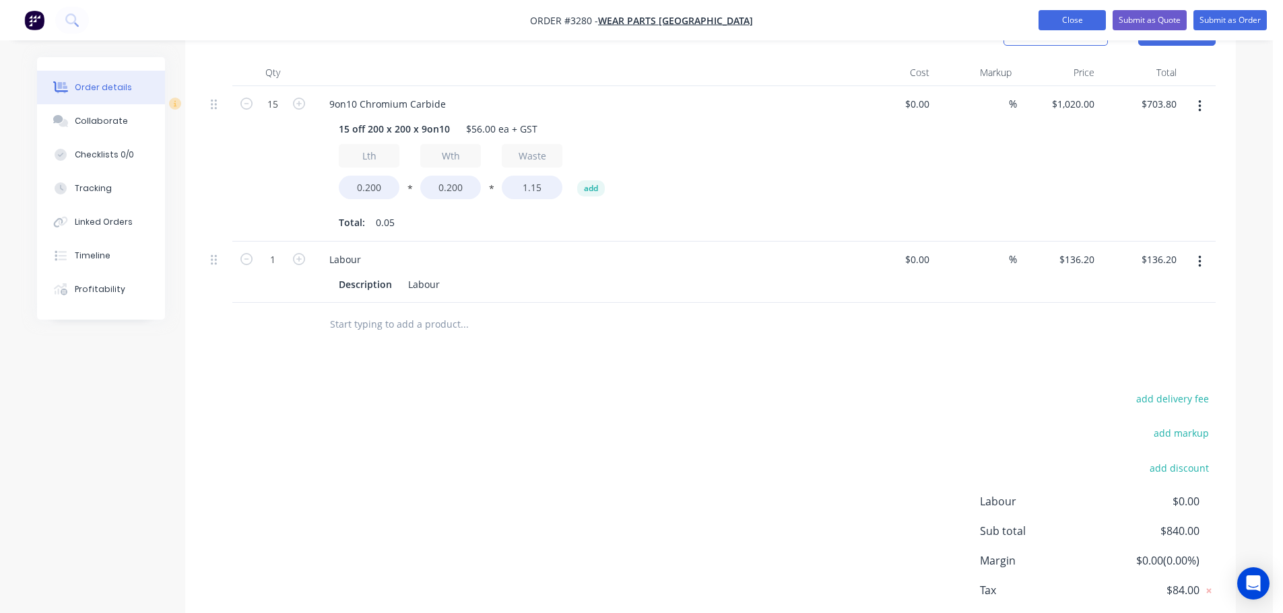
click at [1039, 18] on button "Close" at bounding box center [1071, 20] width 67 height 20
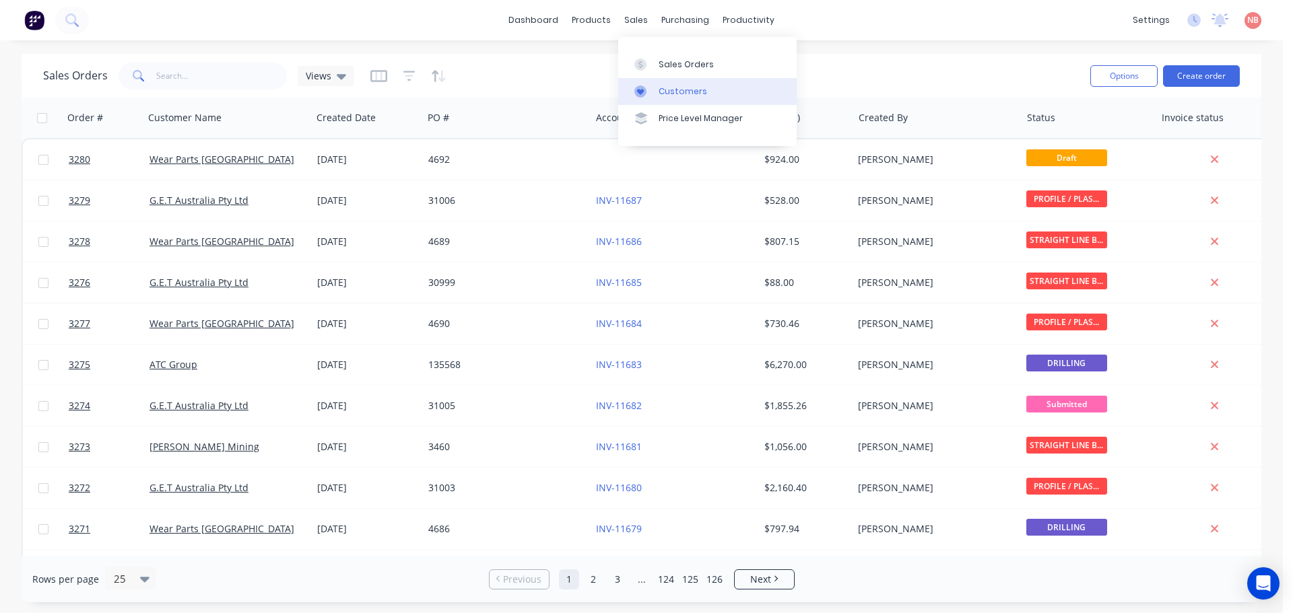
click at [660, 81] on link "Customers" at bounding box center [707, 91] width 178 height 27
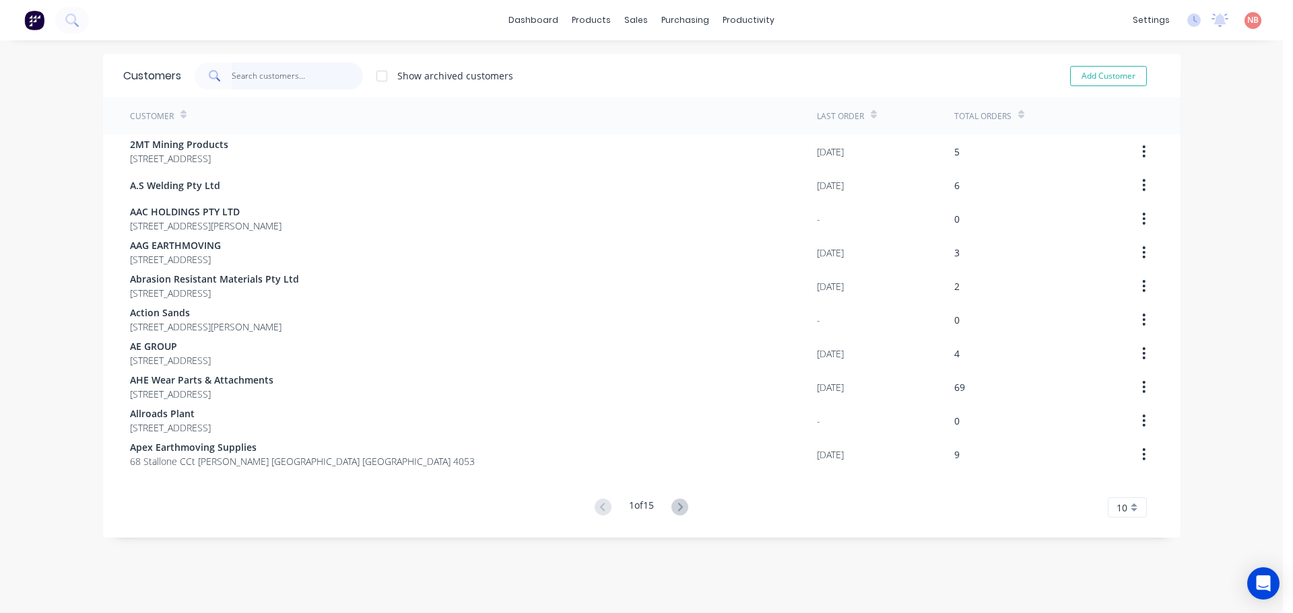
click at [312, 71] on input "text" at bounding box center [297, 76] width 131 height 27
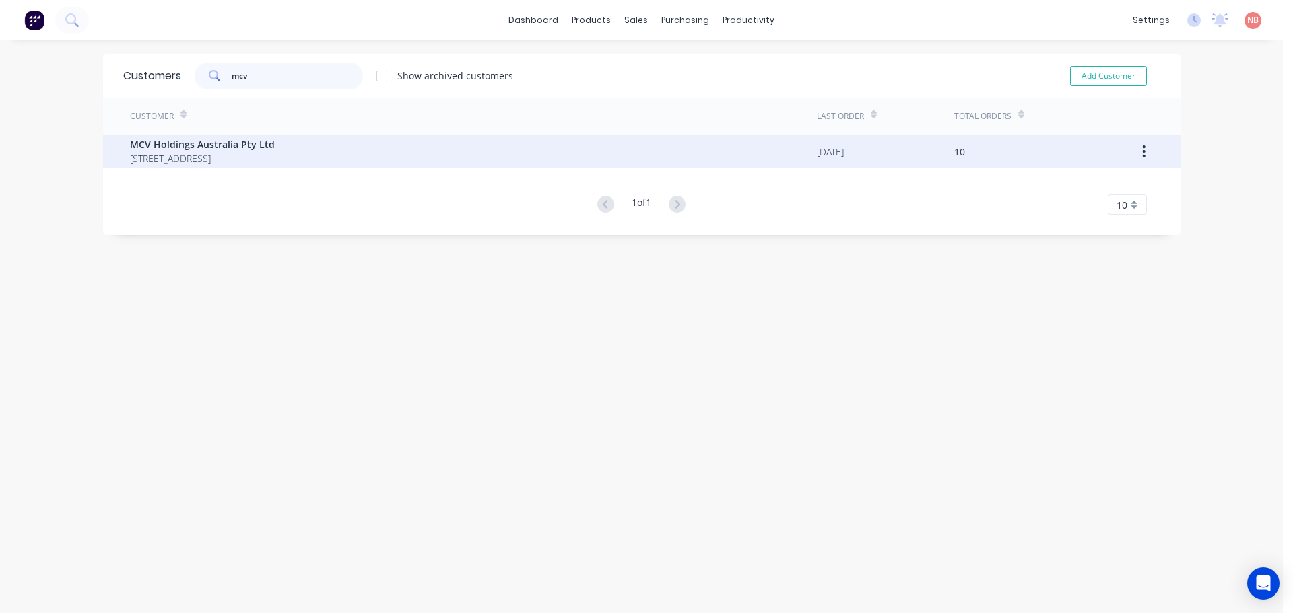
type input "mcv"
click at [241, 136] on div "MCV Holdings Australia Pty Ltd [STREET_ADDRESS]" at bounding box center [473, 152] width 687 height 34
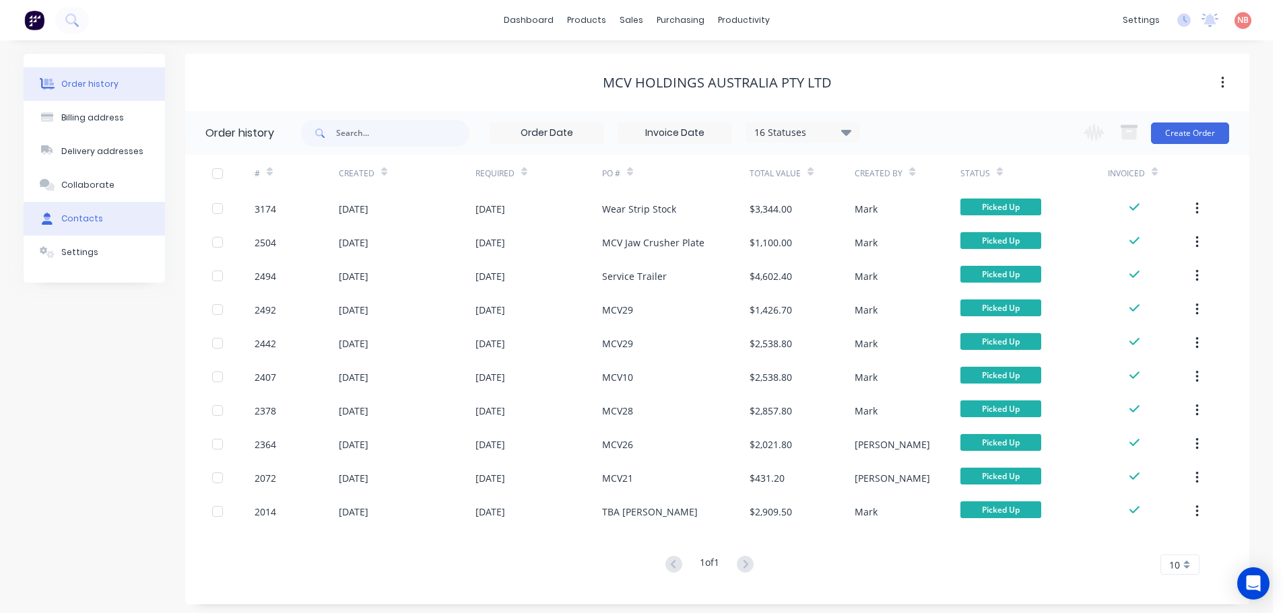
click at [113, 218] on button "Contacts" at bounding box center [94, 219] width 141 height 34
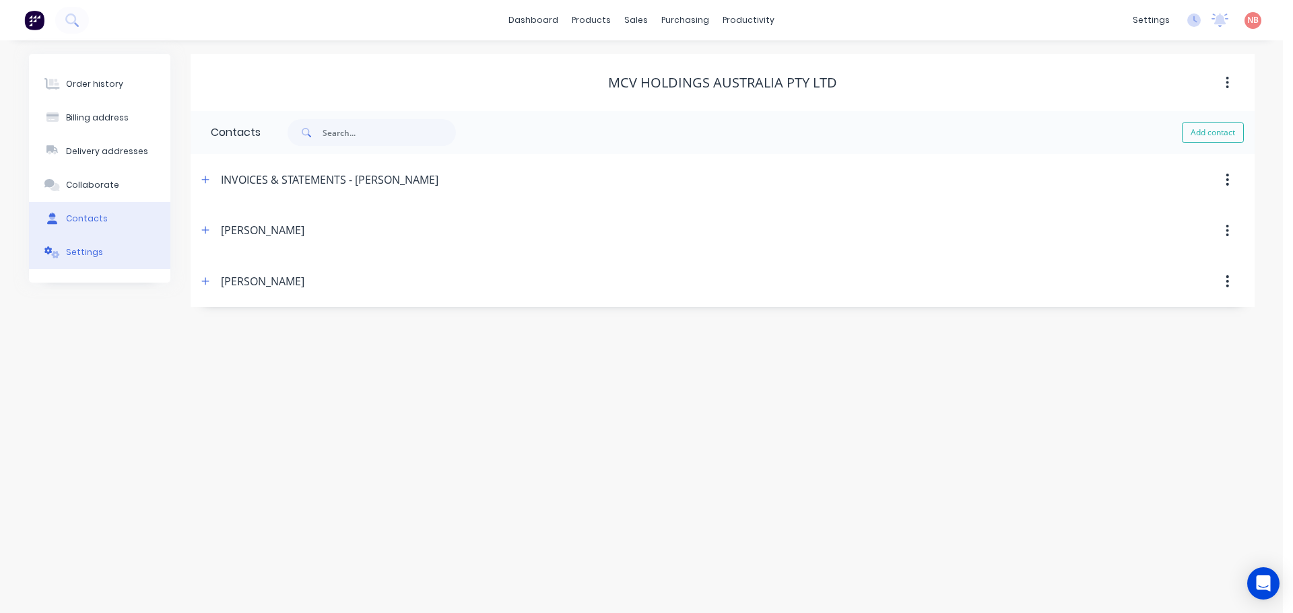
click at [102, 255] on button "Settings" at bounding box center [99, 253] width 141 height 34
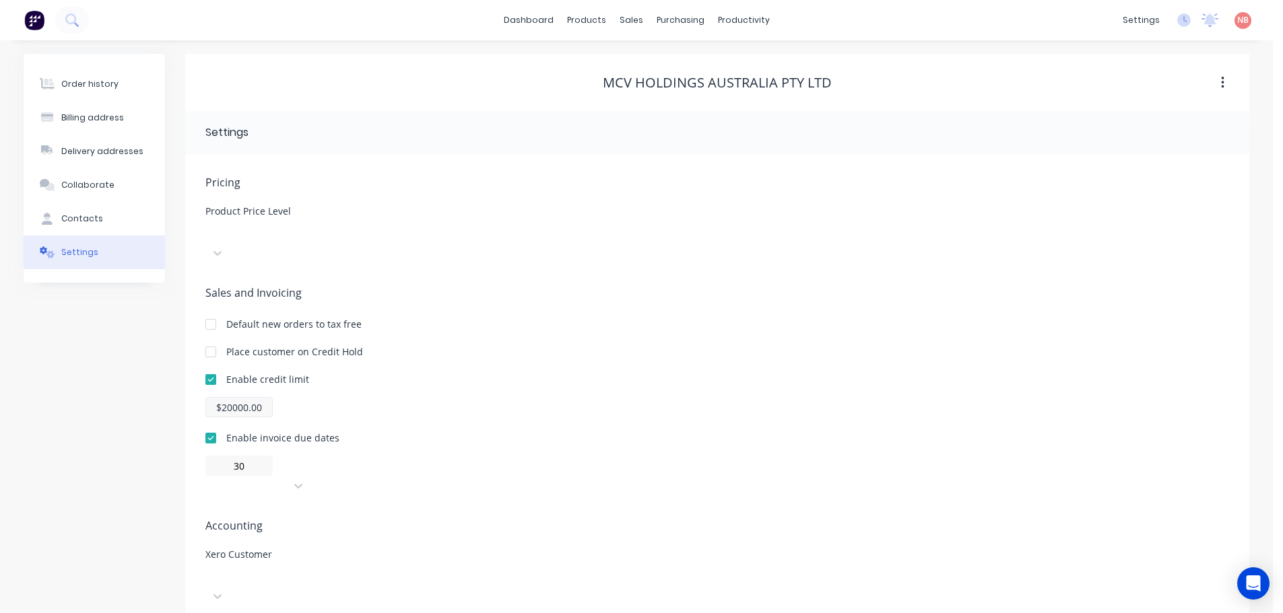
scroll to position [1, 0]
click at [106, 73] on button "Order history" at bounding box center [94, 83] width 141 height 34
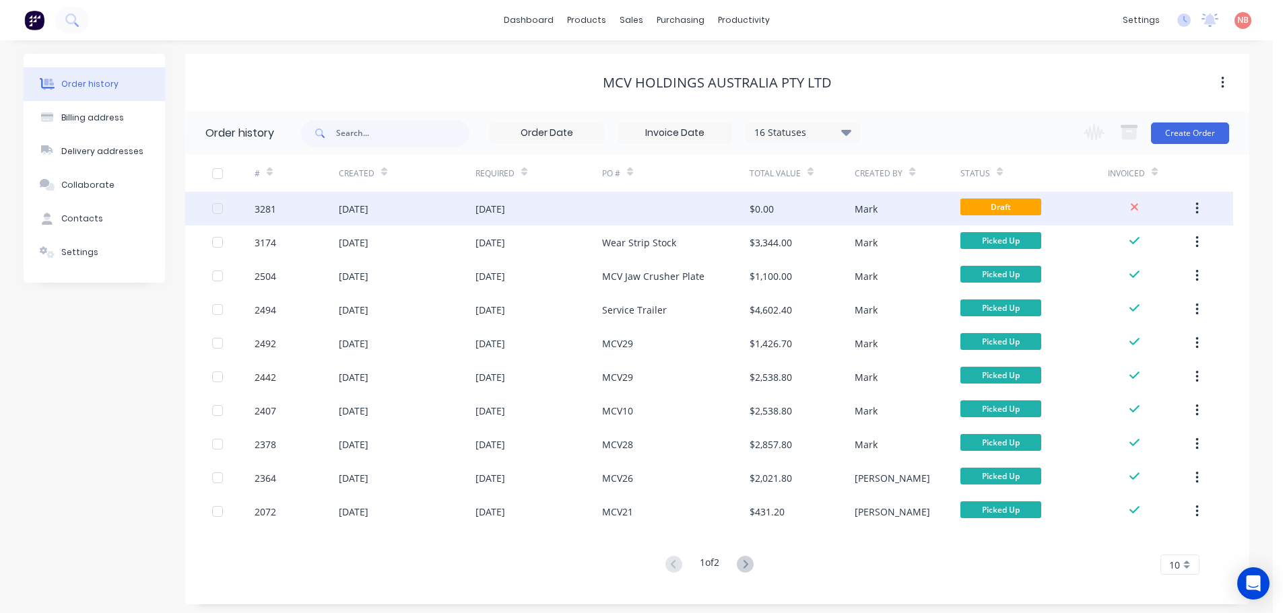
click at [732, 203] on div at bounding box center [675, 209] width 147 height 34
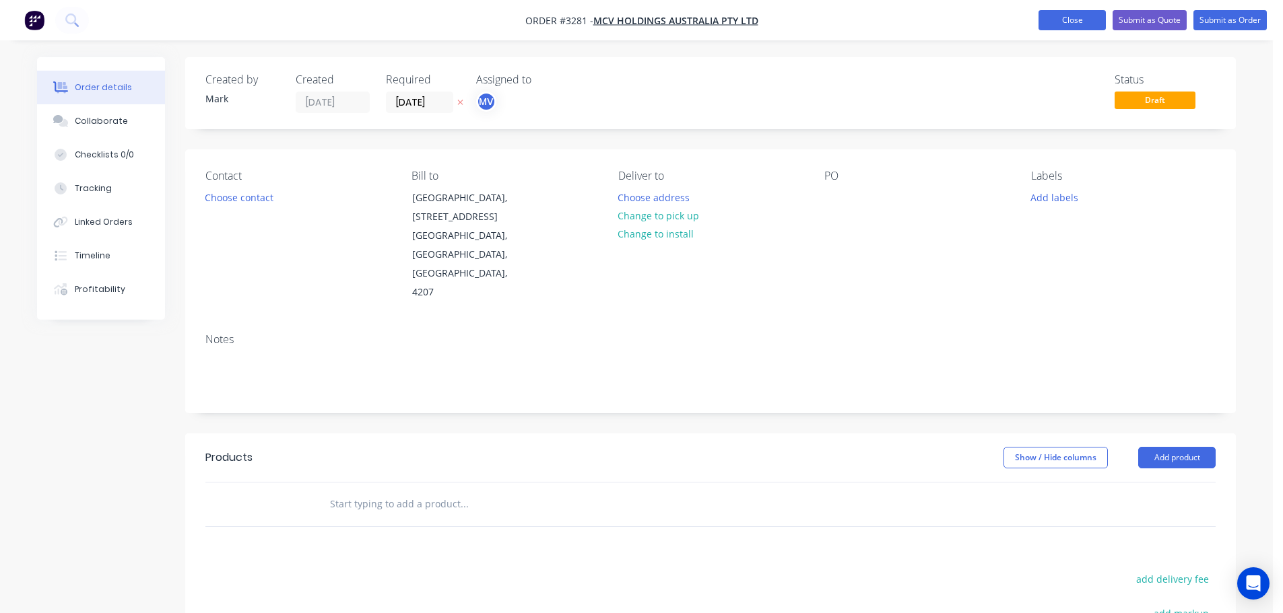
click at [1050, 20] on button "Close" at bounding box center [1071, 20] width 67 height 20
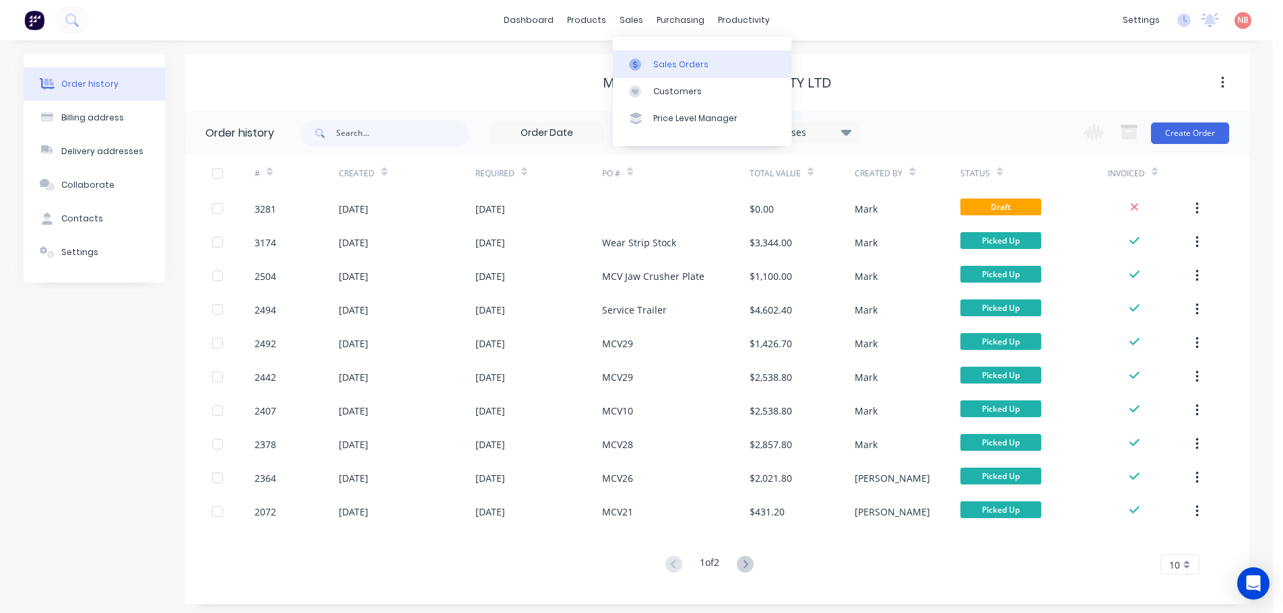
click at [634, 67] on icon at bounding box center [635, 64] width 4 height 7
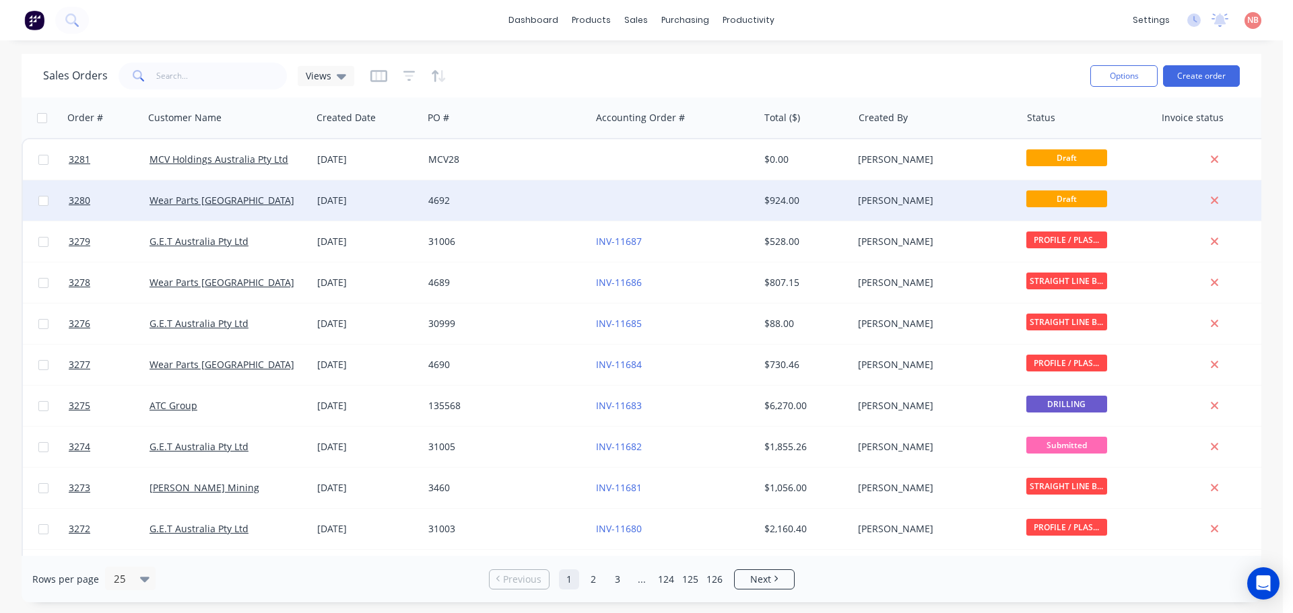
click at [631, 210] on div at bounding box center [674, 200] width 168 height 40
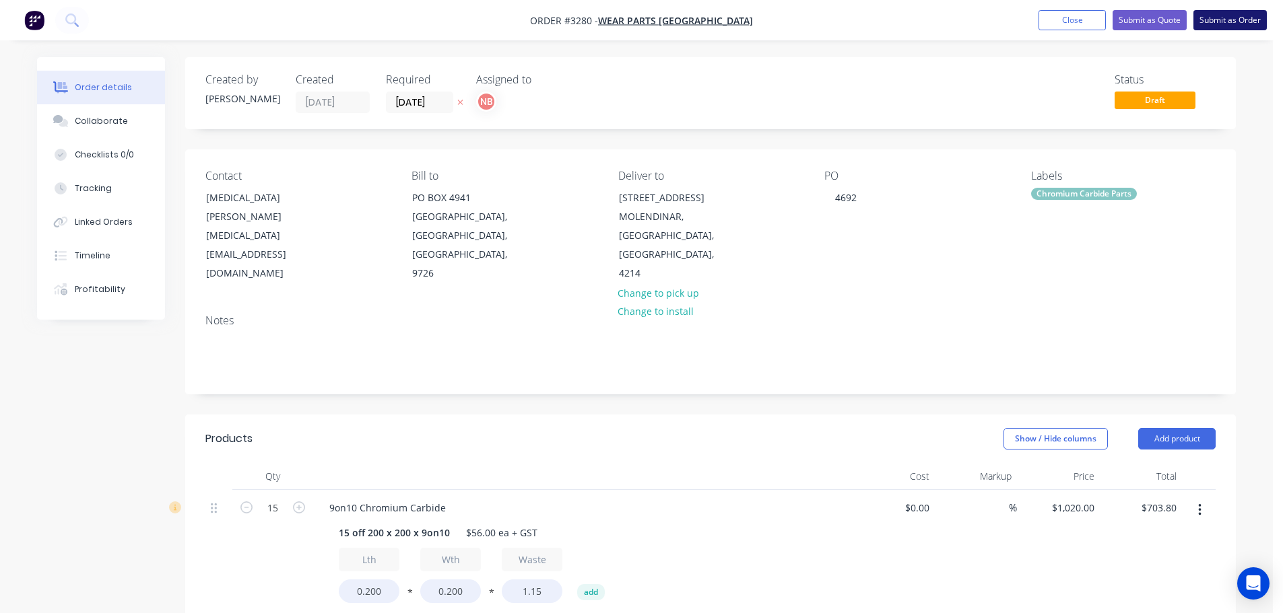
click at [1242, 26] on button "Submit as Order" at bounding box center [1229, 20] width 73 height 20
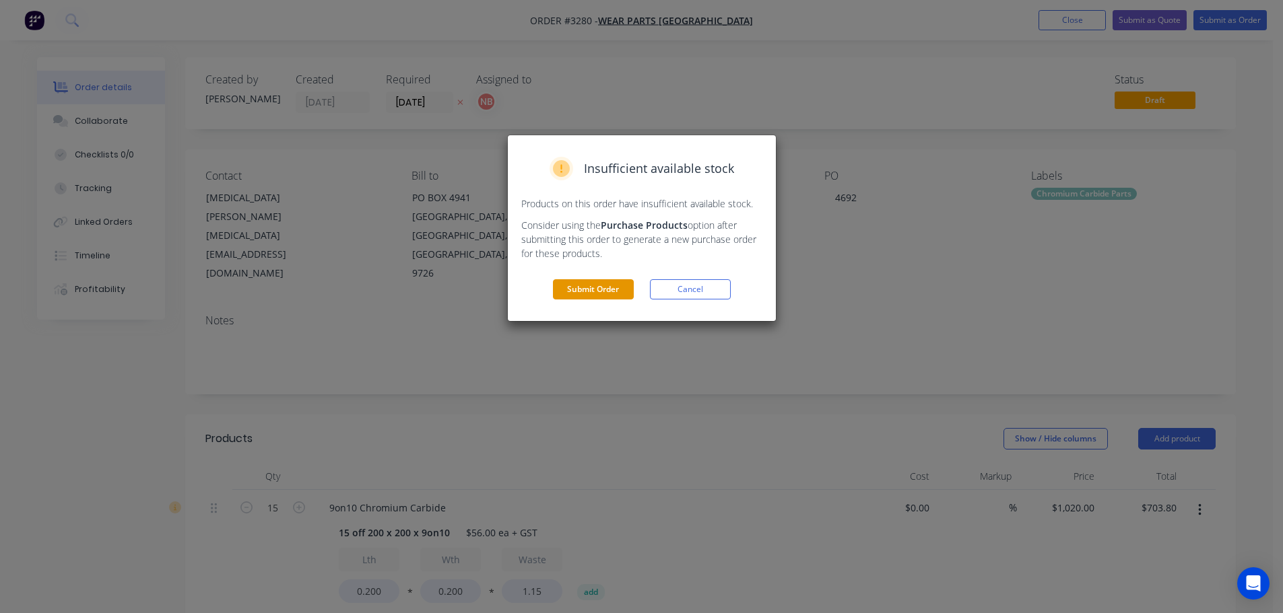
click at [588, 294] on button "Submit Order" at bounding box center [593, 289] width 81 height 20
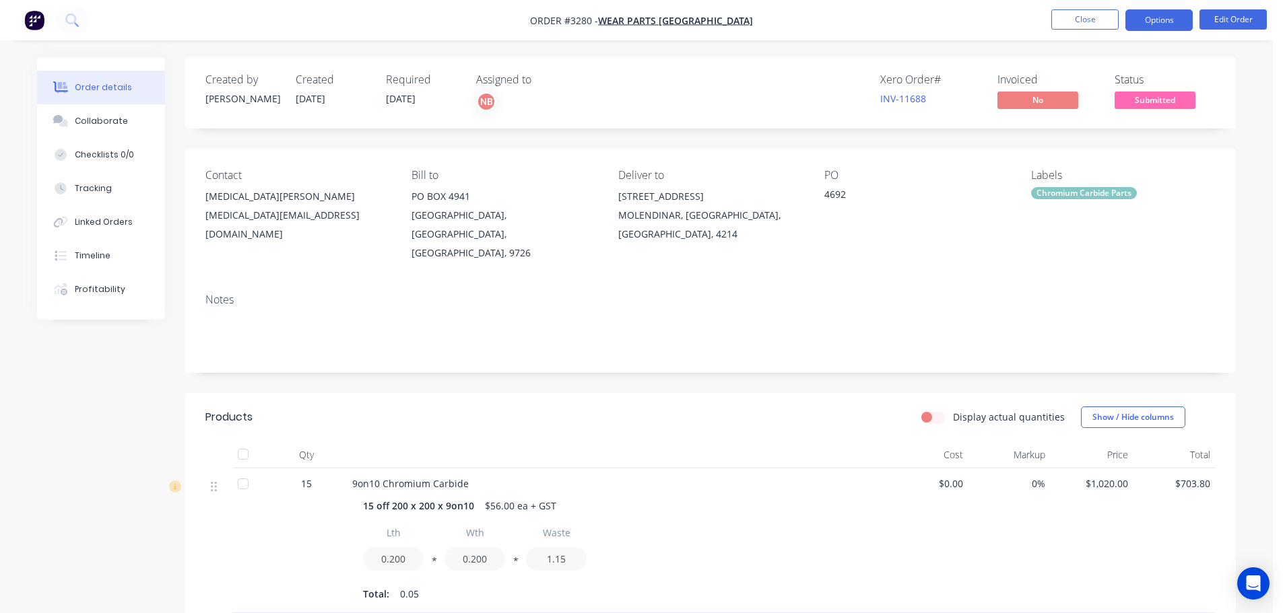
click at [1155, 15] on button "Options" at bounding box center [1158, 20] width 67 height 22
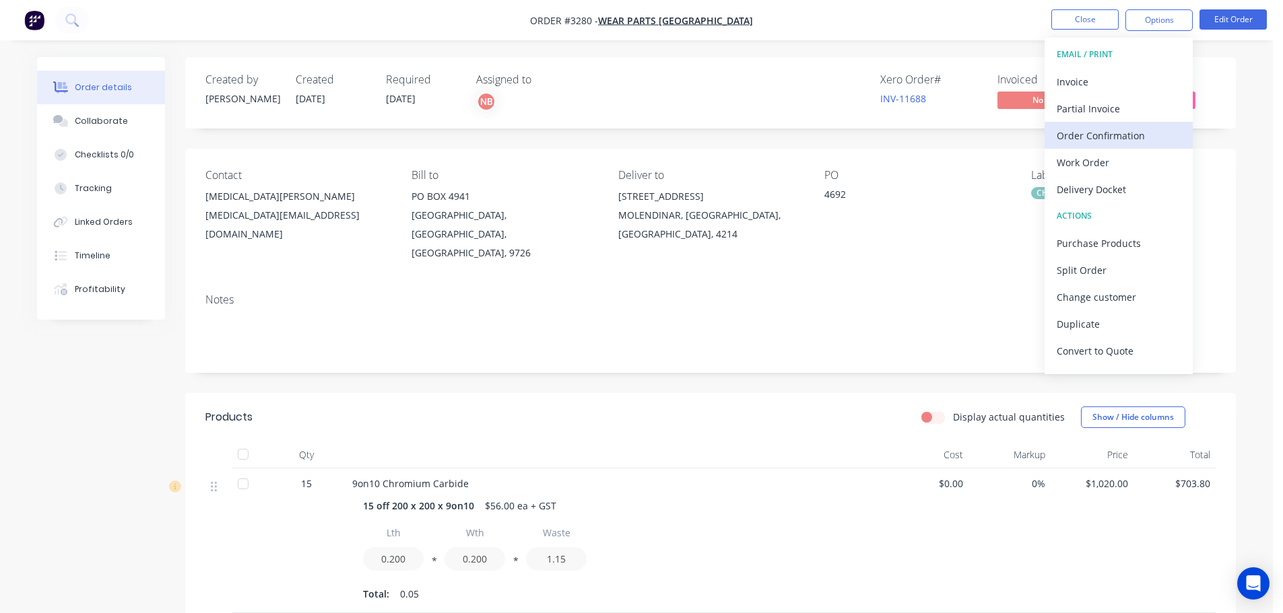
click at [1104, 125] on button "Order Confirmation" at bounding box center [1118, 135] width 148 height 27
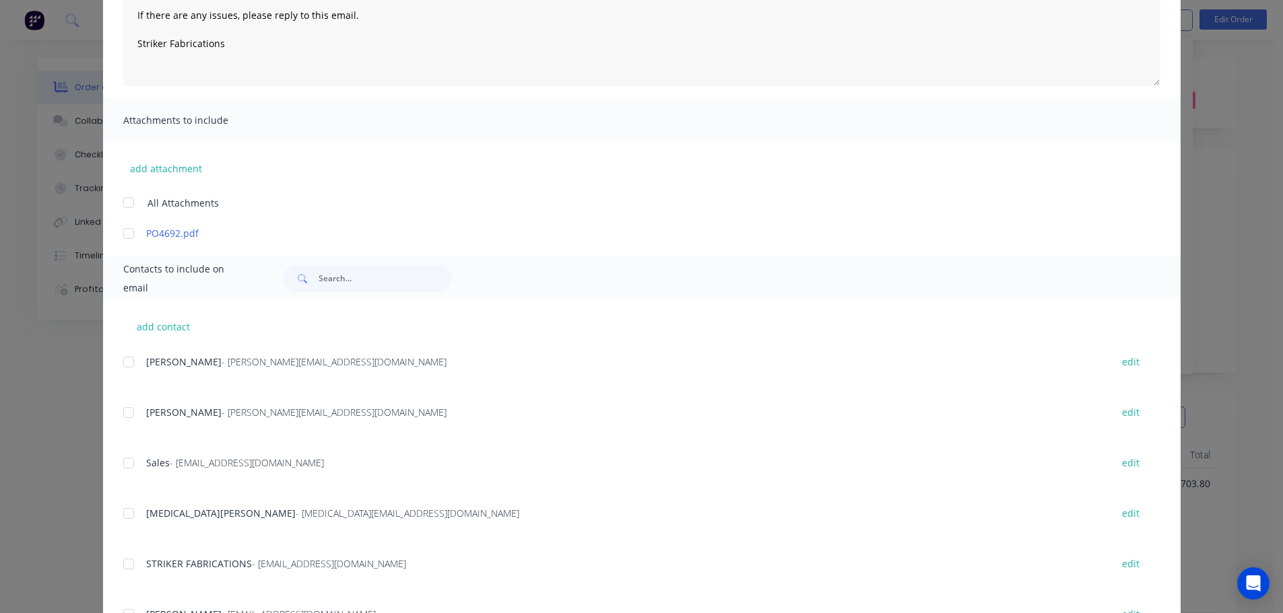
click at [127, 520] on div at bounding box center [128, 513] width 27 height 27
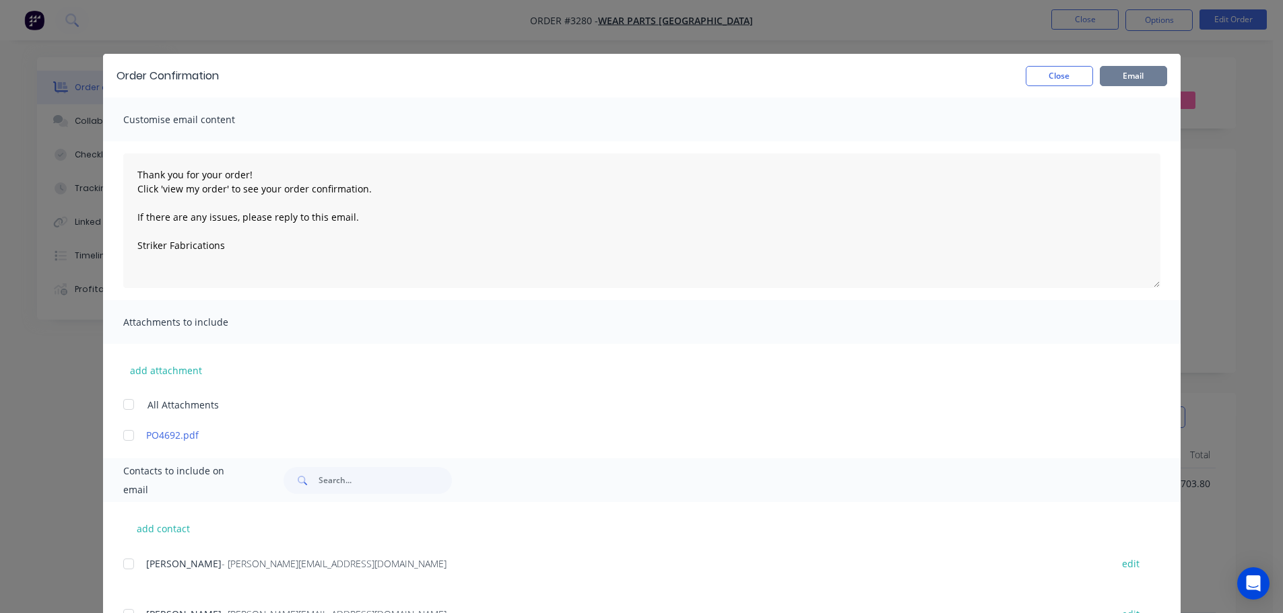
click at [1126, 81] on button "Email" at bounding box center [1132, 76] width 67 height 20
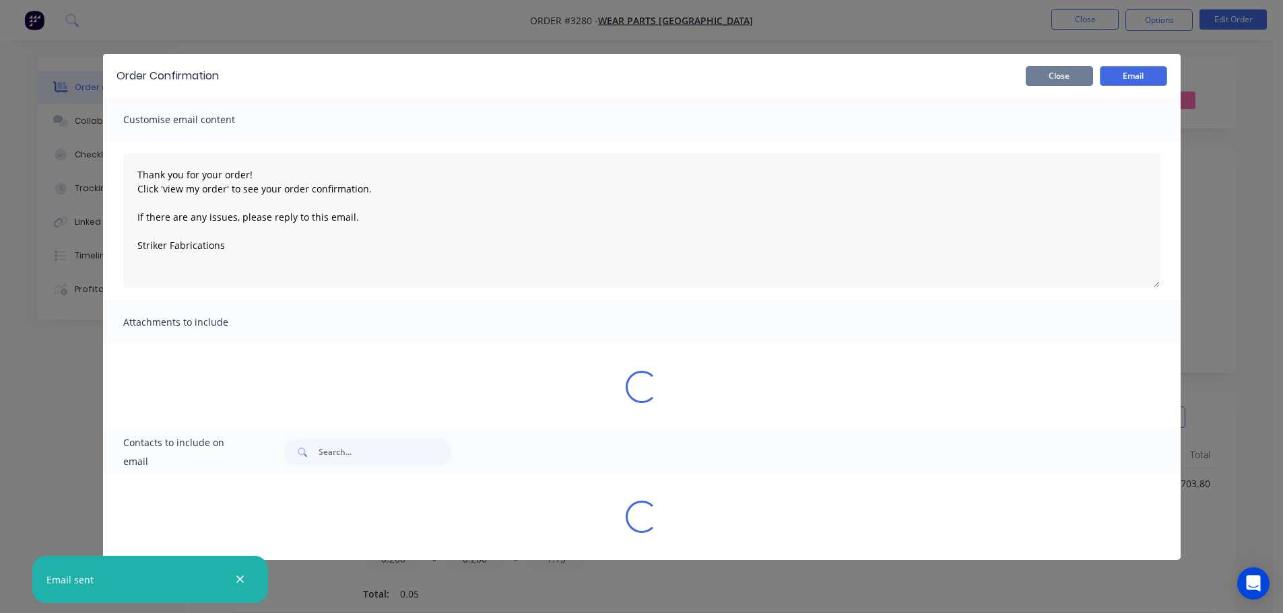
click at [1060, 76] on button "Close" at bounding box center [1058, 76] width 67 height 20
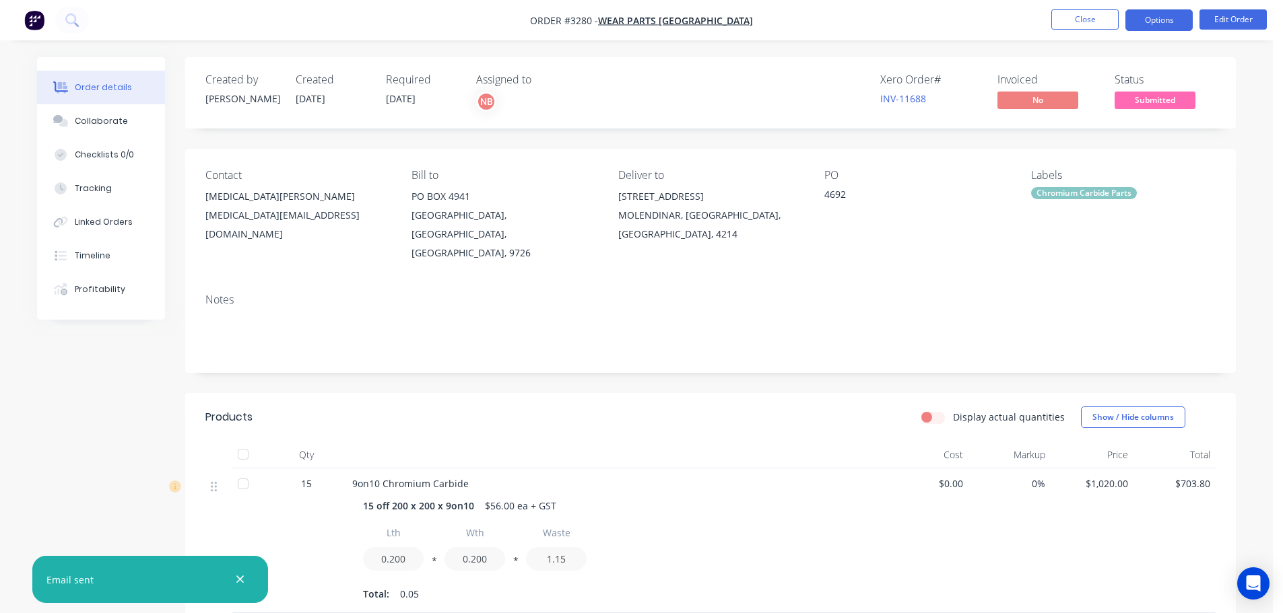
click at [1140, 22] on button "Options" at bounding box center [1158, 20] width 67 height 22
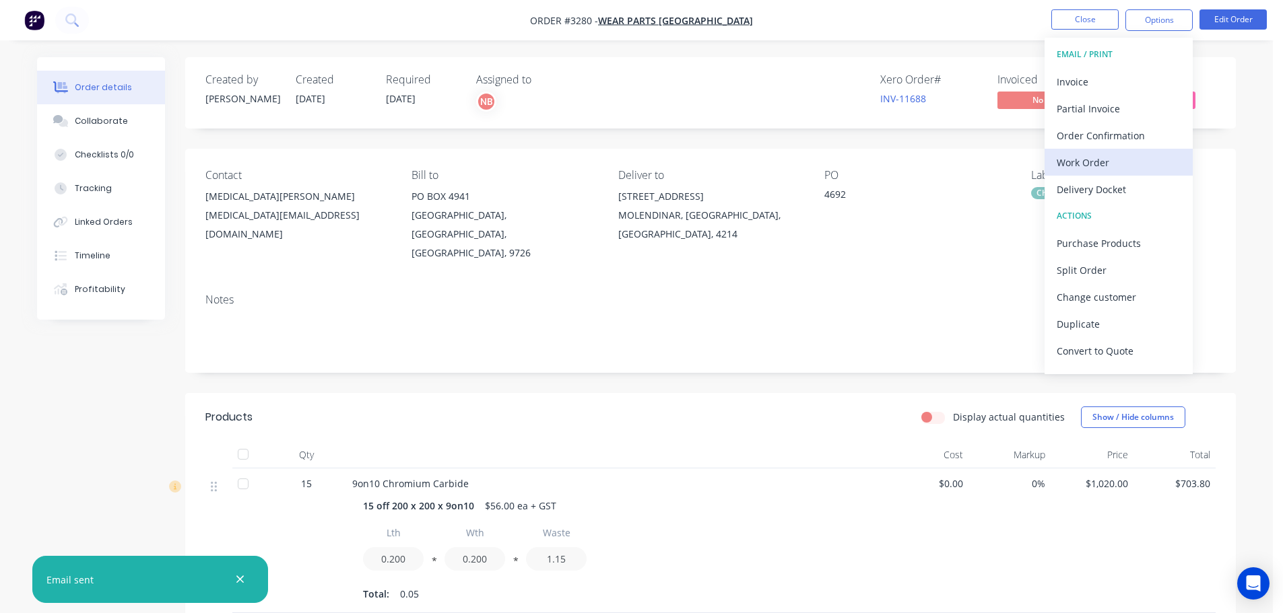
click at [1088, 158] on div "Work Order" at bounding box center [1118, 163] width 124 height 20
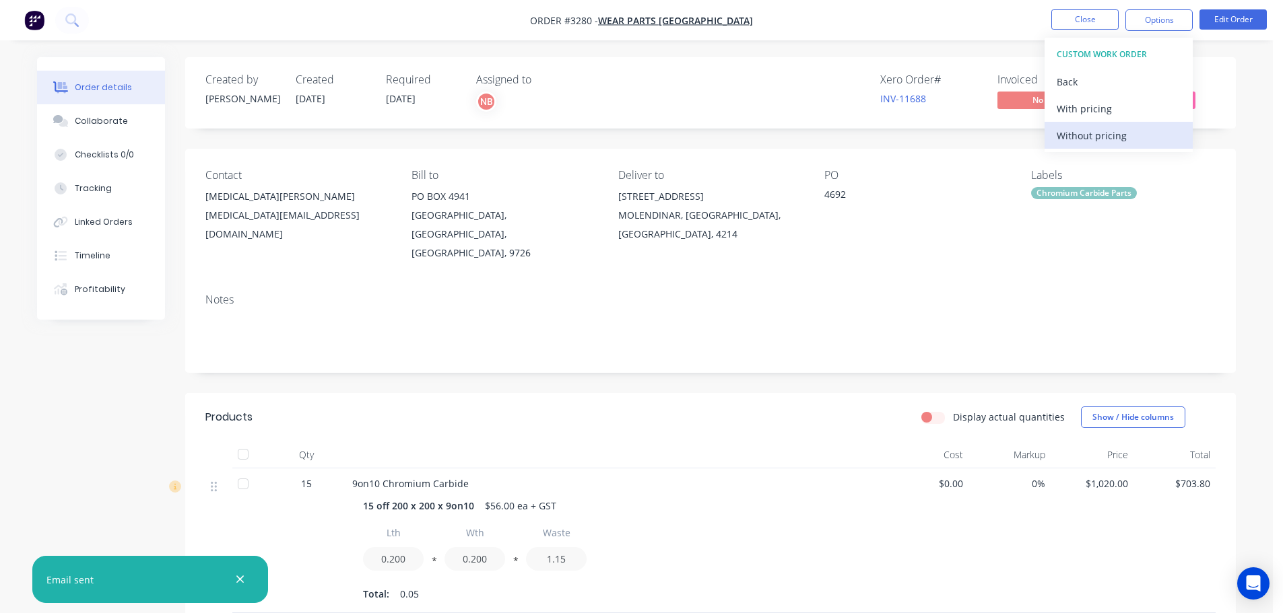
click at [1085, 138] on div "Without pricing" at bounding box center [1118, 136] width 124 height 20
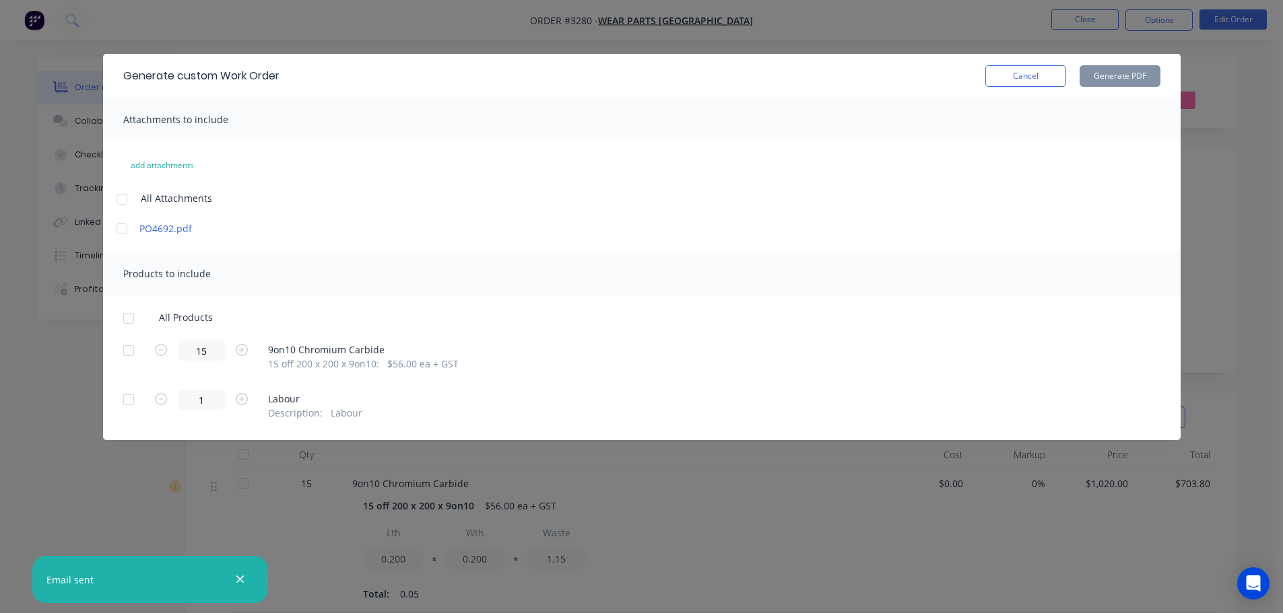
click at [131, 352] on div at bounding box center [128, 350] width 27 height 27
click at [1130, 71] on button "Generate PDF" at bounding box center [1119, 76] width 81 height 22
click at [1040, 78] on button "Cancel" at bounding box center [1025, 76] width 81 height 22
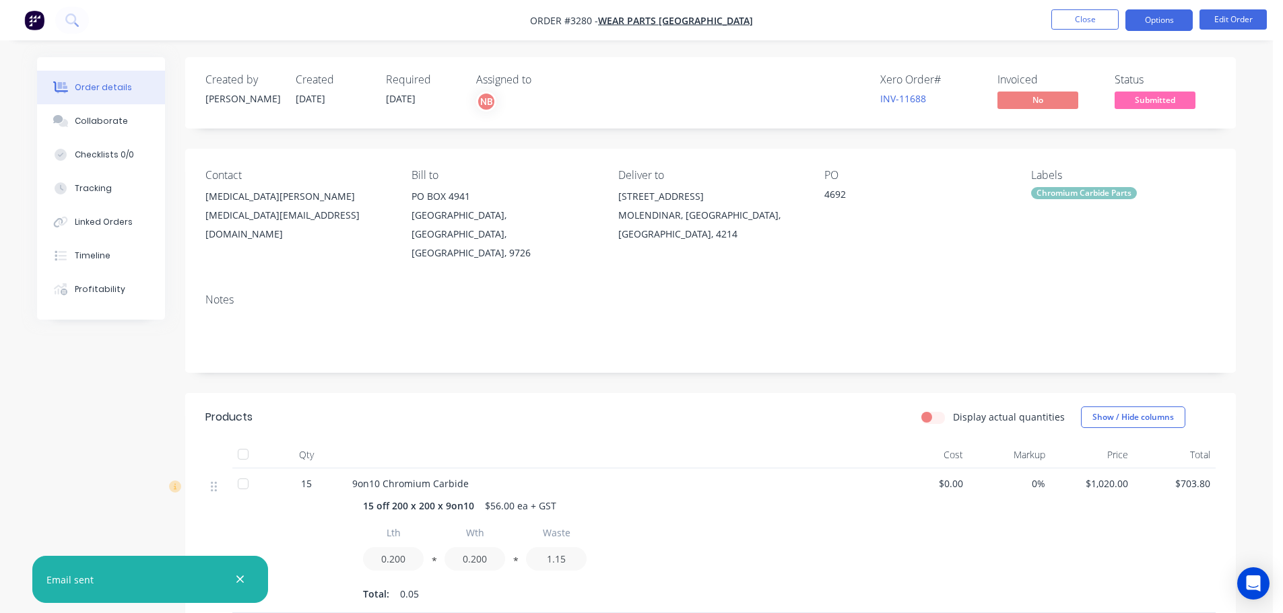
click at [1144, 18] on button "Options" at bounding box center [1158, 20] width 67 height 22
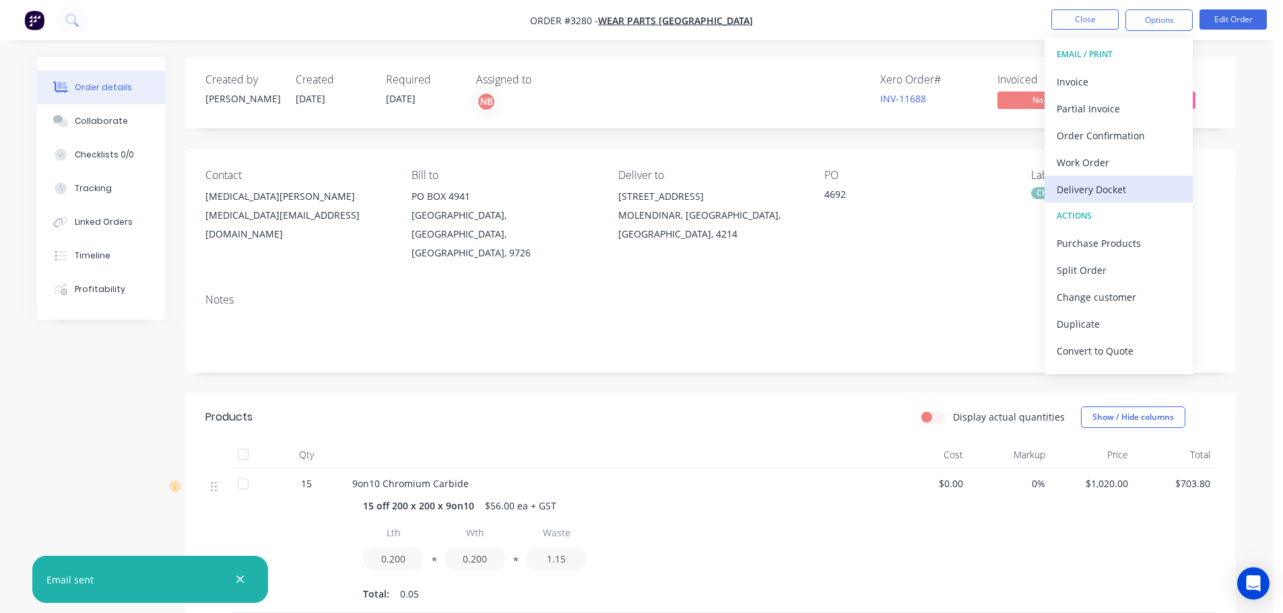
click at [1071, 195] on div "Delivery Docket" at bounding box center [1118, 190] width 124 height 20
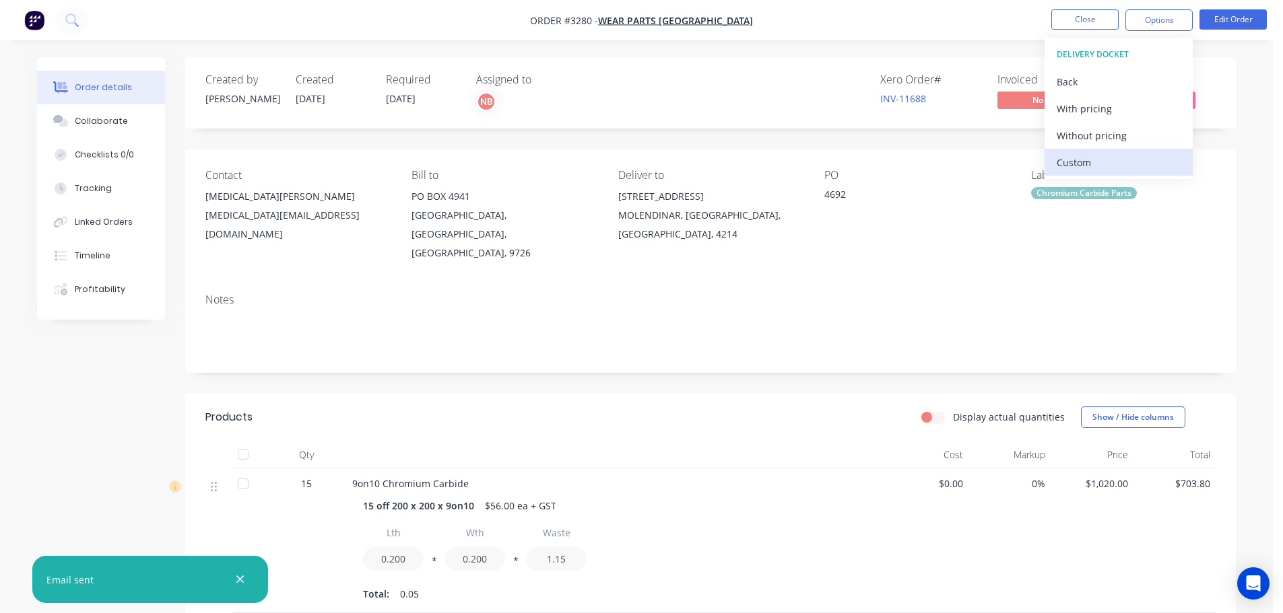
click at [1073, 162] on div "Custom" at bounding box center [1118, 163] width 124 height 20
click at [1076, 134] on div "Without pricing" at bounding box center [1118, 136] width 124 height 20
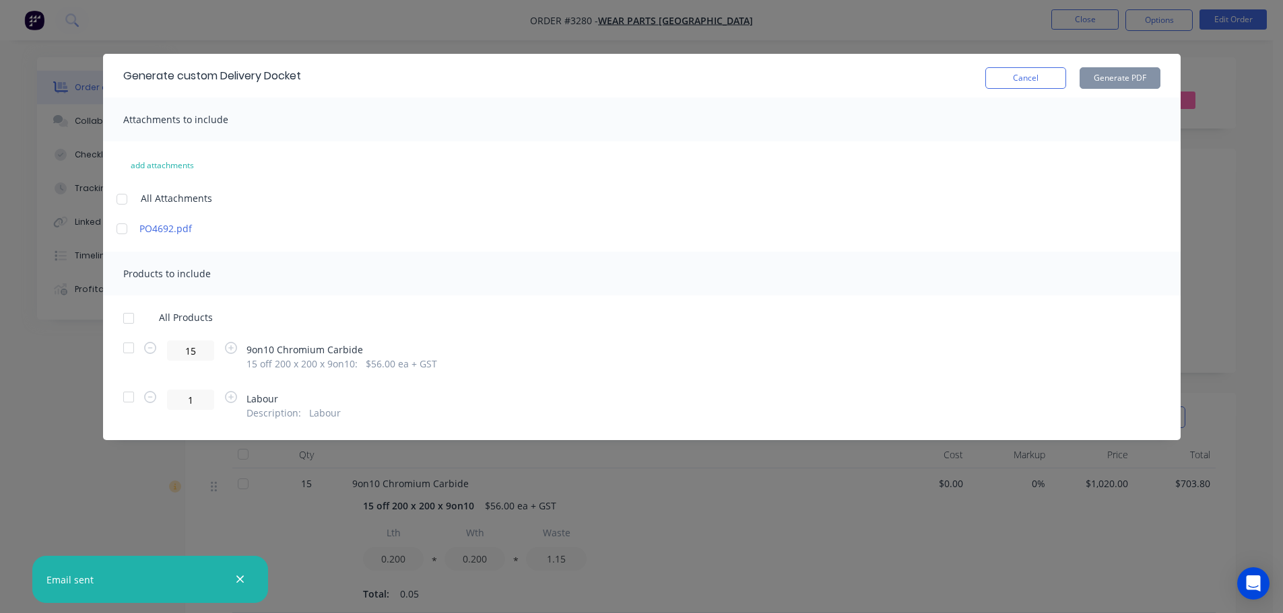
click at [135, 343] on div at bounding box center [128, 348] width 27 height 27
click at [1128, 75] on button "Generate PDF" at bounding box center [1119, 78] width 81 height 22
click at [988, 81] on button "Cancel" at bounding box center [1025, 78] width 81 height 22
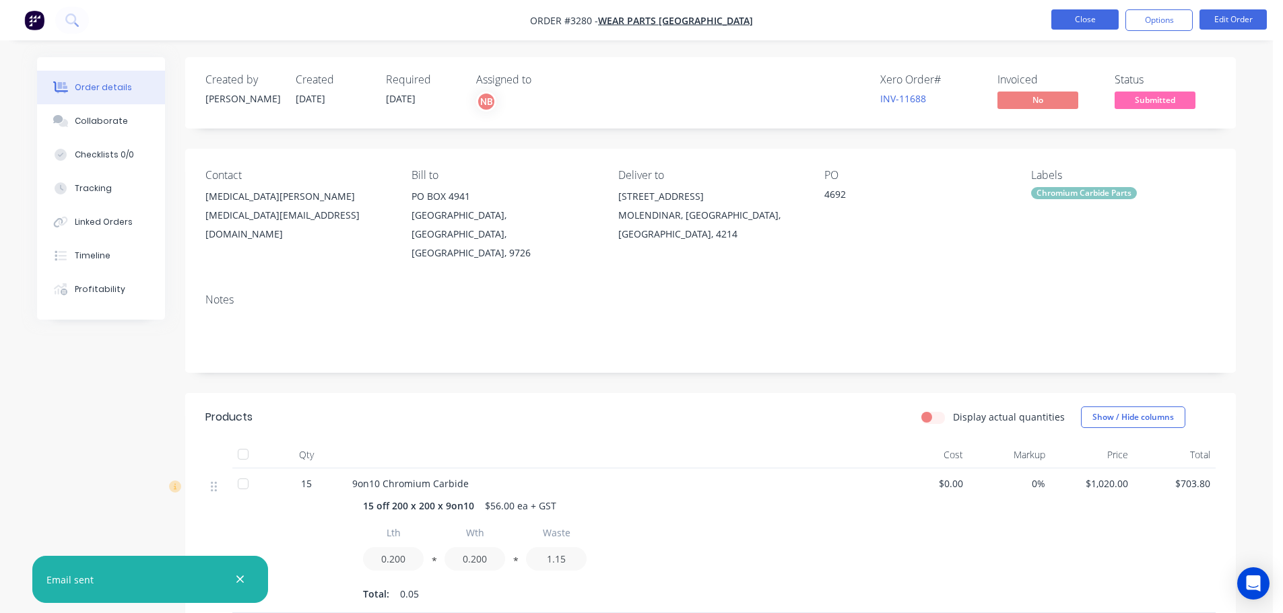
click at [1089, 23] on button "Close" at bounding box center [1084, 19] width 67 height 20
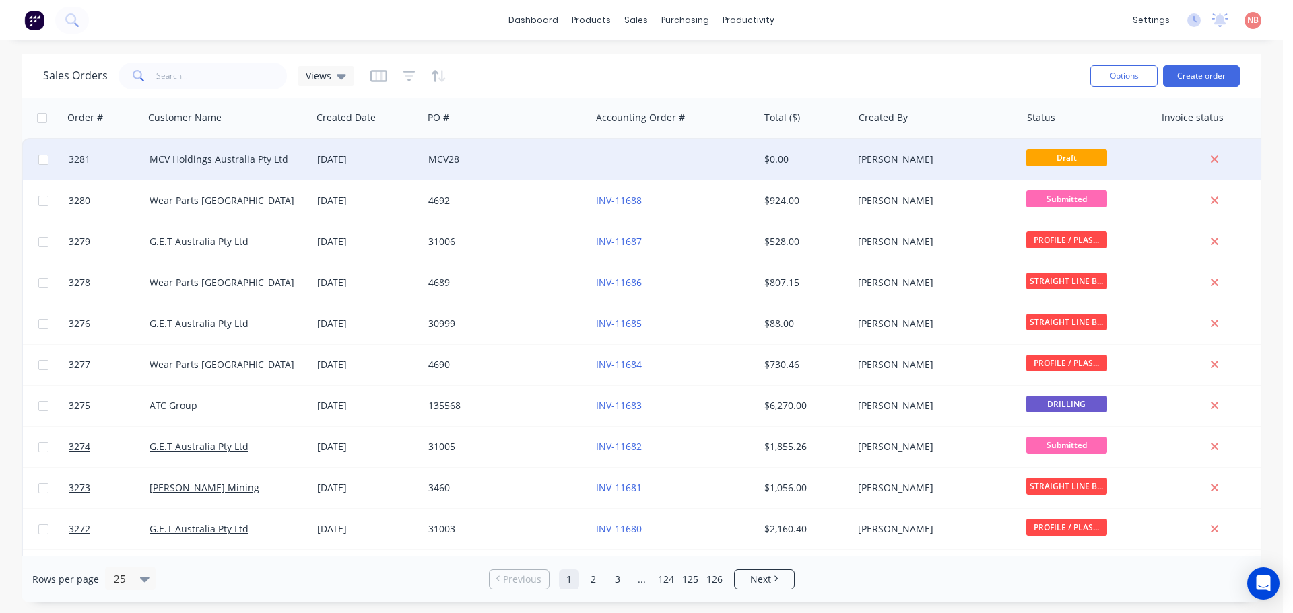
click at [662, 164] on div at bounding box center [674, 159] width 168 height 40
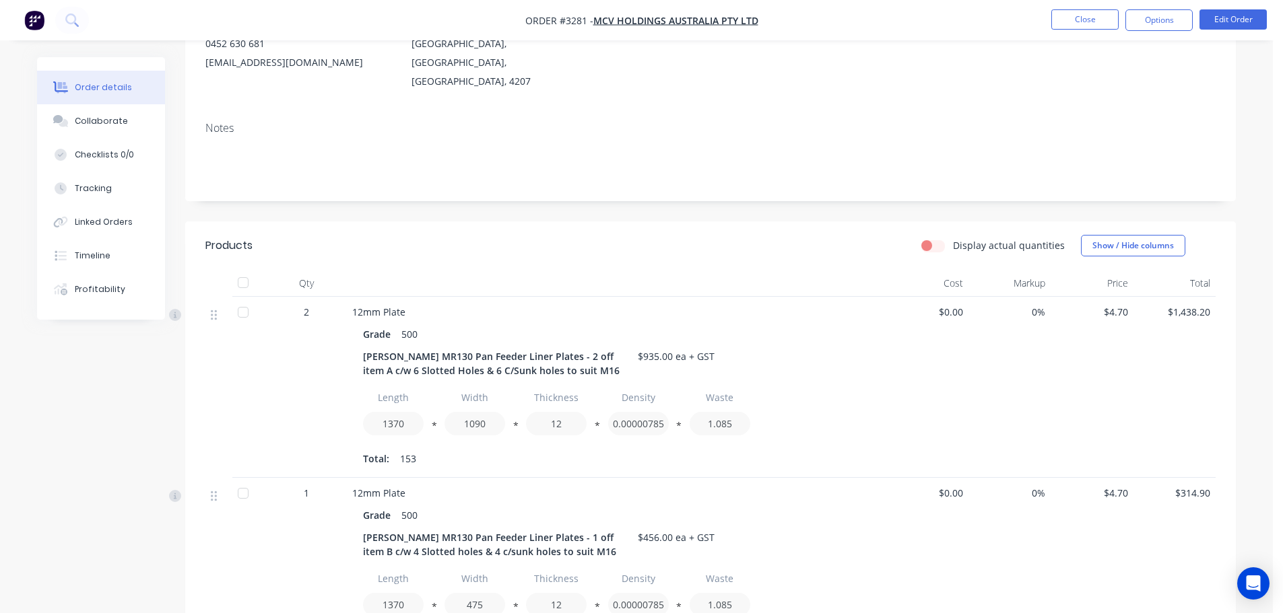
scroll to position [202, 0]
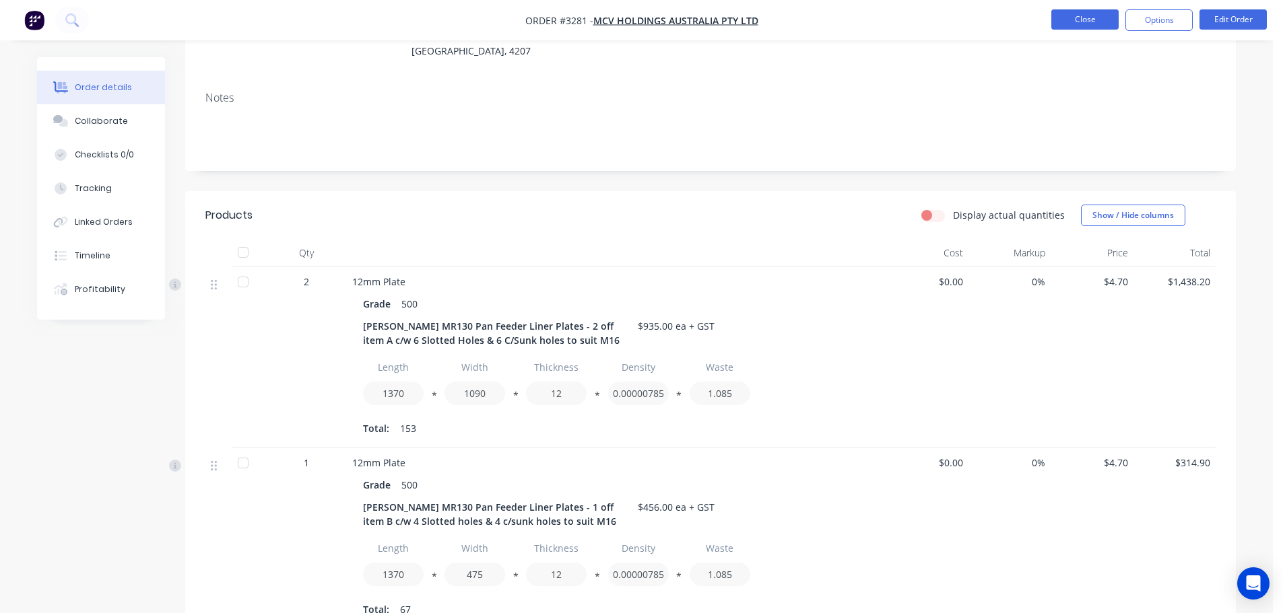
click at [1112, 13] on button "Close" at bounding box center [1084, 19] width 67 height 20
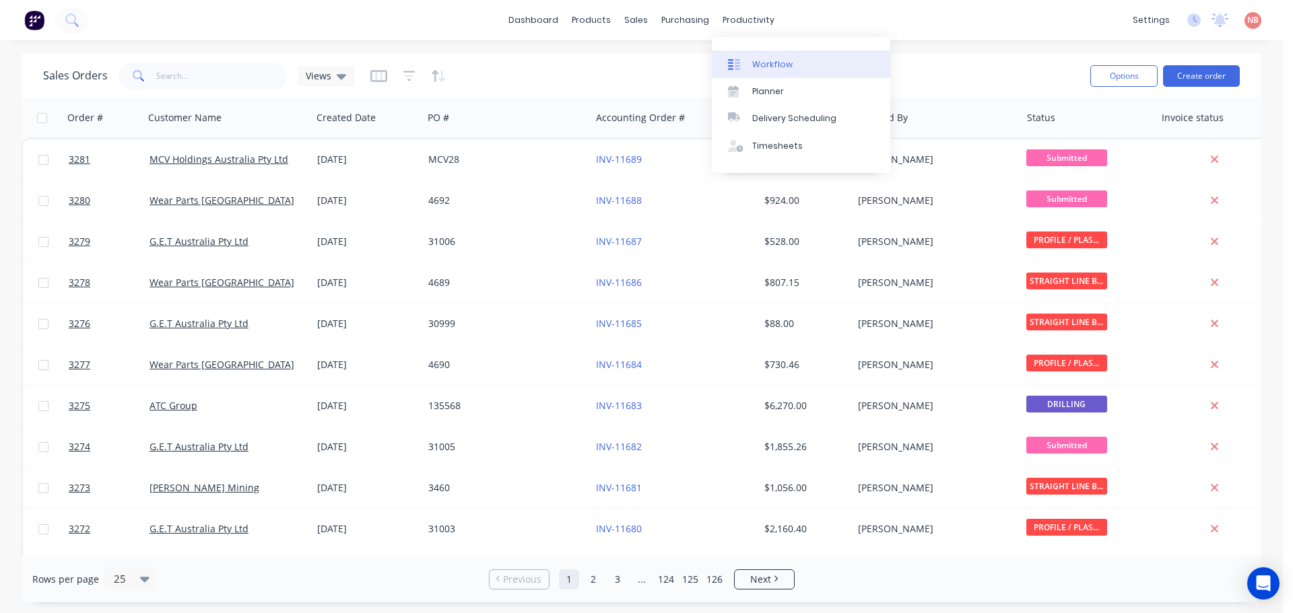
click at [739, 57] on link "Workflow" at bounding box center [801, 63] width 178 height 27
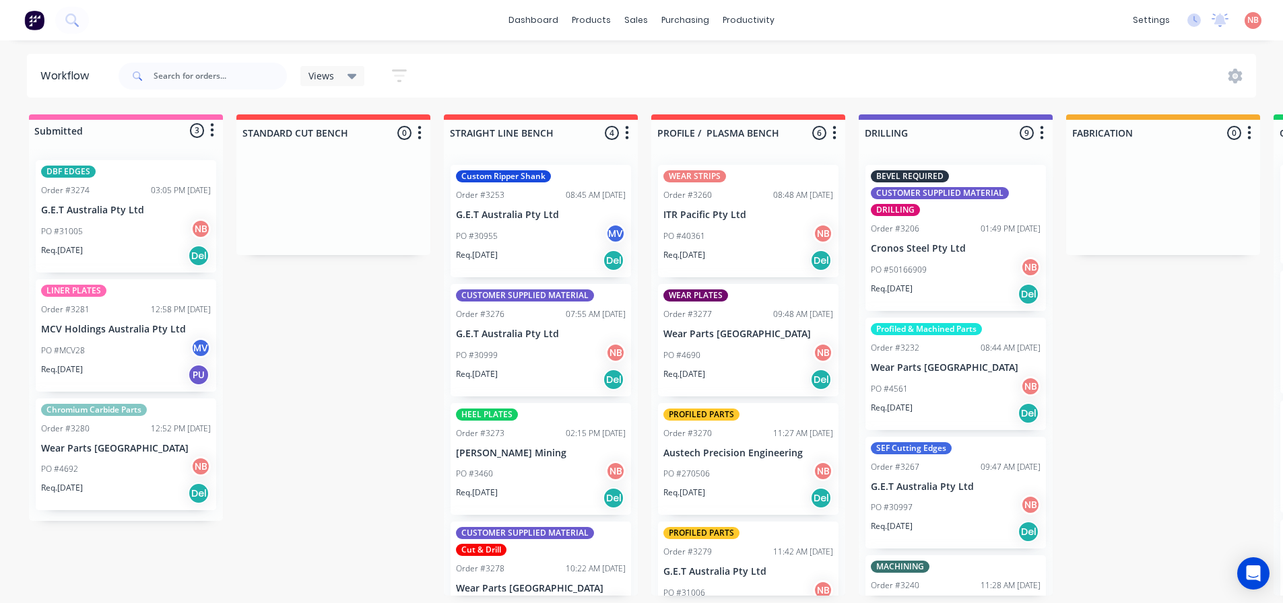
scroll to position [0, 963]
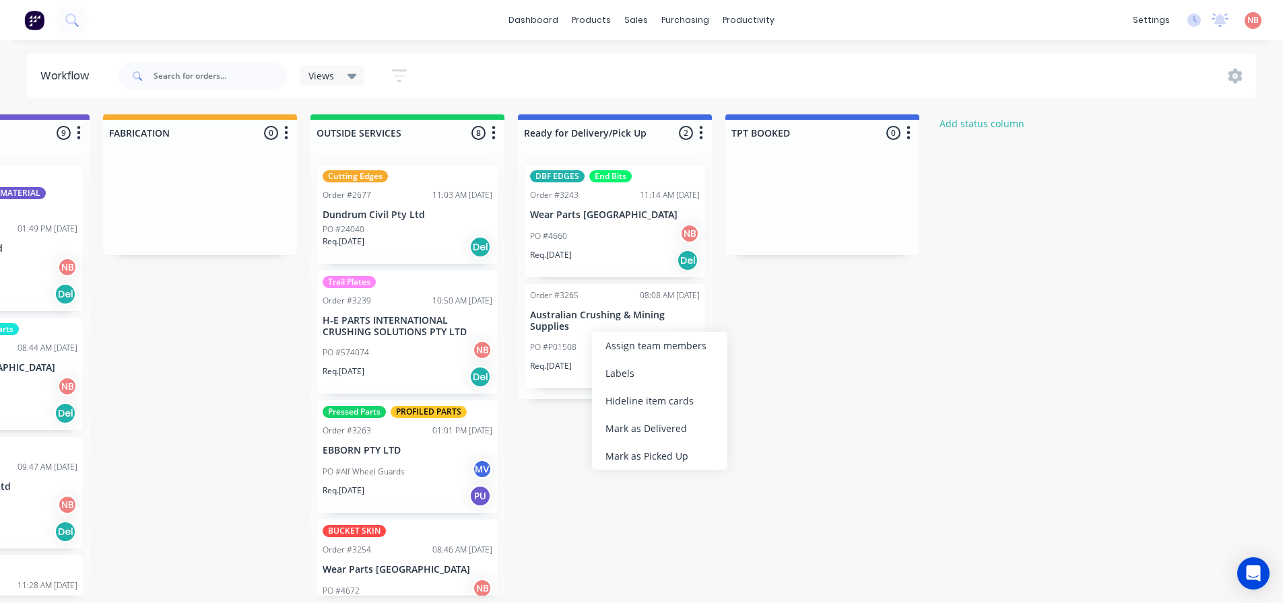
click at [628, 449] on div "Mark as Picked Up" at bounding box center [659, 456] width 135 height 28
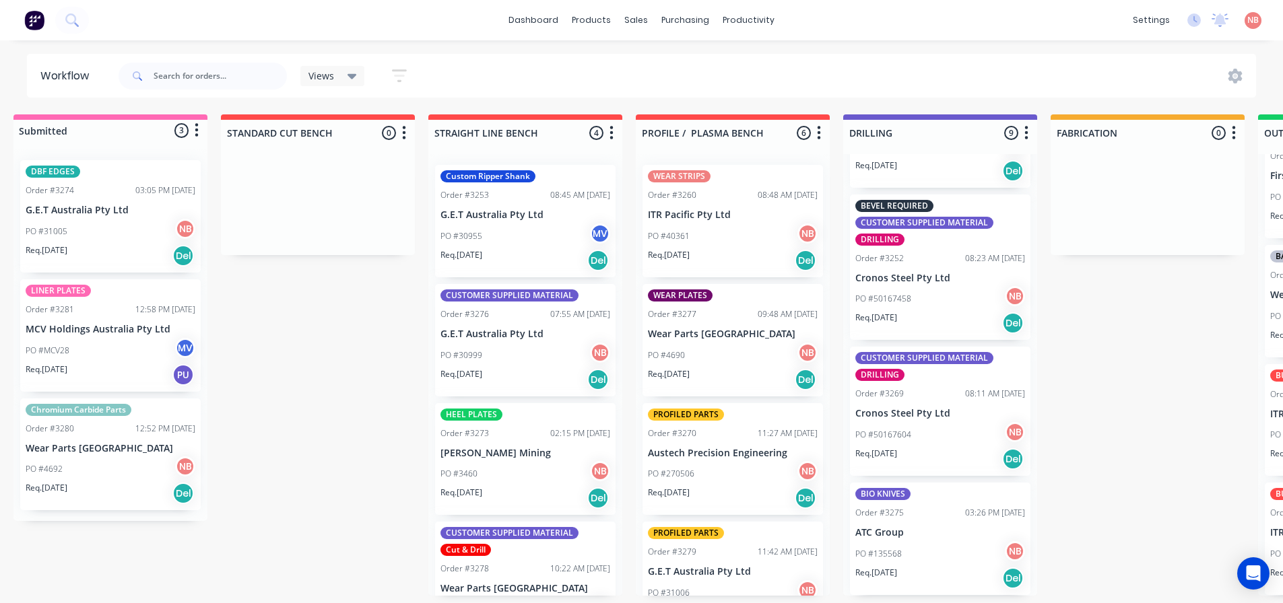
scroll to position [3, 0]
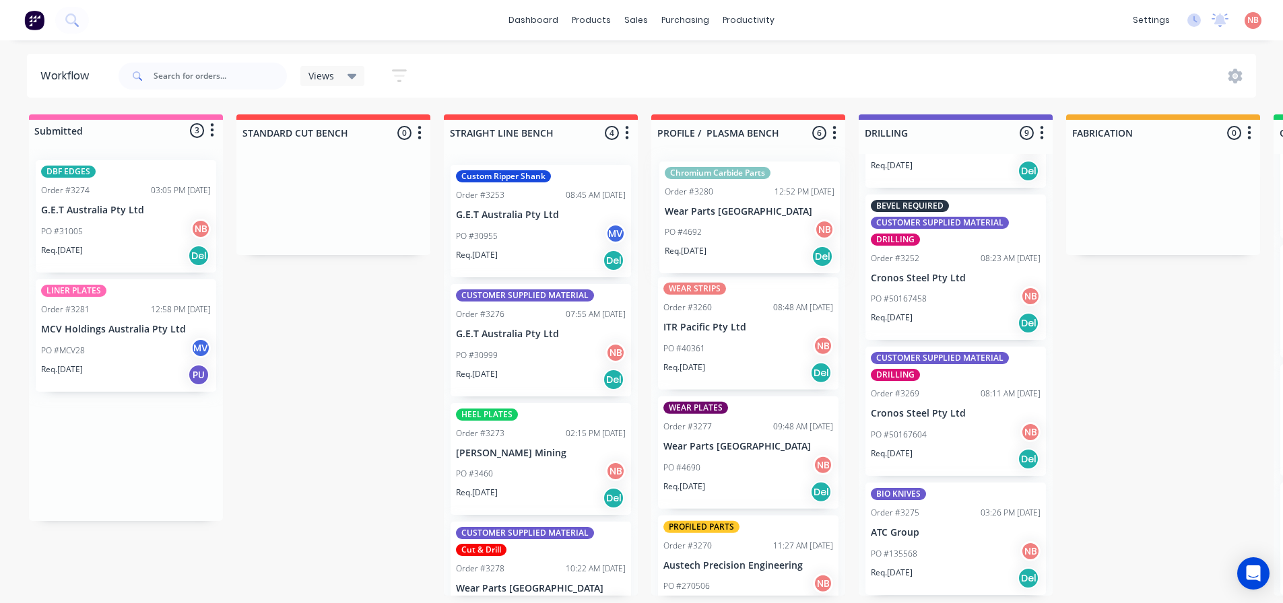
drag, startPoint x: 102, startPoint y: 444, endPoint x: 729, endPoint y: 209, distance: 669.4
click at [729, 209] on div "Submitted 3 Status colour #FF69B4 hex #FF69B4 Save Cancel Summaries Total order…" at bounding box center [1112, 354] width 2245 height 481
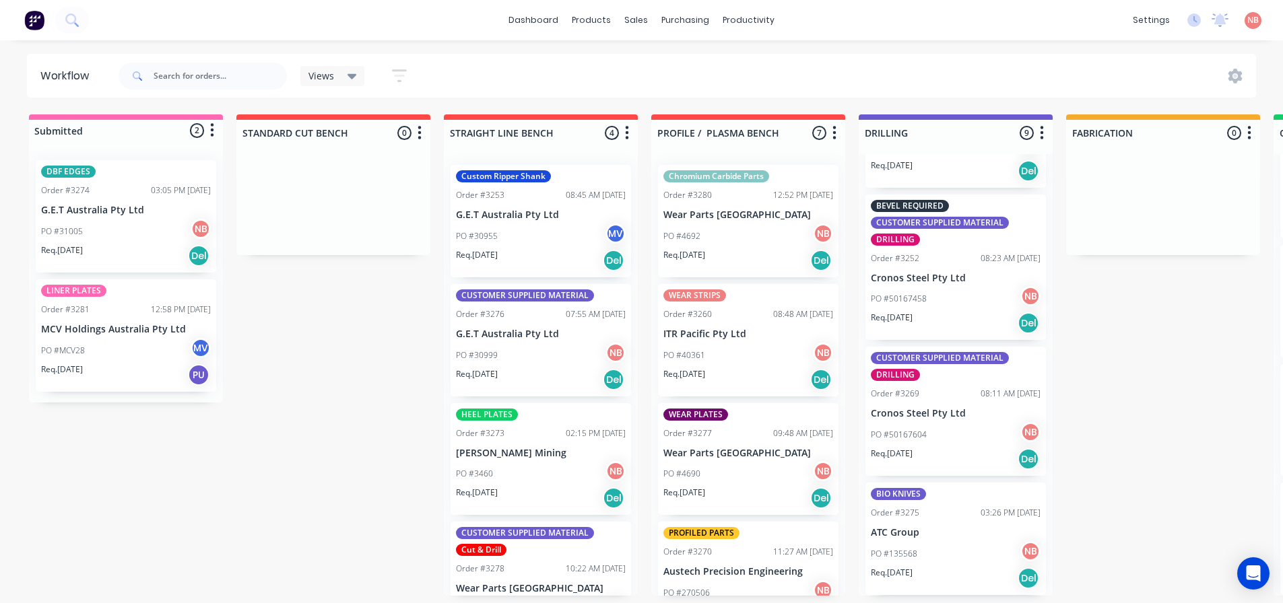
click at [89, 219] on div "PO #31005 NB" at bounding box center [126, 232] width 170 height 26
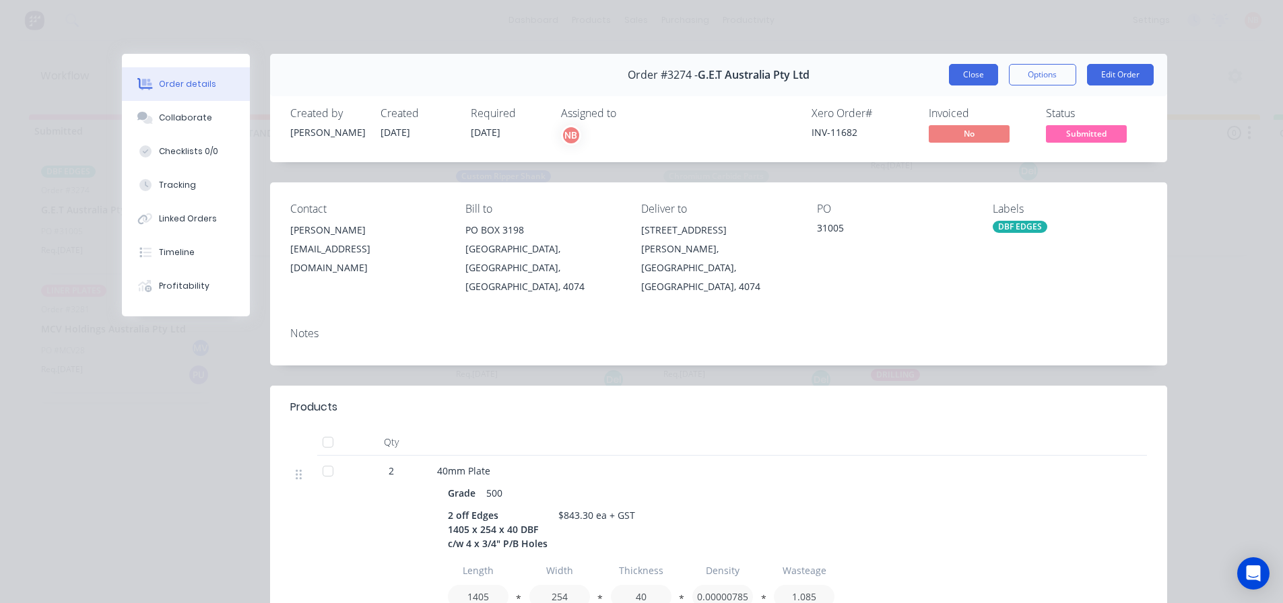
click at [974, 75] on button "Close" at bounding box center [973, 75] width 49 height 22
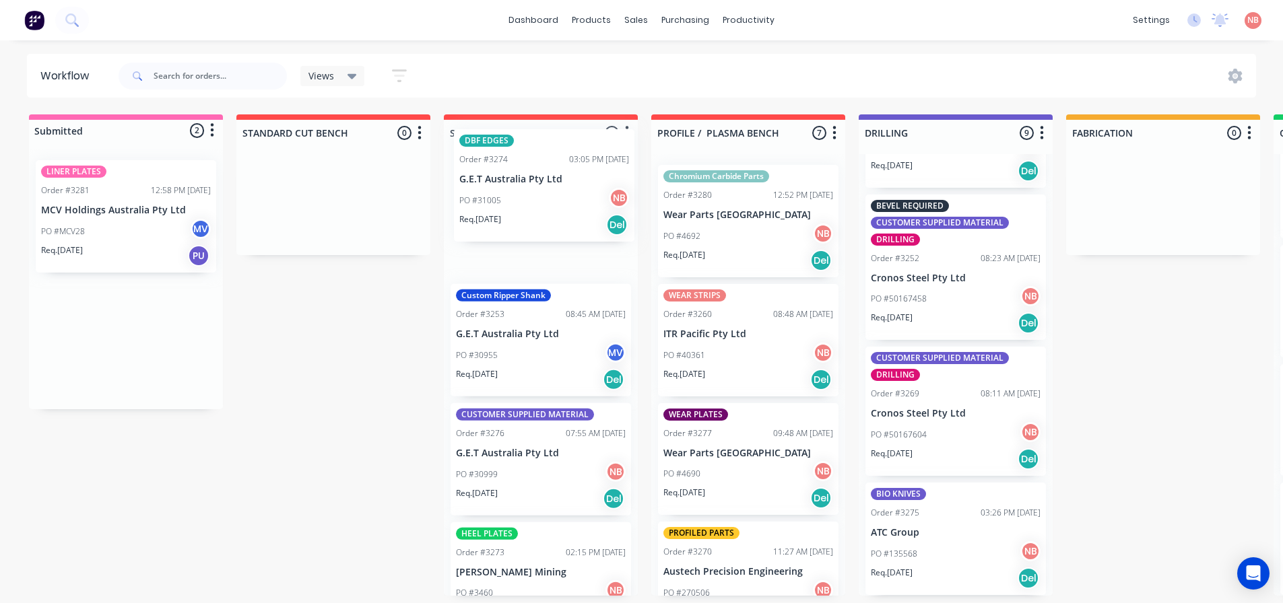
drag, startPoint x: 81, startPoint y: 203, endPoint x: 504, endPoint y: 175, distance: 423.7
click at [504, 175] on div "Submitted 2 Status colour #FF69B4 hex #FF69B4 Save Cancel Summaries Total order…" at bounding box center [1112, 354] width 2245 height 481
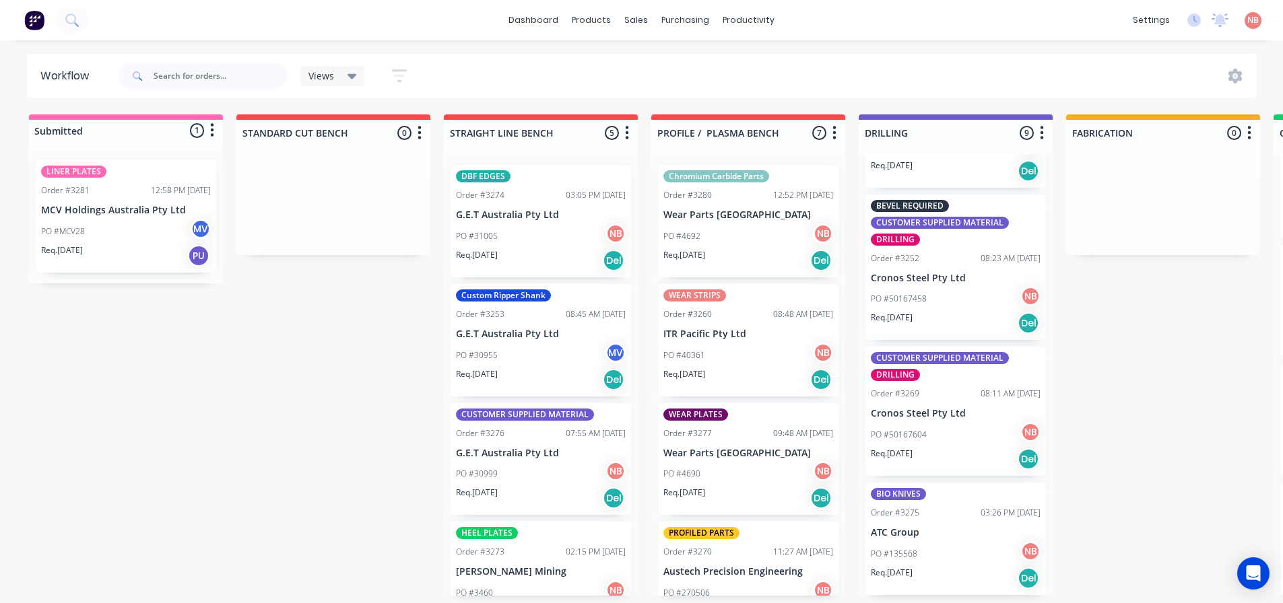
click at [83, 227] on p "PO #MCV28" at bounding box center [63, 232] width 44 height 12
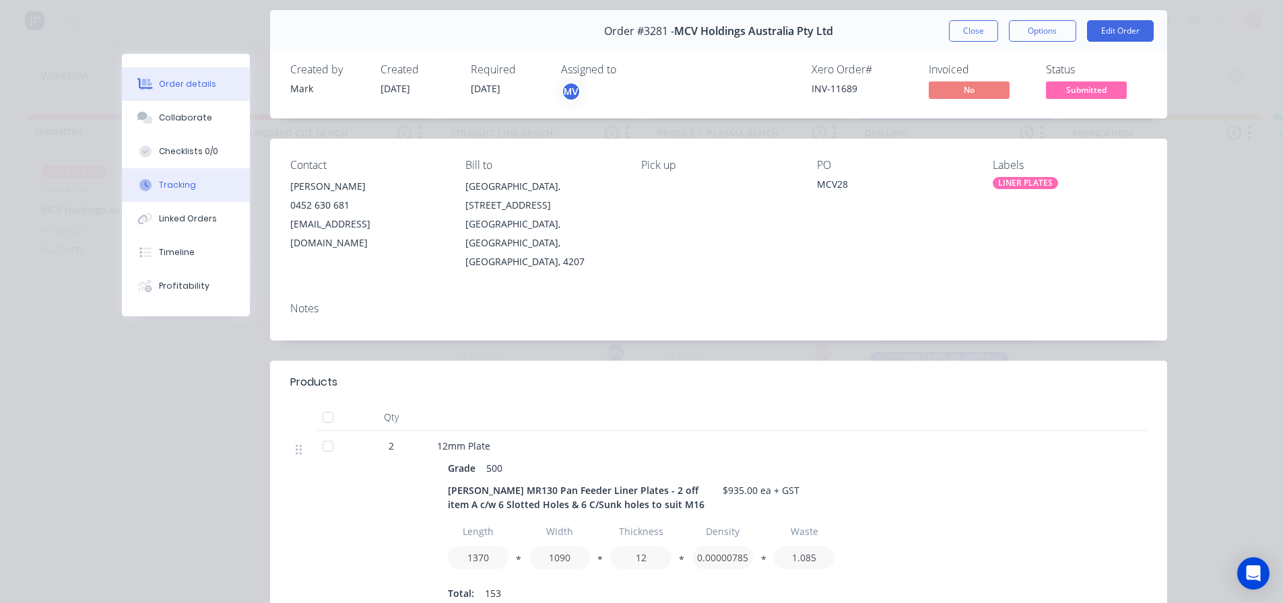
scroll to position [67, 0]
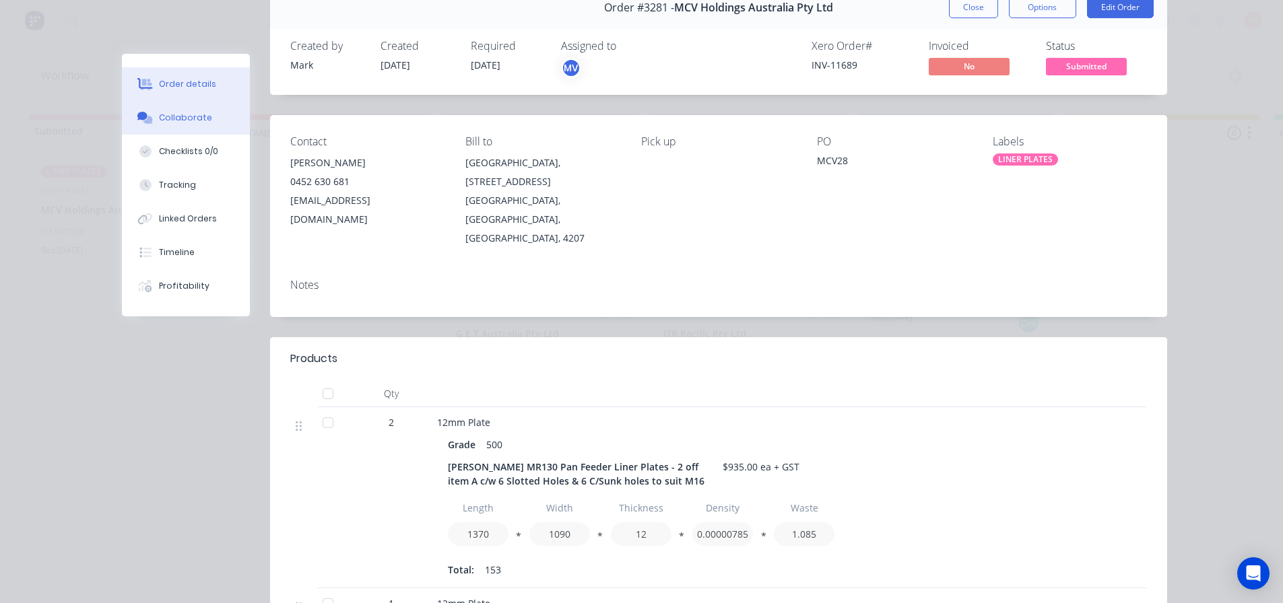
click at [199, 125] on button "Collaborate" at bounding box center [186, 118] width 128 height 34
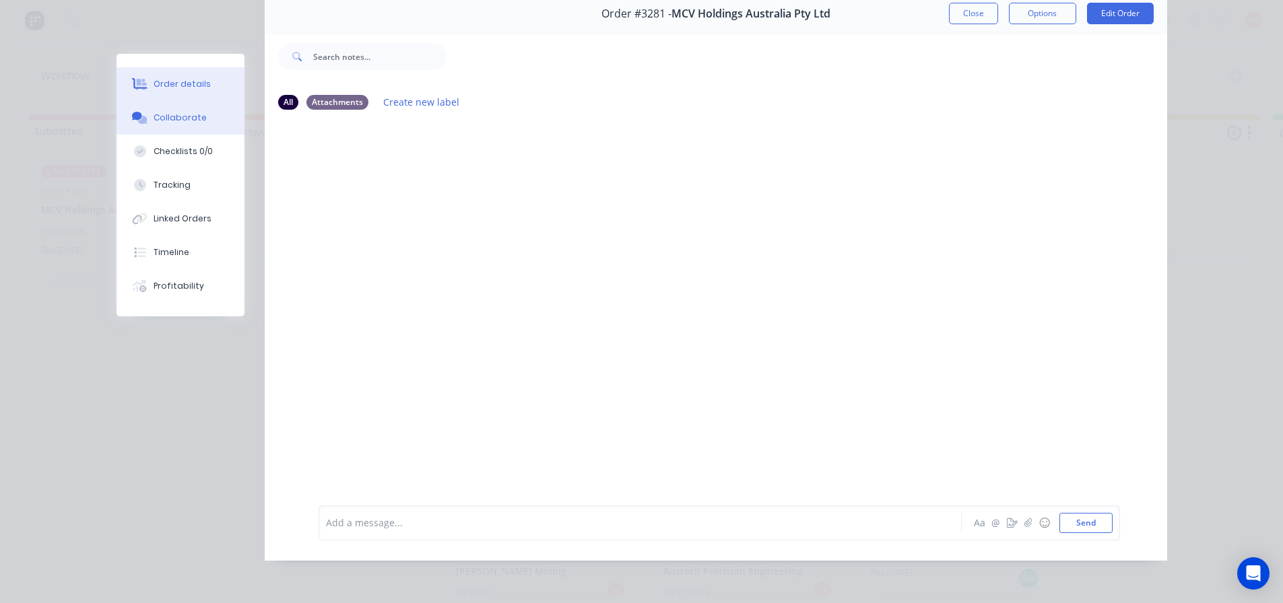
scroll to position [0, 0]
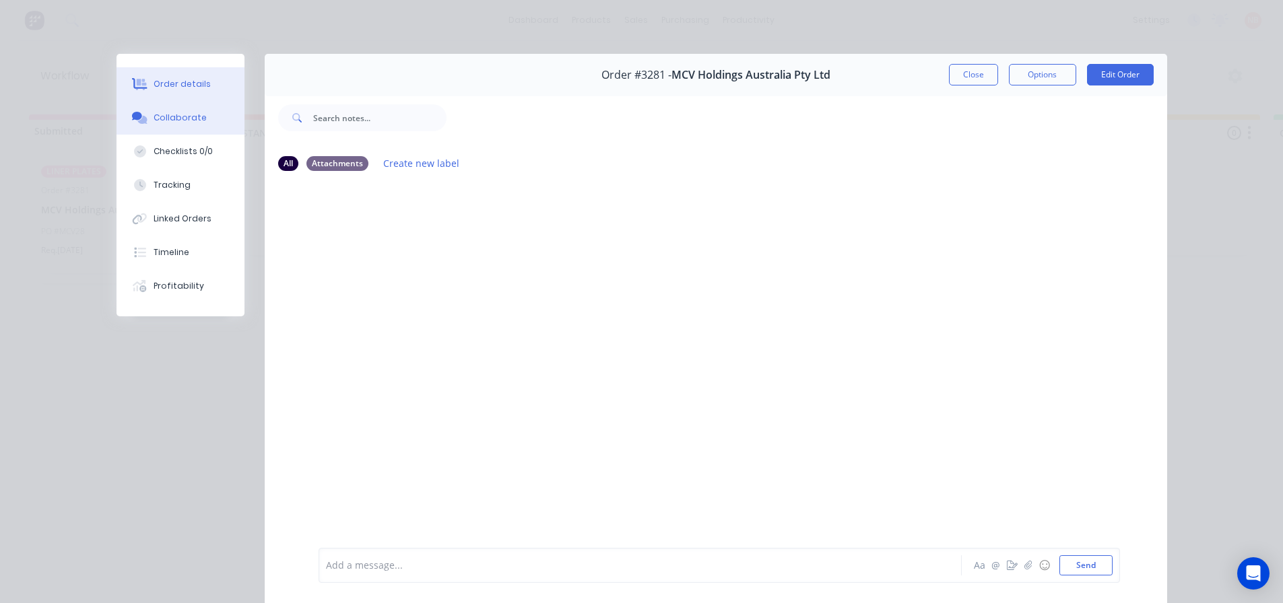
click at [197, 89] on div "Order details" at bounding box center [181, 84] width 57 height 12
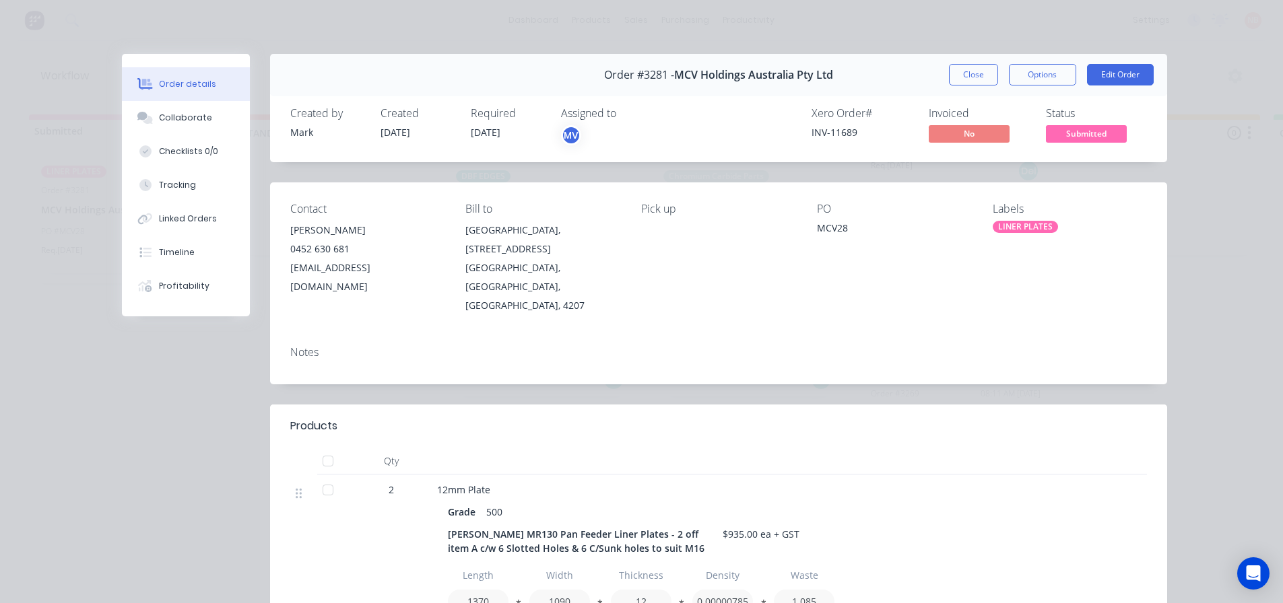
click at [969, 92] on div "Order #3281 - MCV Holdings Australia Pty Ltd Close Options Edit Order" at bounding box center [718, 75] width 897 height 42
click at [971, 77] on button "Close" at bounding box center [973, 75] width 49 height 22
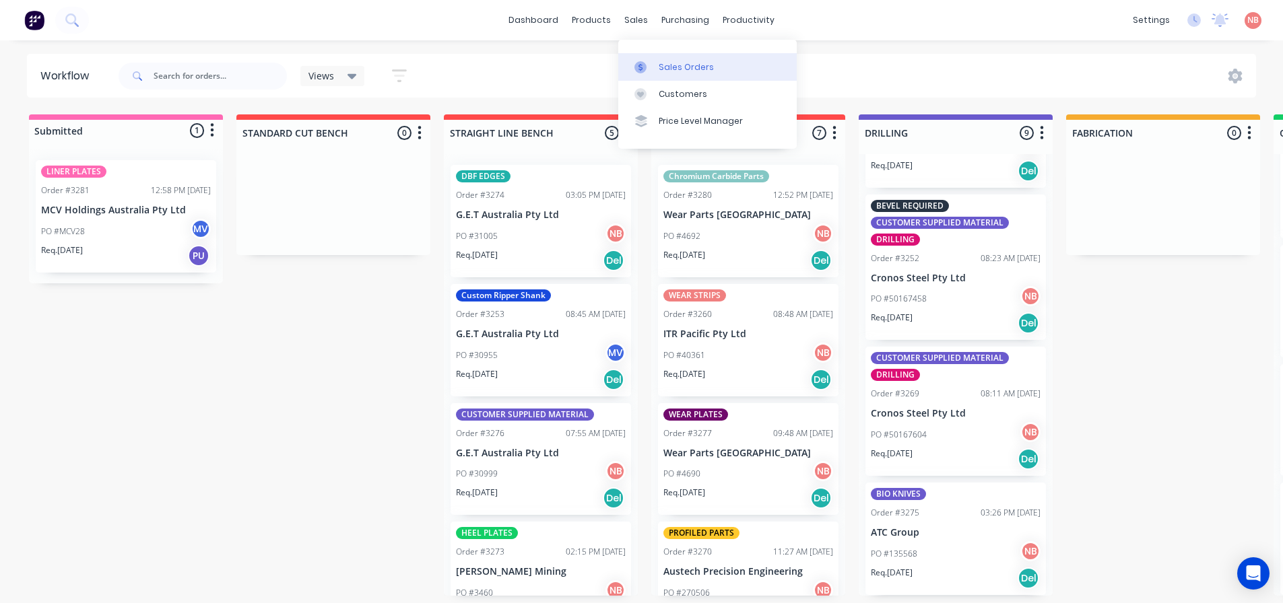
click at [650, 63] on div at bounding box center [644, 67] width 20 height 12
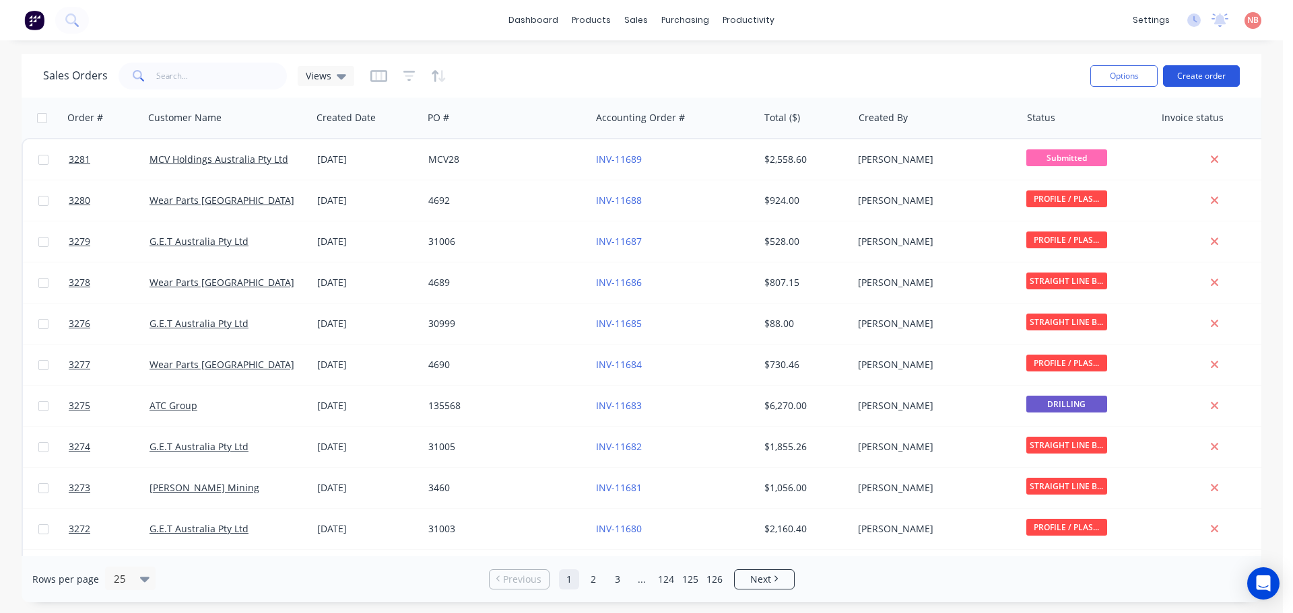
click at [1181, 78] on button "Create order" at bounding box center [1201, 76] width 77 height 22
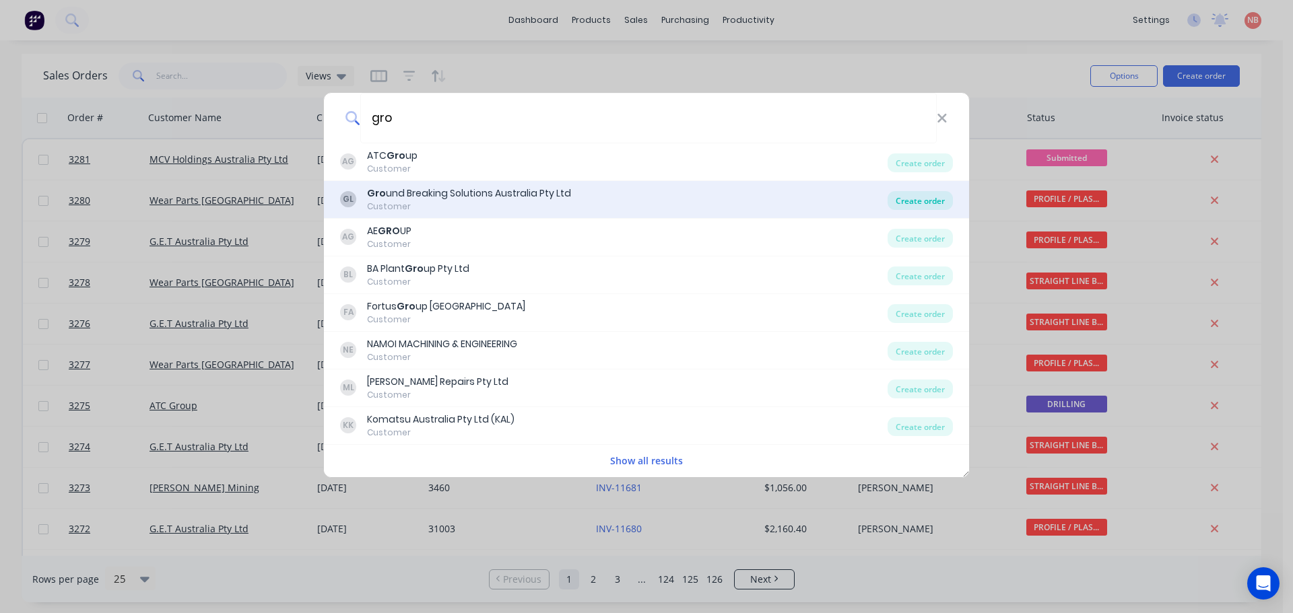
type input "gro"
click at [901, 204] on div "Create order" at bounding box center [919, 200] width 65 height 19
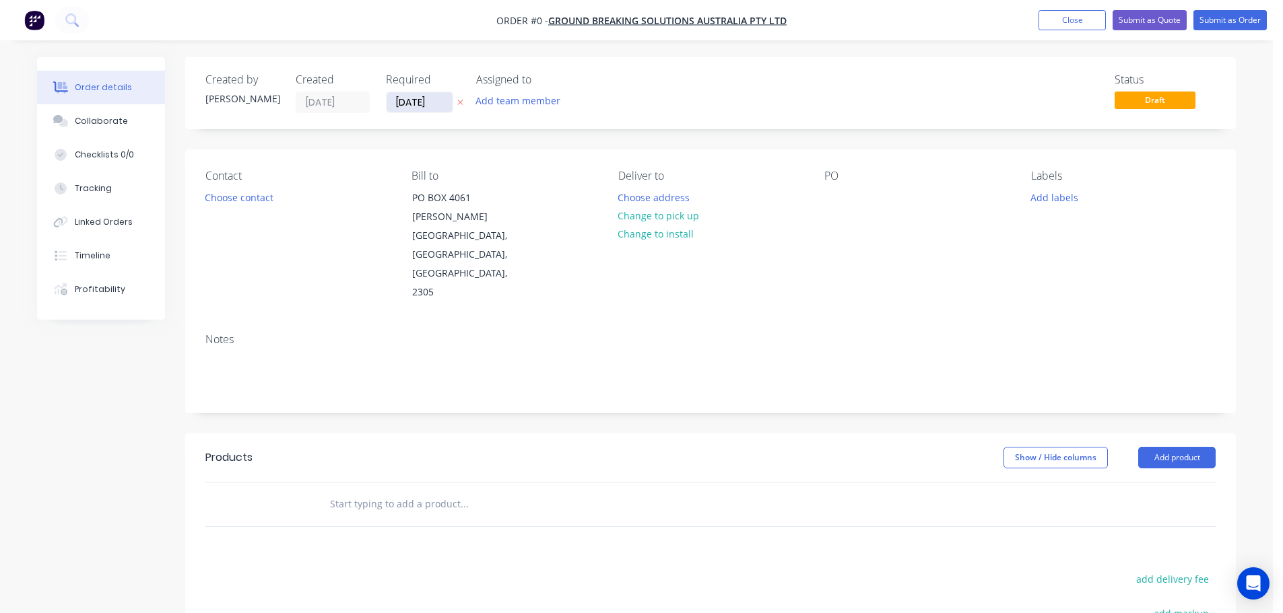
click at [434, 108] on input "[DATE]" at bounding box center [419, 102] width 66 height 20
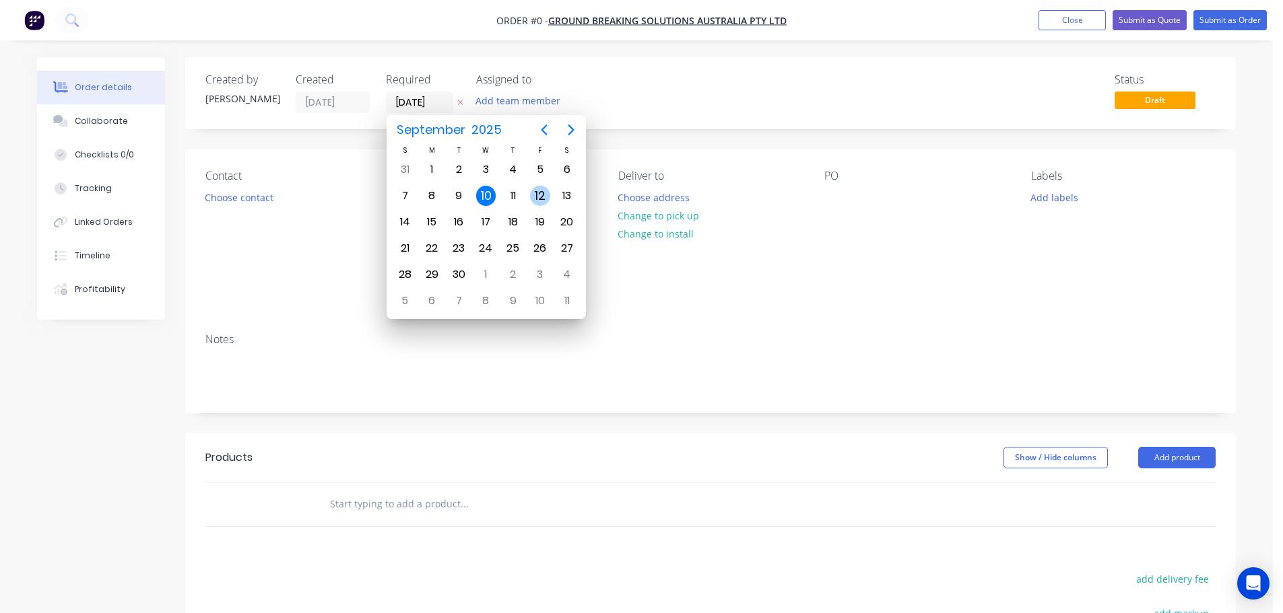
click at [530, 186] on div "12" at bounding box center [539, 196] width 27 height 26
type input "[DATE]"
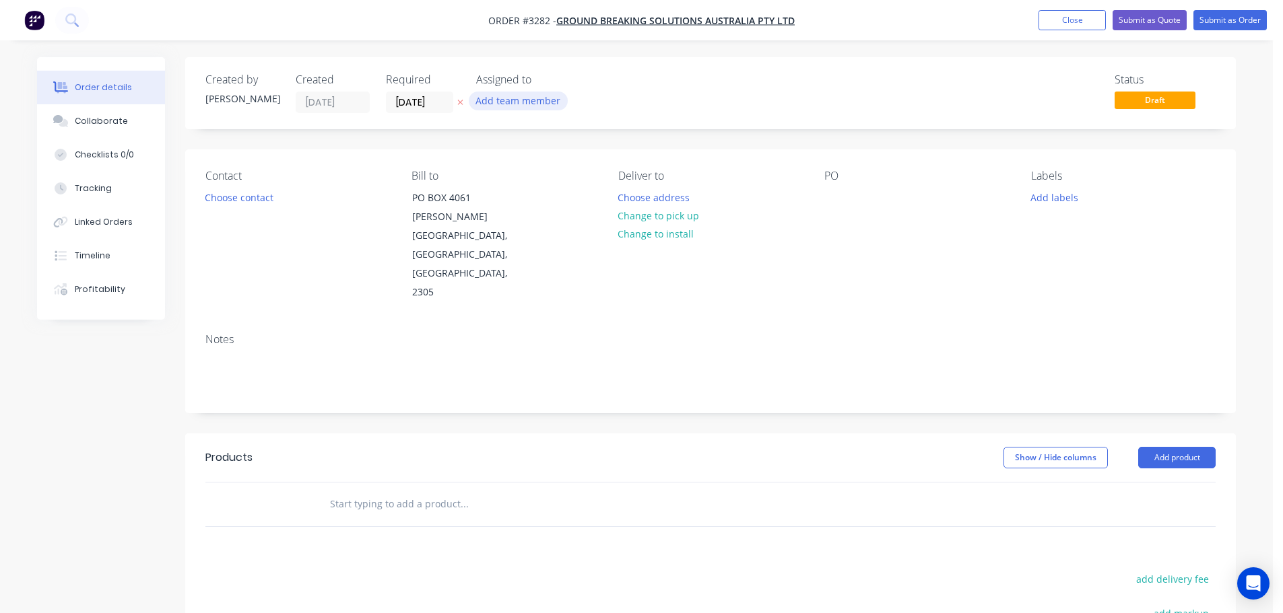
click at [516, 109] on button "Add team member" at bounding box center [518, 101] width 99 height 18
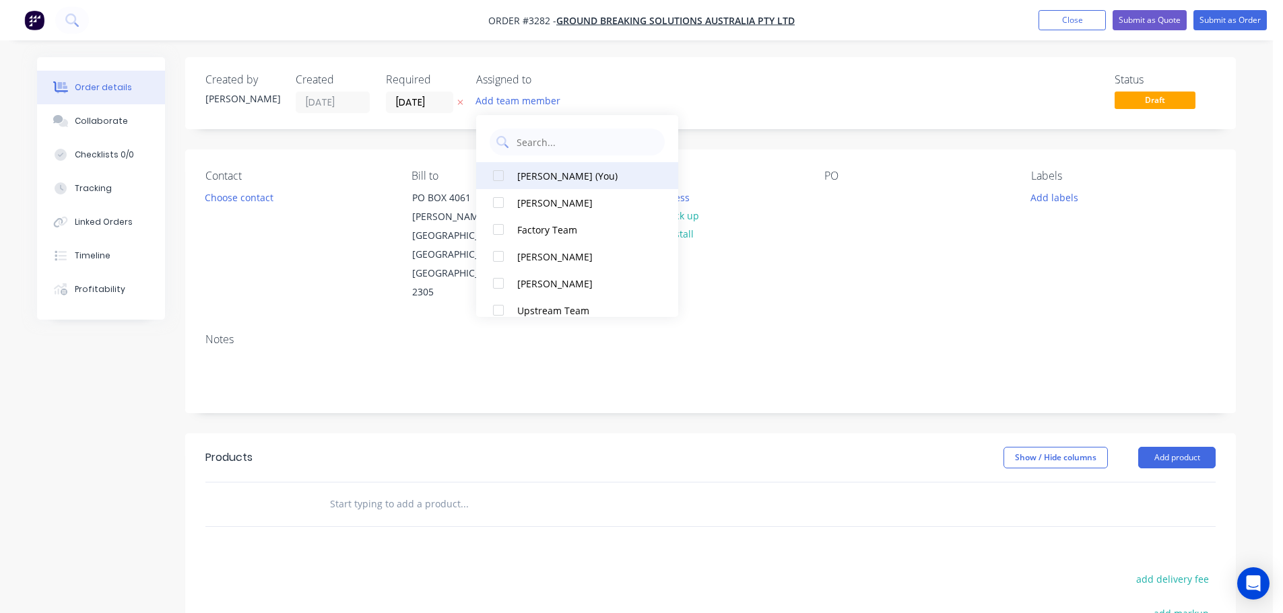
click at [540, 184] on button "[PERSON_NAME] (You)" at bounding box center [577, 175] width 202 height 27
click at [248, 191] on button "Choose contact" at bounding box center [239, 197] width 83 height 18
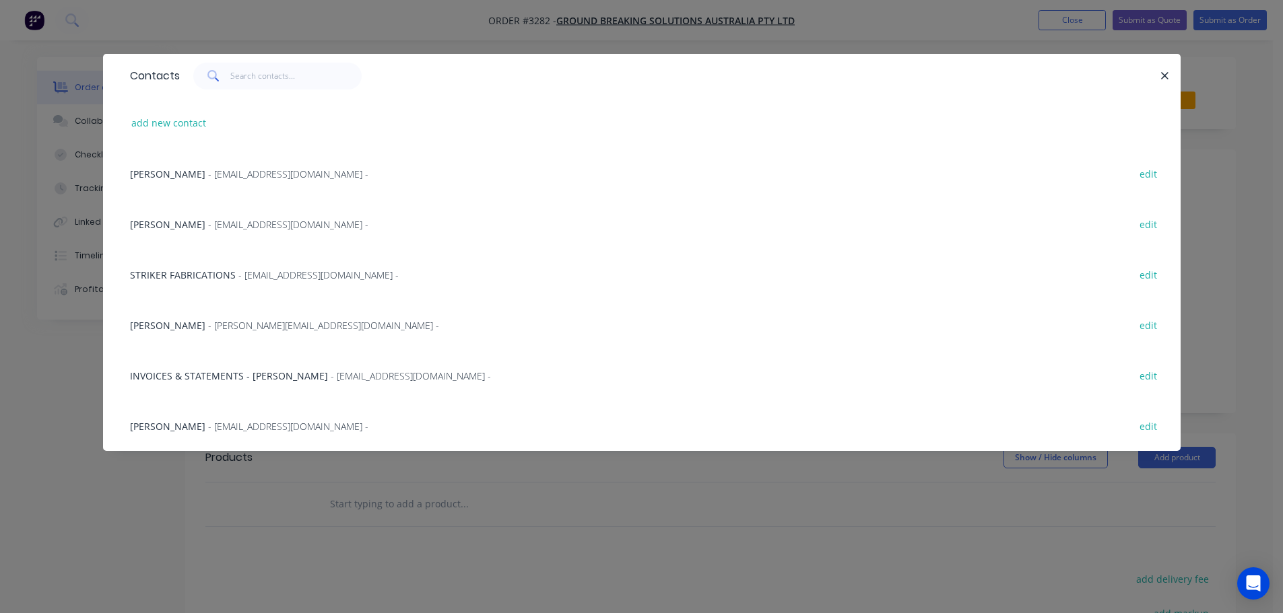
click at [234, 170] on span "- [EMAIL_ADDRESS][DOMAIN_NAME] -" at bounding box center [288, 174] width 160 height 13
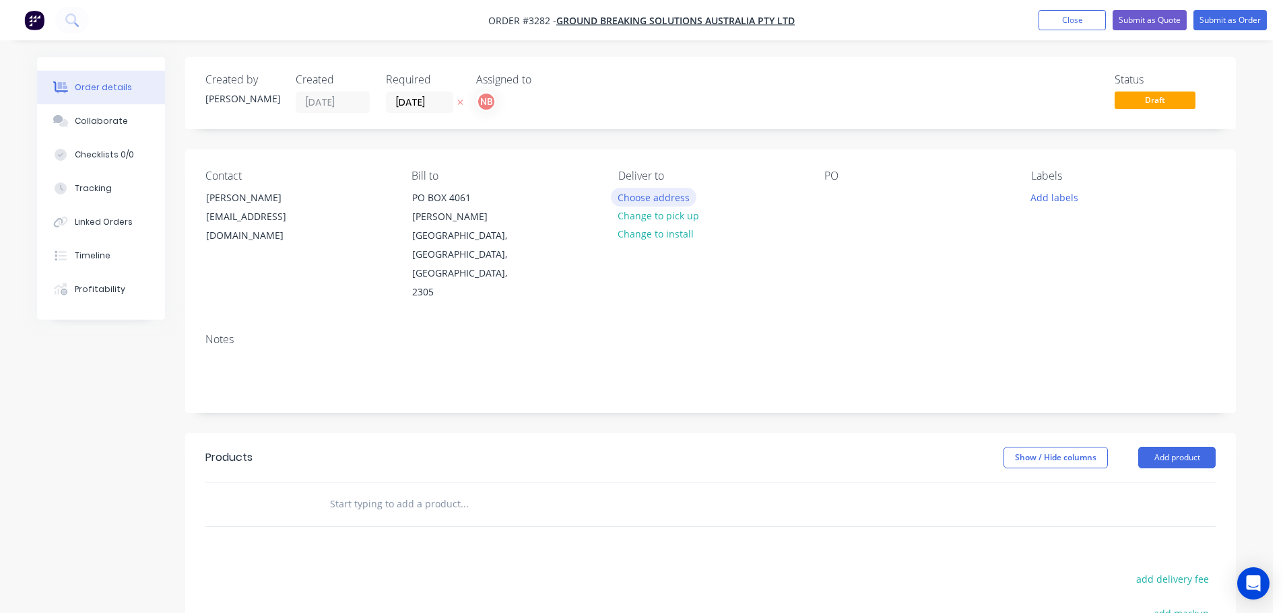
click at [612, 200] on button "Choose address" at bounding box center [654, 197] width 86 height 18
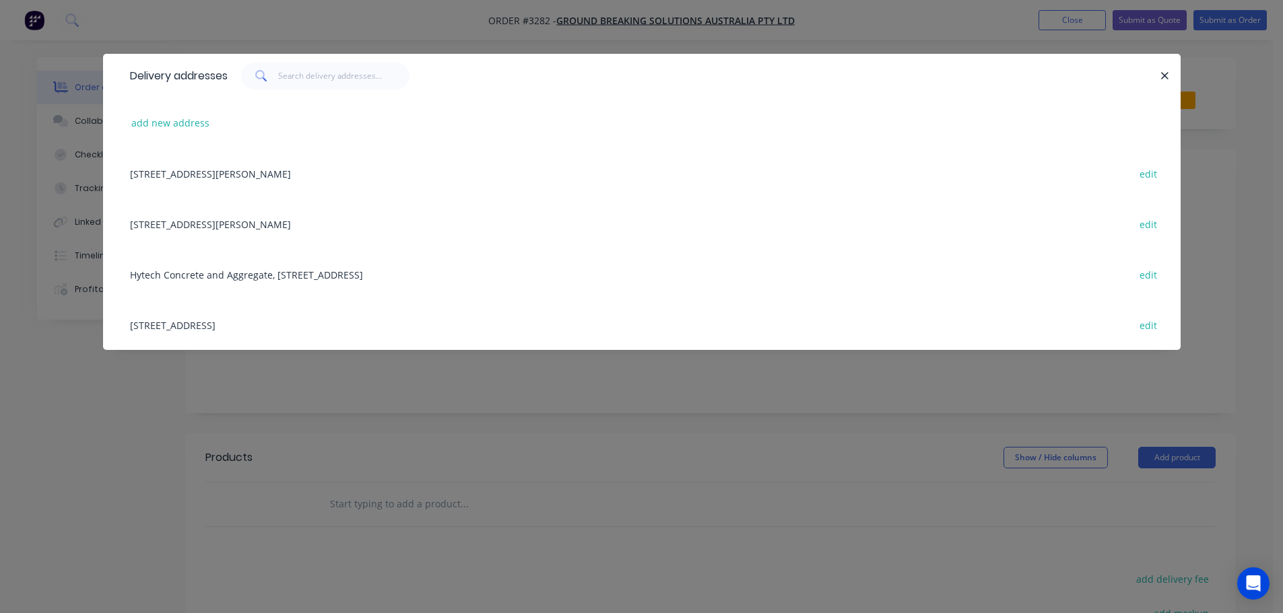
drag, startPoint x: 159, startPoint y: 322, endPoint x: 495, endPoint y: 263, distance: 341.8
click at [162, 321] on div "[STREET_ADDRESS] edit" at bounding box center [641, 325] width 1037 height 50
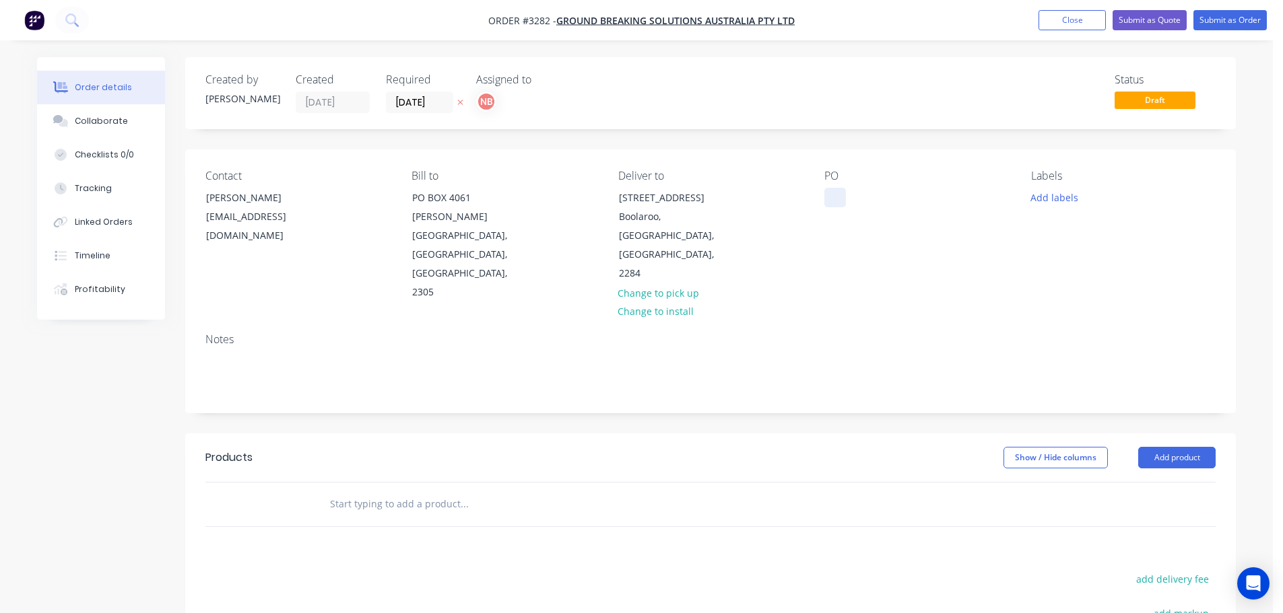
click at [834, 201] on div at bounding box center [835, 198] width 22 height 20
click at [1043, 197] on button "Add labels" at bounding box center [1054, 197] width 62 height 18
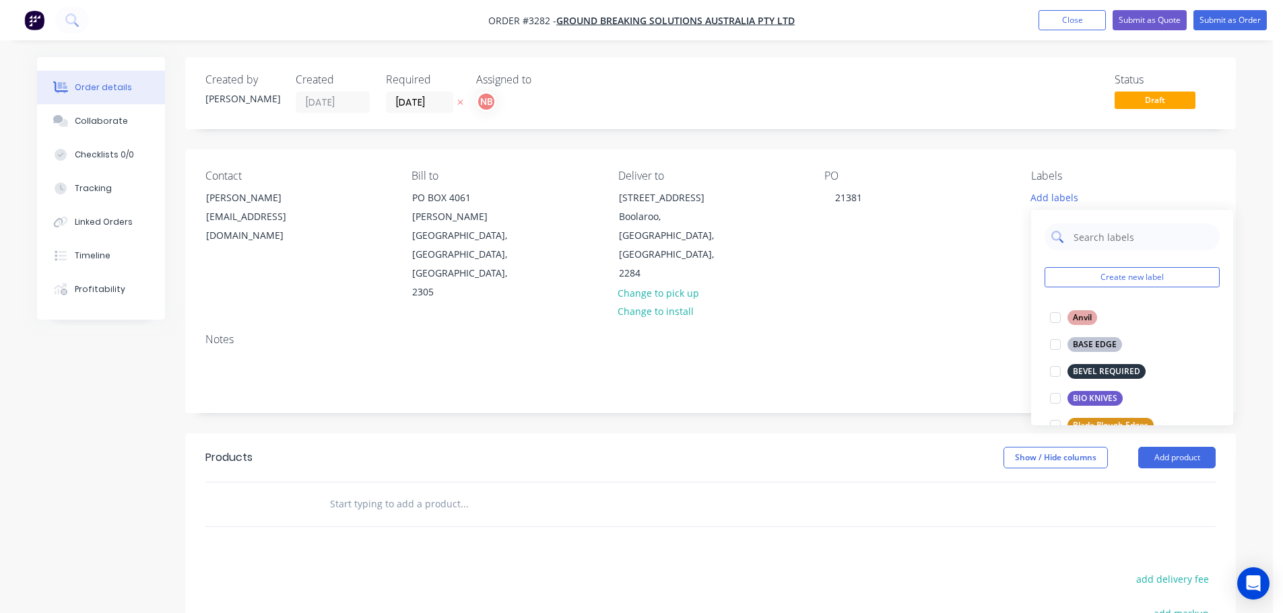
click at [1085, 237] on input "text" at bounding box center [1142, 237] width 141 height 27
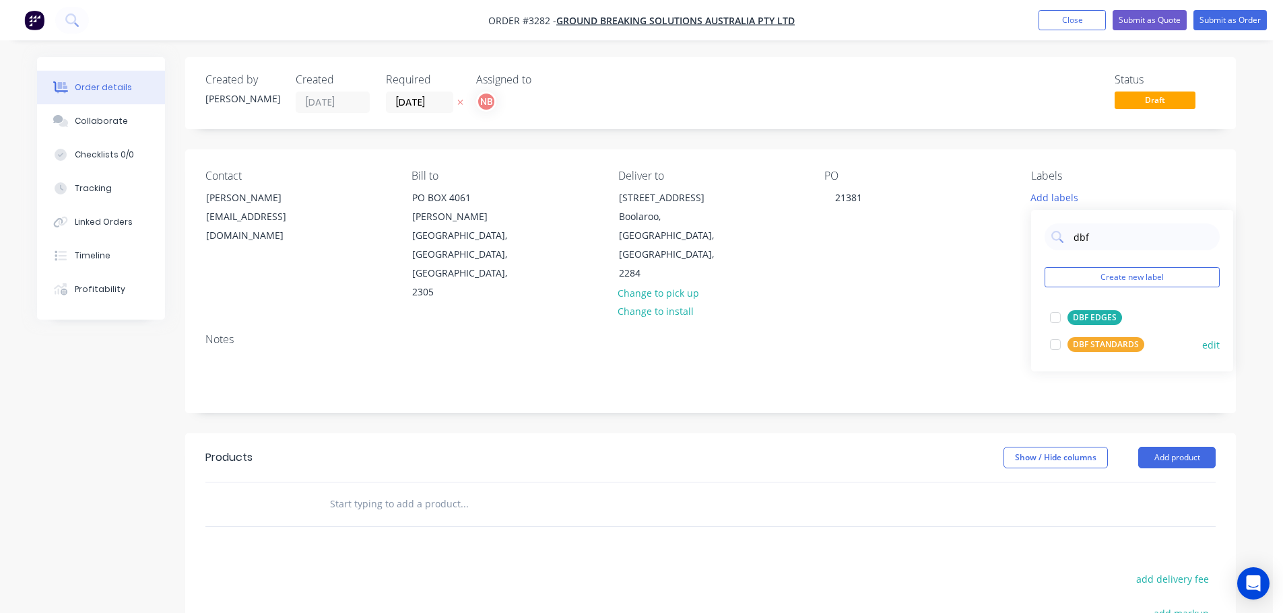
type input "dbf"
click at [1115, 343] on div "DBF STANDARDS" at bounding box center [1105, 344] width 77 height 15
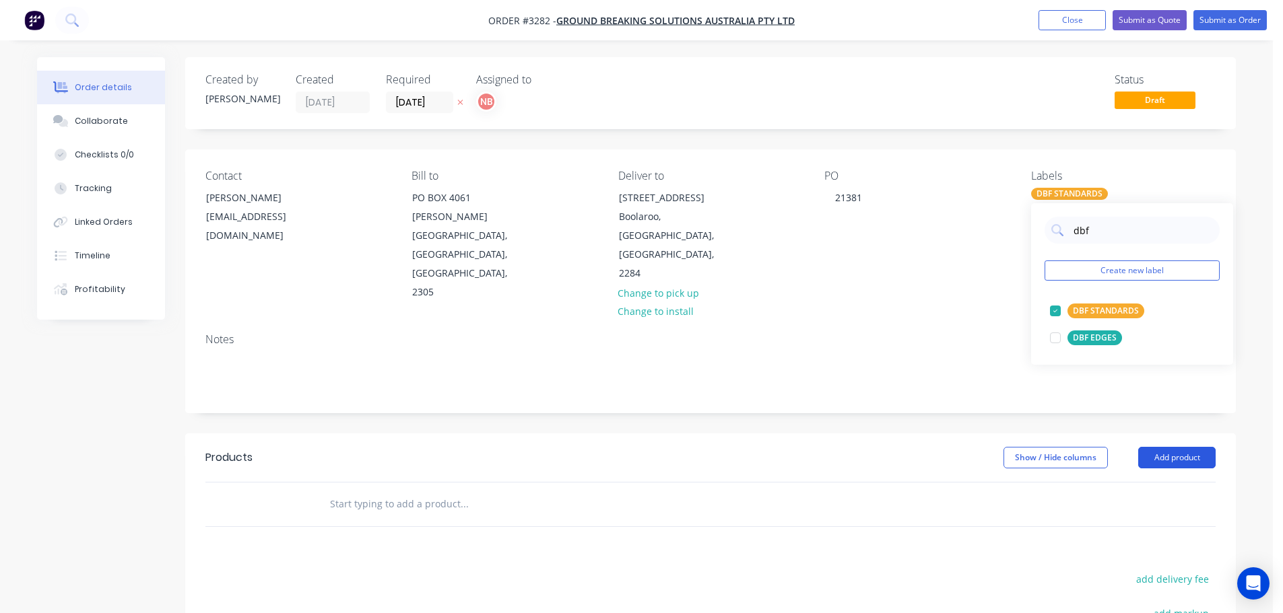
click at [1171, 447] on button "Add product" at bounding box center [1176, 458] width 77 height 22
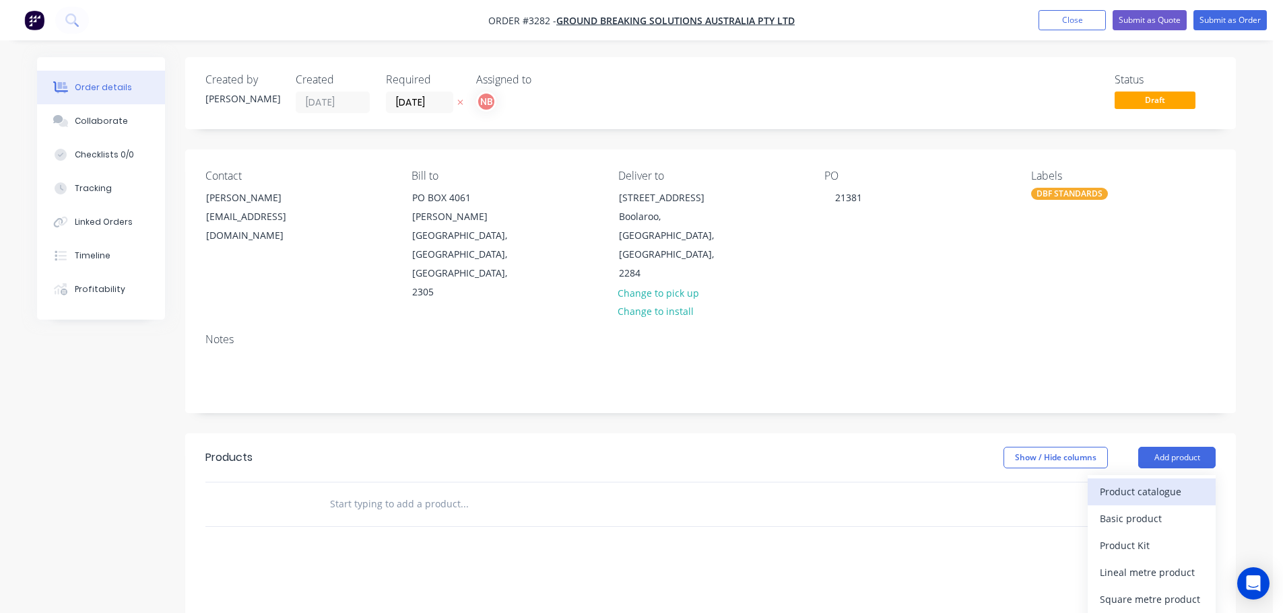
click at [1143, 482] on div "Product catalogue" at bounding box center [1151, 492] width 104 height 20
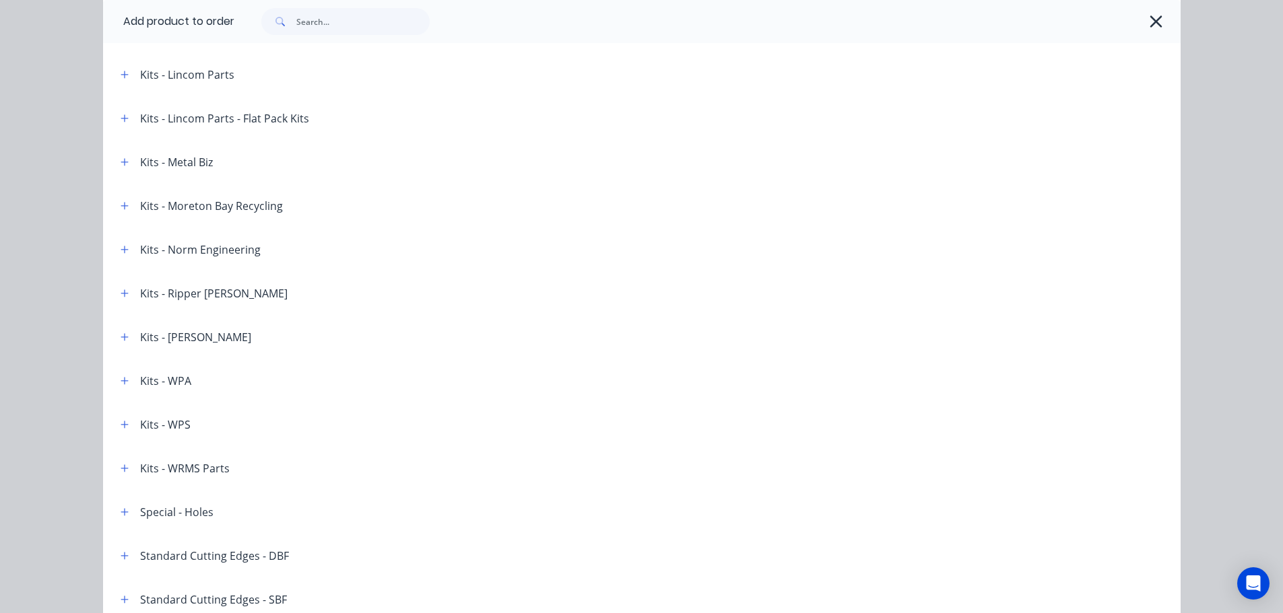
scroll to position [1956, 0]
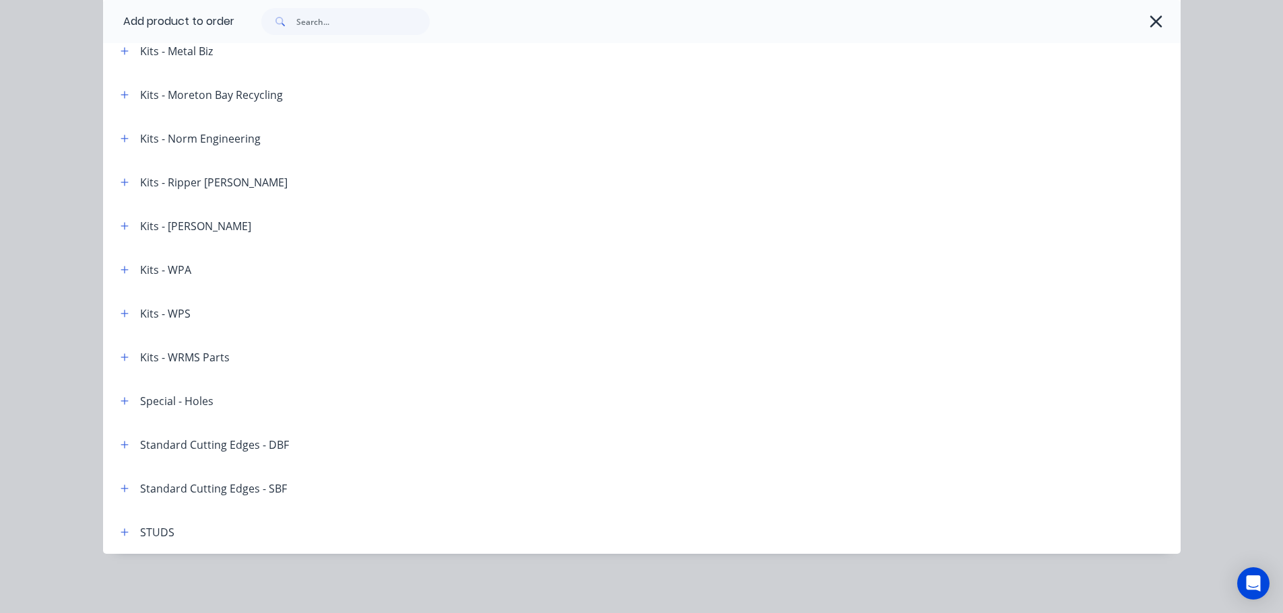
click at [125, 452] on span at bounding box center [124, 444] width 17 height 17
click at [124, 448] on button "button" at bounding box center [124, 444] width 17 height 17
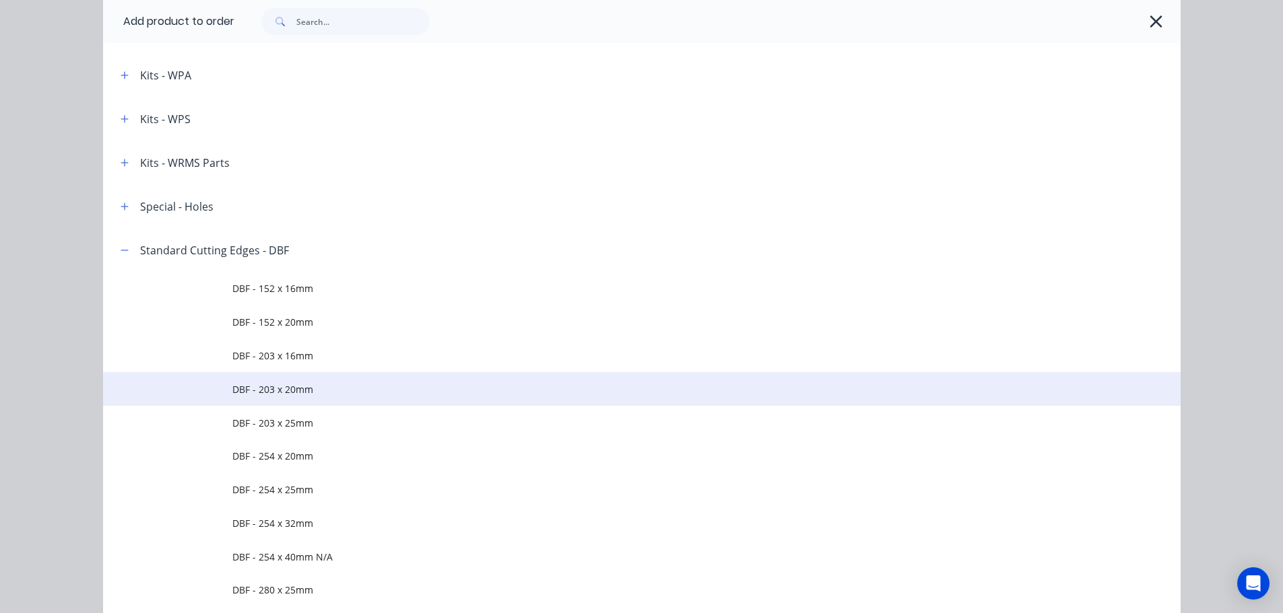
scroll to position [2158, 0]
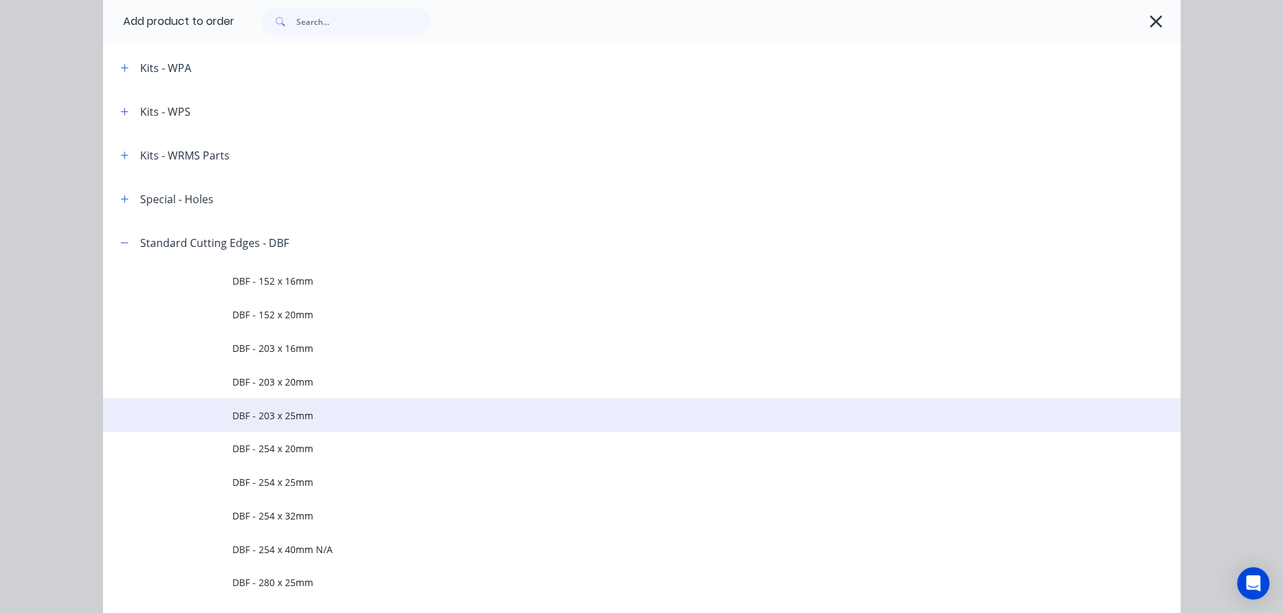
click at [269, 399] on td "DBF - 203 x 25mm" at bounding box center [706, 416] width 948 height 34
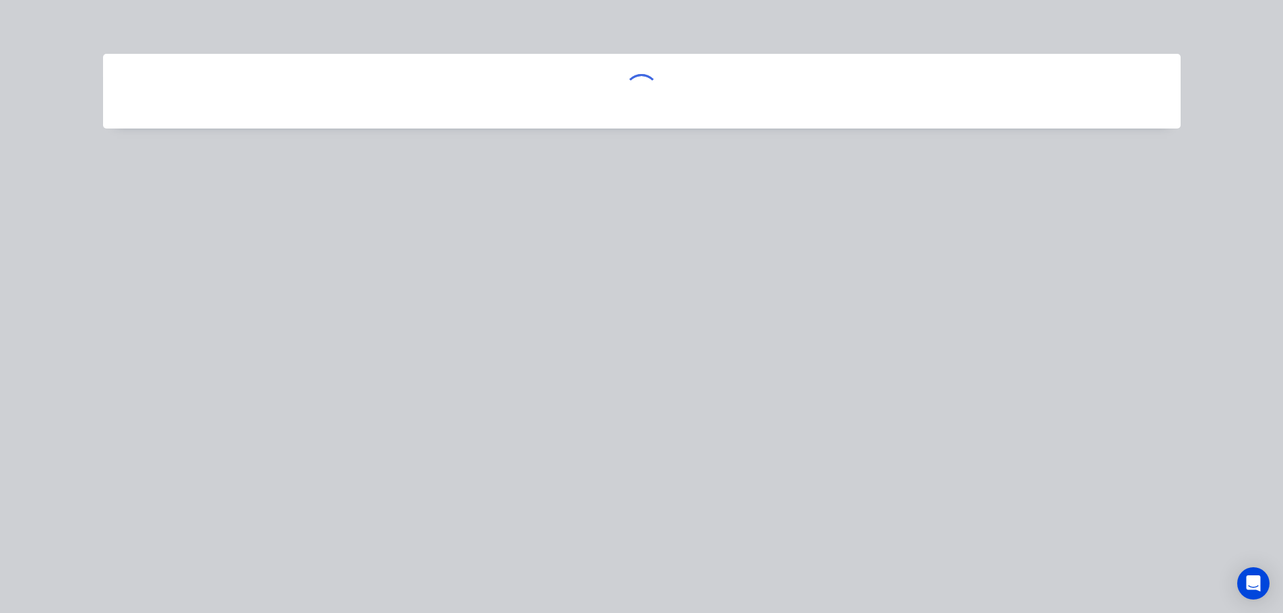
scroll to position [0, 0]
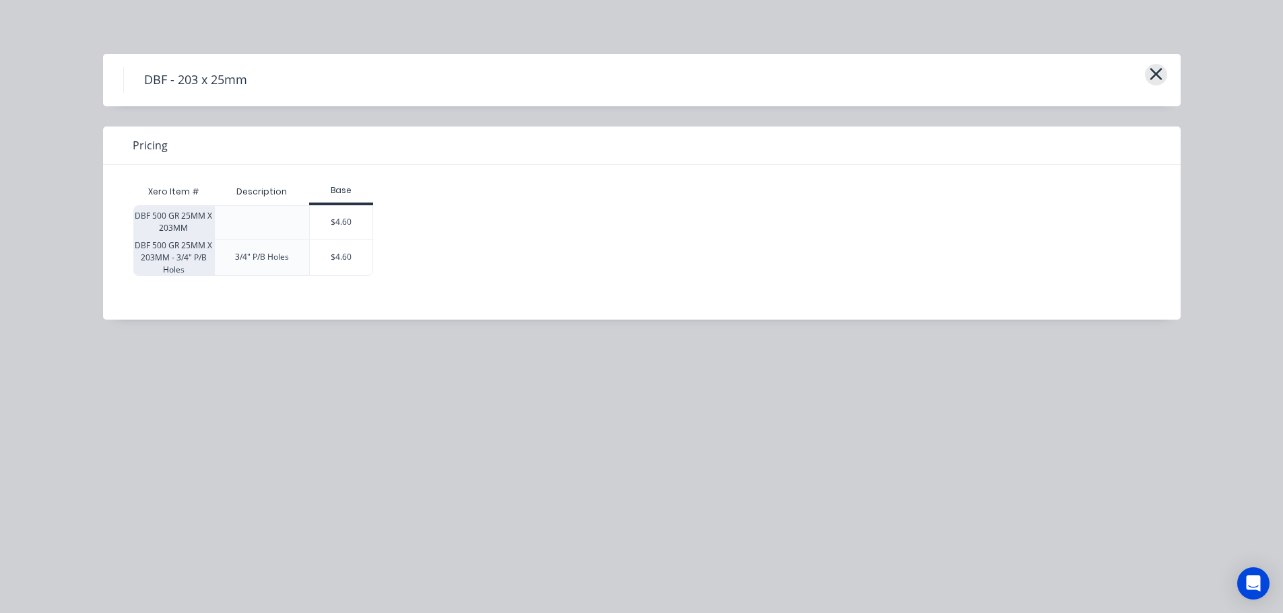
click at [1149, 69] on icon "button" at bounding box center [1156, 74] width 14 height 19
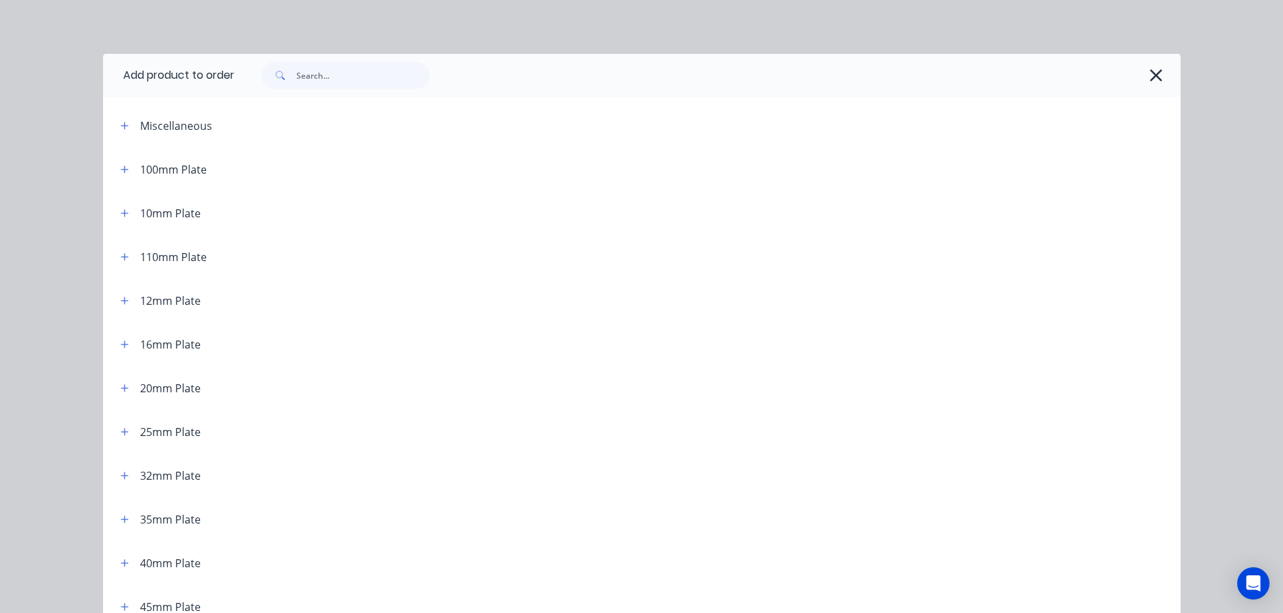
scroll to position [2379, 0]
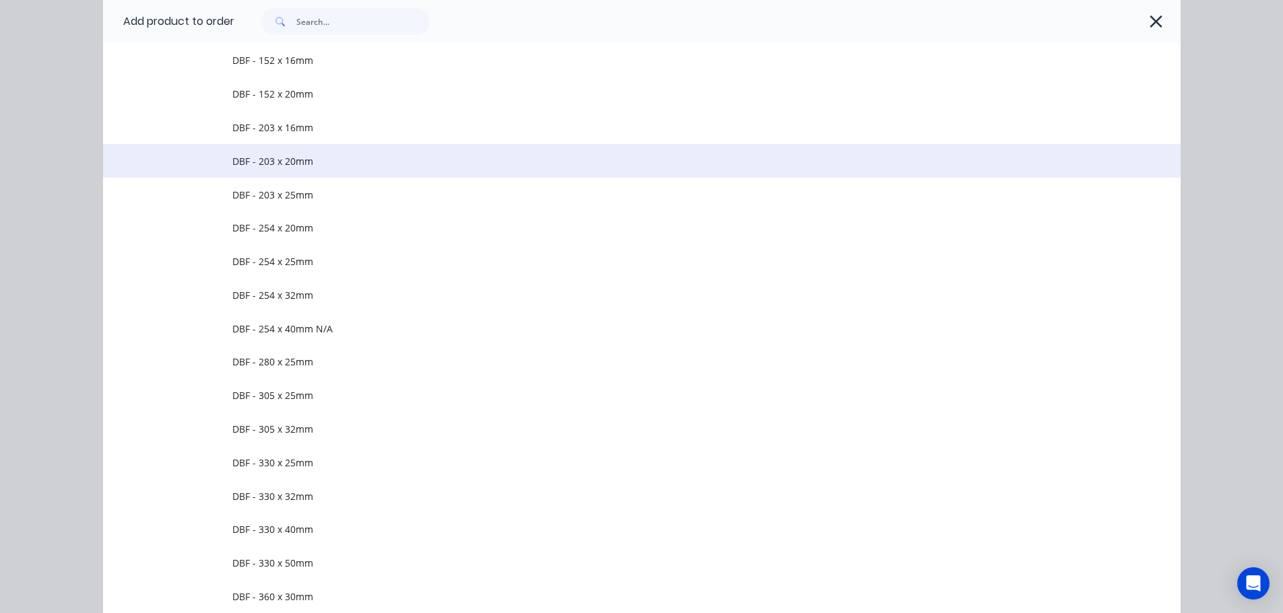
click at [289, 160] on span "DBF - 203 x 20mm" at bounding box center [611, 161] width 758 height 14
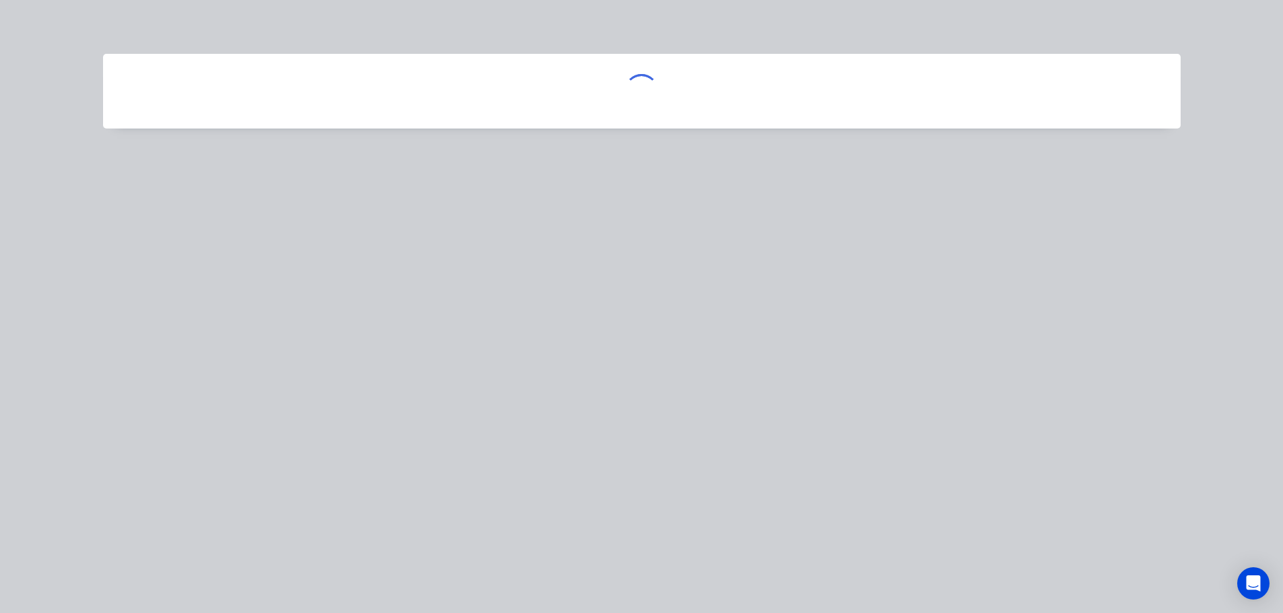
scroll to position [0, 0]
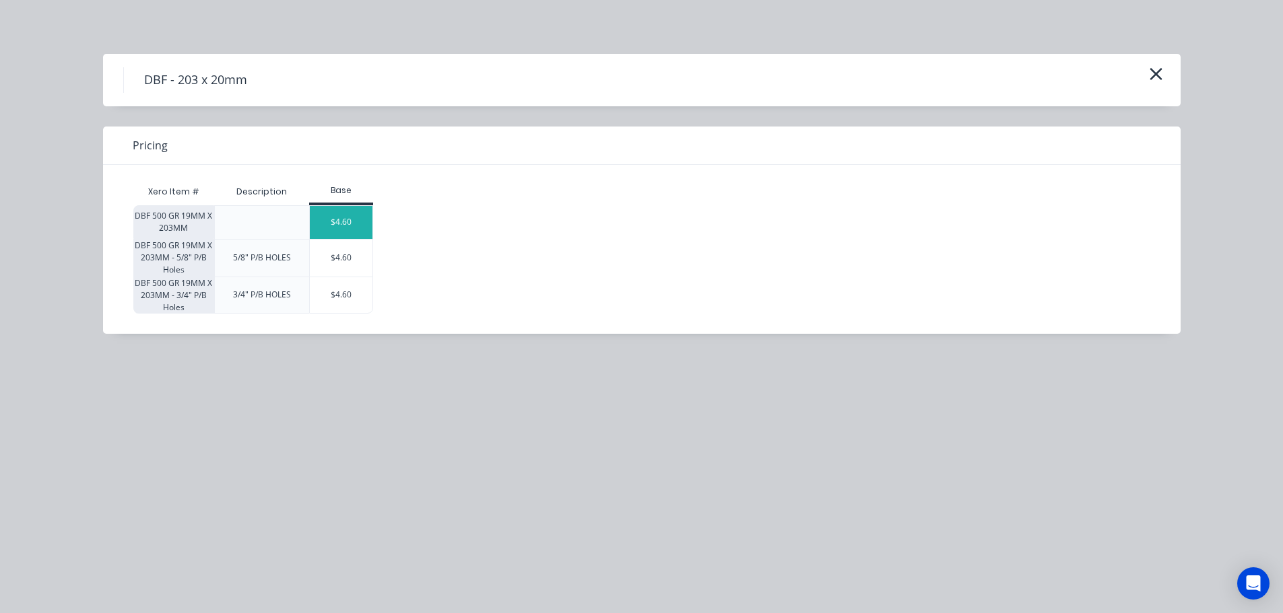
click at [324, 219] on div "$4.60" at bounding box center [341, 222] width 63 height 33
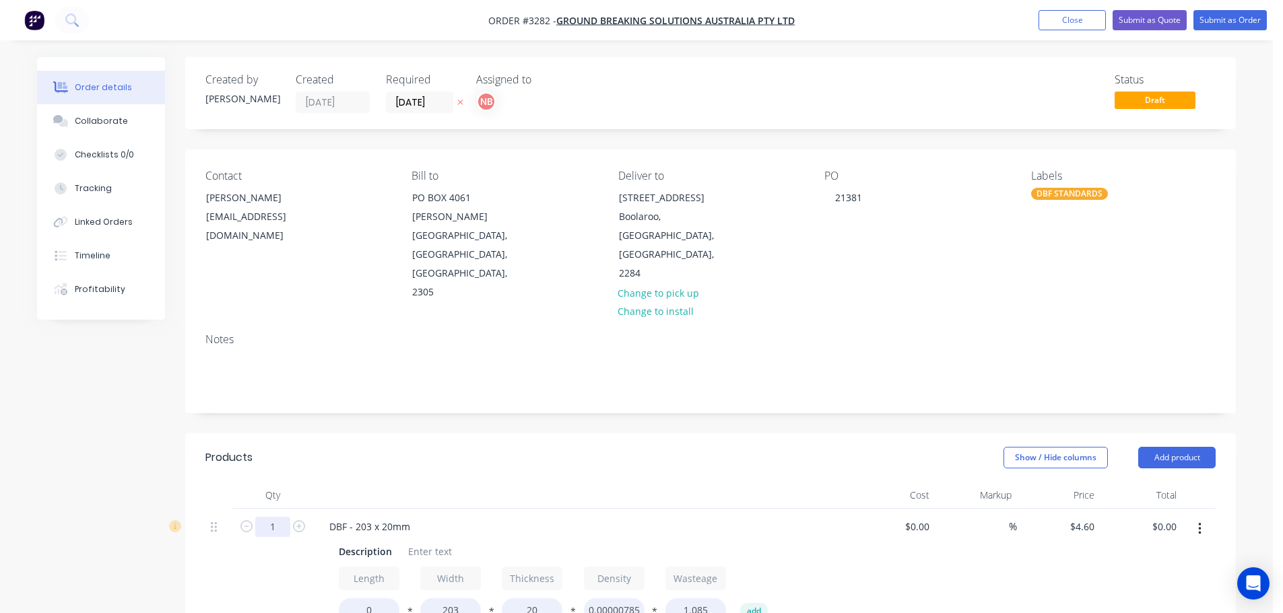
click at [275, 517] on input "1" at bounding box center [272, 527] width 35 height 20
type input "2"
click at [485, 447] on div "Show / Hide columns Add product" at bounding box center [817, 458] width 795 height 22
click at [379, 542] on div "Description" at bounding box center [365, 552] width 64 height 20
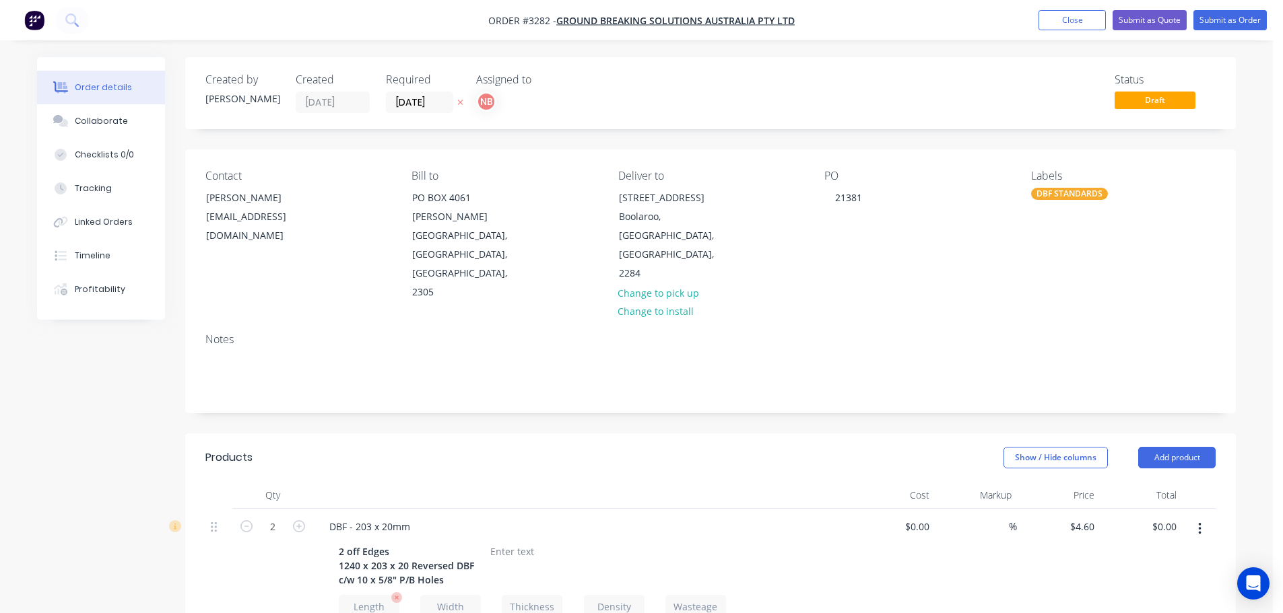
type input "1240"
type input "$395.60"
click at [503, 542] on div at bounding box center [512, 552] width 55 height 20
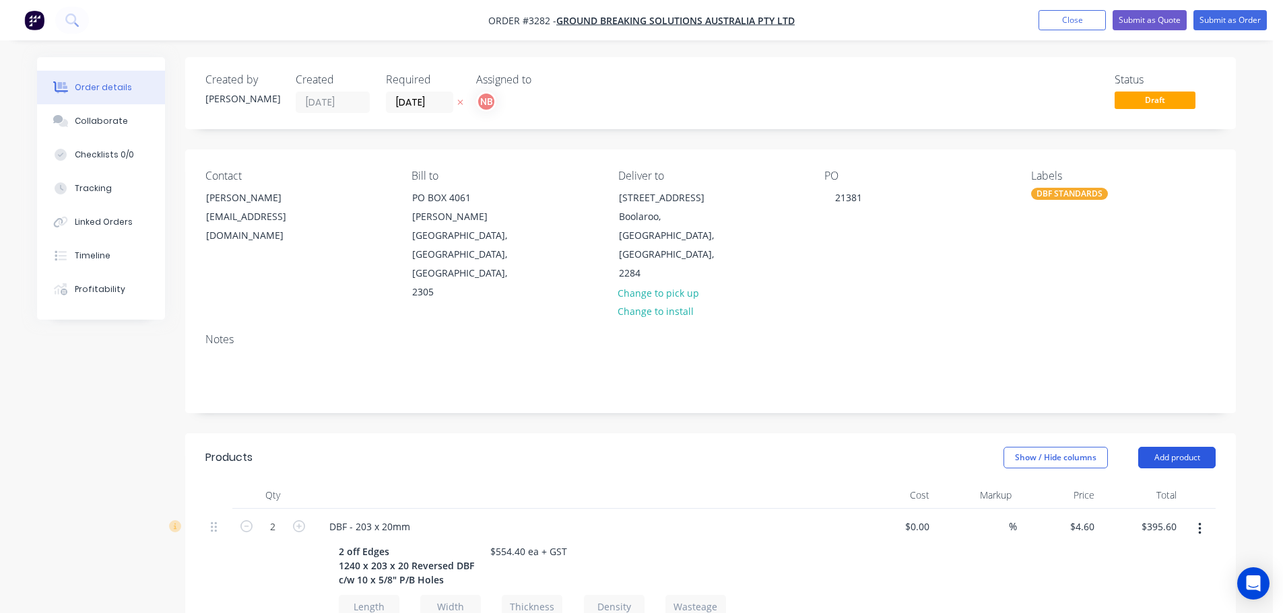
click at [1170, 447] on button "Add product" at bounding box center [1176, 458] width 77 height 22
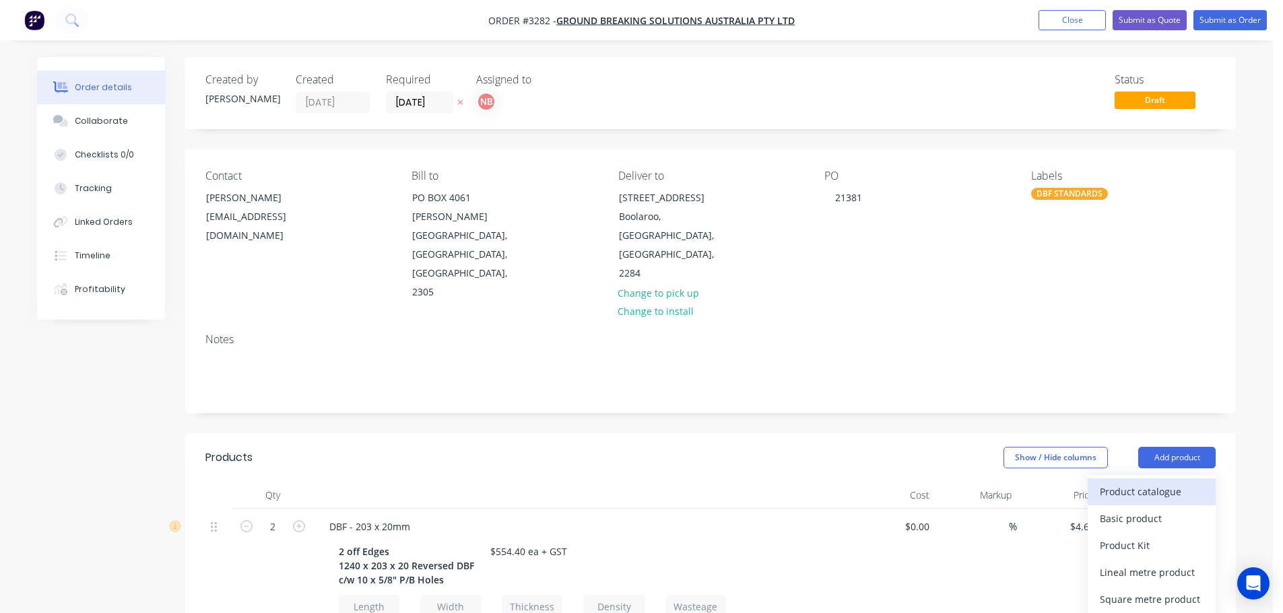
click at [1149, 482] on div "Product catalogue" at bounding box center [1151, 492] width 104 height 20
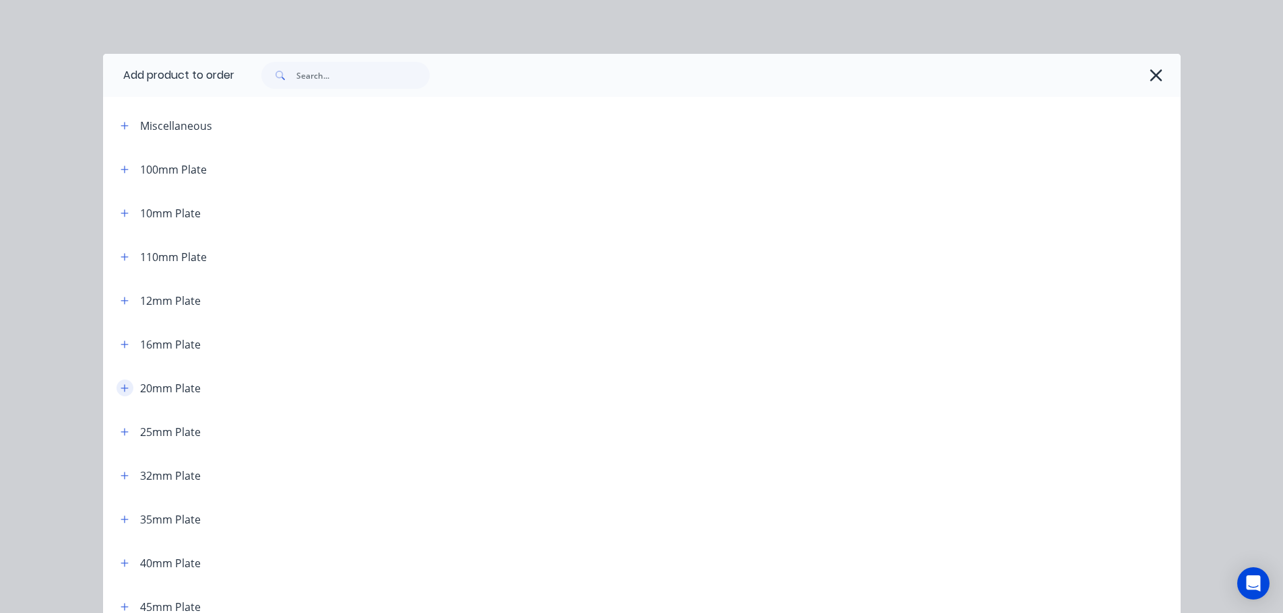
click at [124, 389] on button "button" at bounding box center [124, 388] width 17 height 17
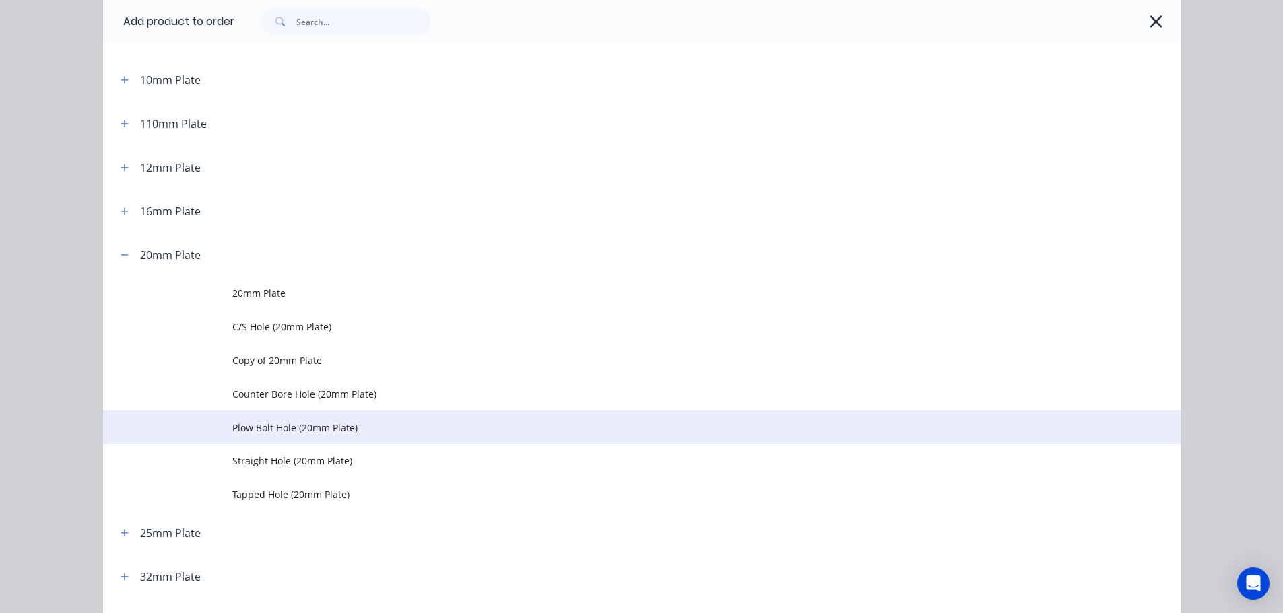
scroll to position [135, 0]
click at [234, 421] on span "Plow Bolt Hole (20mm Plate)" at bounding box center [611, 426] width 758 height 14
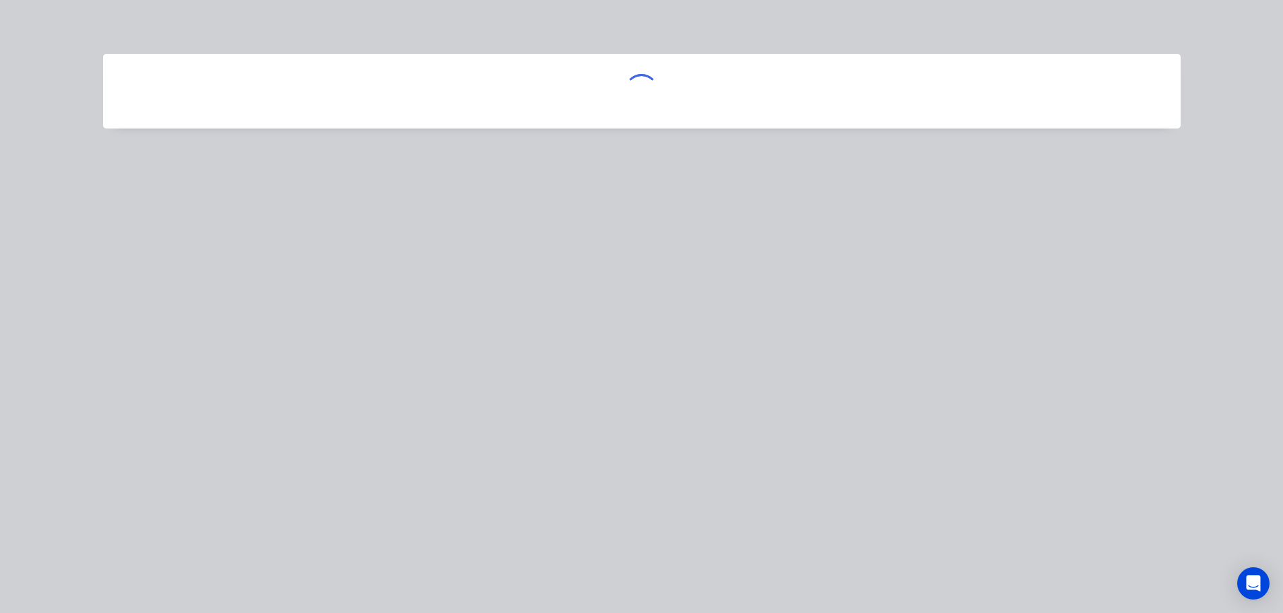
scroll to position [0, 0]
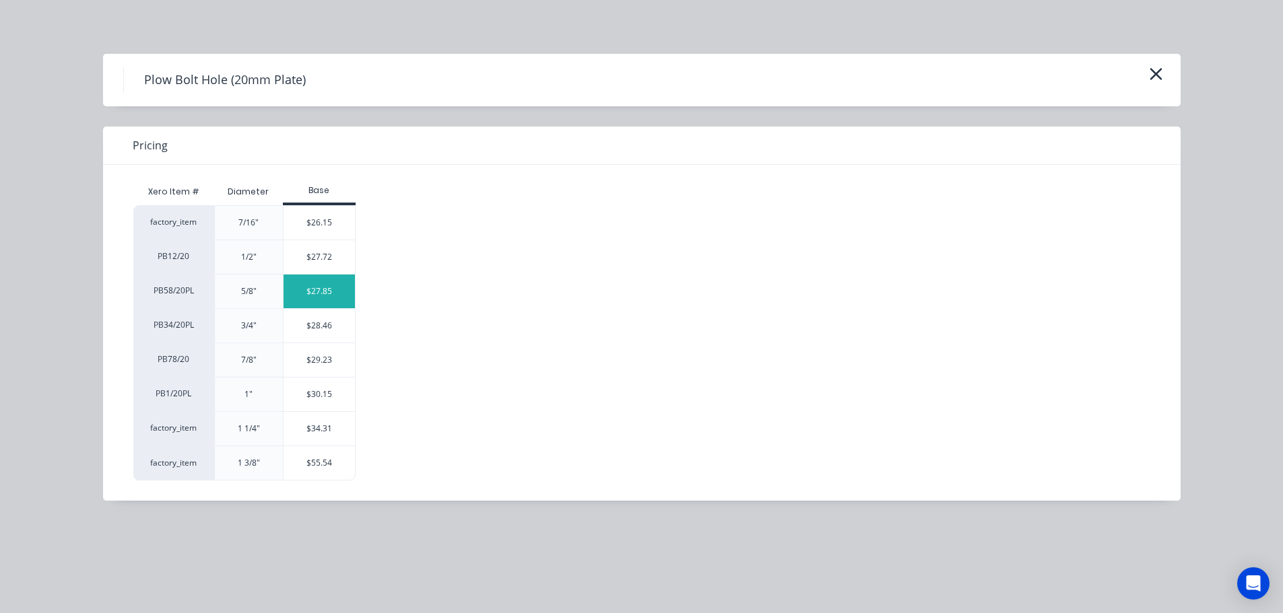
click at [312, 291] on div "$27.85" at bounding box center [319, 292] width 72 height 34
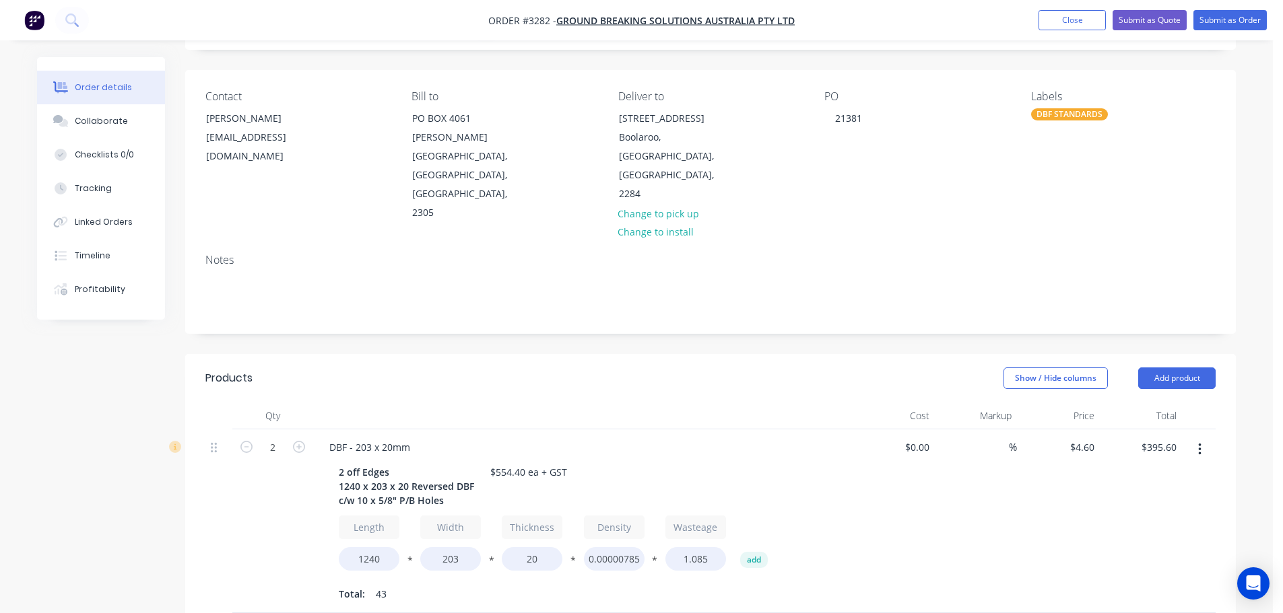
scroll to position [269, 0]
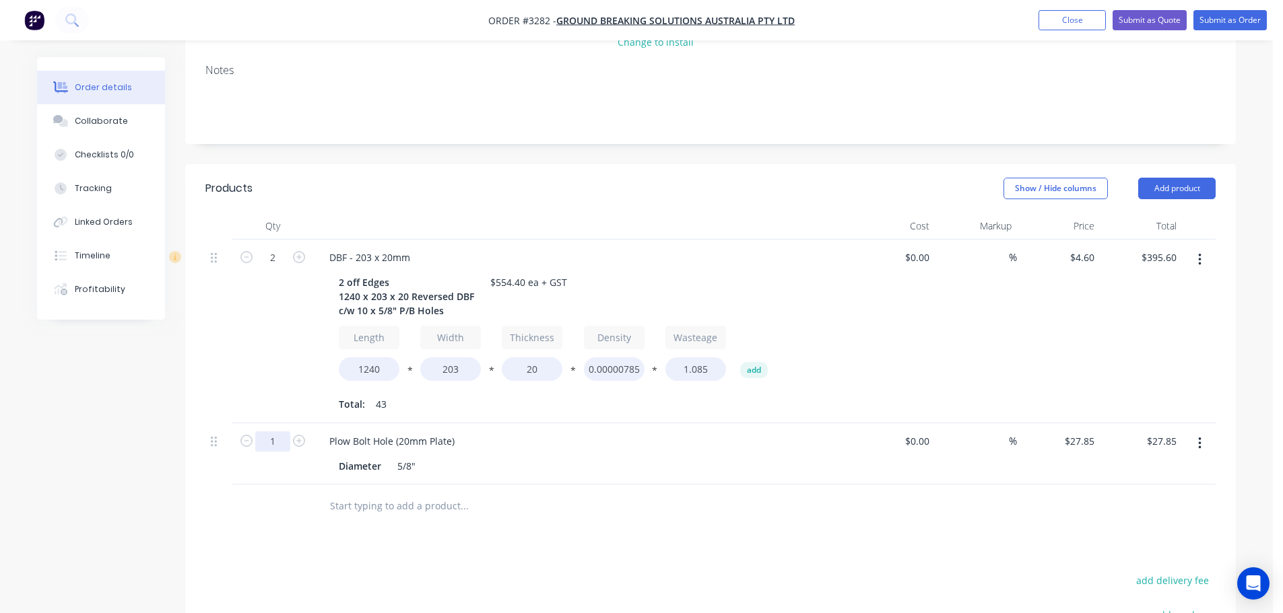
click at [274, 432] on input "1" at bounding box center [272, 442] width 35 height 20
type input "20"
click at [811, 213] on div at bounding box center [582, 226] width 539 height 27
type input "$557.00"
click at [1208, 178] on button "Add product" at bounding box center [1176, 189] width 77 height 22
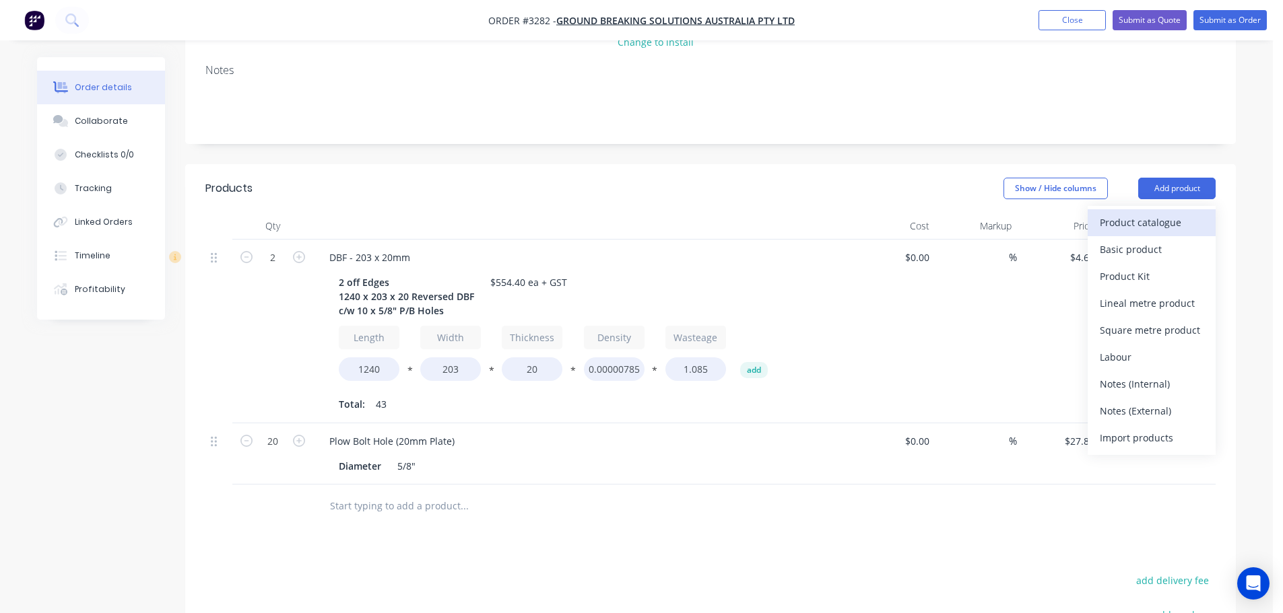
click at [1129, 213] on div "Product catalogue" at bounding box center [1151, 223] width 104 height 20
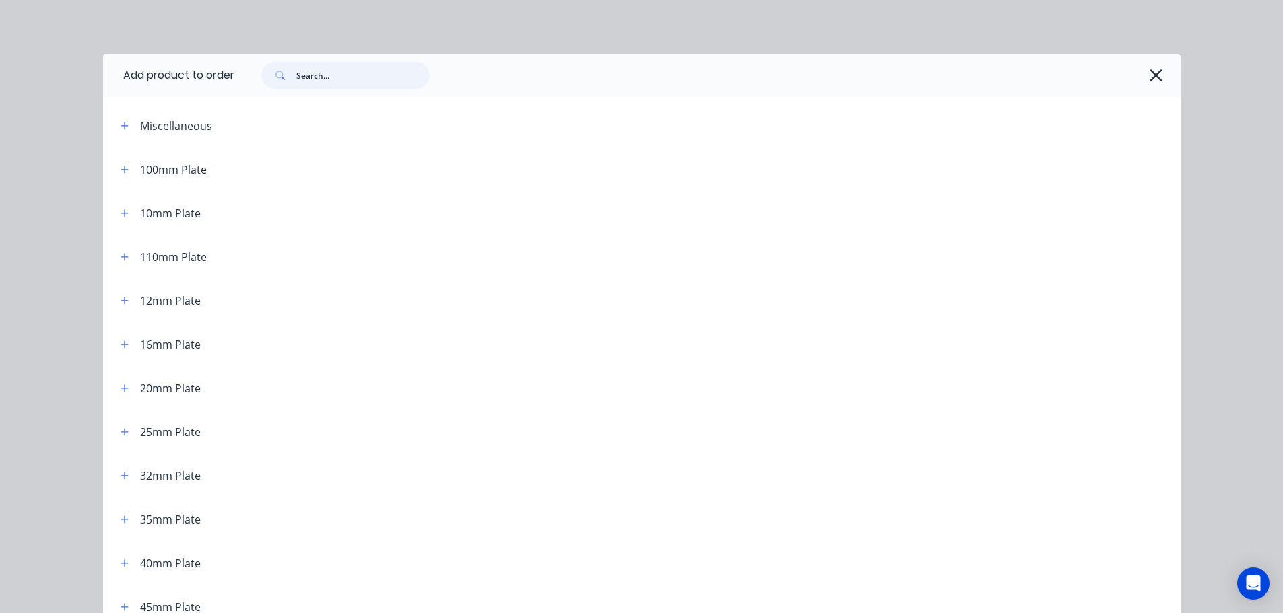
click at [342, 79] on input "text" at bounding box center [362, 75] width 133 height 27
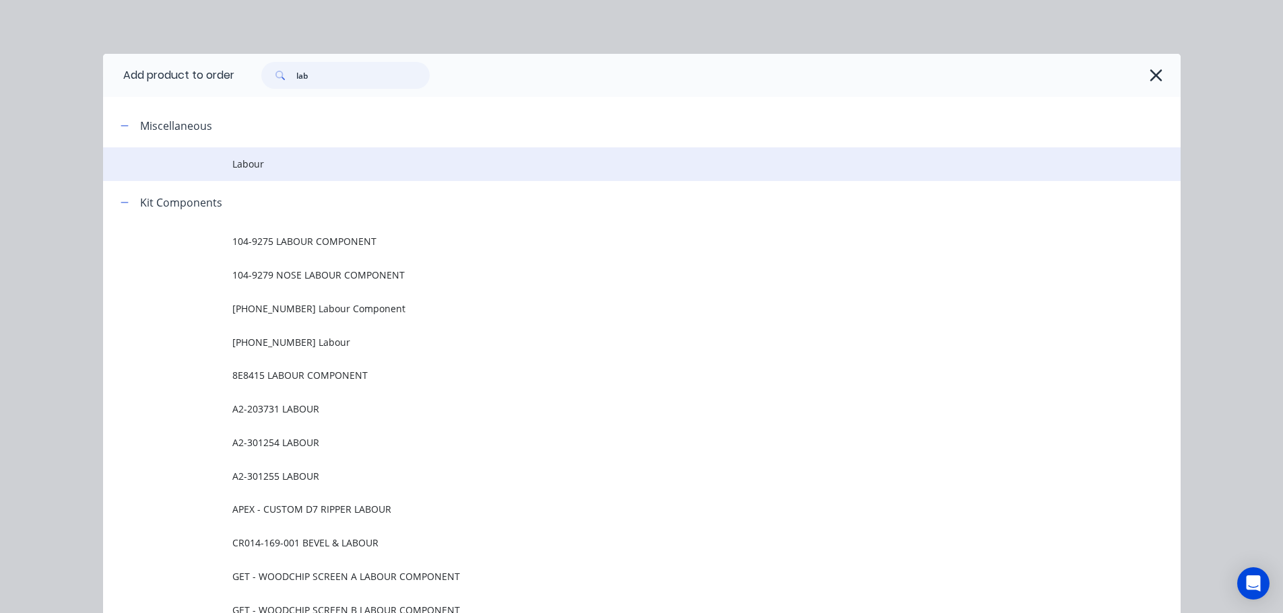
type input "lab"
click at [232, 164] on span "Labour" at bounding box center [611, 164] width 758 height 14
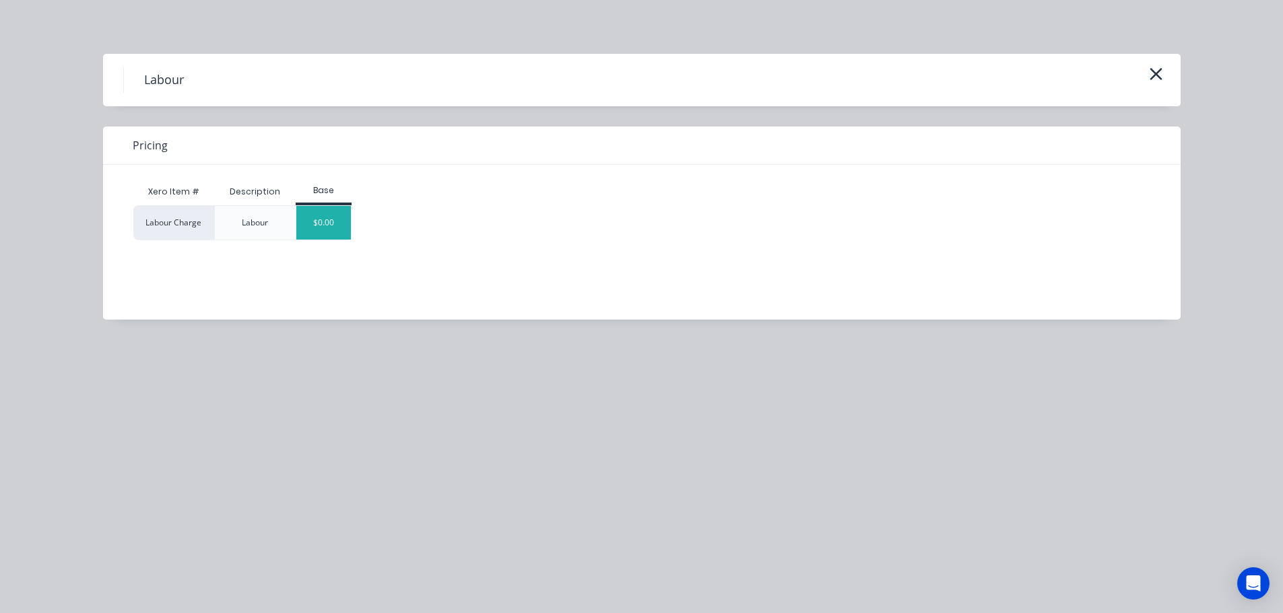
click at [316, 214] on div "$0.00" at bounding box center [323, 223] width 55 height 34
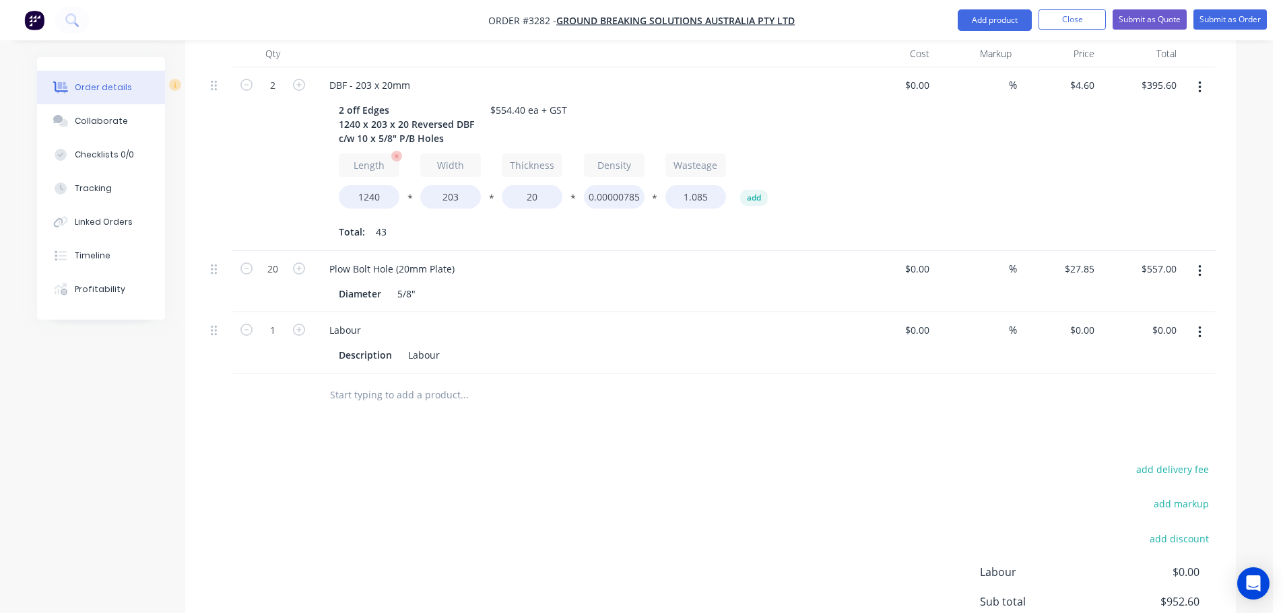
scroll to position [533, 0]
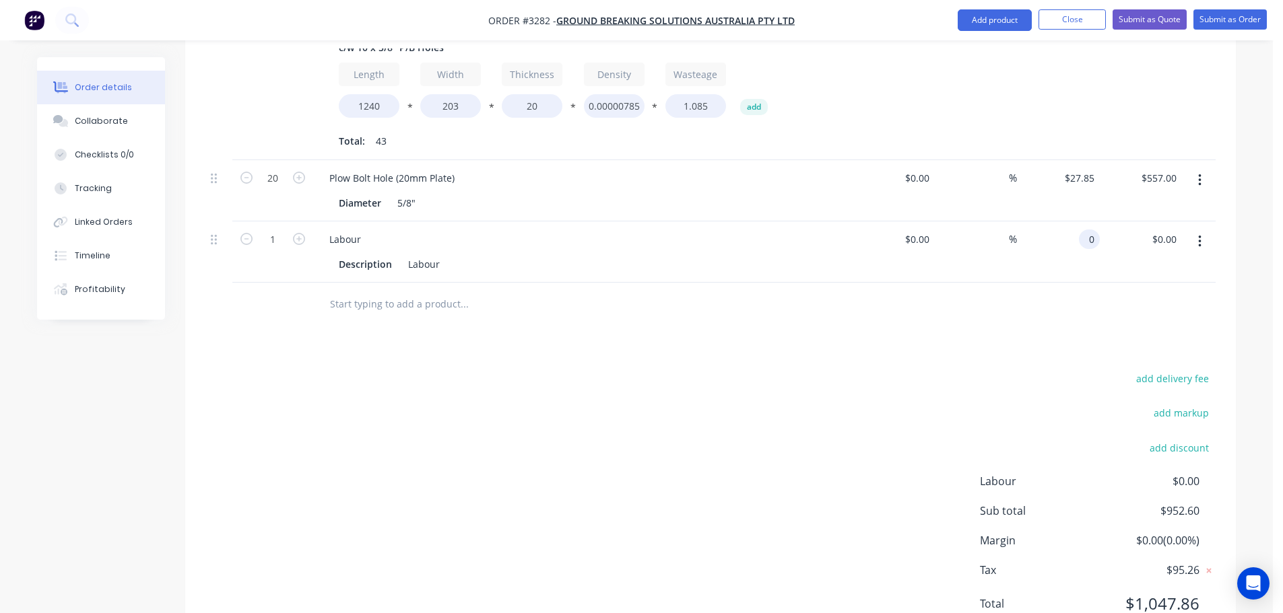
click at [1086, 230] on input "0" at bounding box center [1091, 240] width 15 height 20
type input "$156.20"
click at [924, 370] on div "add delivery fee add markup add discount Labour $0.00 Sub total $1,108.80 Margi…" at bounding box center [710, 500] width 1010 height 260
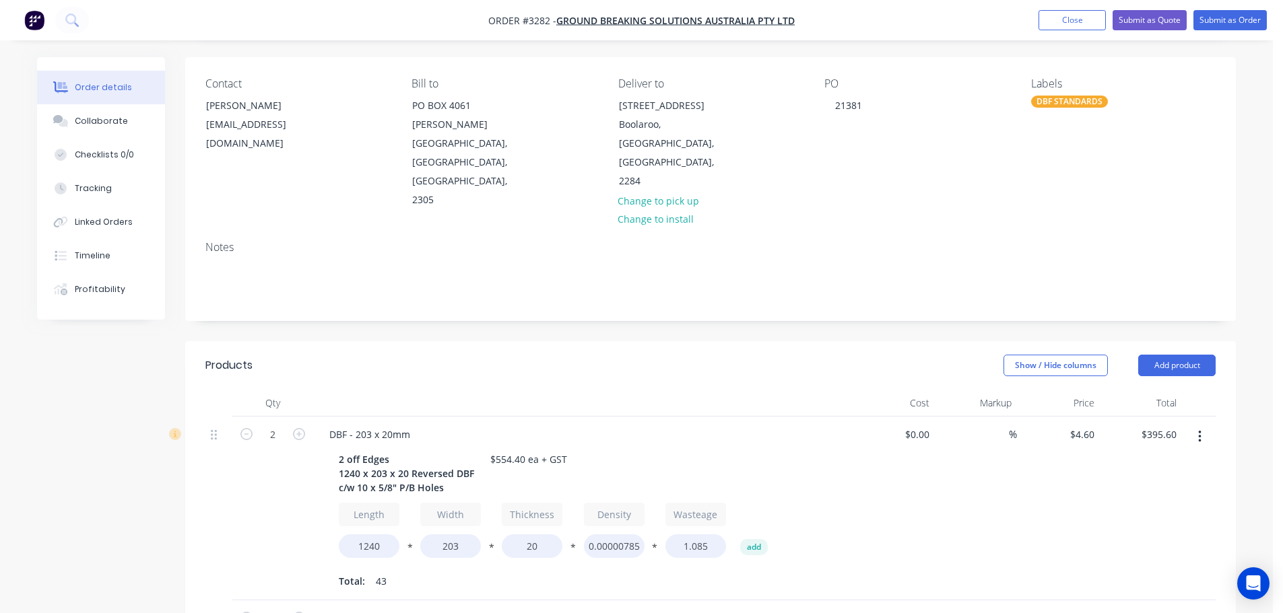
scroll to position [0, 0]
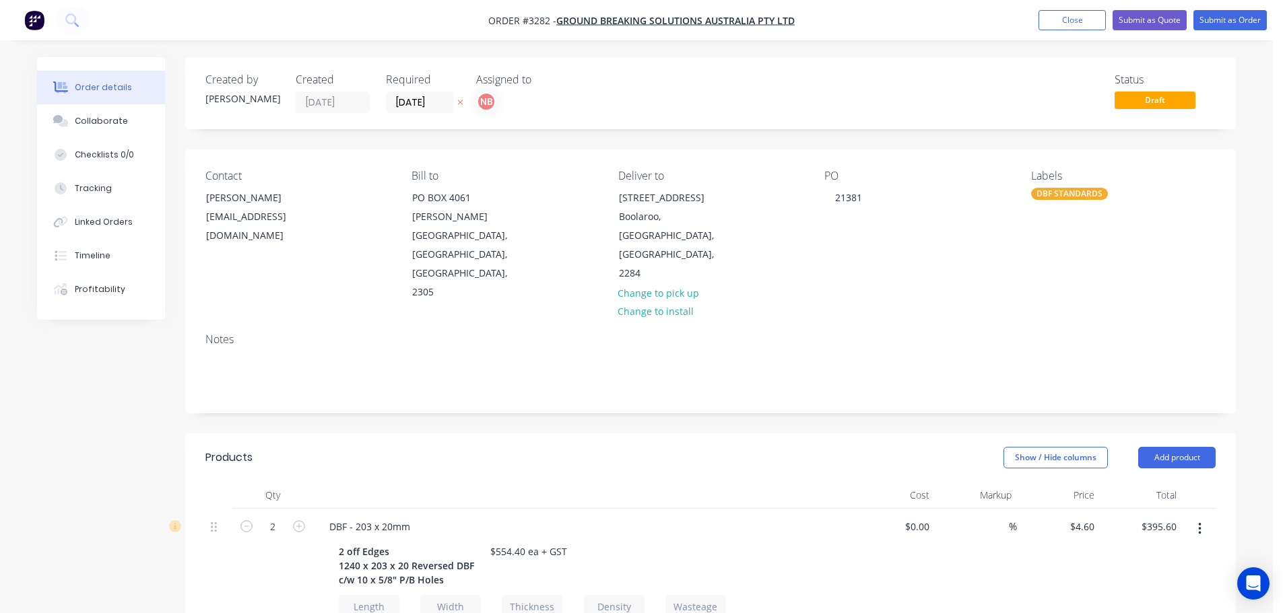
click at [1046, 191] on div "DBF STANDARDS" at bounding box center [1069, 194] width 77 height 12
click at [1080, 231] on input "dbf" at bounding box center [1142, 230] width 141 height 27
type input "urg"
click at [1083, 310] on div "URGENT" at bounding box center [1089, 311] width 44 height 15
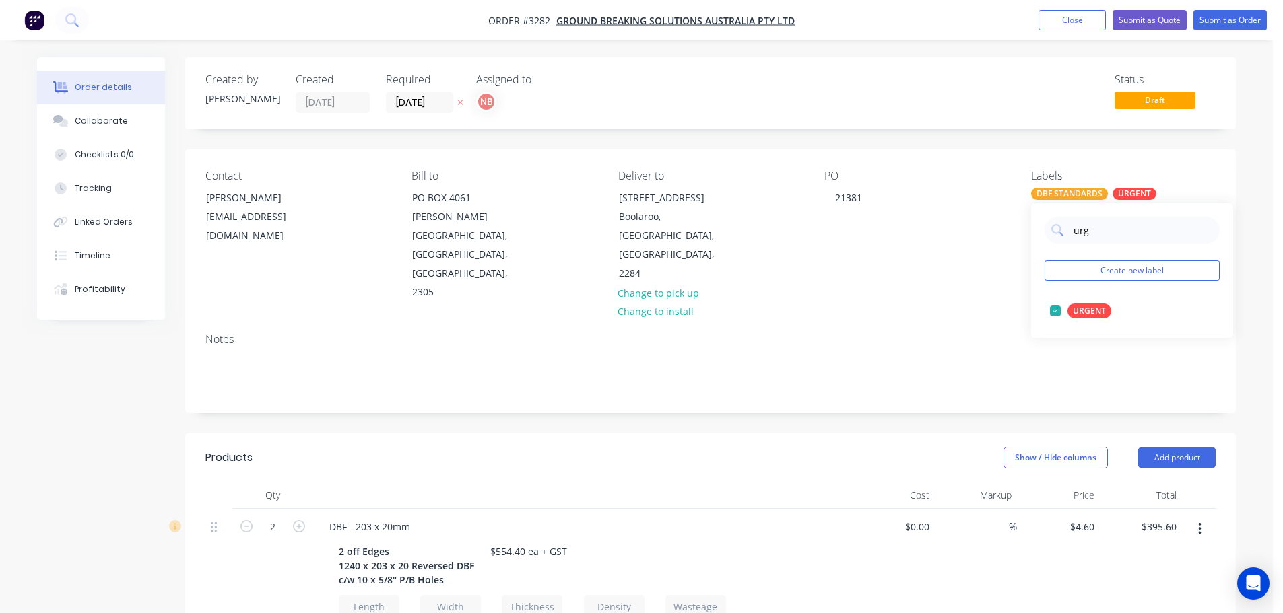
click at [956, 369] on div "Created by [PERSON_NAME] Created [DATE] Required [DATE] Assigned to NB Status D…" at bounding box center [710, 619] width 1050 height 1125
click at [1207, 26] on button "Submit as Order" at bounding box center [1229, 20] width 73 height 20
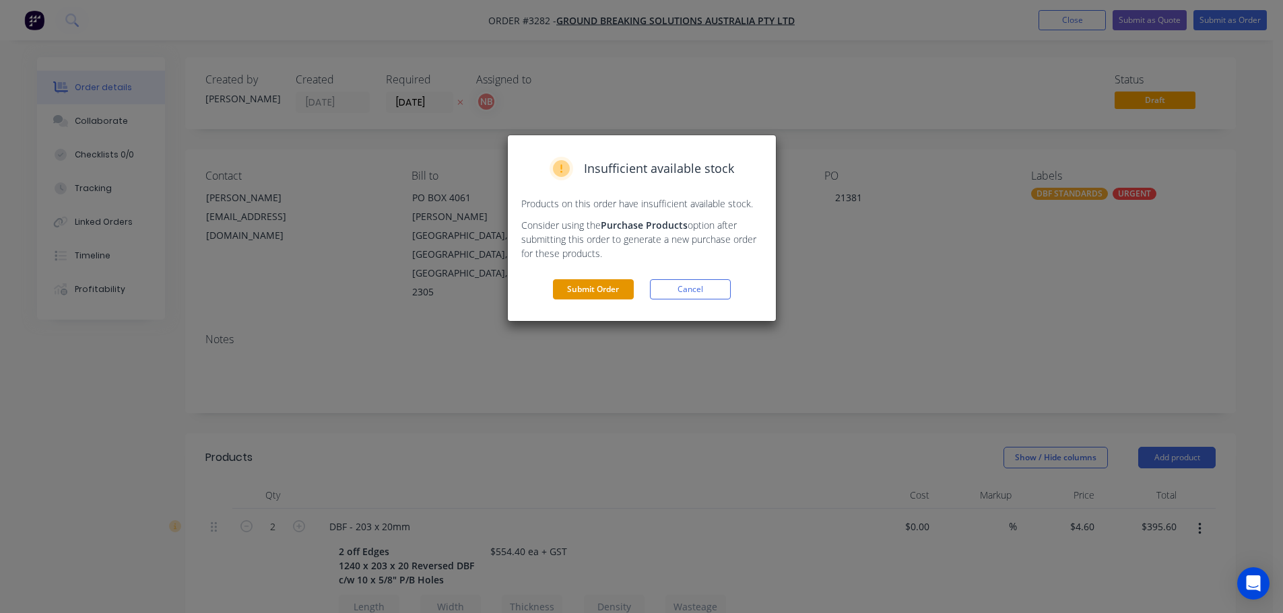
click at [623, 289] on button "Submit Order" at bounding box center [593, 289] width 81 height 20
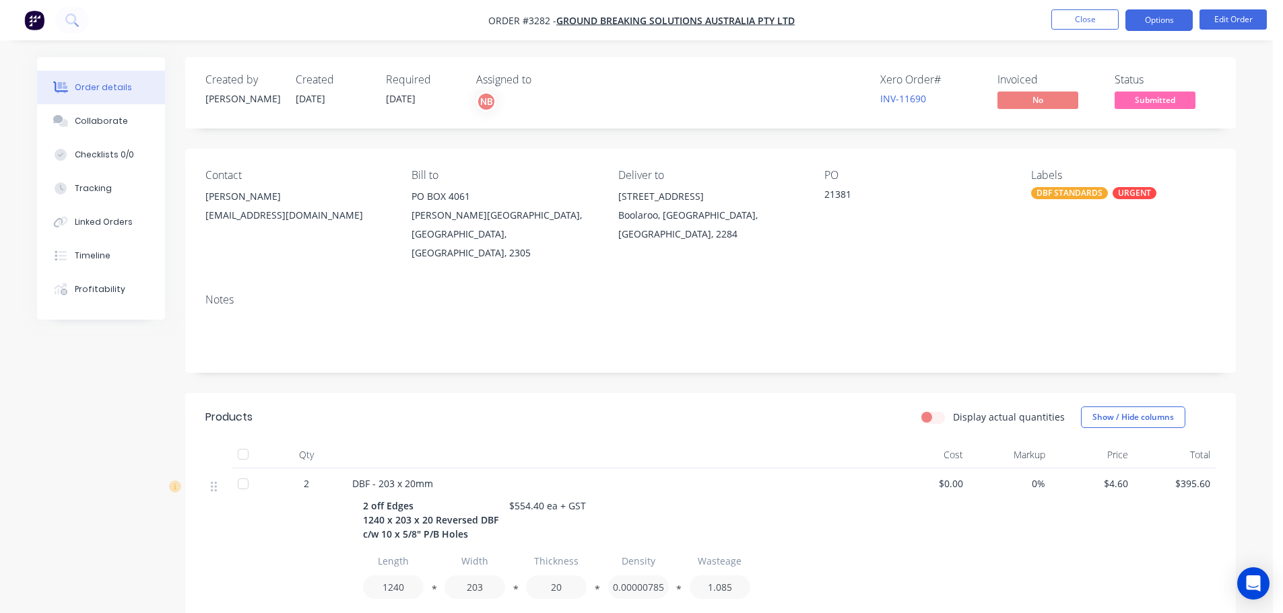
click at [1147, 26] on button "Options" at bounding box center [1158, 20] width 67 height 22
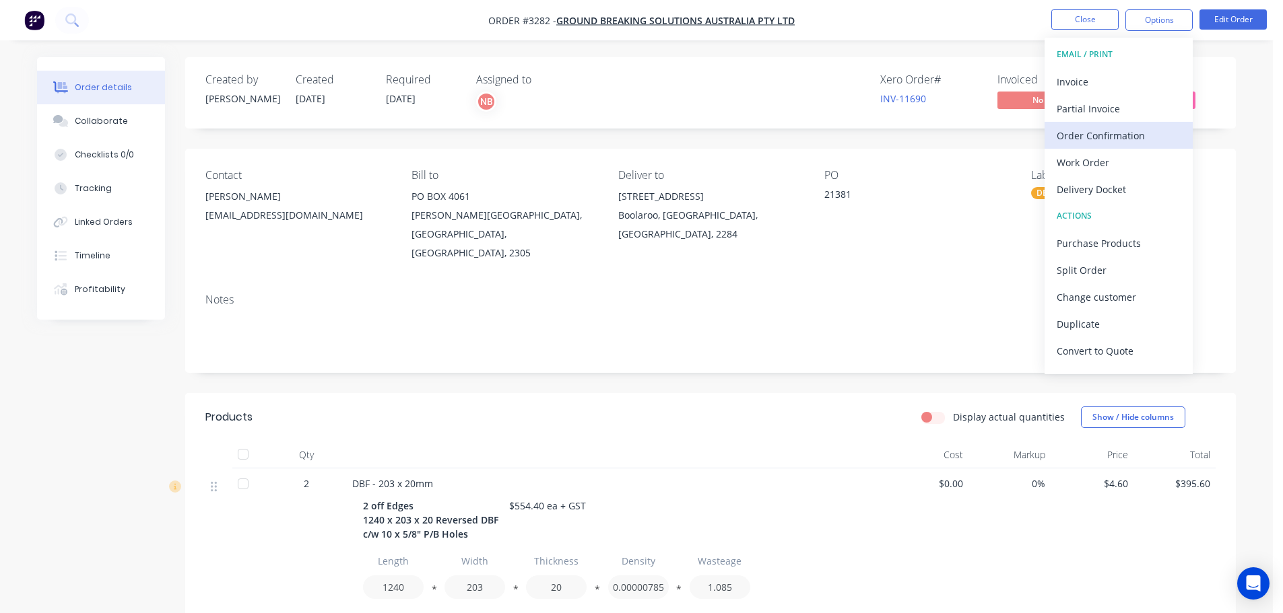
click at [1109, 134] on div "Order Confirmation" at bounding box center [1118, 136] width 124 height 20
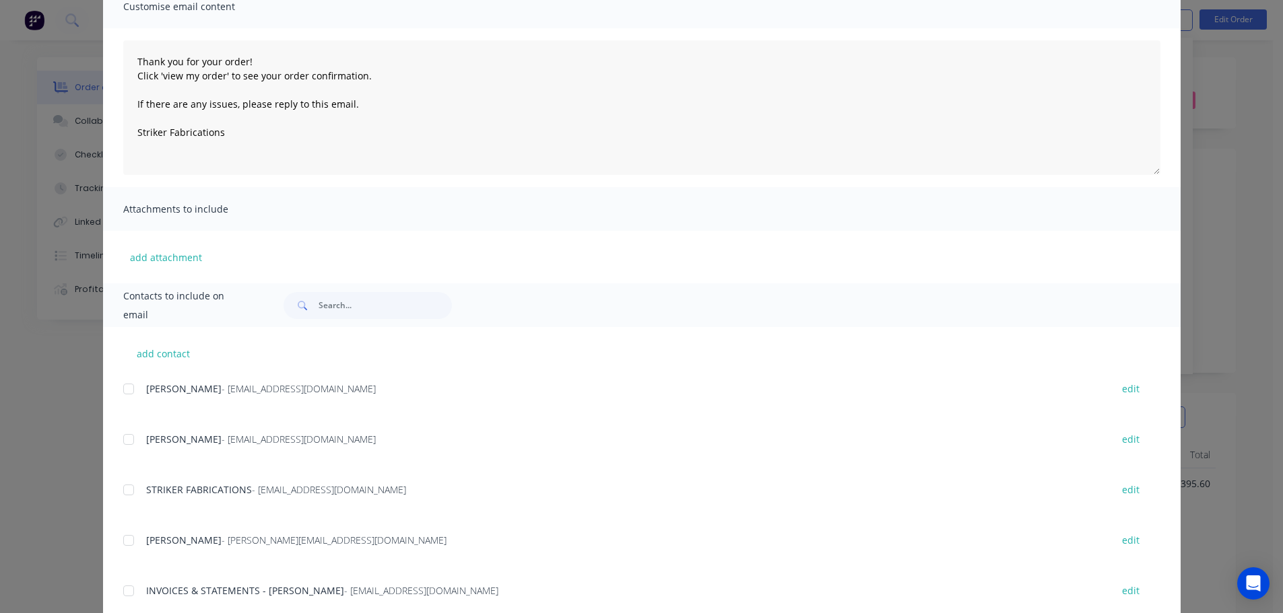
scroll to position [135, 0]
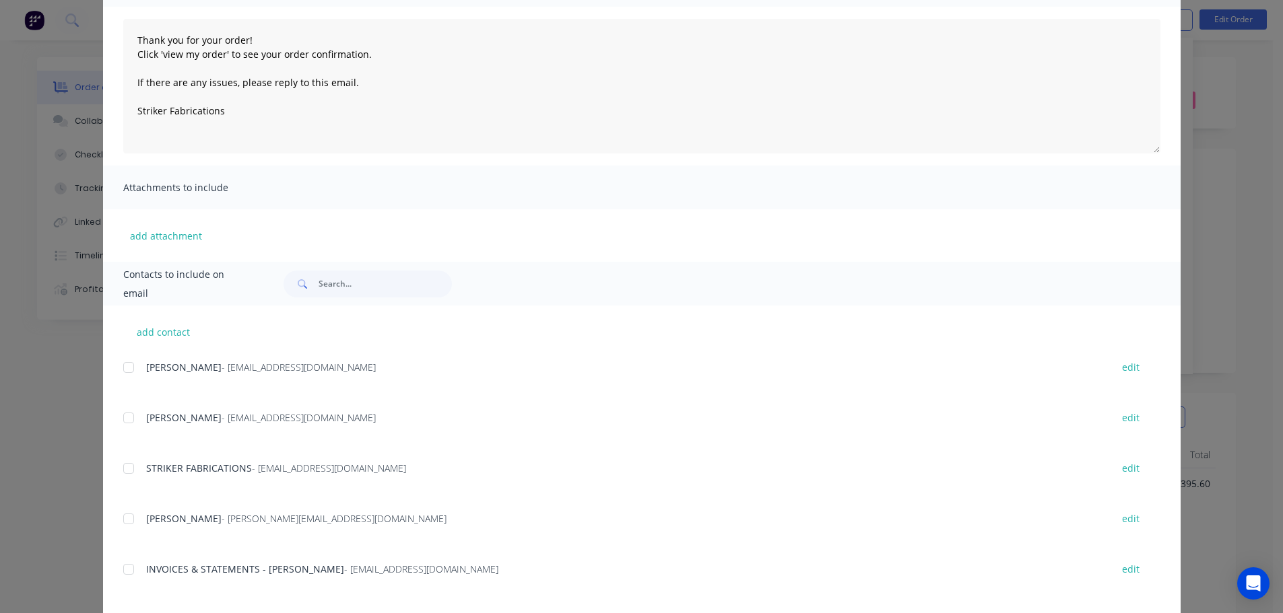
click at [123, 371] on div at bounding box center [128, 367] width 27 height 27
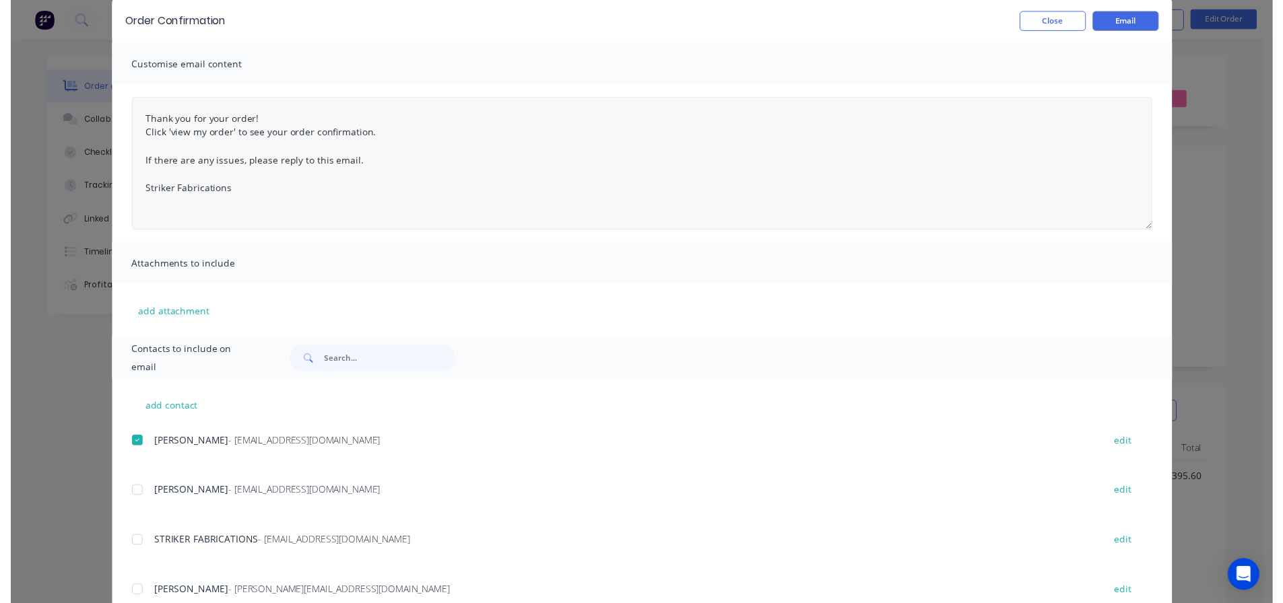
scroll to position [0, 0]
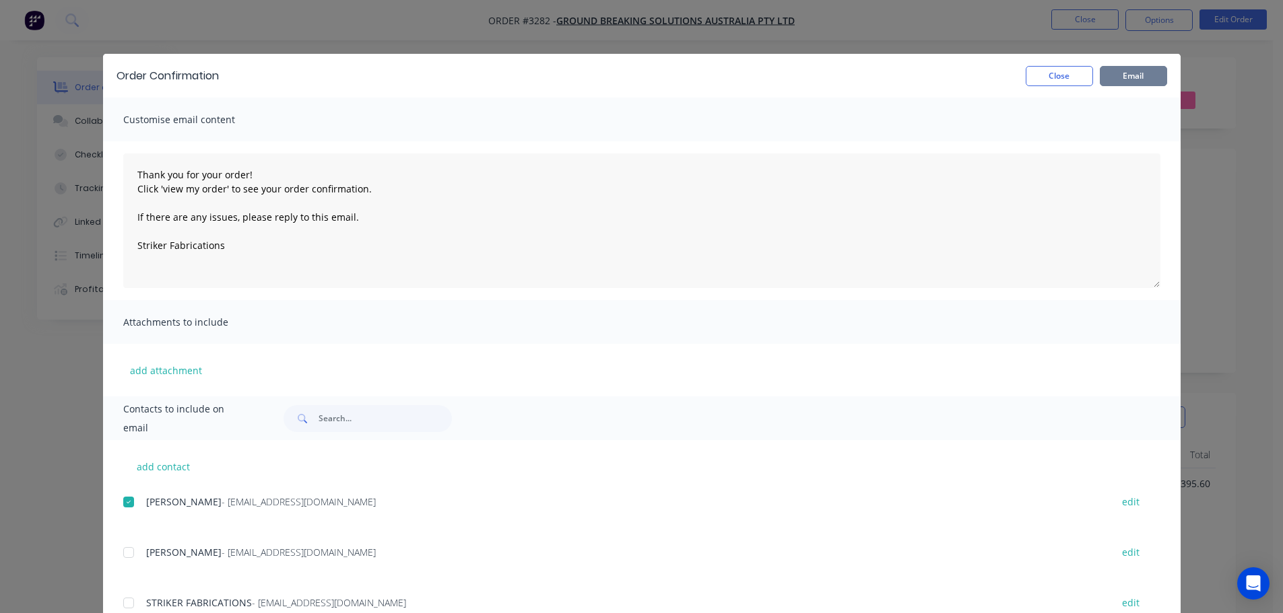
click at [1118, 75] on button "Email" at bounding box center [1132, 76] width 67 height 20
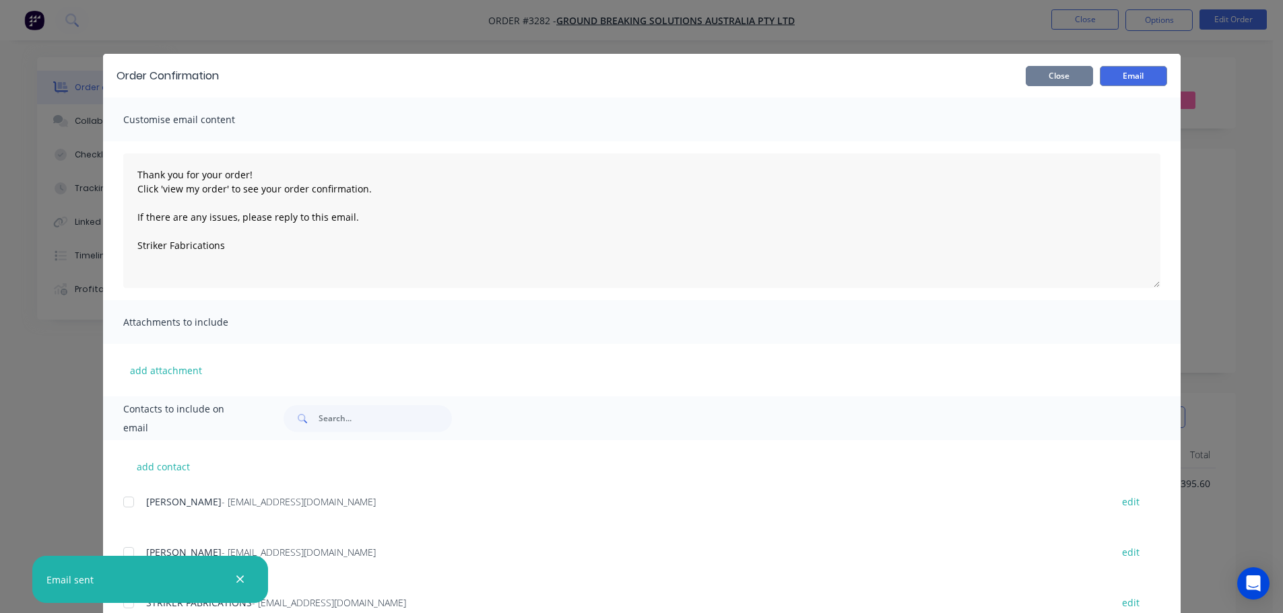
click at [1049, 79] on button "Close" at bounding box center [1058, 76] width 67 height 20
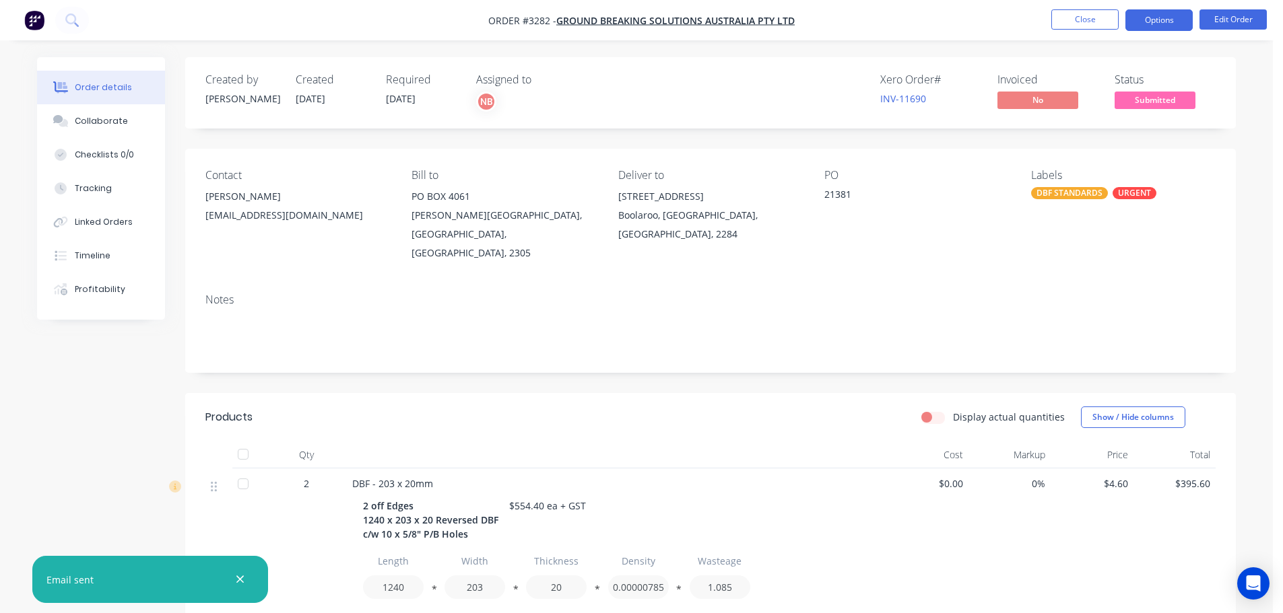
click at [1154, 19] on button "Options" at bounding box center [1158, 20] width 67 height 22
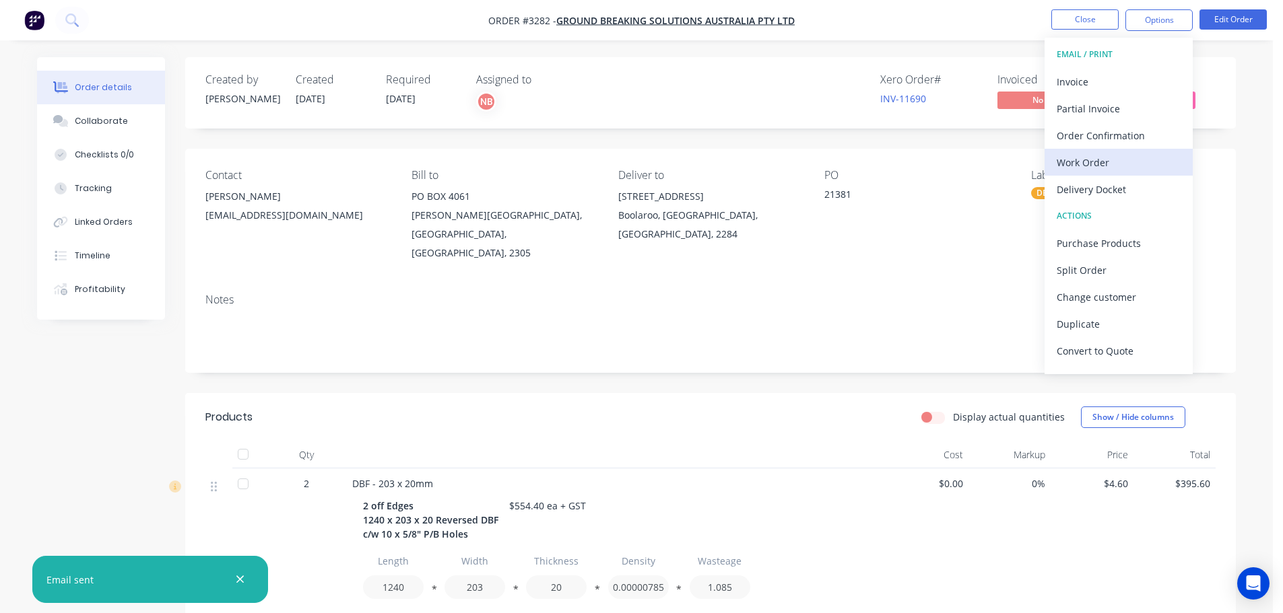
click at [1059, 158] on div "Work Order" at bounding box center [1118, 163] width 124 height 20
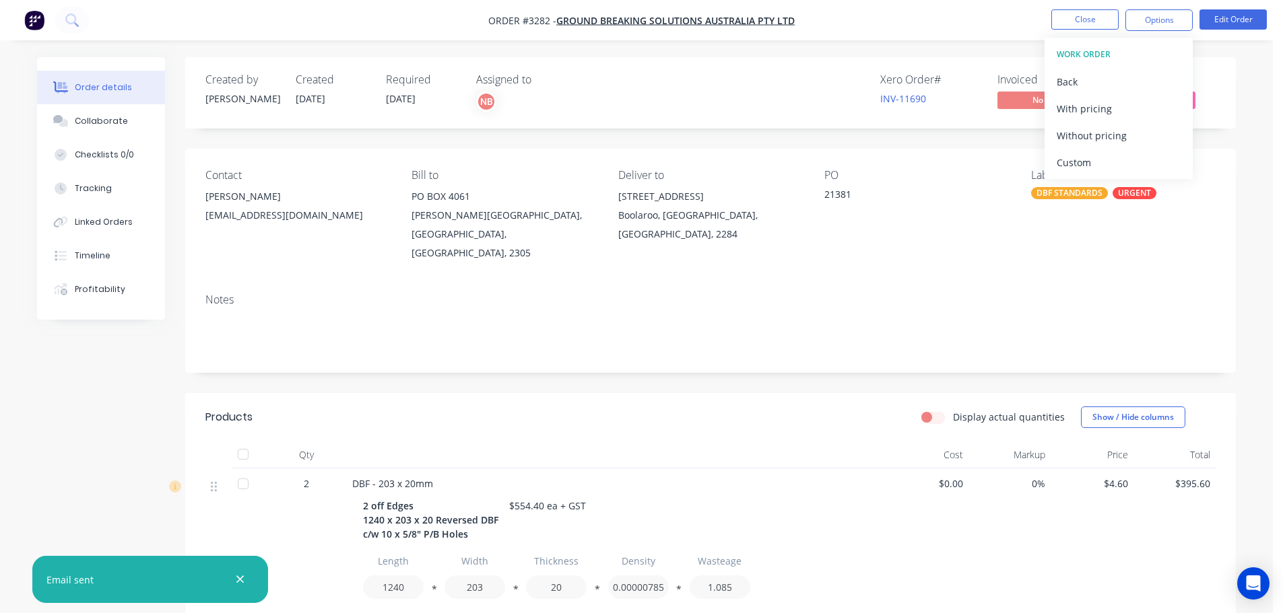
click at [1059, 158] on div "Custom" at bounding box center [1118, 163] width 124 height 20
click at [1066, 138] on div "Without pricing" at bounding box center [1118, 136] width 124 height 20
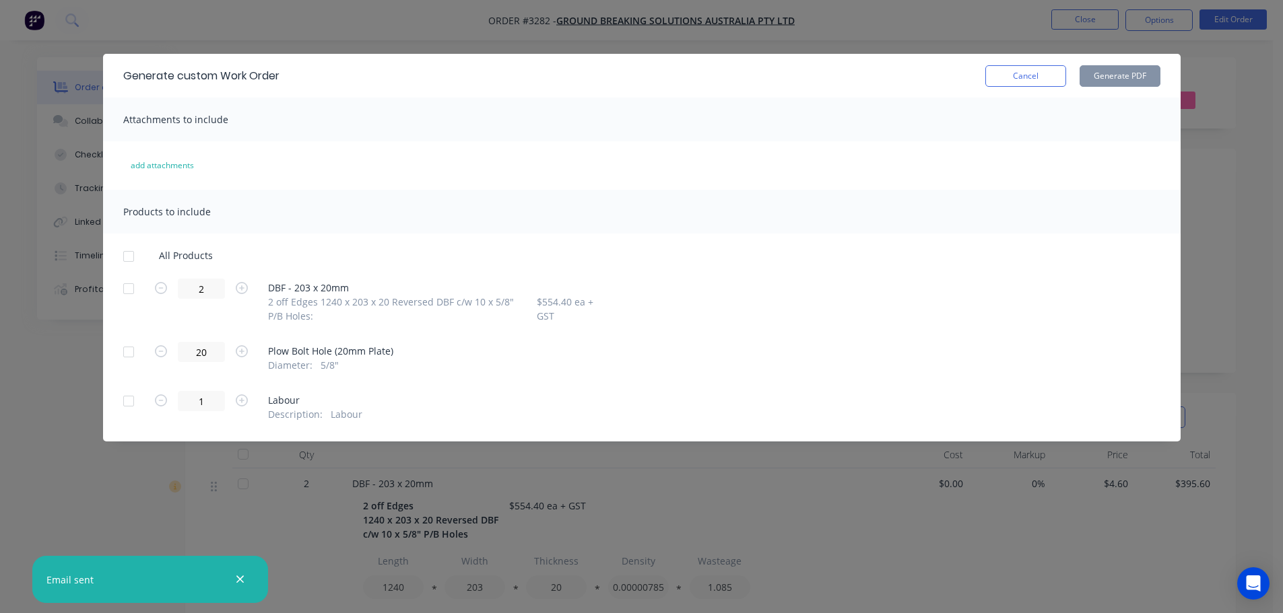
click at [133, 296] on div at bounding box center [128, 288] width 27 height 27
click at [1111, 77] on button "Generate PDF" at bounding box center [1119, 76] width 81 height 22
click at [998, 71] on button "Cancel" at bounding box center [1025, 76] width 81 height 22
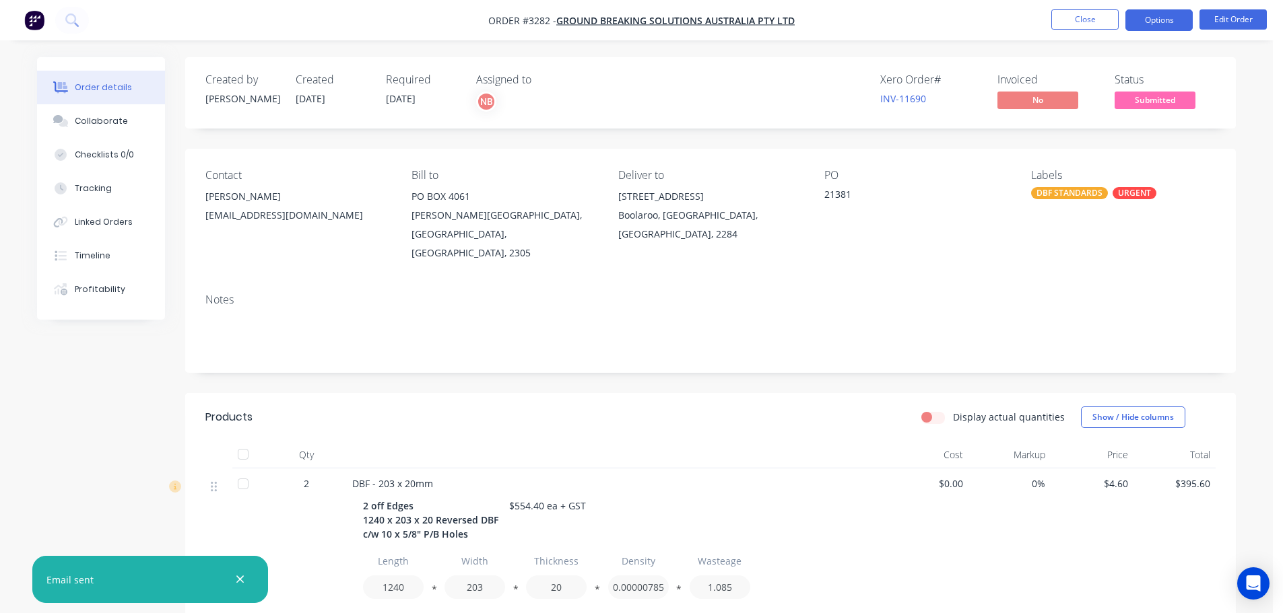
click at [1135, 14] on button "Options" at bounding box center [1158, 20] width 67 height 22
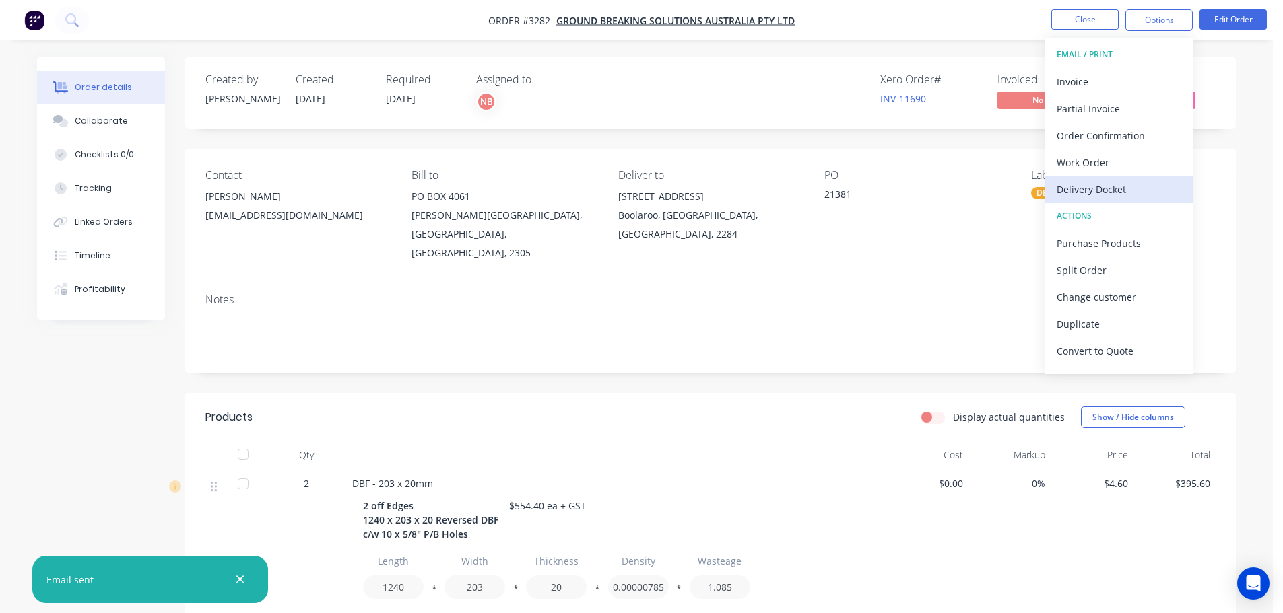
click at [1095, 180] on div "Delivery Docket" at bounding box center [1118, 190] width 124 height 20
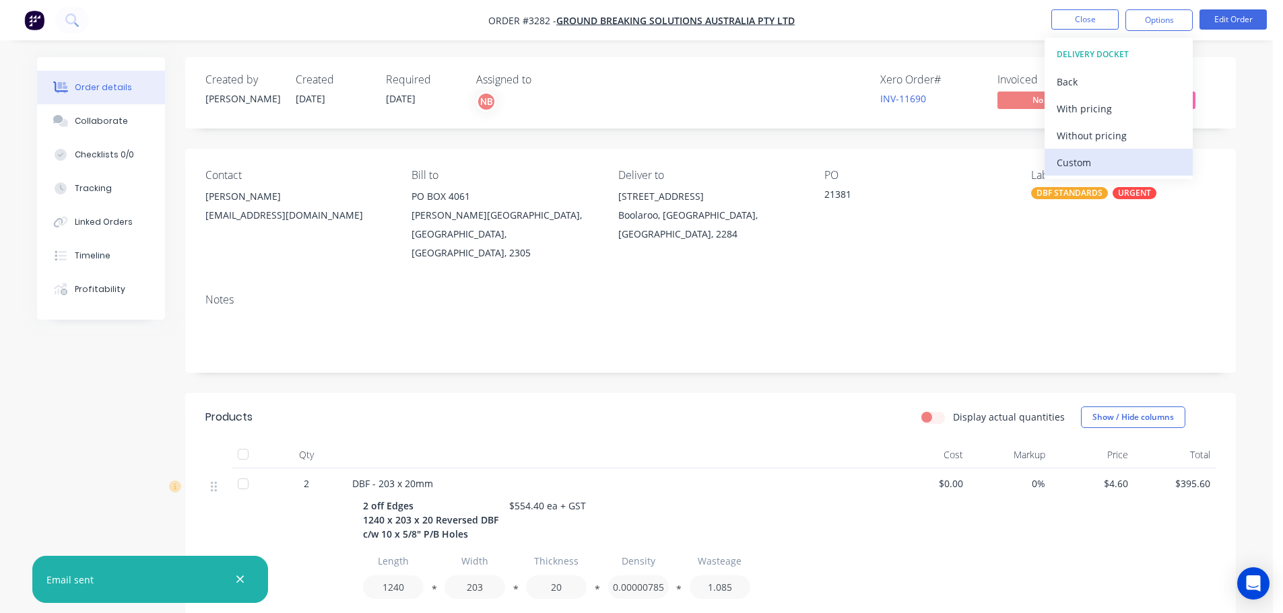
click at [1093, 153] on div "Custom" at bounding box center [1118, 163] width 124 height 20
click at [1087, 141] on div "Without pricing" at bounding box center [1118, 136] width 124 height 20
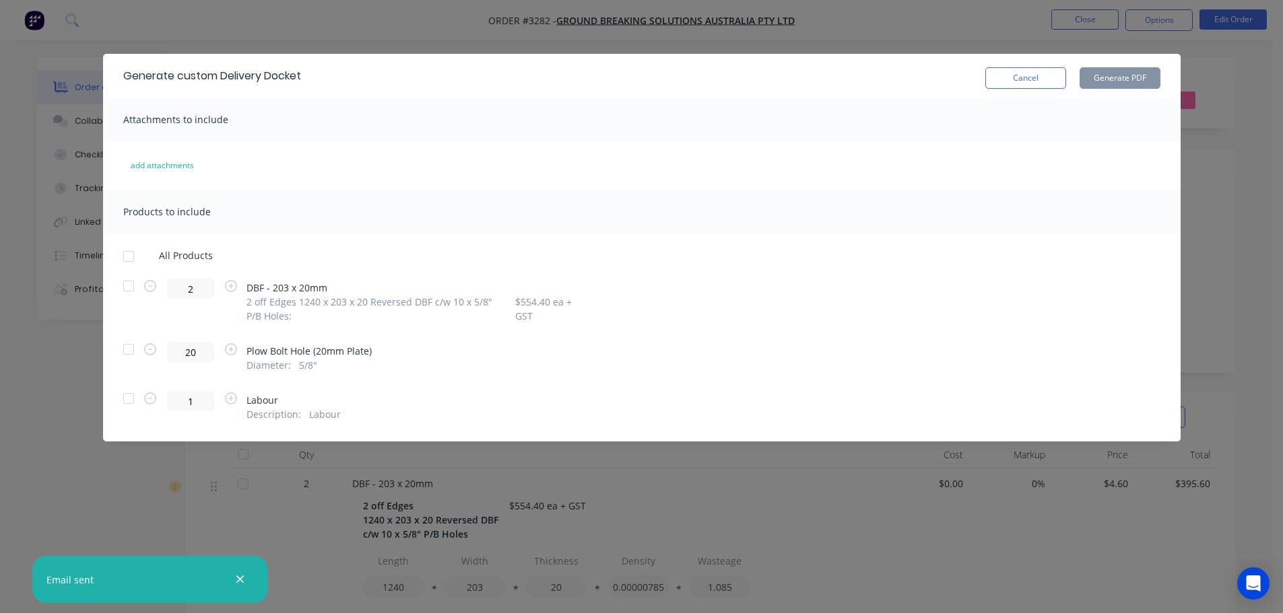
click at [133, 289] on div at bounding box center [128, 286] width 27 height 27
click at [1101, 69] on button "Generate PDF" at bounding box center [1119, 78] width 81 height 22
click at [1013, 80] on button "Cancel" at bounding box center [1025, 78] width 81 height 22
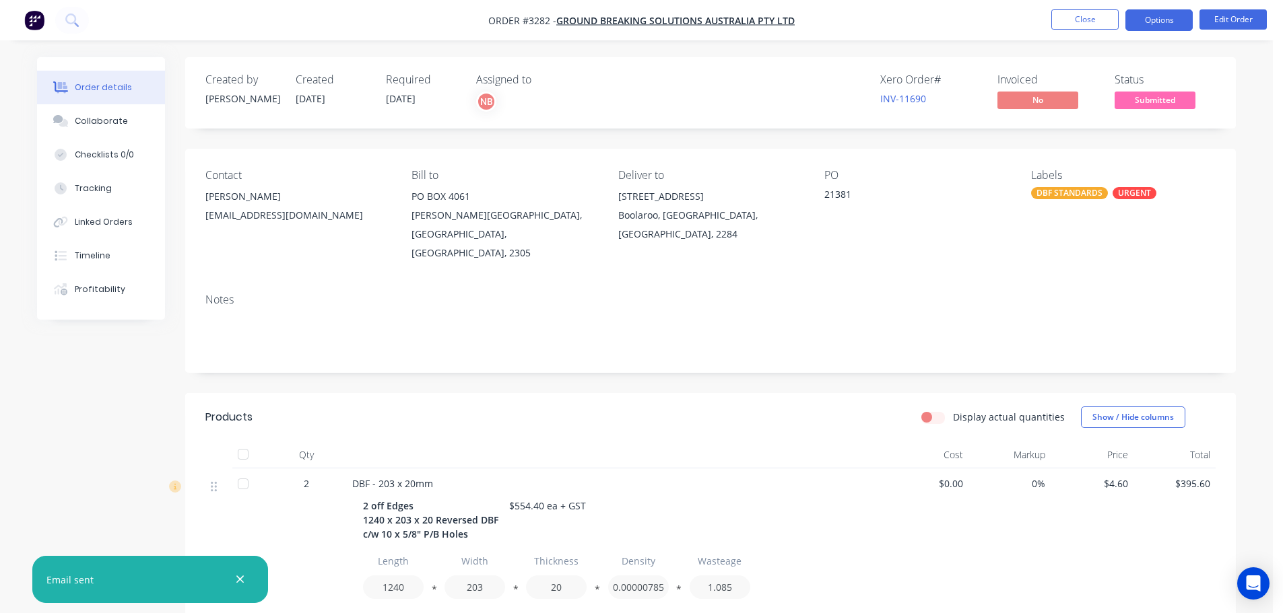
click at [1133, 18] on button "Options" at bounding box center [1158, 20] width 67 height 22
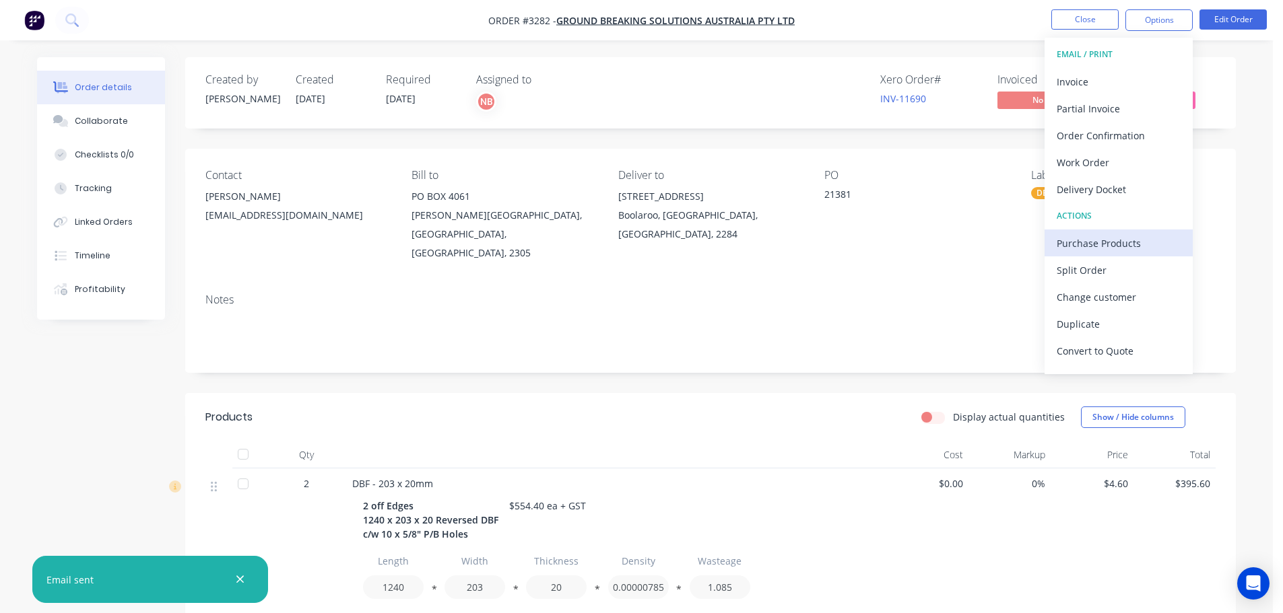
click at [1102, 240] on div "Purchase Products" at bounding box center [1118, 244] width 124 height 20
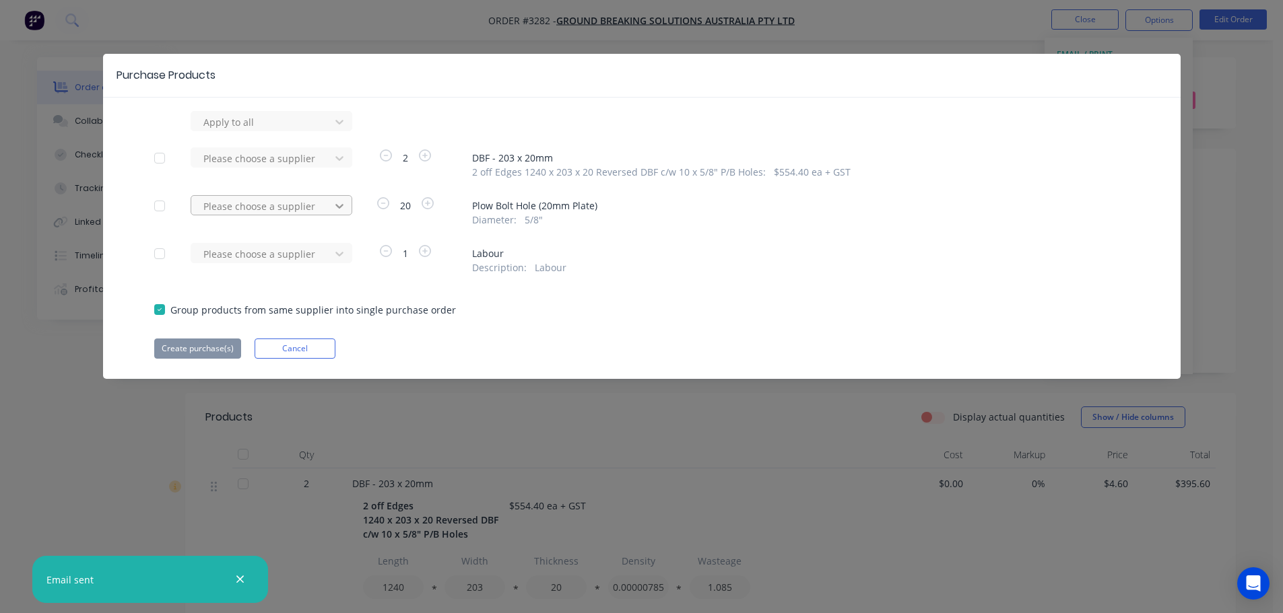
click at [348, 209] on div at bounding box center [339, 206] width 24 height 22
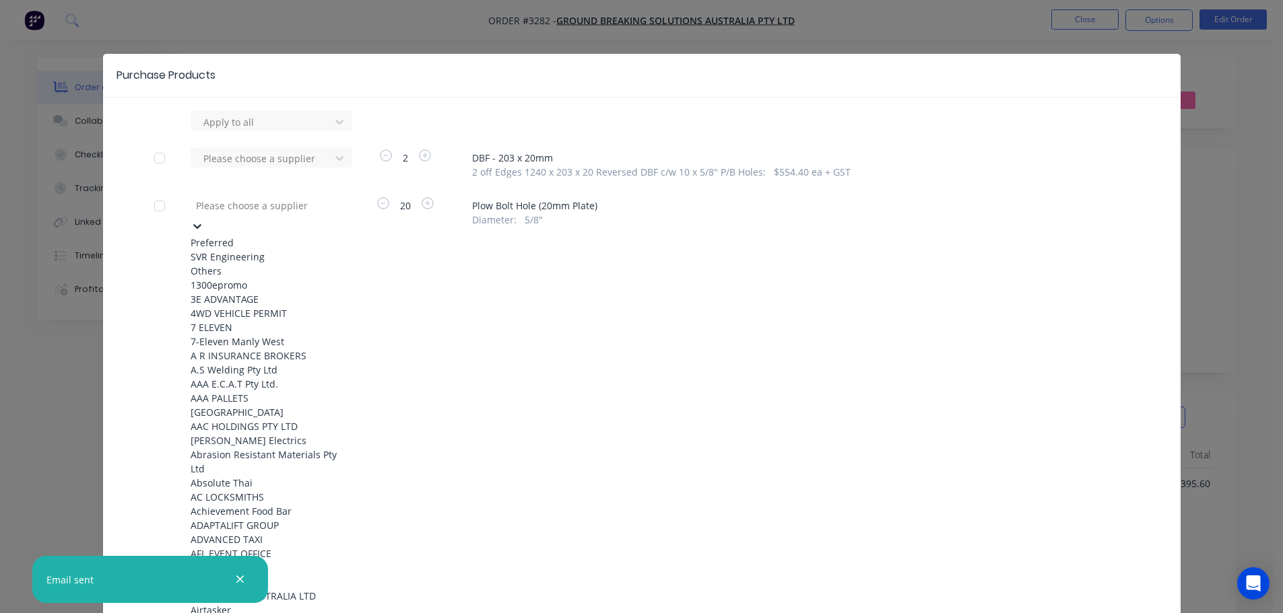
click at [298, 256] on div "SVR Engineering" at bounding box center [265, 257] width 148 height 14
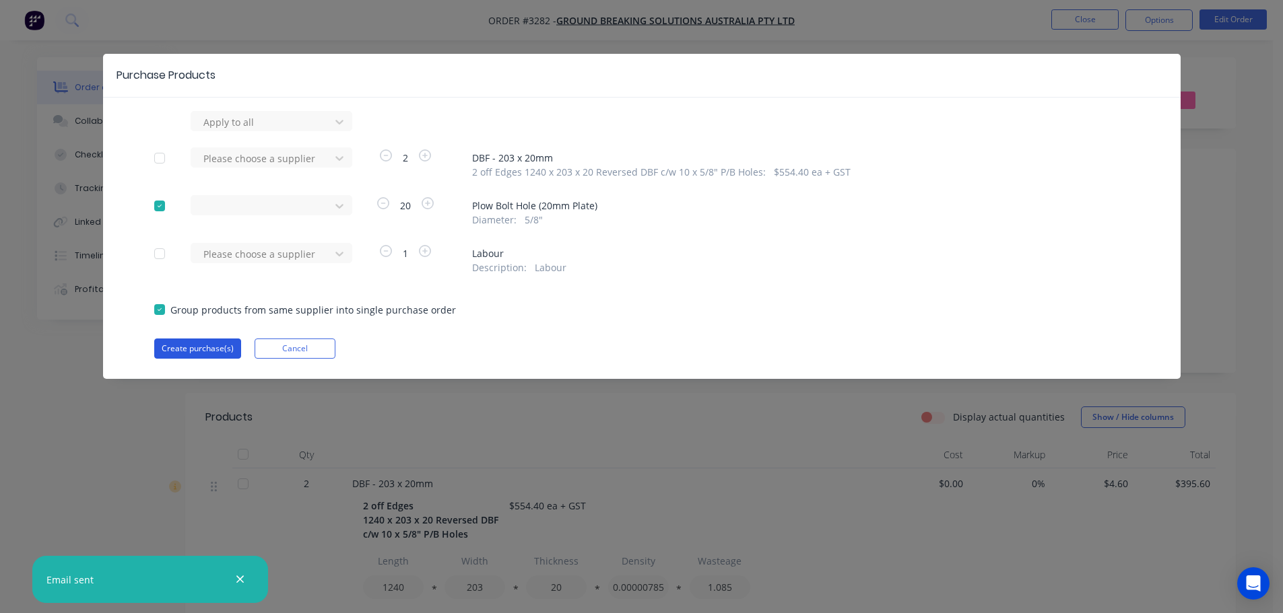
click at [217, 353] on button "Create purchase(s)" at bounding box center [197, 349] width 87 height 20
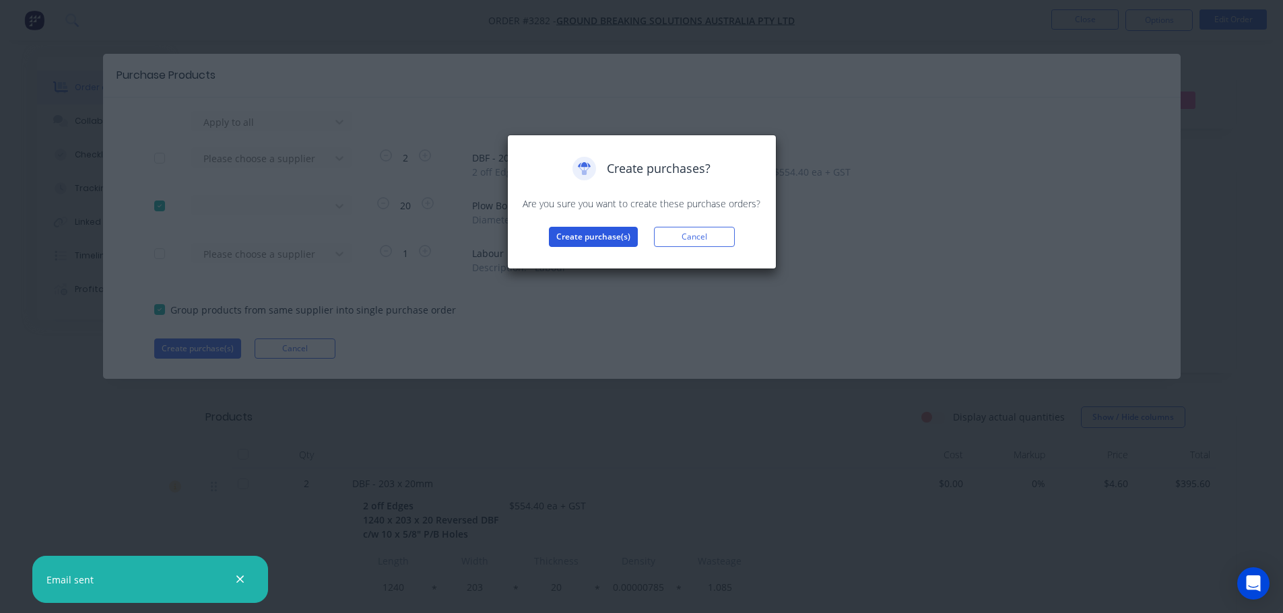
click at [564, 240] on button "Create purchase(s)" at bounding box center [593, 237] width 89 height 20
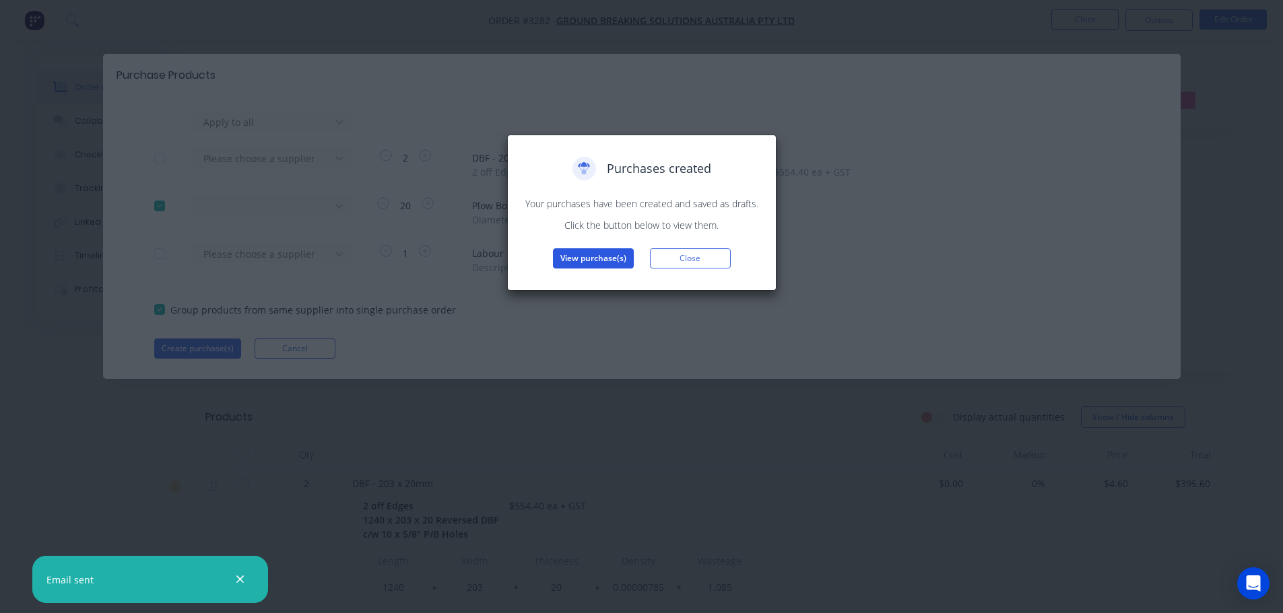
click at [564, 254] on button "View purchase(s)" at bounding box center [593, 258] width 81 height 20
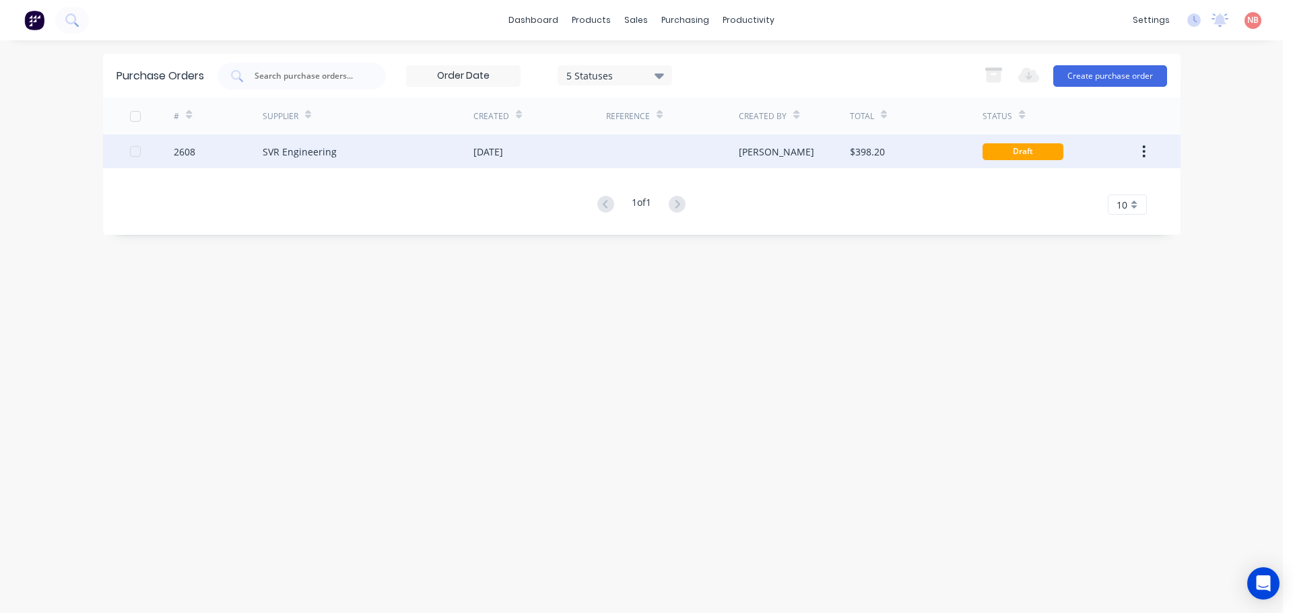
click at [477, 153] on div "[DATE]" at bounding box center [488, 152] width 30 height 14
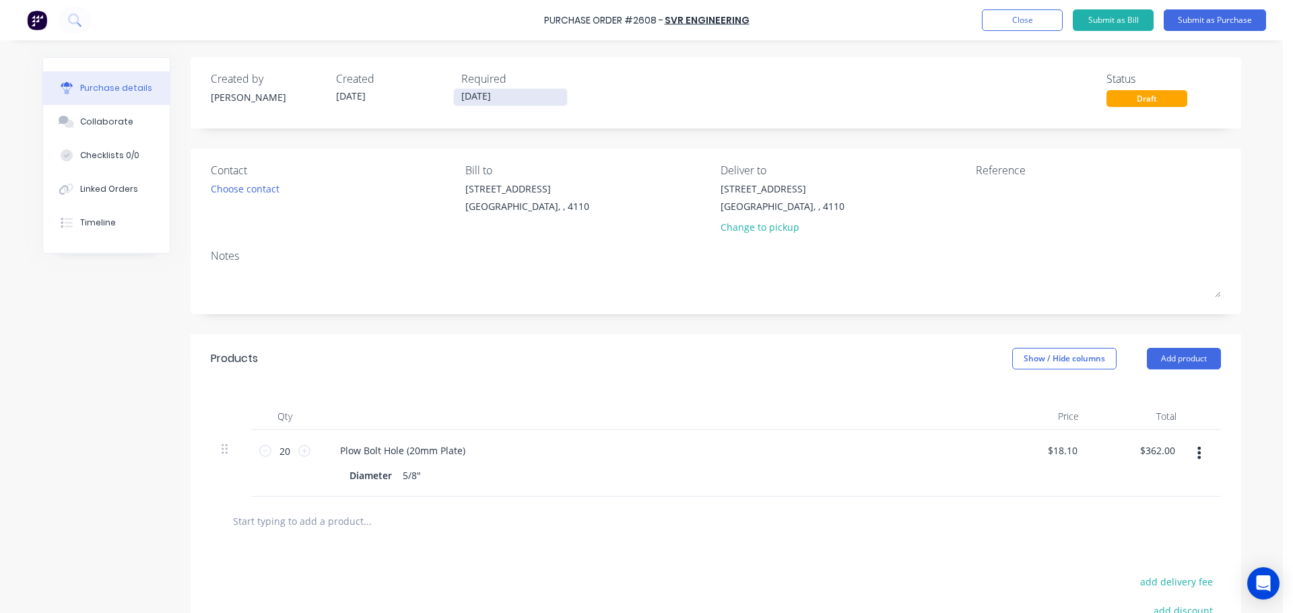
click at [460, 95] on input "[DATE]" at bounding box center [510, 97] width 113 height 17
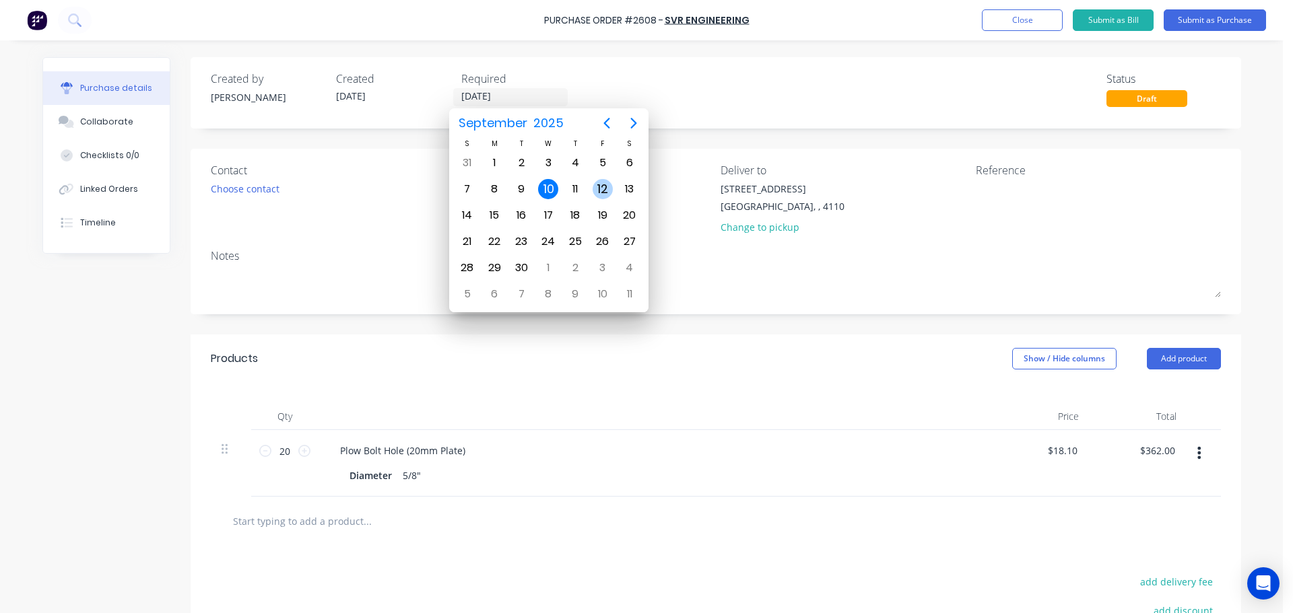
click at [593, 183] on div "12" at bounding box center [602, 189] width 27 height 26
type input "[DATE]"
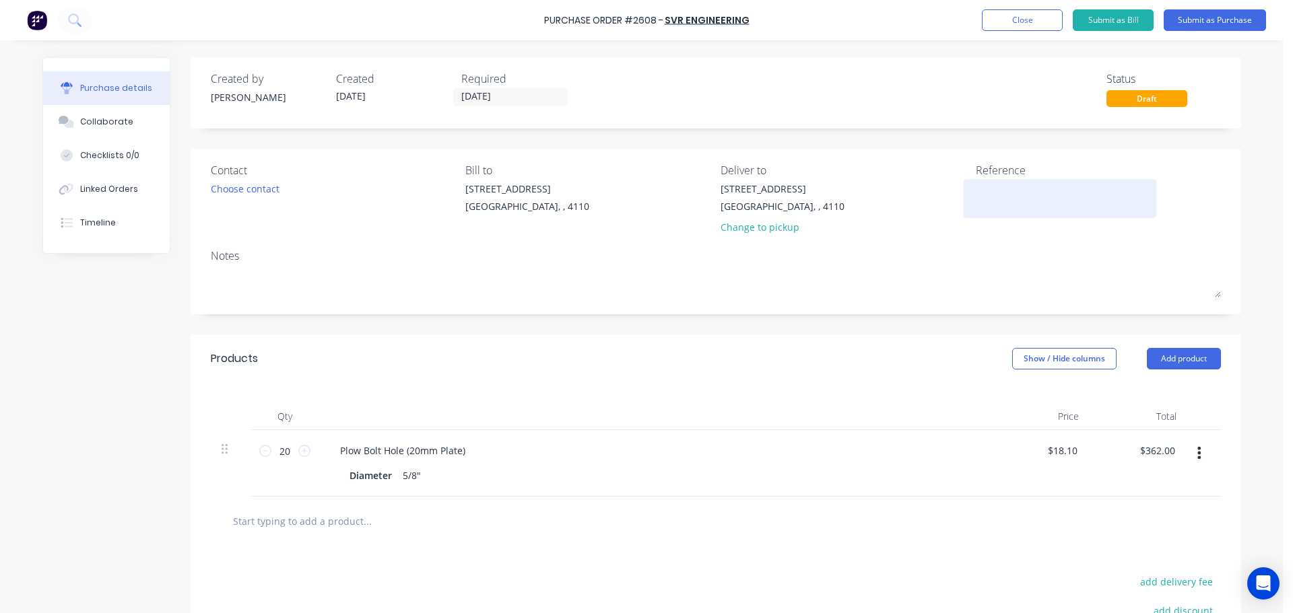
click at [1010, 189] on textarea at bounding box center [1060, 197] width 168 height 30
type textarea "W"
type textarea "GBSA 21381"
click at [1190, 10] on button "Submit as Purchase" at bounding box center [1214, 20] width 102 height 22
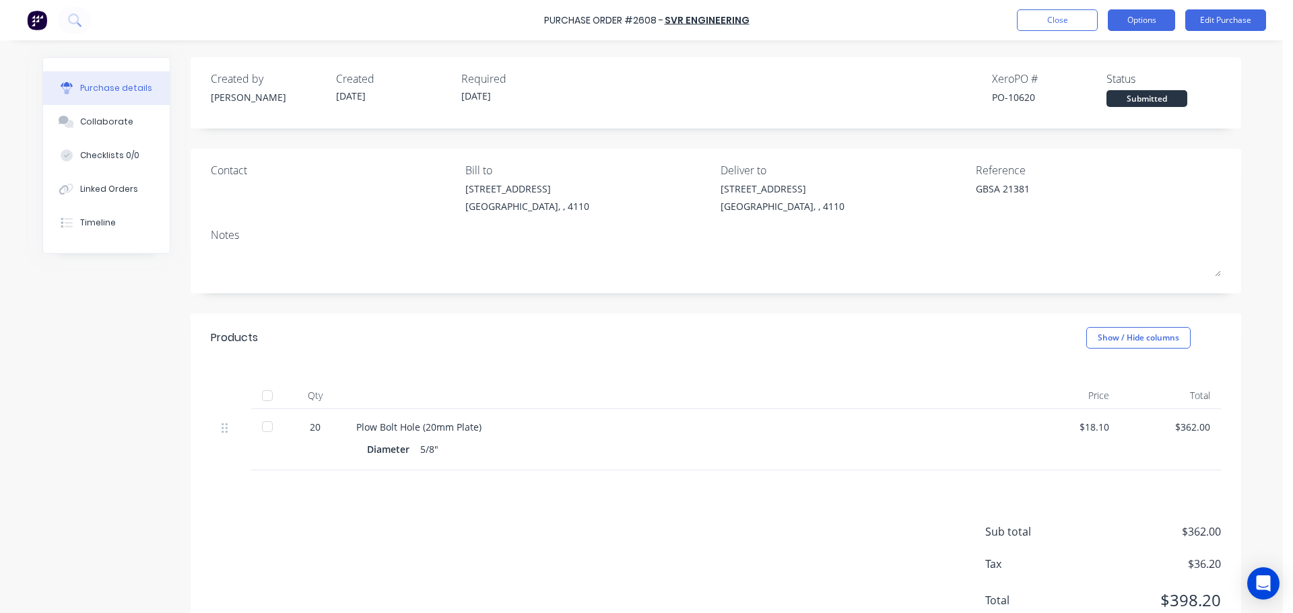
click at [1139, 28] on button "Options" at bounding box center [1140, 20] width 67 height 22
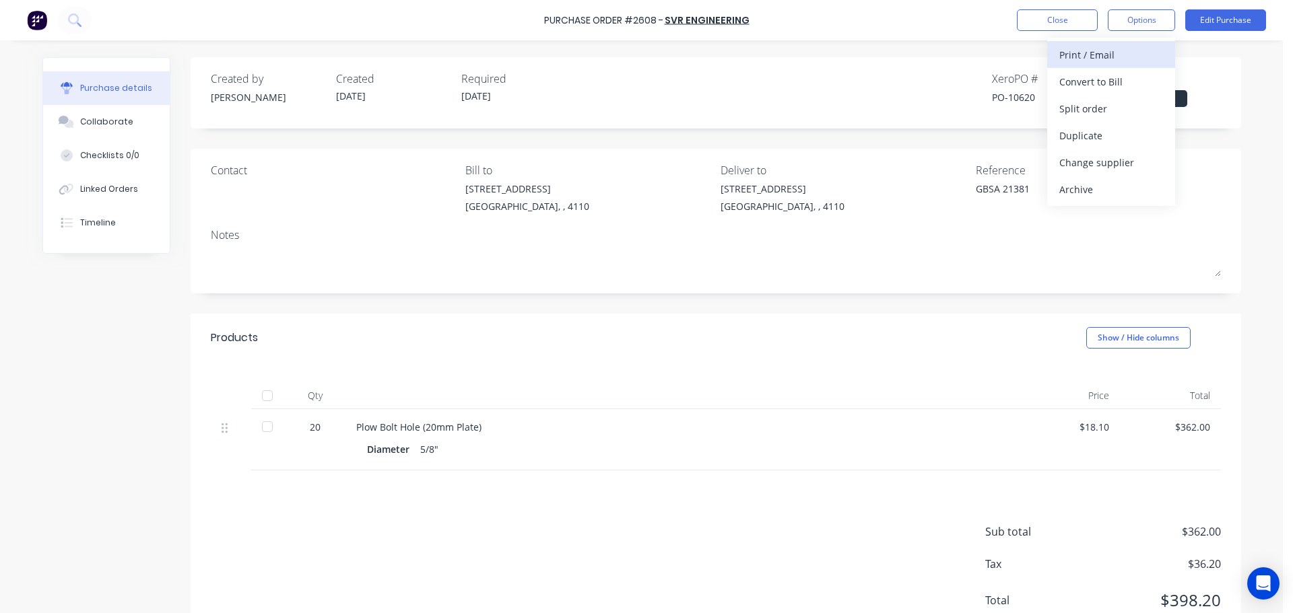
click at [1124, 53] on div "Print / Email" at bounding box center [1111, 55] width 104 height 20
click at [1110, 88] on div "With pricing" at bounding box center [1111, 82] width 104 height 20
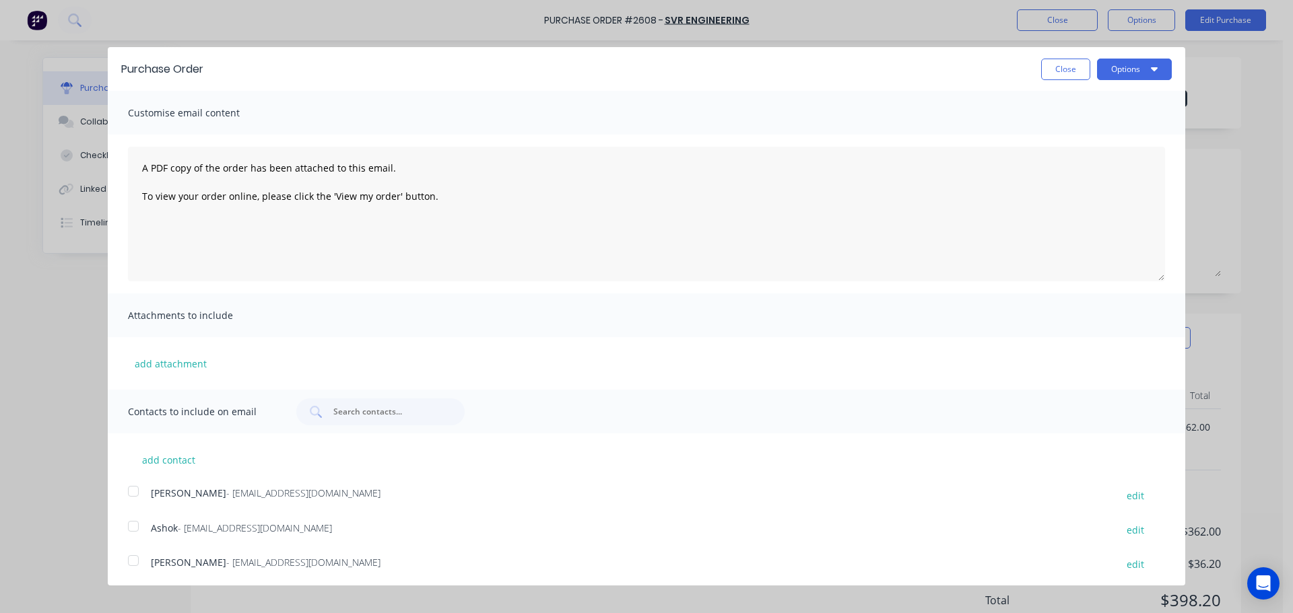
click at [135, 520] on div at bounding box center [133, 526] width 27 height 27
click at [1107, 73] on button "Options" at bounding box center [1134, 70] width 75 height 22
click at [1101, 111] on div "Print" at bounding box center [1108, 104] width 104 height 20
click at [1083, 124] on div "Email" at bounding box center [1108, 131] width 104 height 20
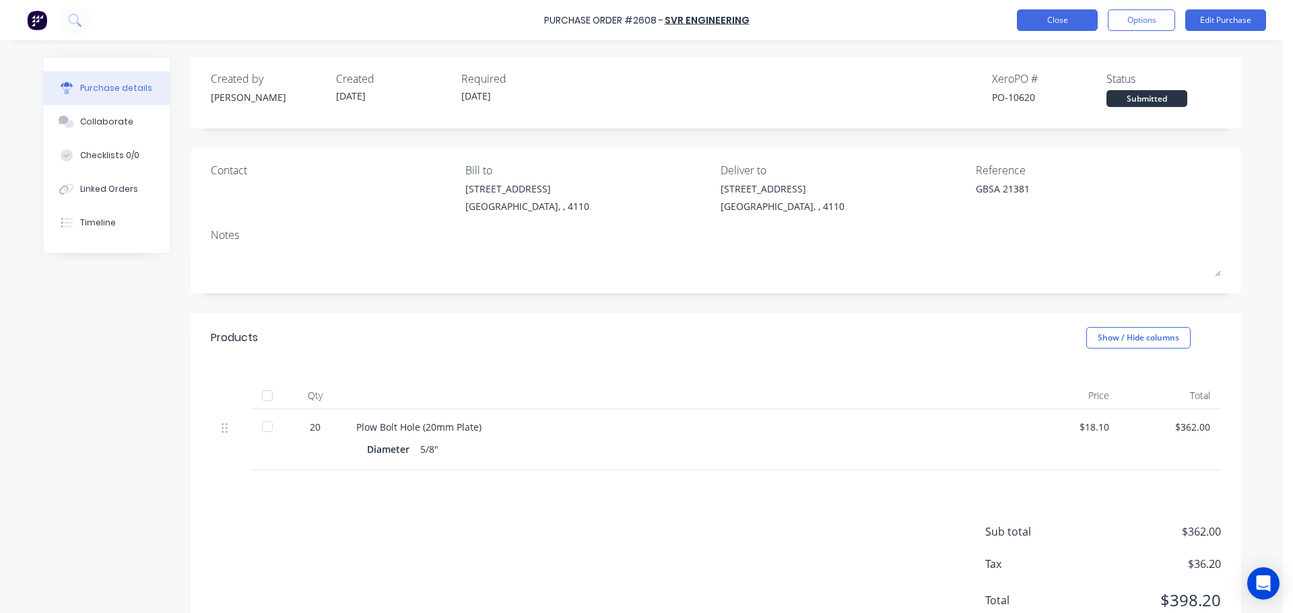
click at [1033, 22] on button "Close" at bounding box center [1057, 20] width 81 height 22
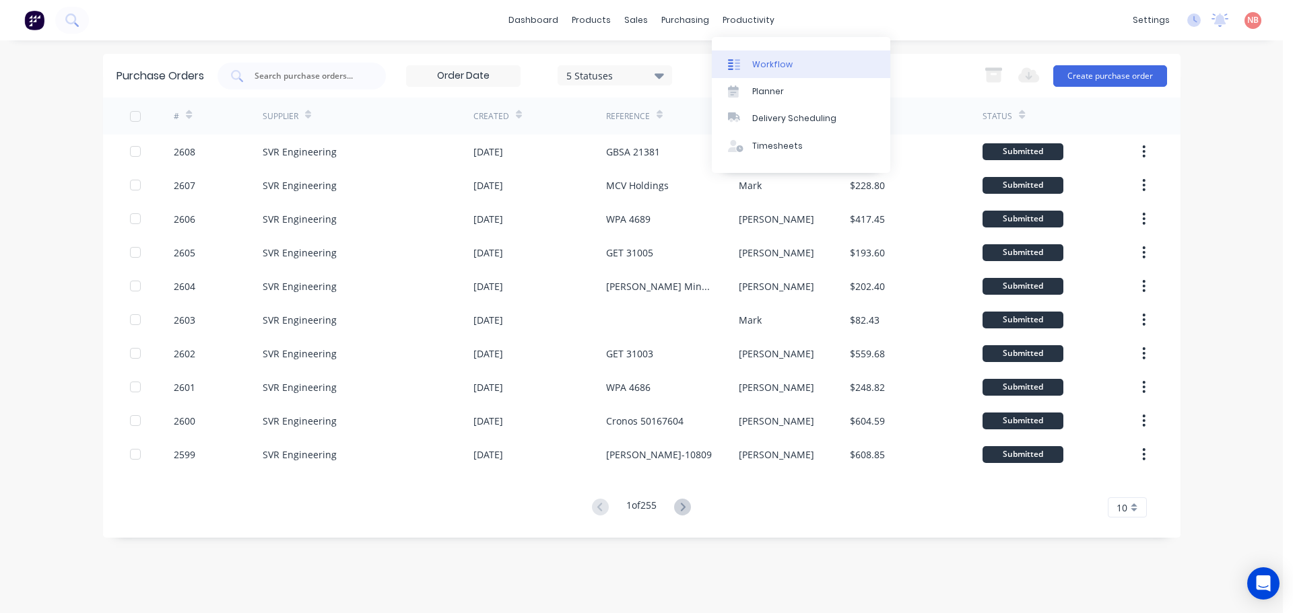
click at [749, 56] on link "Workflow" at bounding box center [801, 63] width 178 height 27
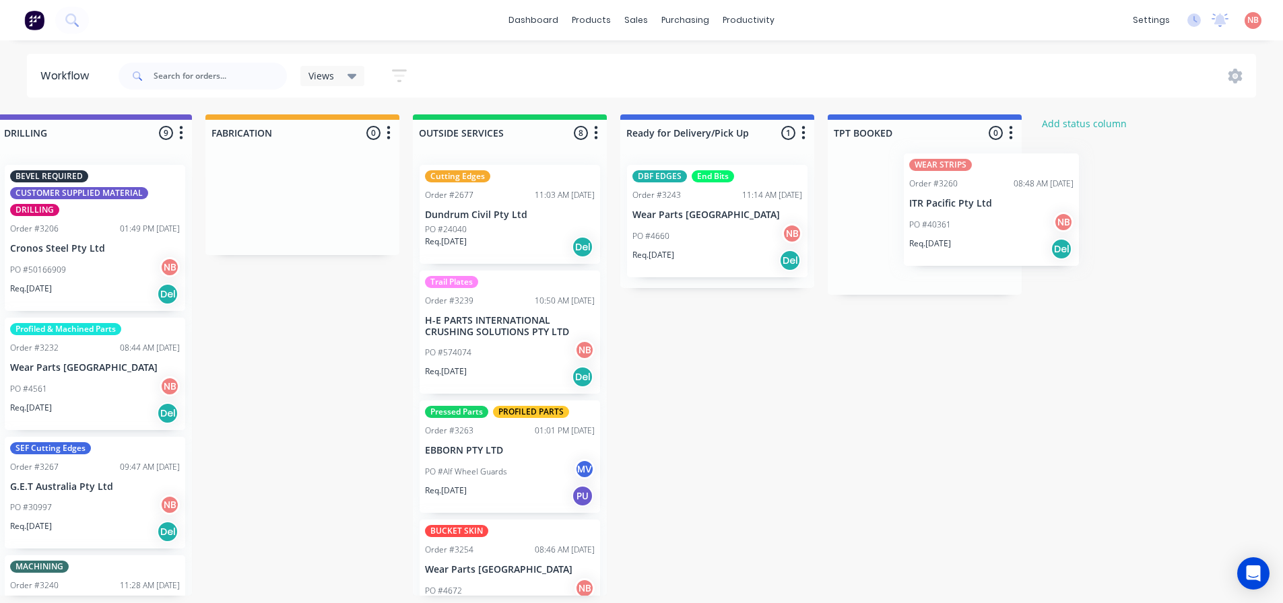
scroll to position [0, 873]
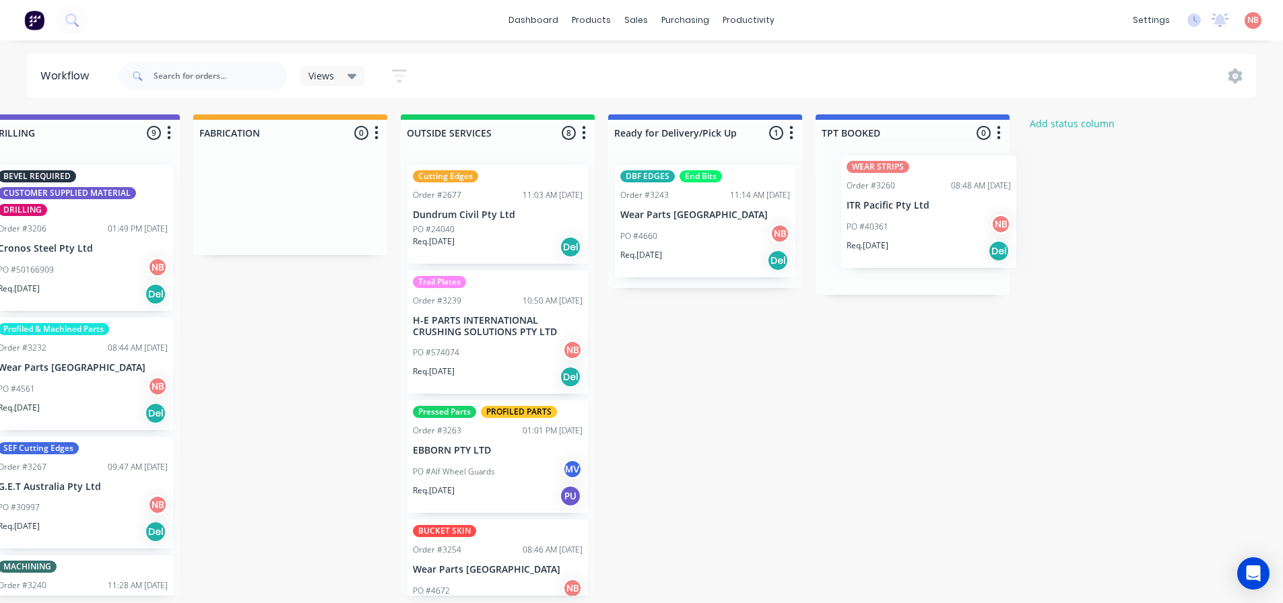
drag, startPoint x: 401, startPoint y: 196, endPoint x: 870, endPoint y: 186, distance: 470.0
click at [870, 186] on div "Submitted 2 Status colour #FF69B4 hex #FF69B4 Save Cancel Summaries Total order…" at bounding box center [239, 354] width 2245 height 481
click at [710, 240] on div "PO #4660 NB" at bounding box center [705, 237] width 170 height 26
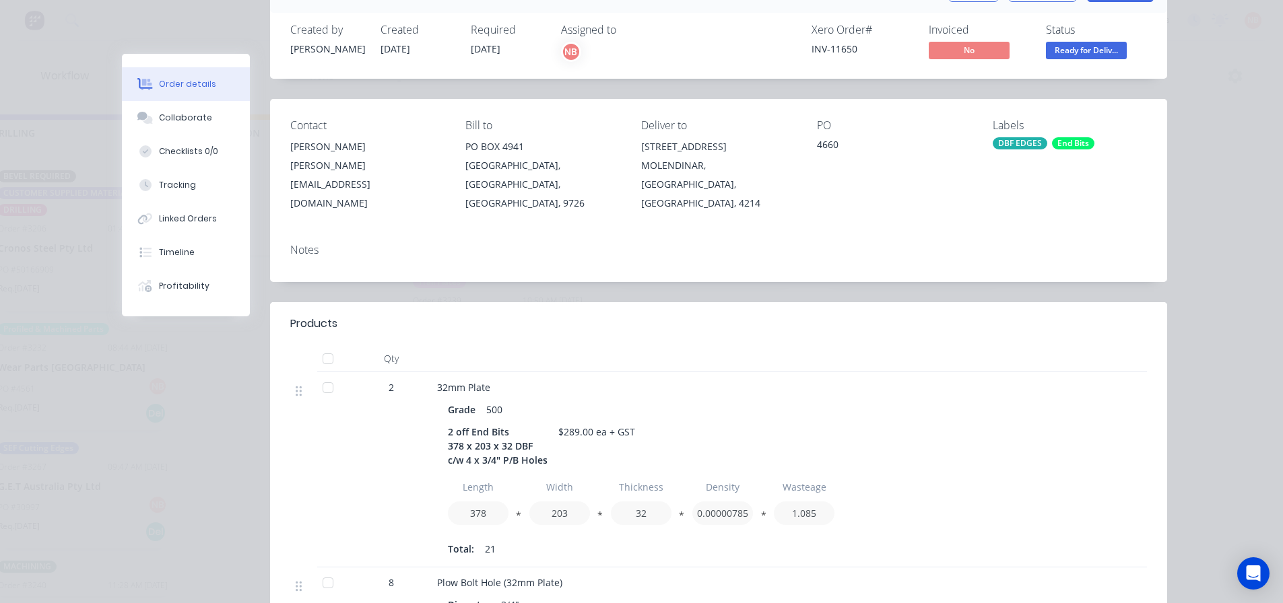
scroll to position [0, 0]
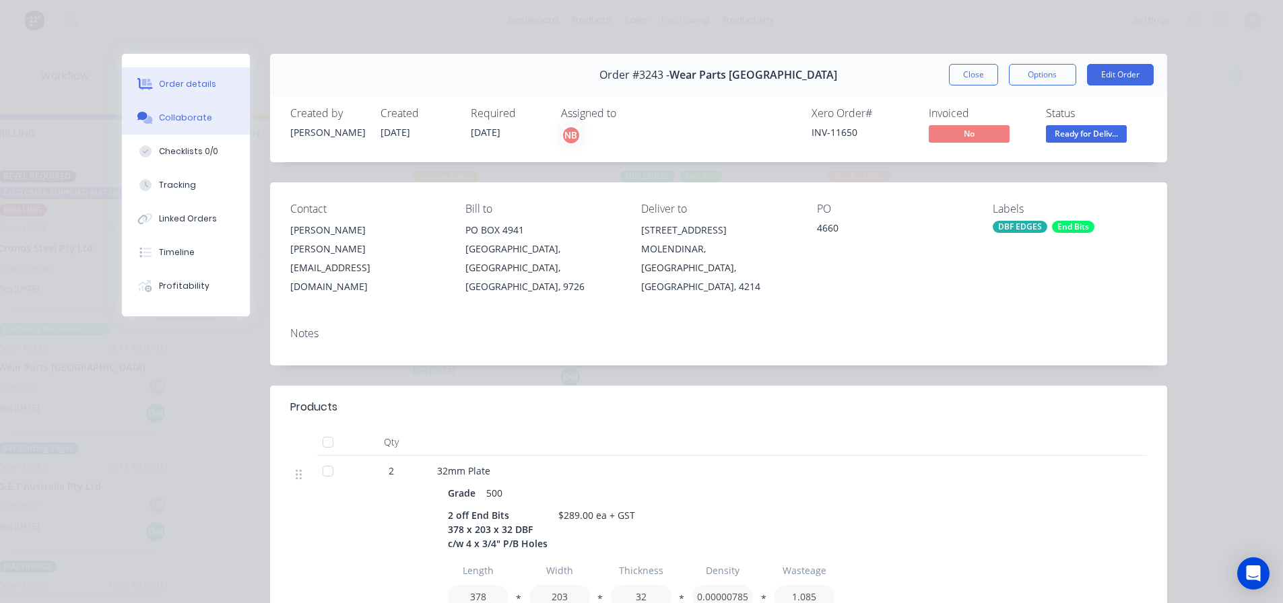
click at [190, 113] on div "Collaborate" at bounding box center [185, 118] width 53 height 12
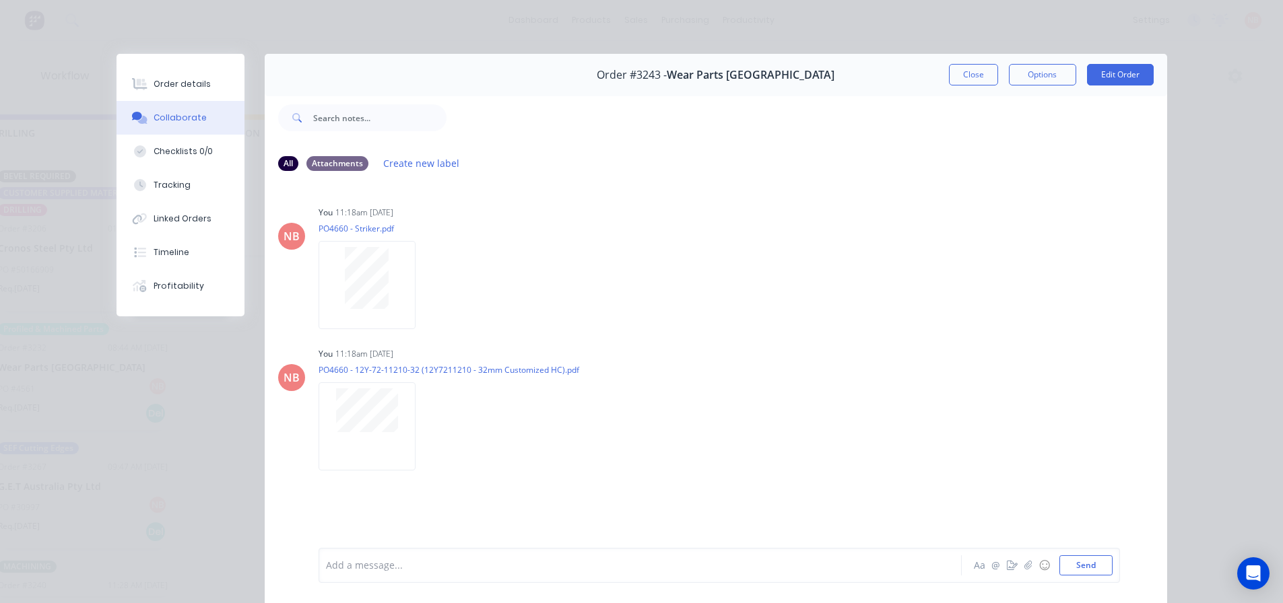
drag, startPoint x: 975, startPoint y: 76, endPoint x: 899, endPoint y: 104, distance: 81.2
click at [973, 77] on button "Close" at bounding box center [973, 75] width 49 height 22
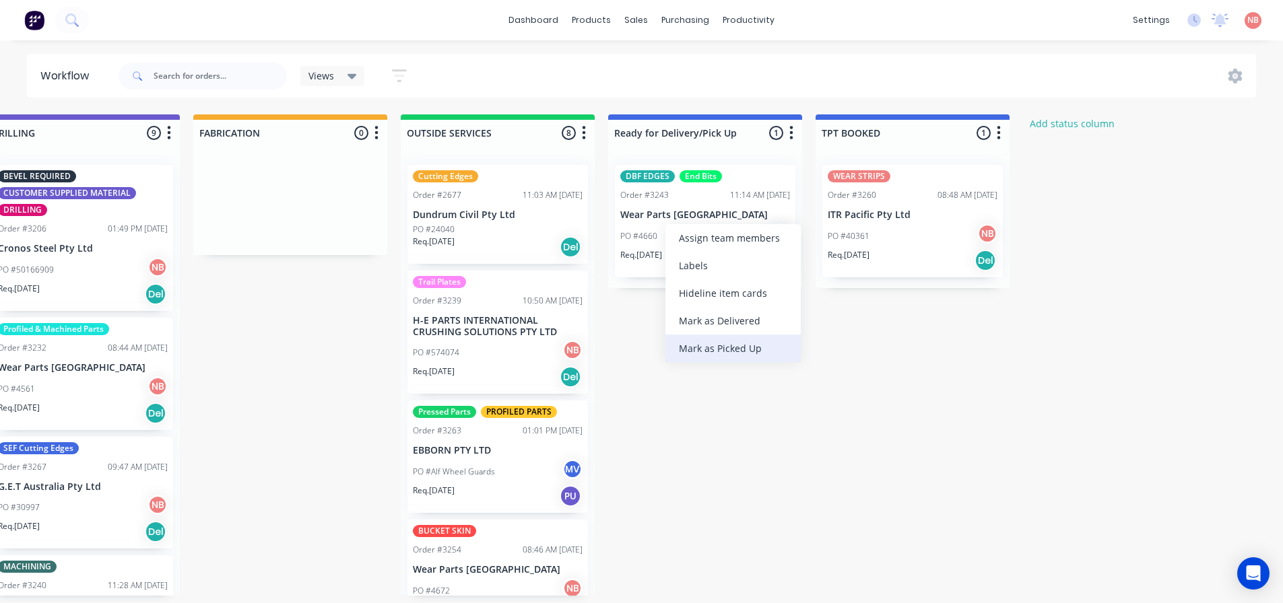
click at [688, 341] on div "Mark as Picked Up" at bounding box center [732, 349] width 135 height 28
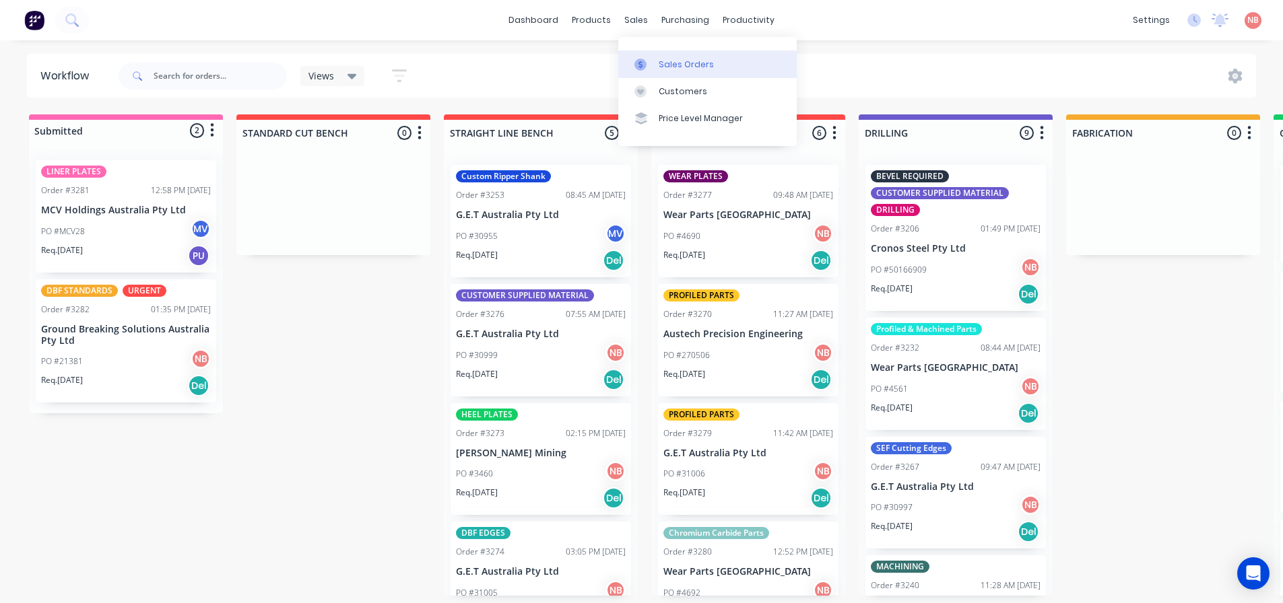
click at [645, 63] on icon at bounding box center [640, 65] width 12 height 12
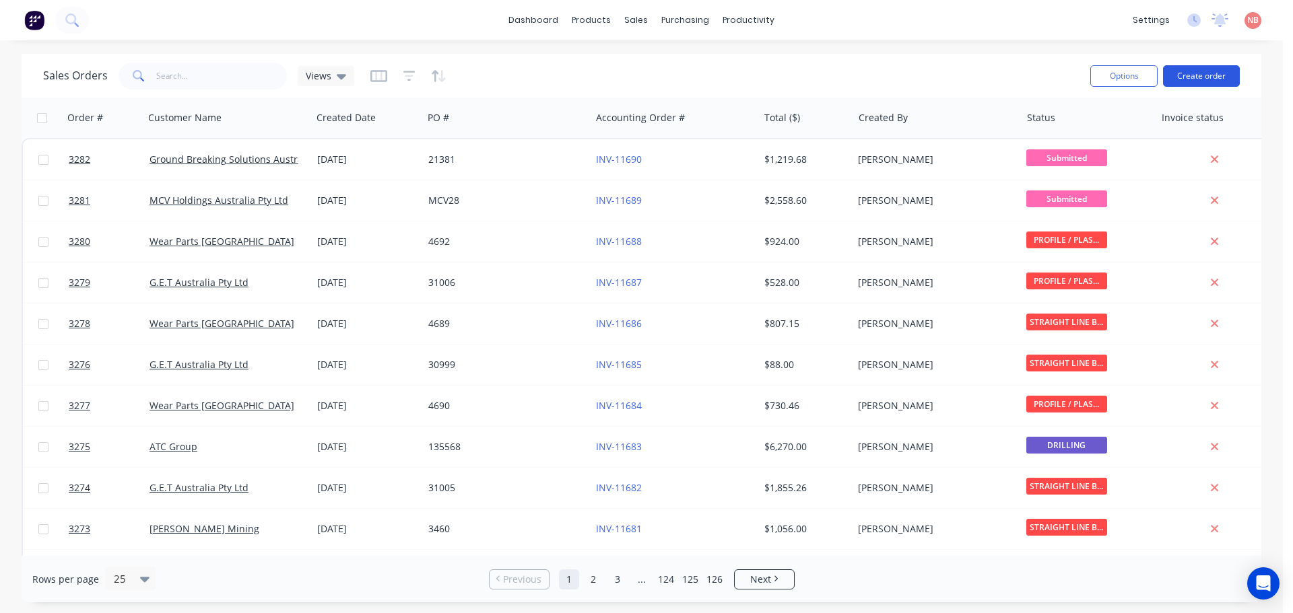
click at [1177, 76] on button "Create order" at bounding box center [1201, 76] width 77 height 22
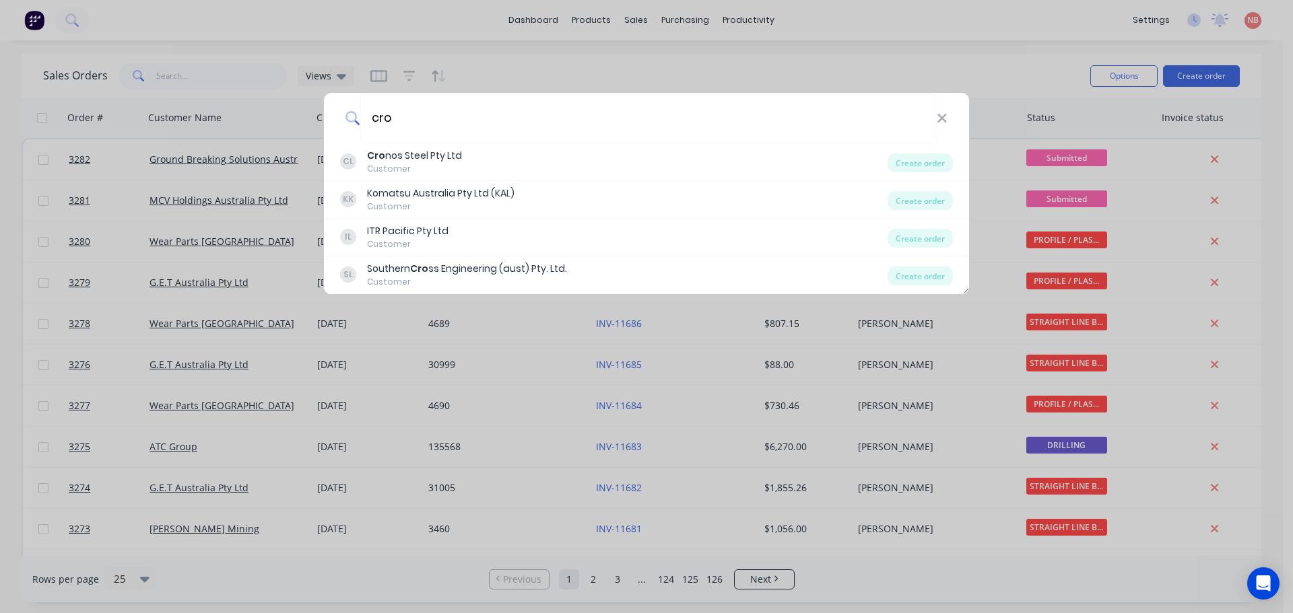
type input "cro"
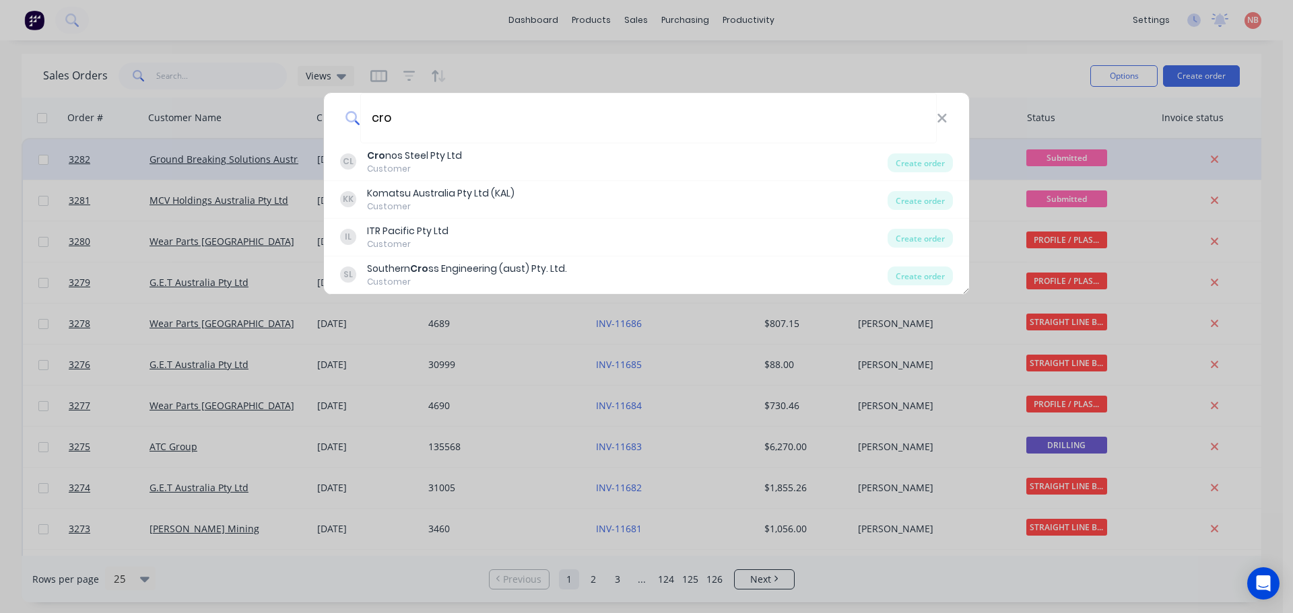
drag, startPoint x: 901, startPoint y: 166, endPoint x: 709, endPoint y: 156, distance: 192.8
click at [901, 166] on div "Create order" at bounding box center [919, 162] width 65 height 19
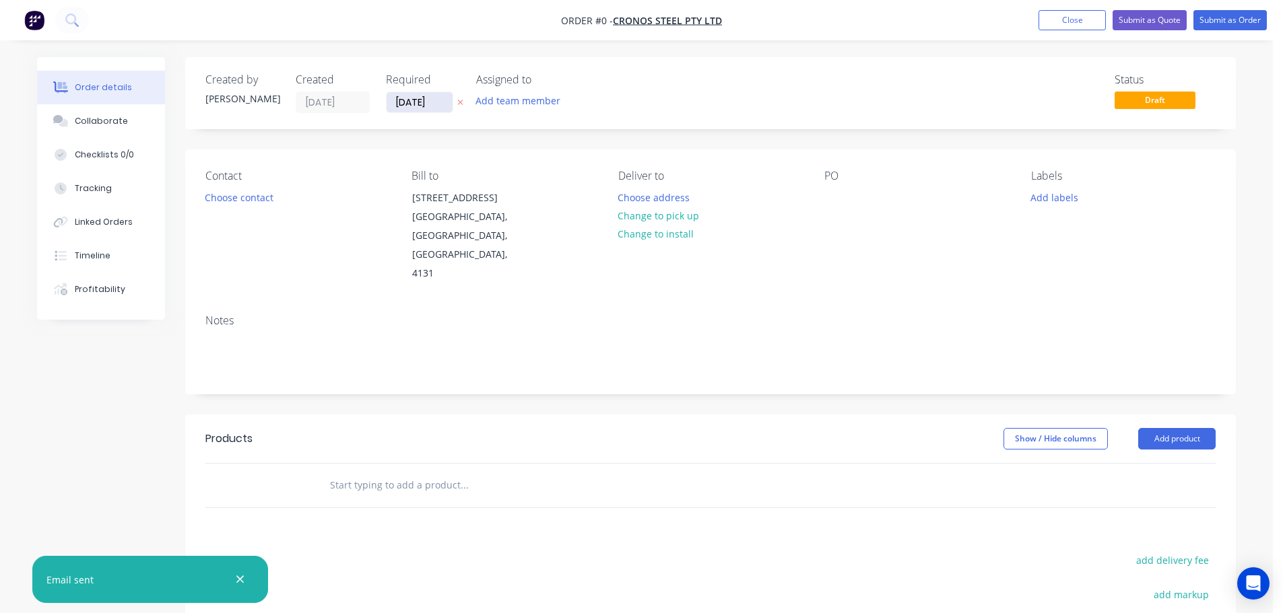
click at [419, 100] on input "[DATE]" at bounding box center [419, 102] width 66 height 20
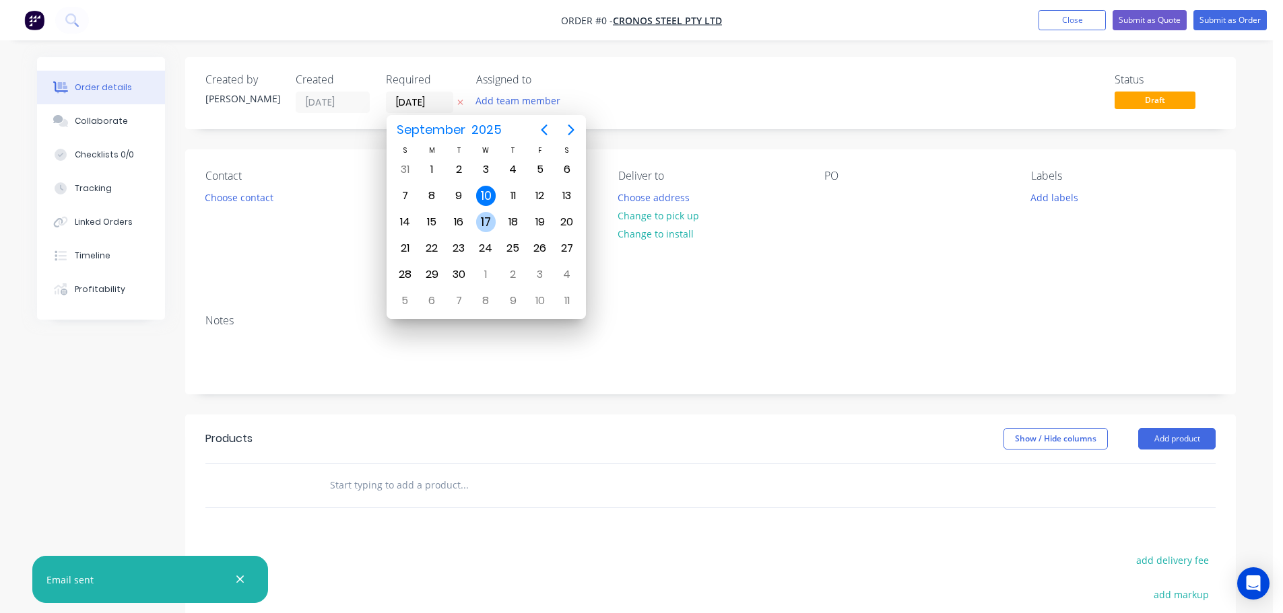
click at [491, 215] on div "17" at bounding box center [486, 222] width 20 height 20
type input "[DATE]"
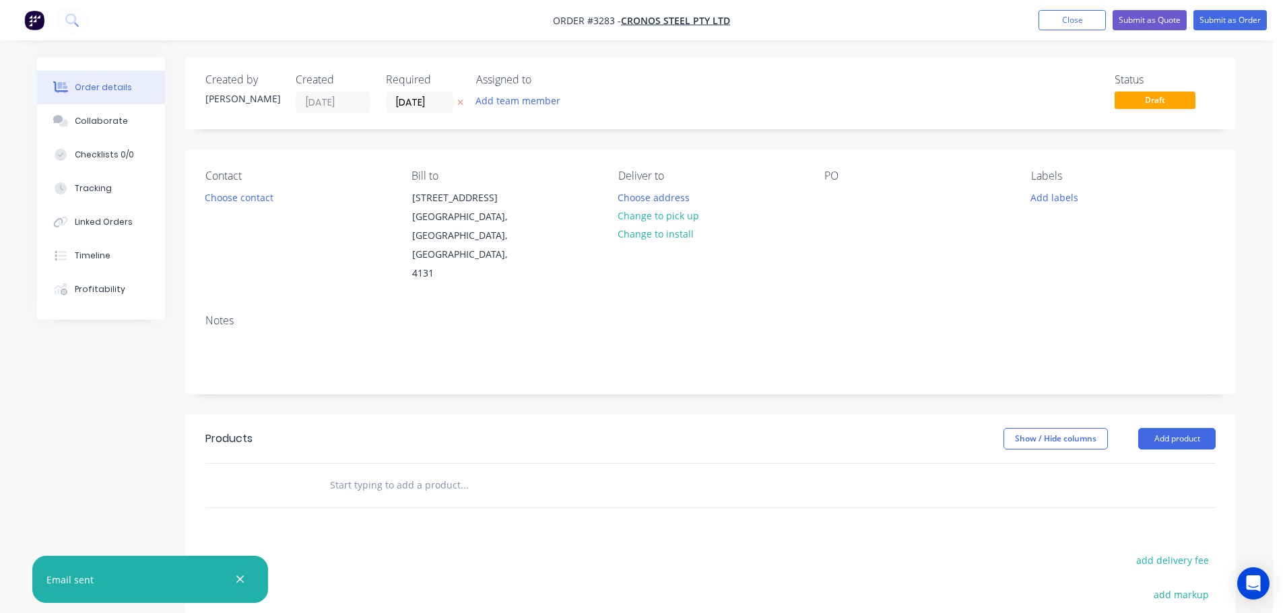
click at [513, 102] on button "Add team member" at bounding box center [518, 101] width 99 height 18
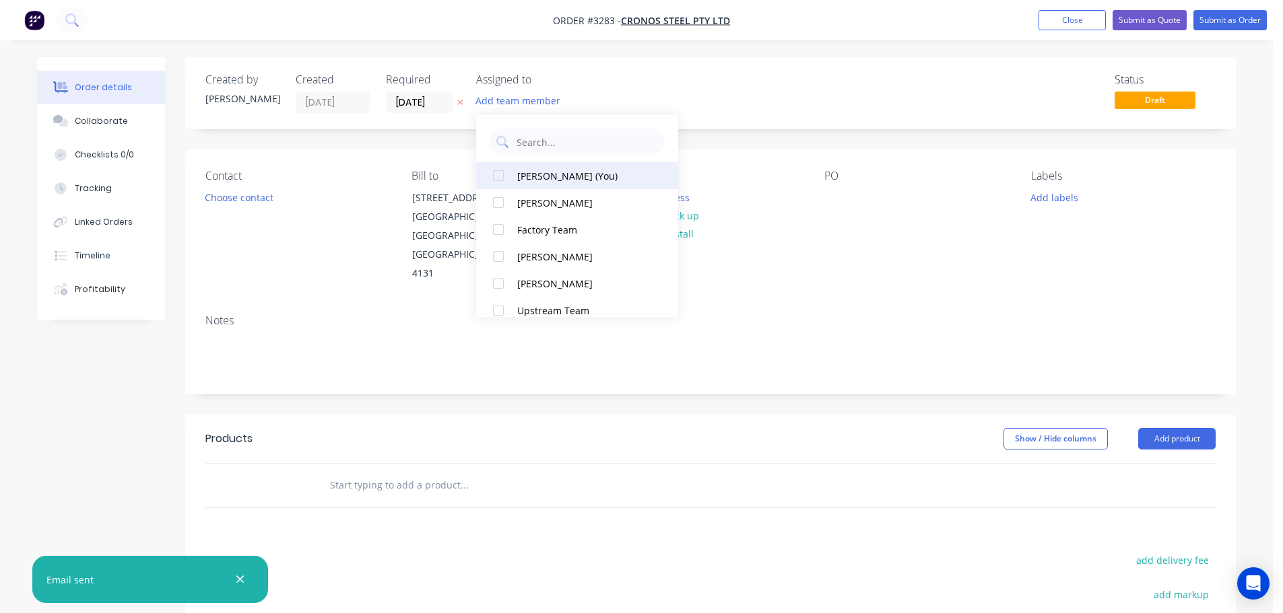
click at [528, 176] on div "[PERSON_NAME] (You)" at bounding box center [584, 176] width 135 height 14
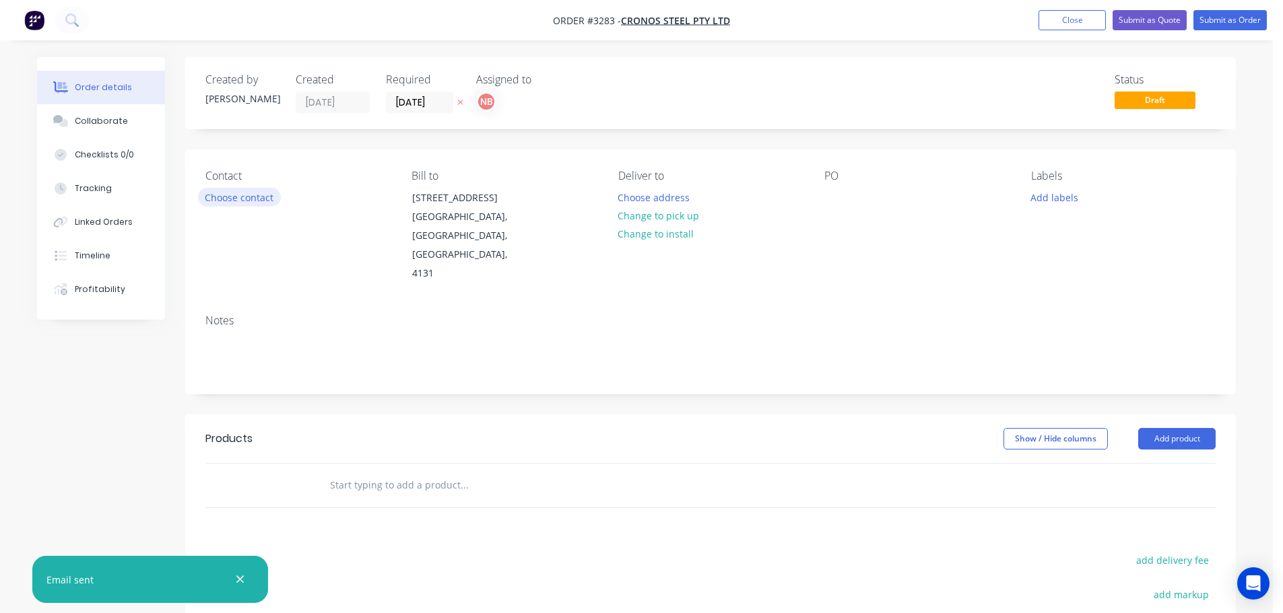
click at [219, 204] on button "Choose contact" at bounding box center [239, 197] width 83 height 18
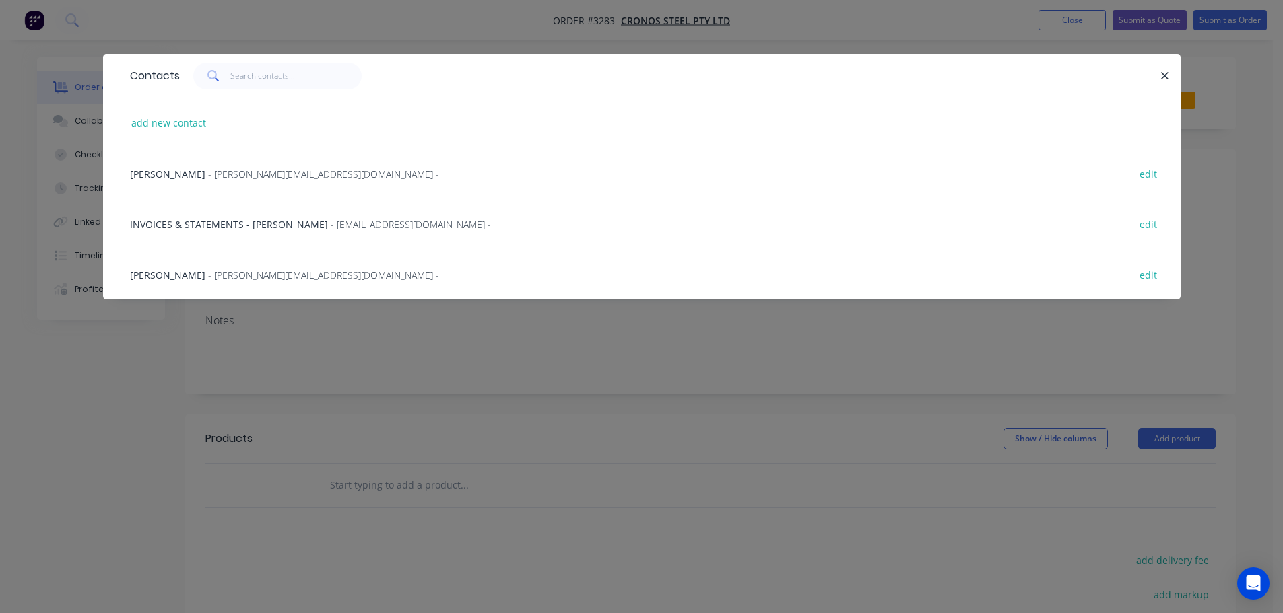
drag, startPoint x: 189, startPoint y: 178, endPoint x: 242, endPoint y: 184, distance: 52.9
click at [195, 179] on span "[PERSON_NAME]" at bounding box center [167, 174] width 75 height 13
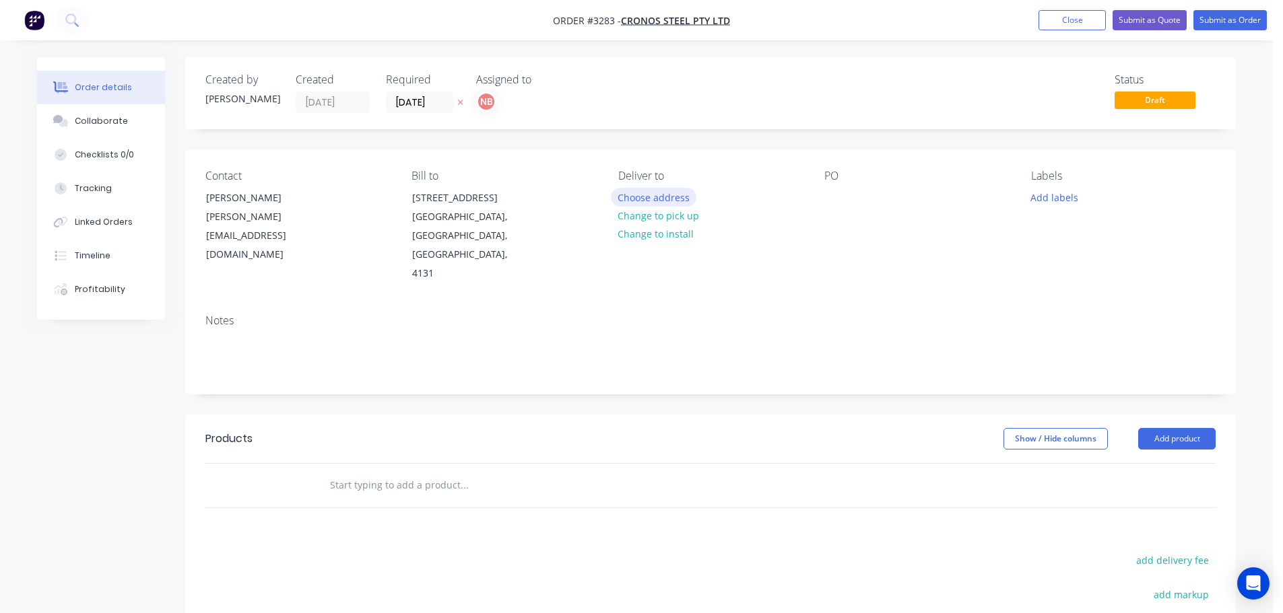
click at [638, 201] on button "Choose address" at bounding box center [654, 197] width 86 height 18
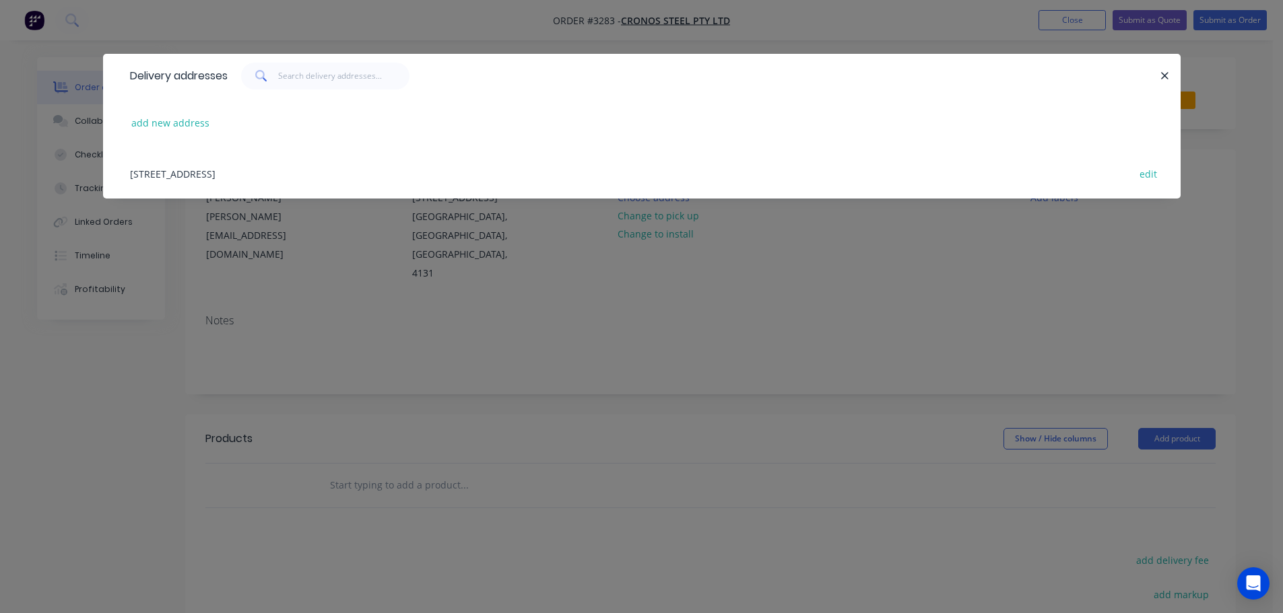
click at [311, 180] on div "[STREET_ADDRESS] edit" at bounding box center [641, 173] width 1037 height 50
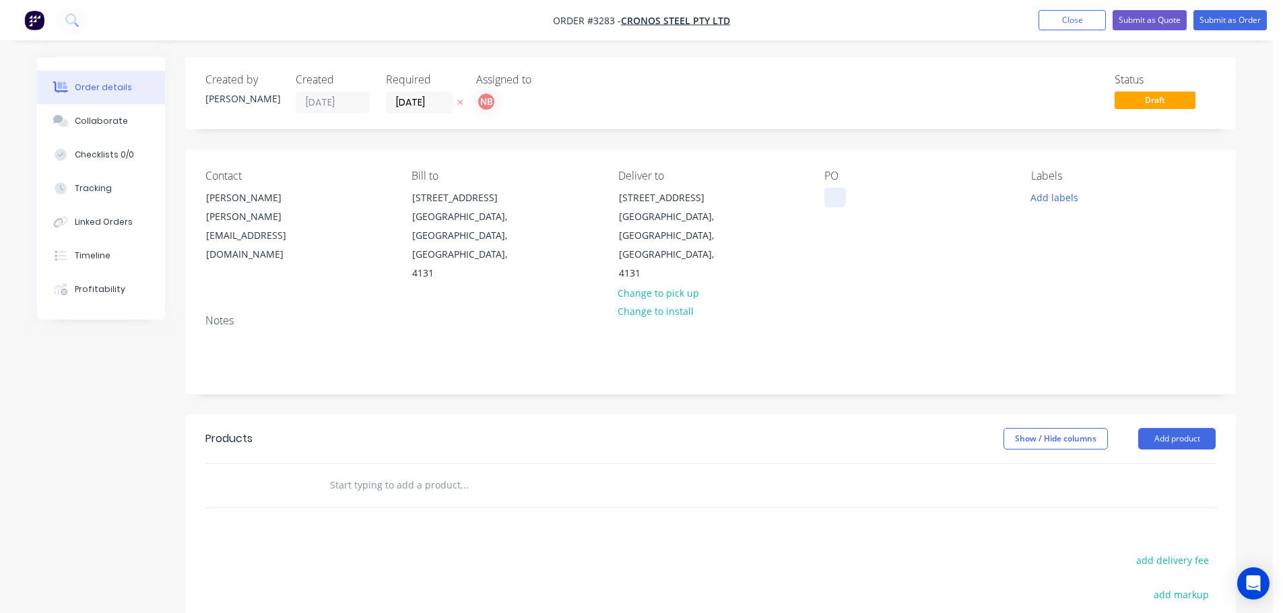
click at [838, 204] on div at bounding box center [835, 198] width 22 height 20
click at [1048, 194] on button "Add labels" at bounding box center [1054, 197] width 62 height 18
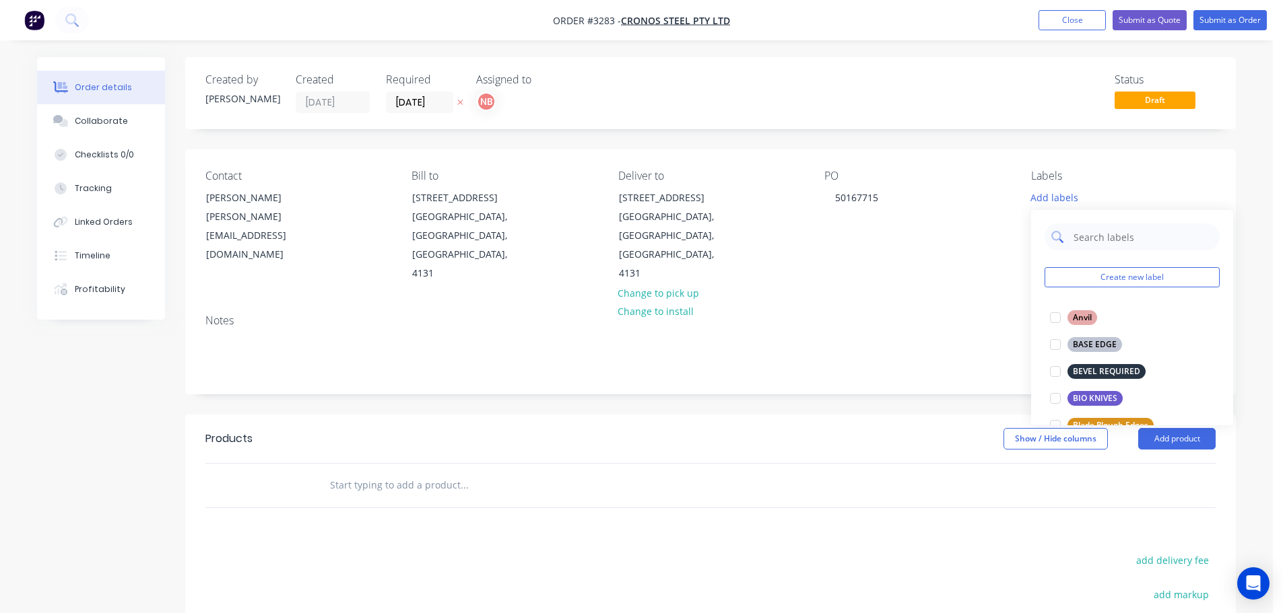
click at [1091, 240] on input "text" at bounding box center [1142, 237] width 141 height 27
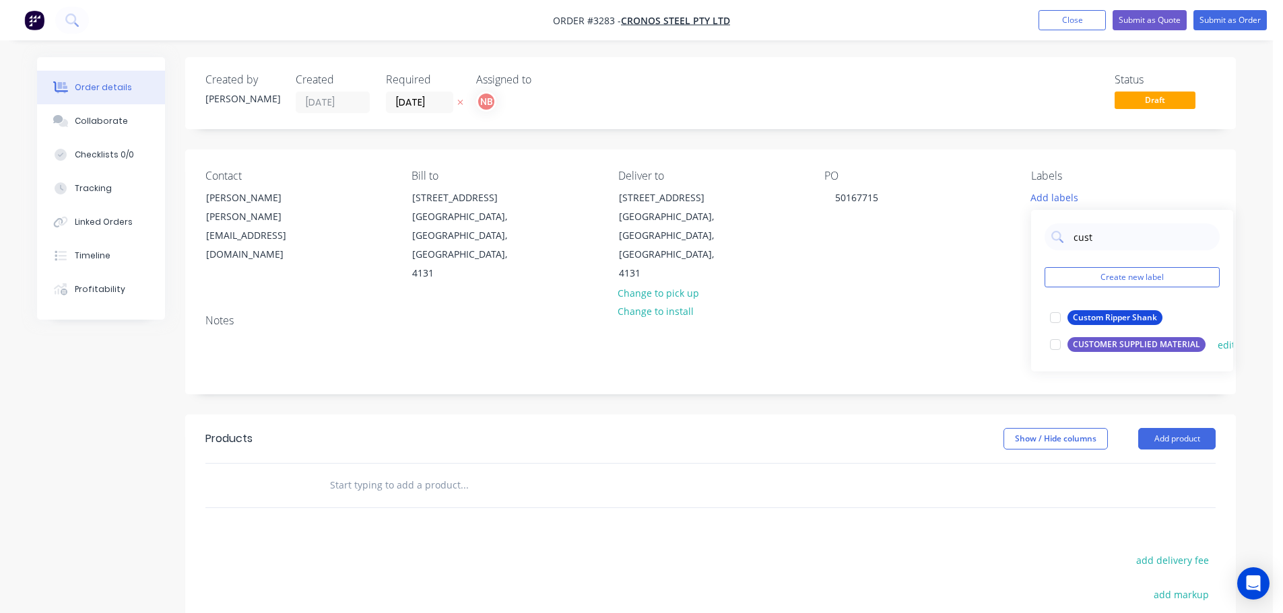
click at [1095, 339] on div "CUSTOMER SUPPLIED MATERIAL" at bounding box center [1136, 344] width 138 height 15
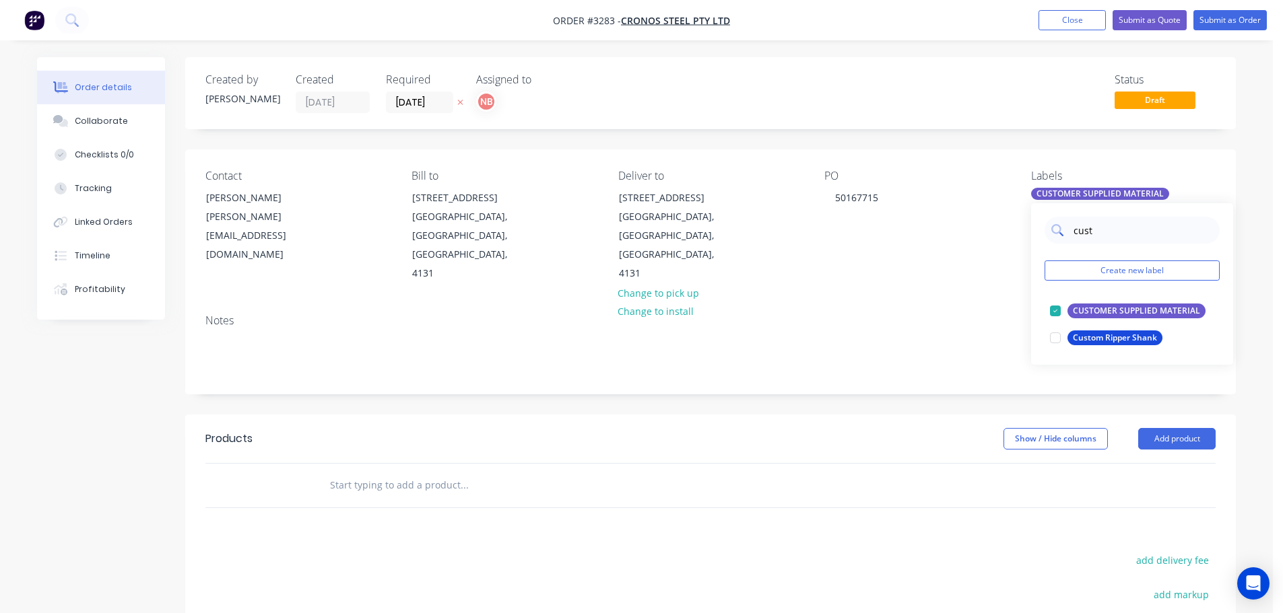
click at [1078, 238] on input "cust" at bounding box center [1142, 230] width 141 height 27
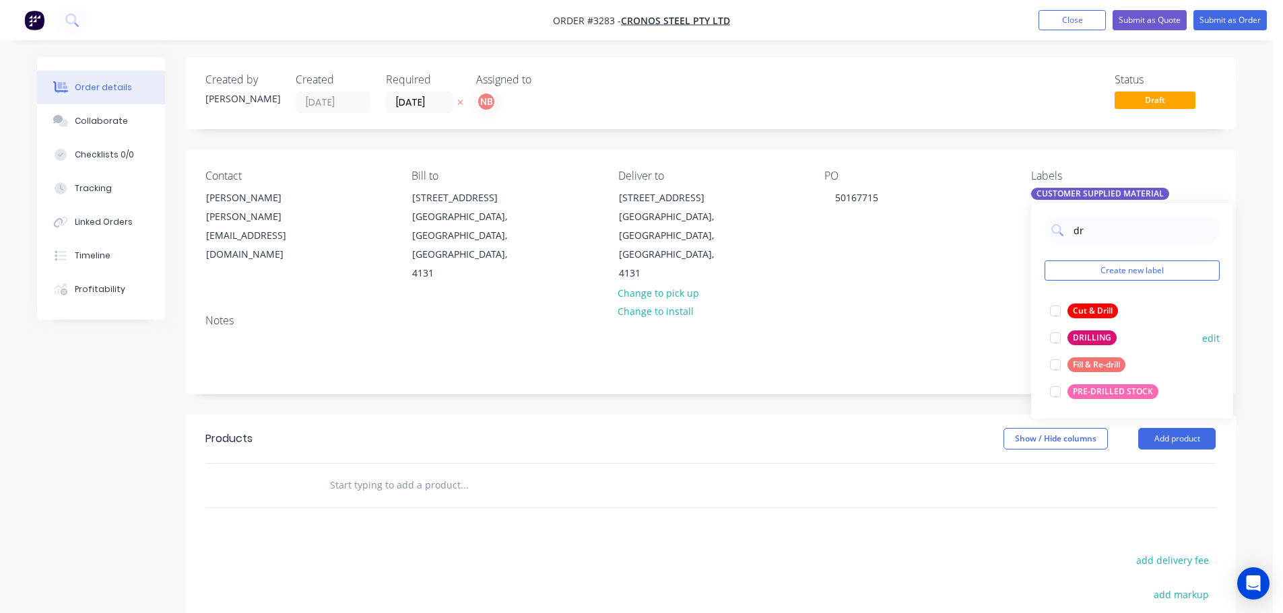
type input "dr"
click at [1089, 335] on div "DRILLING" at bounding box center [1091, 338] width 49 height 15
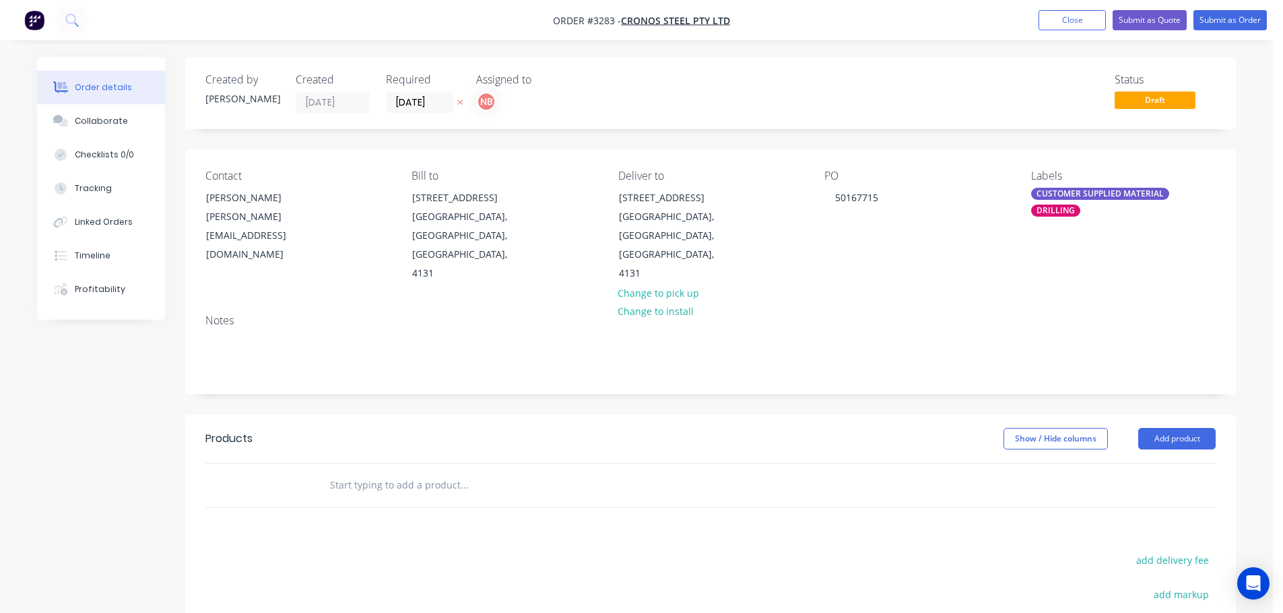
click at [986, 415] on header "Products Show / Hide columns Add product" at bounding box center [710, 439] width 1050 height 48
click at [1156, 428] on button "Add product" at bounding box center [1176, 439] width 77 height 22
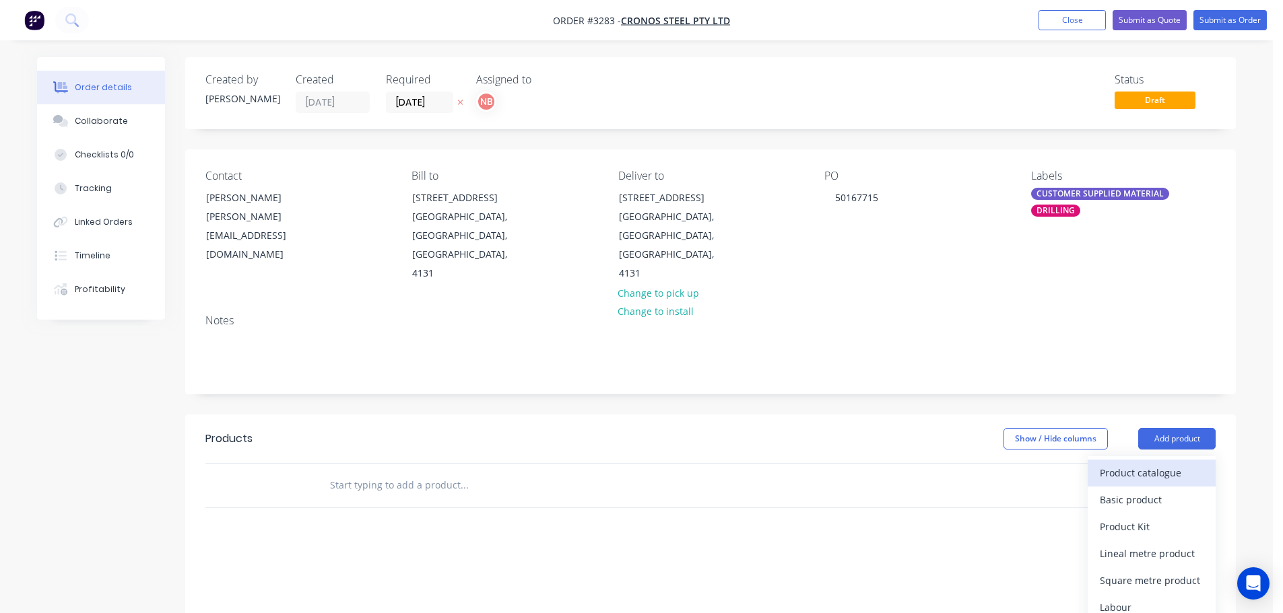
click at [1129, 463] on div "Product catalogue" at bounding box center [1151, 473] width 104 height 20
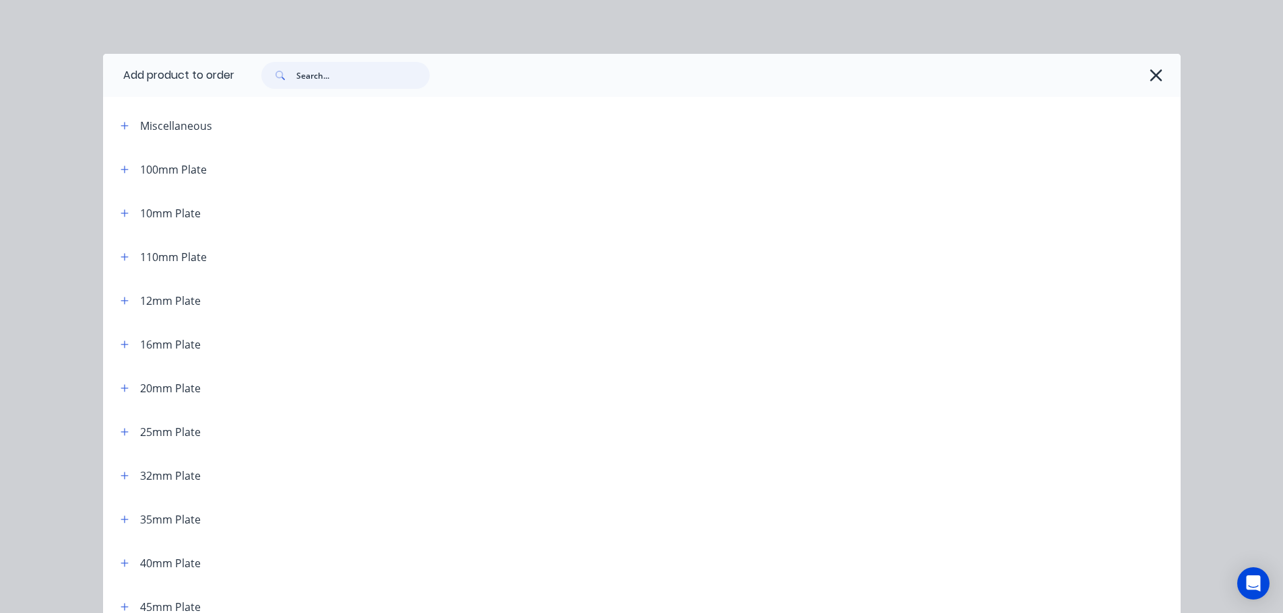
click at [296, 76] on input "text" at bounding box center [362, 75] width 133 height 27
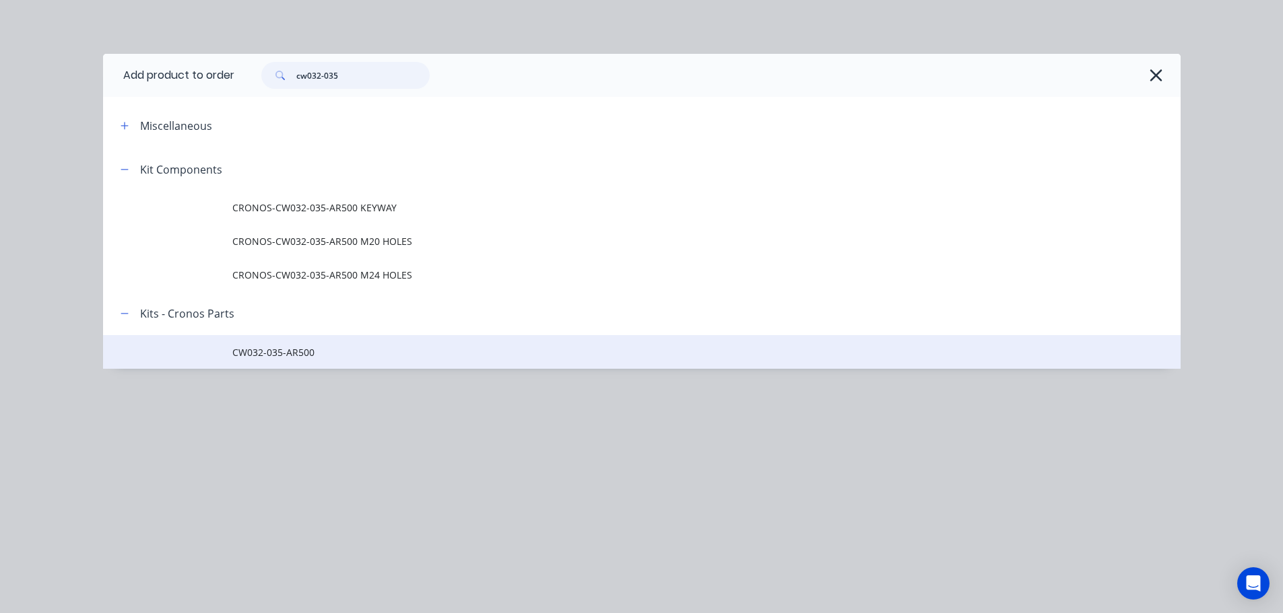
type input "cw032-035"
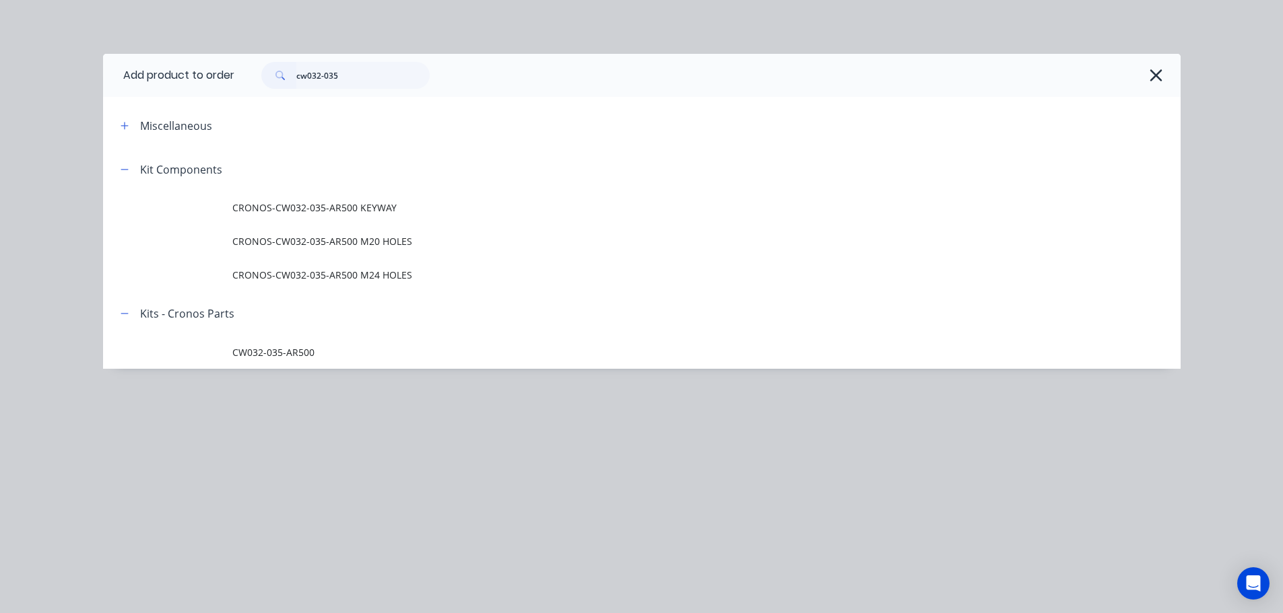
click at [286, 361] on td "CW032-035-AR500" at bounding box center [706, 352] width 948 height 34
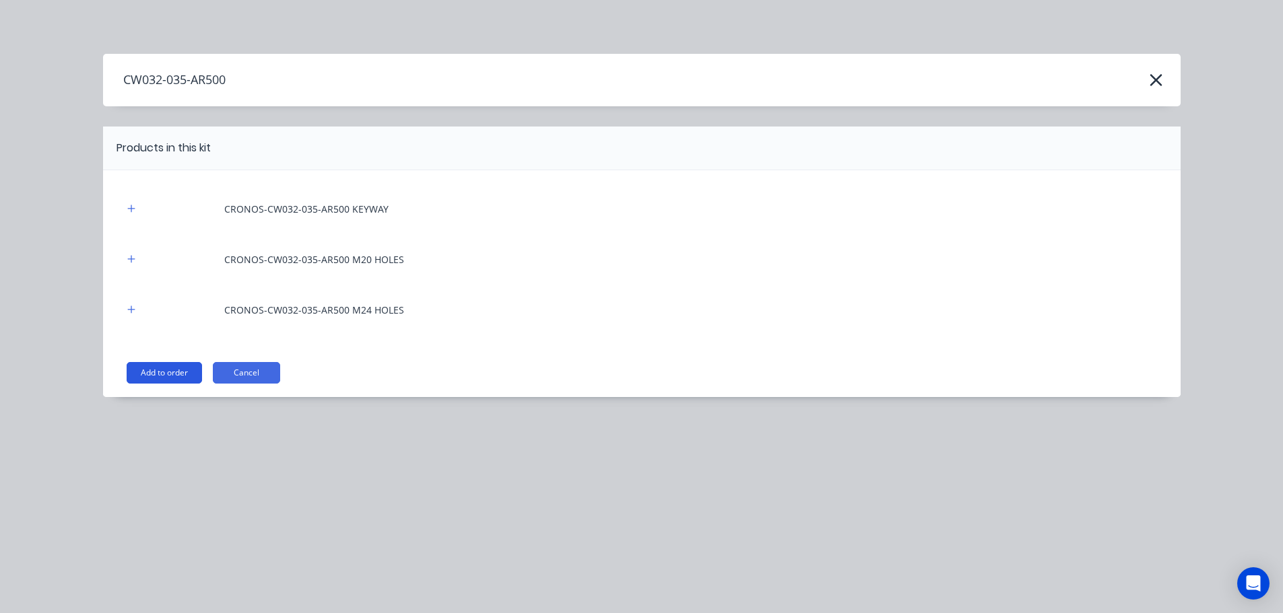
click at [180, 367] on button "Add to order" at bounding box center [164, 373] width 75 height 22
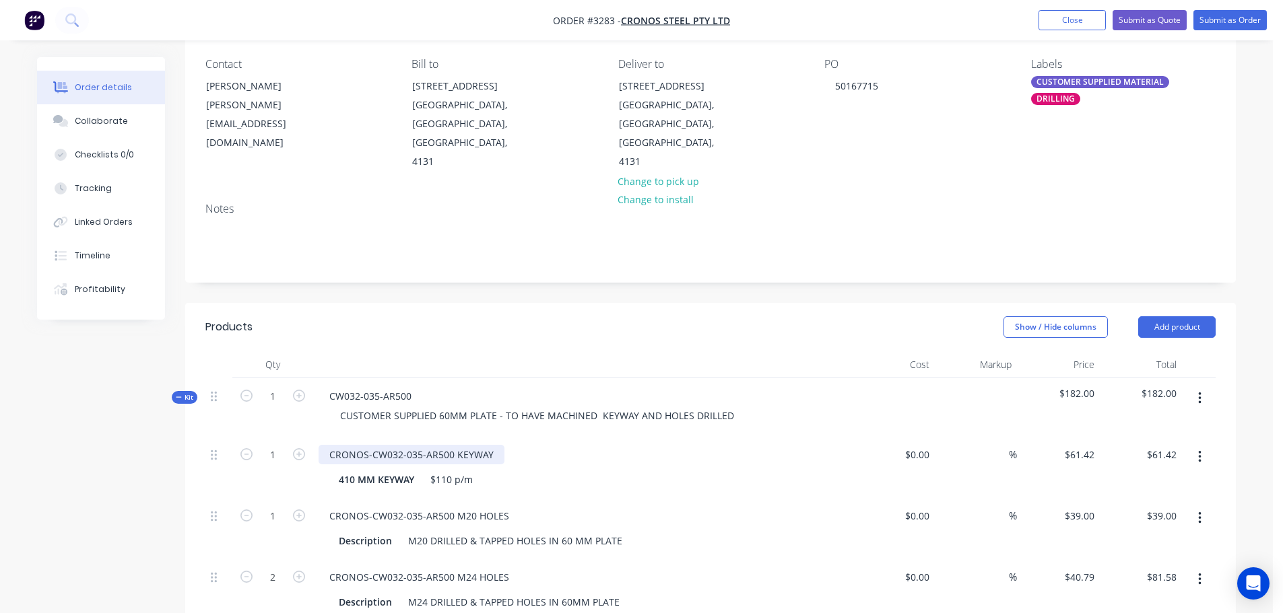
scroll to position [135, 0]
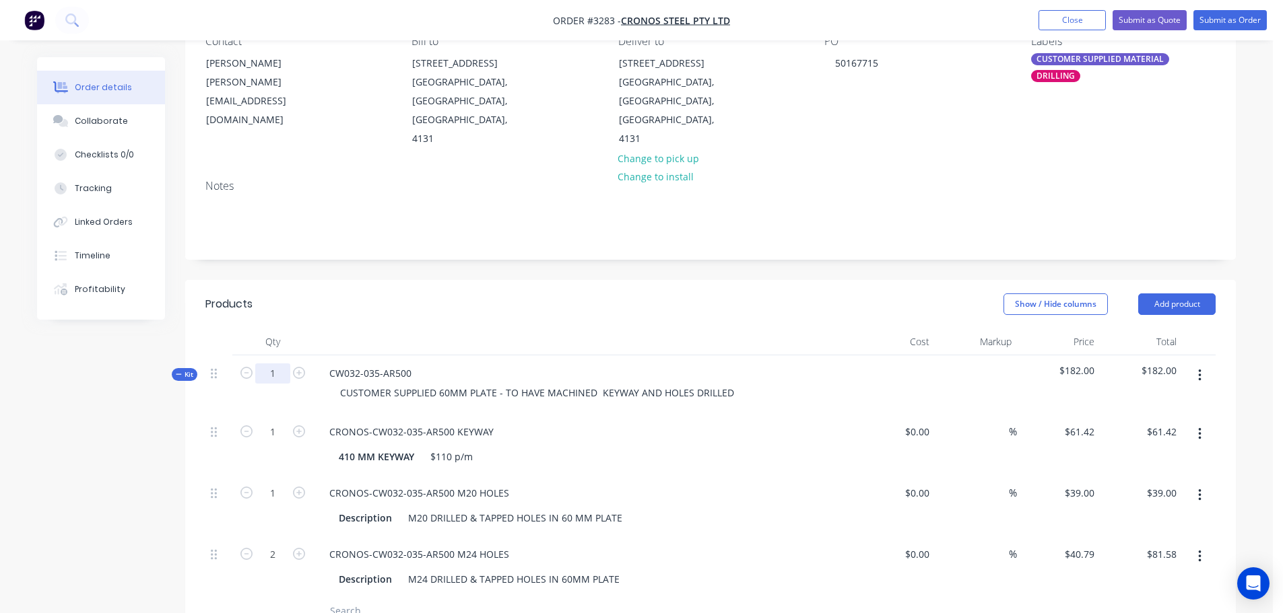
click at [277, 364] on input "1" at bounding box center [272, 374] width 35 height 20
type input "3"
type input "$184.26"
type input "3"
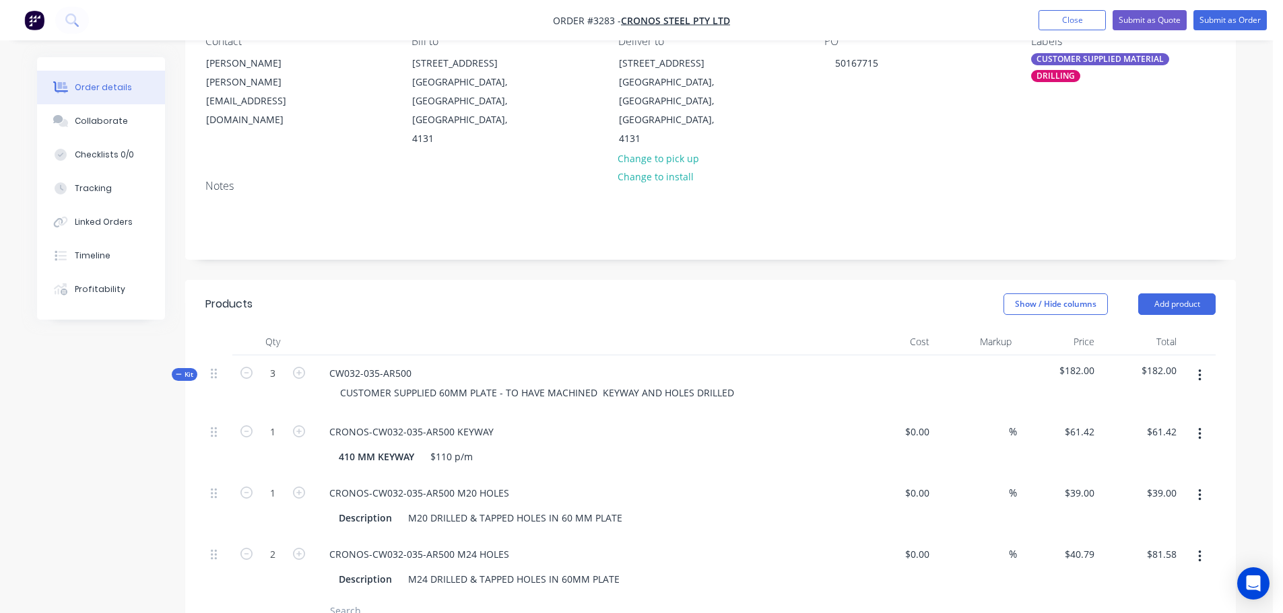
type input "$117.00"
type input "6"
type input "$244.74"
click at [500, 294] on div "Show / Hide columns Add product" at bounding box center [817, 305] width 795 height 22
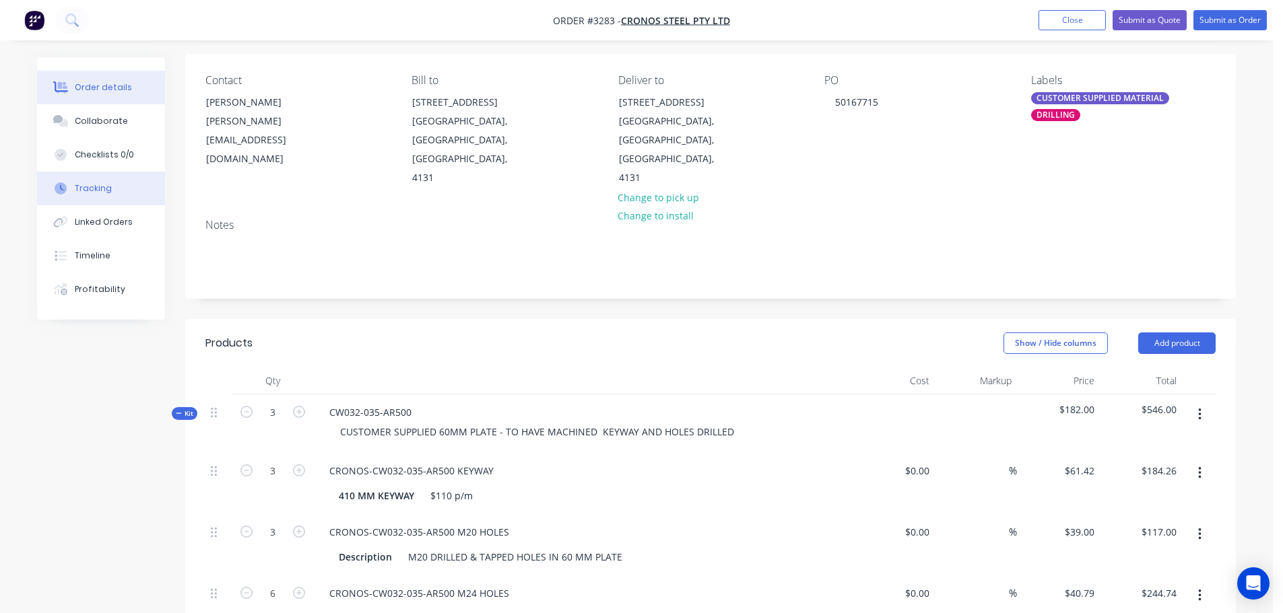
scroll to position [0, 0]
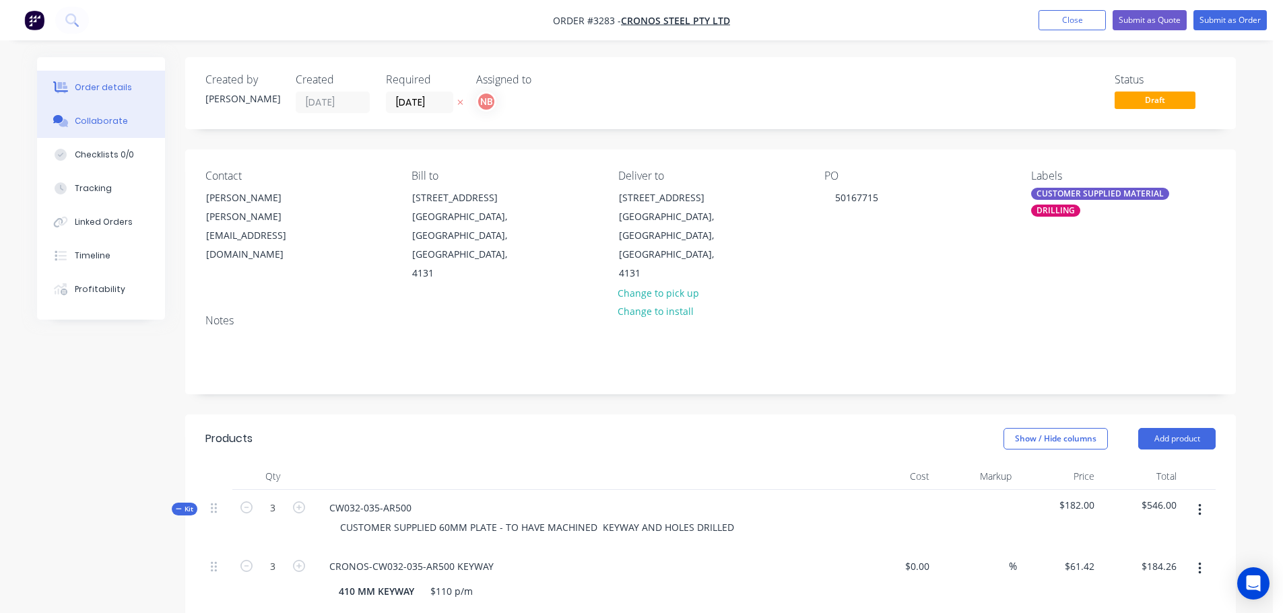
click at [65, 121] on icon at bounding box center [63, 123] width 9 height 8
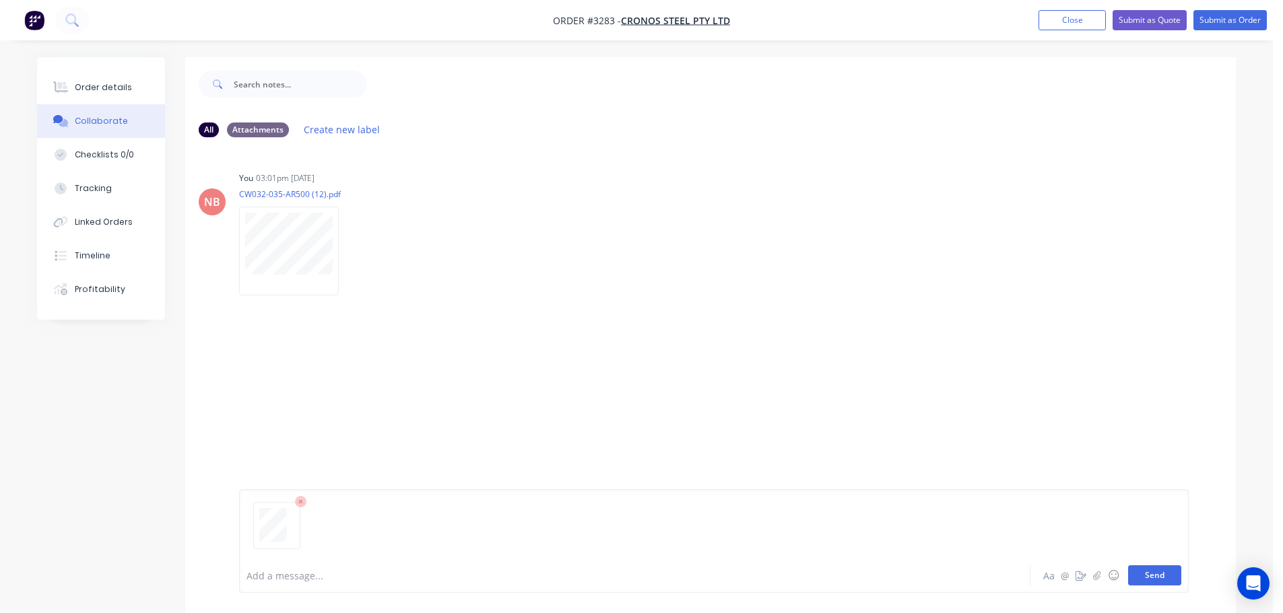
click at [1148, 569] on button "Send" at bounding box center [1154, 576] width 53 height 20
click at [93, 94] on button "Order details" at bounding box center [101, 88] width 128 height 34
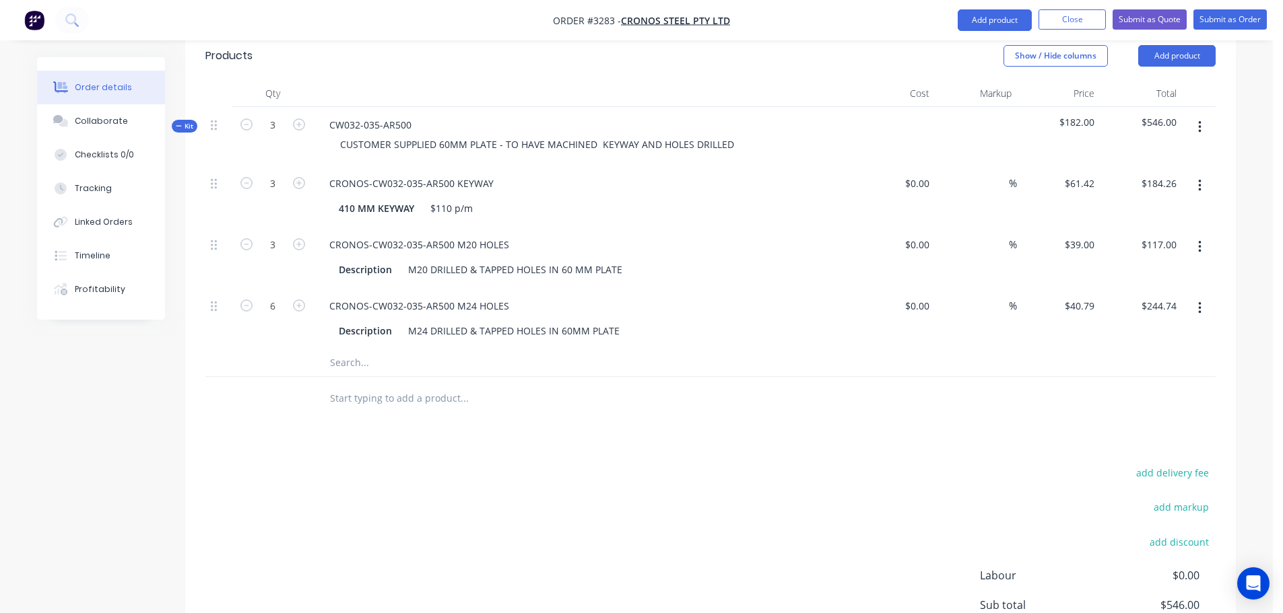
scroll to position [404, 0]
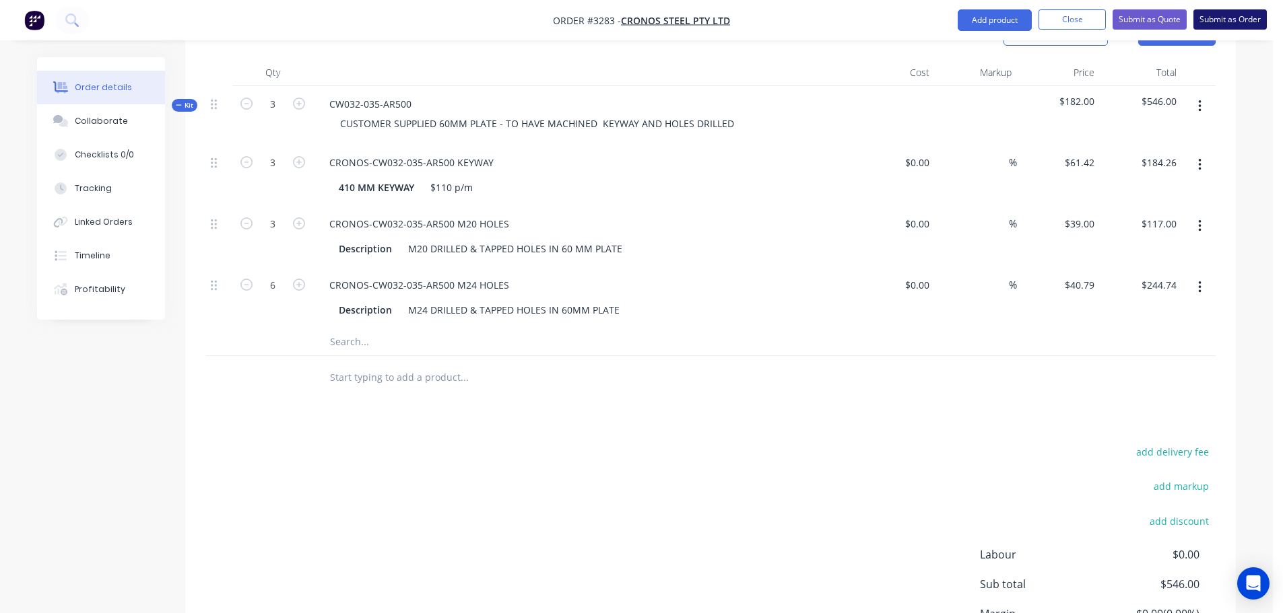
click at [1223, 22] on button "Submit as Order" at bounding box center [1229, 19] width 73 height 20
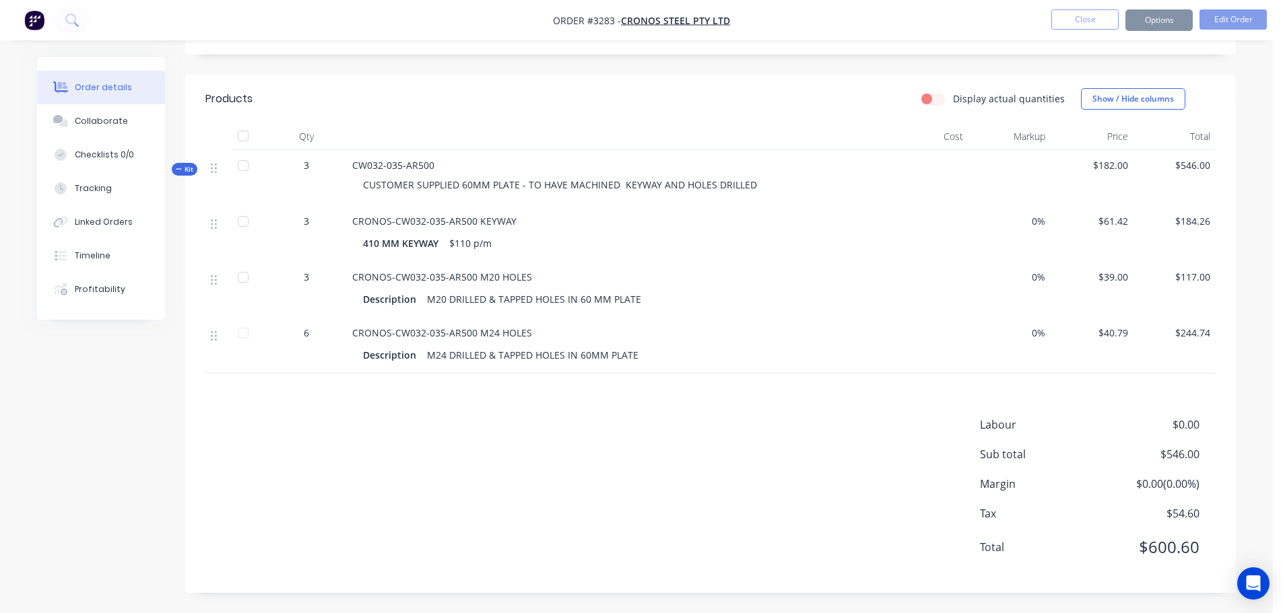
scroll to position [0, 0]
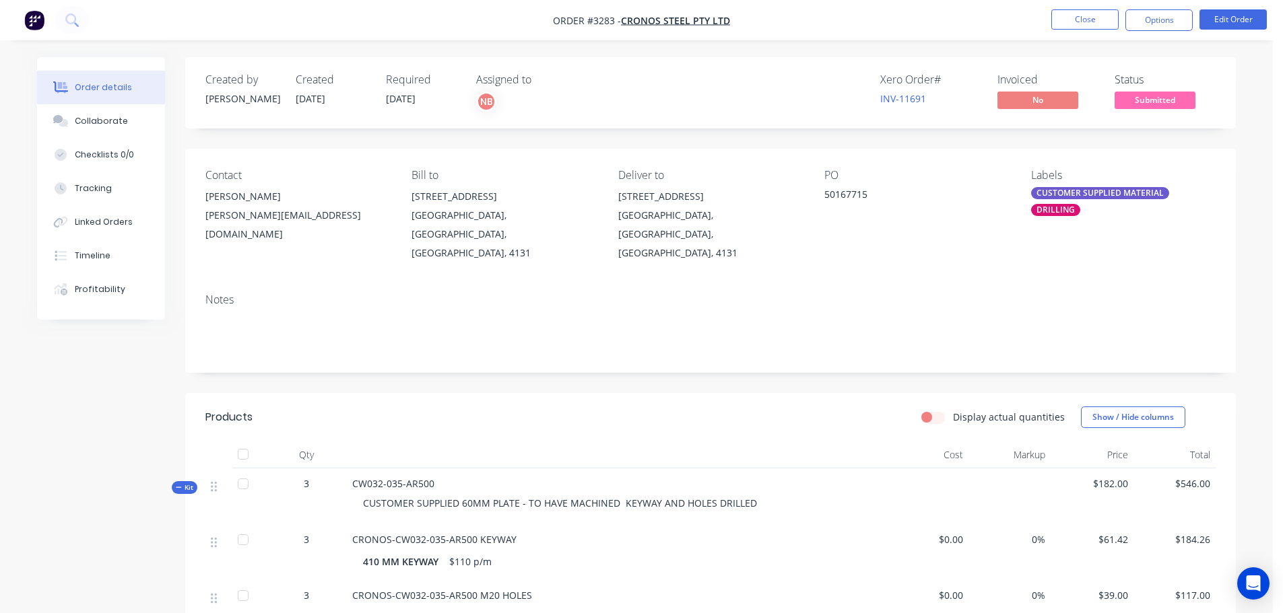
click at [1169, 14] on button "Options" at bounding box center [1158, 20] width 67 height 22
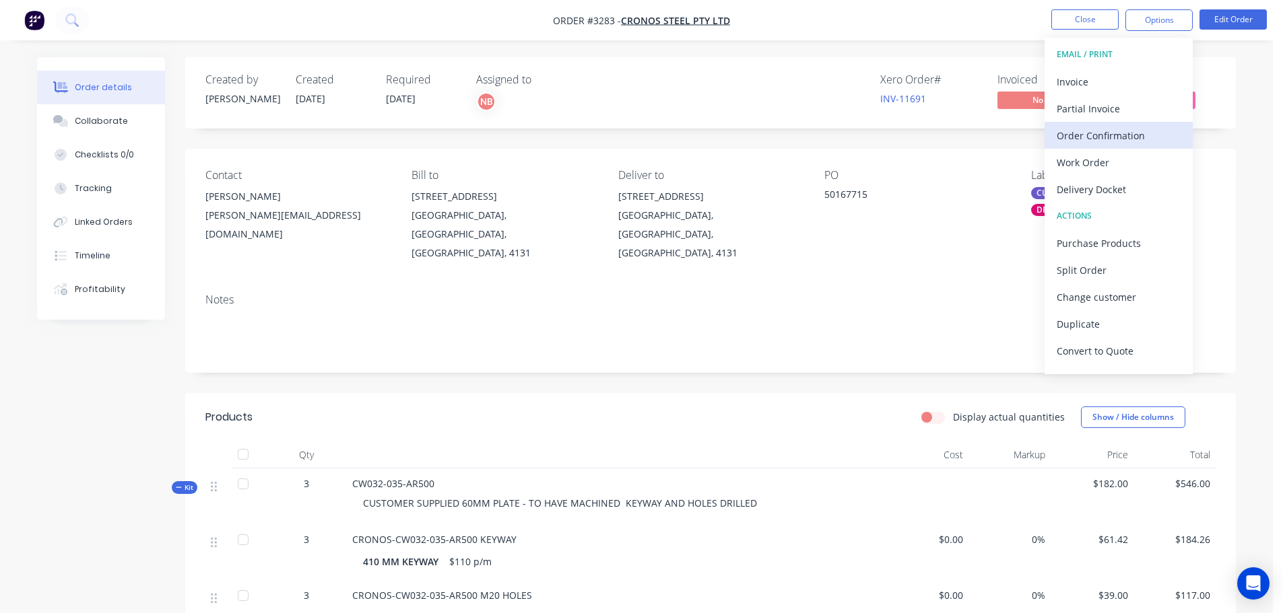
click at [1083, 132] on div "Order Confirmation" at bounding box center [1118, 136] width 124 height 20
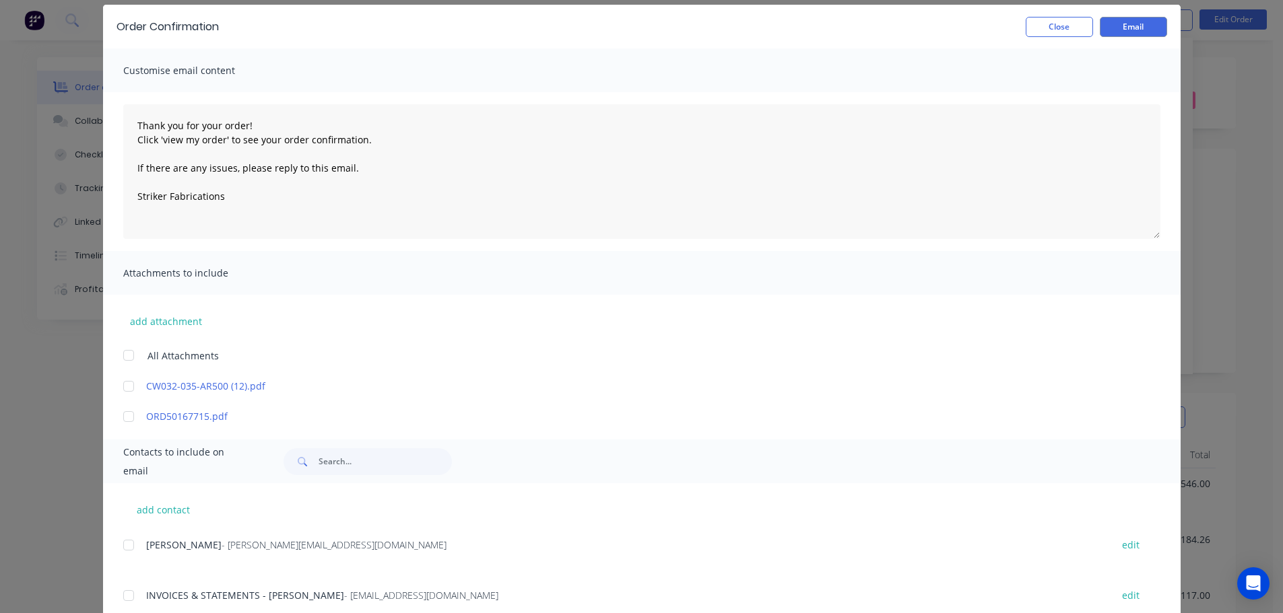
scroll to position [142, 0]
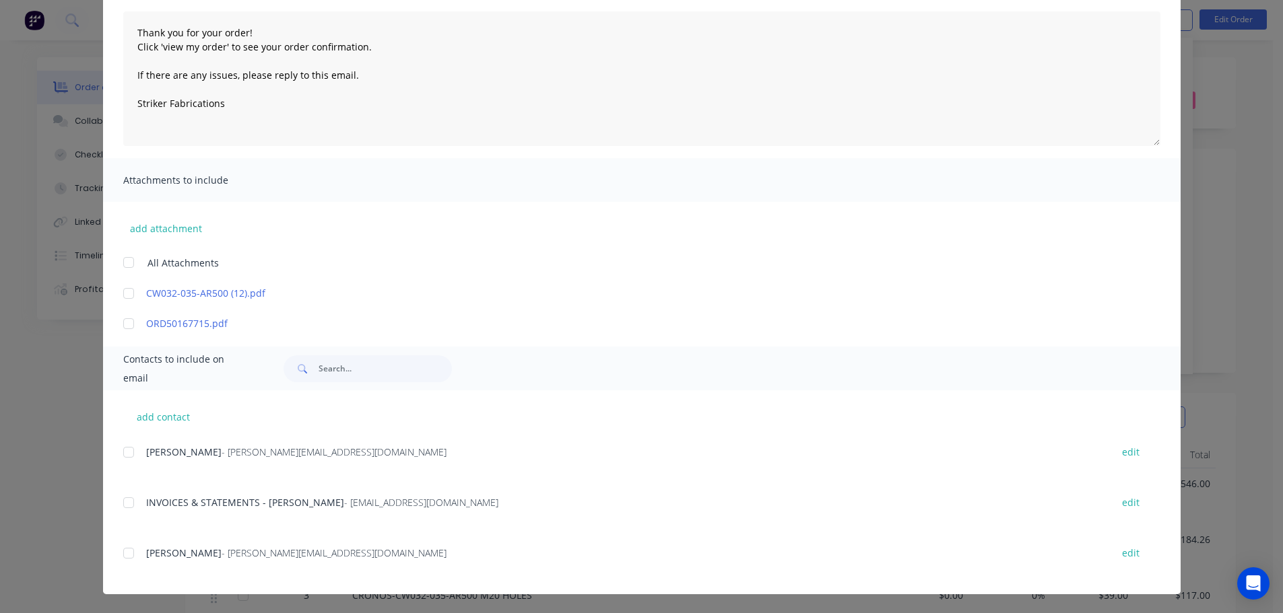
click at [125, 454] on div at bounding box center [128, 452] width 27 height 27
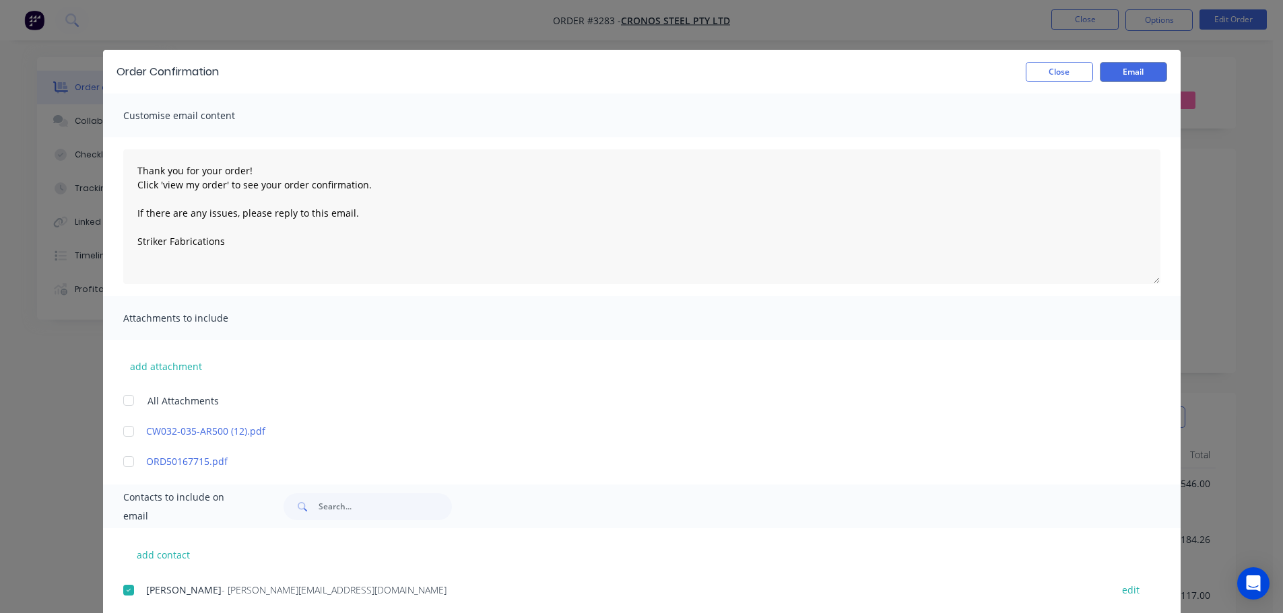
scroll to position [0, 0]
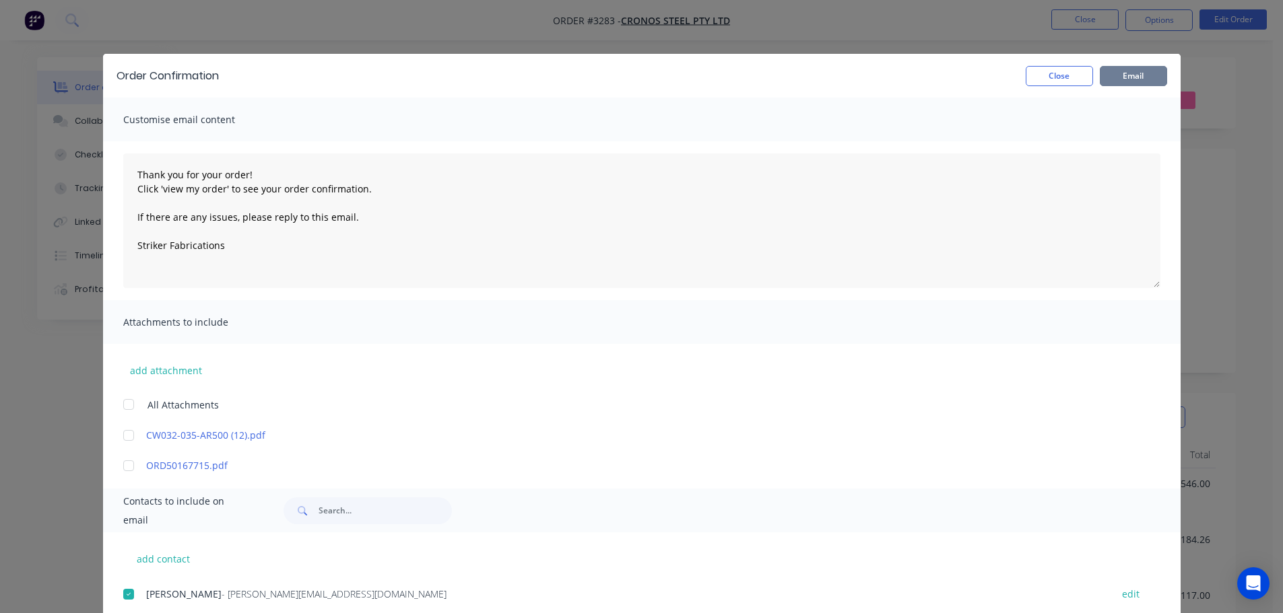
click at [1121, 82] on button "Email" at bounding box center [1132, 76] width 67 height 20
click at [1052, 71] on button "Close" at bounding box center [1058, 76] width 67 height 20
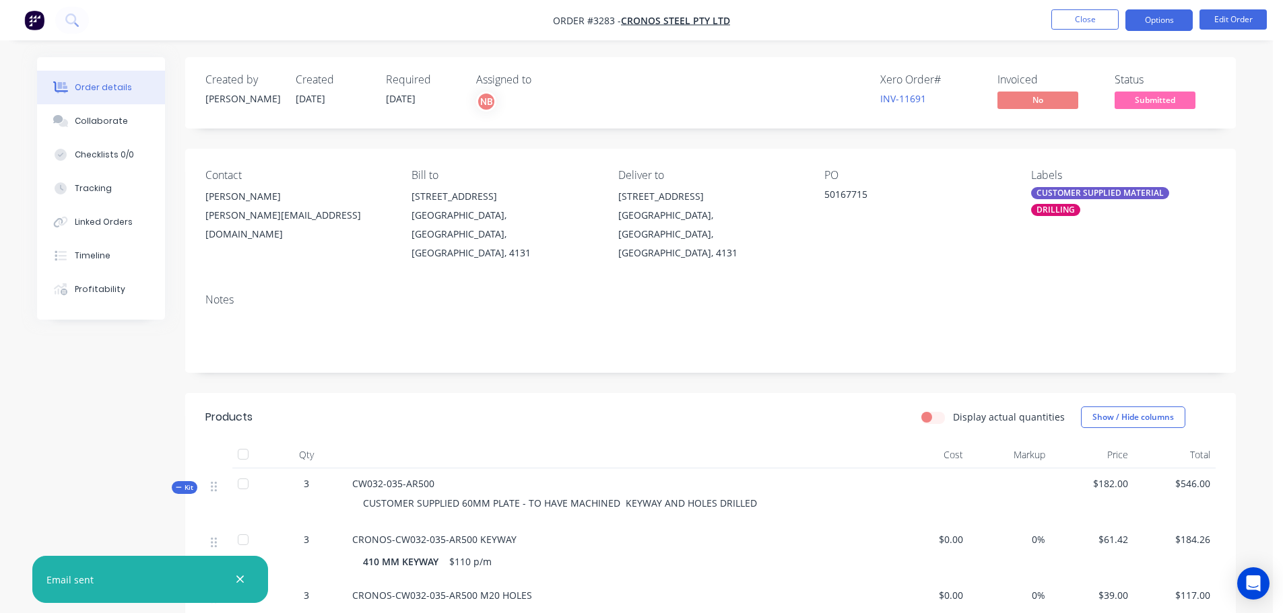
click at [1161, 13] on button "Options" at bounding box center [1158, 20] width 67 height 22
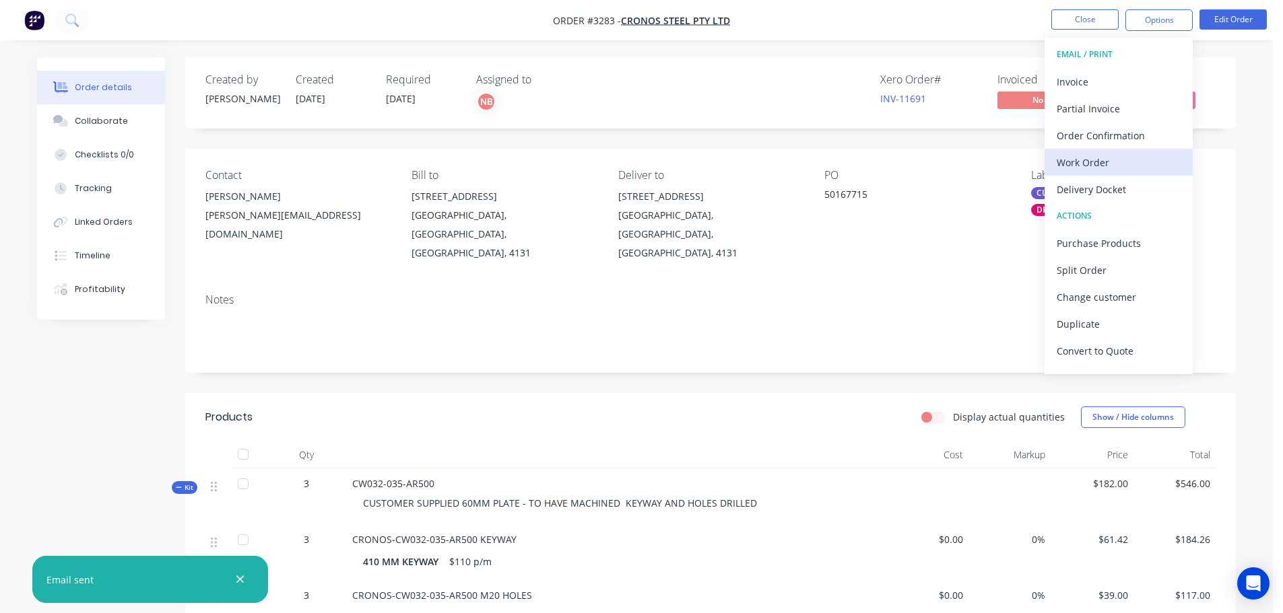
click at [1103, 155] on div "Work Order" at bounding box center [1118, 163] width 124 height 20
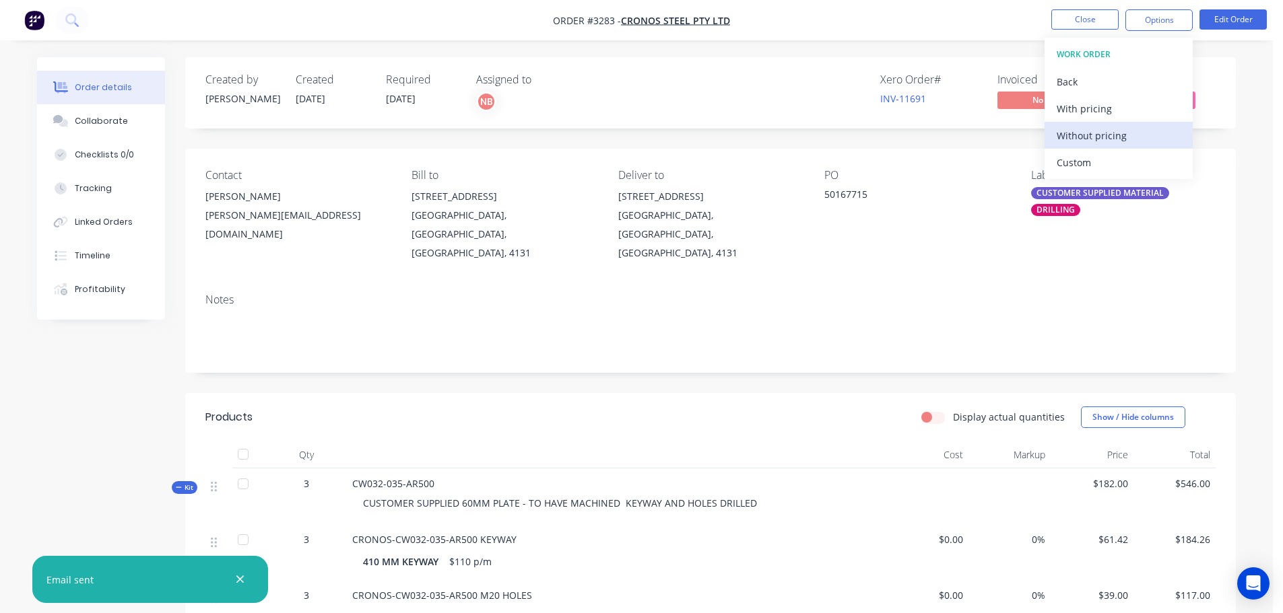
click at [1097, 133] on div "Without pricing" at bounding box center [1118, 136] width 124 height 20
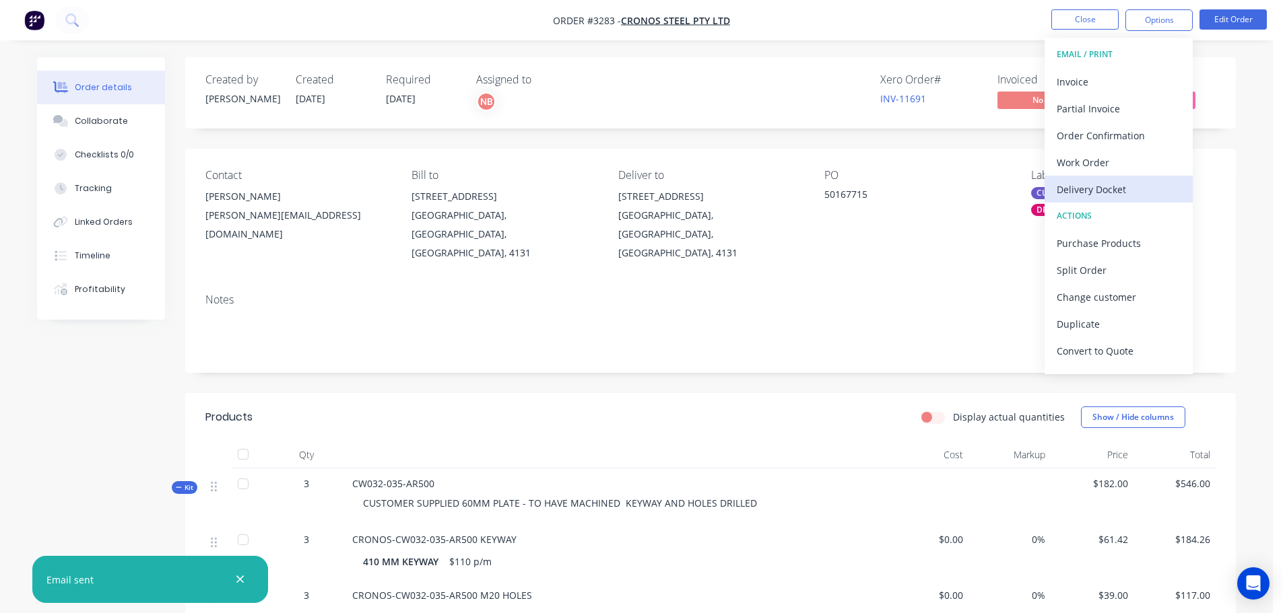
click at [1096, 191] on div "Delivery Docket" at bounding box center [1118, 190] width 124 height 20
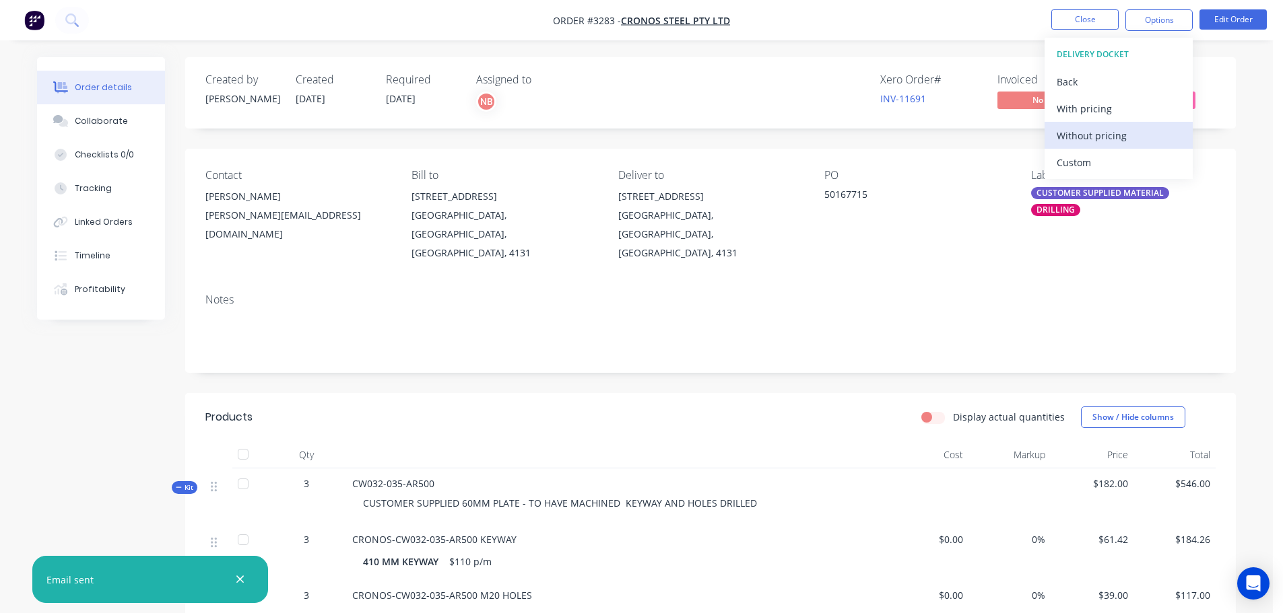
click at [1088, 141] on div "Without pricing" at bounding box center [1118, 136] width 124 height 20
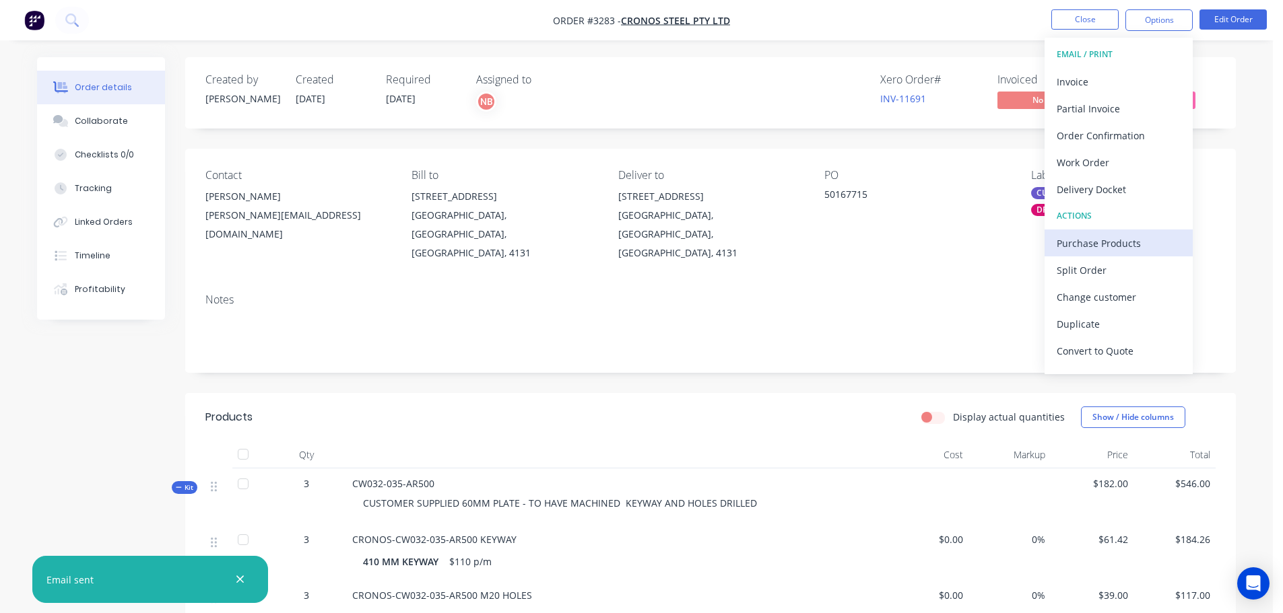
click at [1094, 249] on div "Purchase Products" at bounding box center [1118, 244] width 124 height 20
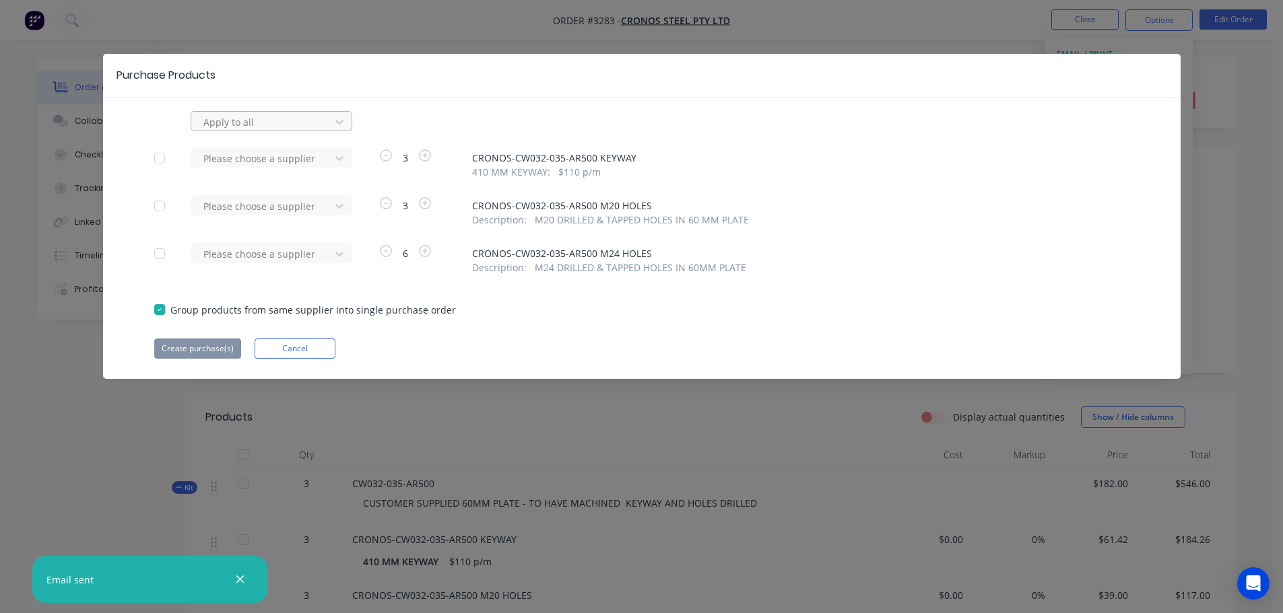
click at [257, 118] on div at bounding box center [262, 122] width 121 height 17
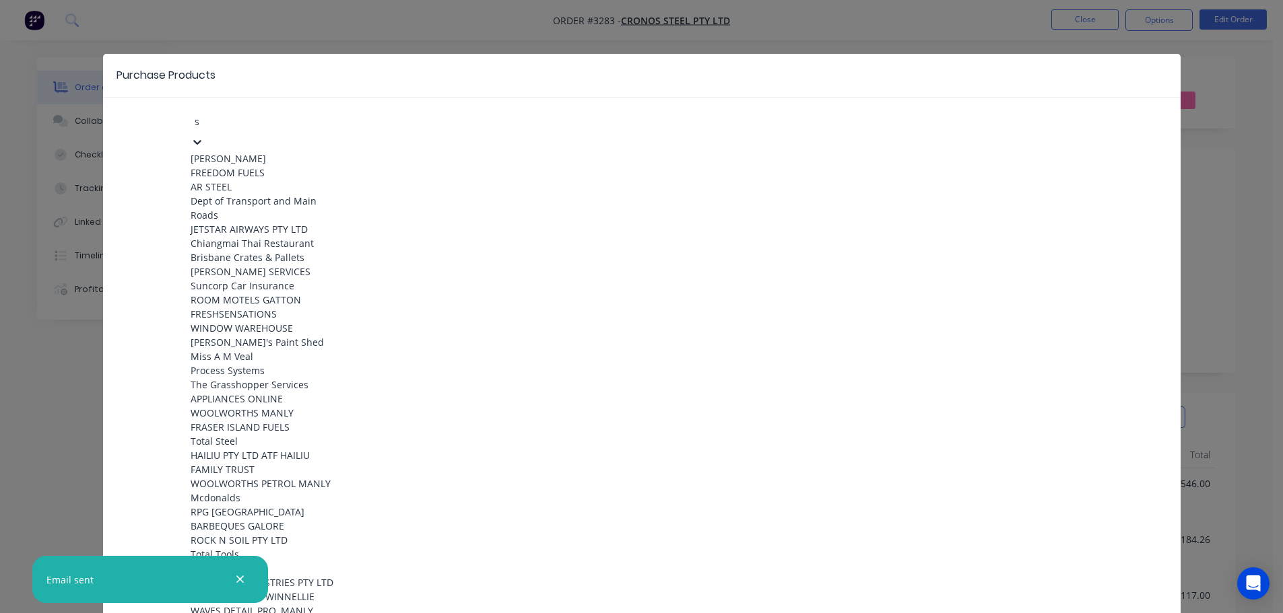
type input "sv"
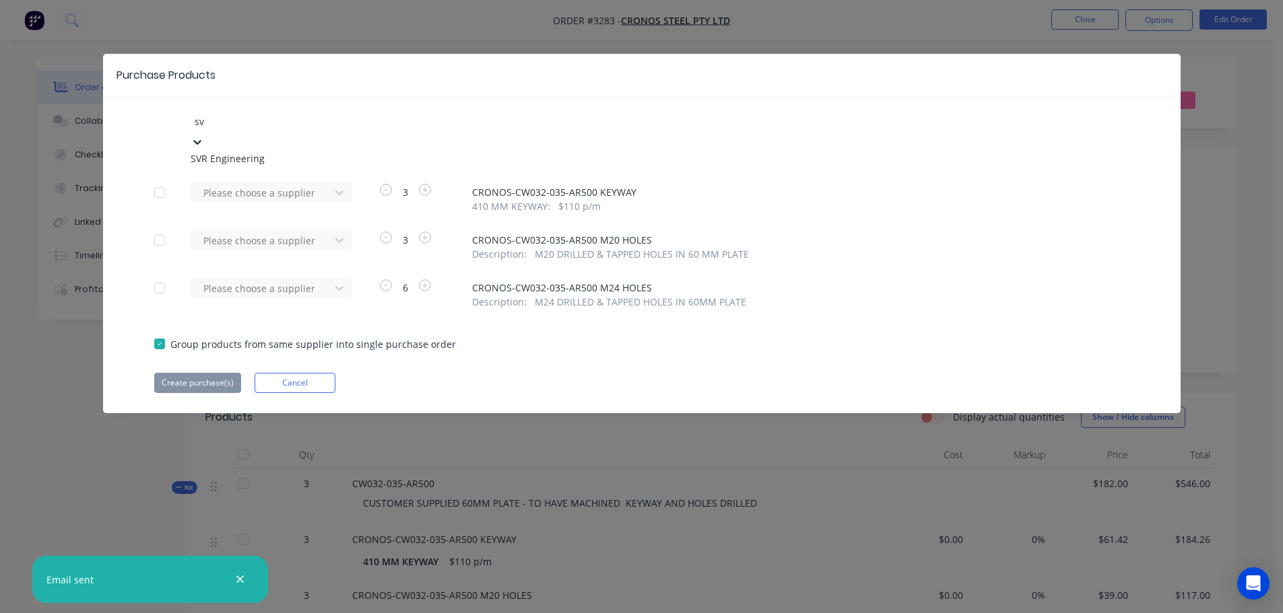
click at [250, 159] on div "SVR Engineering" at bounding box center [265, 158] width 148 height 14
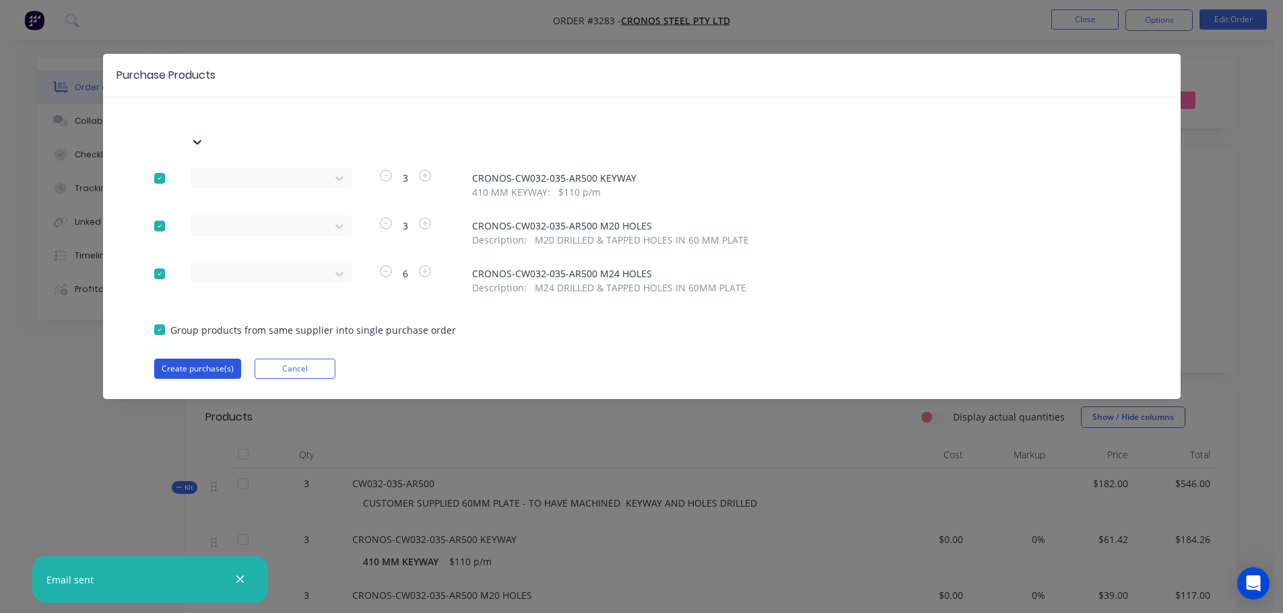
click at [193, 359] on button "Create purchase(s)" at bounding box center [197, 369] width 87 height 20
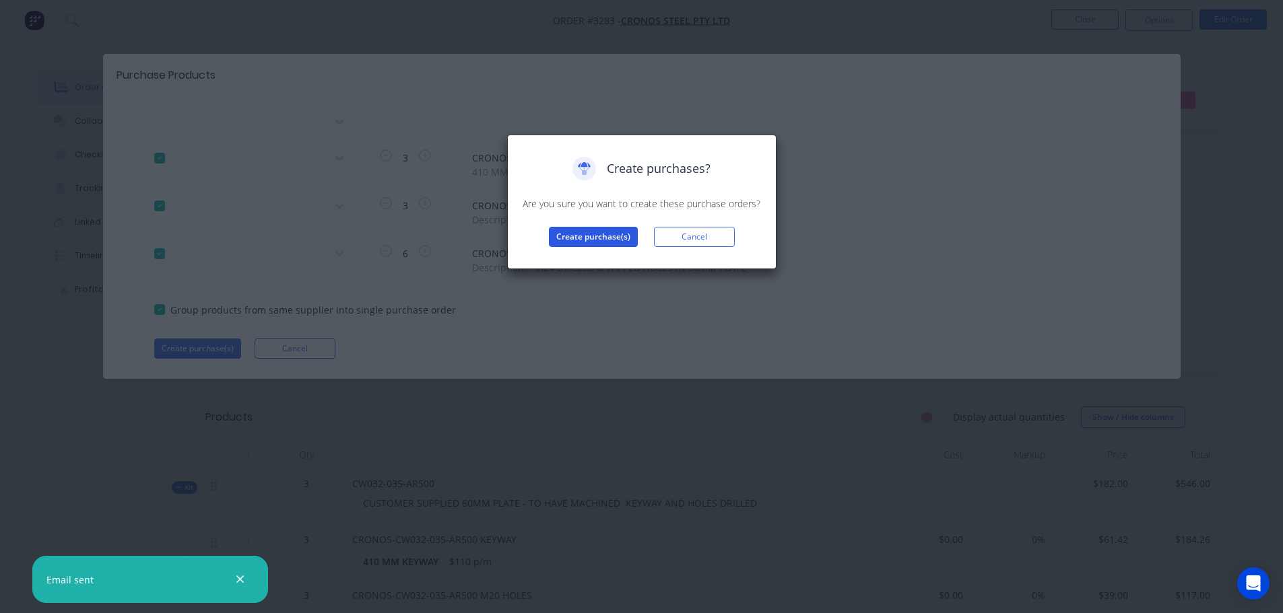
click at [559, 239] on button "Create purchase(s)" at bounding box center [593, 237] width 89 height 20
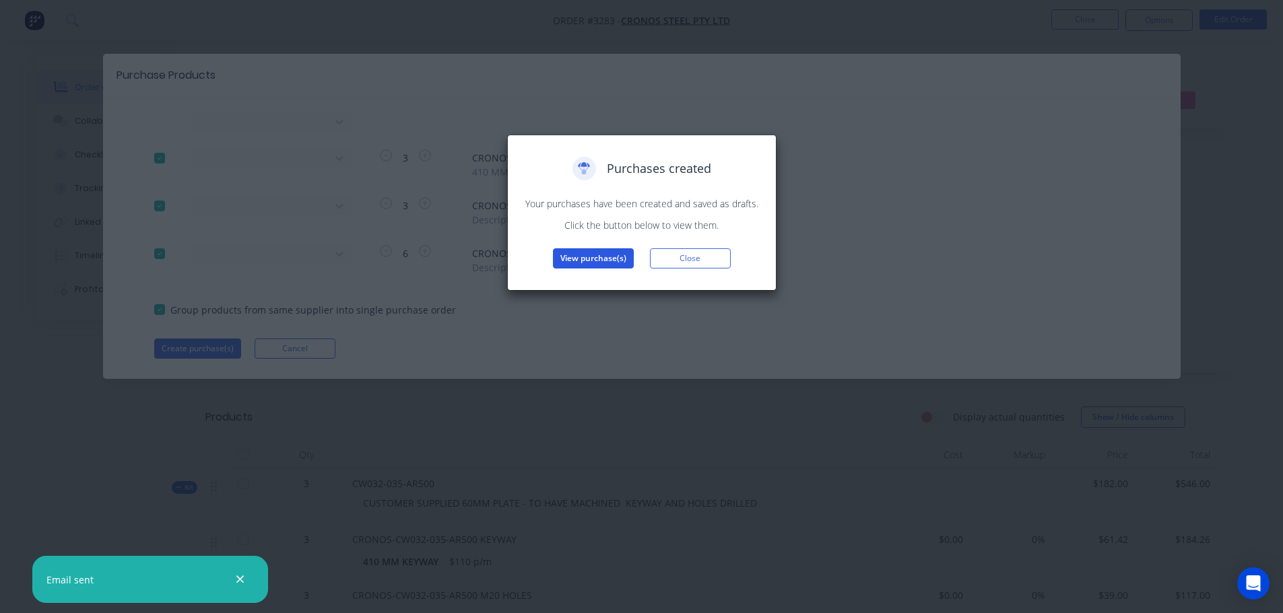
click at [570, 259] on button "View purchase(s)" at bounding box center [593, 258] width 81 height 20
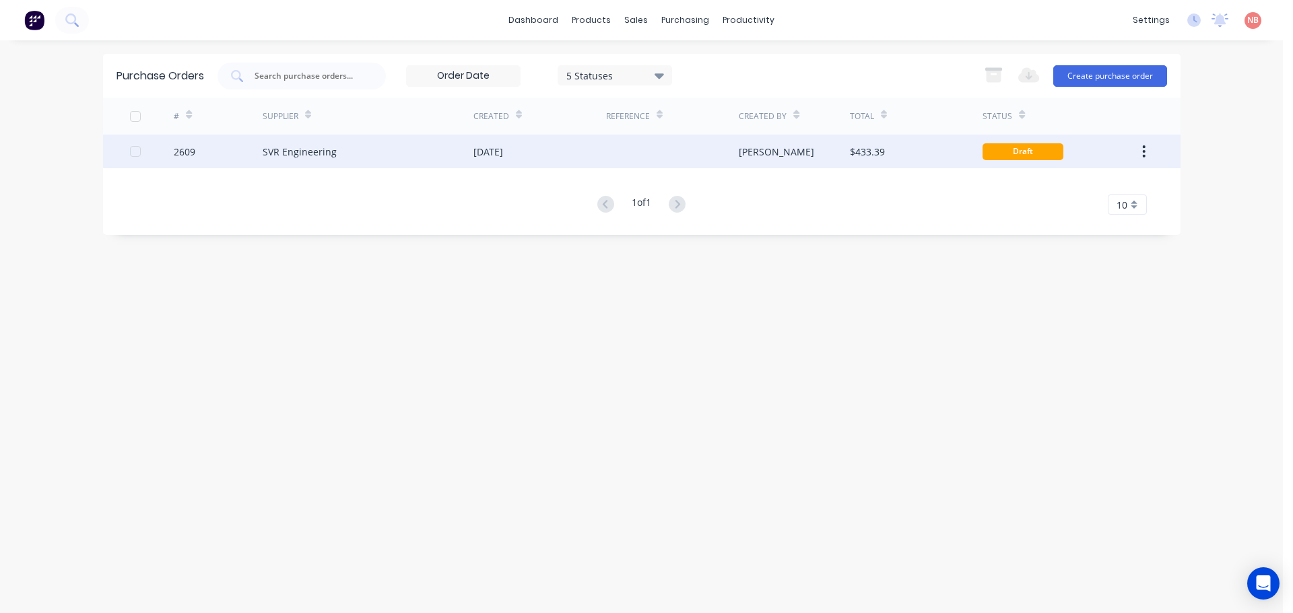
click at [495, 148] on div "[DATE]" at bounding box center [488, 152] width 30 height 14
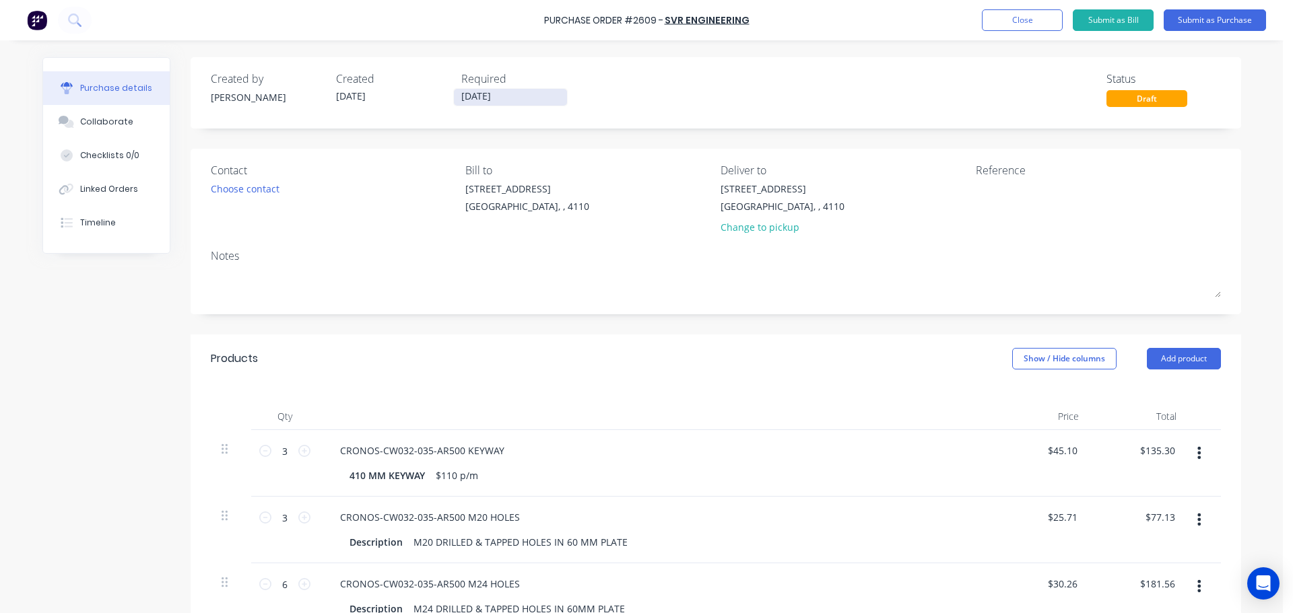
click at [457, 96] on input "[DATE]" at bounding box center [510, 97] width 113 height 17
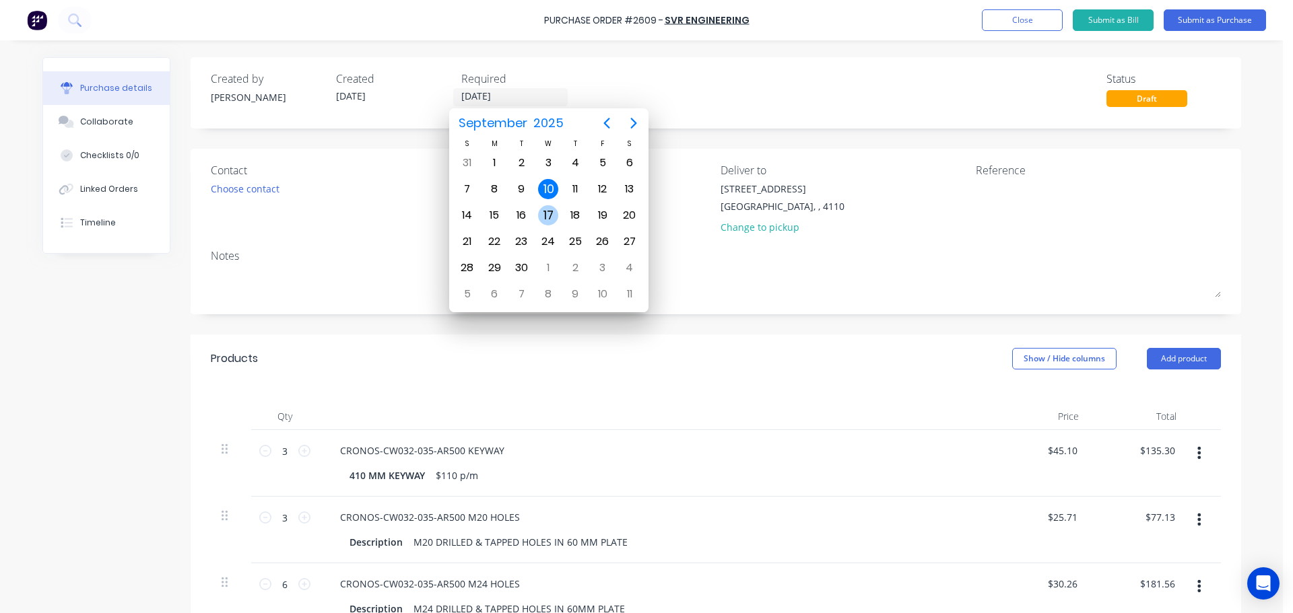
drag, startPoint x: 541, startPoint y: 213, endPoint x: 817, endPoint y: 228, distance: 275.7
click at [542, 213] on div "17" at bounding box center [548, 215] width 20 height 20
type input "[DATE]"
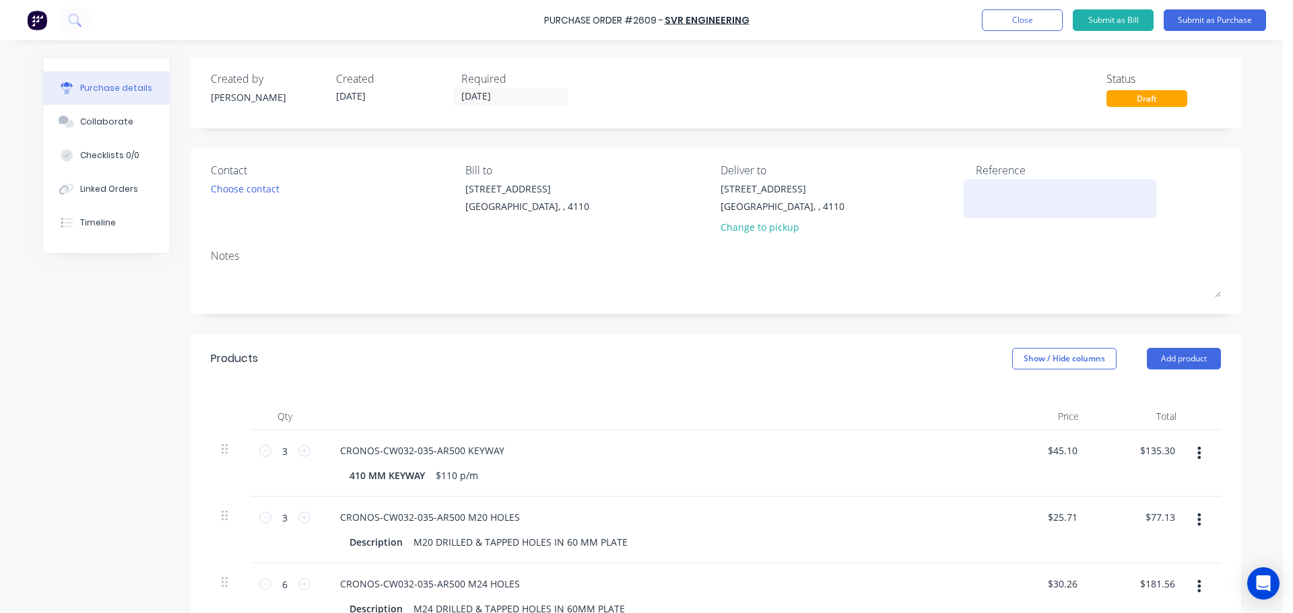
click at [1036, 190] on textarea at bounding box center [1060, 197] width 168 height 30
type textarea "Cronos 50167715"
click at [1187, 20] on button "Submit as Purchase" at bounding box center [1214, 20] width 102 height 22
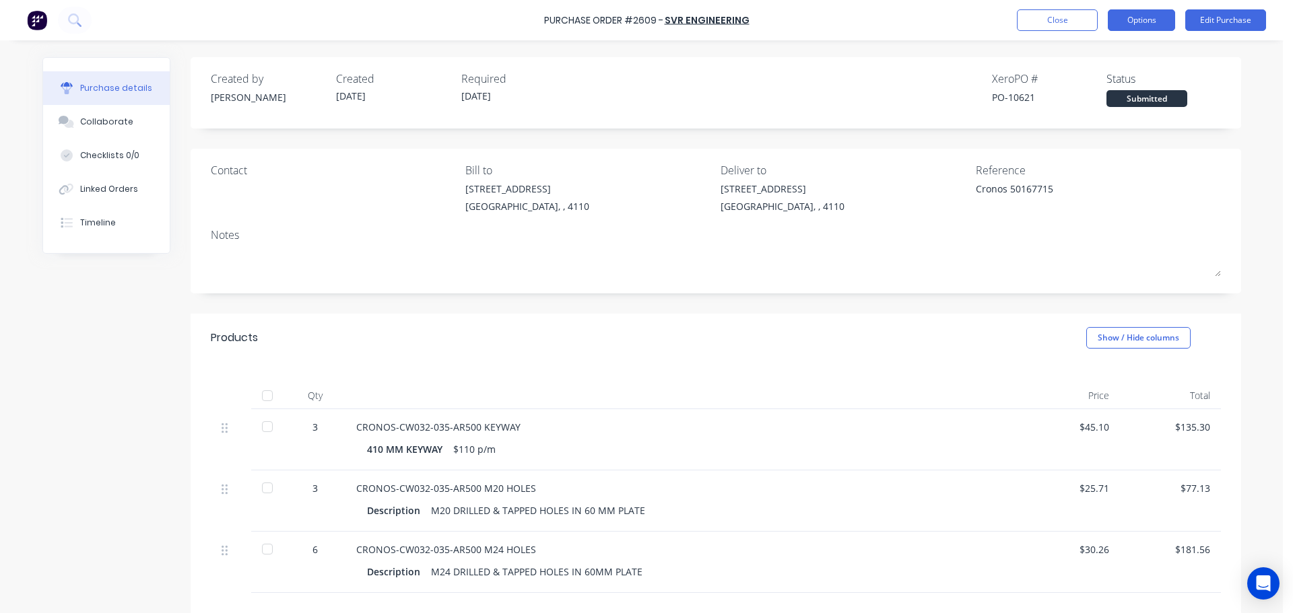
click at [1143, 23] on button "Options" at bounding box center [1140, 20] width 67 height 22
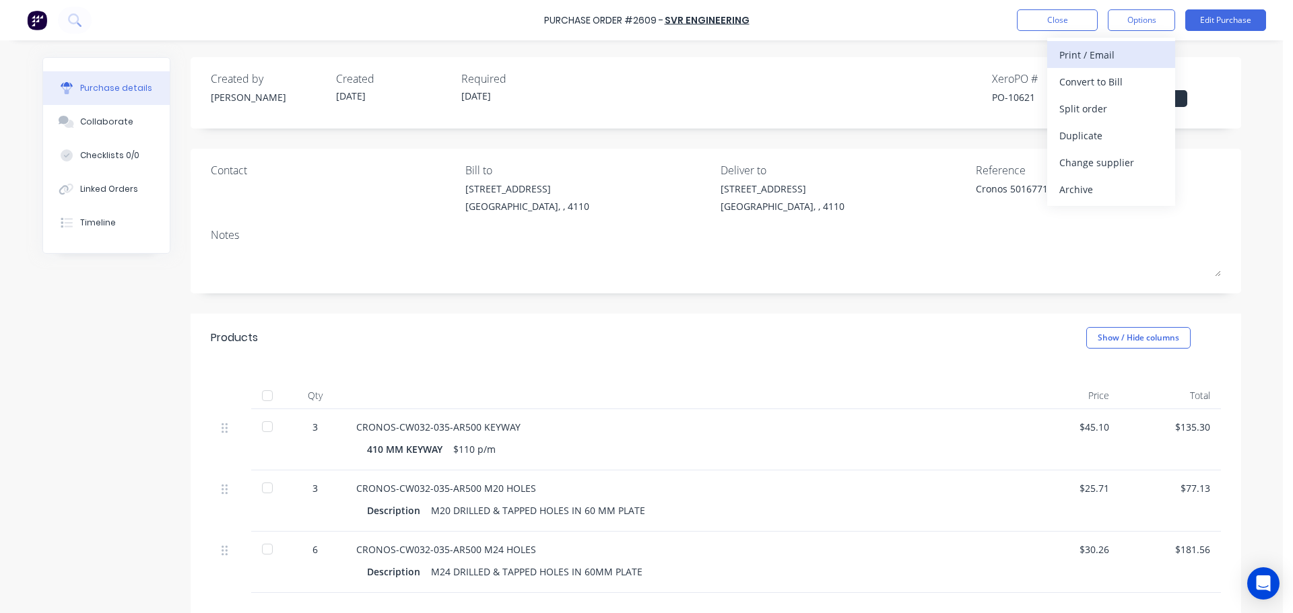
click at [1120, 49] on div "Print / Email" at bounding box center [1111, 55] width 104 height 20
click at [1115, 79] on div "With pricing" at bounding box center [1111, 82] width 104 height 20
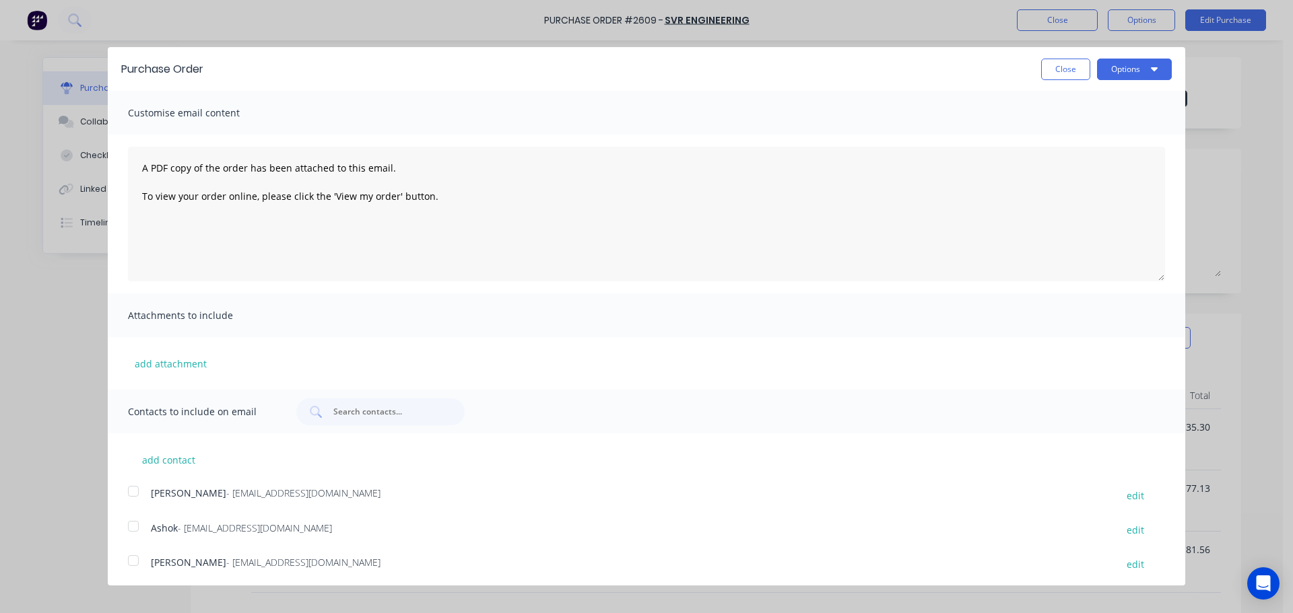
click at [131, 527] on div at bounding box center [133, 526] width 27 height 27
click at [1097, 67] on button "Options" at bounding box center [1134, 70] width 75 height 22
click at [1096, 101] on div "Print" at bounding box center [1108, 104] width 104 height 20
click at [1085, 127] on div "Email" at bounding box center [1108, 131] width 104 height 20
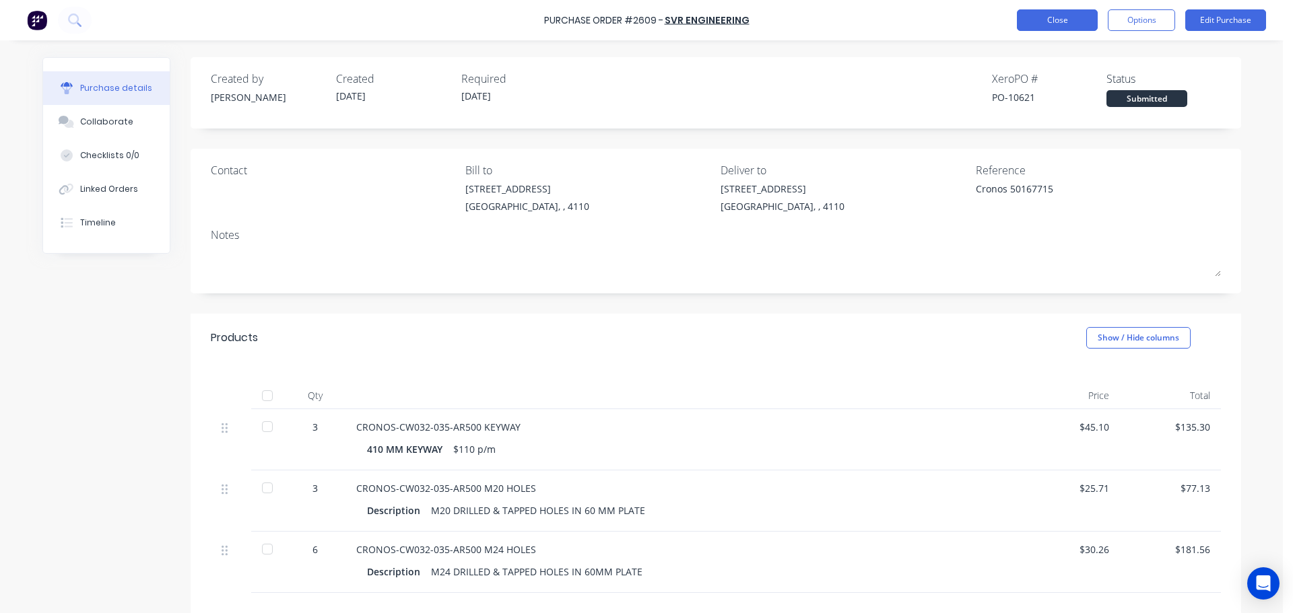
click at [1027, 20] on button "Close" at bounding box center [1057, 20] width 81 height 22
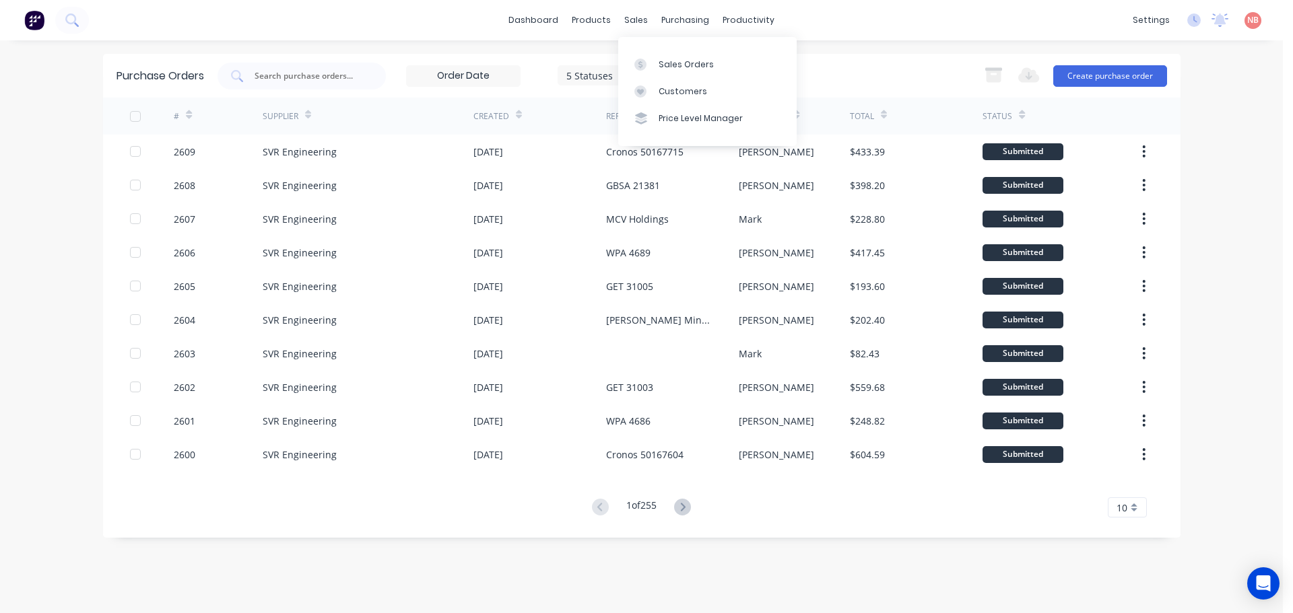
click at [647, 50] on div "Sales Orders Customers Price Level Manager" at bounding box center [707, 91] width 178 height 108
click at [648, 60] on div at bounding box center [644, 65] width 20 height 12
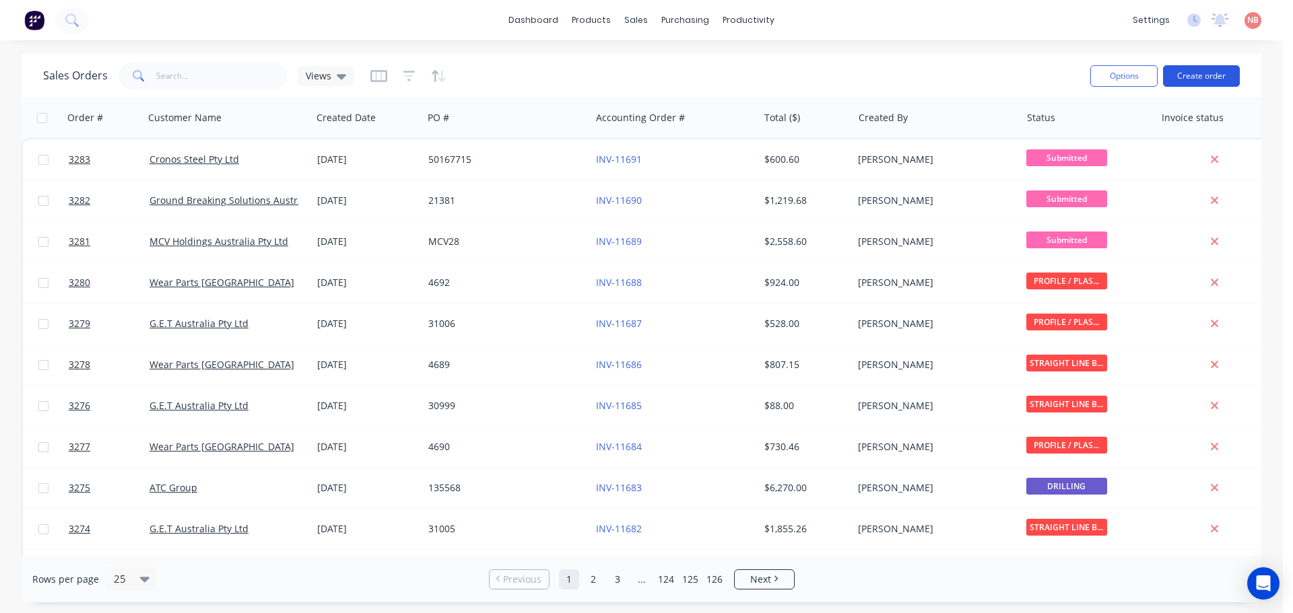
click at [1203, 70] on button "Create order" at bounding box center [1201, 76] width 77 height 22
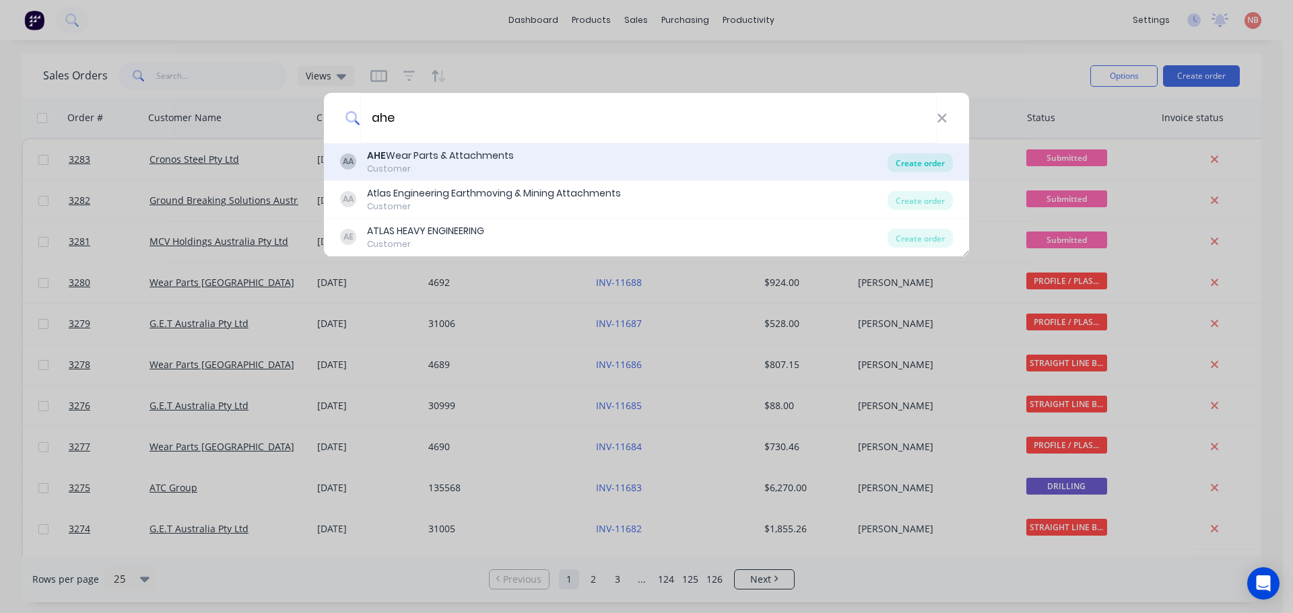
type input "ahe"
click at [924, 162] on div "Create order" at bounding box center [919, 162] width 65 height 19
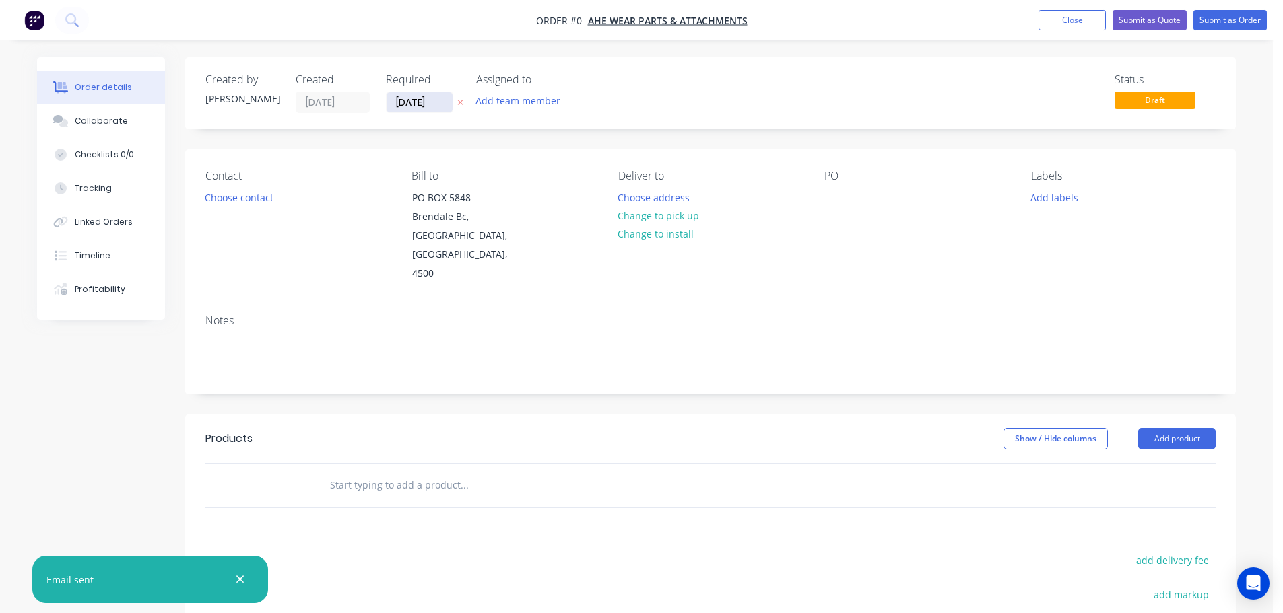
click at [406, 102] on input "[DATE]" at bounding box center [419, 102] width 66 height 20
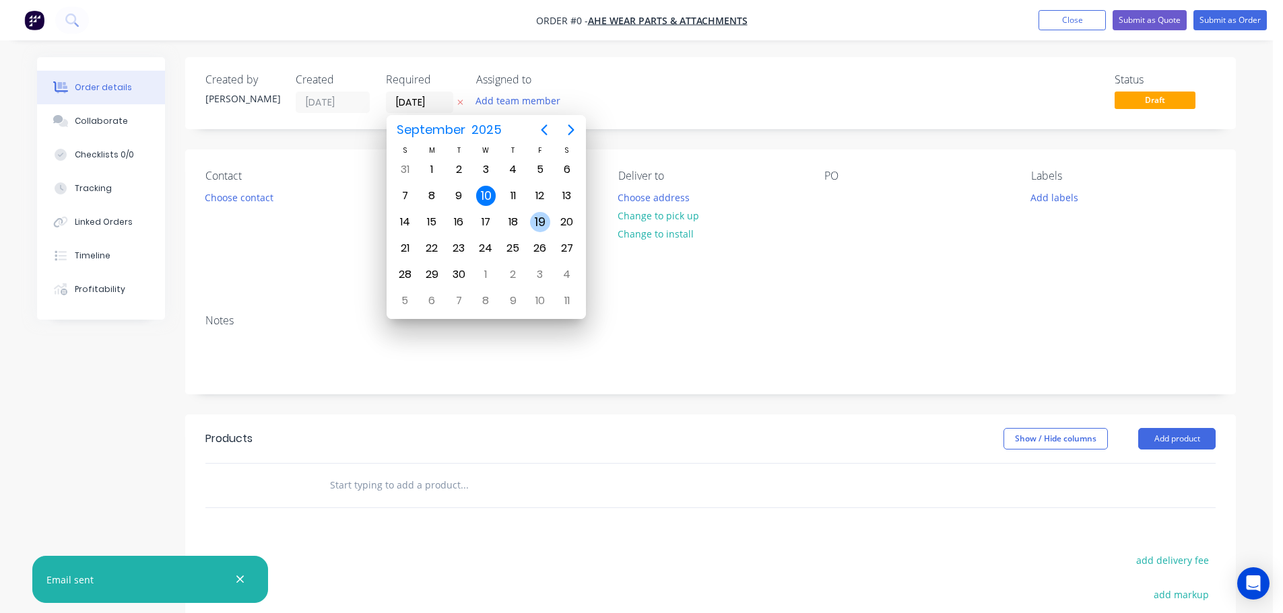
click at [533, 218] on div "19" at bounding box center [540, 222] width 20 height 20
type input "[DATE]"
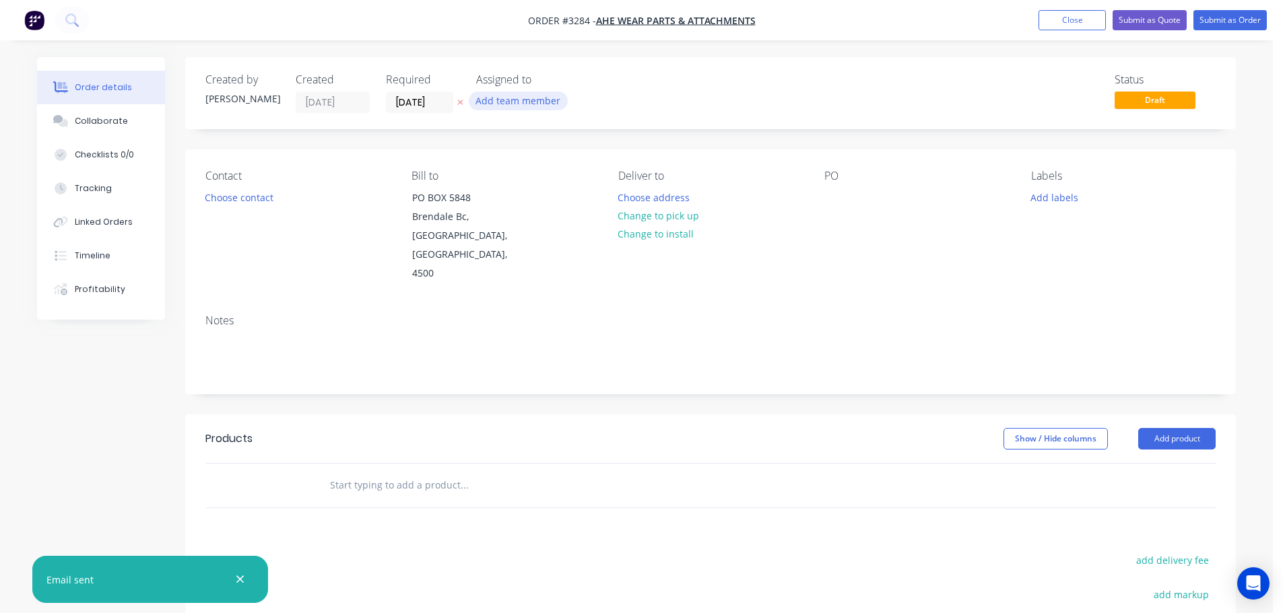
click at [510, 105] on button "Add team member" at bounding box center [518, 101] width 99 height 18
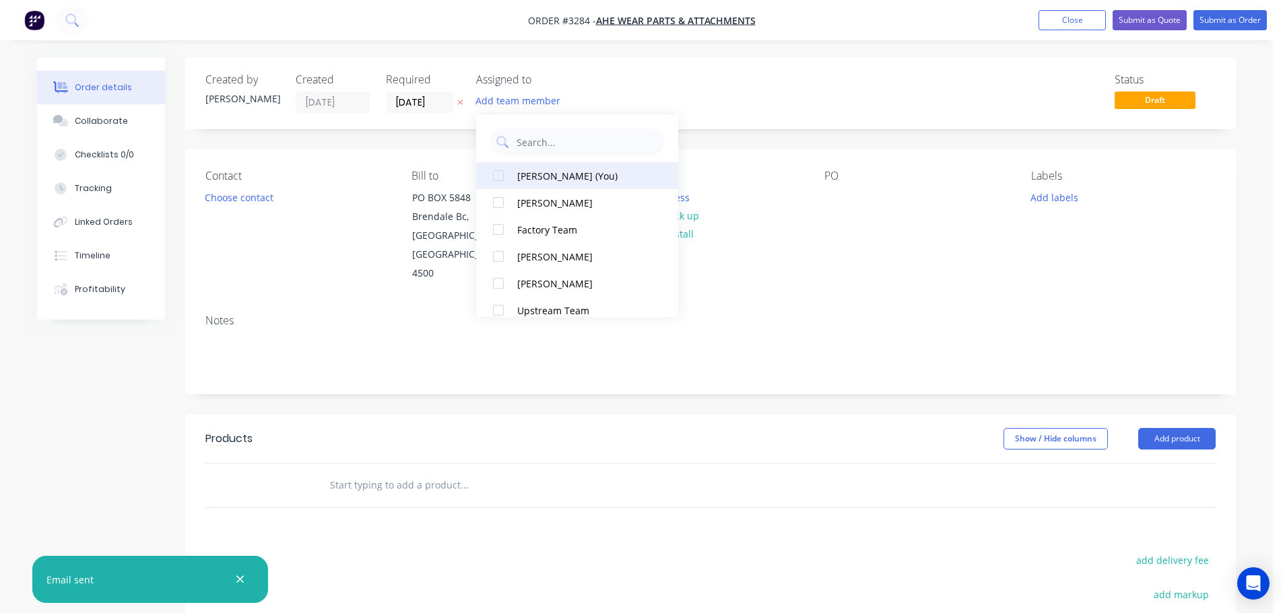
click at [520, 178] on div "[PERSON_NAME] (You)" at bounding box center [584, 176] width 135 height 14
click at [269, 193] on button "Choose contact" at bounding box center [239, 197] width 83 height 18
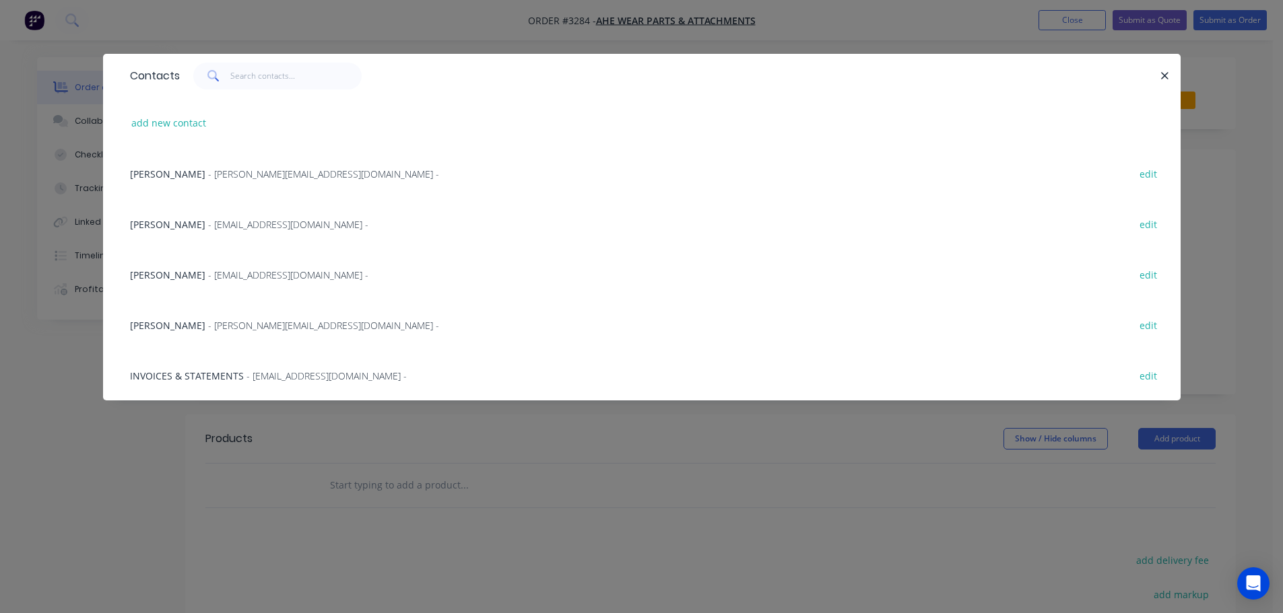
click at [208, 221] on span "- [EMAIL_ADDRESS][DOMAIN_NAME] -" at bounding box center [288, 224] width 160 height 13
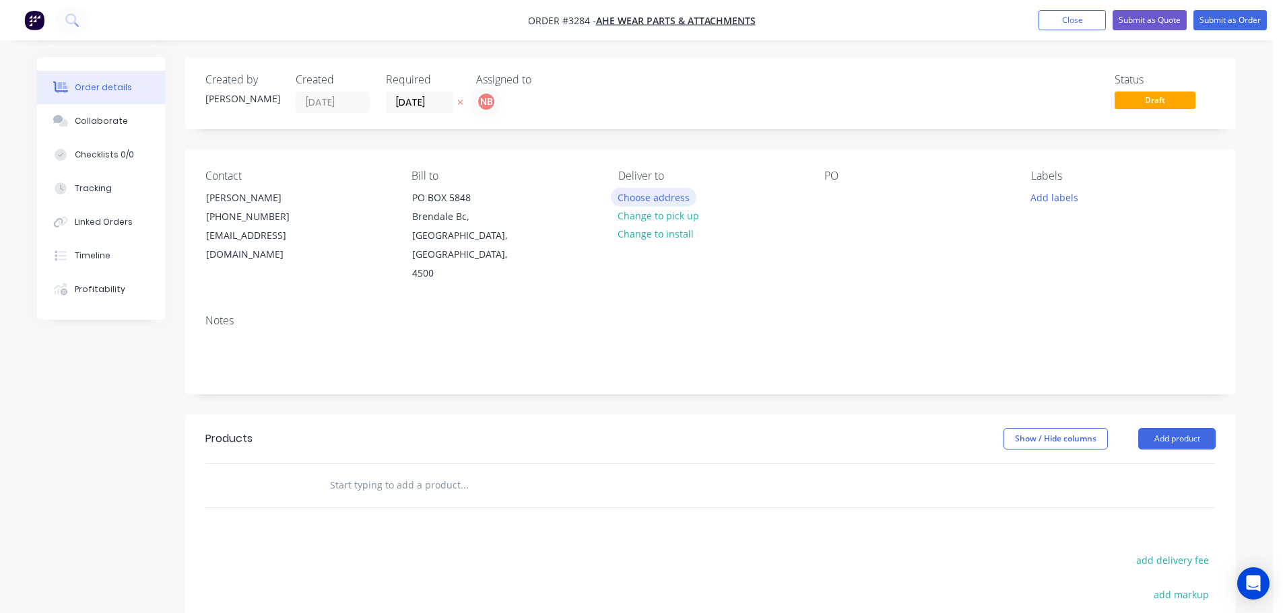
click at [636, 191] on button "Choose address" at bounding box center [654, 197] width 86 height 18
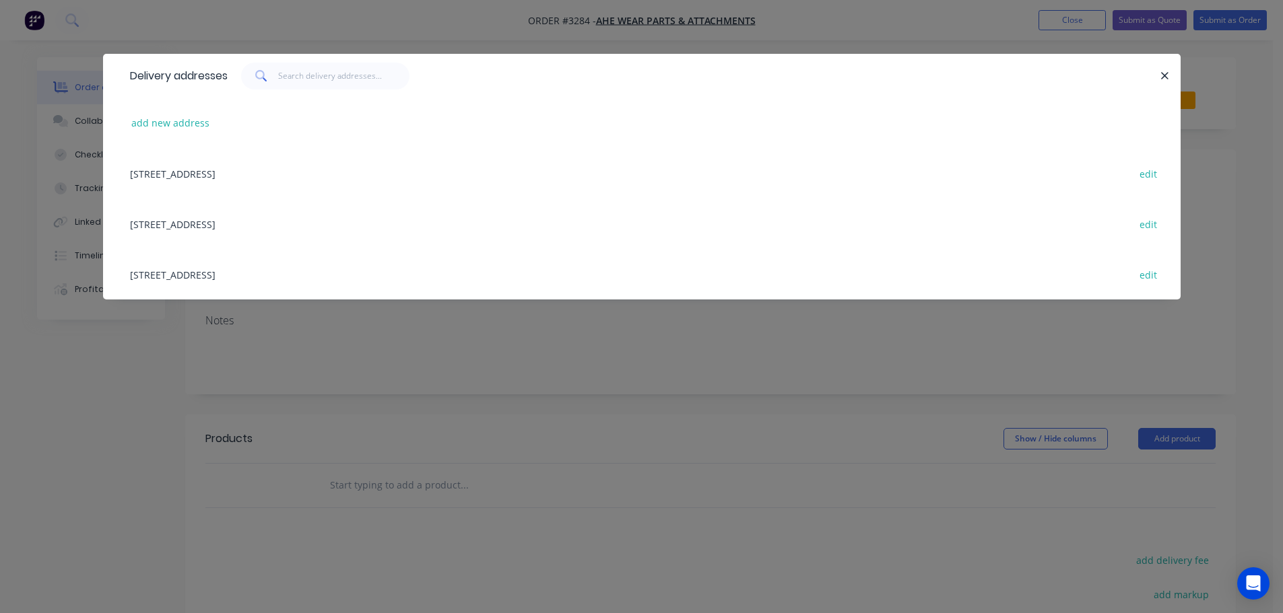
click at [196, 280] on div "[STREET_ADDRESS] edit" at bounding box center [641, 274] width 1037 height 50
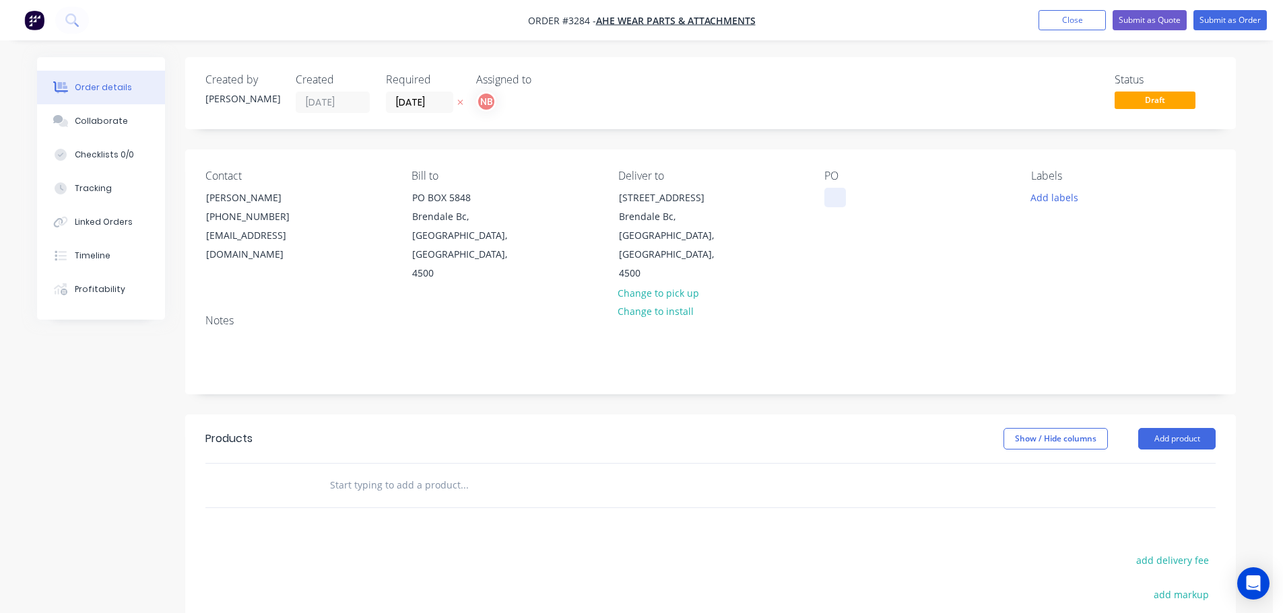
click at [833, 197] on div at bounding box center [835, 198] width 22 height 20
click at [1055, 191] on button "Add labels" at bounding box center [1054, 197] width 62 height 18
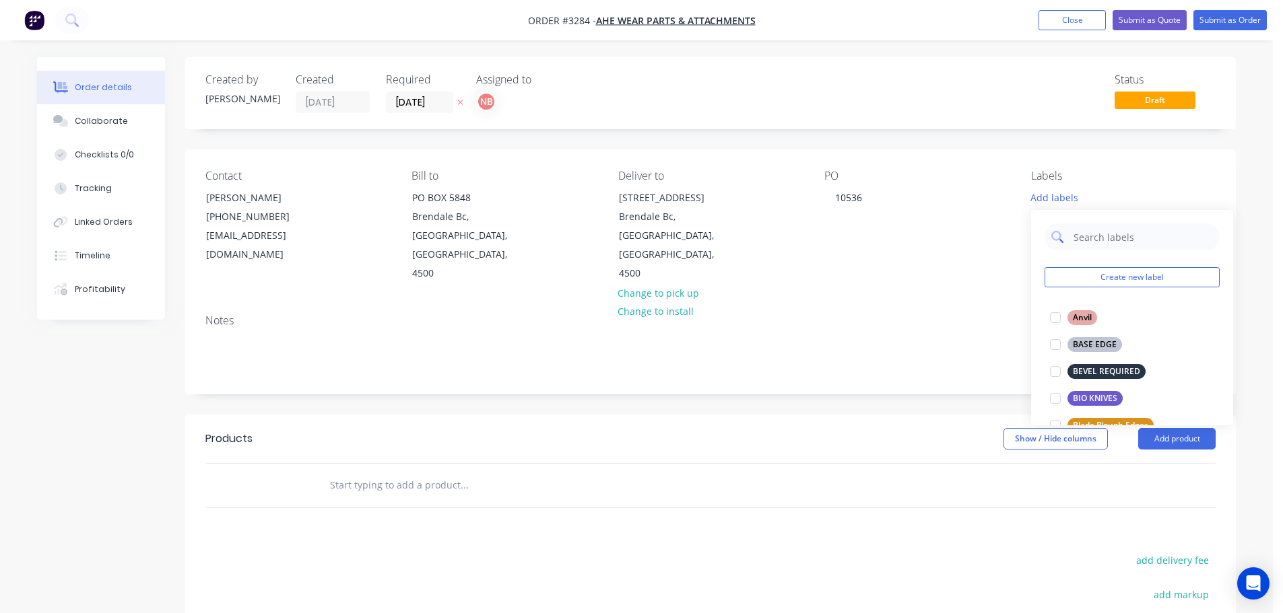
click at [1085, 231] on input "text" at bounding box center [1142, 237] width 141 height 27
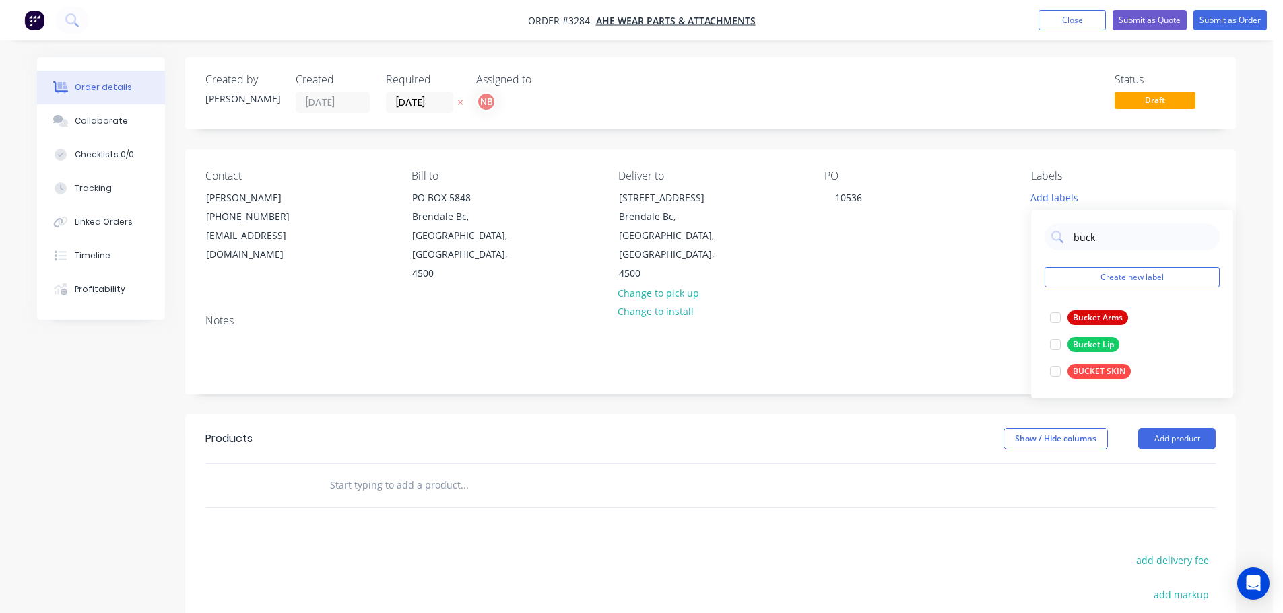
type input "buck"
click at [1089, 368] on div "BUCKET SKIN" at bounding box center [1098, 371] width 63 height 15
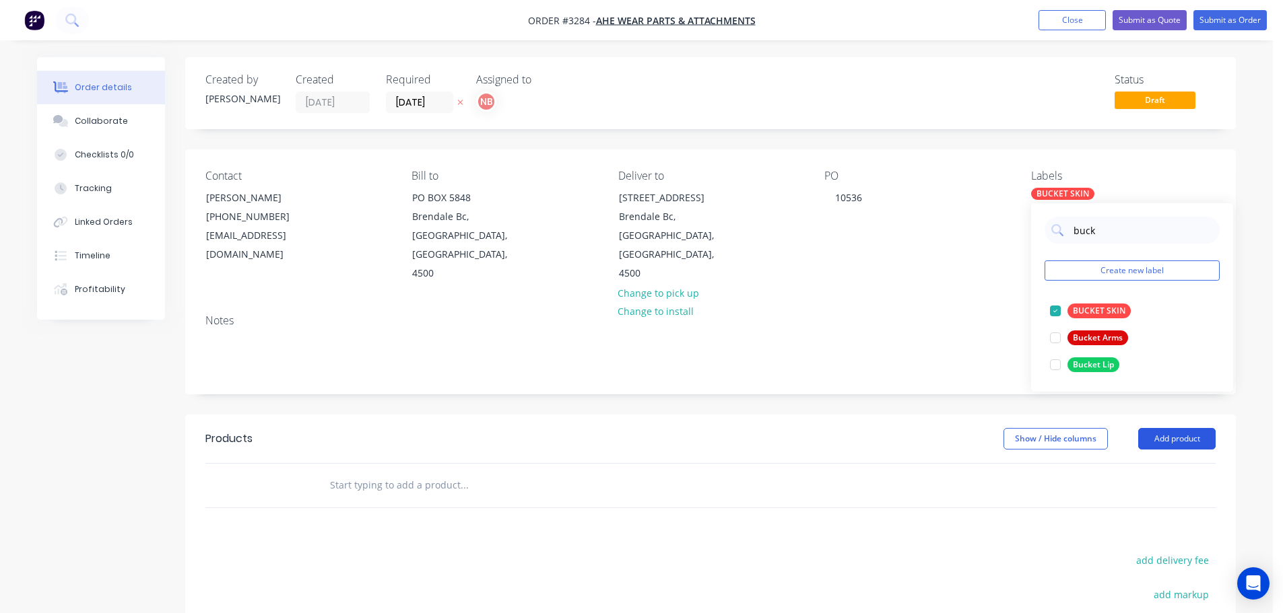
click at [1147, 435] on button "Add product" at bounding box center [1176, 439] width 77 height 22
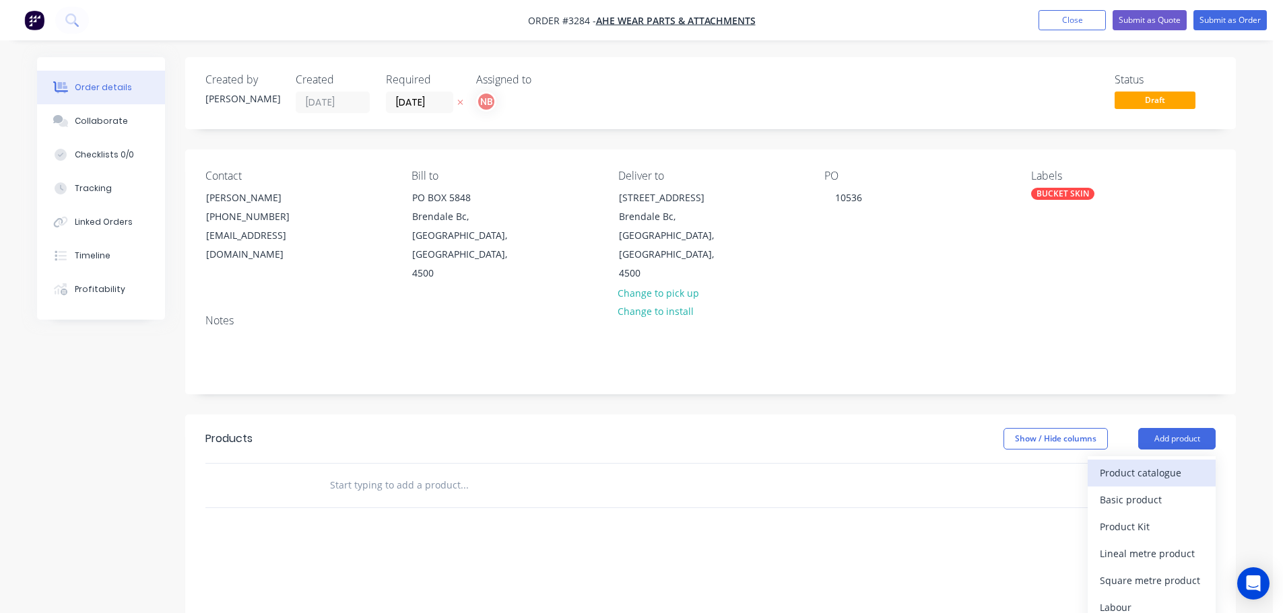
click at [1113, 469] on div "Product catalogue" at bounding box center [1151, 473] width 104 height 20
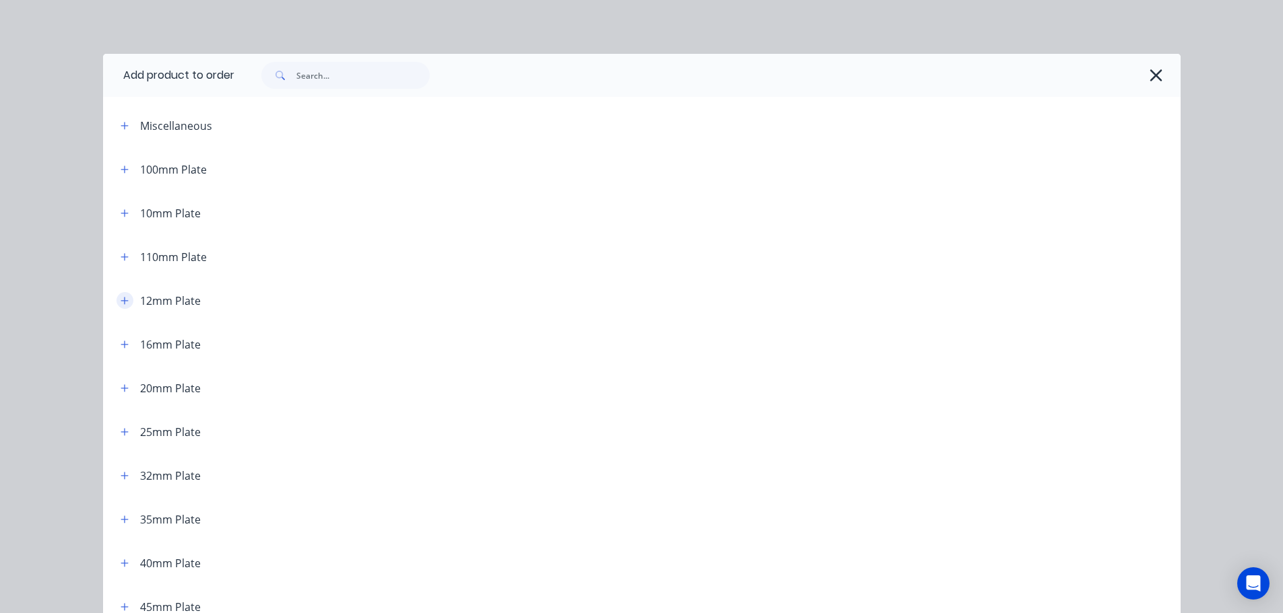
click at [121, 305] on icon "button" at bounding box center [125, 300] width 8 height 9
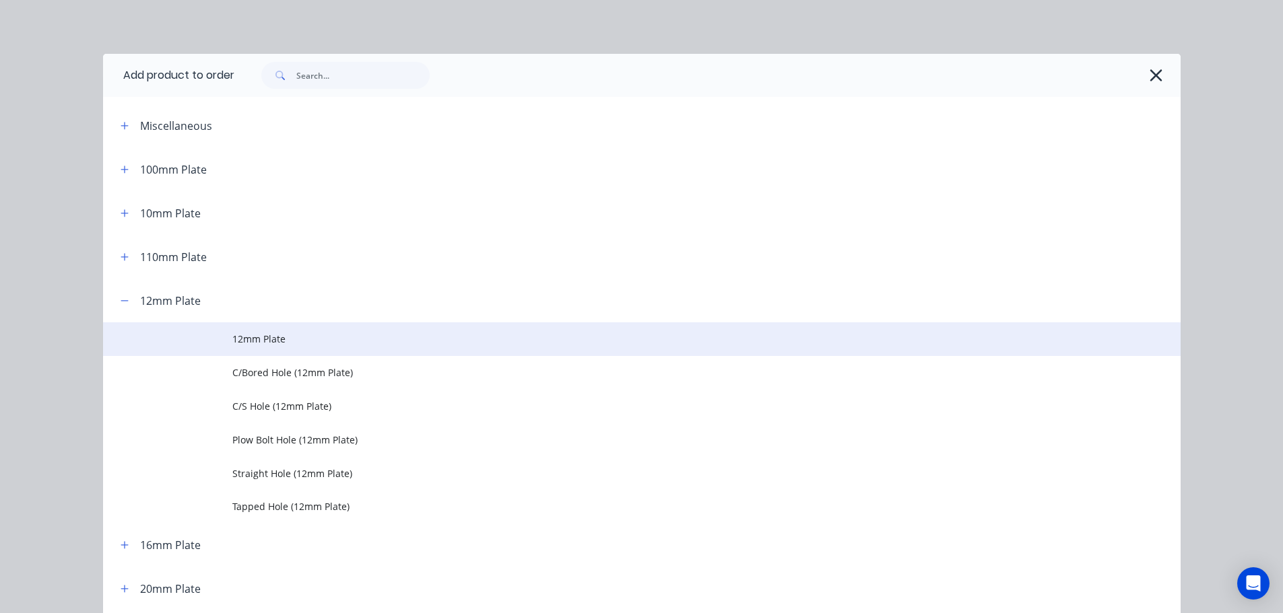
click at [247, 345] on span "12mm Plate" at bounding box center [611, 339] width 758 height 14
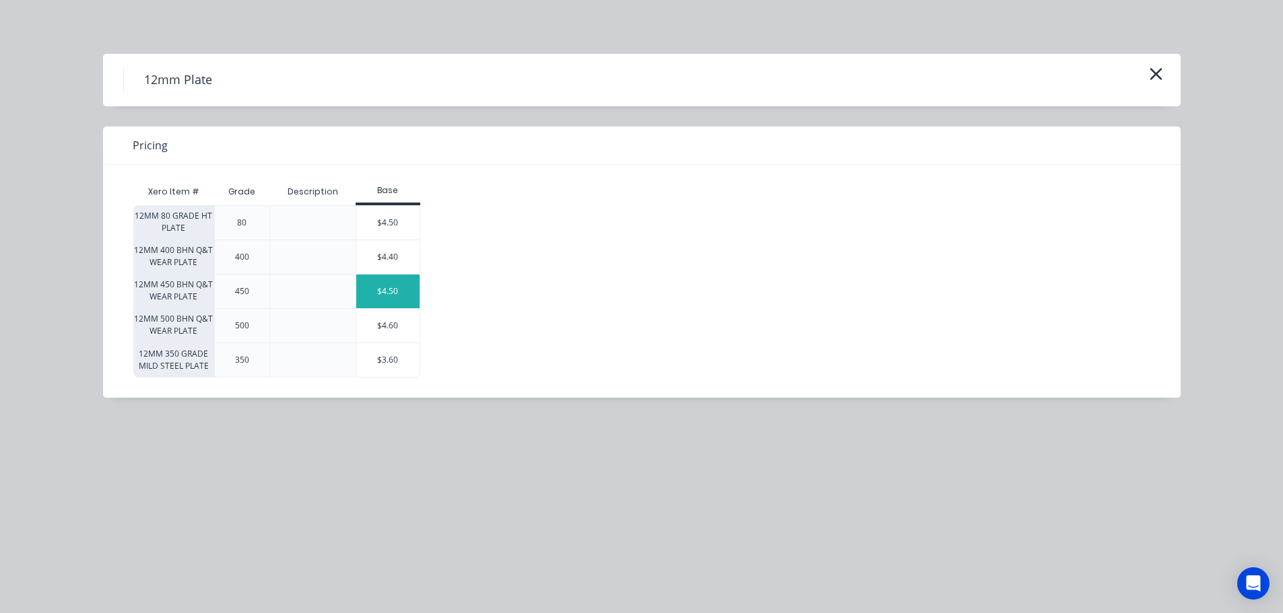
click at [363, 295] on div "$4.50" at bounding box center [387, 292] width 63 height 34
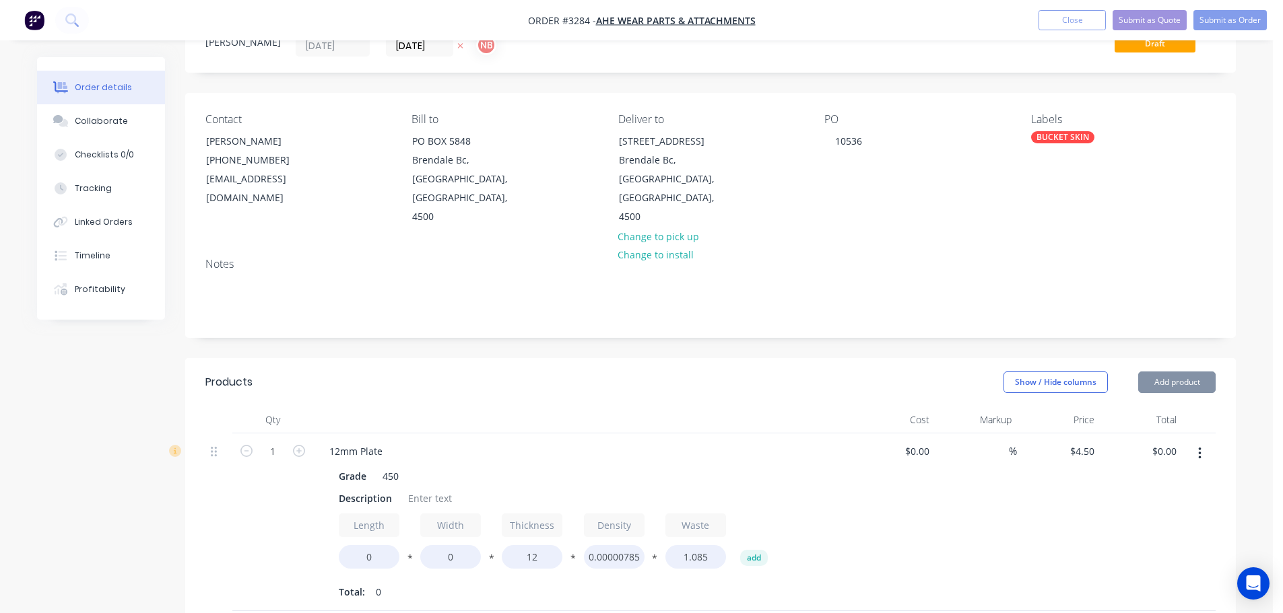
scroll to position [135, 0]
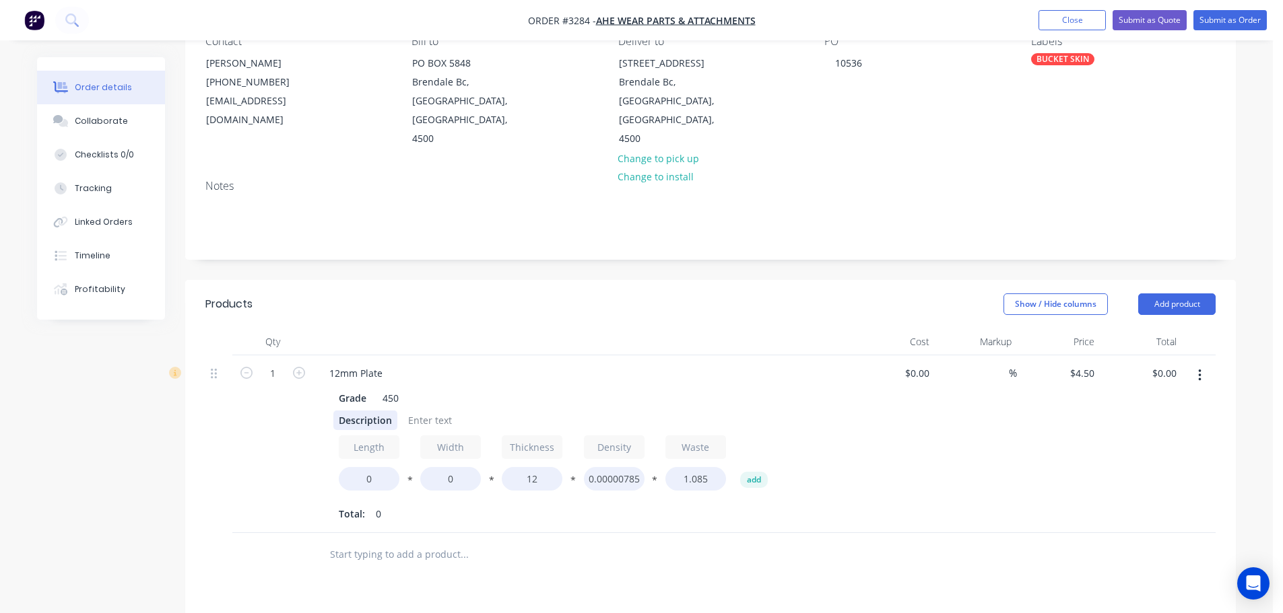
click at [364, 426] on div "Description" at bounding box center [365, 421] width 64 height 20
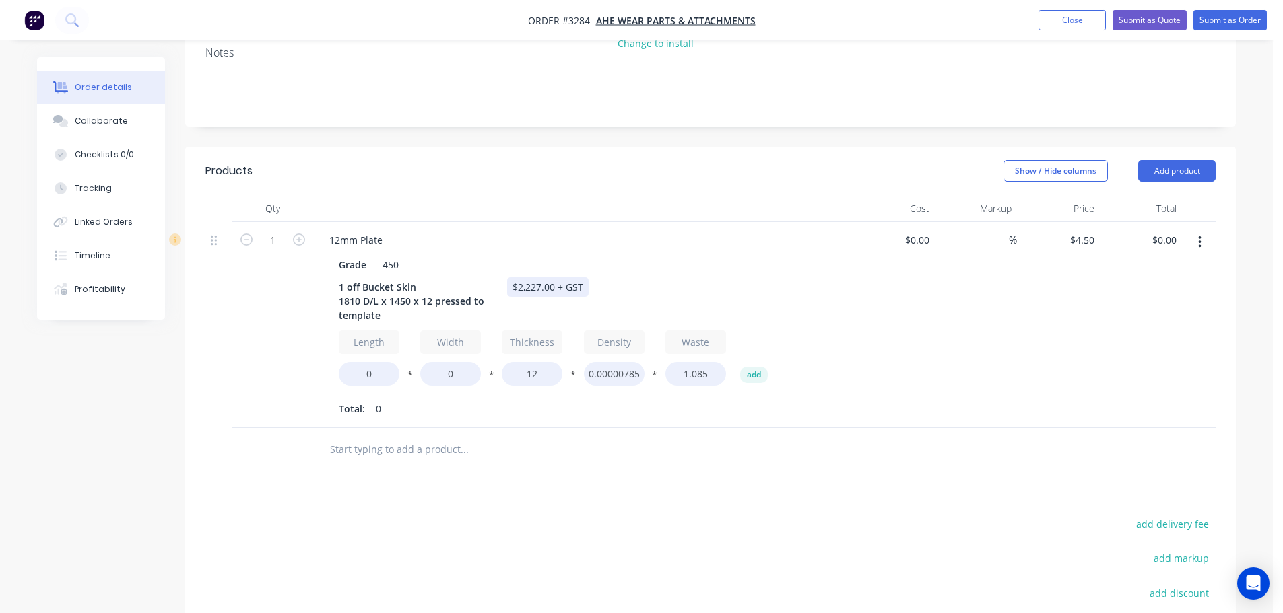
scroll to position [269, 0]
click at [360, 372] on input "0" at bounding box center [369, 373] width 61 height 24
type input "1810"
click at [439, 370] on input "0" at bounding box center [450, 373] width 61 height 24
type input "1450"
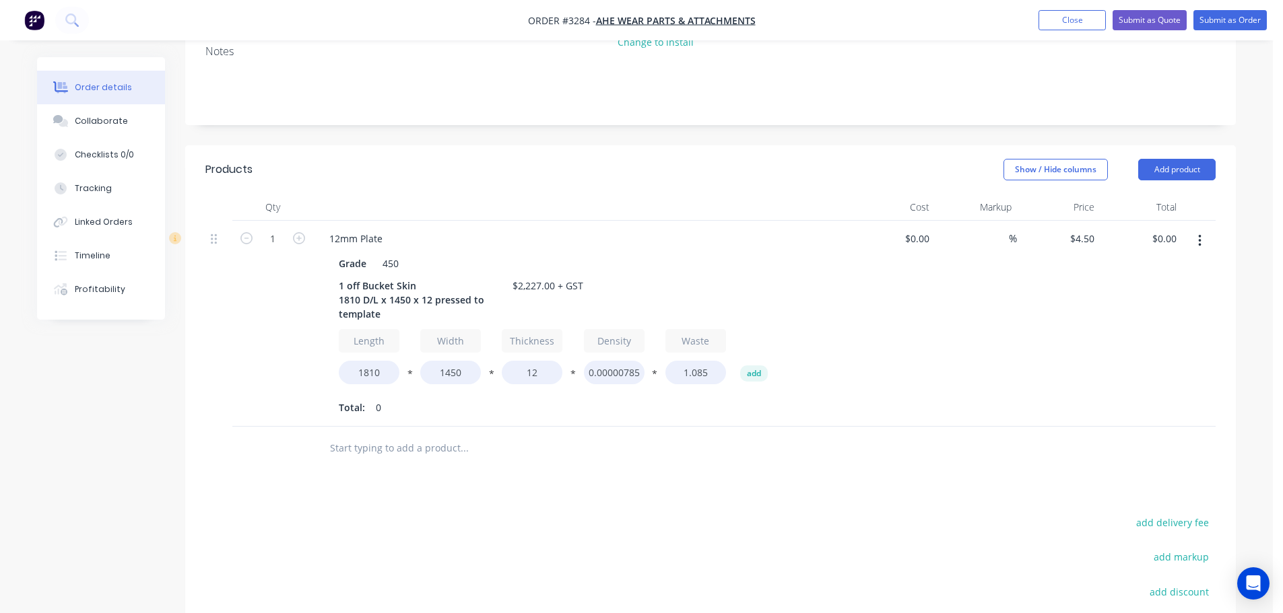
type input "$1,206.00"
click at [489, 406] on div "Total: 0" at bounding box center [582, 408] width 487 height 20
click at [1175, 171] on button "Add product" at bounding box center [1176, 170] width 77 height 22
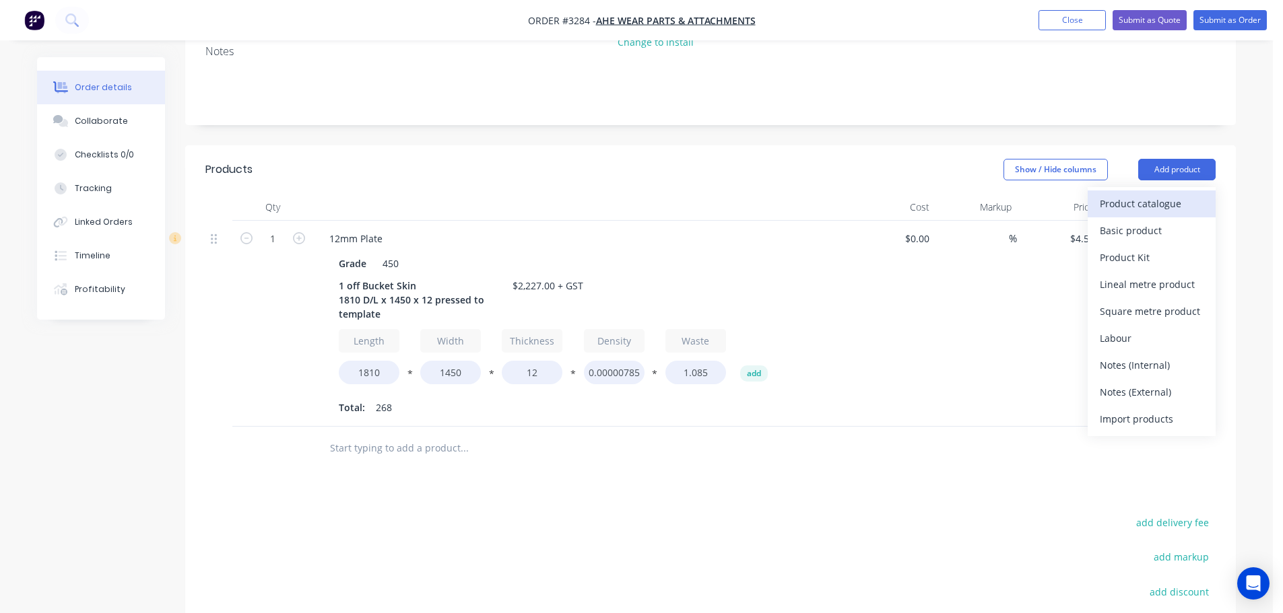
click at [1147, 201] on div "Product catalogue" at bounding box center [1151, 204] width 104 height 20
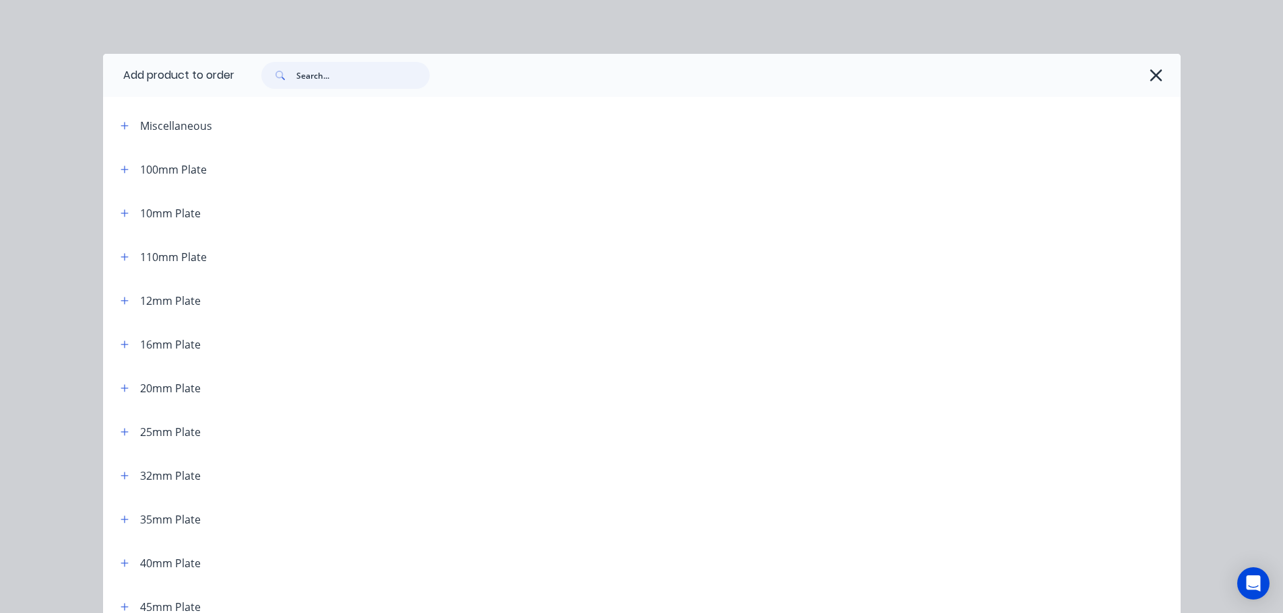
click at [394, 81] on input "text" at bounding box center [362, 75] width 133 height 27
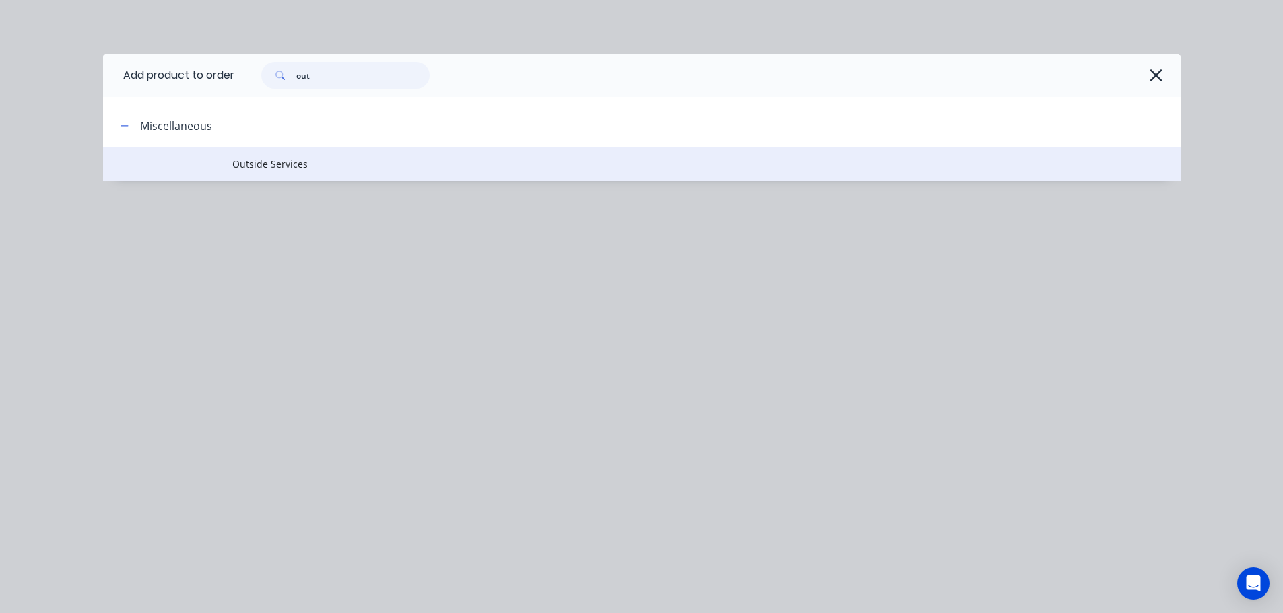
type input "out"
click at [252, 151] on td "Outside Services" at bounding box center [706, 164] width 948 height 34
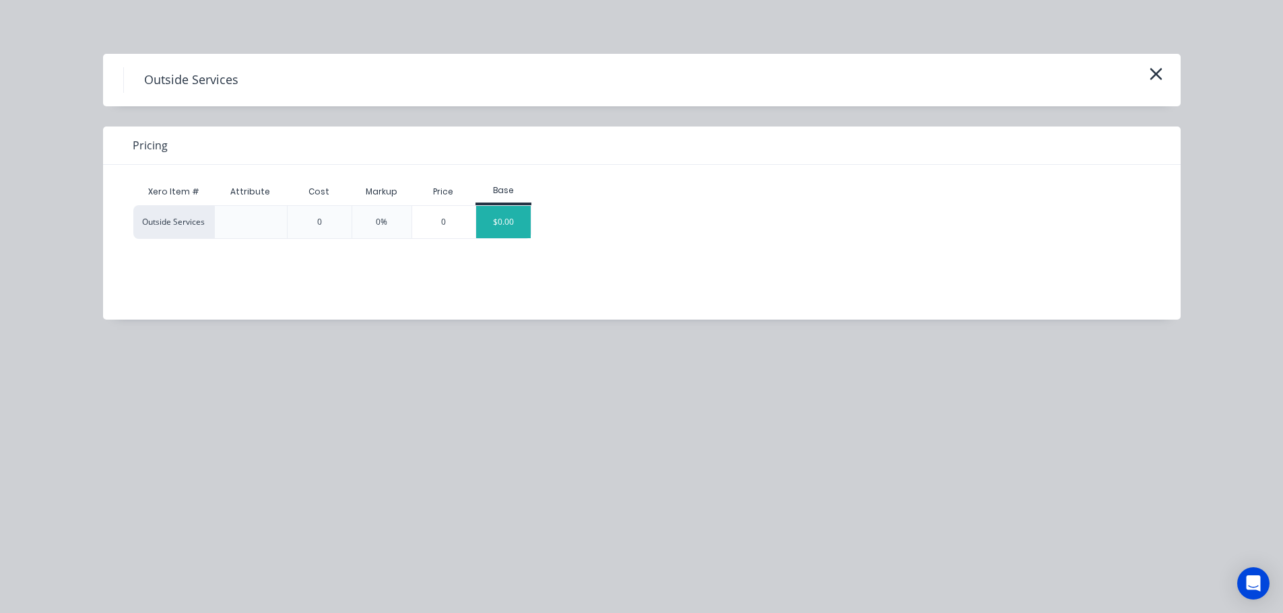
click at [520, 218] on div "$0.00" at bounding box center [503, 222] width 55 height 32
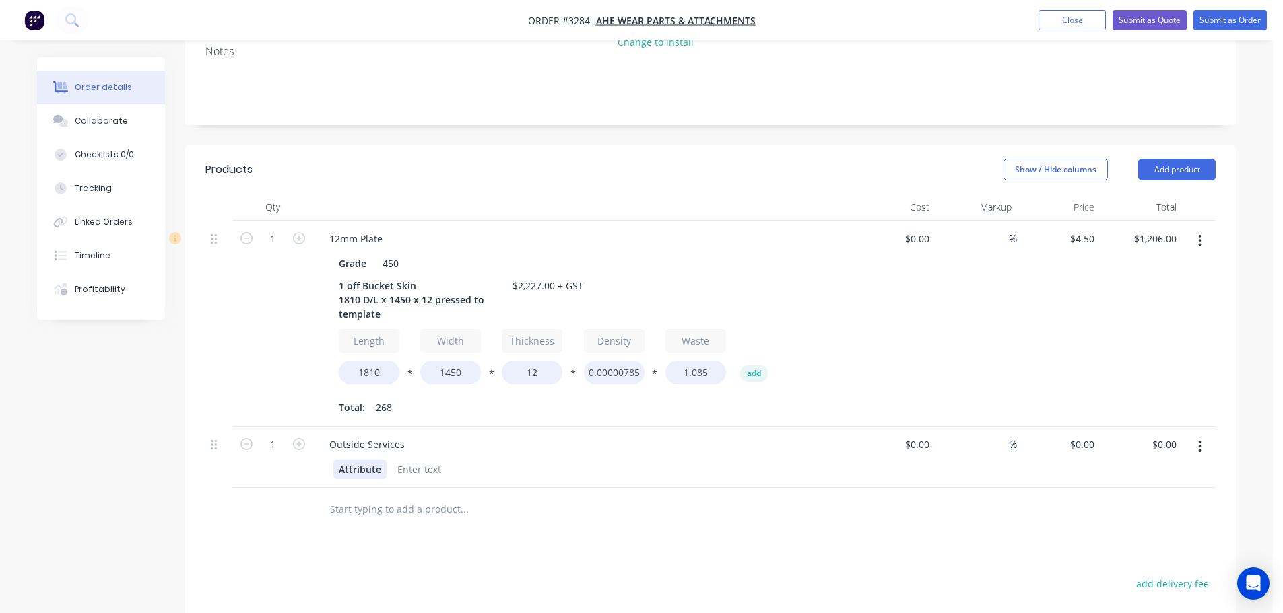
click at [367, 473] on div "Attribute" at bounding box center [359, 470] width 53 height 20
click at [1084, 444] on input "0" at bounding box center [1083, 445] width 31 height 20
type input "$975.00"
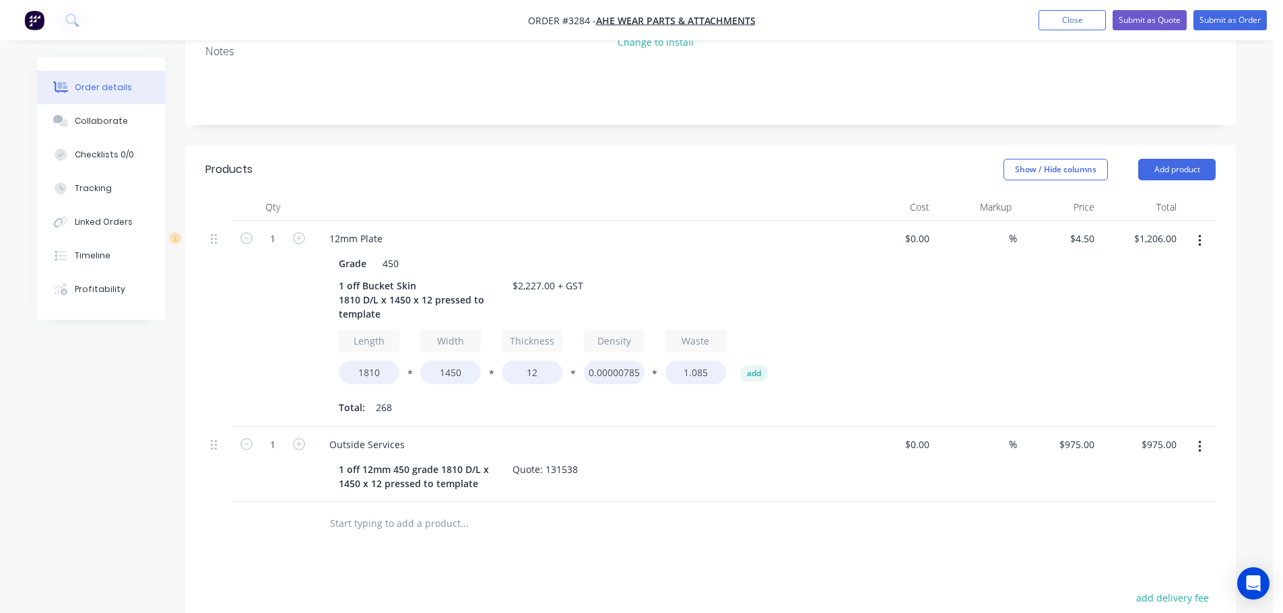
click at [1029, 508] on div at bounding box center [710, 524] width 1010 height 44
click at [1179, 176] on button "Add product" at bounding box center [1176, 170] width 77 height 22
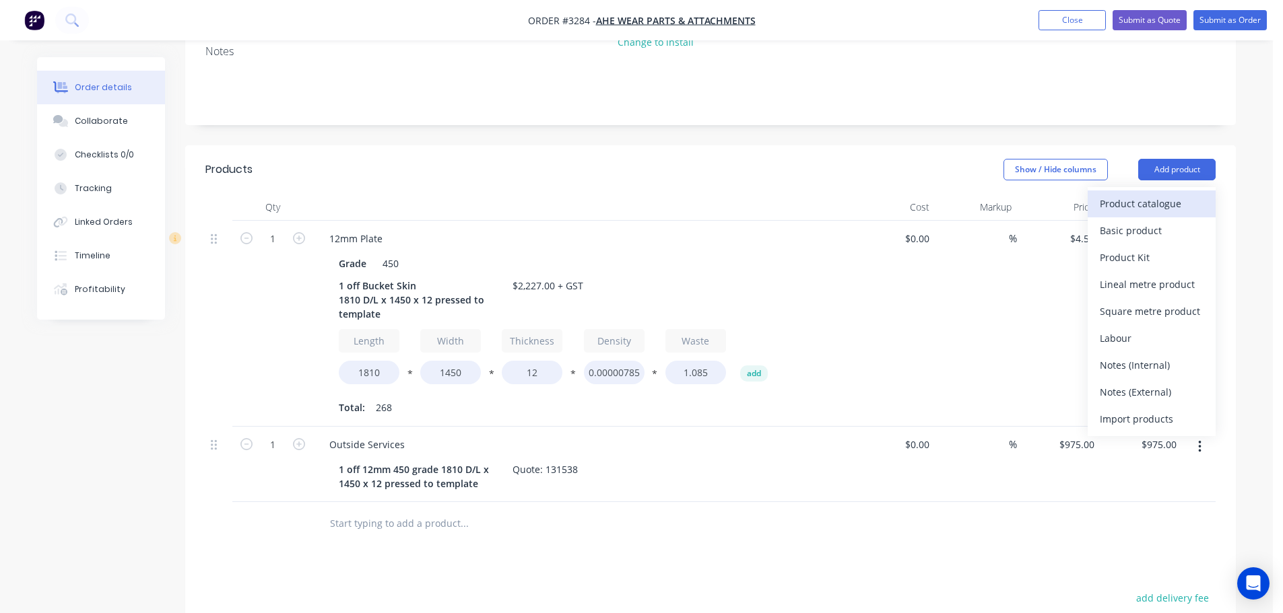
click at [1158, 200] on div "Product catalogue" at bounding box center [1151, 204] width 104 height 20
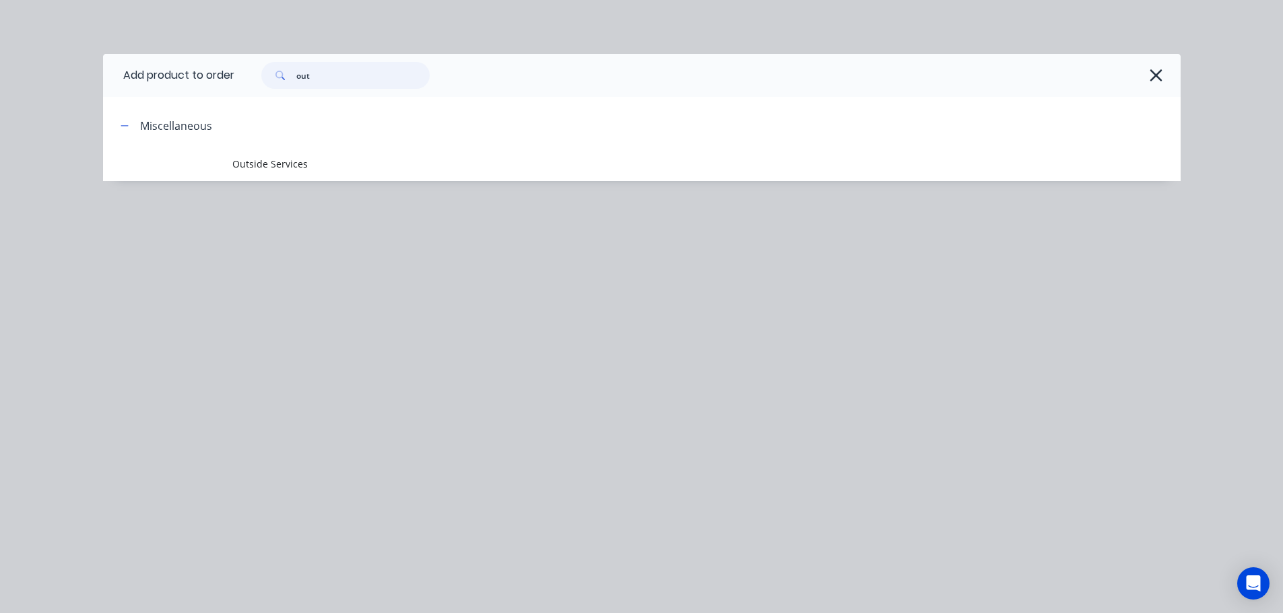
drag, startPoint x: 326, startPoint y: 82, endPoint x: 277, endPoint y: 84, distance: 48.5
click at [277, 84] on div "out" at bounding box center [345, 75] width 168 height 27
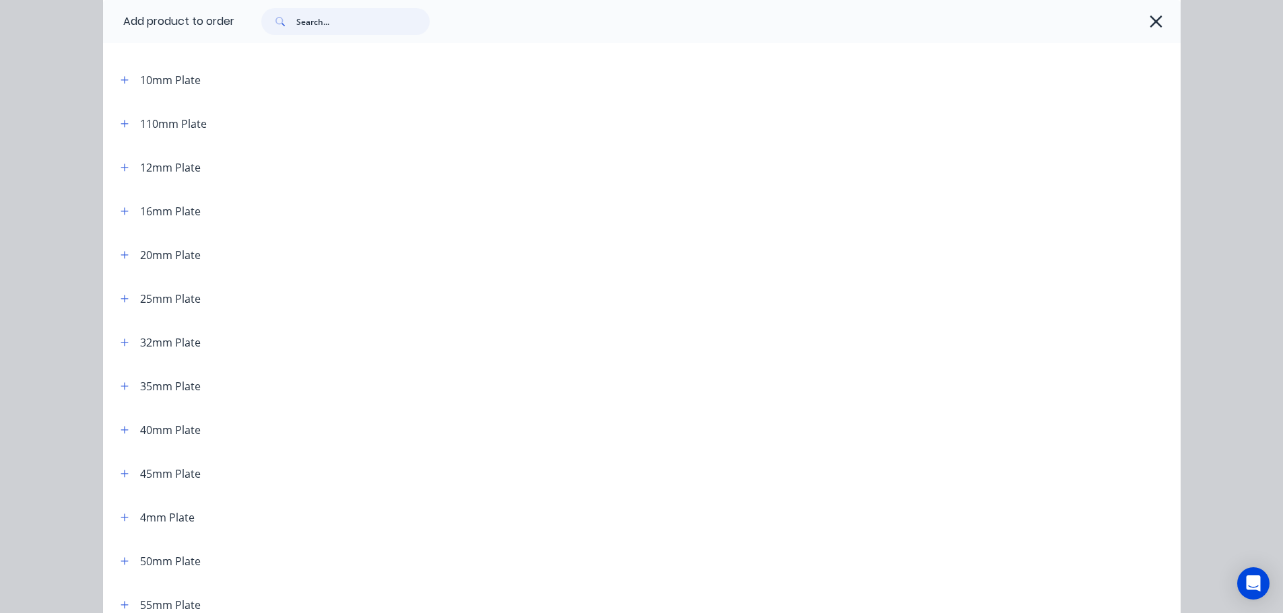
scroll to position [135, 0]
click at [123, 206] on icon "button" at bounding box center [125, 209] width 8 height 9
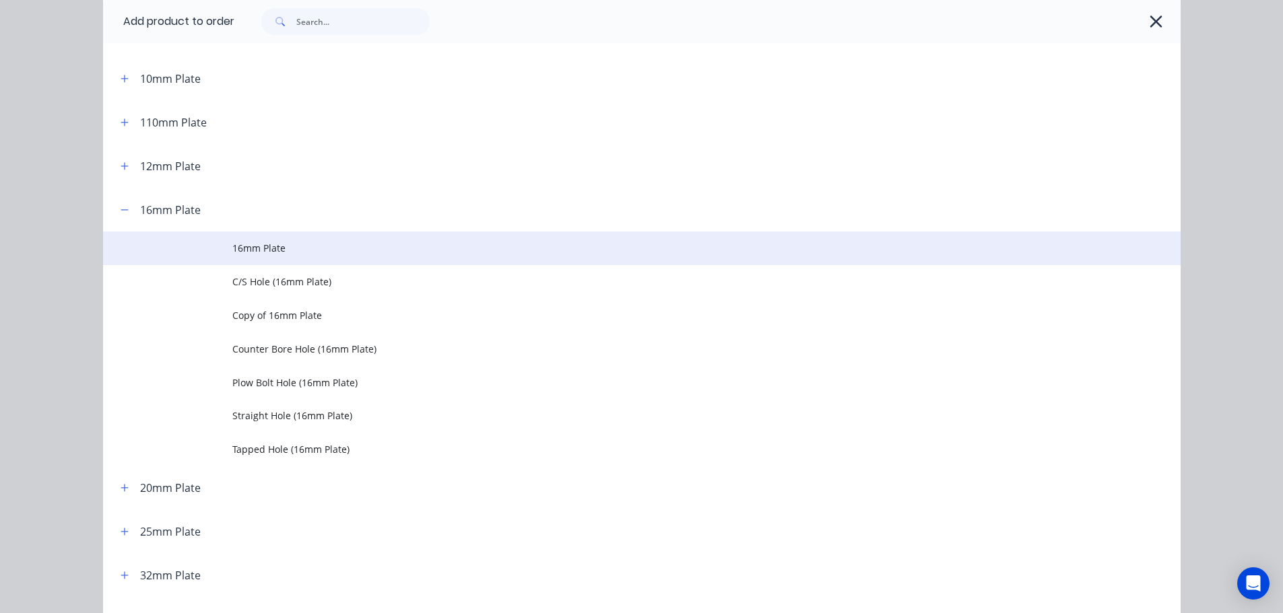
click at [252, 245] on span "16mm Plate" at bounding box center [611, 248] width 758 height 14
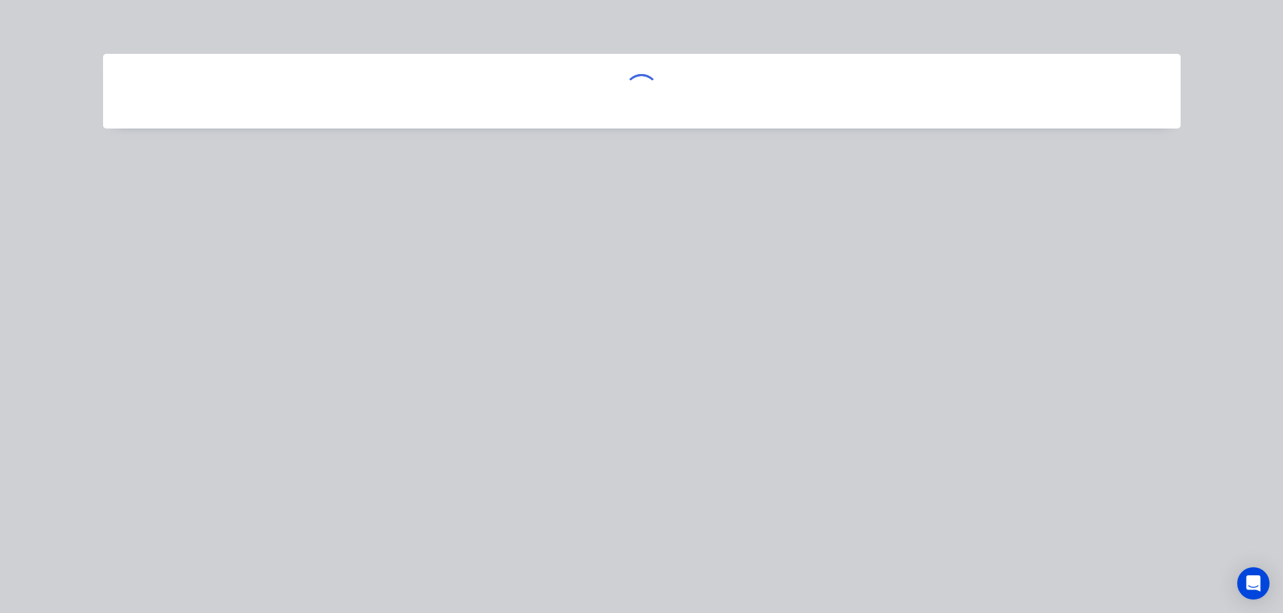
scroll to position [0, 0]
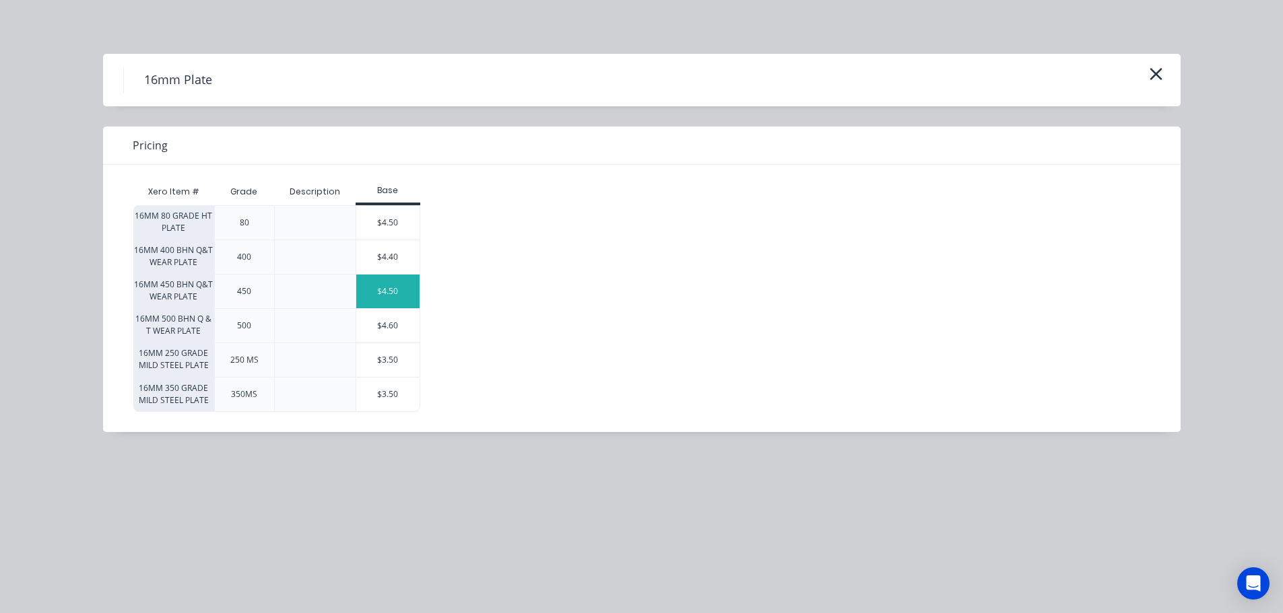
click at [377, 287] on div "$4.50" at bounding box center [387, 292] width 63 height 34
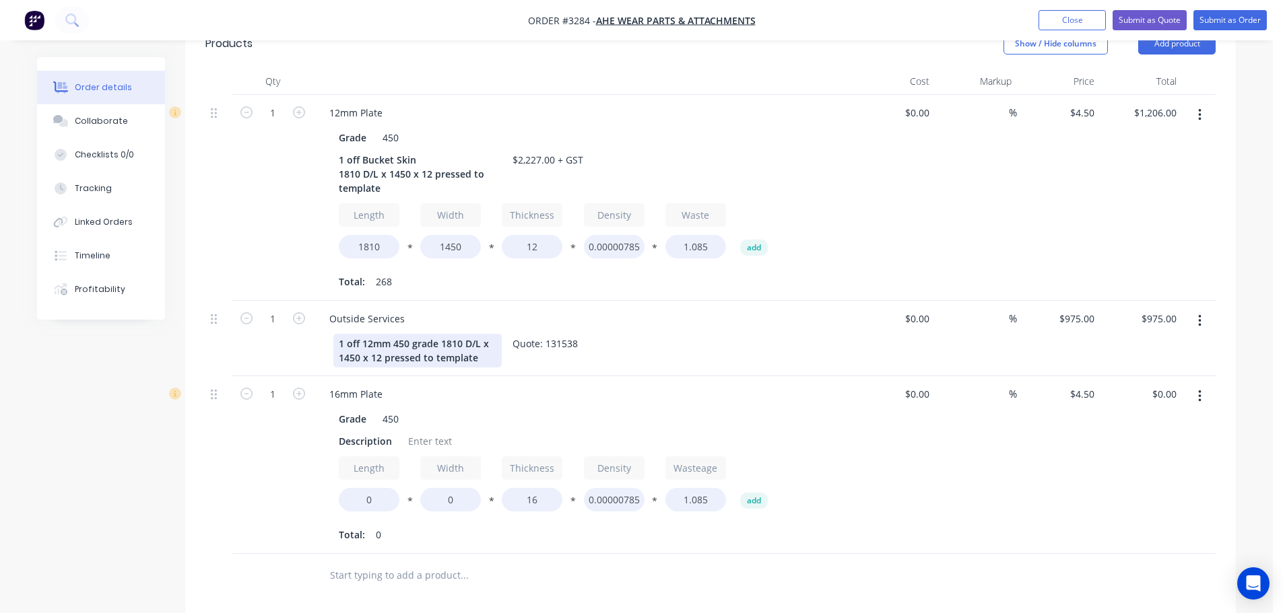
scroll to position [404, 0]
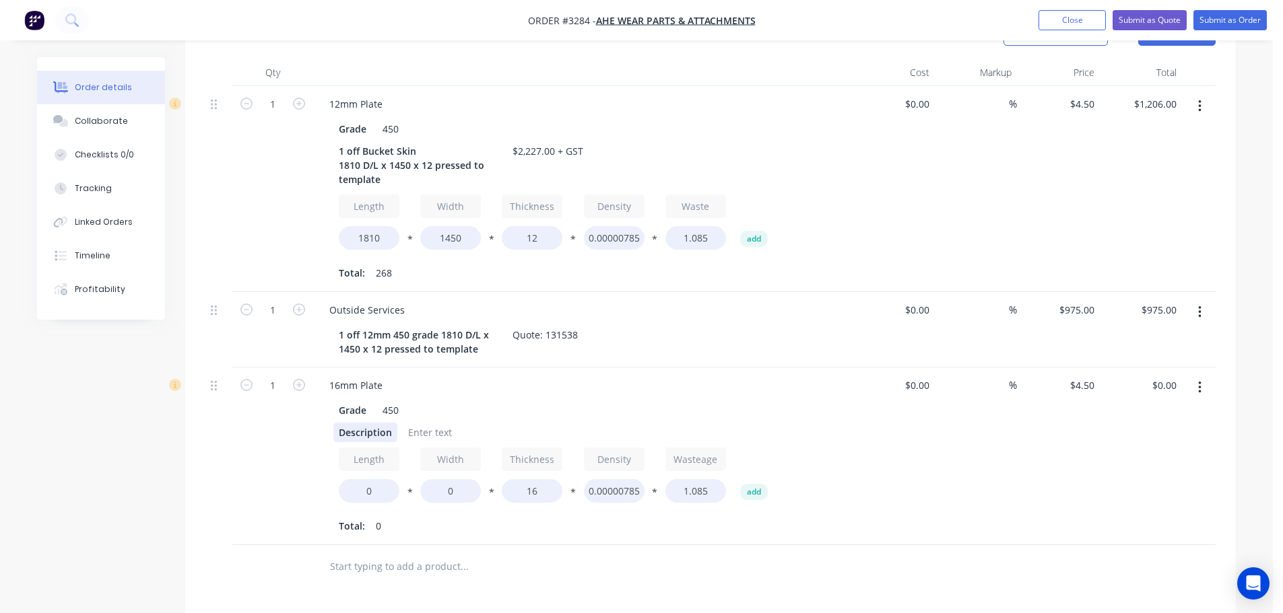
click at [345, 433] on div "Description" at bounding box center [365, 433] width 64 height 20
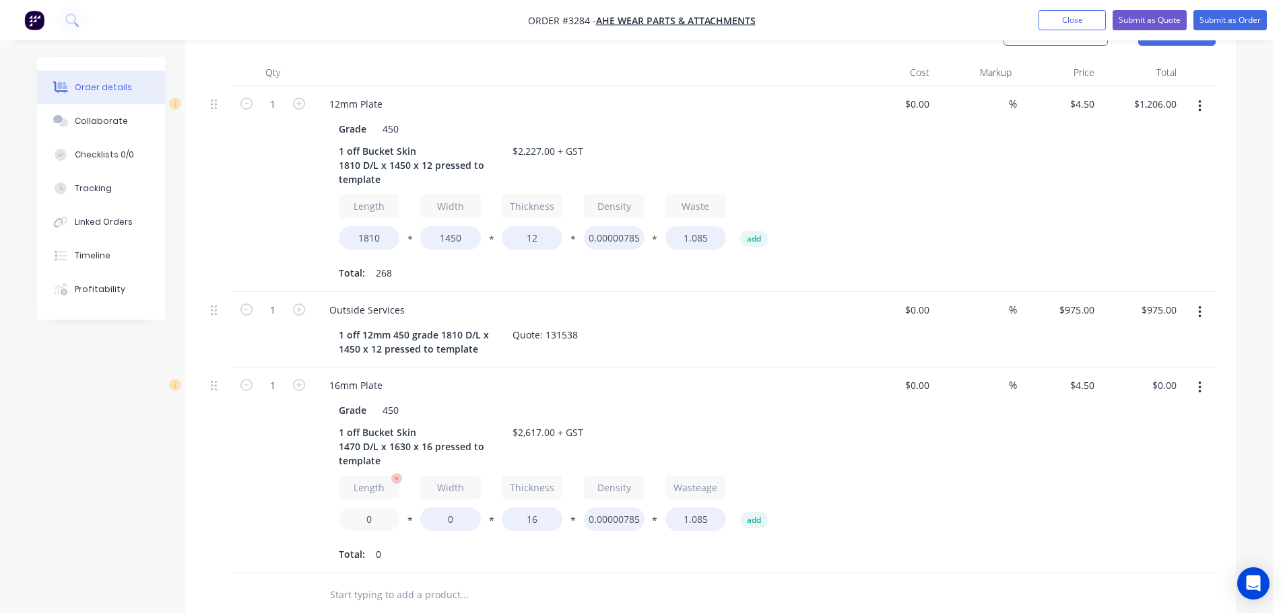
click at [352, 517] on input "0" at bounding box center [369, 520] width 61 height 24
type input "1470"
click at [442, 520] on input "0" at bounding box center [450, 520] width 61 height 24
type input "1630"
type input "$1,471.50"
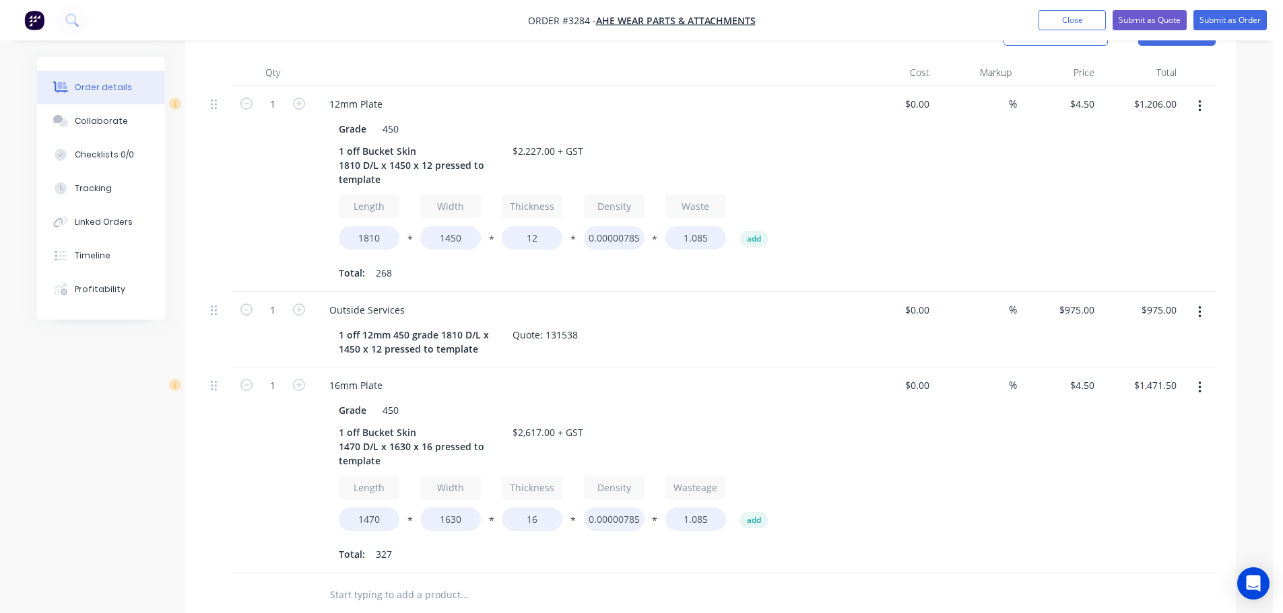
click at [553, 553] on div "Total: 327" at bounding box center [582, 555] width 487 height 20
click at [1204, 312] on button "button" at bounding box center [1200, 312] width 32 height 24
click at [1148, 376] on div "Duplicate" at bounding box center [1151, 375] width 104 height 20
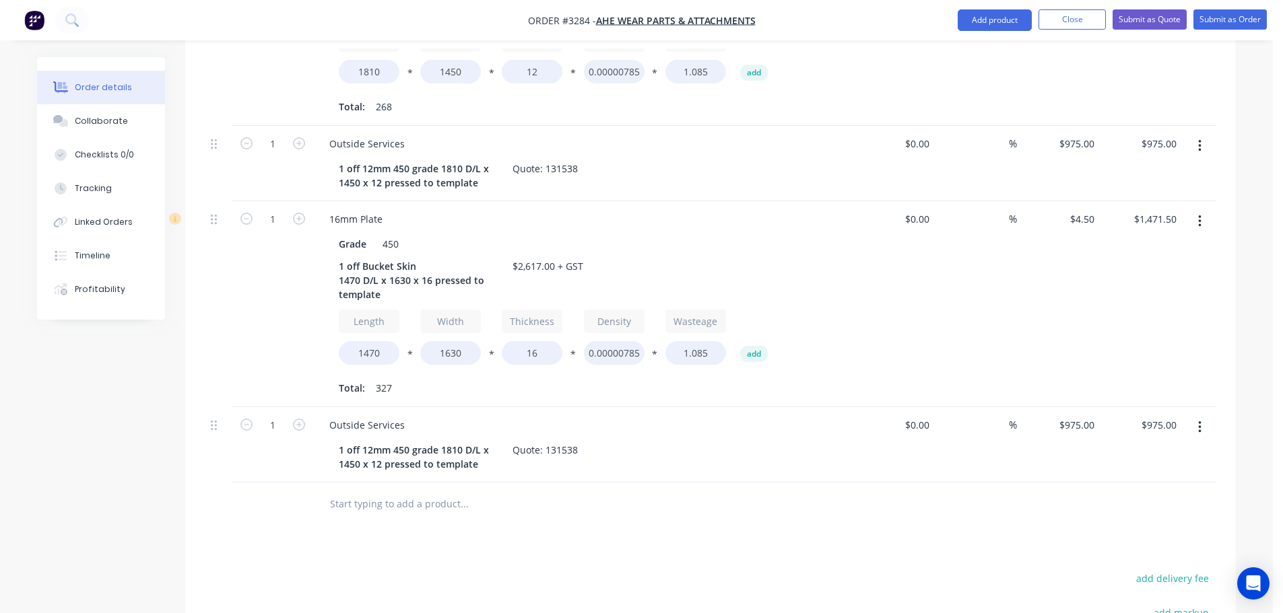
scroll to position [606, 0]
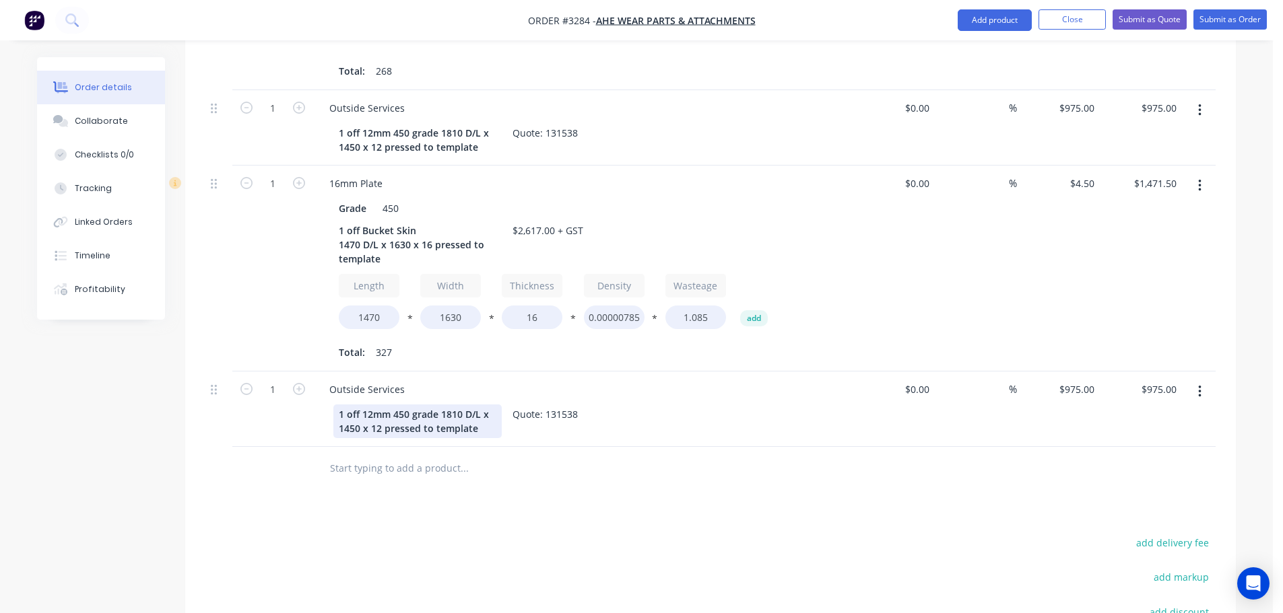
click at [372, 416] on div "1 off 12mm 450 grade 1810 D/L x 1450 x 12 pressed to template" at bounding box center [417, 422] width 168 height 34
drag, startPoint x: 458, startPoint y: 416, endPoint x: 446, endPoint y: 415, distance: 12.9
click at [446, 415] on div "1 off 16mm 450 grade 1810 D/L x 1450 x 12 pressed to template" at bounding box center [417, 422] width 168 height 34
drag, startPoint x: 353, startPoint y: 428, endPoint x: 345, endPoint y: 428, distance: 8.1
click at [345, 428] on div "1 off 16mm 450 grade 1470 D/L x 1450 x 12 pressed to template" at bounding box center [417, 422] width 168 height 34
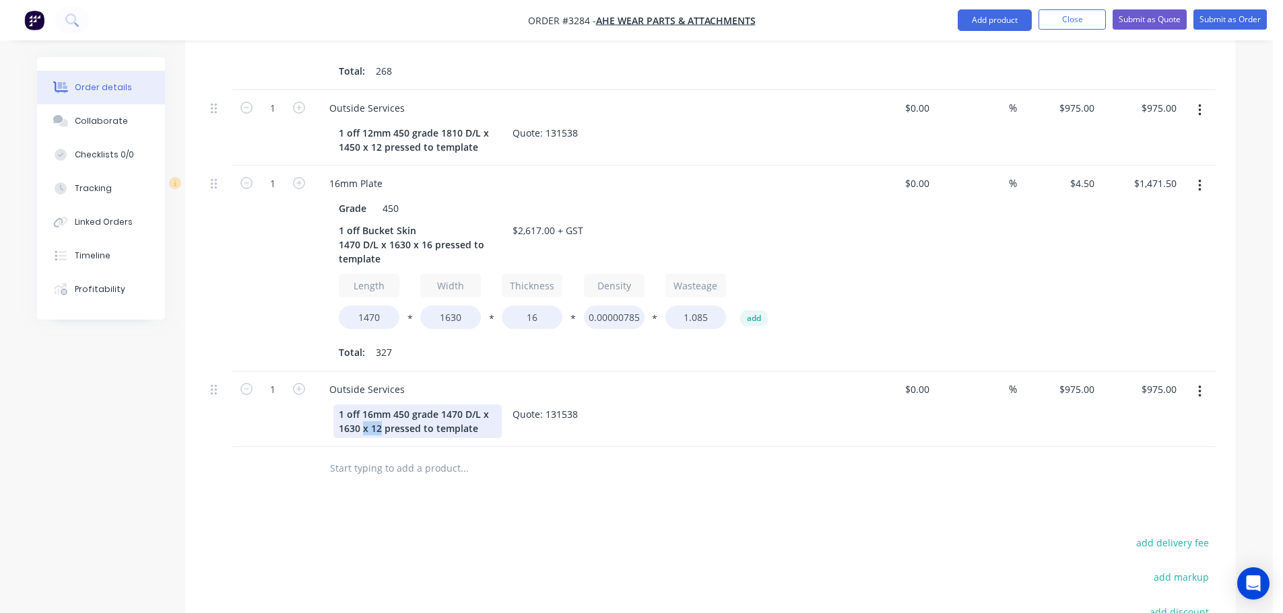
drag, startPoint x: 378, startPoint y: 430, endPoint x: 364, endPoint y: 430, distance: 14.8
click at [364, 430] on div "1 off 16mm 450 grade 1470 D/L x 1630 x 12 pressed to template" at bounding box center [417, 422] width 168 height 34
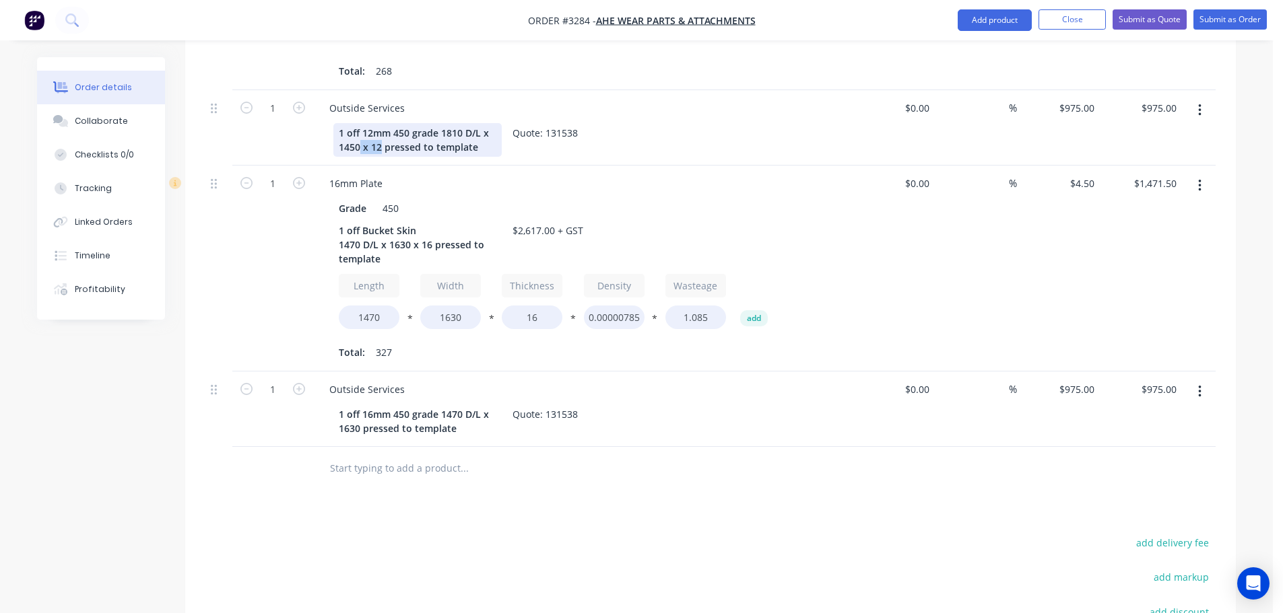
drag, startPoint x: 382, startPoint y: 149, endPoint x: 357, endPoint y: 152, distance: 24.5
click at [357, 152] on div "1 off 12mm 450 grade 1810 D/L x 1450 x 12 pressed to template" at bounding box center [417, 140] width 168 height 34
click at [1089, 386] on input "975" at bounding box center [1087, 390] width 23 height 20
type input "$1,100.00"
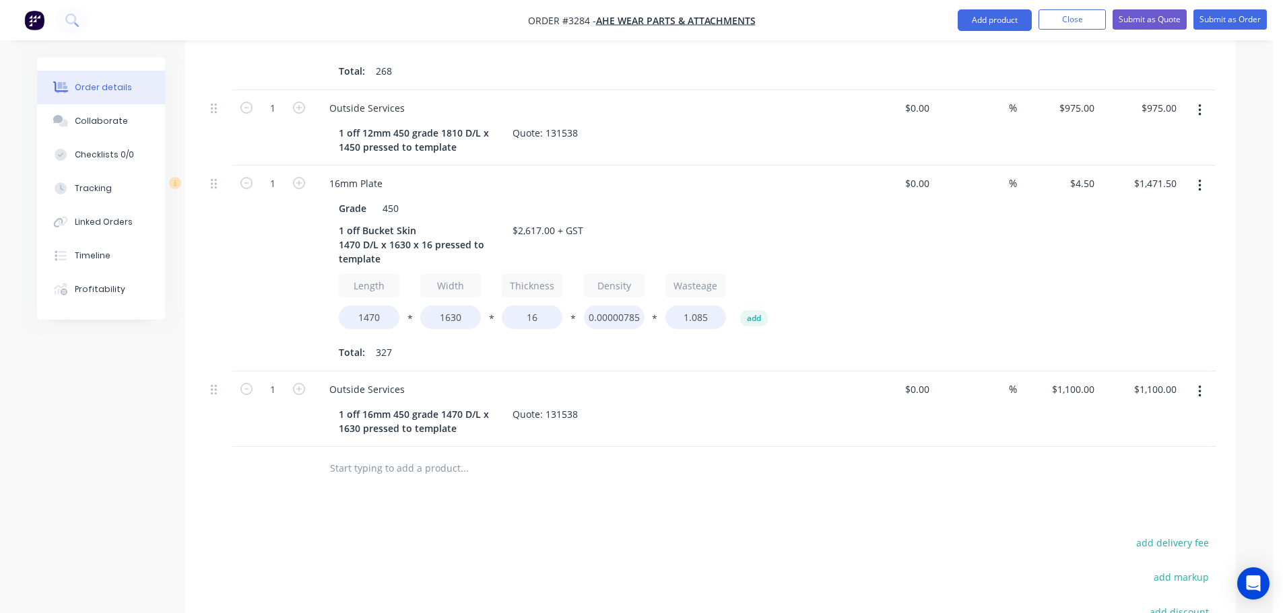
click at [1053, 424] on div "$1,100.00 $1,100.00" at bounding box center [1058, 409] width 83 height 75
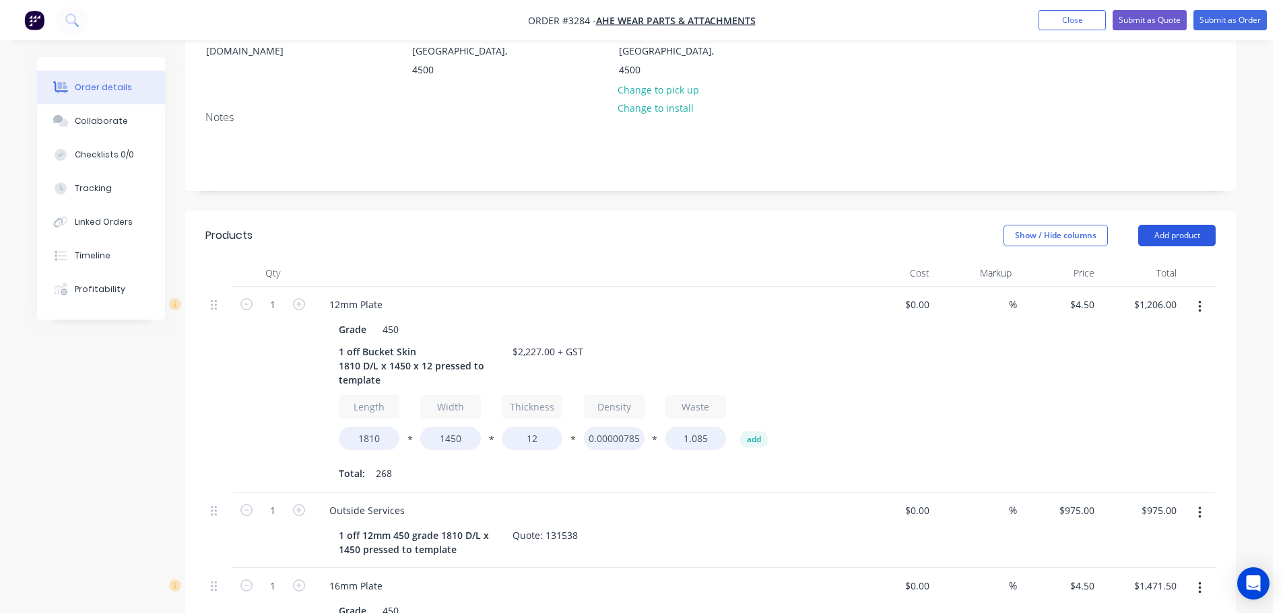
scroll to position [202, 0]
click at [1159, 244] on button "Add product" at bounding box center [1176, 237] width 77 height 22
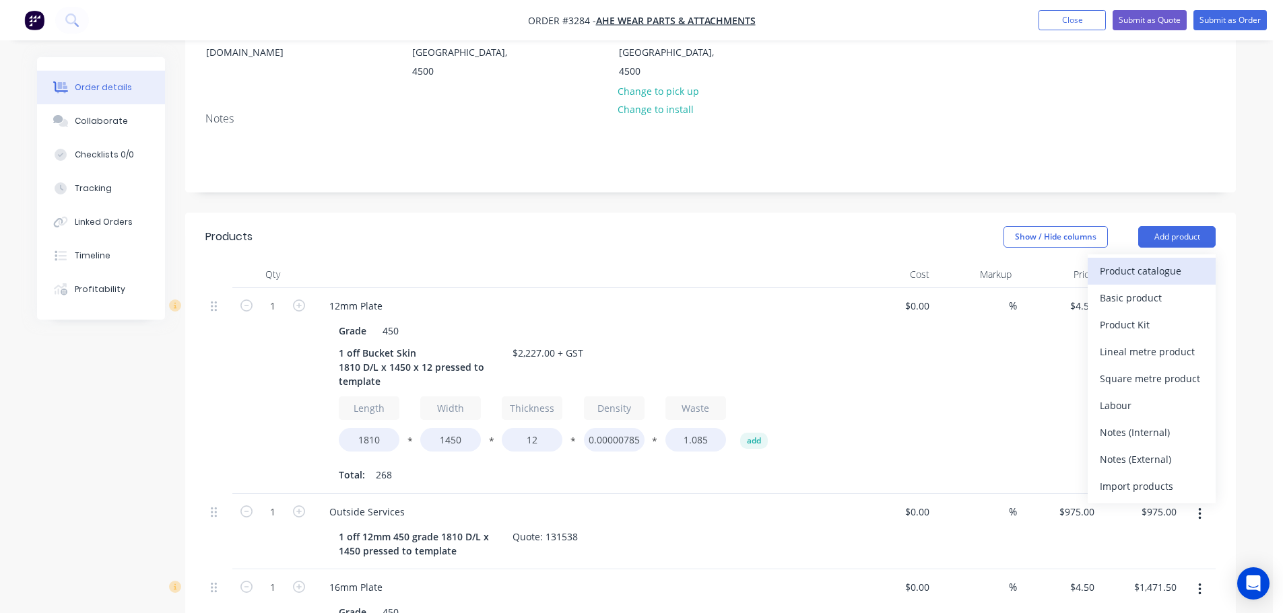
click at [1144, 264] on div "Product catalogue" at bounding box center [1151, 271] width 104 height 20
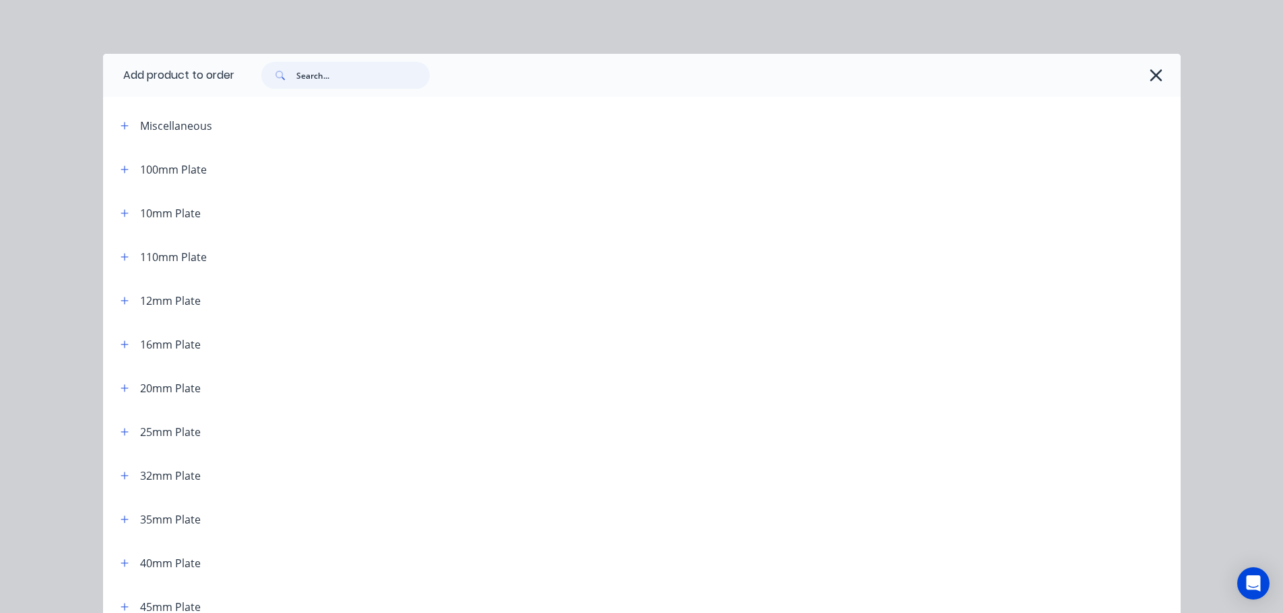
click at [350, 76] on input "text" at bounding box center [362, 75] width 133 height 27
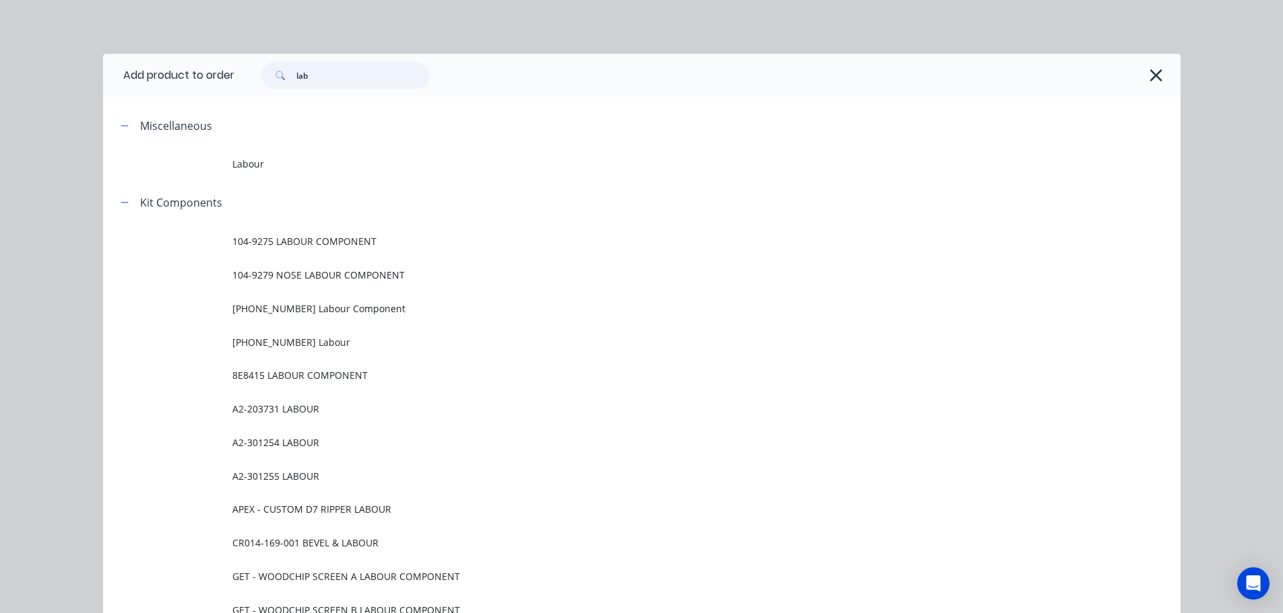
type input "lab"
click at [232, 164] on span "Labour" at bounding box center [611, 164] width 758 height 14
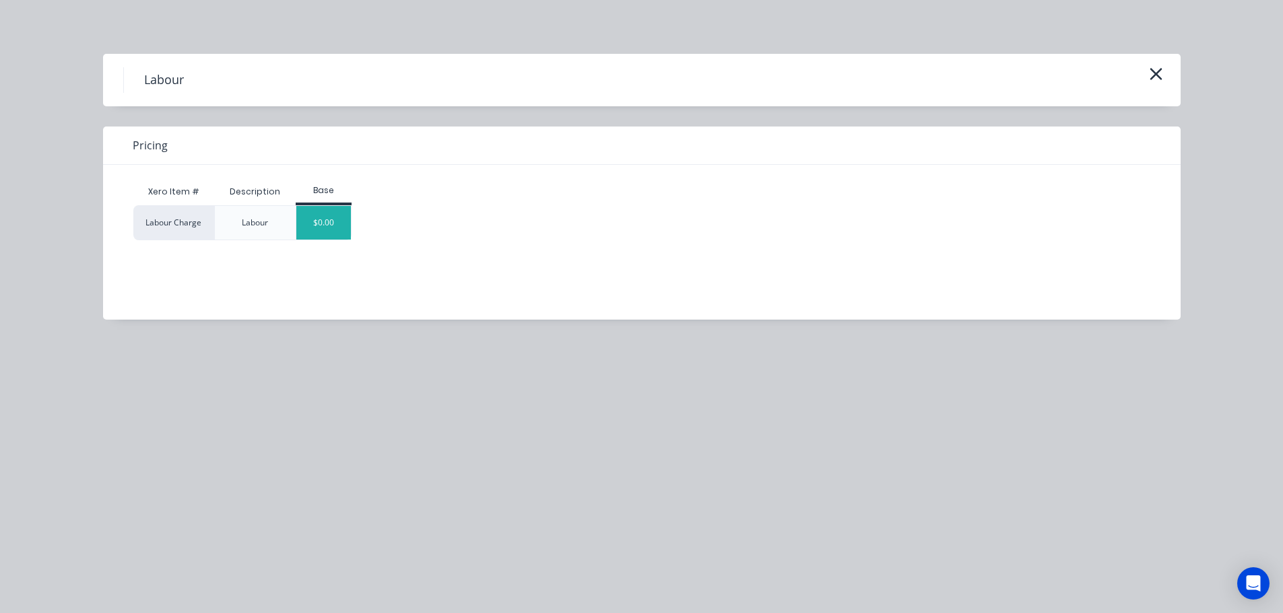
click at [310, 224] on div "$0.00" at bounding box center [323, 223] width 55 height 34
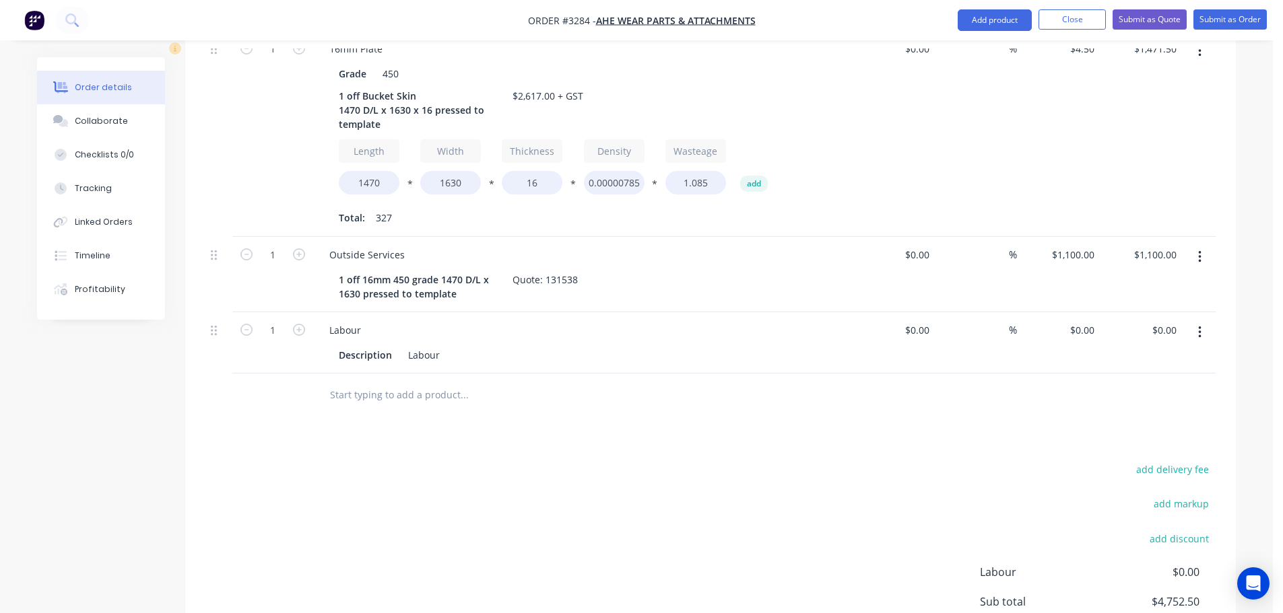
scroll to position [888, 0]
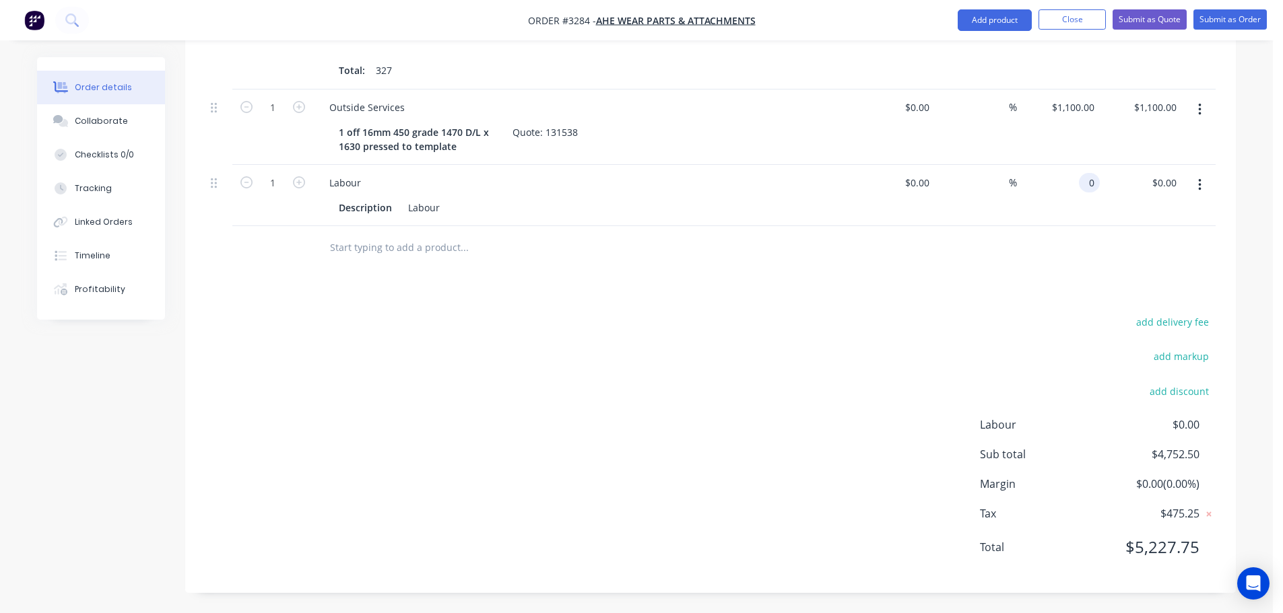
click at [1090, 180] on input "0" at bounding box center [1091, 183] width 15 height 20
type input "$91.50"
click at [1065, 251] on div at bounding box center [710, 248] width 1010 height 44
click at [108, 127] on button "Collaborate" at bounding box center [101, 121] width 128 height 34
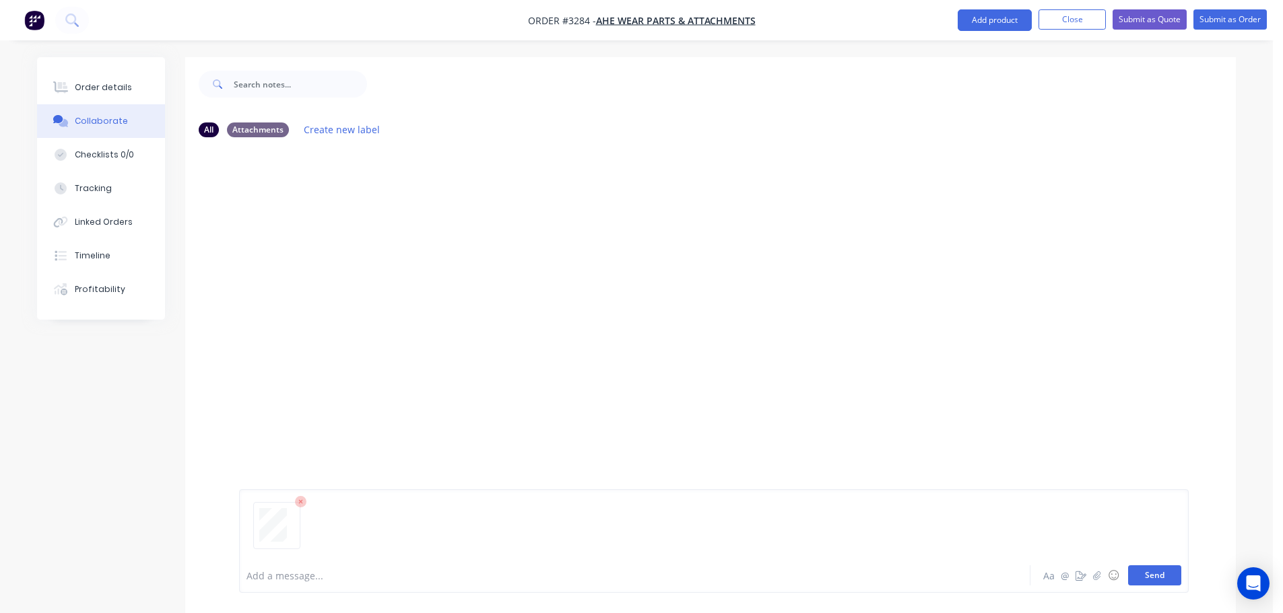
drag, startPoint x: 1140, startPoint y: 574, endPoint x: 1132, endPoint y: 563, distance: 13.5
click at [1140, 572] on button "Send" at bounding box center [1154, 576] width 53 height 20
click at [136, 86] on button "Order details" at bounding box center [101, 88] width 128 height 34
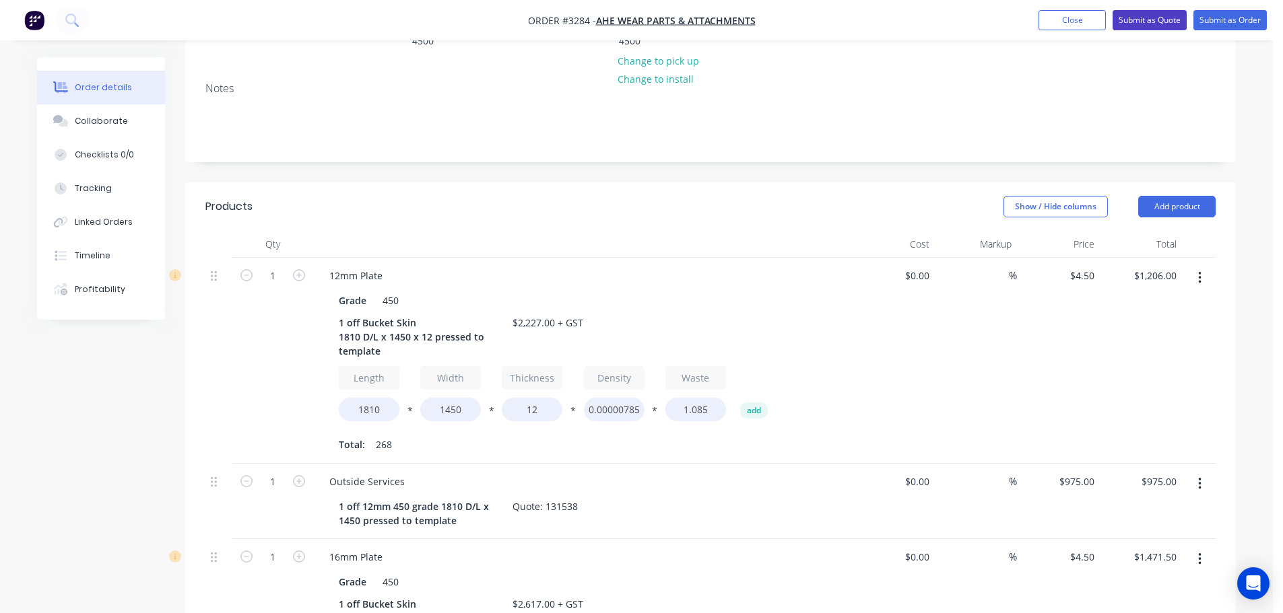
scroll to position [80, 0]
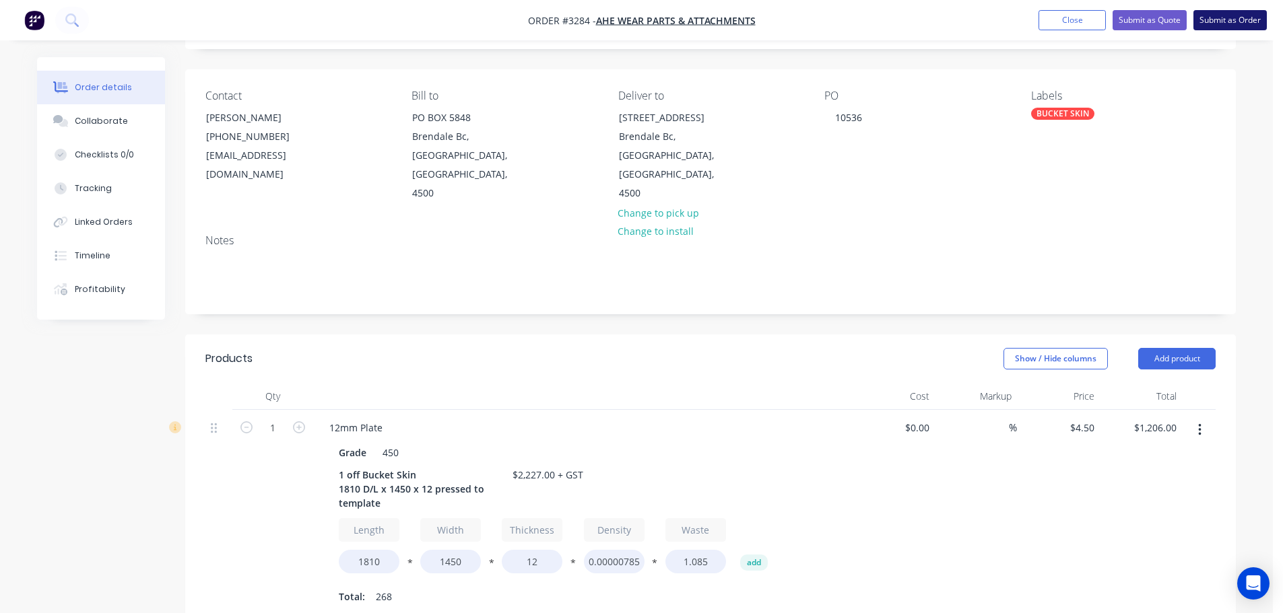
click at [1233, 19] on button "Submit as Order" at bounding box center [1229, 20] width 73 height 20
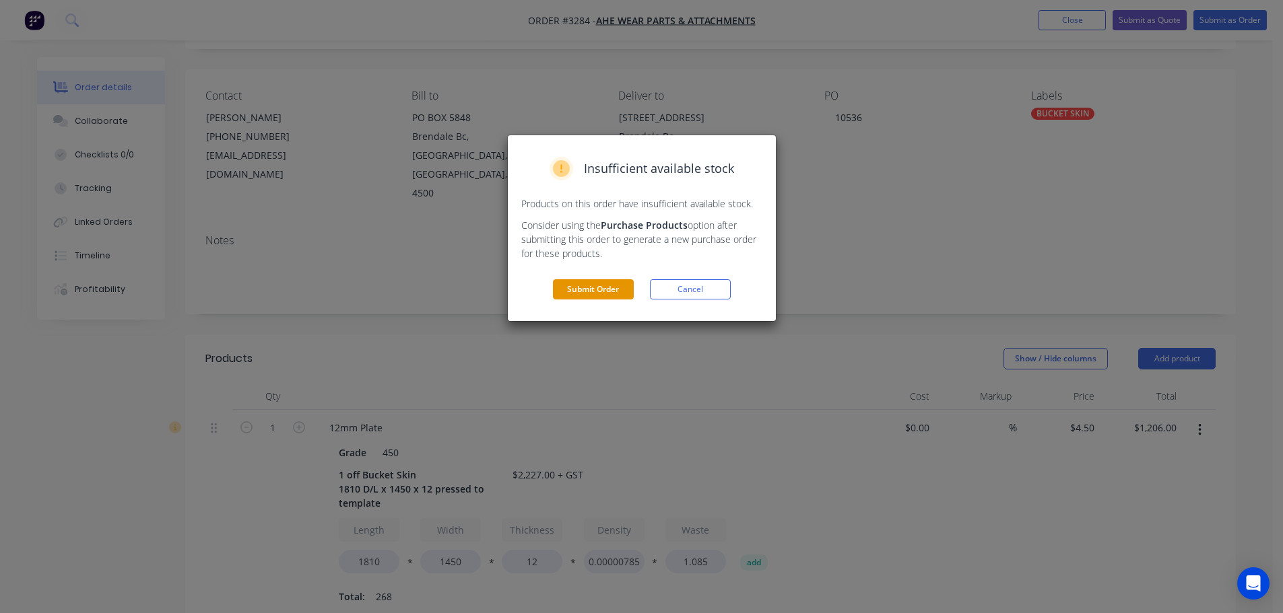
click at [611, 291] on button "Submit Order" at bounding box center [593, 289] width 81 height 20
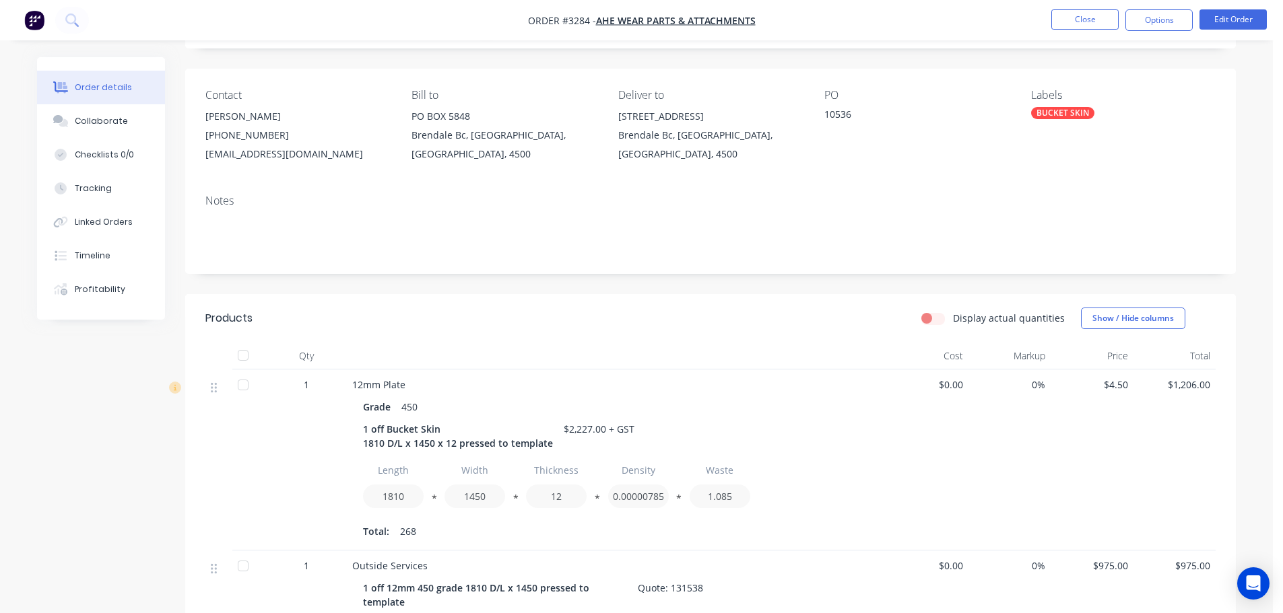
drag, startPoint x: 134, startPoint y: 126, endPoint x: 185, endPoint y: 135, distance: 51.9
click at [134, 126] on button "Collaborate" at bounding box center [101, 121] width 128 height 34
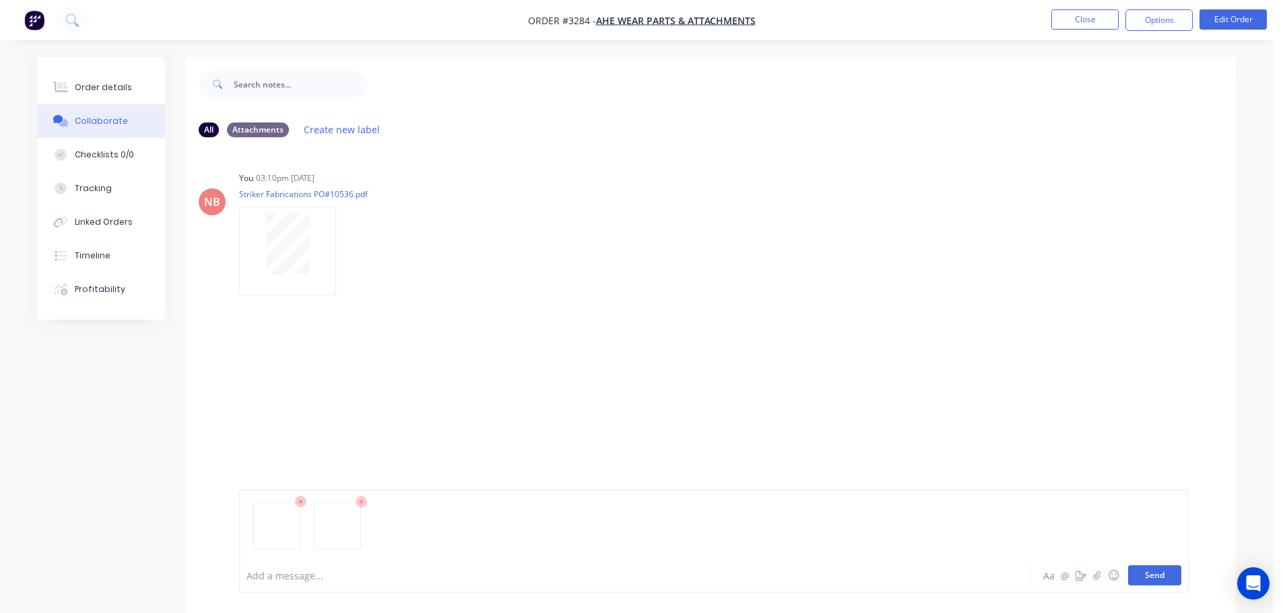
click at [1143, 572] on button "Send" at bounding box center [1154, 576] width 53 height 20
click at [123, 83] on div "Order details" at bounding box center [103, 87] width 57 height 12
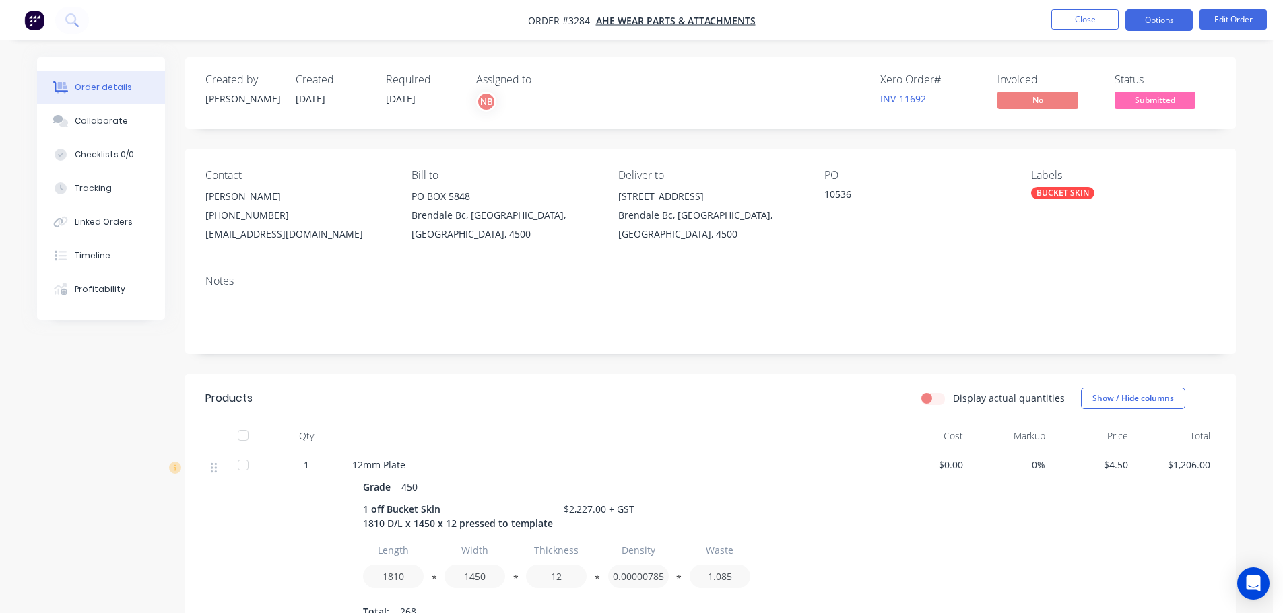
click at [1157, 18] on button "Options" at bounding box center [1158, 20] width 67 height 22
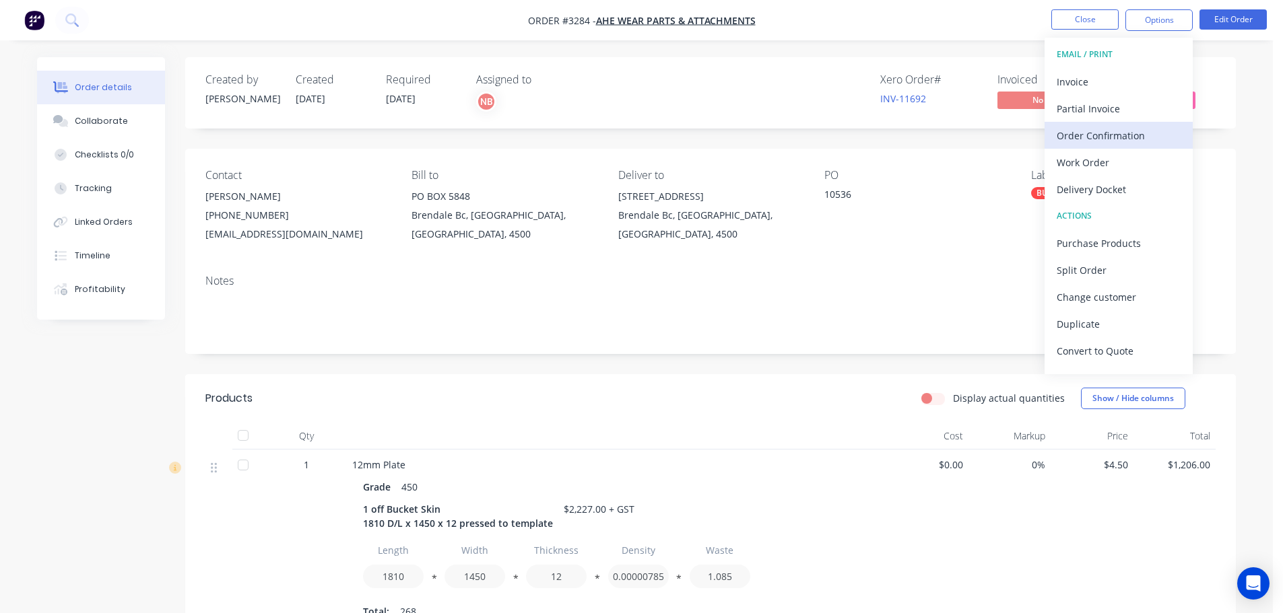
click at [1070, 141] on div "Order Confirmation" at bounding box center [1118, 136] width 124 height 20
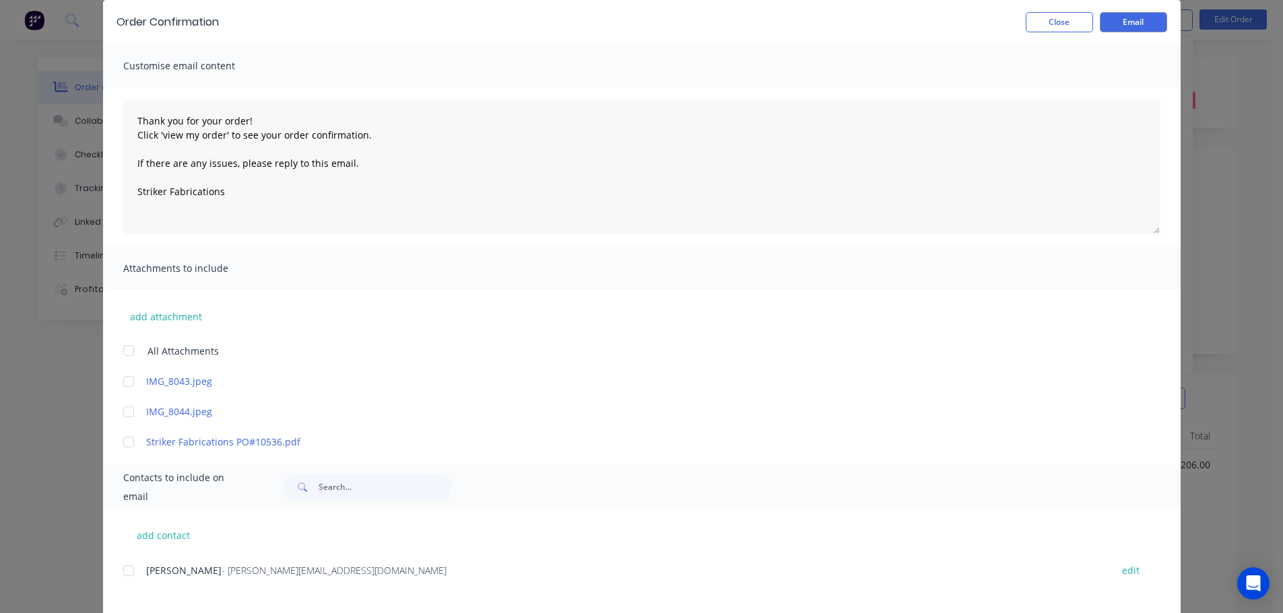
scroll to position [135, 0]
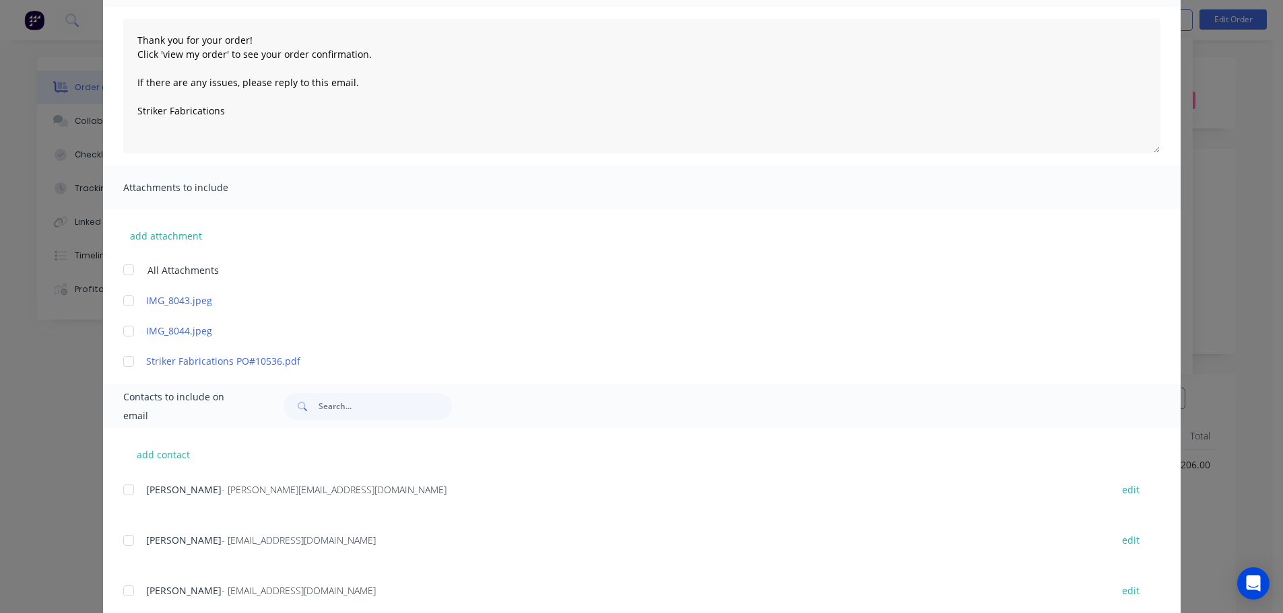
click at [123, 547] on div at bounding box center [128, 540] width 27 height 27
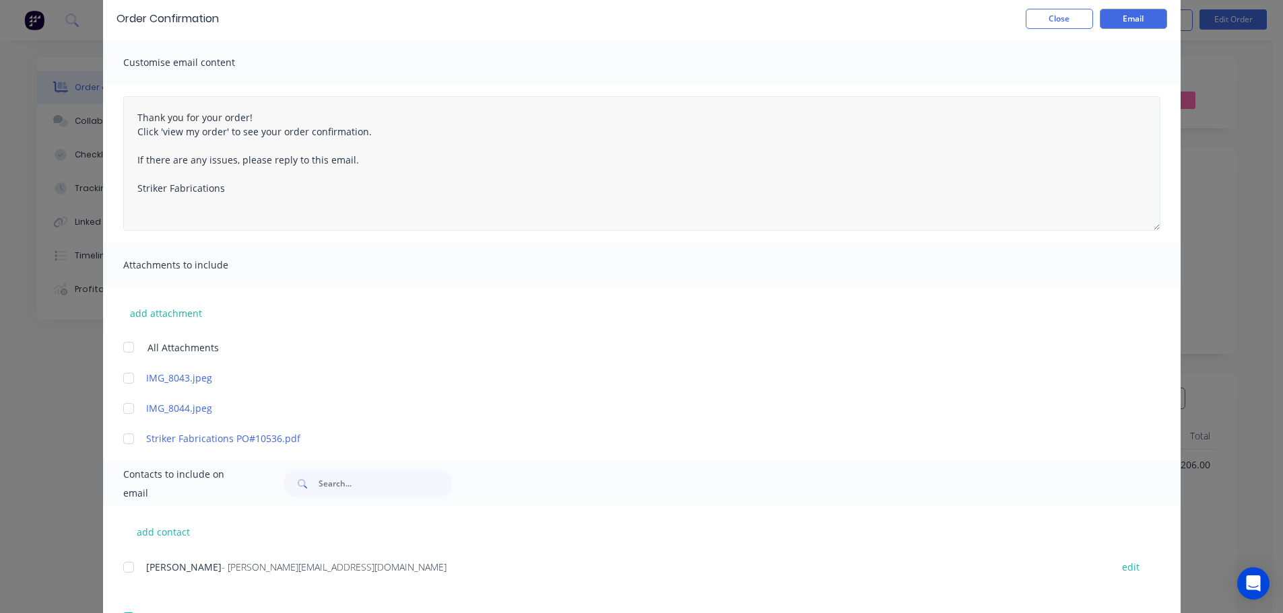
scroll to position [0, 0]
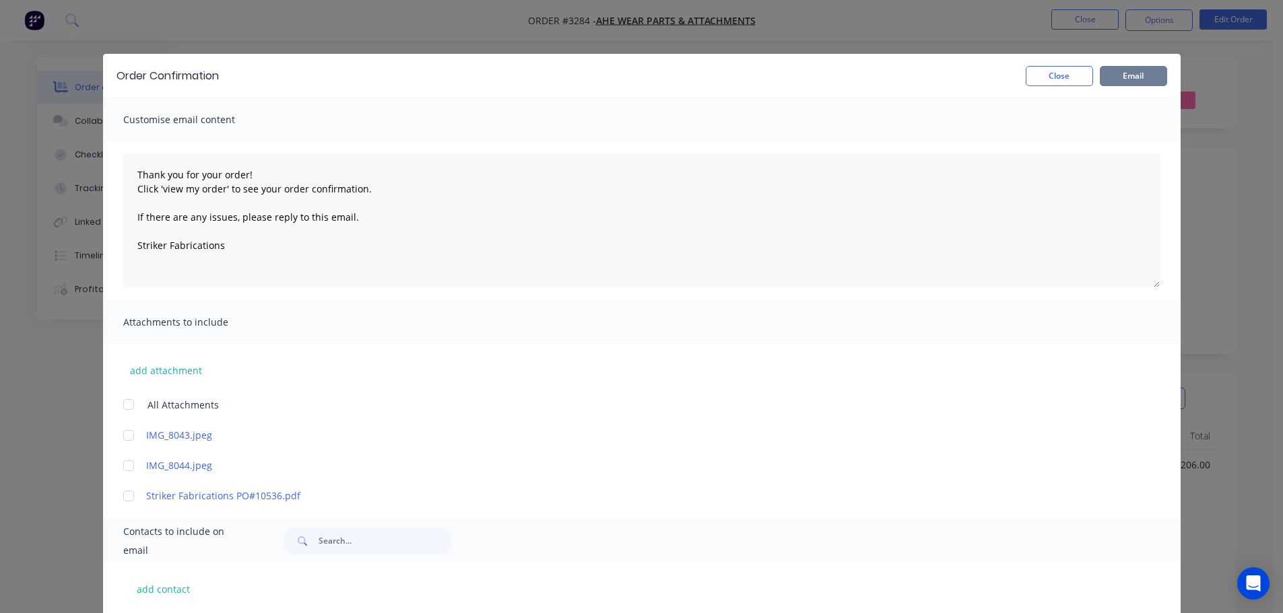
click at [1117, 76] on button "Email" at bounding box center [1132, 76] width 67 height 20
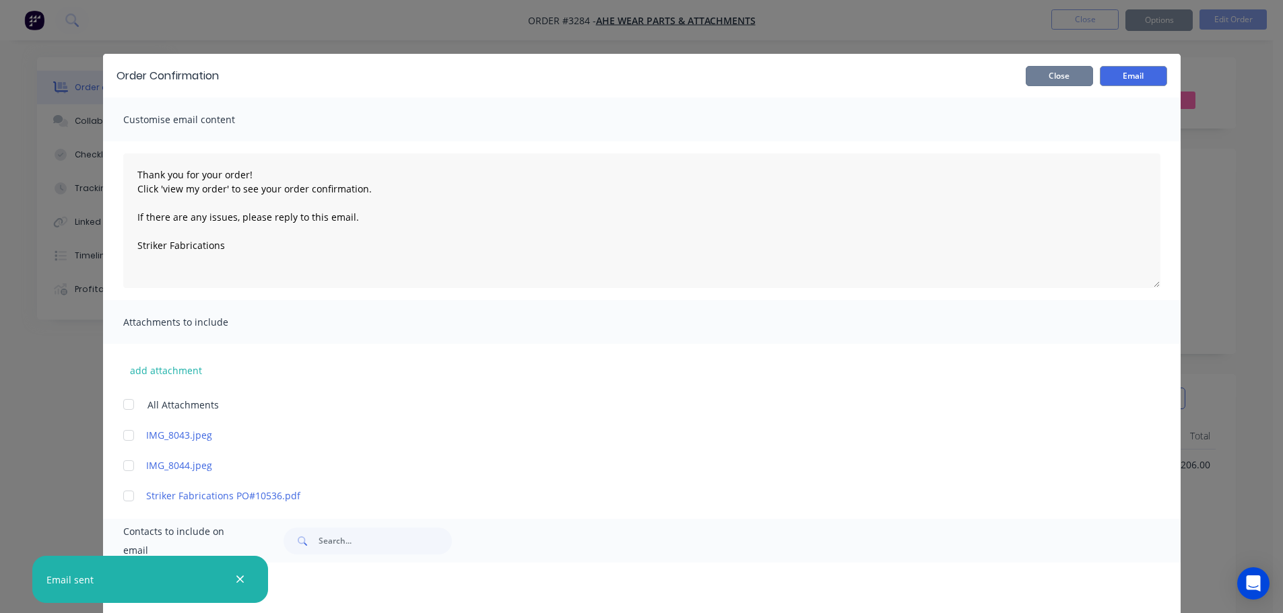
click at [1061, 71] on button "Close" at bounding box center [1058, 76] width 67 height 20
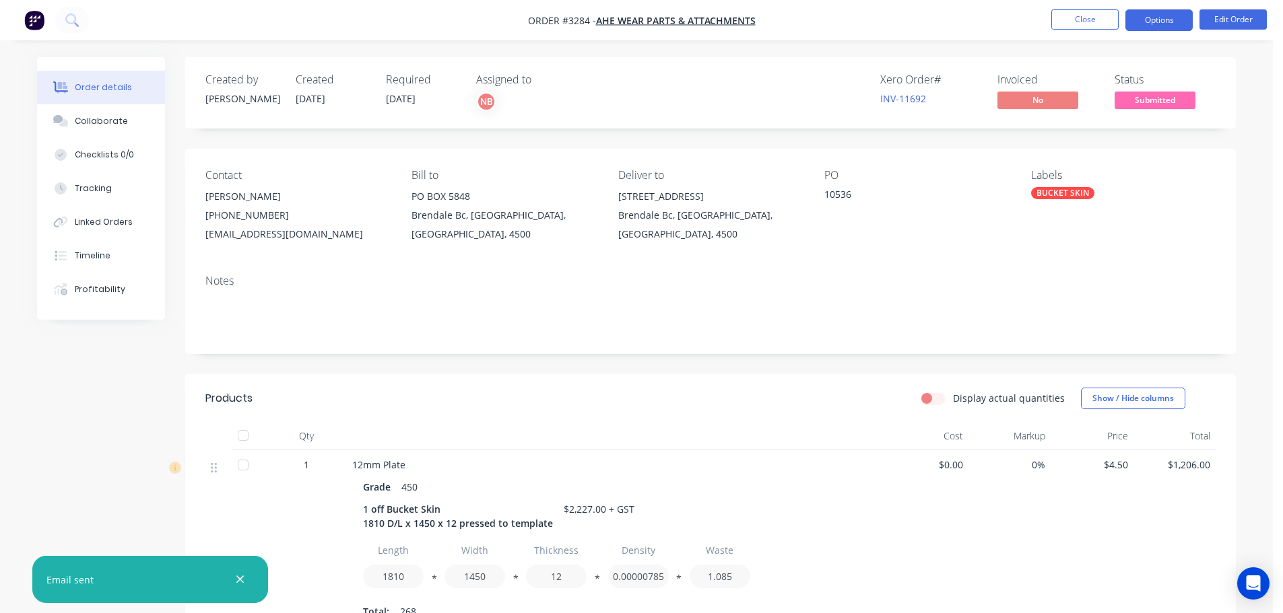
click at [1165, 18] on button "Options" at bounding box center [1158, 20] width 67 height 22
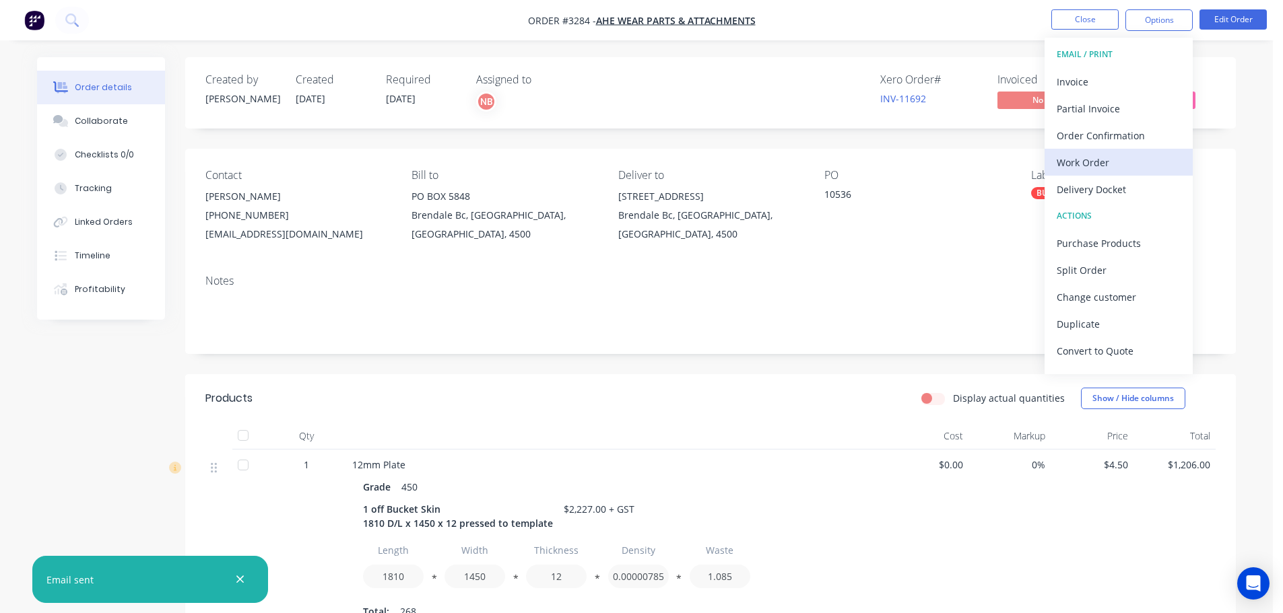
click at [1076, 158] on div "Work Order" at bounding box center [1118, 163] width 124 height 20
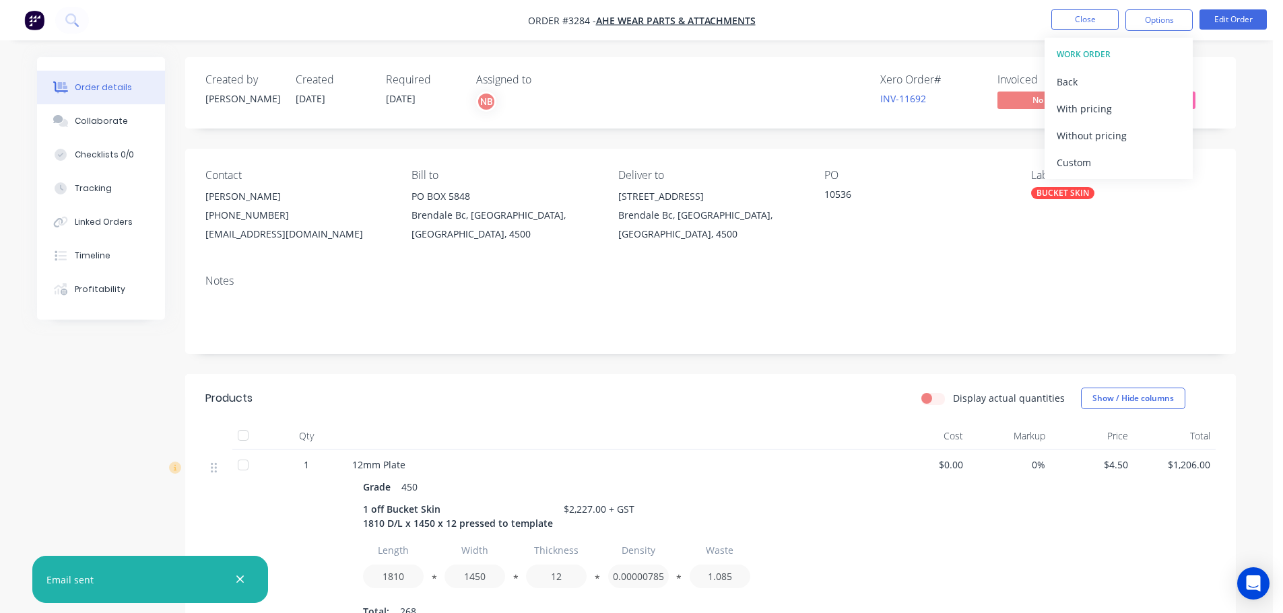
click at [1076, 158] on div "Custom" at bounding box center [1118, 163] width 124 height 20
click at [1070, 135] on div "Without pricing" at bounding box center [1118, 136] width 124 height 20
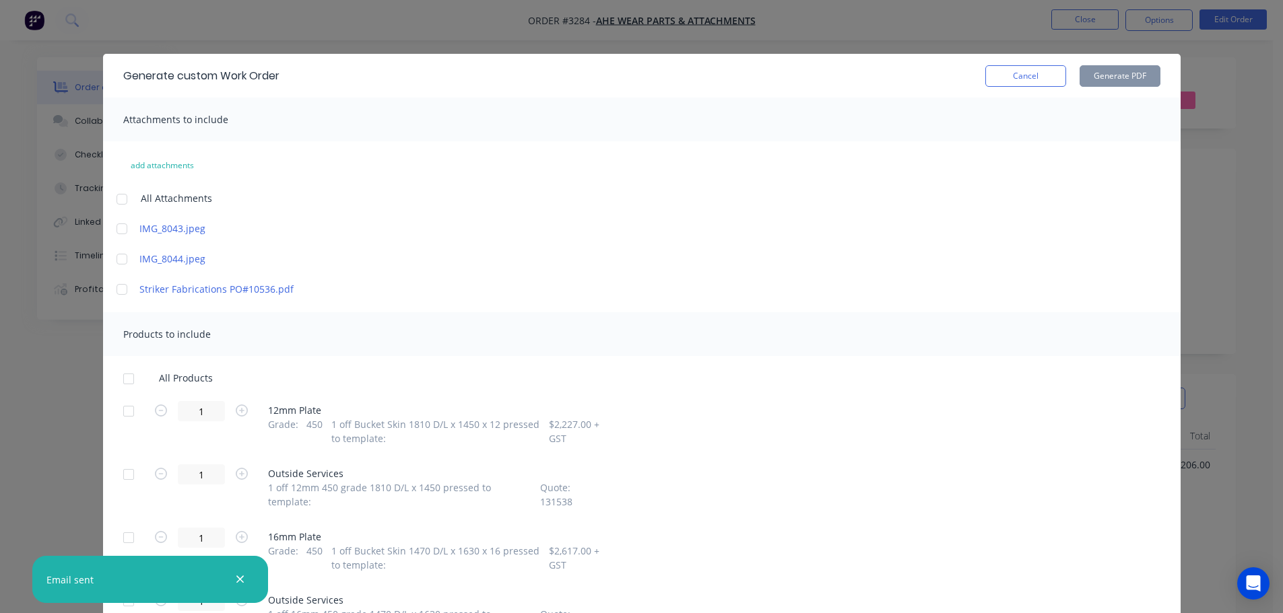
click at [122, 422] on div at bounding box center [128, 411] width 27 height 27
click at [126, 524] on div at bounding box center [128, 537] width 27 height 27
click at [1108, 78] on button "Generate PDF" at bounding box center [1119, 76] width 81 height 22
click at [994, 81] on button "Cancel" at bounding box center [1025, 76] width 81 height 22
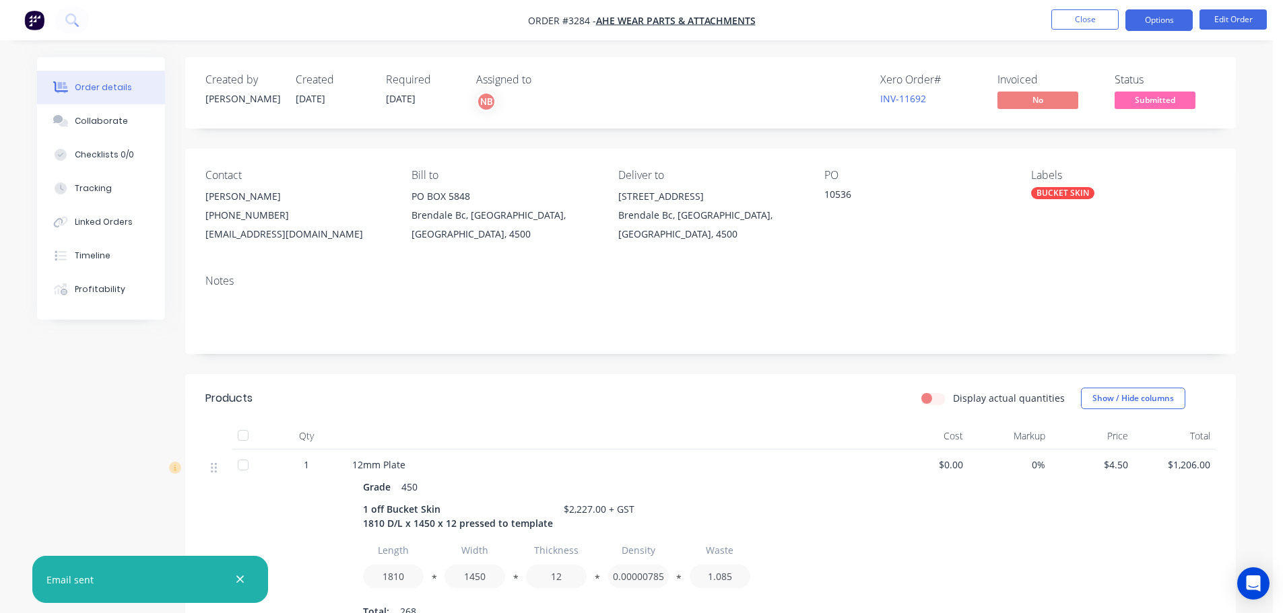
click at [1137, 20] on button "Options" at bounding box center [1158, 20] width 67 height 22
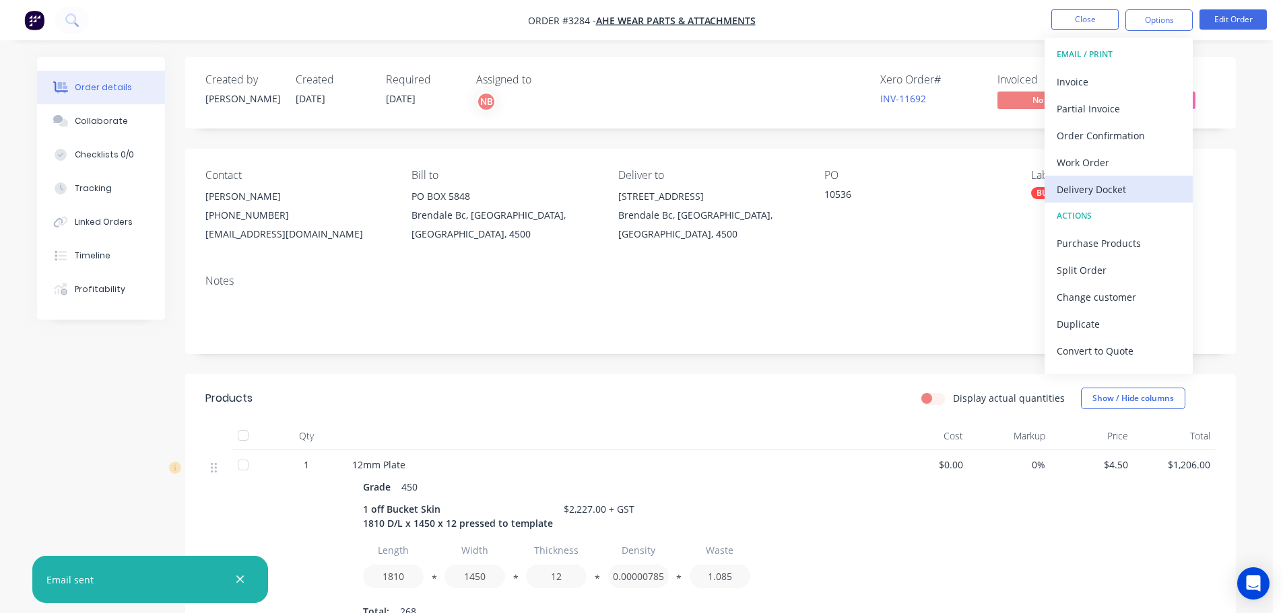
click at [1076, 186] on div "Delivery Docket" at bounding box center [1118, 190] width 124 height 20
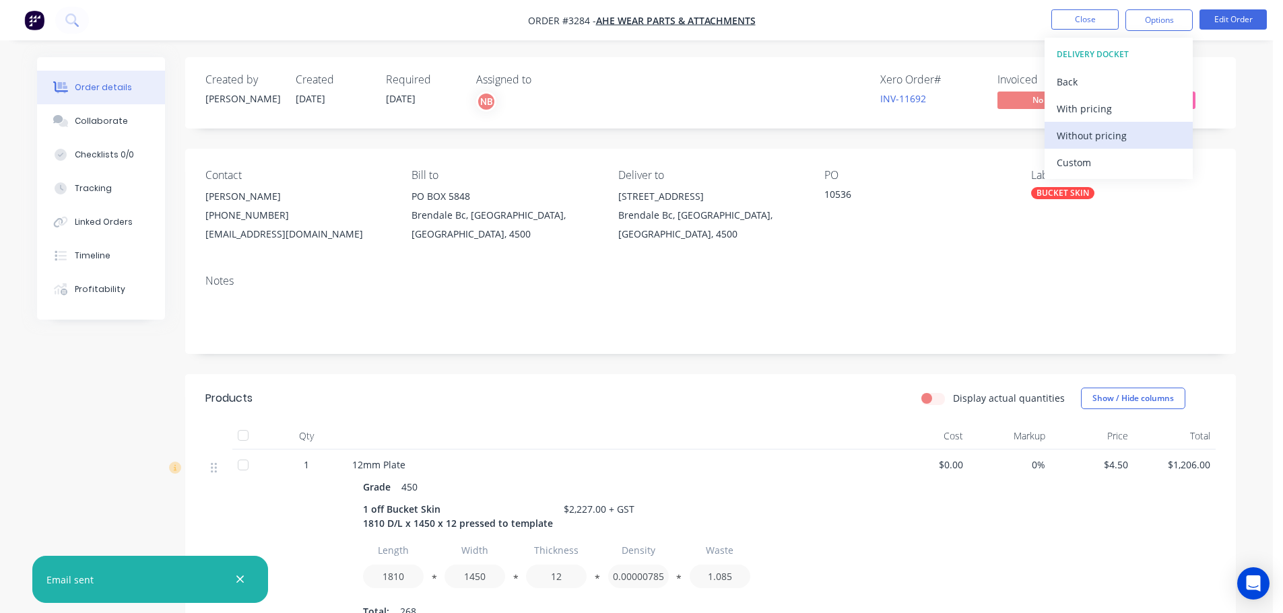
drag, startPoint x: 1075, startPoint y: 164, endPoint x: 1072, endPoint y: 147, distance: 17.7
click at [1075, 161] on div "Custom" at bounding box center [1118, 163] width 124 height 20
click at [1069, 136] on div "Without pricing" at bounding box center [1118, 136] width 124 height 20
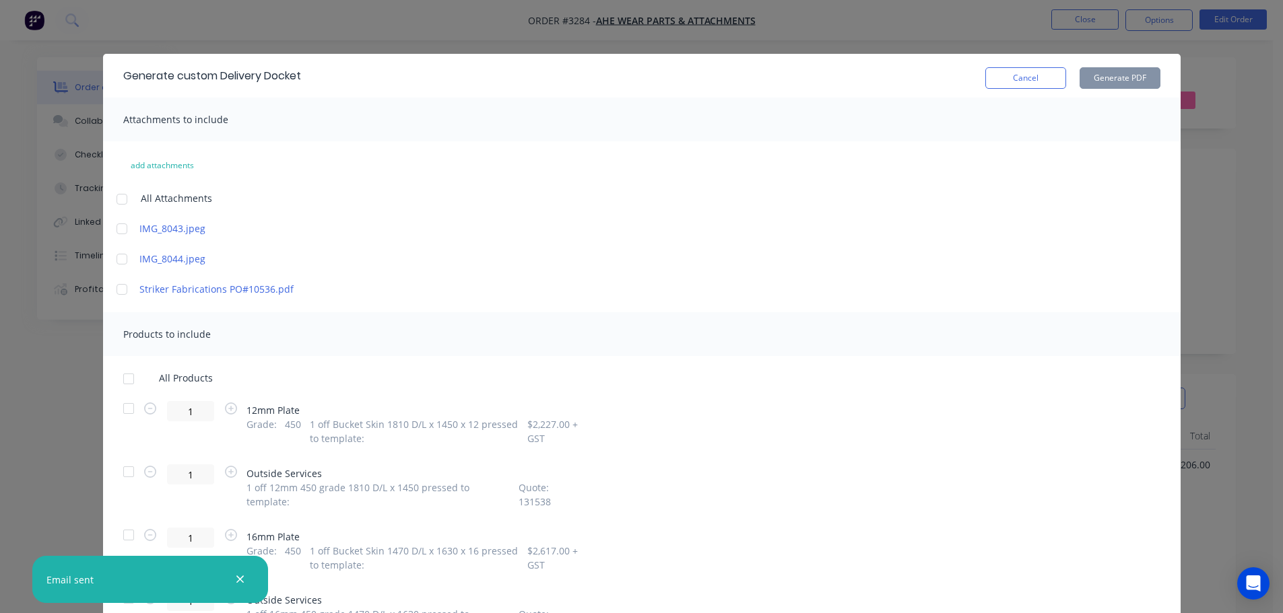
click at [125, 412] on div at bounding box center [128, 408] width 27 height 27
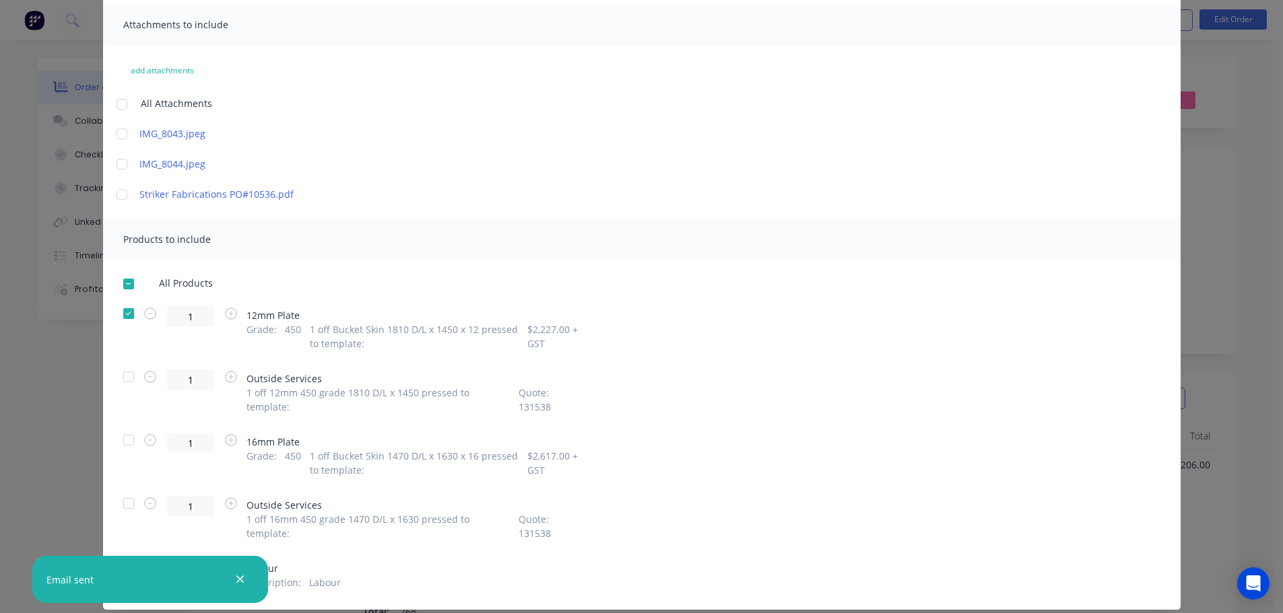
scroll to position [102, 0]
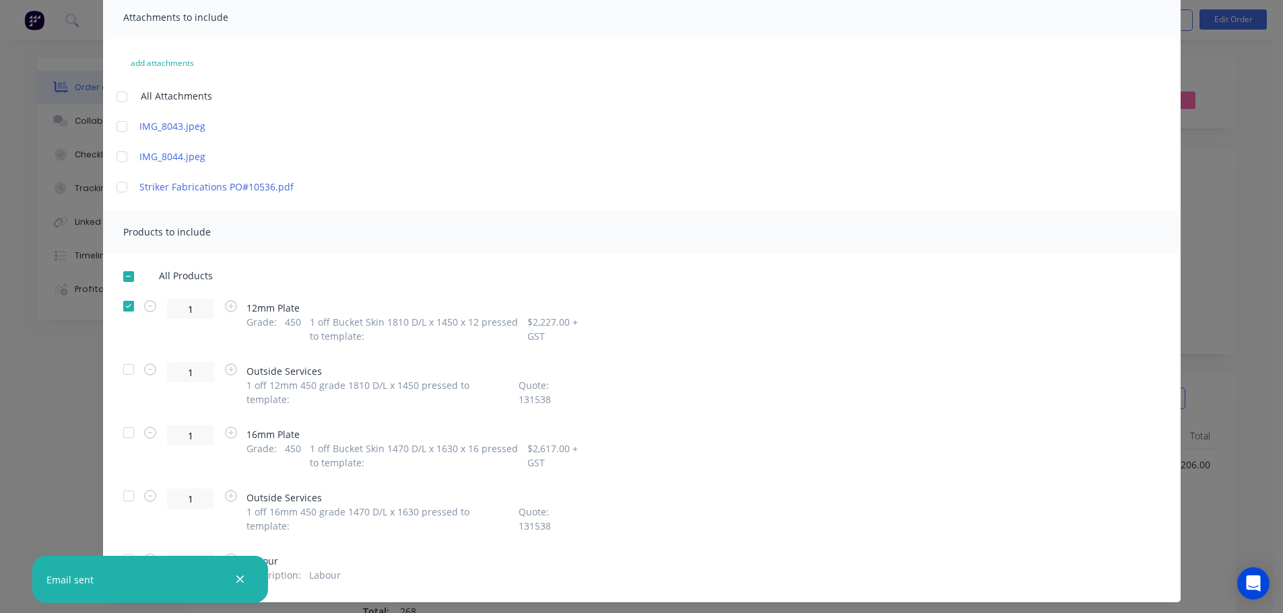
click at [119, 419] on div at bounding box center [128, 432] width 27 height 27
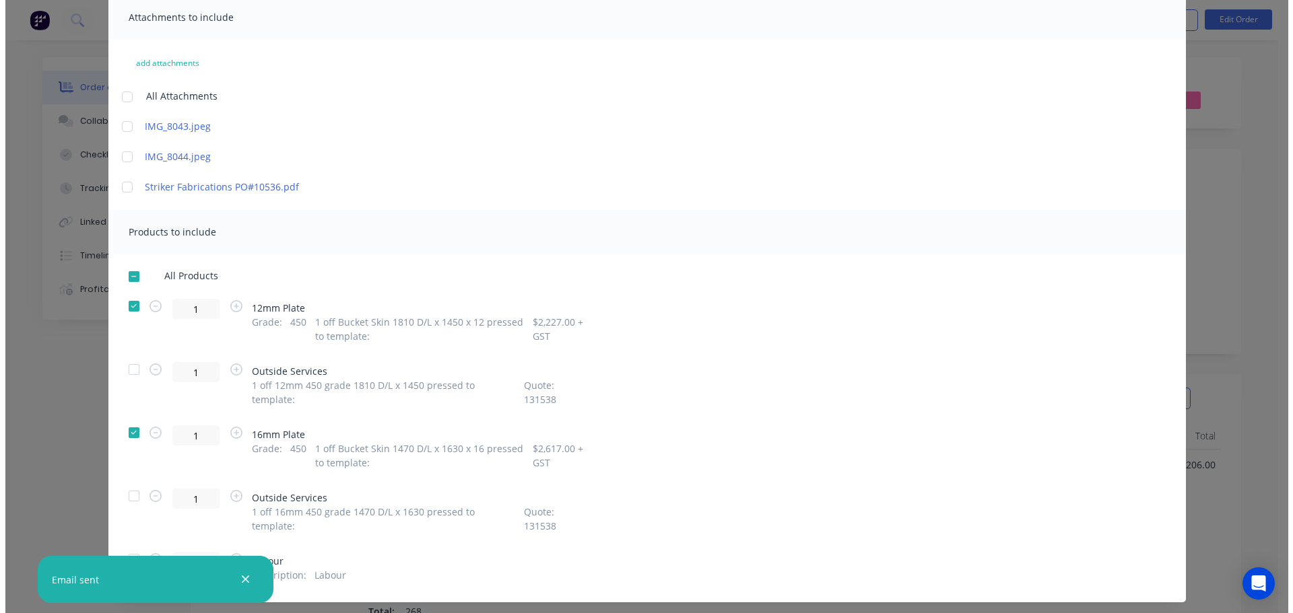
scroll to position [0, 0]
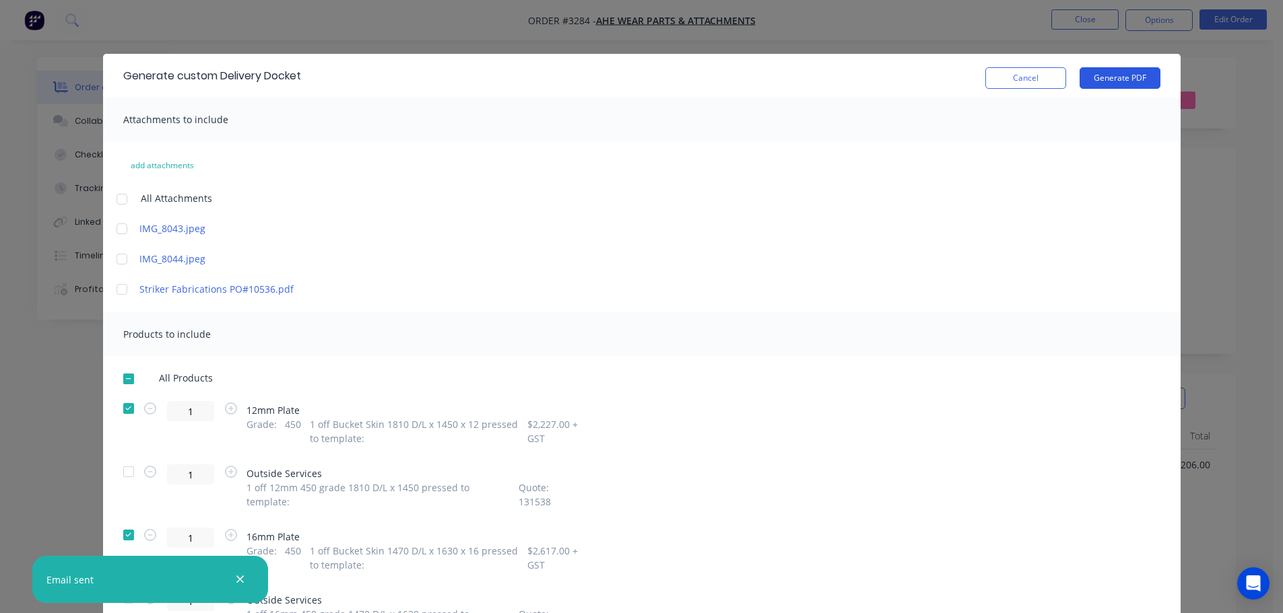
click at [1112, 79] on button "Generate PDF" at bounding box center [1119, 78] width 81 height 22
click at [1052, 69] on button "Cancel" at bounding box center [1025, 78] width 81 height 22
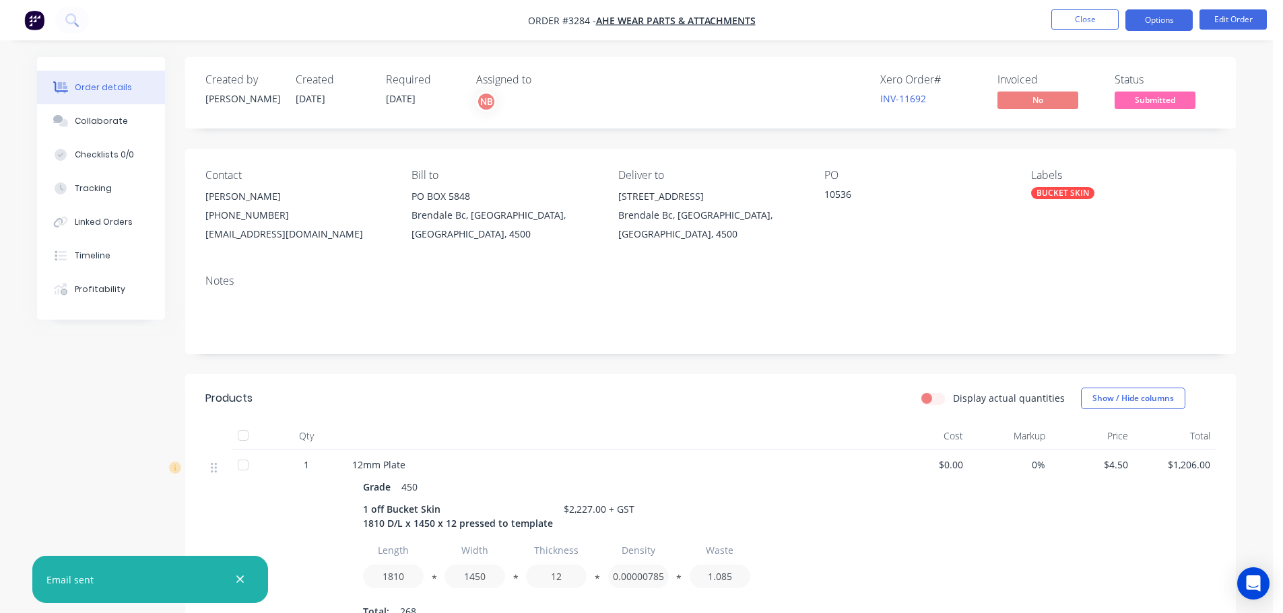
click at [1154, 19] on button "Options" at bounding box center [1158, 20] width 67 height 22
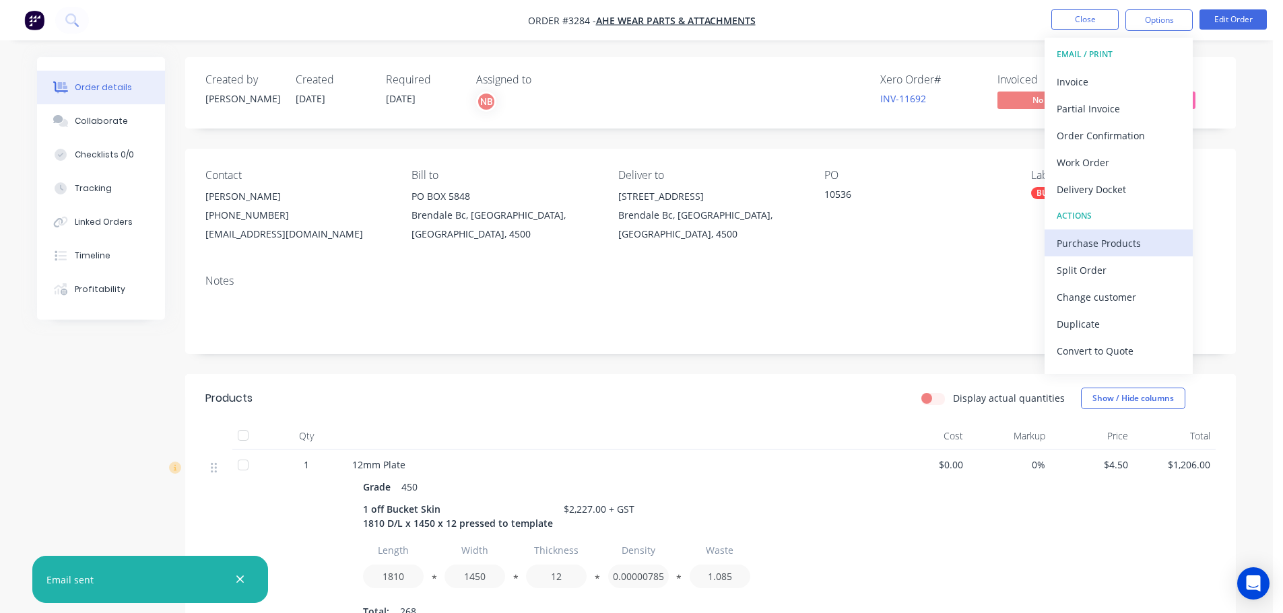
click at [1092, 241] on div "Purchase Products" at bounding box center [1118, 244] width 124 height 20
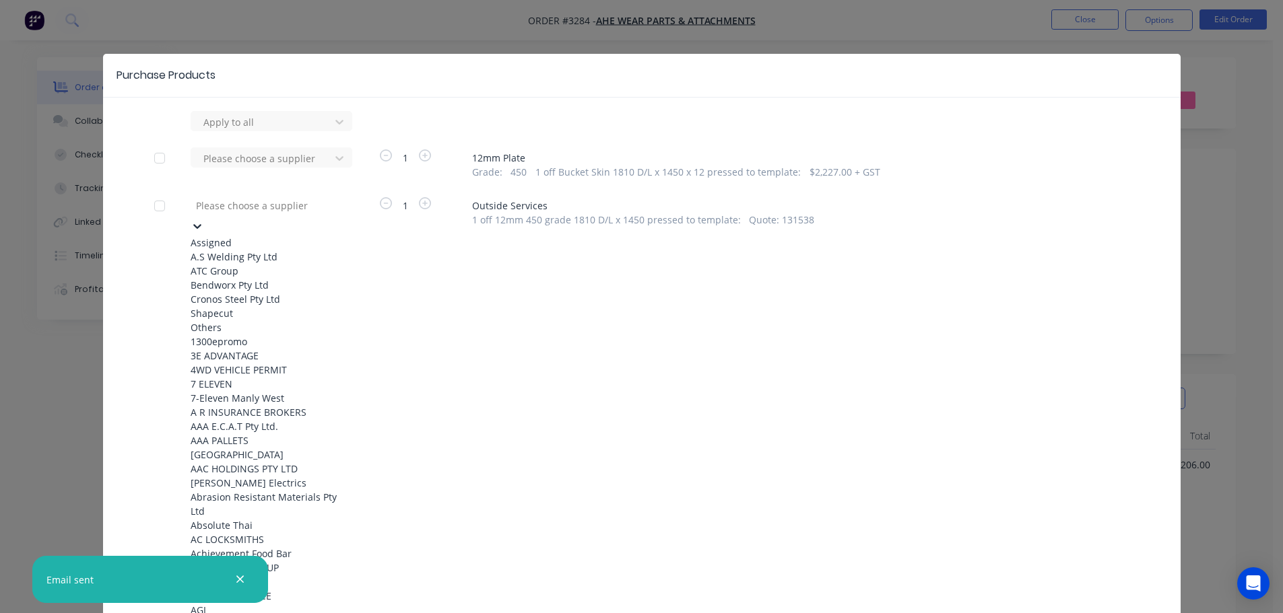
click at [322, 203] on div at bounding box center [292, 205] width 194 height 17
click at [242, 292] on div "Bendworx Pty Ltd" at bounding box center [265, 285] width 148 height 14
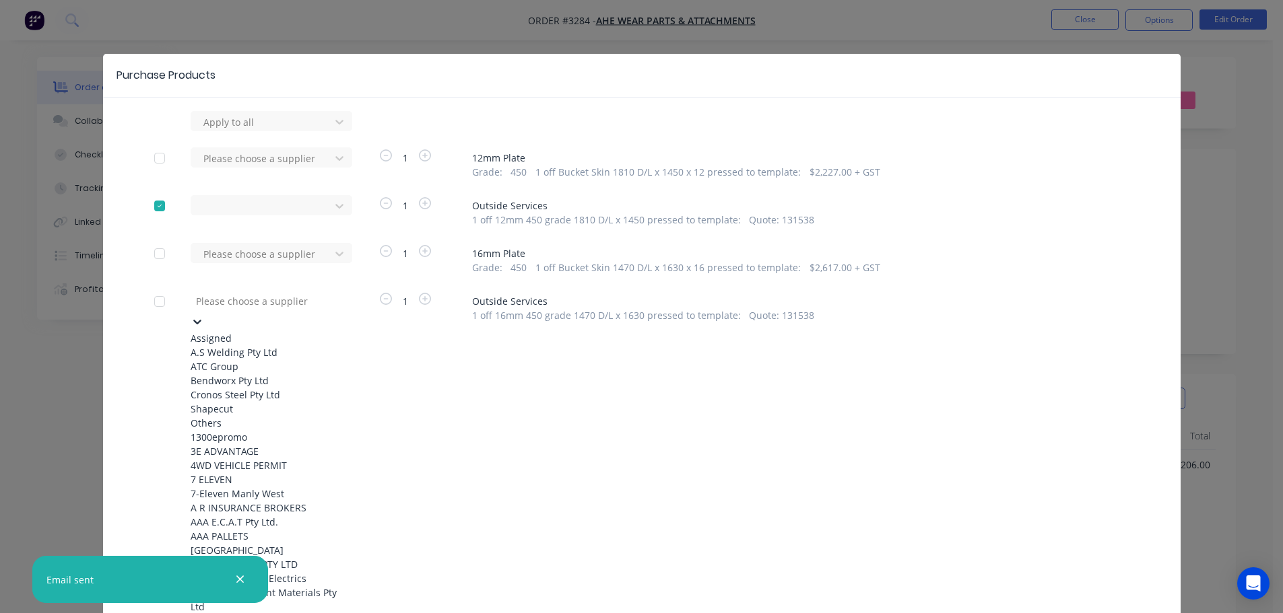
click at [267, 306] on div at bounding box center [292, 301] width 194 height 17
click at [234, 388] on div "Bendworx Pty Ltd" at bounding box center [265, 381] width 148 height 14
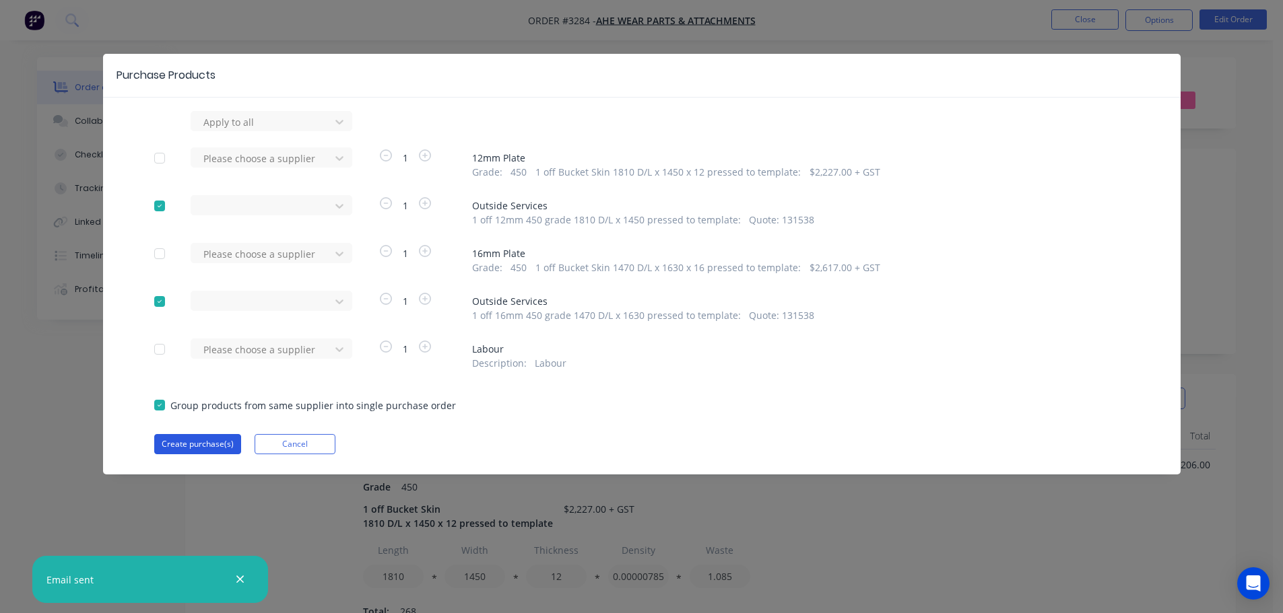
click at [218, 442] on button "Create purchase(s)" at bounding box center [197, 444] width 87 height 20
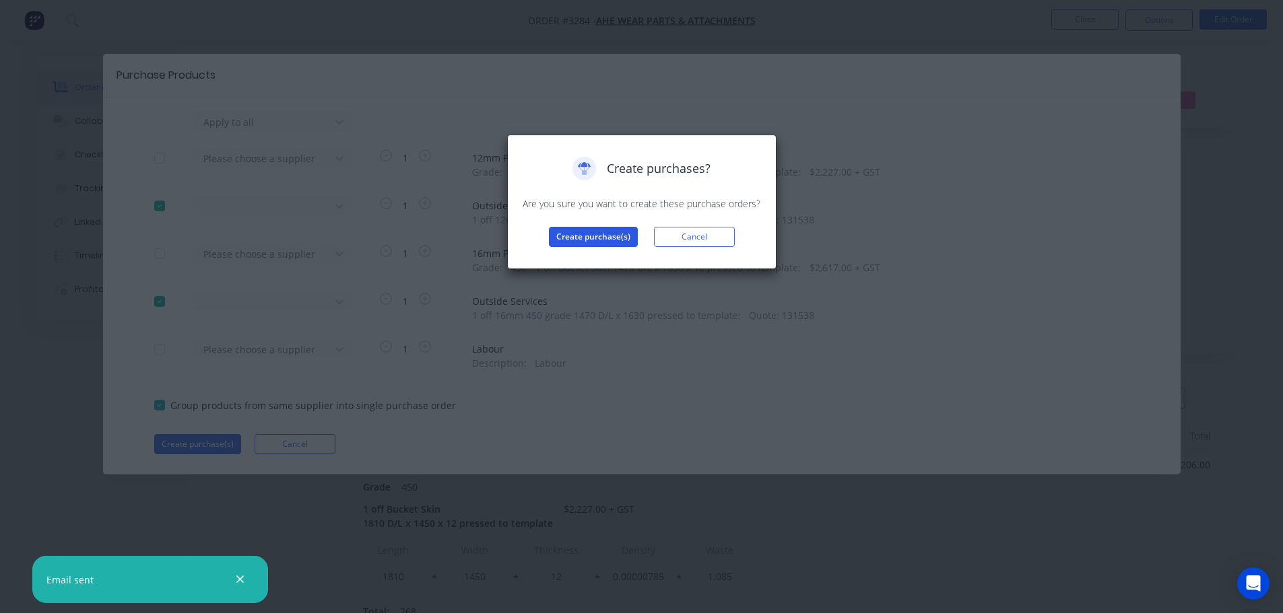
click at [603, 227] on button "Create purchase(s)" at bounding box center [593, 237] width 89 height 20
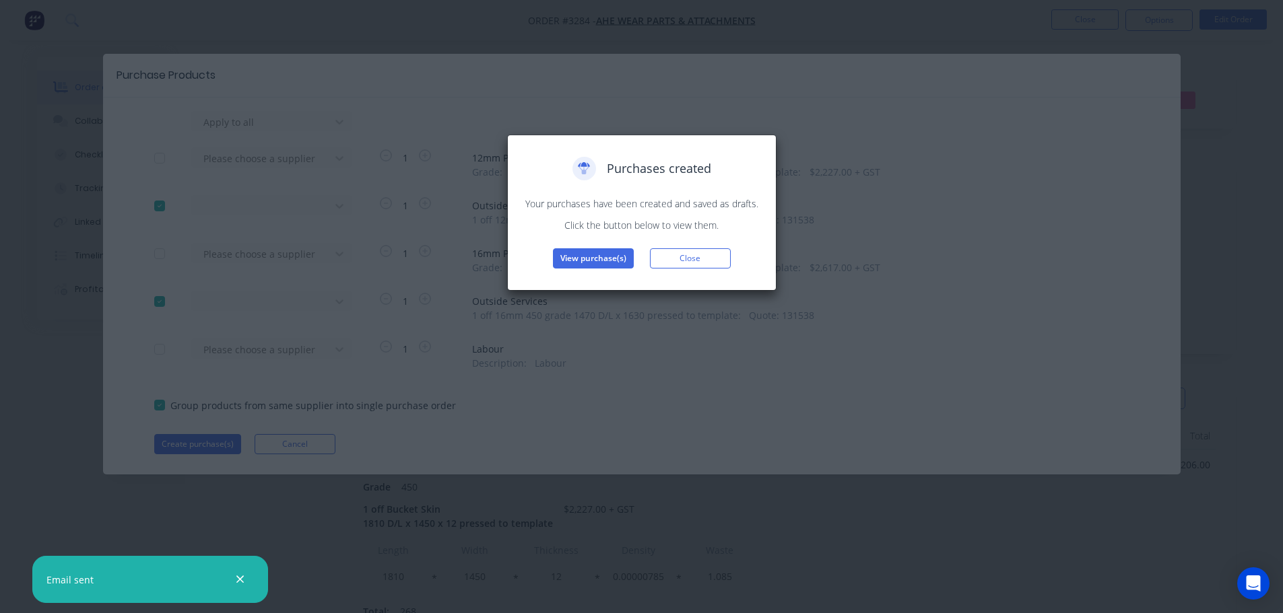
click at [577, 259] on button "View purchase(s)" at bounding box center [593, 258] width 81 height 20
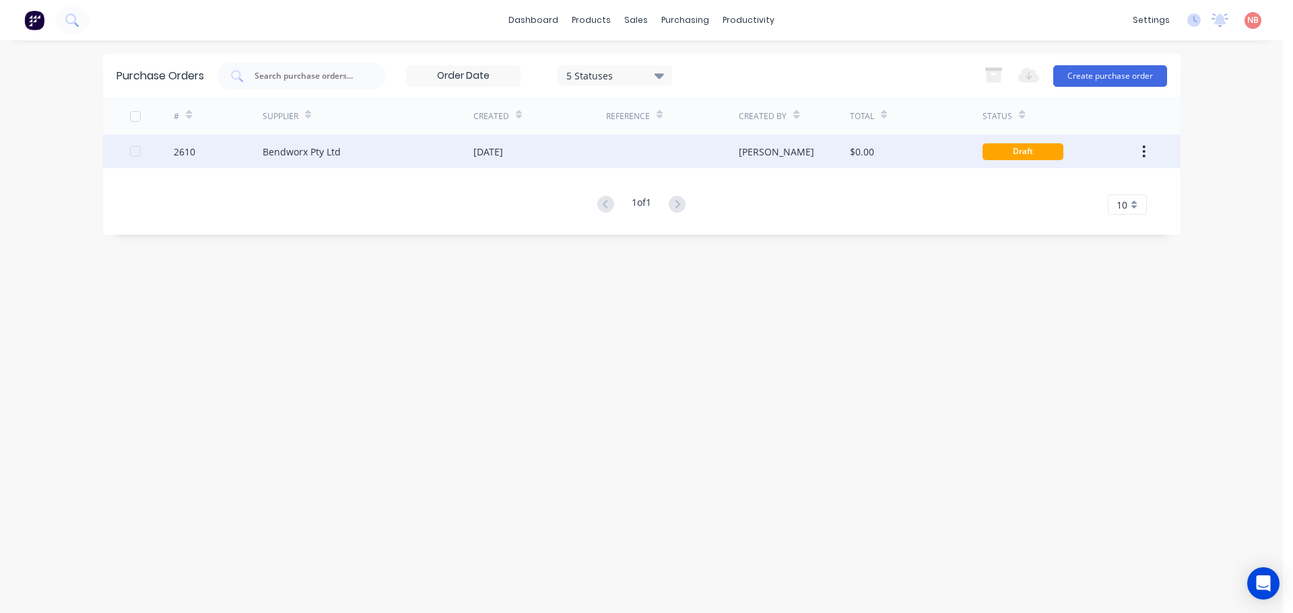
click at [429, 163] on div "Bendworx Pty Ltd" at bounding box center [368, 152] width 211 height 34
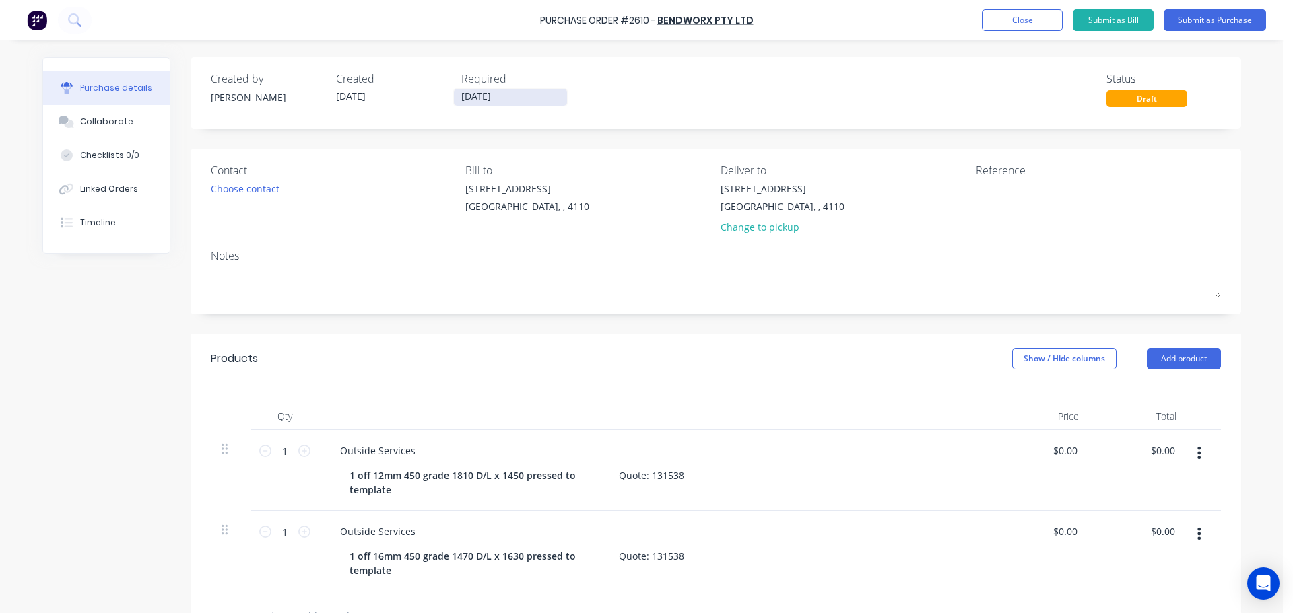
click at [484, 90] on input "[DATE]" at bounding box center [510, 97] width 113 height 17
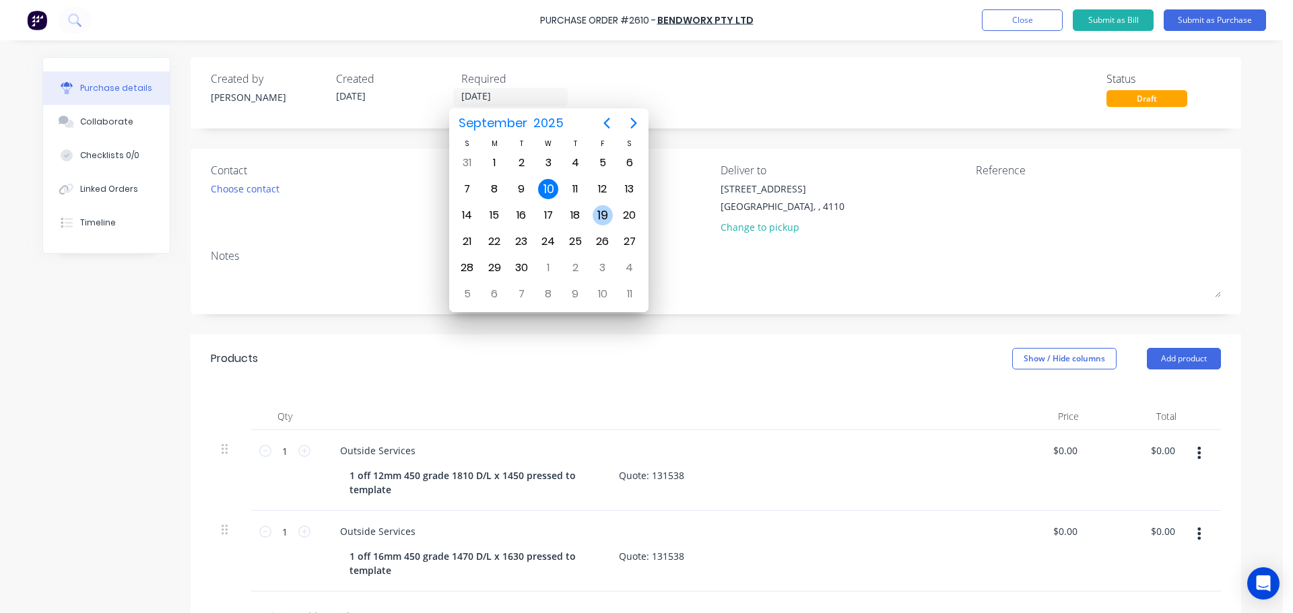
click at [598, 214] on div "19" at bounding box center [602, 215] width 20 height 20
type input "[DATE]"
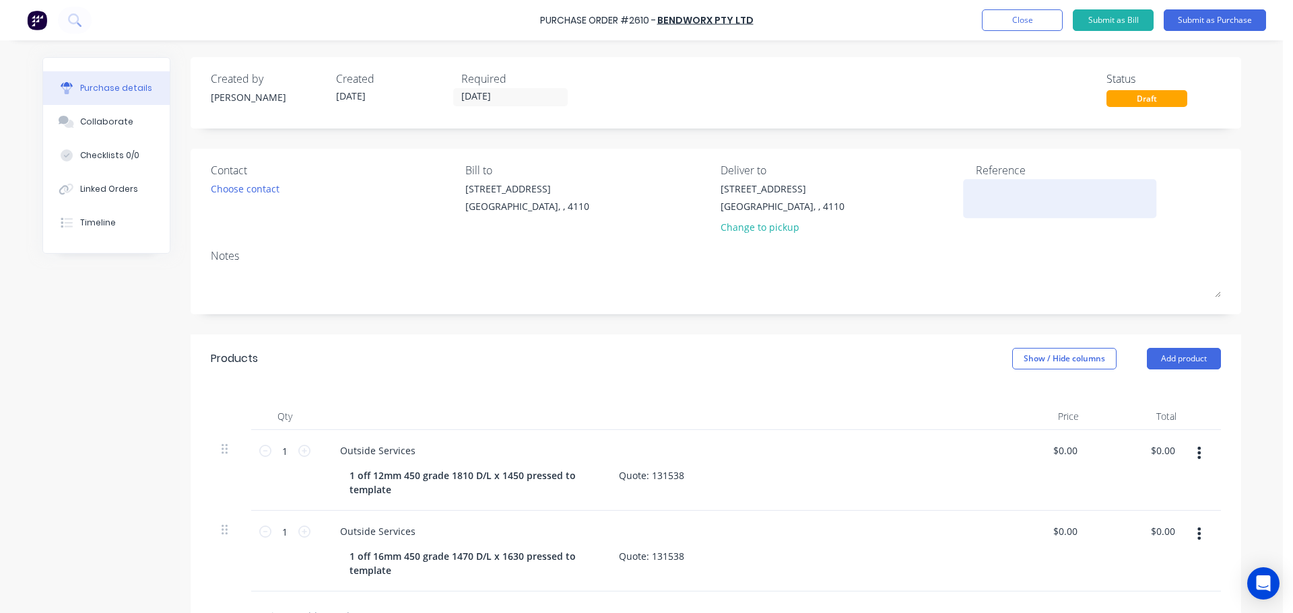
click at [980, 189] on textarea at bounding box center [1060, 197] width 168 height 30
type textarea "12mm & 16mm Skins AHE"
click at [1059, 444] on input "0.00" at bounding box center [1064, 451] width 31 height 20
click at [1060, 452] on input "0.07800" at bounding box center [1059, 451] width 42 height 20
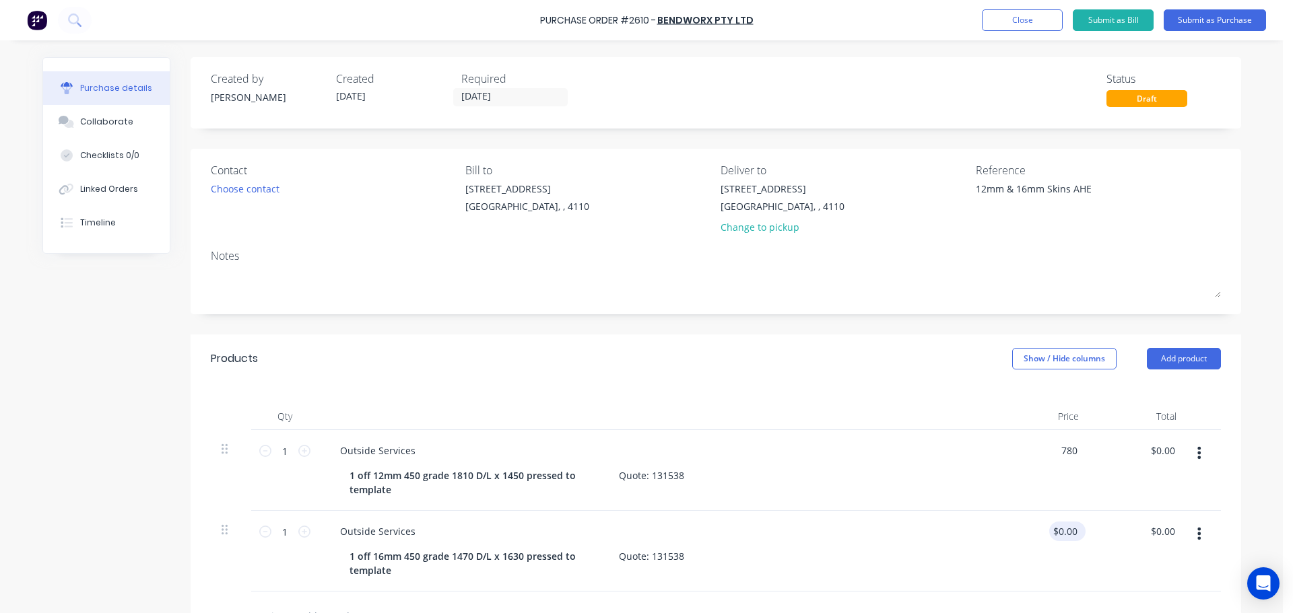
type input "$780.00"
click at [1063, 532] on input "0.00" at bounding box center [1064, 532] width 31 height 20
click at [1063, 532] on input "0.00" at bounding box center [1067, 532] width 26 height 20
type input "$880.00"
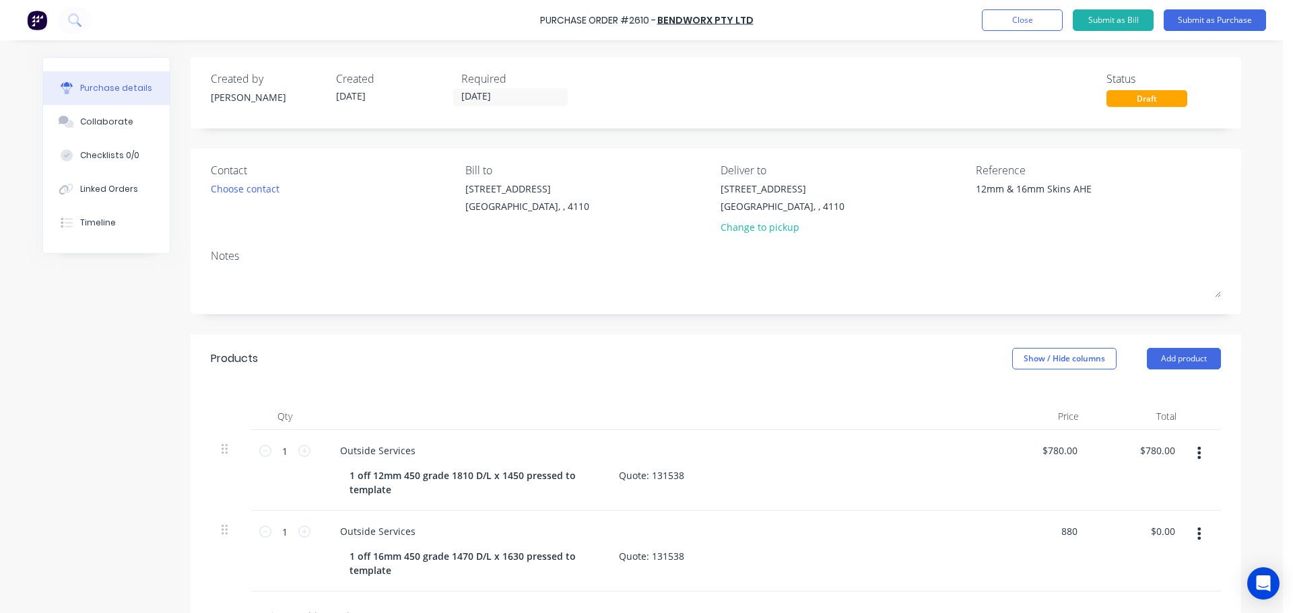
type input "$880.00"
click at [992, 545] on div "$880.00 880" at bounding box center [1041, 551] width 98 height 81
click at [211, 185] on div "Choose contact" at bounding box center [245, 189] width 69 height 14
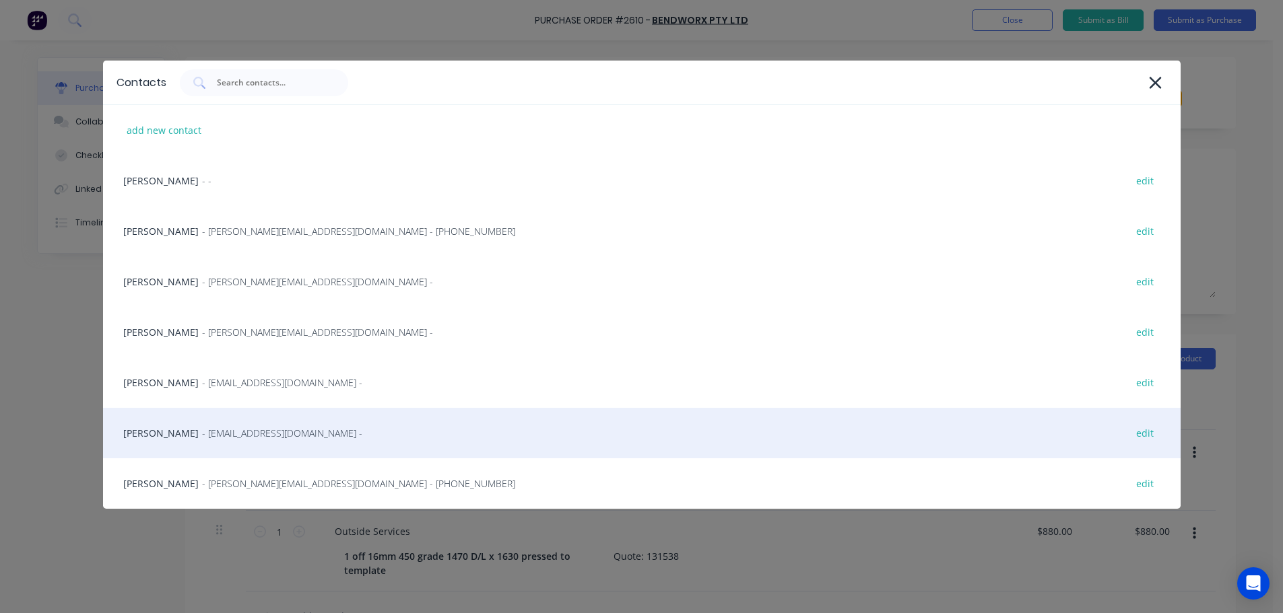
click at [157, 431] on div "[PERSON_NAME] - [EMAIL_ADDRESS][DOMAIN_NAME] - edit" at bounding box center [641, 433] width 1077 height 50
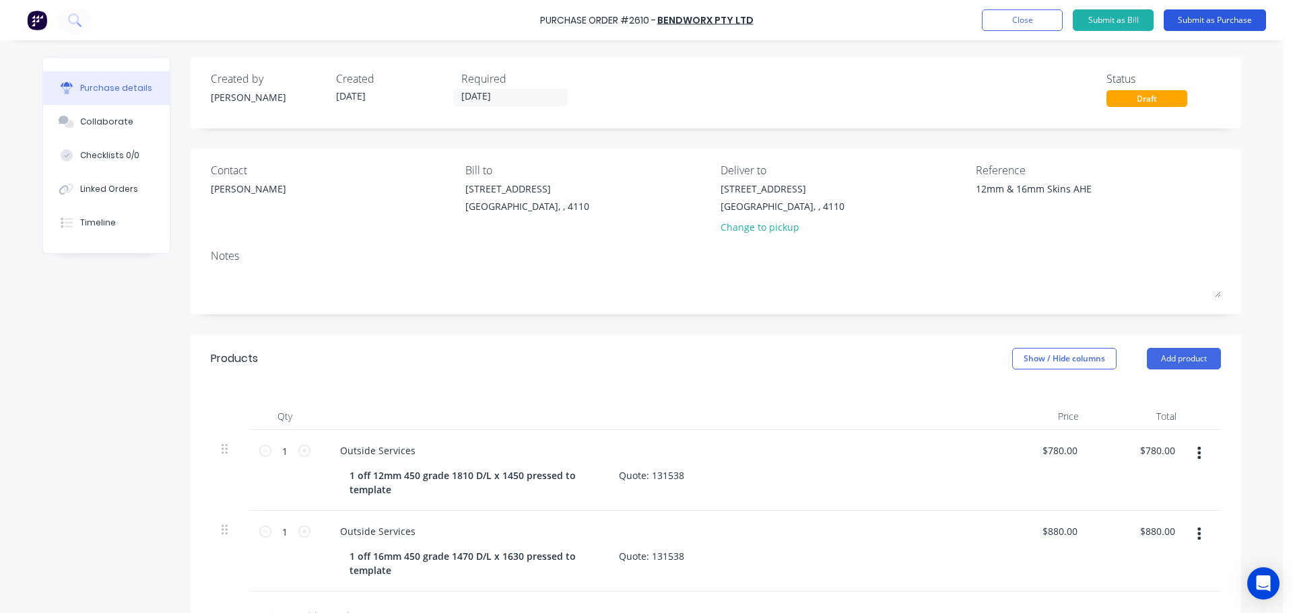
click at [1217, 15] on button "Submit as Purchase" at bounding box center [1214, 20] width 102 height 22
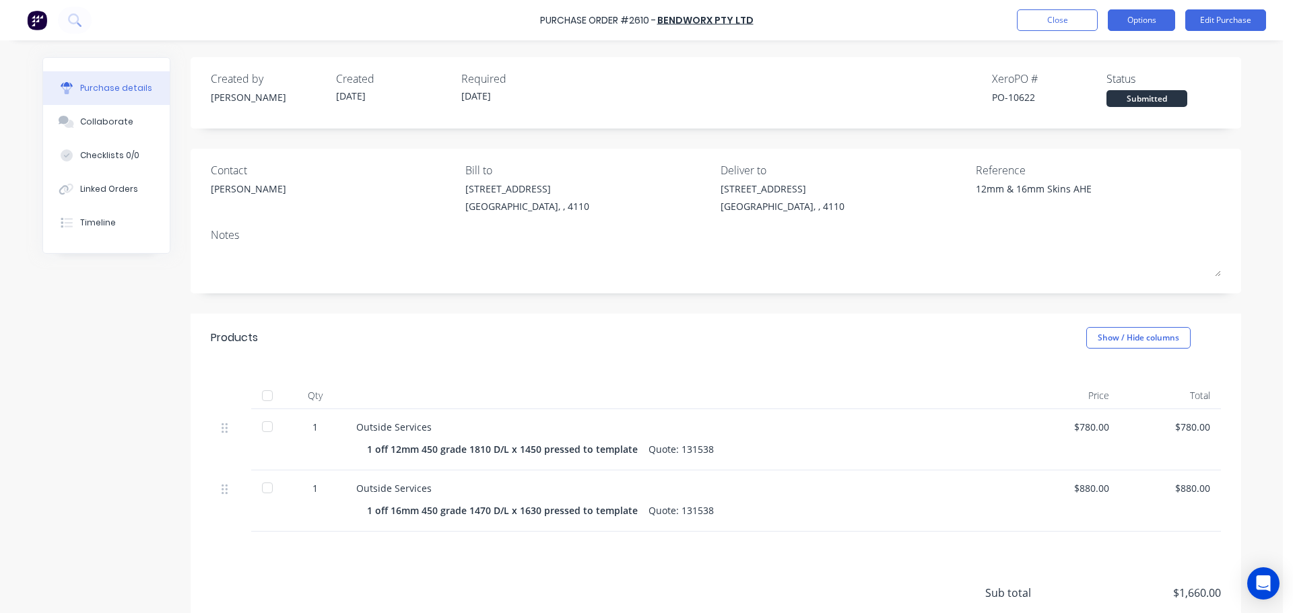
click at [1128, 25] on button "Options" at bounding box center [1140, 20] width 67 height 22
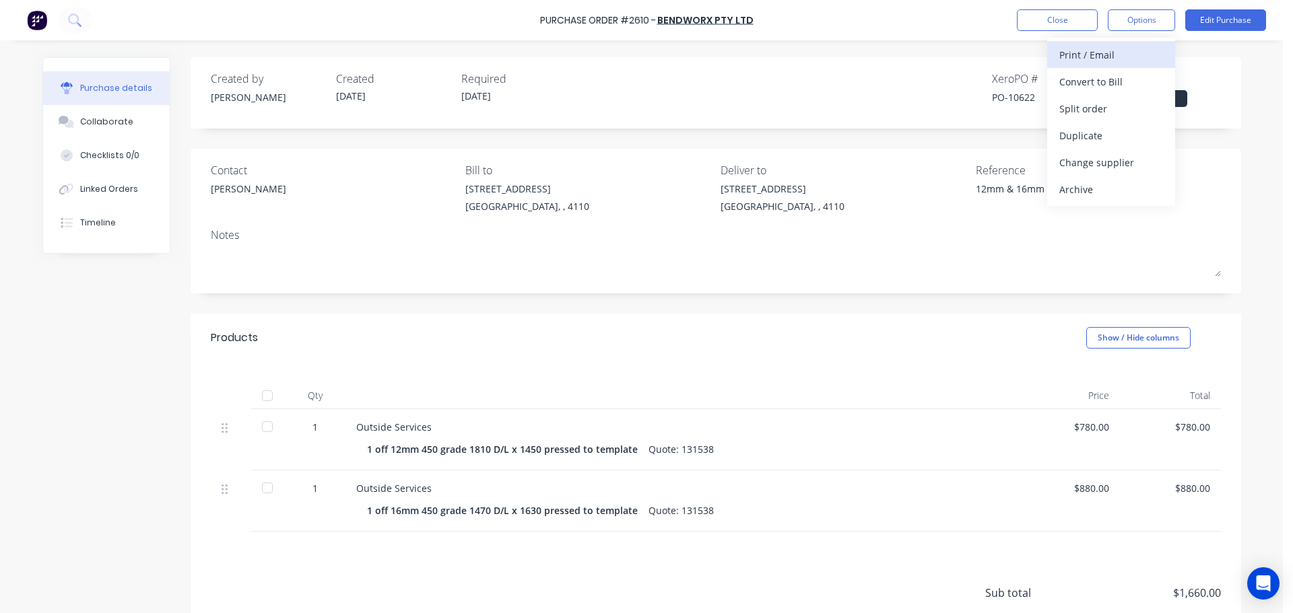
click at [1122, 49] on div "Print / Email" at bounding box center [1111, 55] width 104 height 20
click at [1097, 83] on div "With pricing" at bounding box center [1111, 82] width 104 height 20
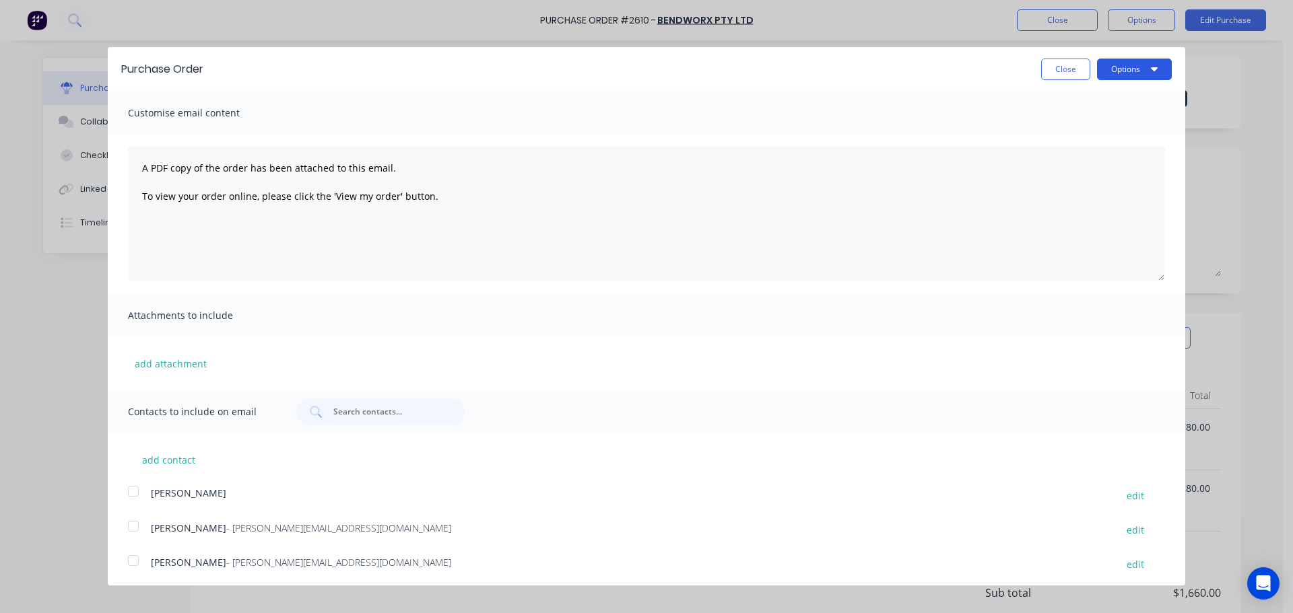
click at [1100, 70] on button "Options" at bounding box center [1134, 70] width 75 height 22
click at [1084, 101] on div "Print" at bounding box center [1108, 104] width 104 height 20
click at [132, 560] on div at bounding box center [133, 560] width 27 height 27
drag, startPoint x: 1094, startPoint y: 68, endPoint x: 1101, endPoint y: 78, distance: 12.1
click at [1097, 69] on button "Options" at bounding box center [1134, 70] width 75 height 22
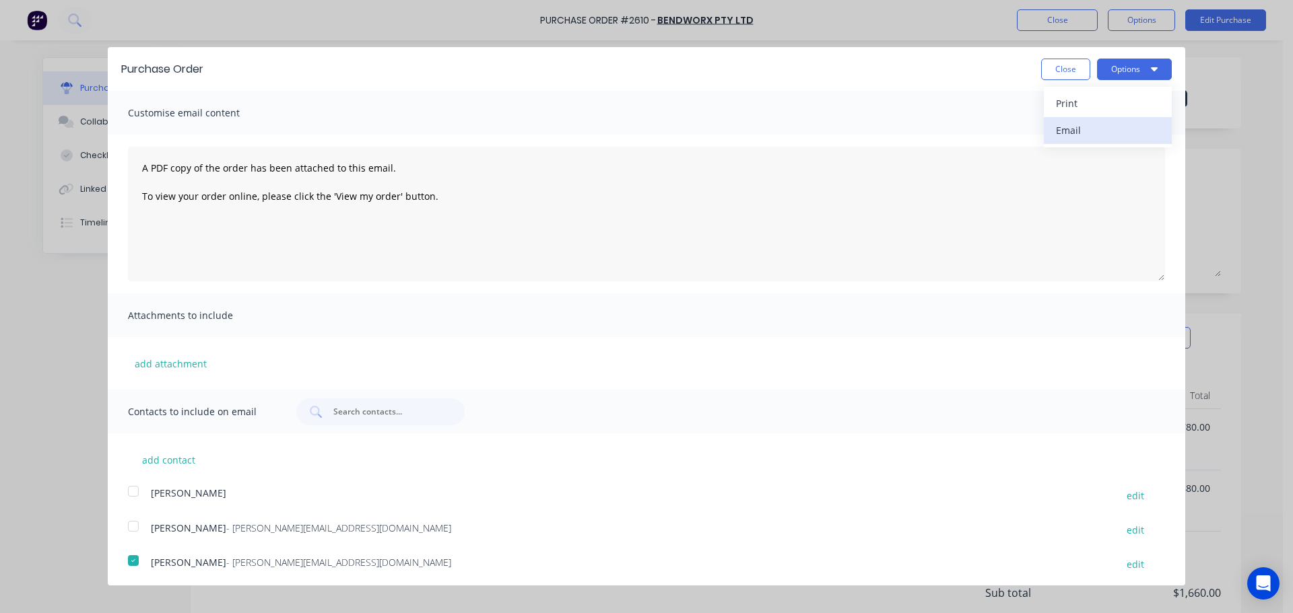
click at [1118, 139] on div "Email" at bounding box center [1108, 131] width 104 height 20
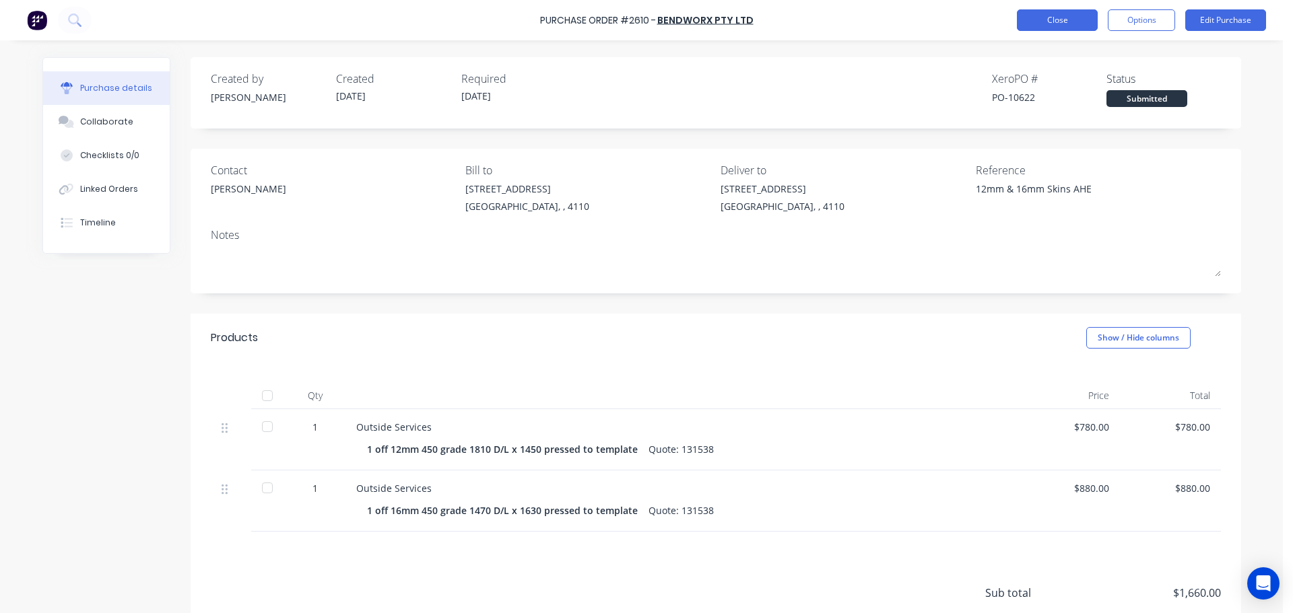
click at [1048, 16] on button "Close" at bounding box center [1057, 20] width 81 height 22
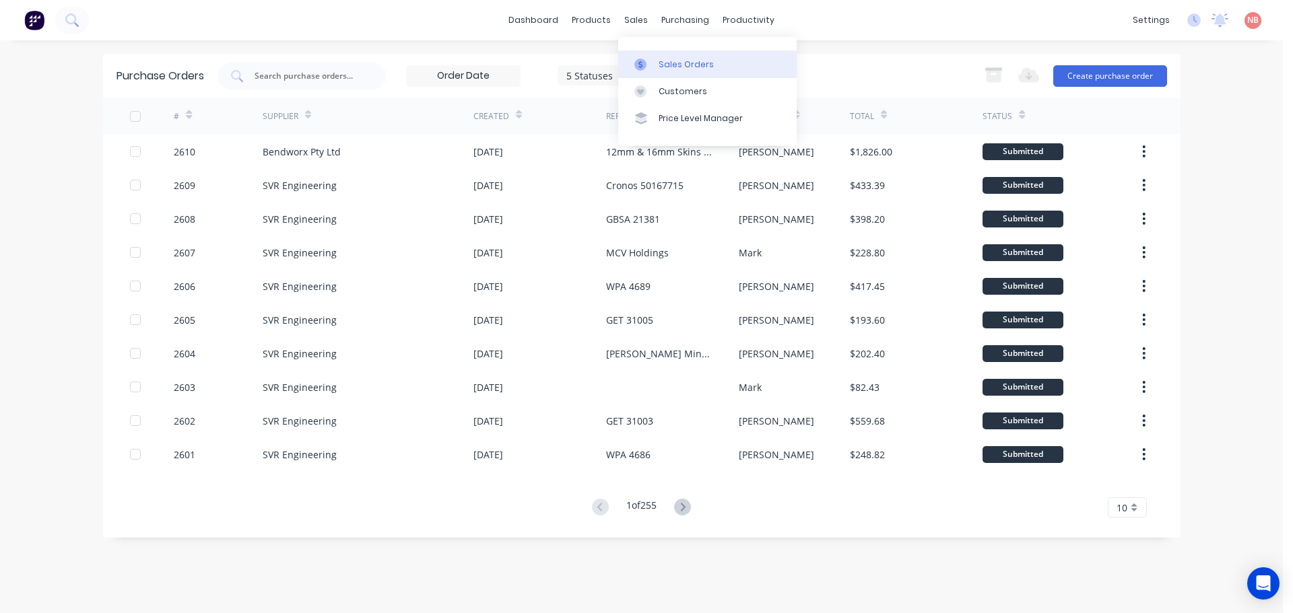
click at [643, 61] on icon at bounding box center [640, 65] width 12 height 12
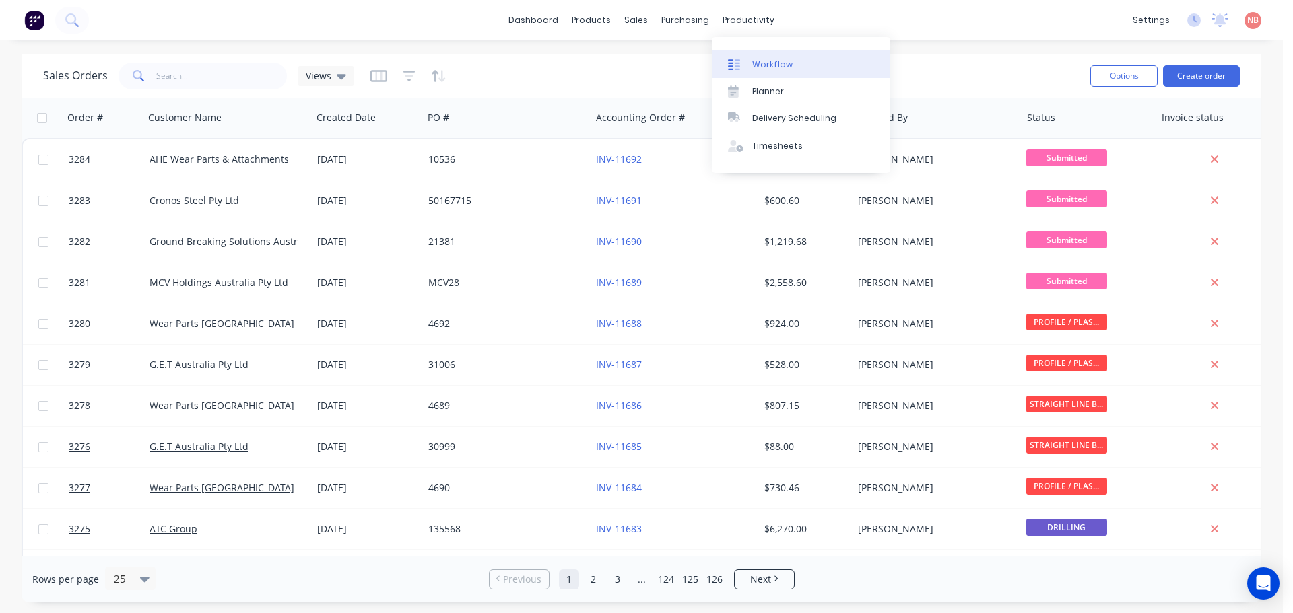
click at [770, 53] on link "Workflow" at bounding box center [801, 63] width 178 height 27
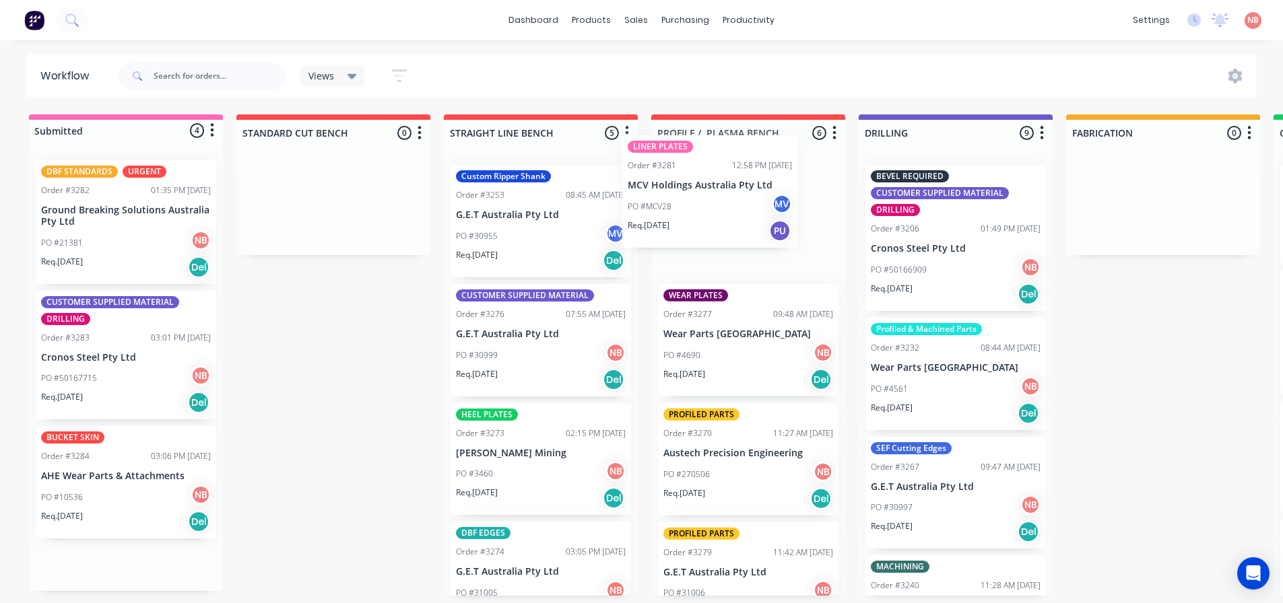
drag, startPoint x: 129, startPoint y: 240, endPoint x: 743, endPoint y: 218, distance: 613.7
click at [743, 218] on div "Submitted 4 Status colour #FF69B4 hex #FF69B4 Save Cancel Summaries Total order…" at bounding box center [1112, 354] width 2245 height 481
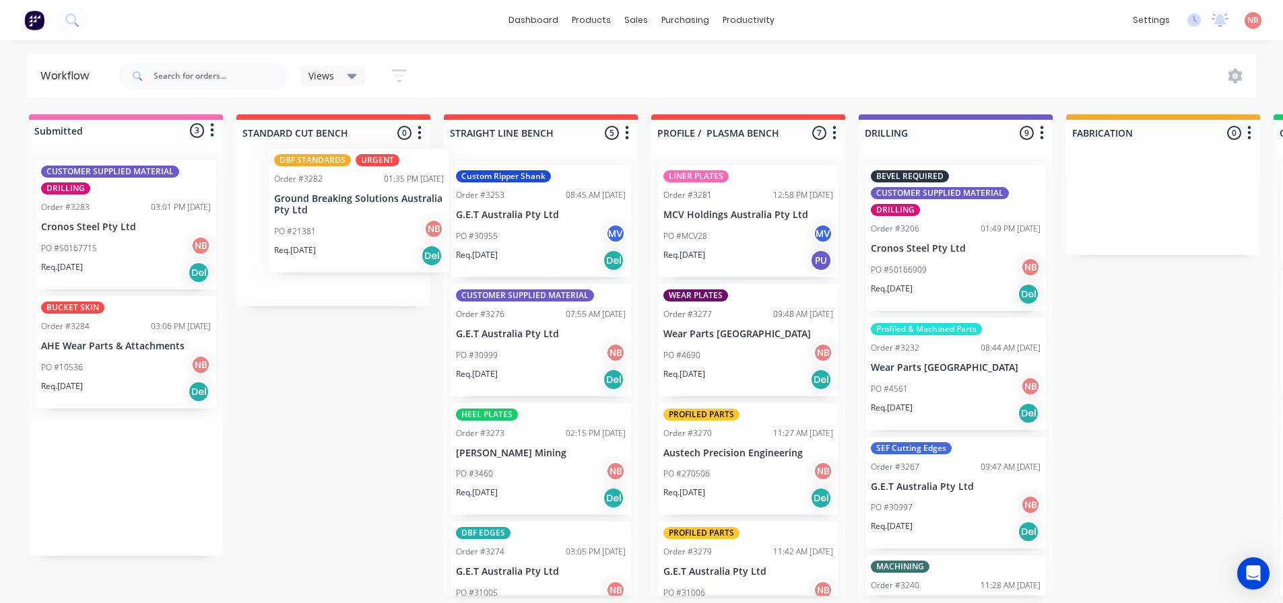
drag, startPoint x: 91, startPoint y: 227, endPoint x: 331, endPoint y: 215, distance: 239.9
click at [331, 215] on div "Submitted 3 Status colour #FF69B4 hex #FF69B4 Save Cancel Summaries Total order…" at bounding box center [1112, 354] width 2245 height 481
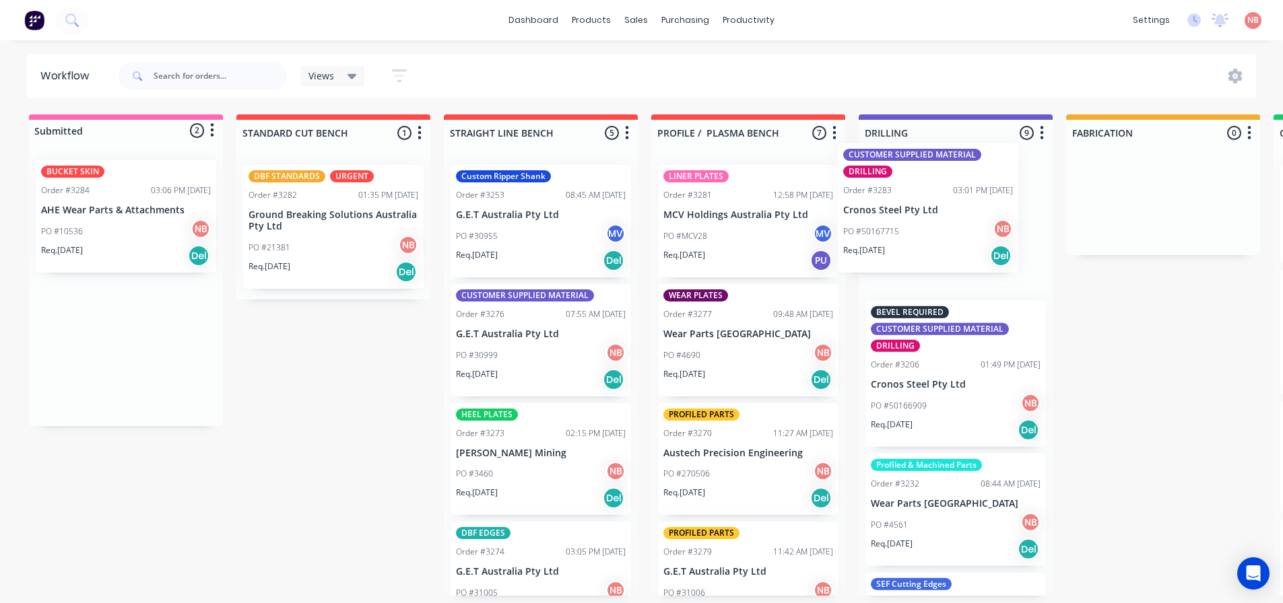
drag, startPoint x: 95, startPoint y: 223, endPoint x: 910, endPoint y: 206, distance: 814.8
click at [910, 206] on div "Submitted 2 Status colour #FF69B4 hex #FF69B4 Save Cancel Summaries Total order…" at bounding box center [1112, 354] width 2245 height 481
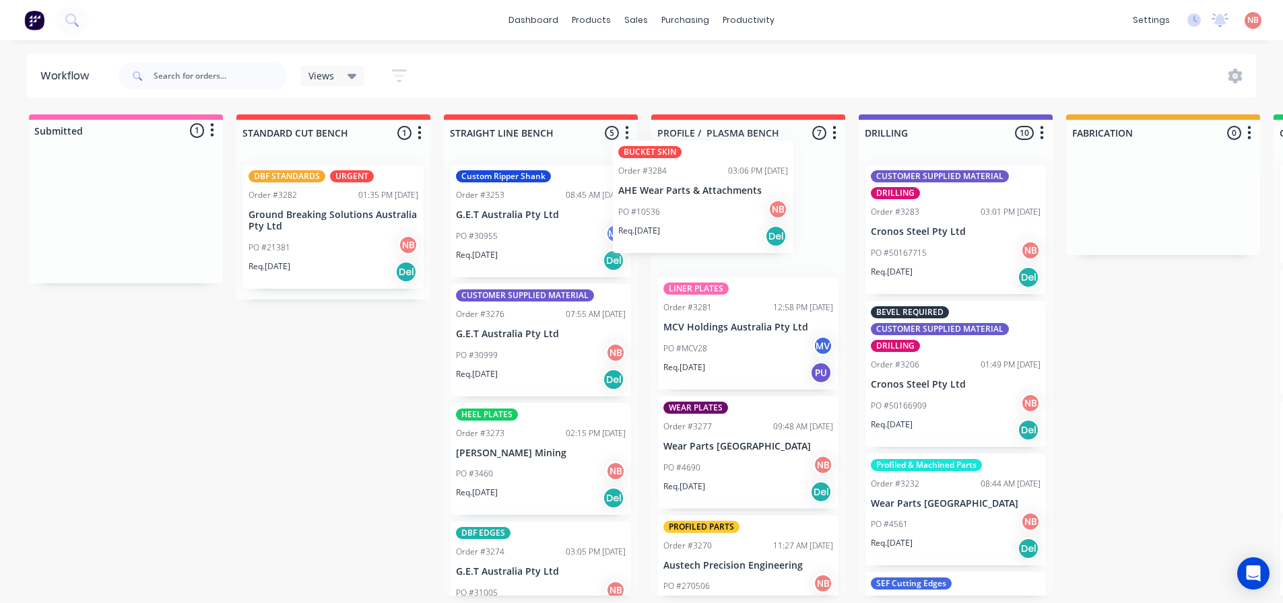
drag, startPoint x: 79, startPoint y: 224, endPoint x: 681, endPoint y: 206, distance: 602.8
click at [681, 206] on div "Submitted 1 Status colour #FF69B4 hex #FF69B4 Save Cancel Summaries Total order…" at bounding box center [1112, 354] width 2245 height 481
